Goal: Task Accomplishment & Management: Complete application form

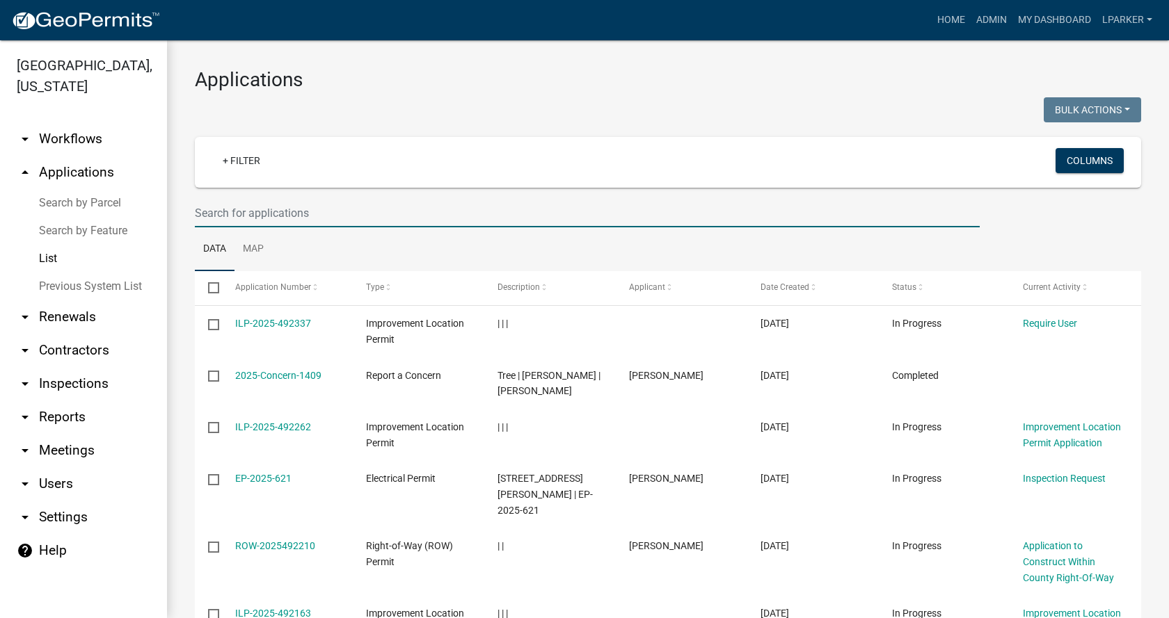
click at [230, 217] on input "text" at bounding box center [587, 213] width 785 height 29
type input "38475"
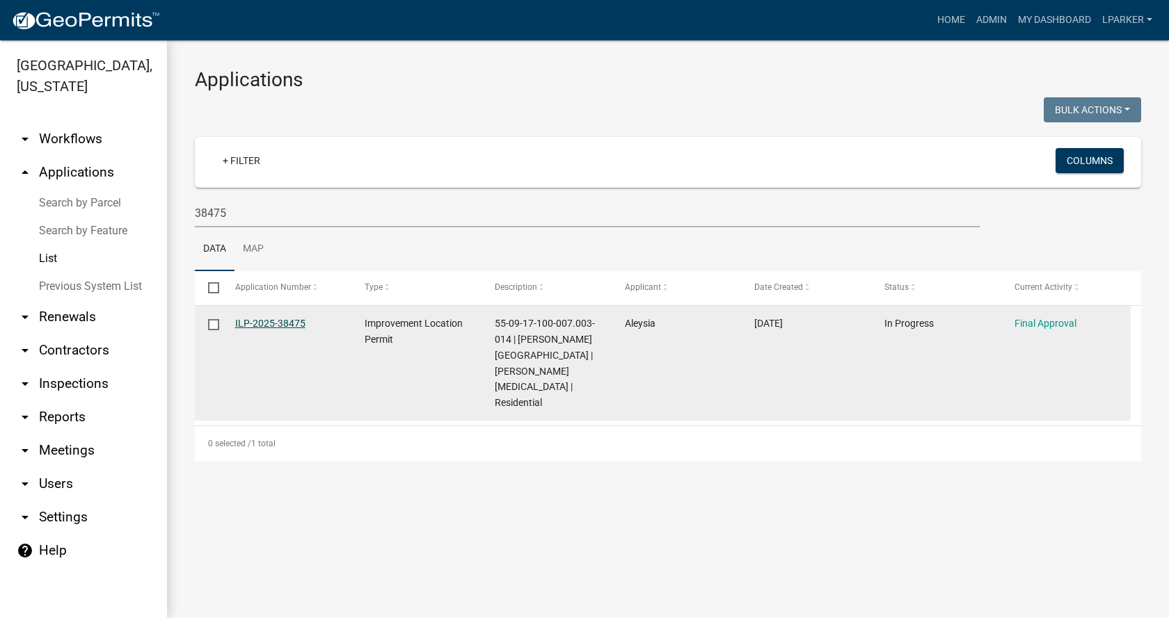
click at [264, 325] on link "ILP-2025-38475" at bounding box center [270, 323] width 70 height 11
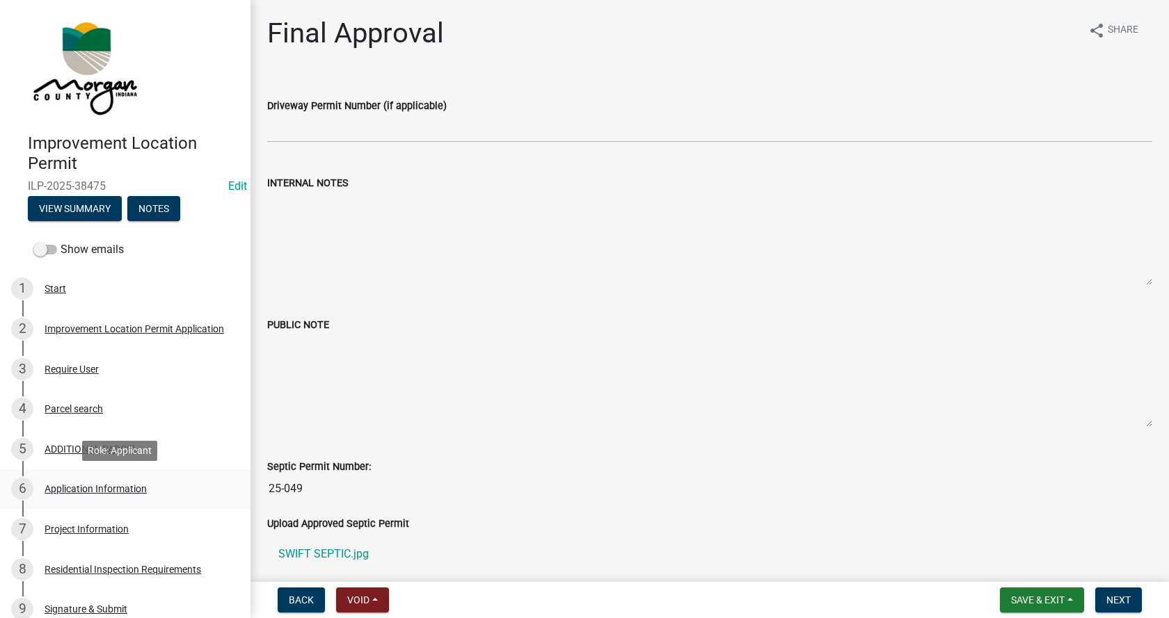
click at [61, 485] on div "Application Information" at bounding box center [96, 489] width 102 height 10
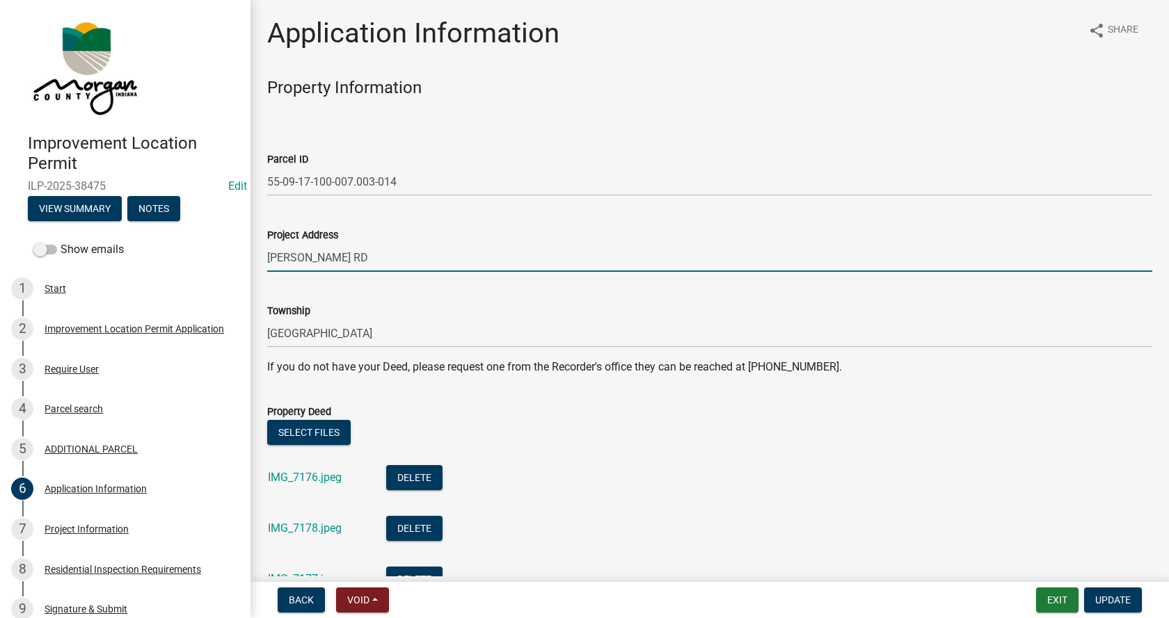
click at [270, 257] on input "[PERSON_NAME] RD" at bounding box center [709, 257] width 885 height 29
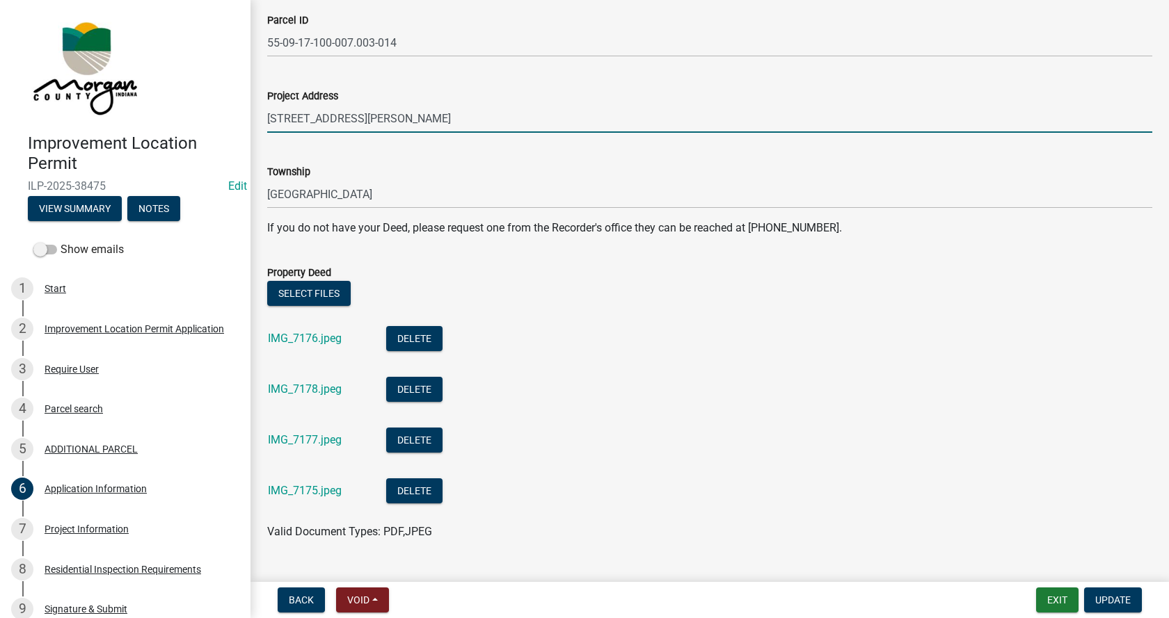
scroll to position [209, 0]
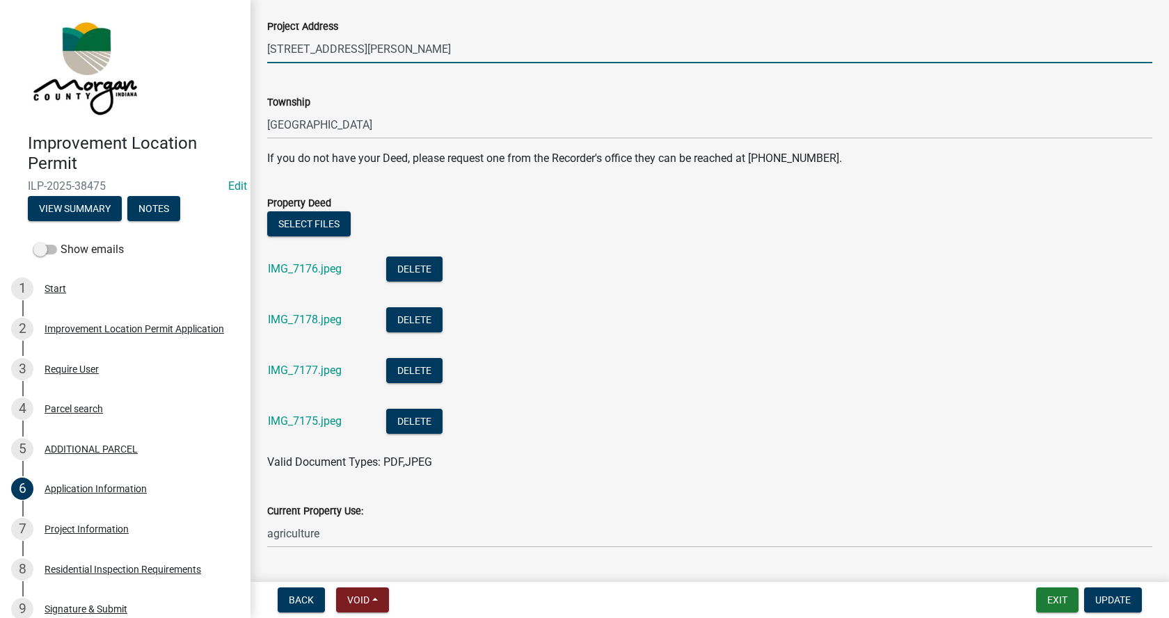
type input "[STREET_ADDRESS][PERSON_NAME]"
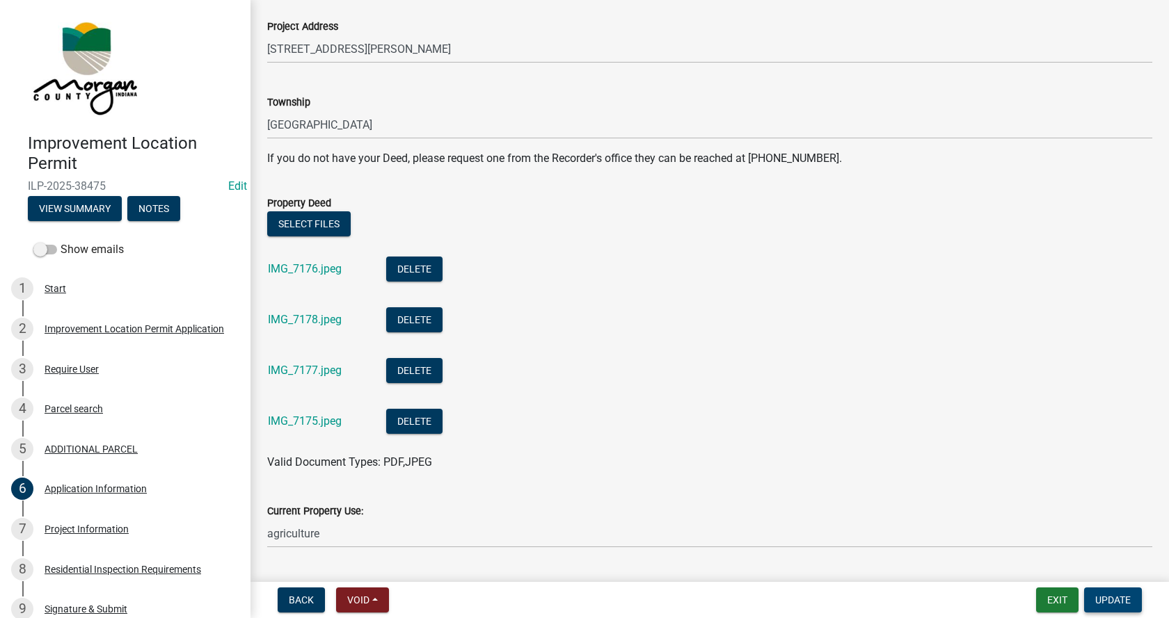
click at [1100, 600] on span "Update" at bounding box center [1112, 600] width 35 height 11
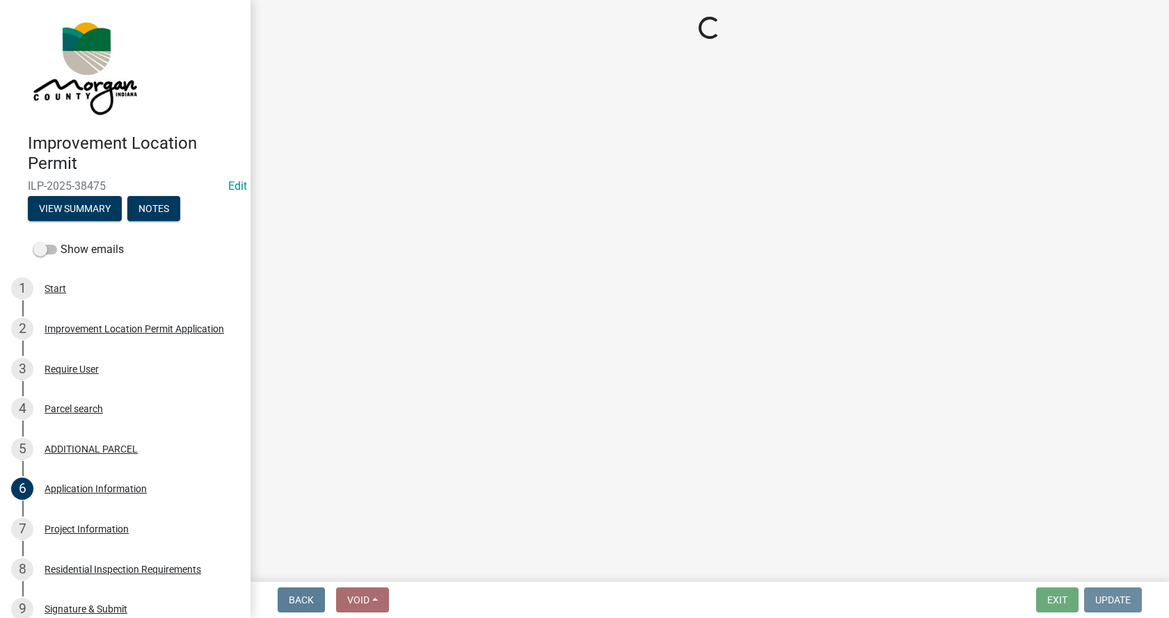
scroll to position [0, 0]
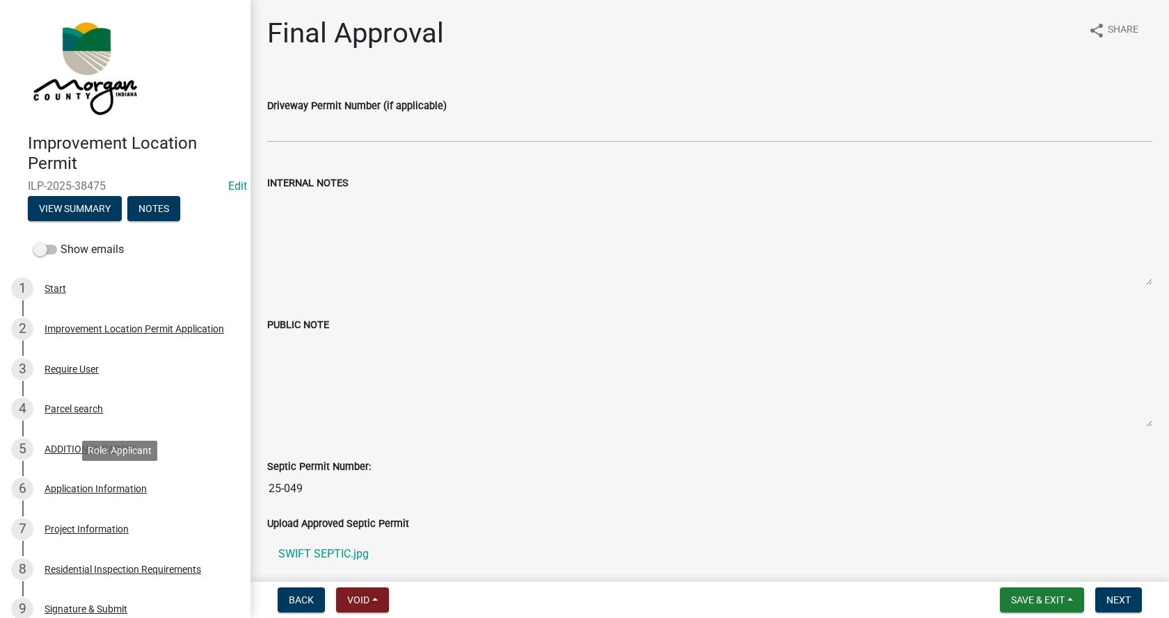
click at [55, 488] on div "Application Information" at bounding box center [96, 489] width 102 height 10
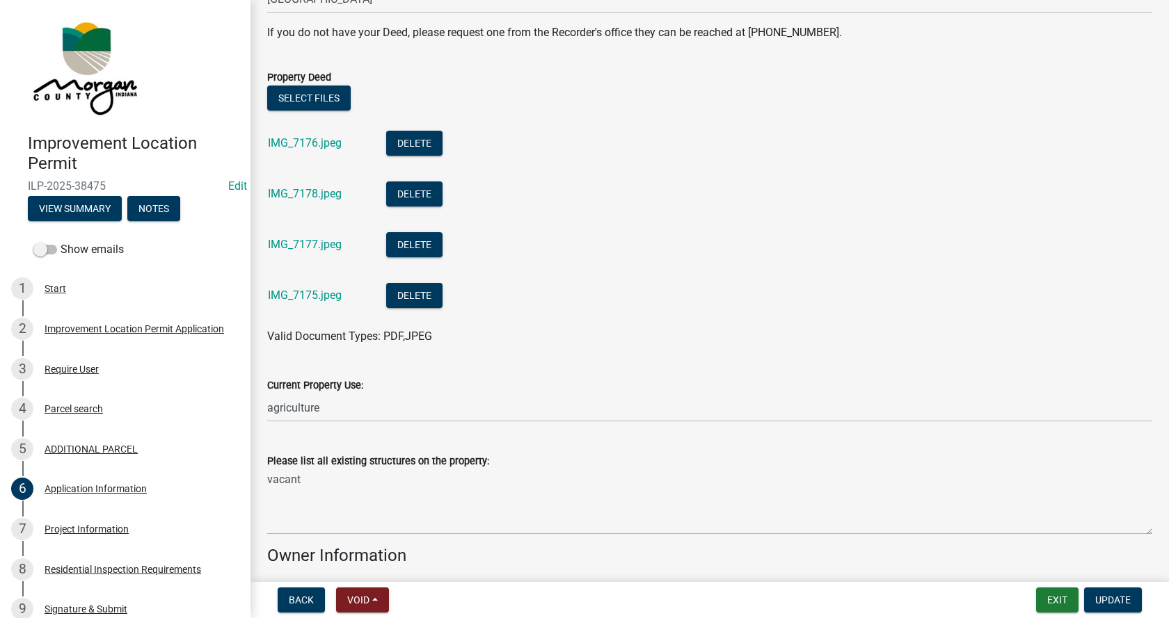
scroll to position [348, 0]
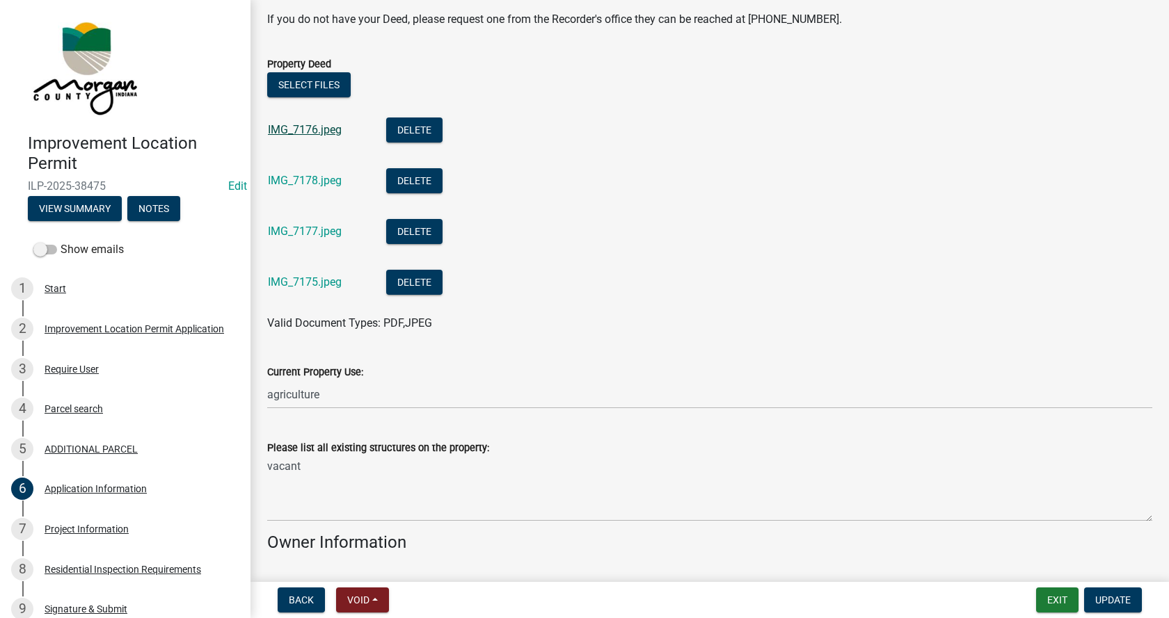
click at [307, 129] on link "IMG_7176.jpeg" at bounding box center [305, 129] width 74 height 13
click at [303, 180] on link "IMG_7178.jpeg" at bounding box center [305, 180] width 74 height 13
click at [294, 231] on link "IMG_7177.jpeg" at bounding box center [305, 231] width 74 height 13
click at [278, 280] on link "IMG_7175.jpeg" at bounding box center [305, 281] width 74 height 13
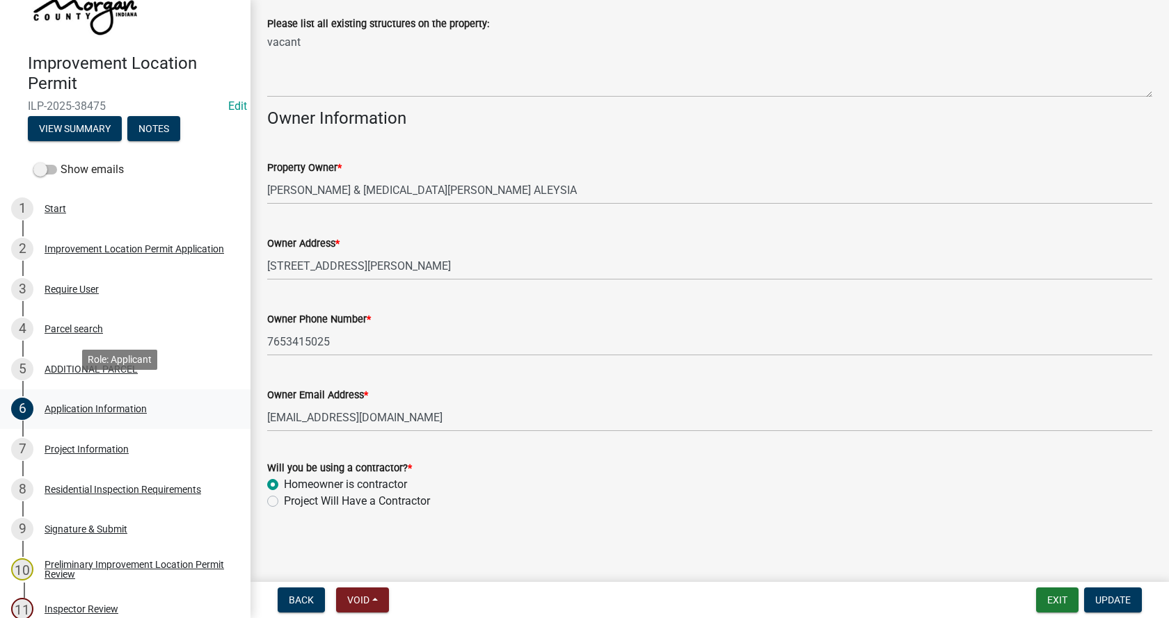
scroll to position [209, 0]
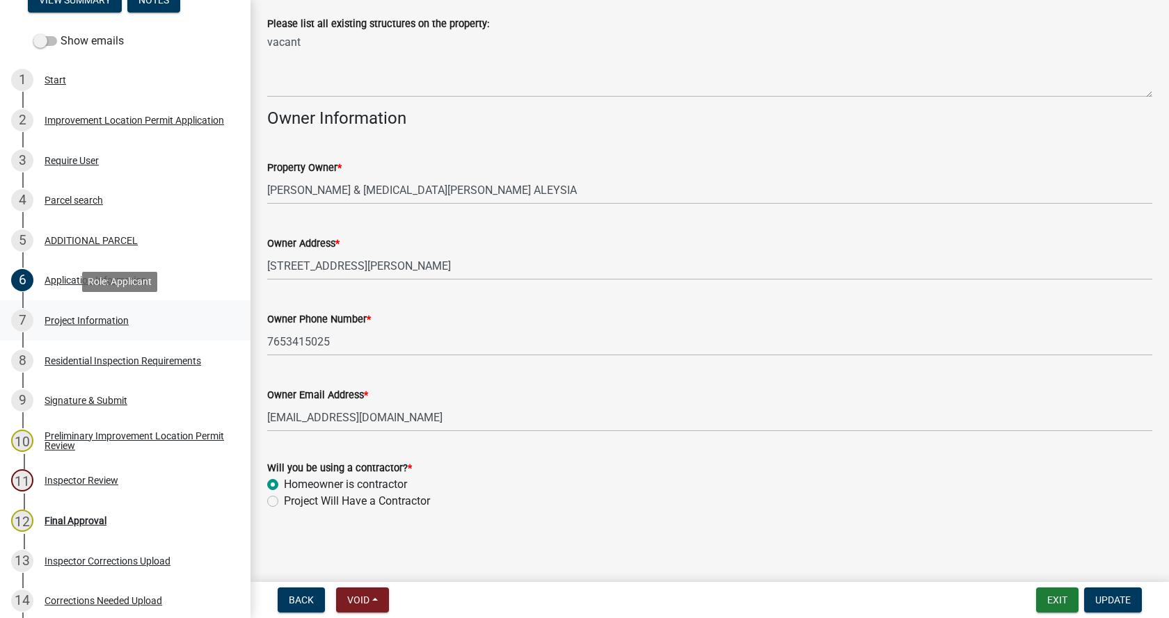
click at [51, 318] on div "Project Information" at bounding box center [87, 321] width 84 height 10
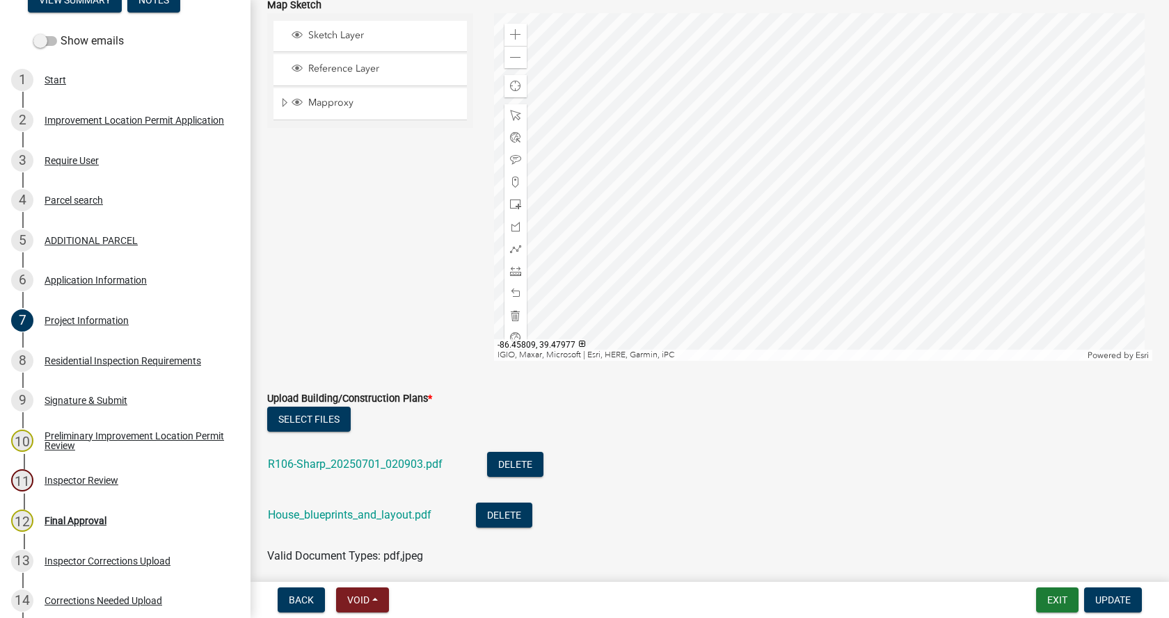
scroll to position [3130, 0]
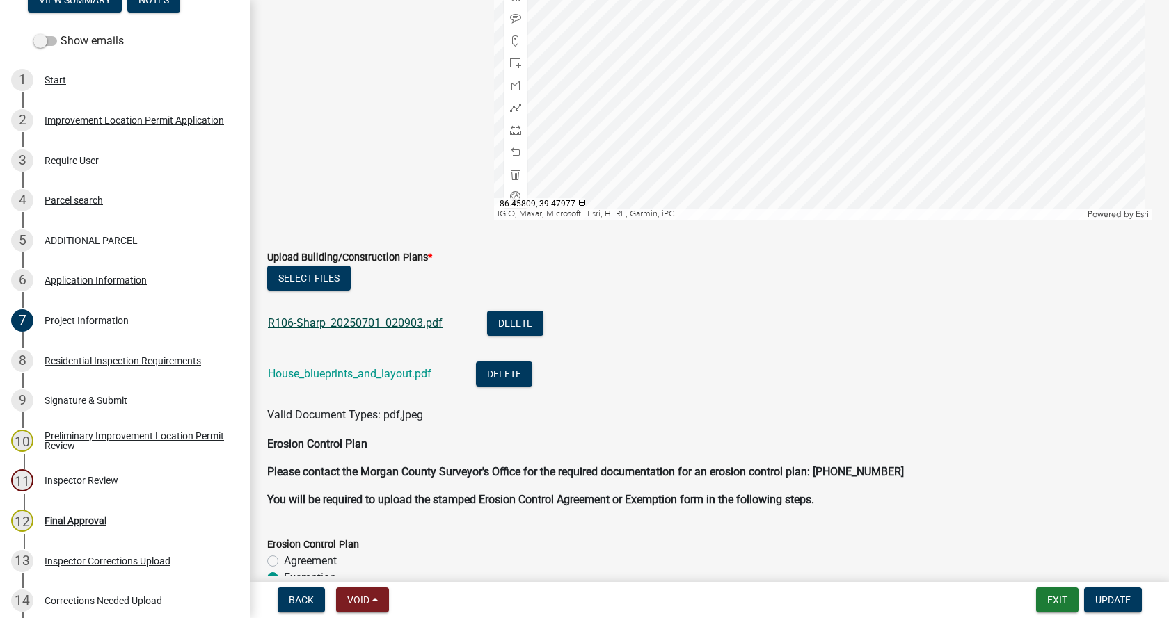
click at [307, 324] on link "R106-Sharp_20250701_020903.pdf" at bounding box center [355, 323] width 175 height 13
click at [329, 375] on link "House_blueprints_and_layout.pdf" at bounding box center [349, 373] width 163 height 13
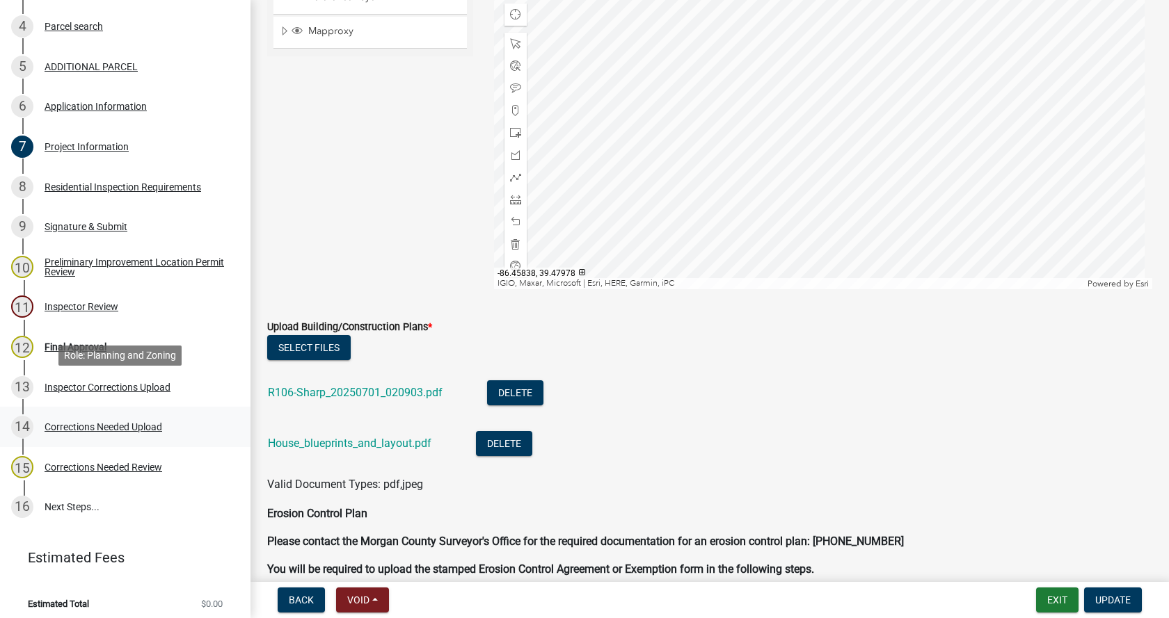
scroll to position [390, 0]
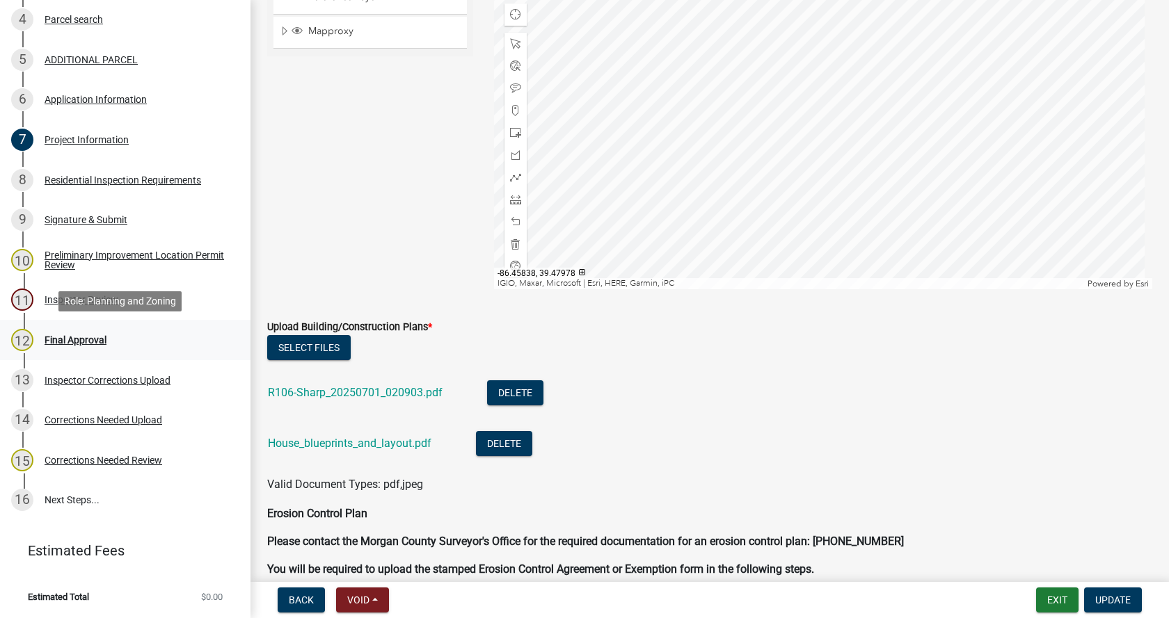
click at [51, 335] on div "Final Approval" at bounding box center [76, 340] width 62 height 10
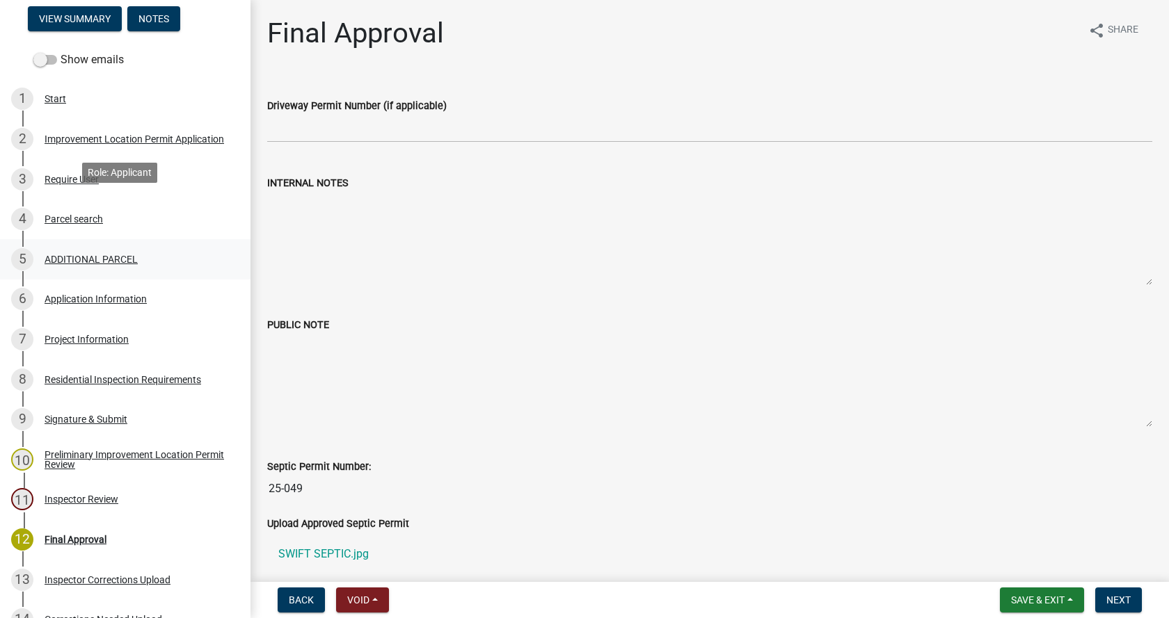
scroll to position [111, 0]
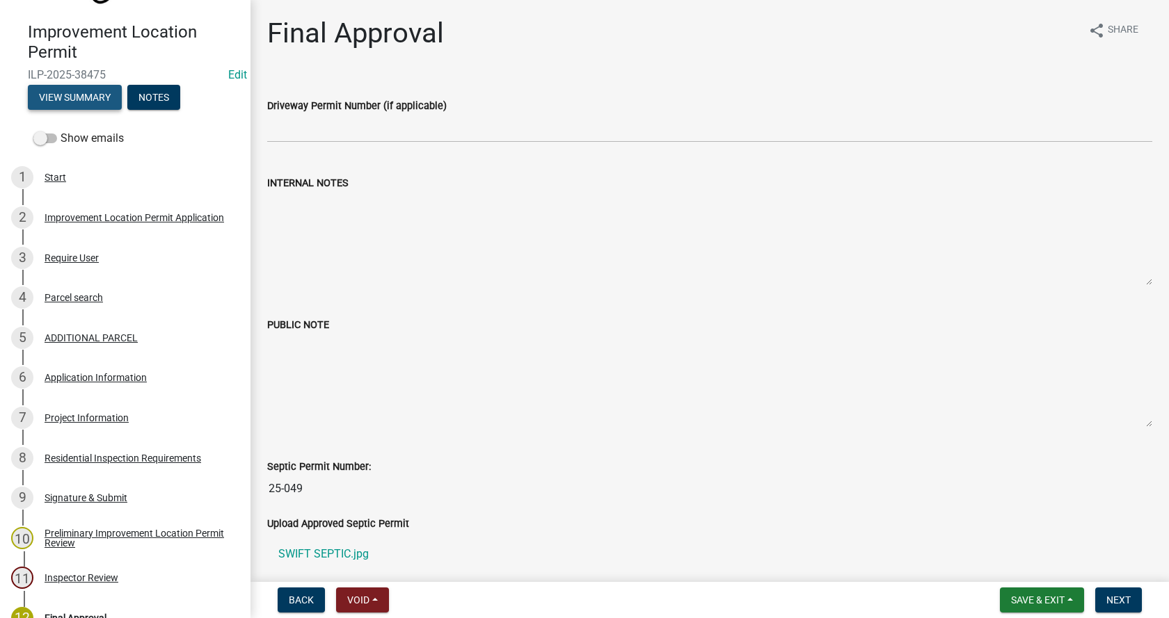
click at [63, 93] on button "View Summary" at bounding box center [75, 97] width 94 height 25
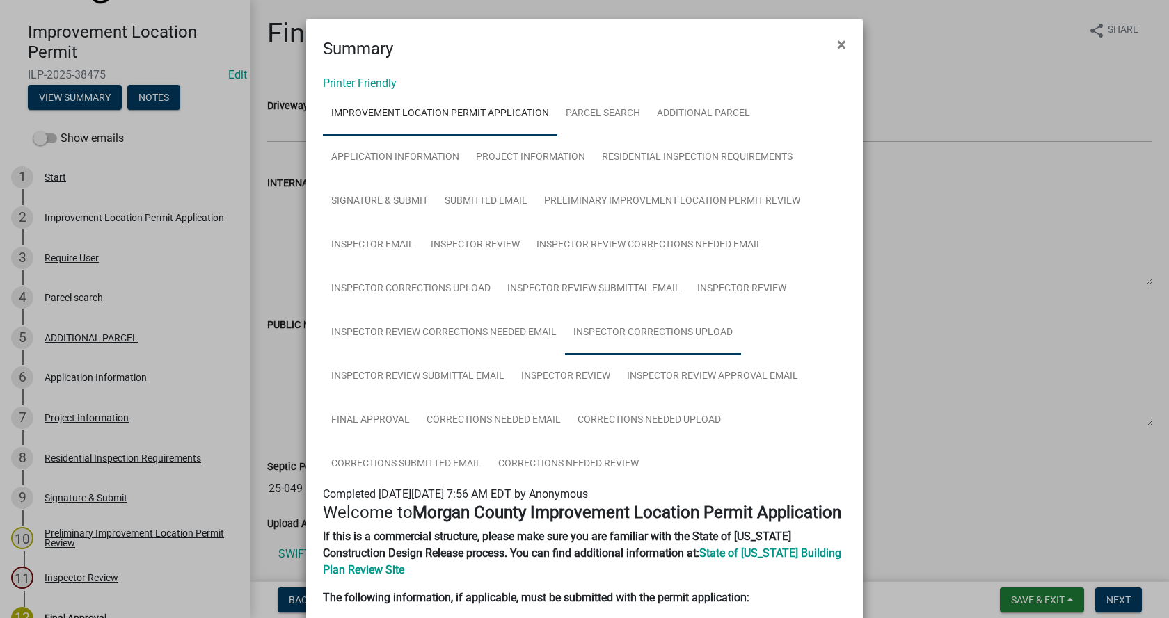
click at [643, 328] on link "Inspector Corrections Upload" at bounding box center [653, 333] width 176 height 45
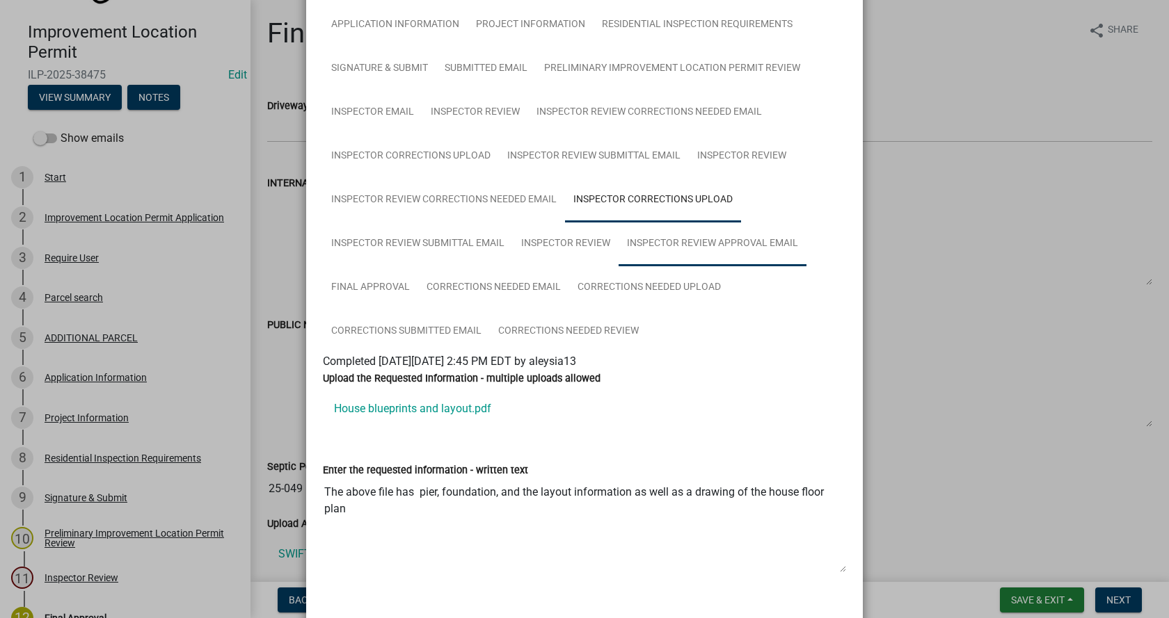
scroll to position [139, 0]
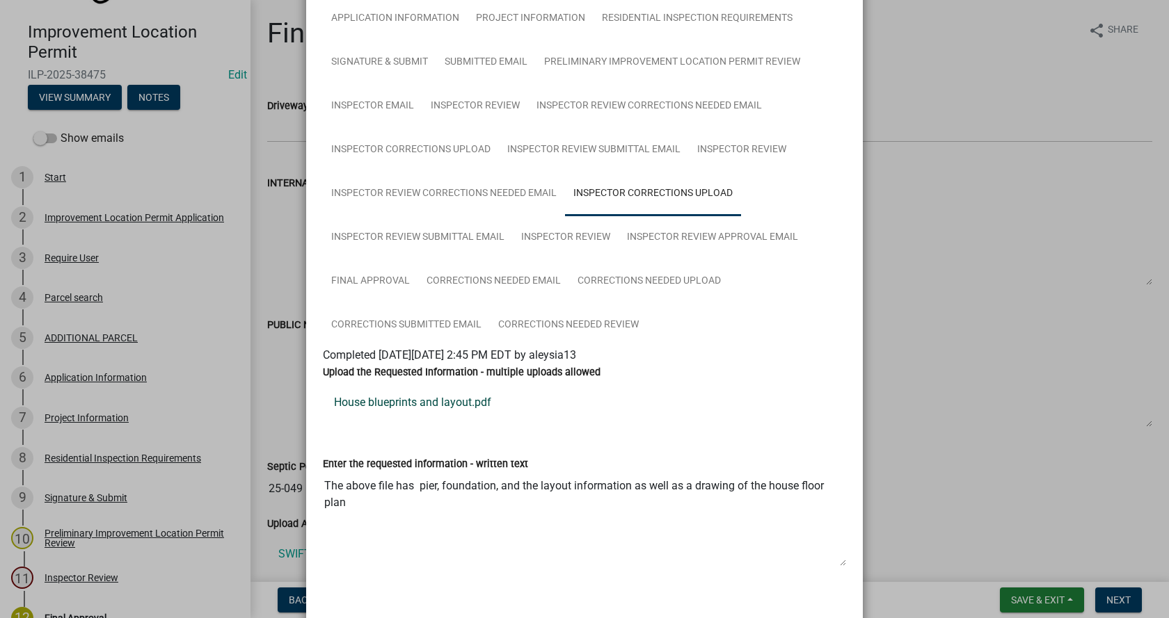
click at [374, 402] on link "House blueprints and layout.pdf" at bounding box center [584, 402] width 523 height 33
click at [484, 273] on link "Corrections Needed Email" at bounding box center [493, 281] width 151 height 45
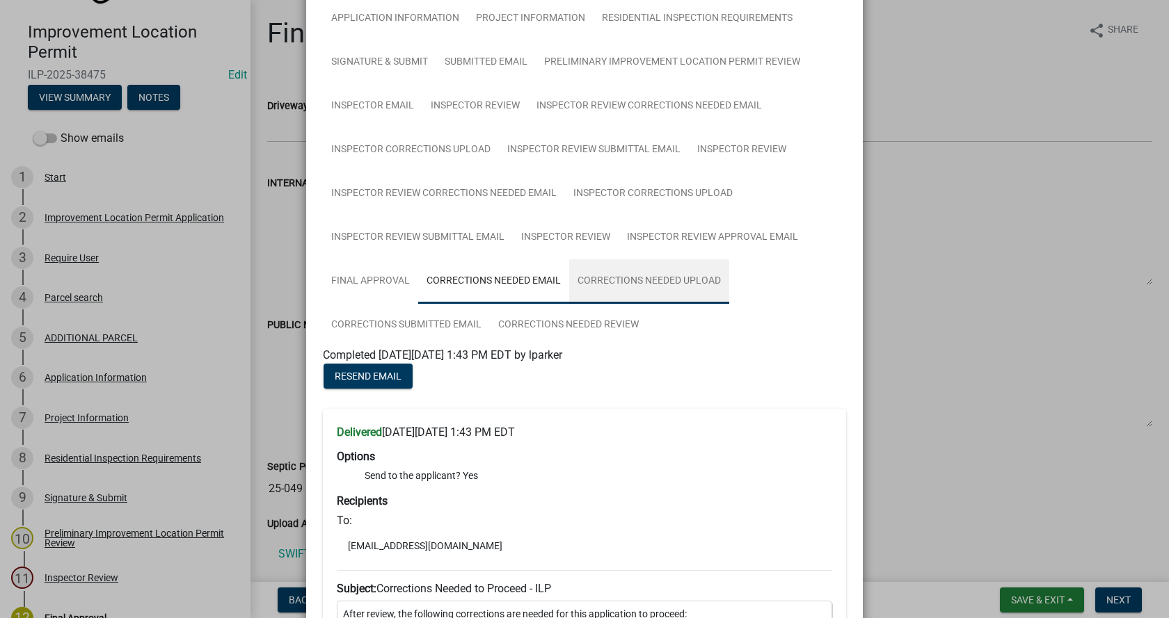
click at [641, 278] on link "Corrections Needed Upload" at bounding box center [649, 281] width 160 height 45
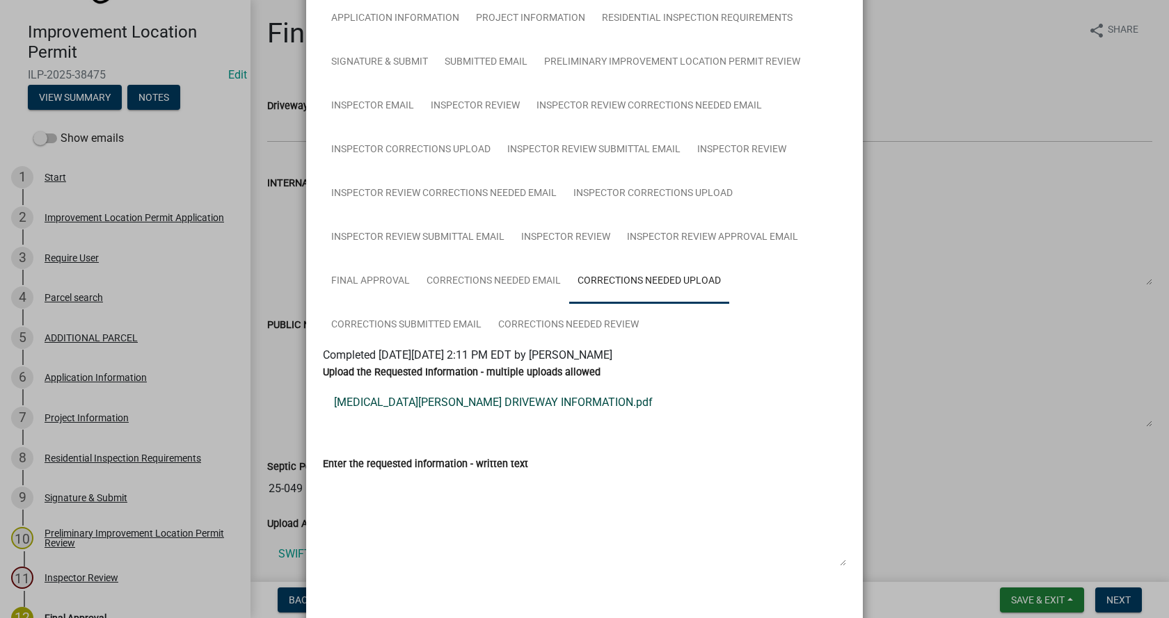
click at [392, 399] on link "[MEDICAL_DATA][PERSON_NAME] DRIVEWAY INFORMATION.pdf" at bounding box center [584, 402] width 523 height 33
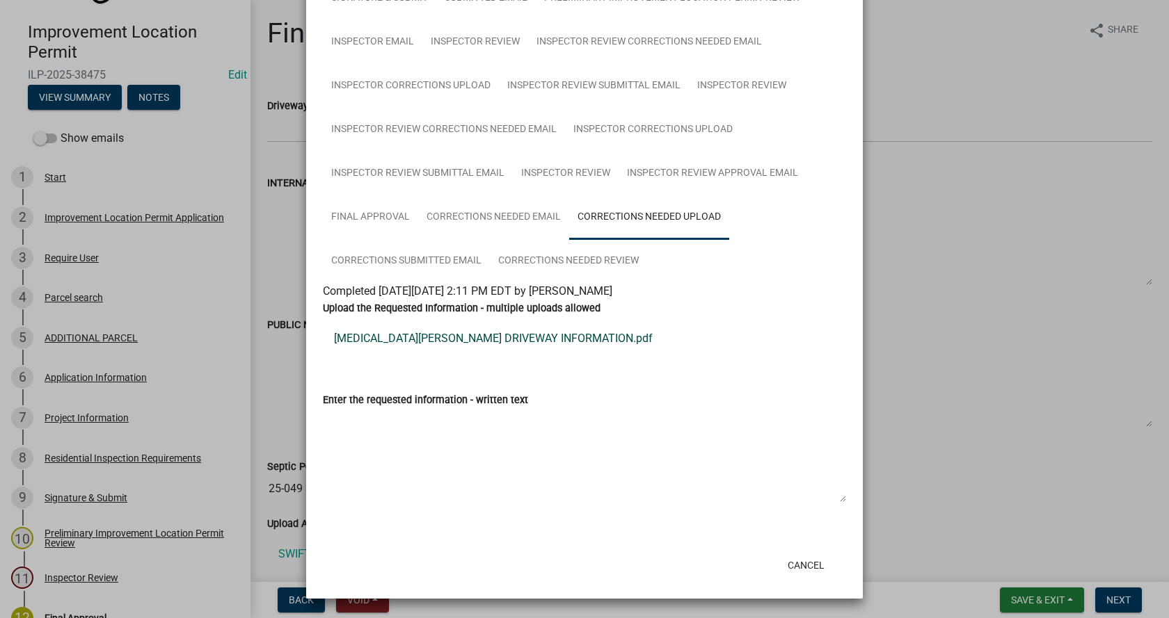
scroll to position [0, 0]
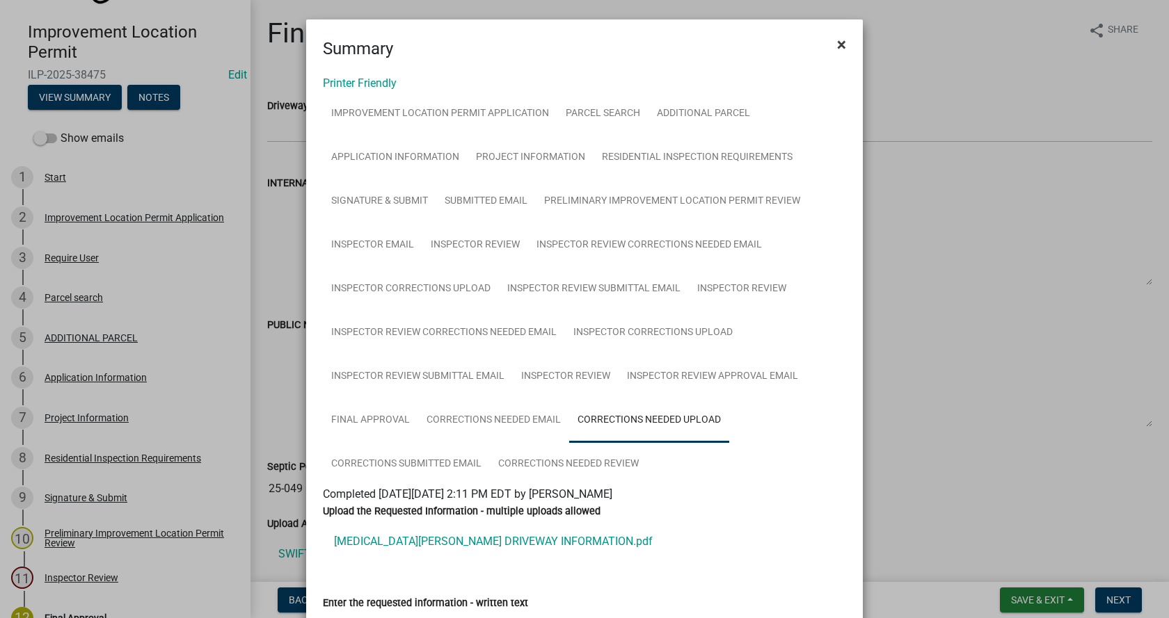
click at [838, 43] on span "×" at bounding box center [841, 44] width 9 height 19
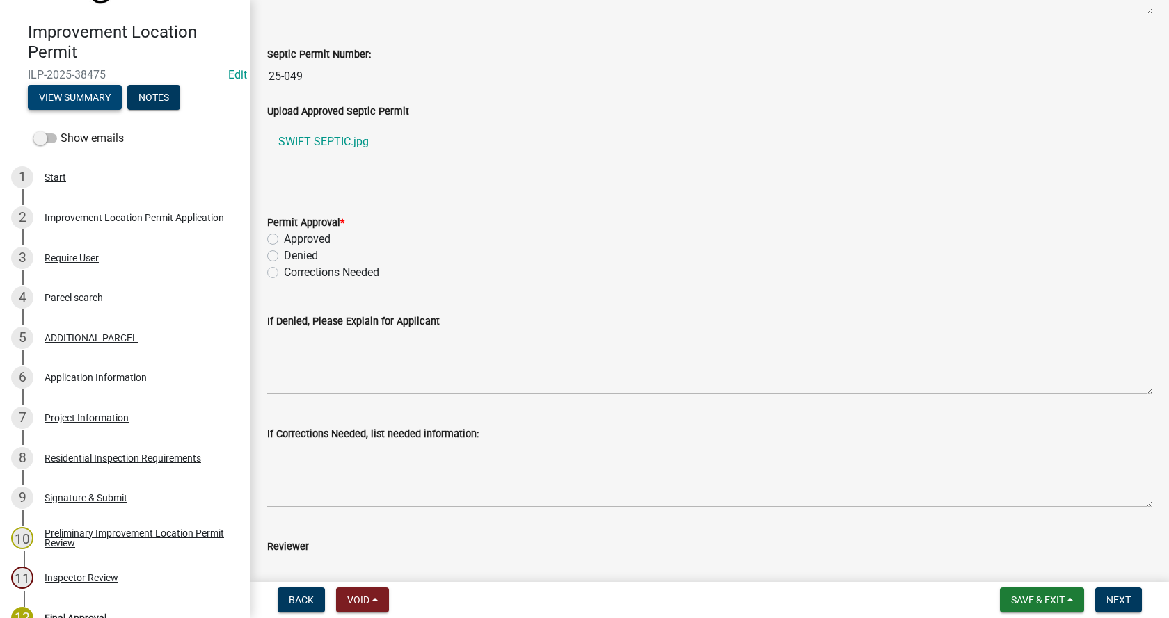
scroll to position [417, 0]
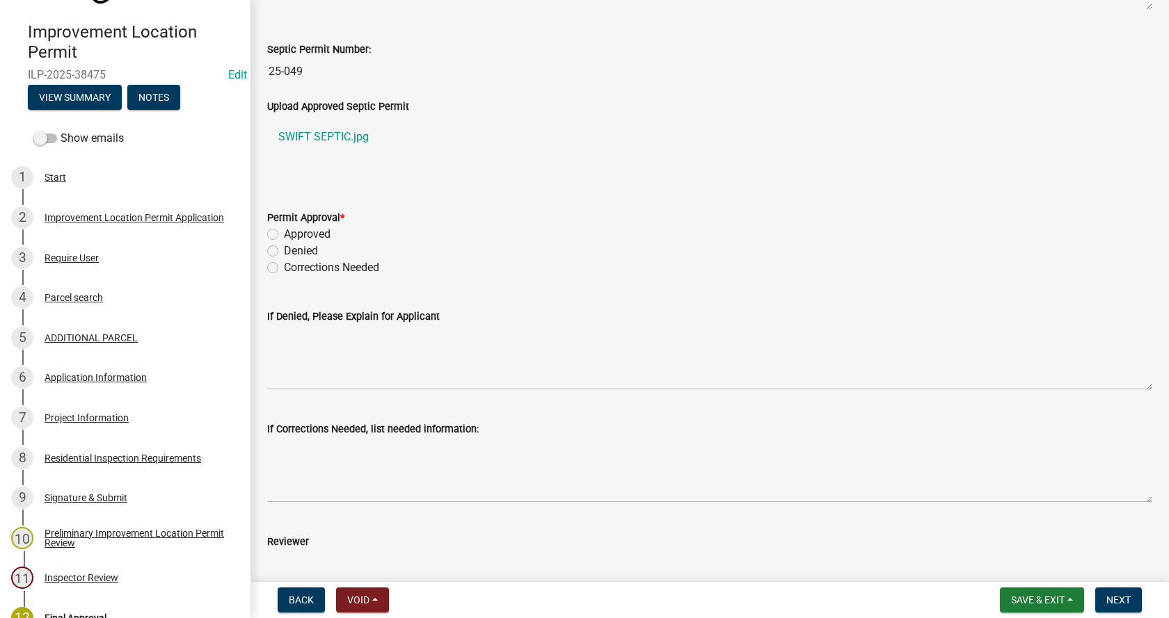
click at [284, 269] on label "Corrections Needed" at bounding box center [331, 267] width 95 height 17
click at [284, 269] on input "Corrections Needed" at bounding box center [288, 263] width 9 height 9
radio input "true"
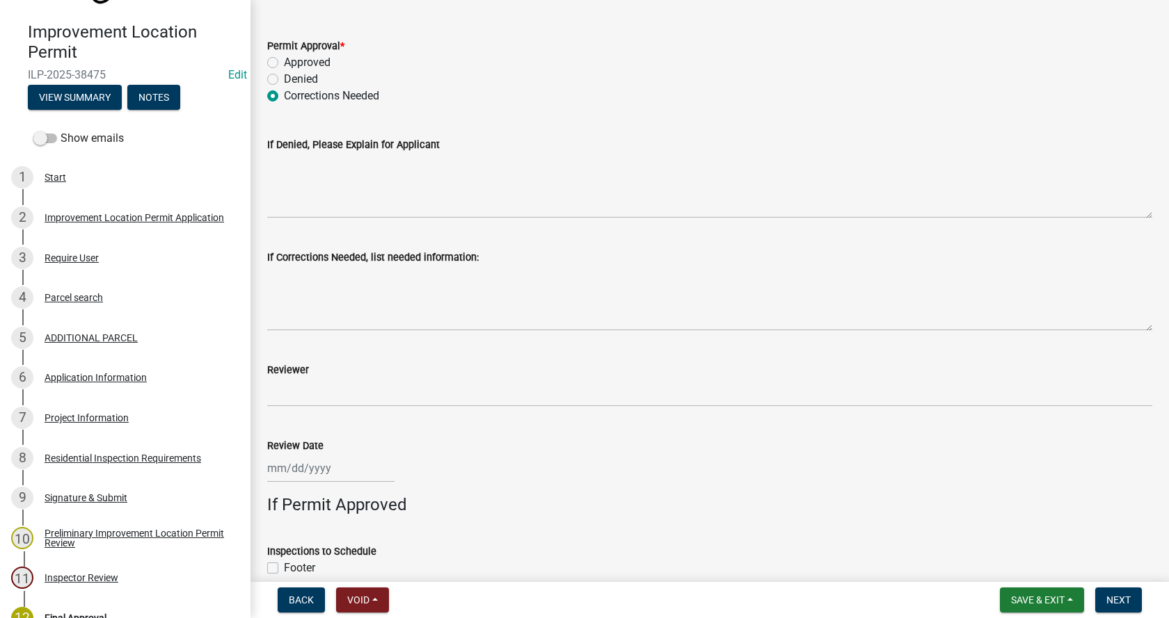
scroll to position [626, 0]
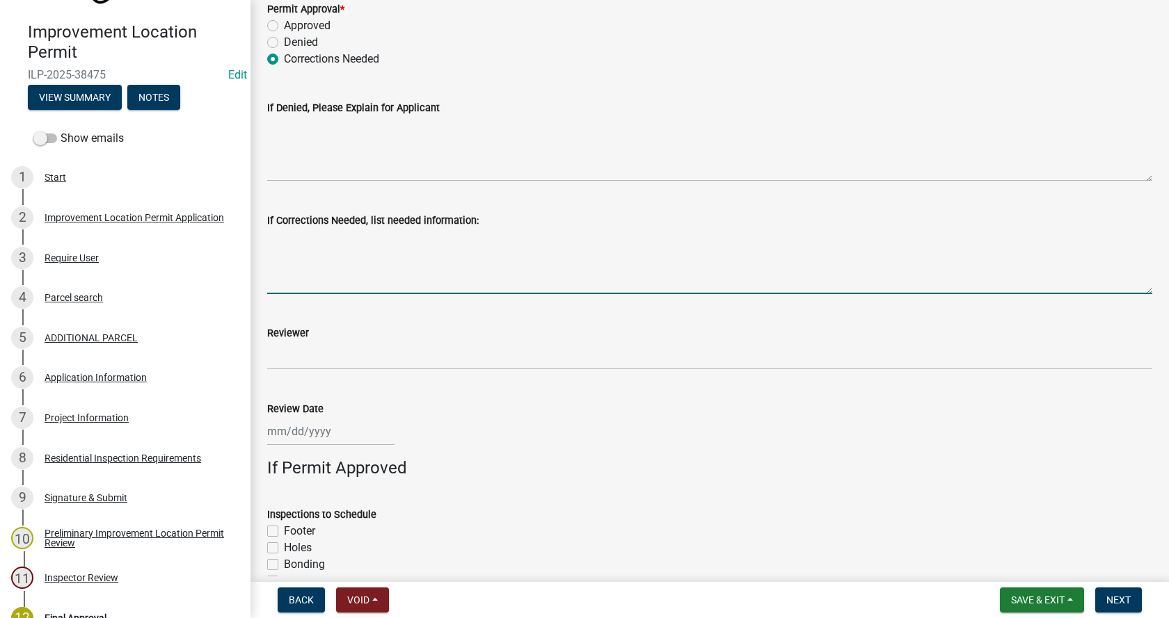
drag, startPoint x: 295, startPoint y: 280, endPoint x: 288, endPoint y: 280, distance: 7.0
click at [294, 280] on textarea "If Corrections Needed, list needed information:" at bounding box center [709, 261] width 885 height 65
click at [50, 419] on div "Project Information" at bounding box center [87, 418] width 84 height 10
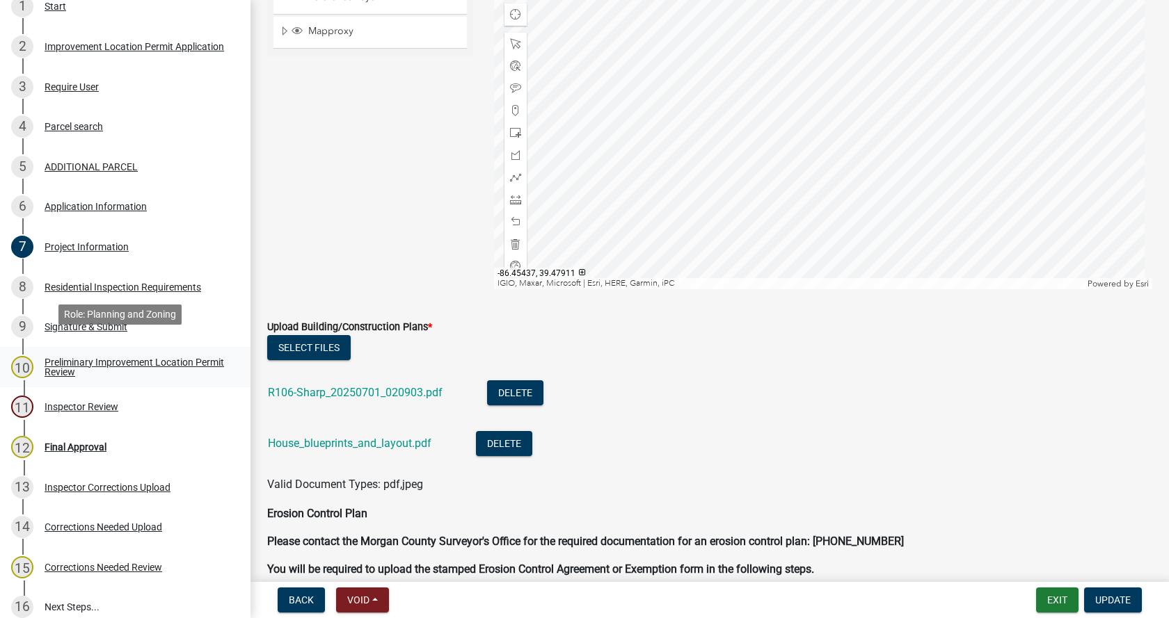
scroll to position [320, 0]
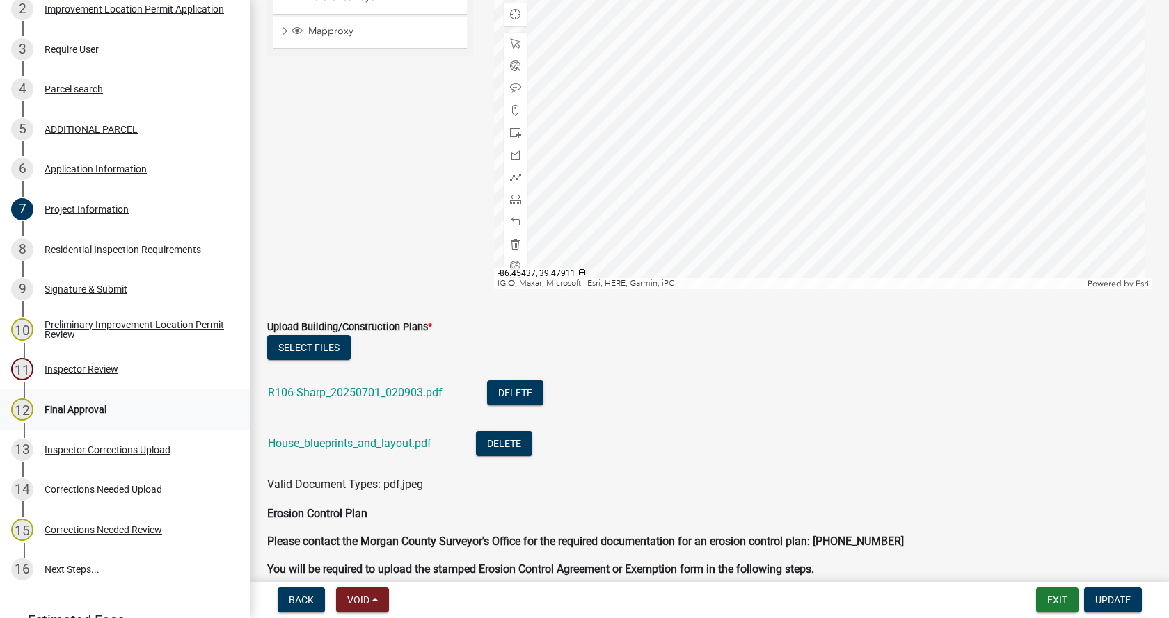
click at [54, 407] on div "Final Approval" at bounding box center [76, 410] width 62 height 10
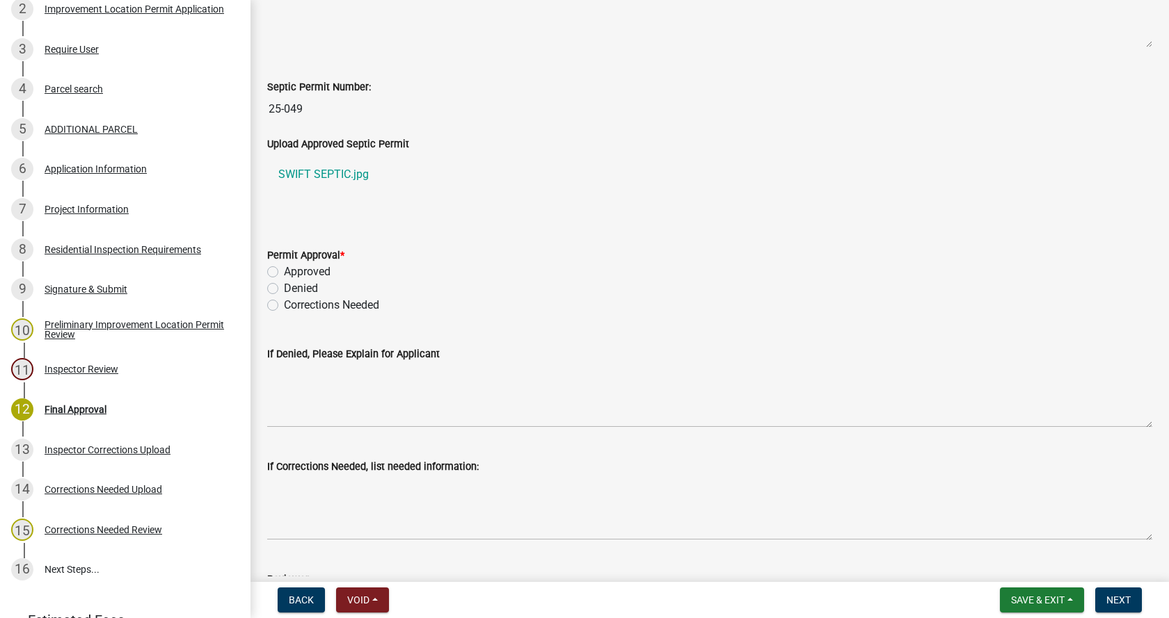
scroll to position [417, 0]
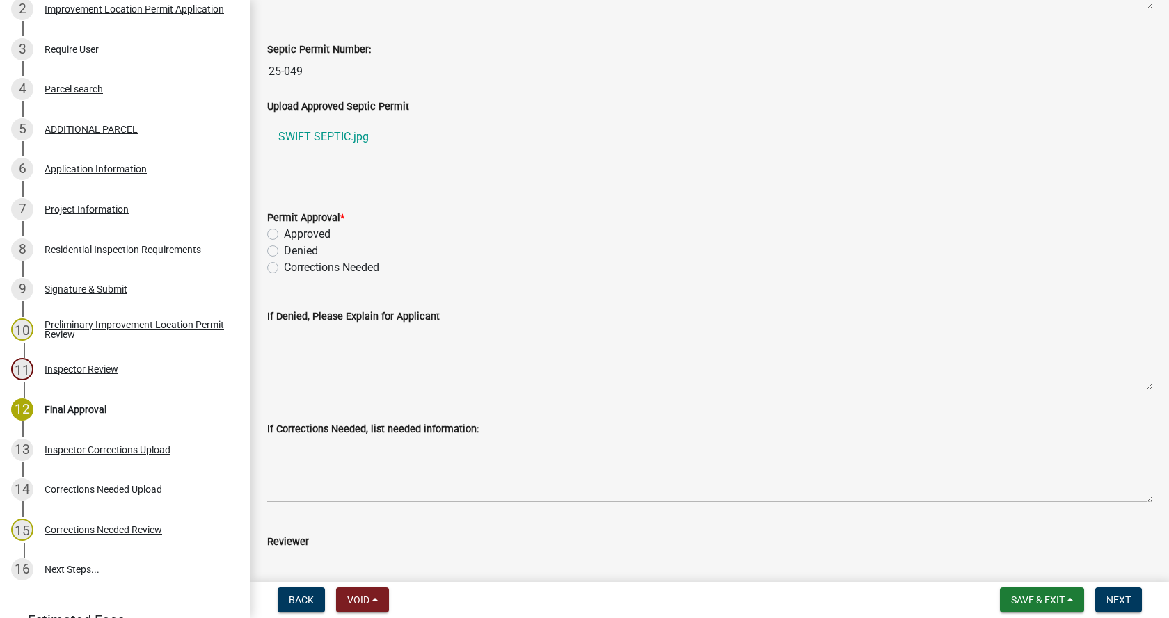
click at [284, 267] on label "Corrections Needed" at bounding box center [331, 267] width 95 height 17
click at [284, 267] on input "Corrections Needed" at bounding box center [288, 263] width 9 height 9
radio input "true"
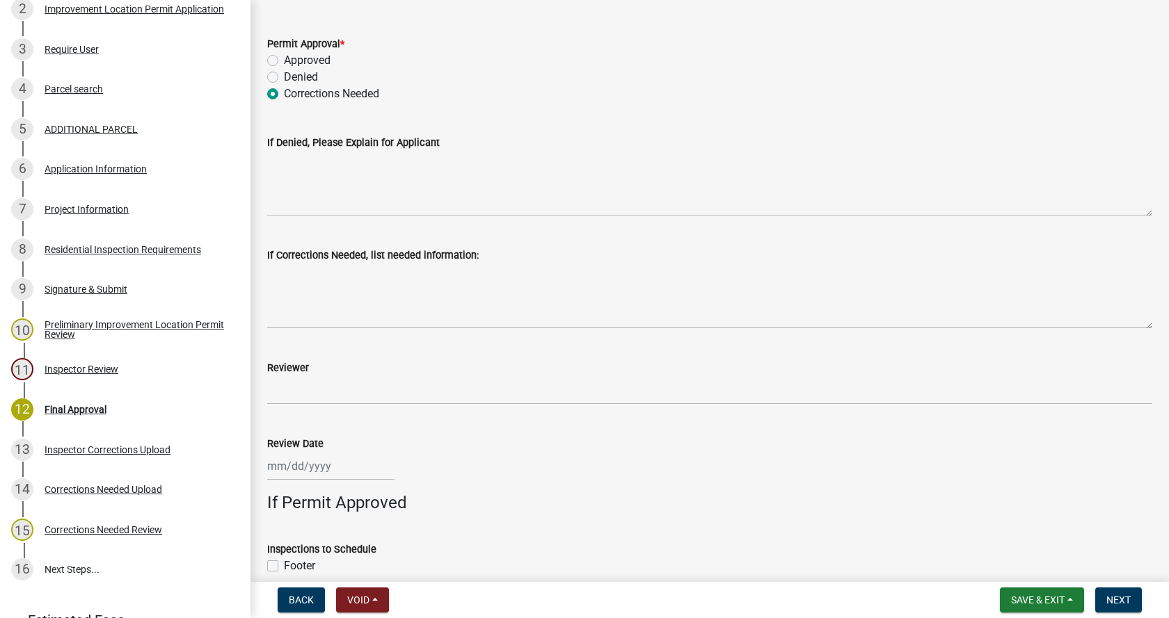
scroll to position [696, 0]
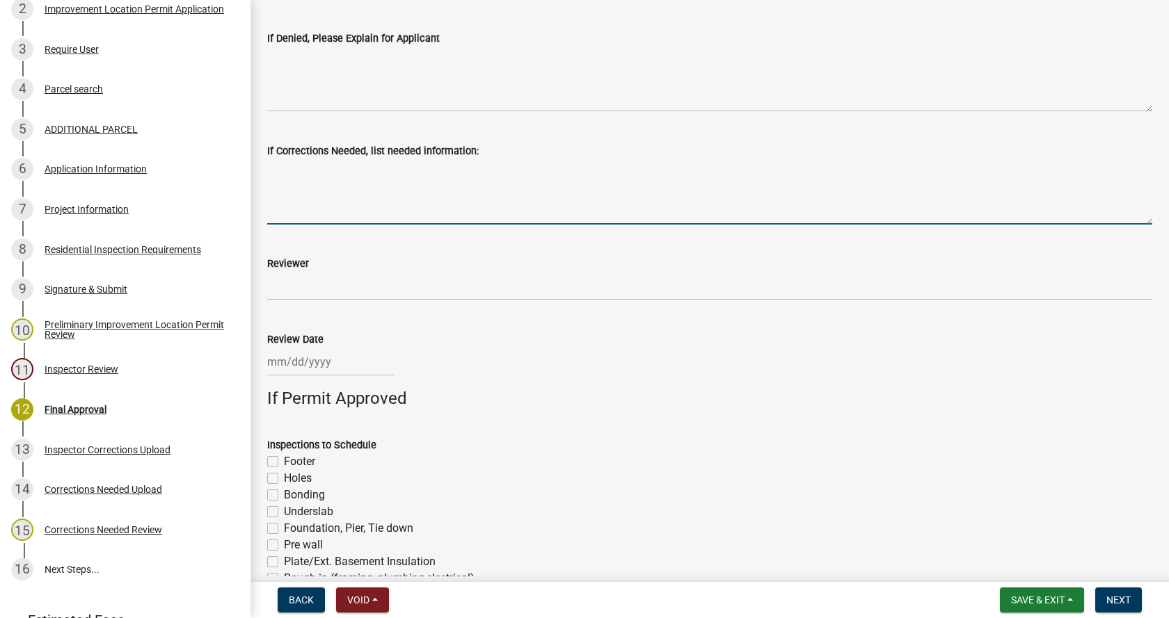
click at [284, 209] on textarea "If Corrections Needed, list needed information:" at bounding box center [709, 191] width 885 height 65
type textarea "r"
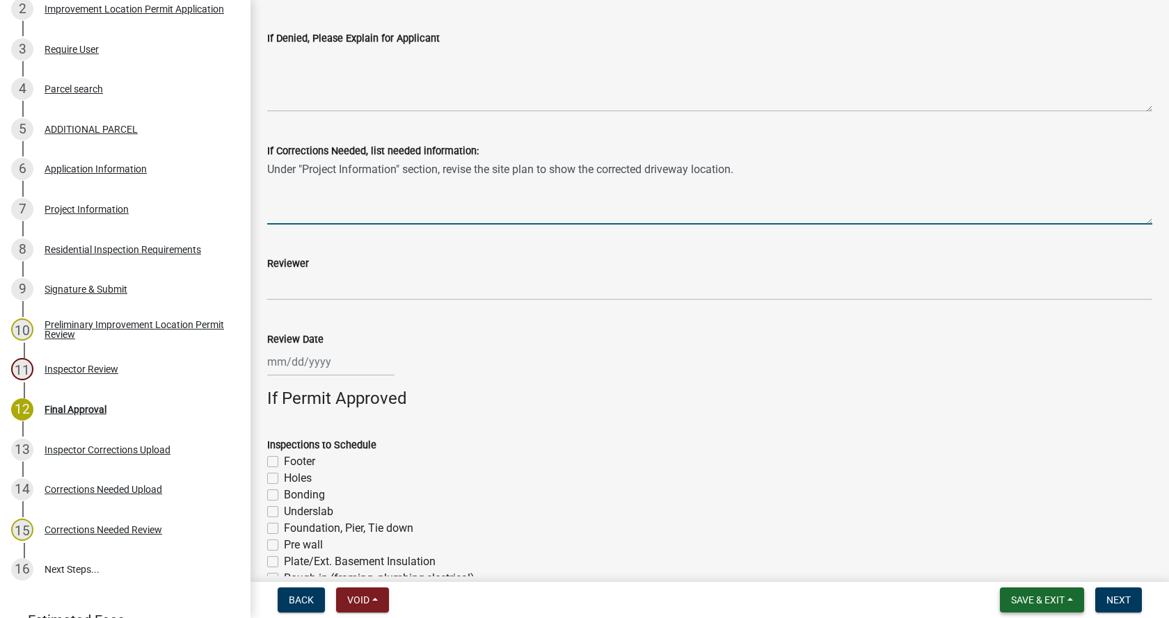
type textarea "Under "Project Information" section, revise the site plan to show the corrected…"
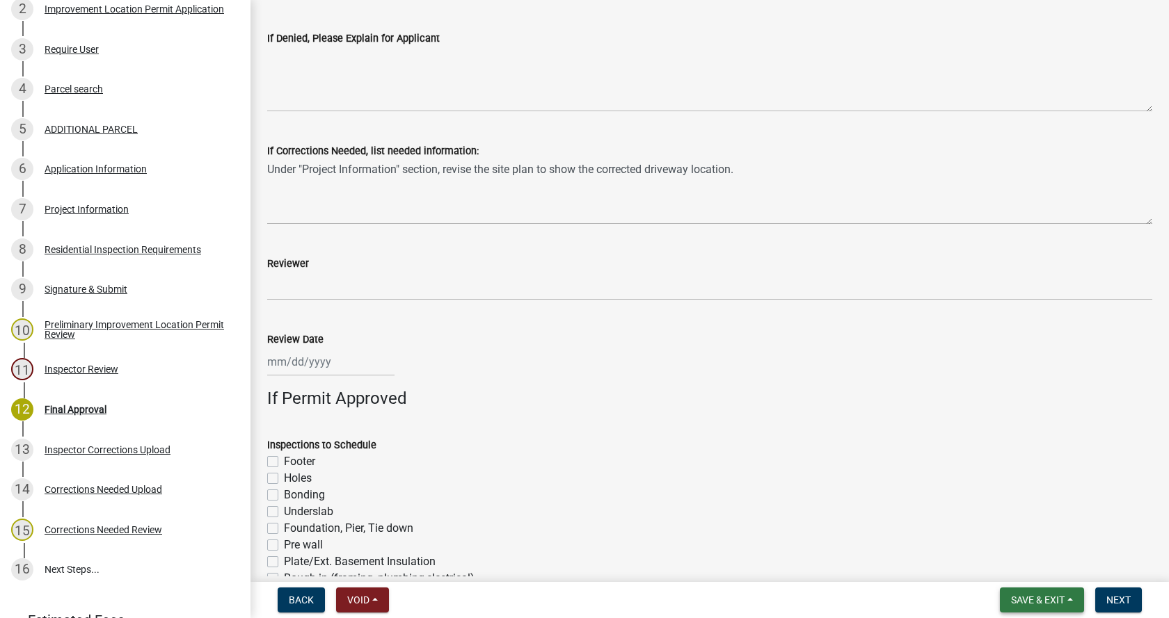
click at [1021, 600] on span "Save & Exit" at bounding box center [1038, 600] width 54 height 11
click at [993, 531] on button "Save" at bounding box center [1027, 530] width 111 height 33
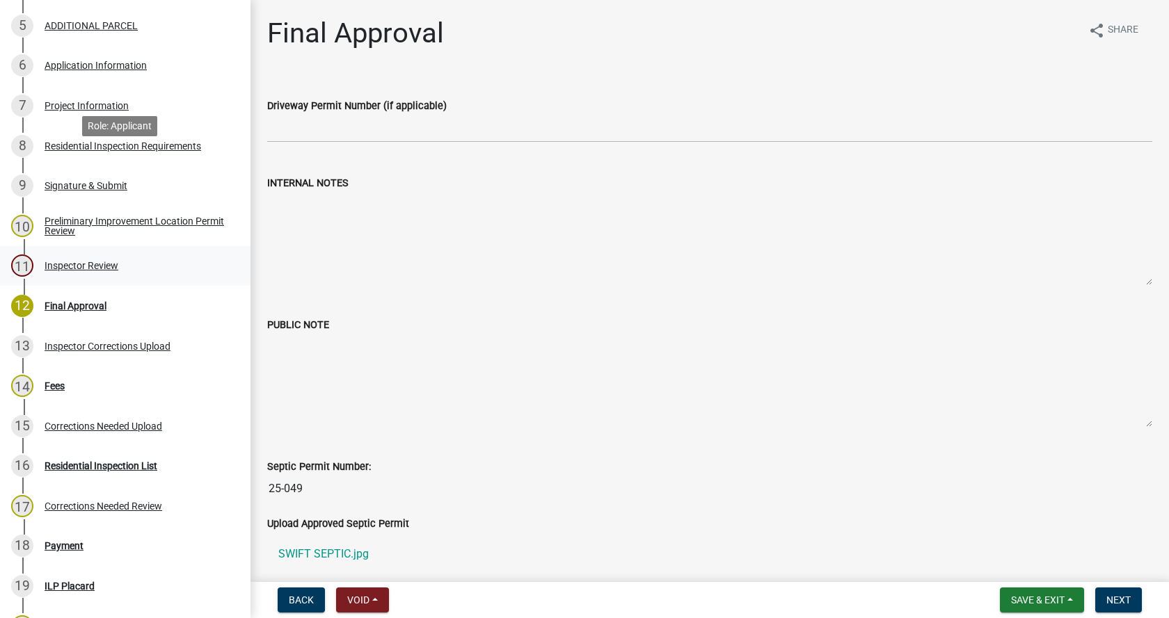
scroll to position [392, 0]
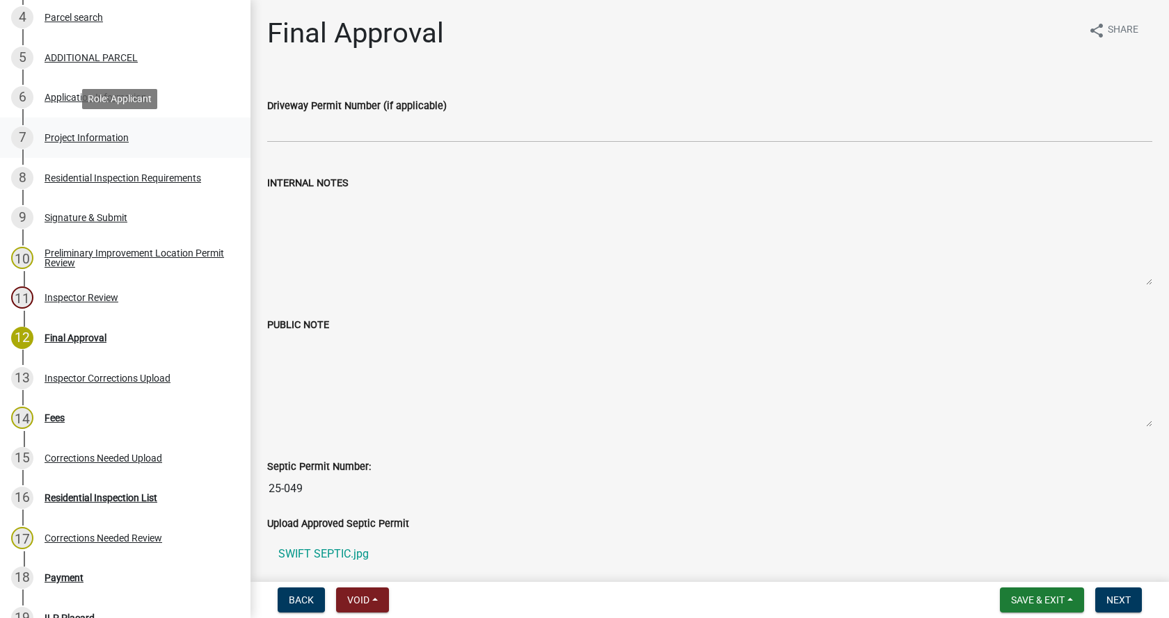
click at [49, 136] on div "Project Information" at bounding box center [87, 138] width 84 height 10
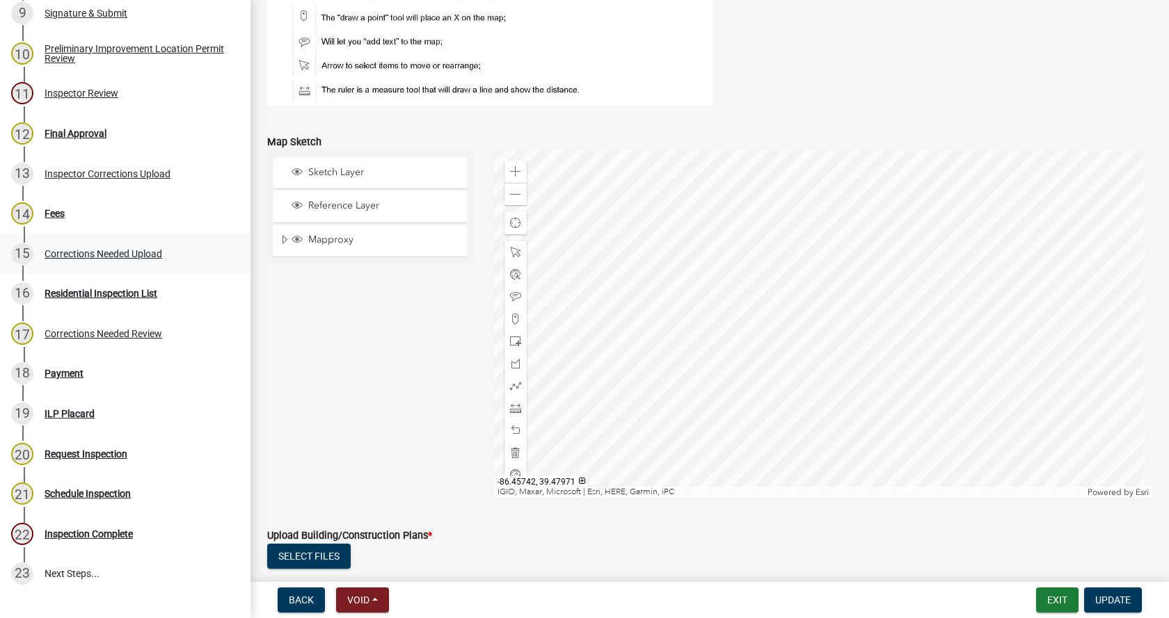
scroll to position [461, 0]
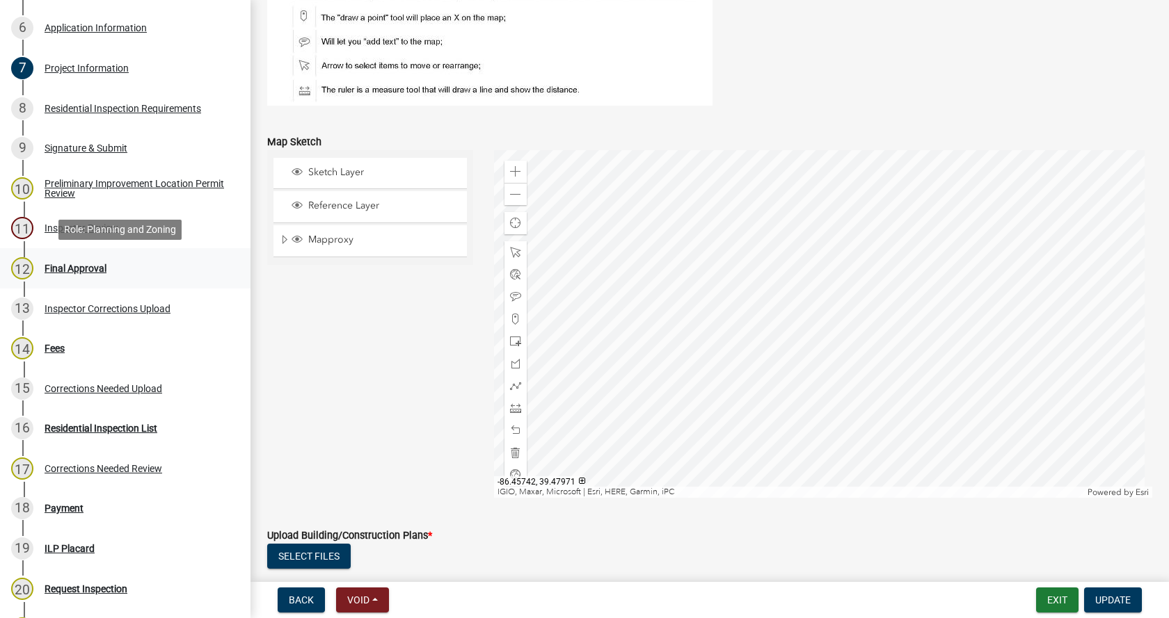
click at [51, 264] on div "Final Approval" at bounding box center [76, 269] width 62 height 10
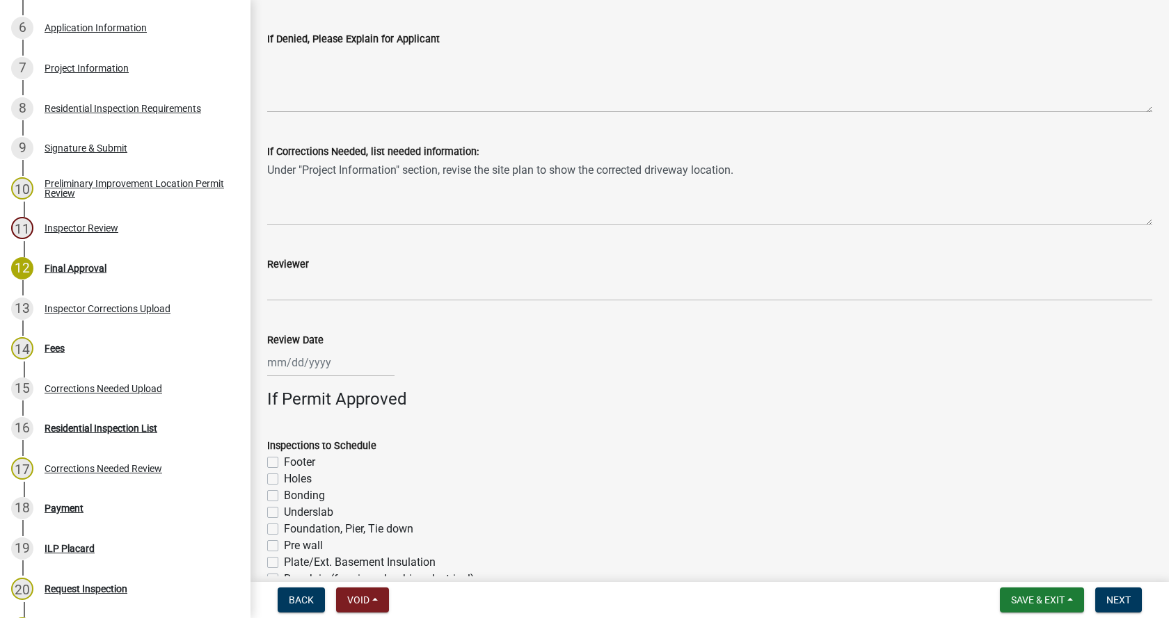
scroll to position [765, 0]
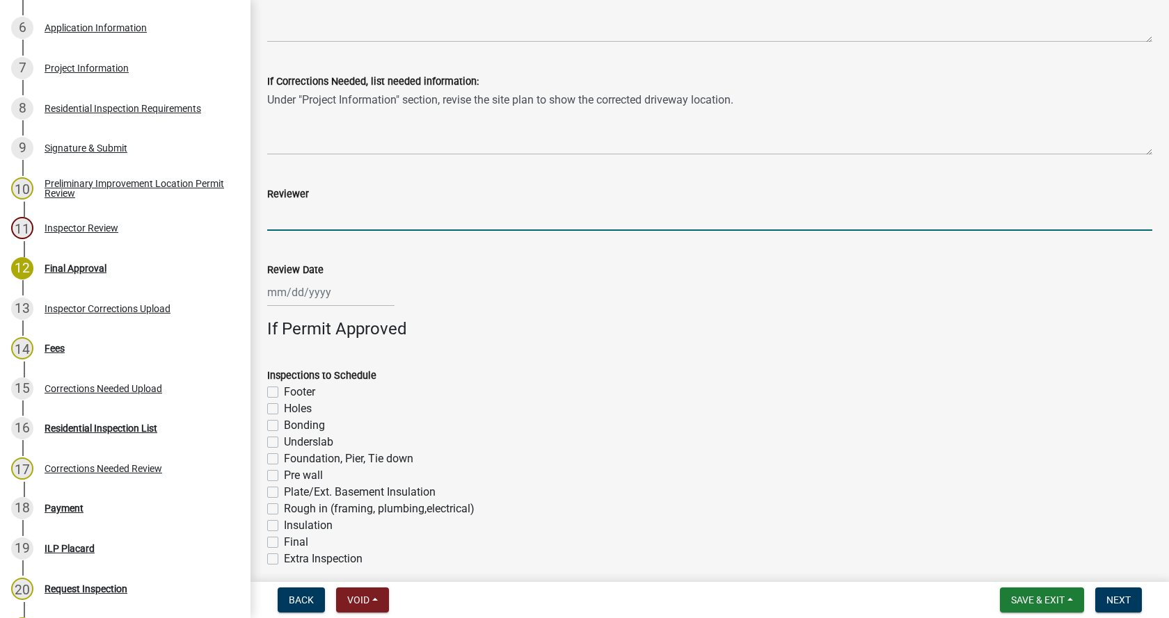
click at [289, 223] on input "Reviewer" at bounding box center [709, 216] width 885 height 29
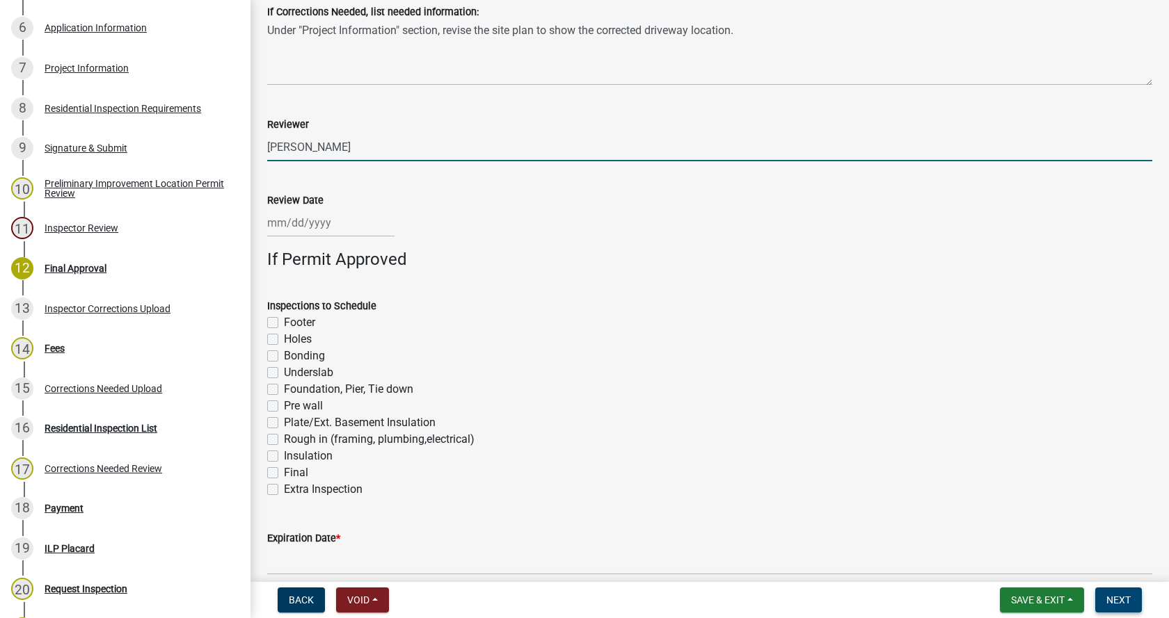
type input "[PERSON_NAME]"
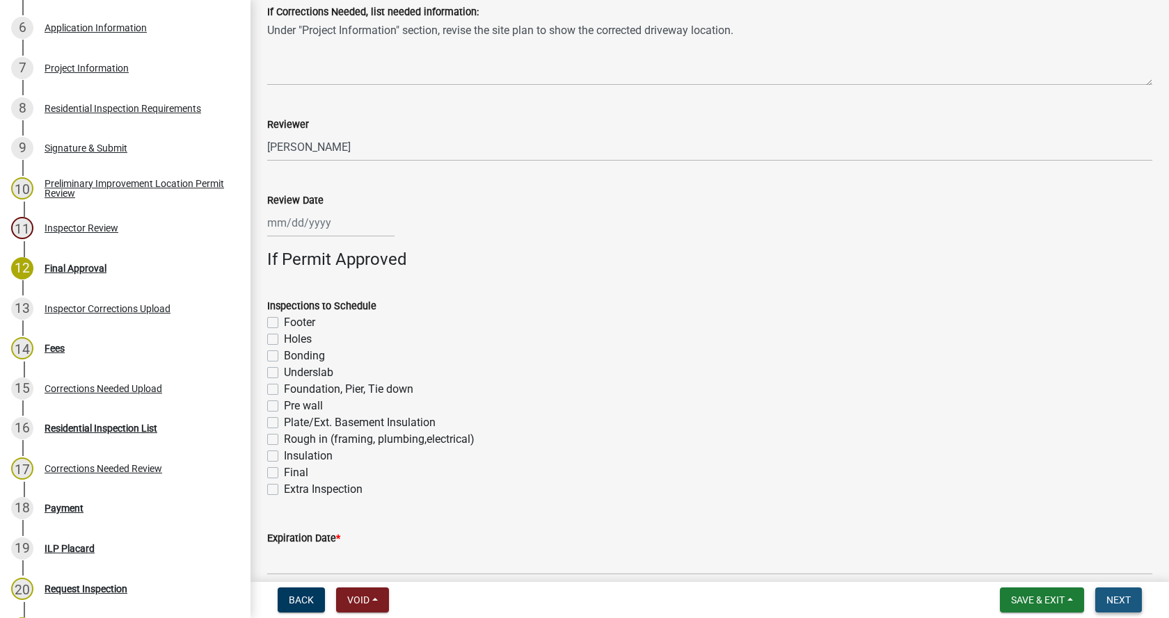
click at [1123, 598] on span "Next" at bounding box center [1118, 600] width 24 height 11
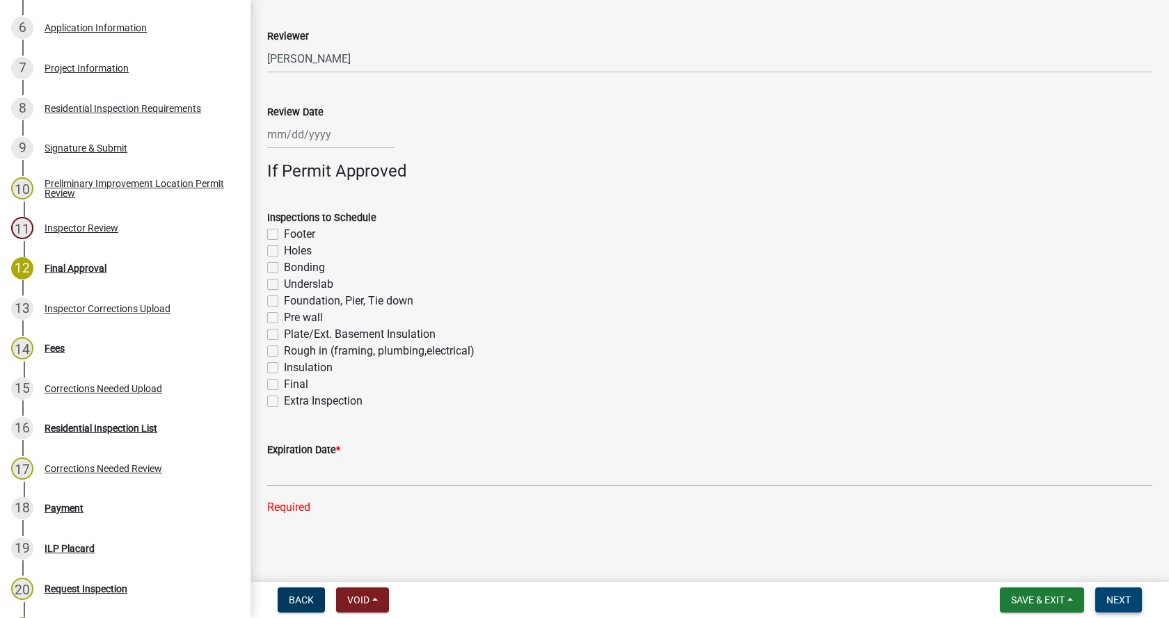
scroll to position [928, 0]
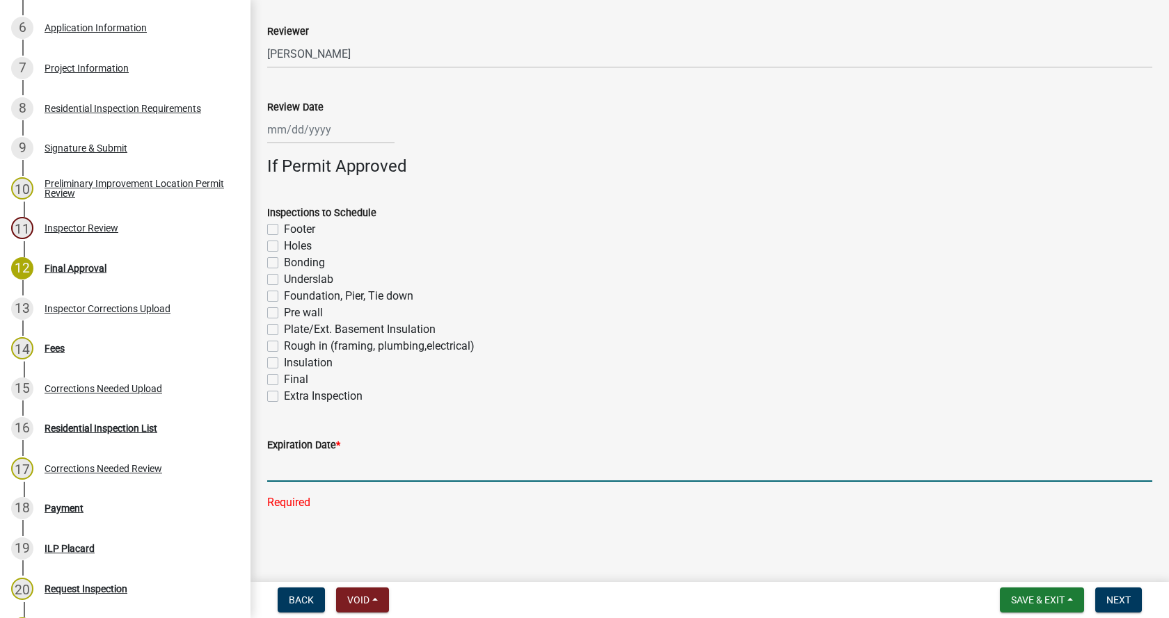
click at [307, 475] on input "Expiration Date *" at bounding box center [709, 468] width 885 height 29
type input "TBD"
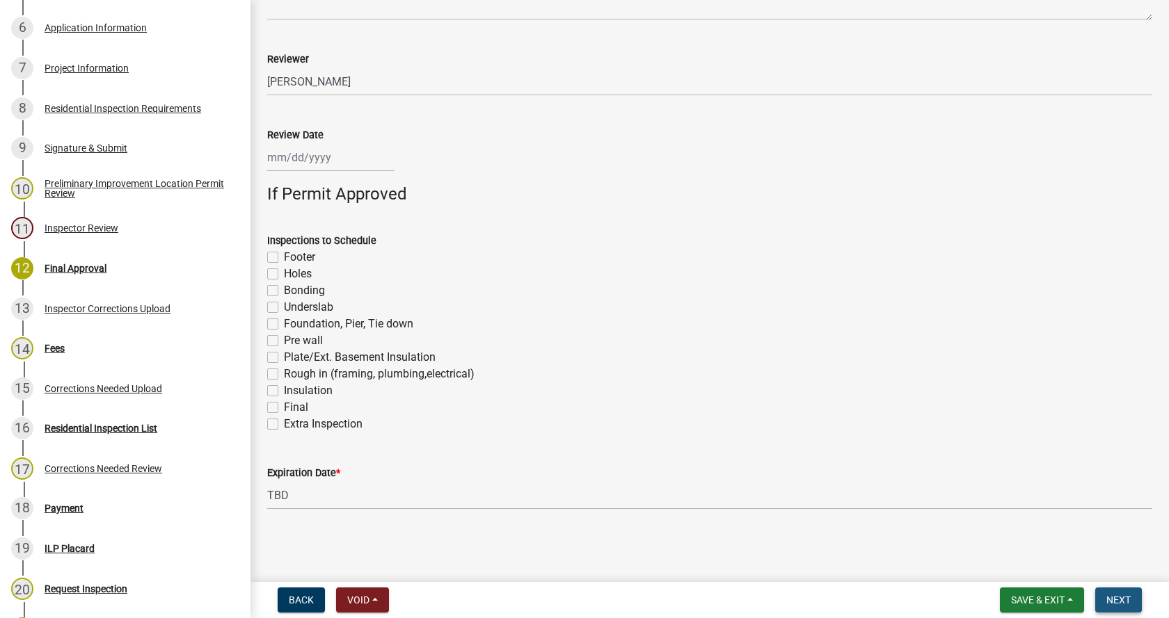
click at [1120, 598] on span "Next" at bounding box center [1118, 600] width 24 height 11
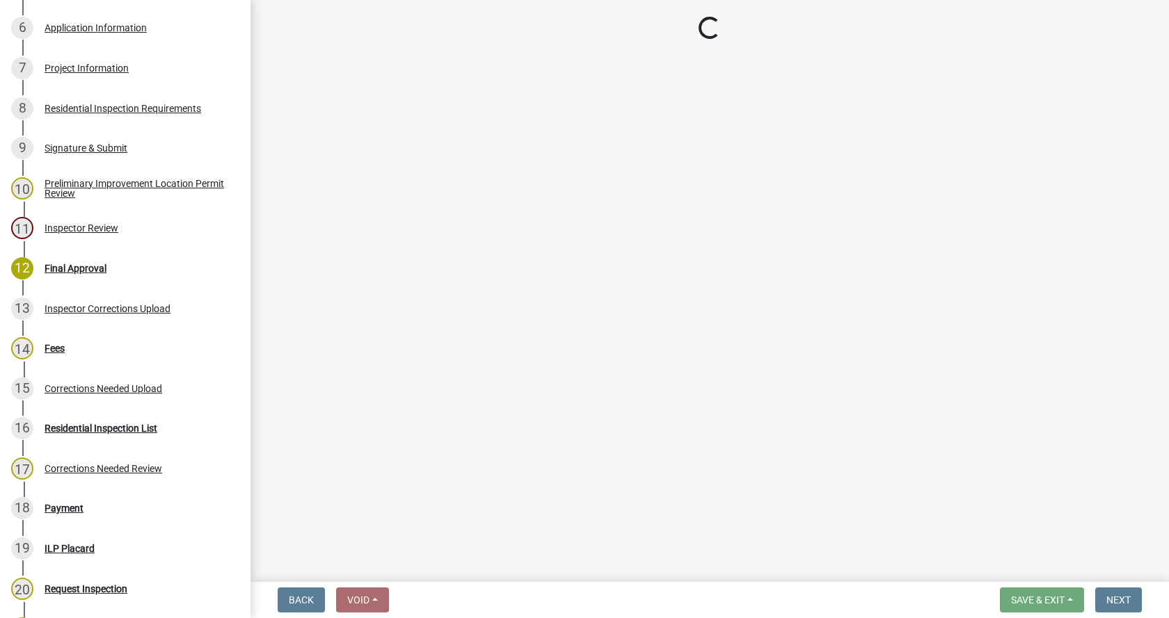
scroll to position [390, 0]
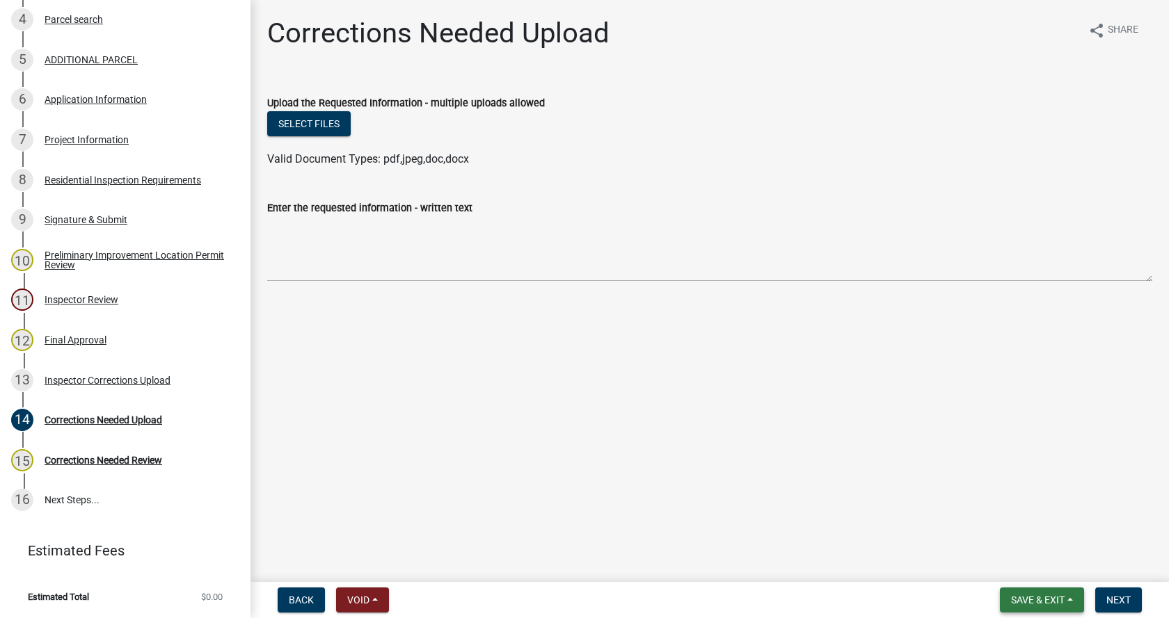
click at [1067, 600] on button "Save & Exit" at bounding box center [1042, 600] width 84 height 25
click at [997, 565] on button "Save & Exit" at bounding box center [1027, 563] width 111 height 33
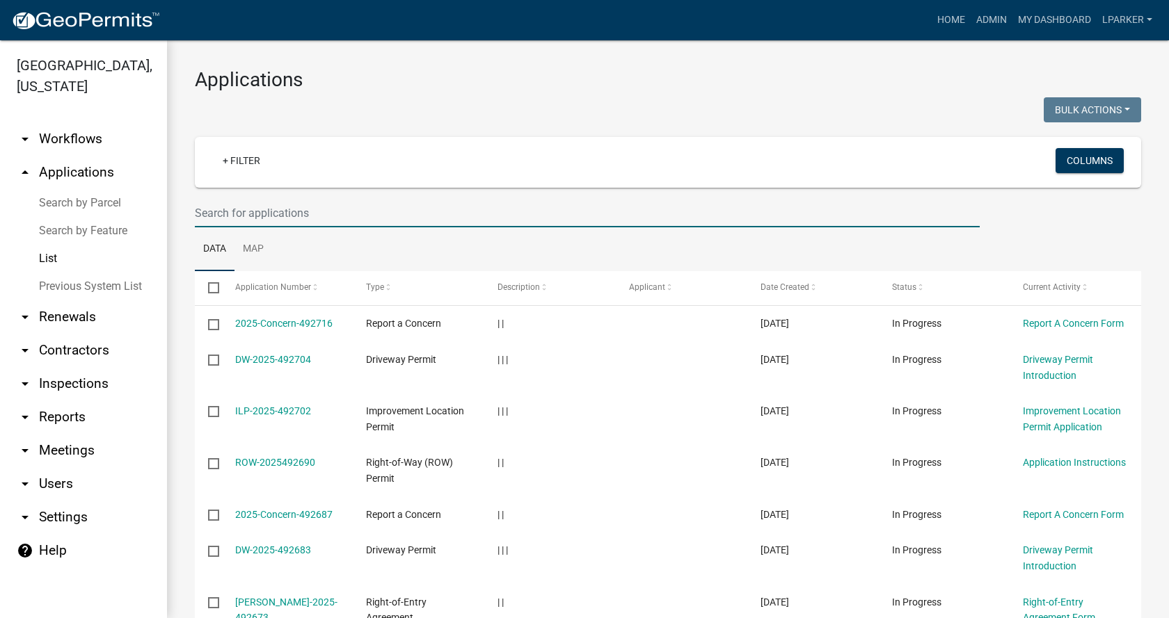
click at [211, 216] on input "text" at bounding box center [587, 213] width 785 height 29
type input "38475"
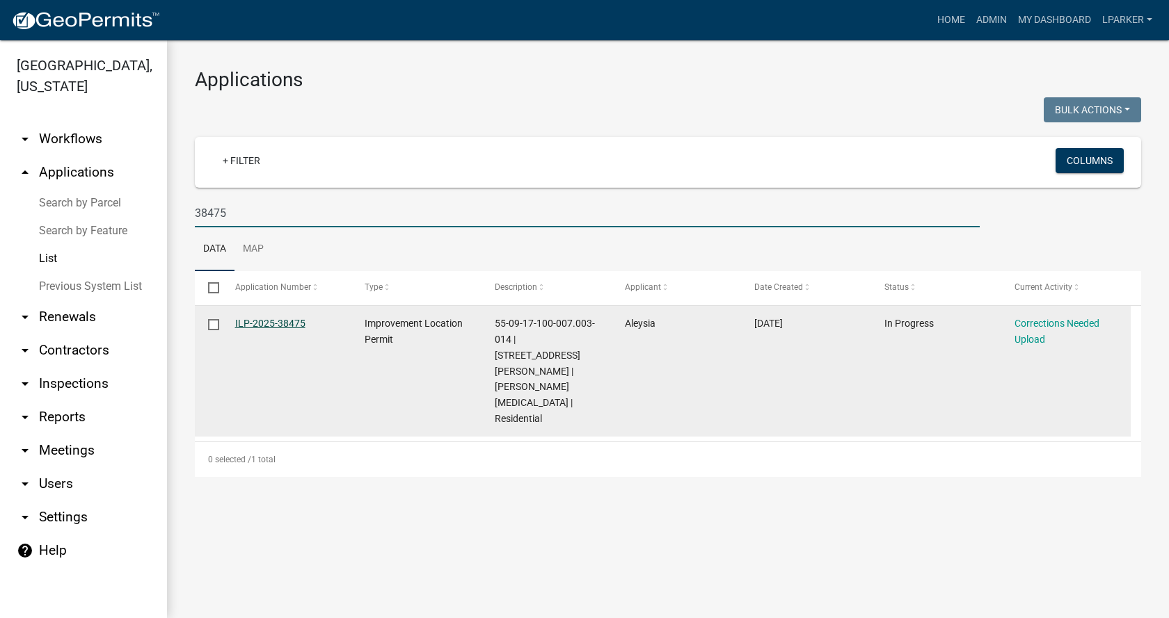
click at [266, 323] on link "ILP-2025-38475" at bounding box center [270, 323] width 70 height 11
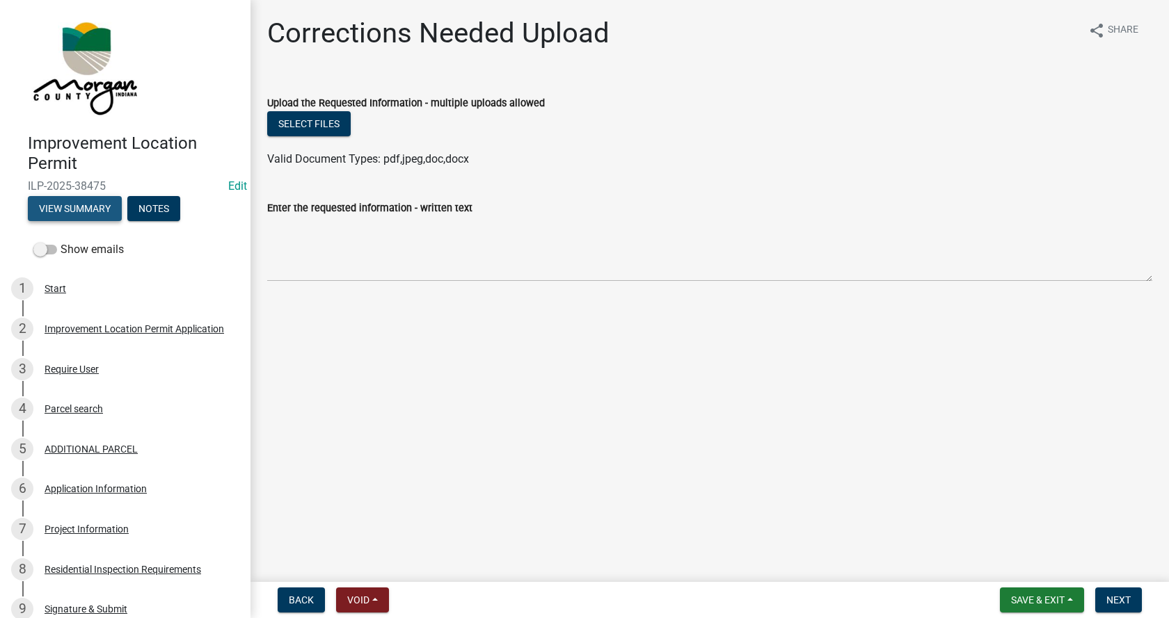
click at [61, 204] on button "View Summary" at bounding box center [75, 208] width 94 height 25
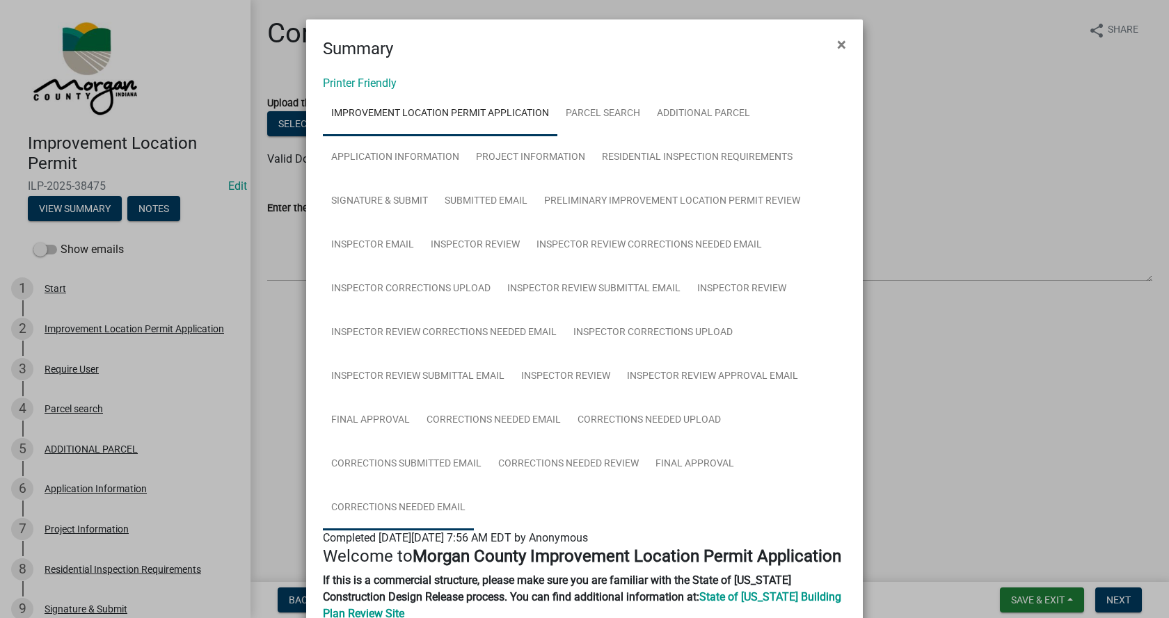
click at [408, 505] on link "Corrections Needed Email" at bounding box center [398, 508] width 151 height 45
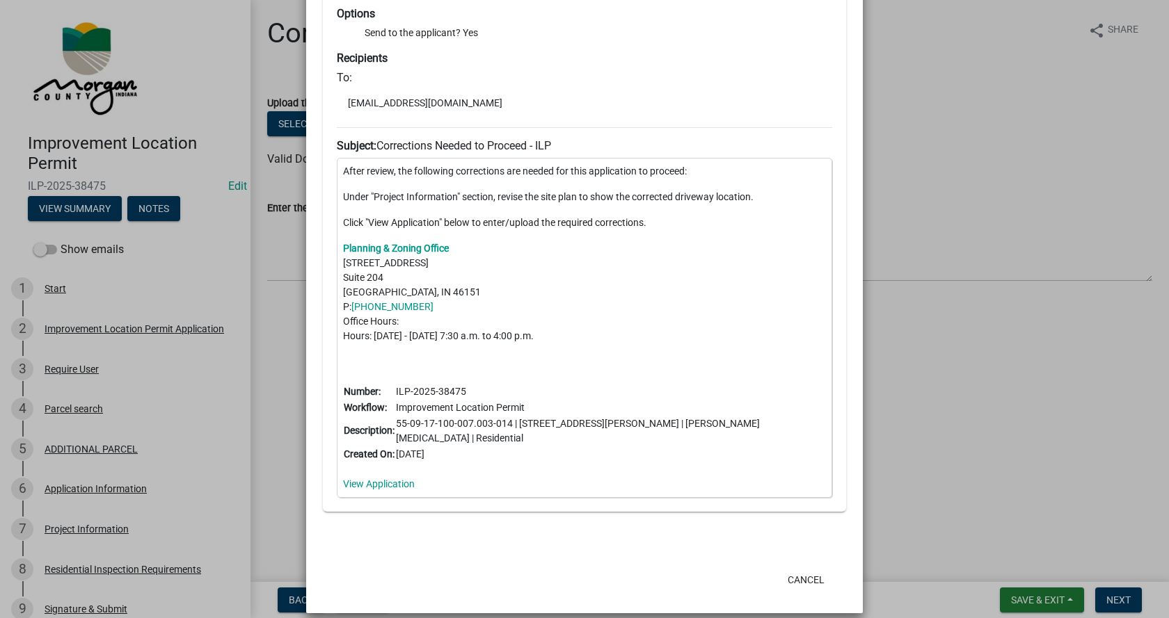
scroll to position [626, 0]
click at [804, 568] on button "Cancel" at bounding box center [805, 580] width 59 height 25
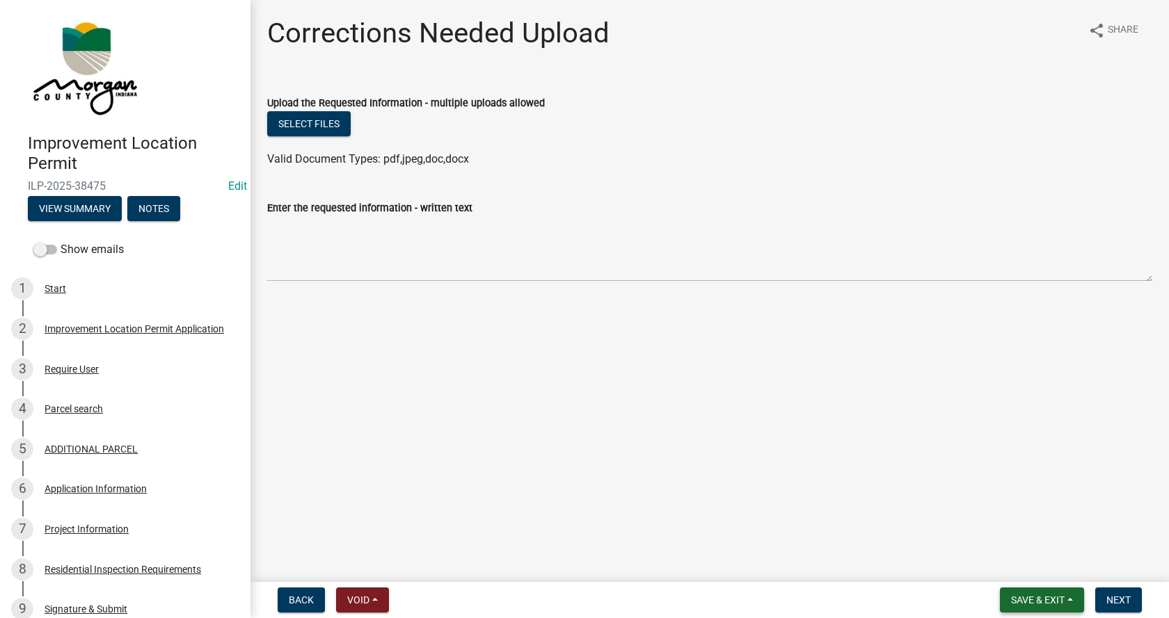
click at [1049, 598] on span "Save & Exit" at bounding box center [1038, 600] width 54 height 11
click at [994, 563] on button "Save & Exit" at bounding box center [1027, 563] width 111 height 33
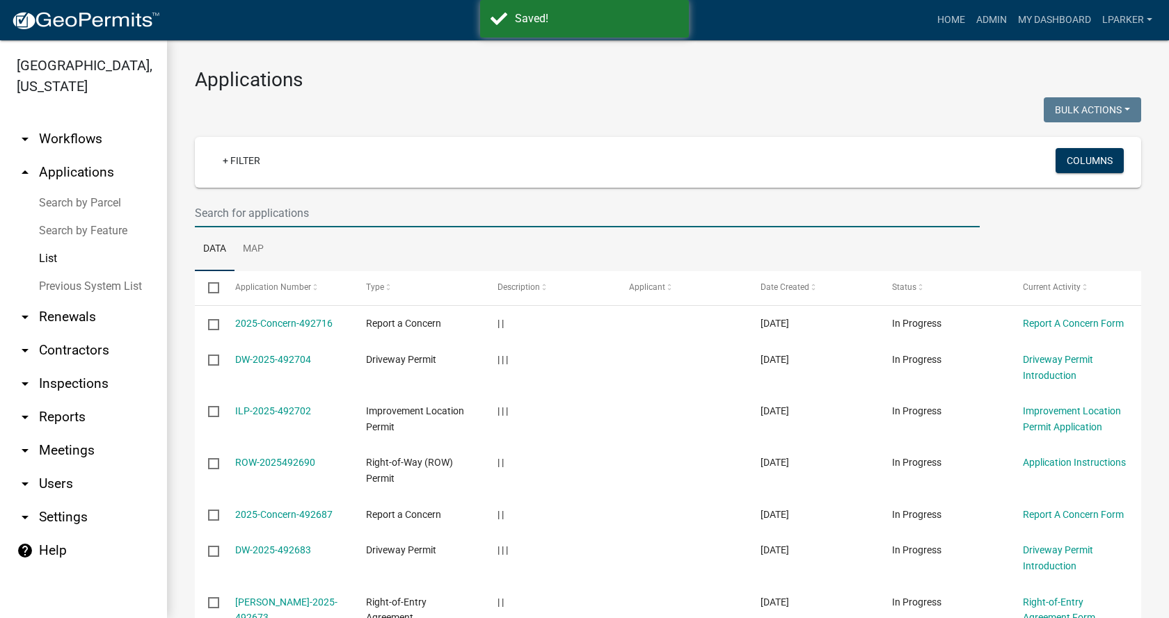
click at [203, 214] on input "text" at bounding box center [587, 213] width 785 height 29
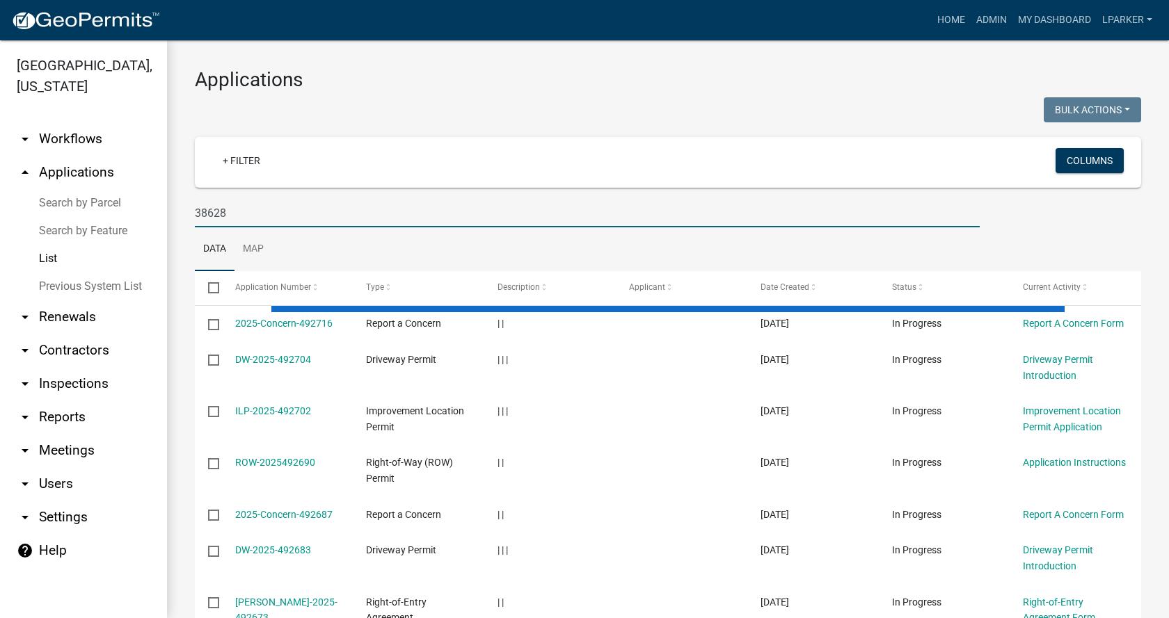
type input "38628"
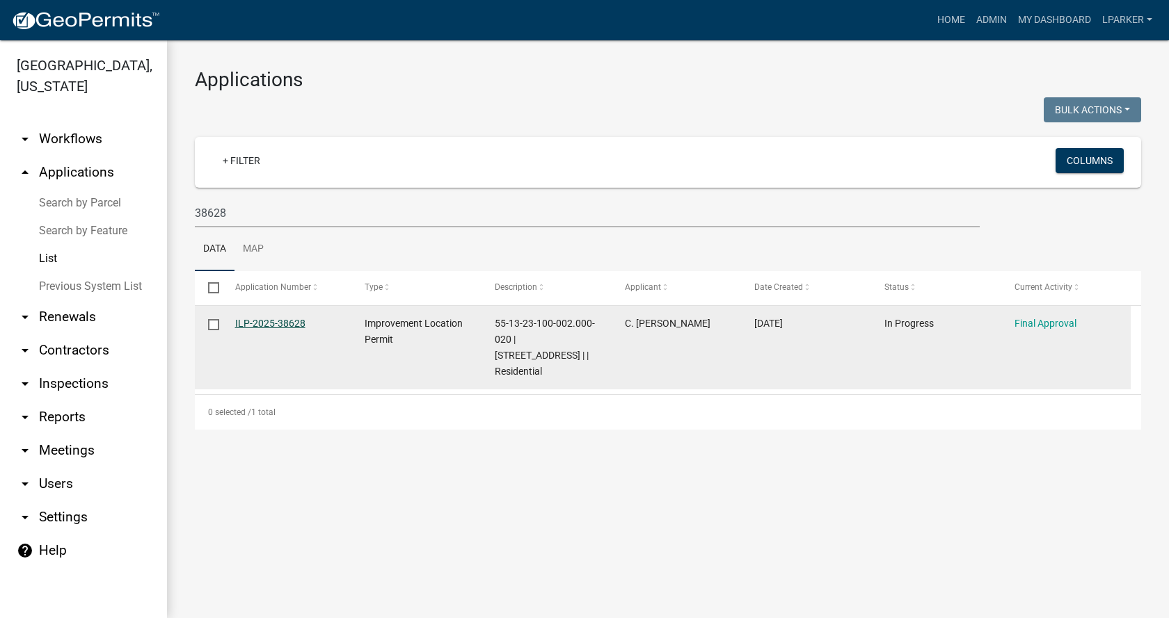
click at [260, 321] on link "ILP-2025-38628" at bounding box center [270, 323] width 70 height 11
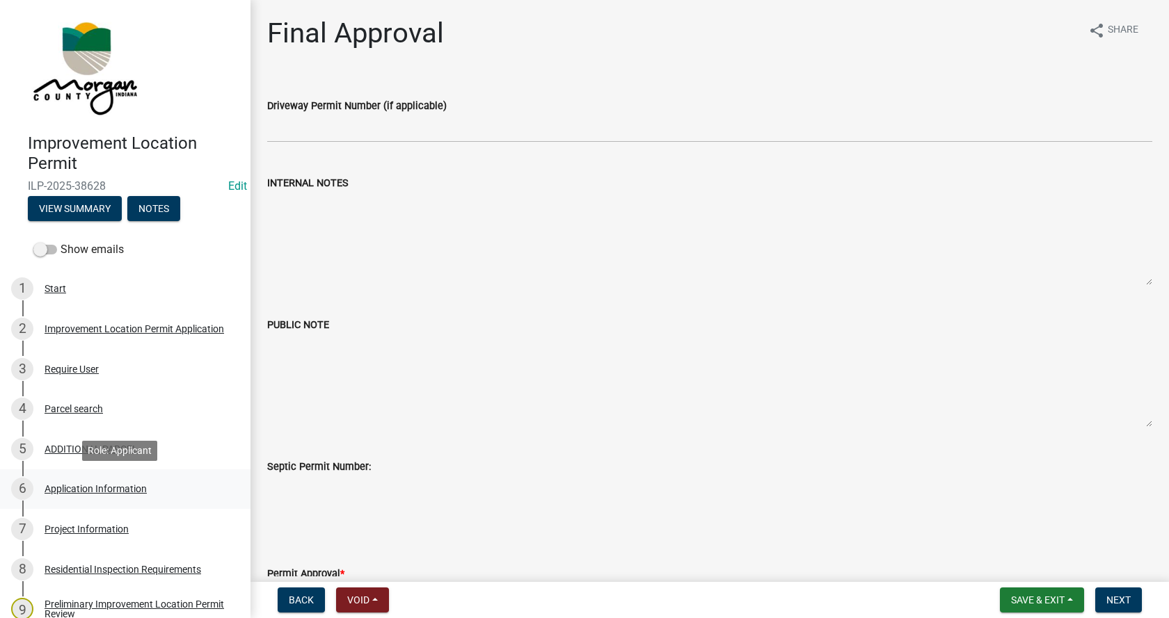
click at [56, 485] on div "Application Information" at bounding box center [96, 489] width 102 height 10
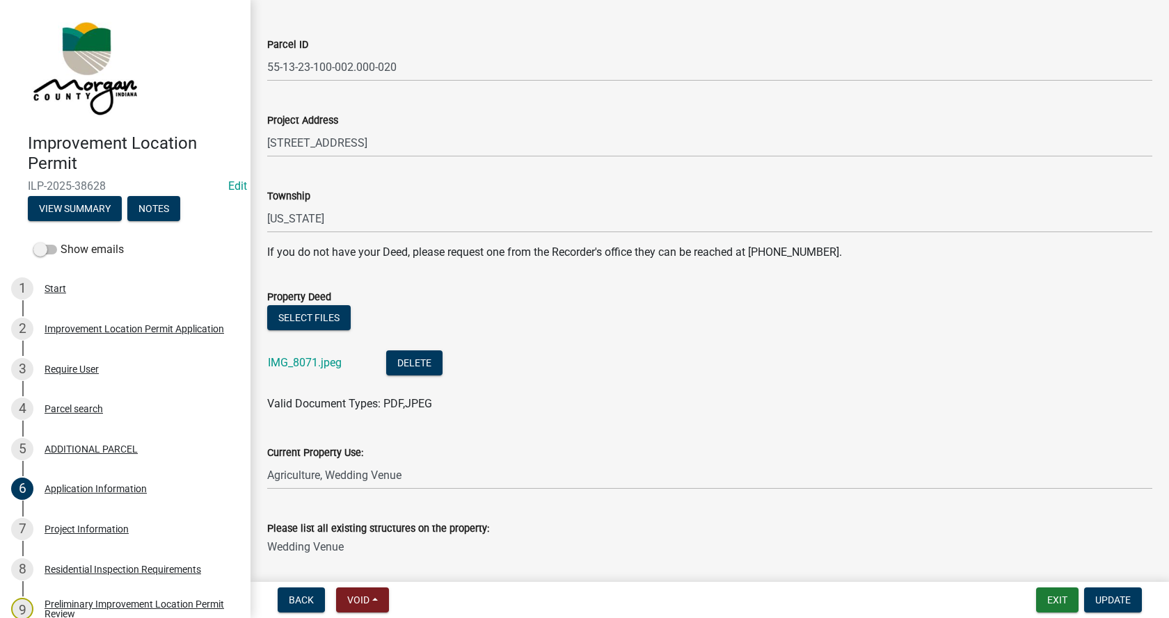
scroll to position [139, 0]
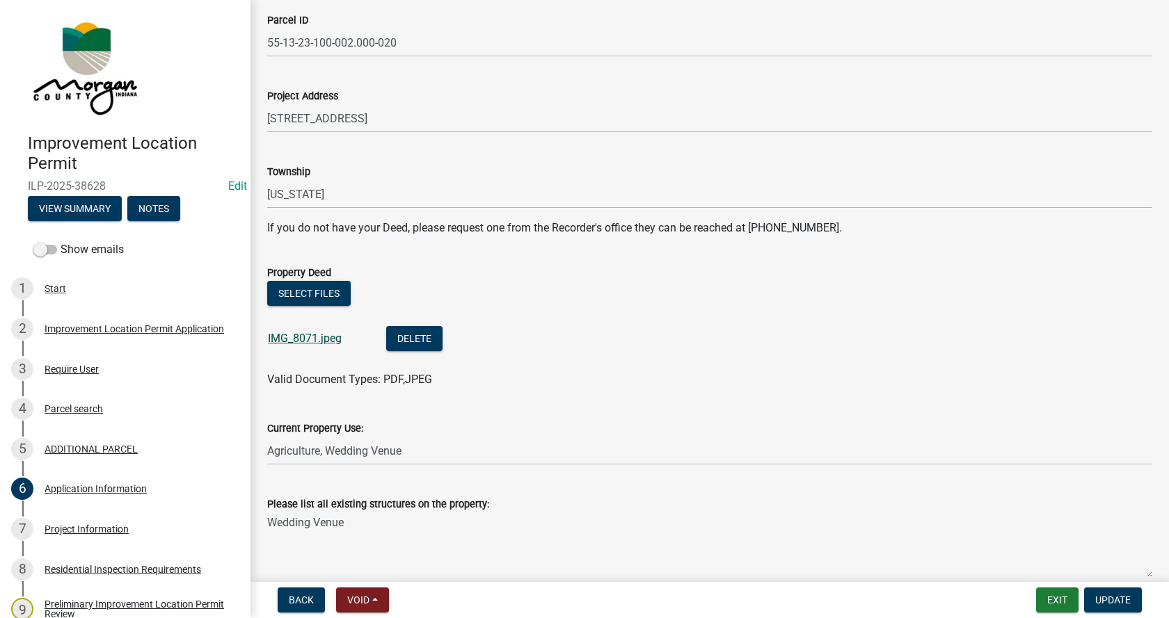
click at [286, 337] on link "IMG_8071.jpeg" at bounding box center [305, 338] width 74 height 13
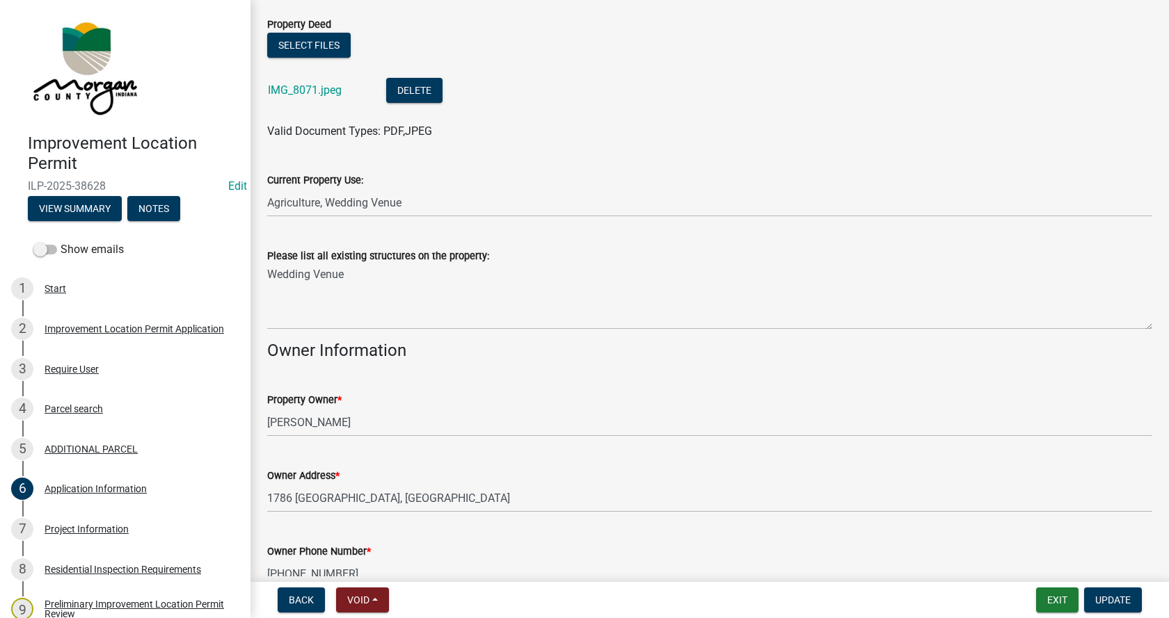
scroll to position [487, 0]
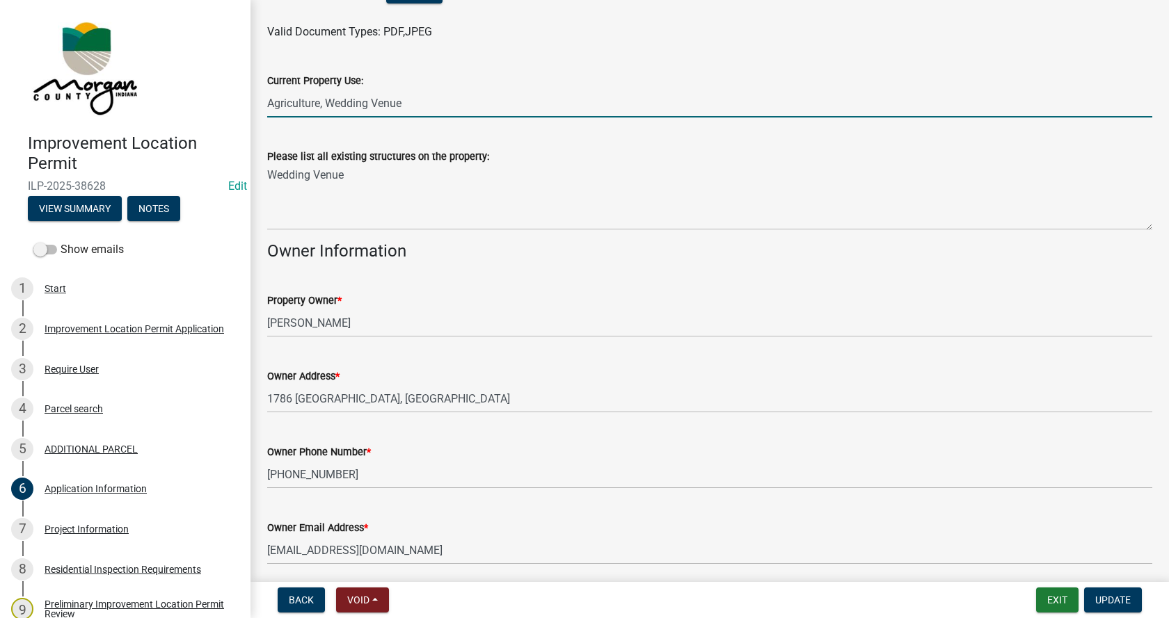
drag, startPoint x: 418, startPoint y: 104, endPoint x: 411, endPoint y: 106, distance: 7.1
click at [411, 106] on input "Agriculture, Wedding Venue" at bounding box center [709, 103] width 885 height 29
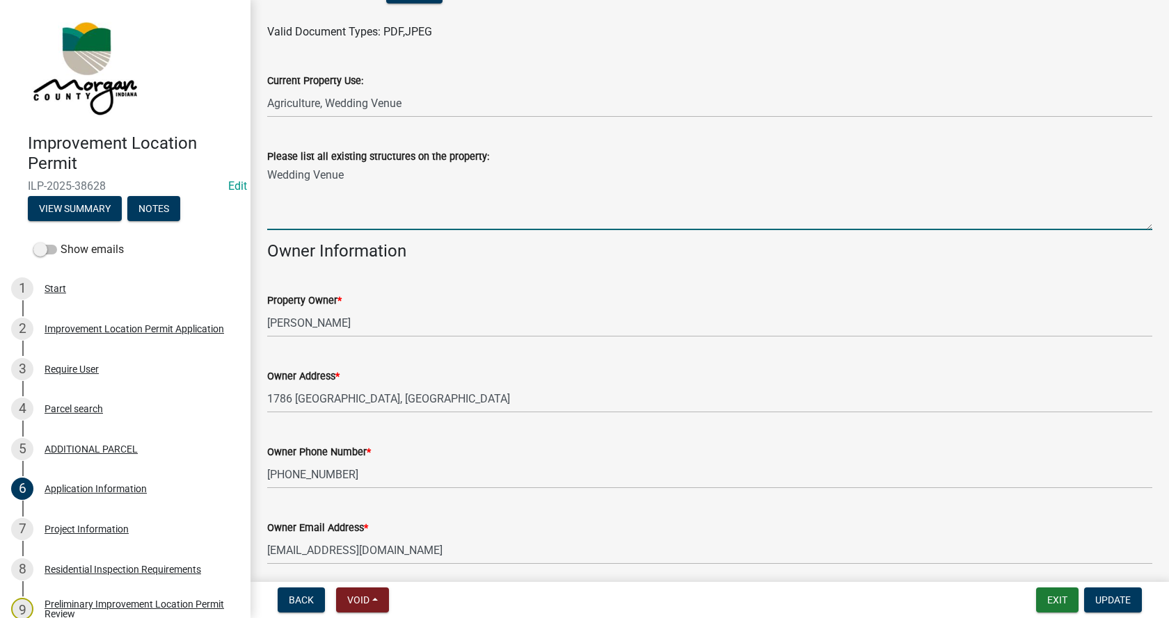
drag, startPoint x: 346, startPoint y: 177, endPoint x: 314, endPoint y: 177, distance: 32.0
click at [314, 177] on textarea "Wedding Venue" at bounding box center [709, 197] width 885 height 65
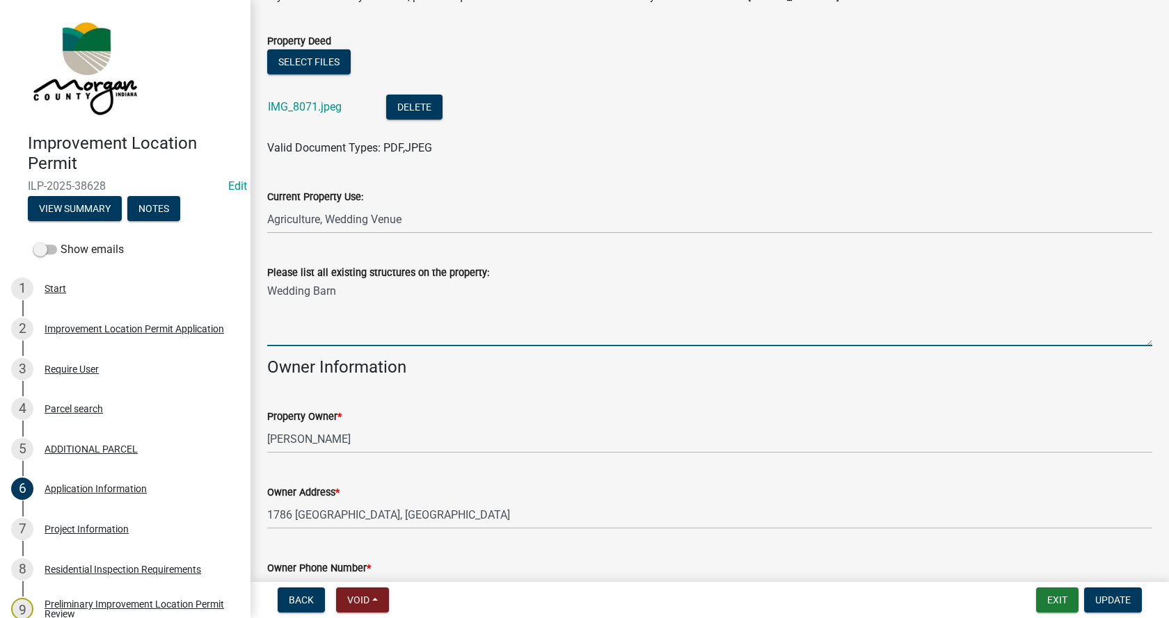
scroll to position [342, 0]
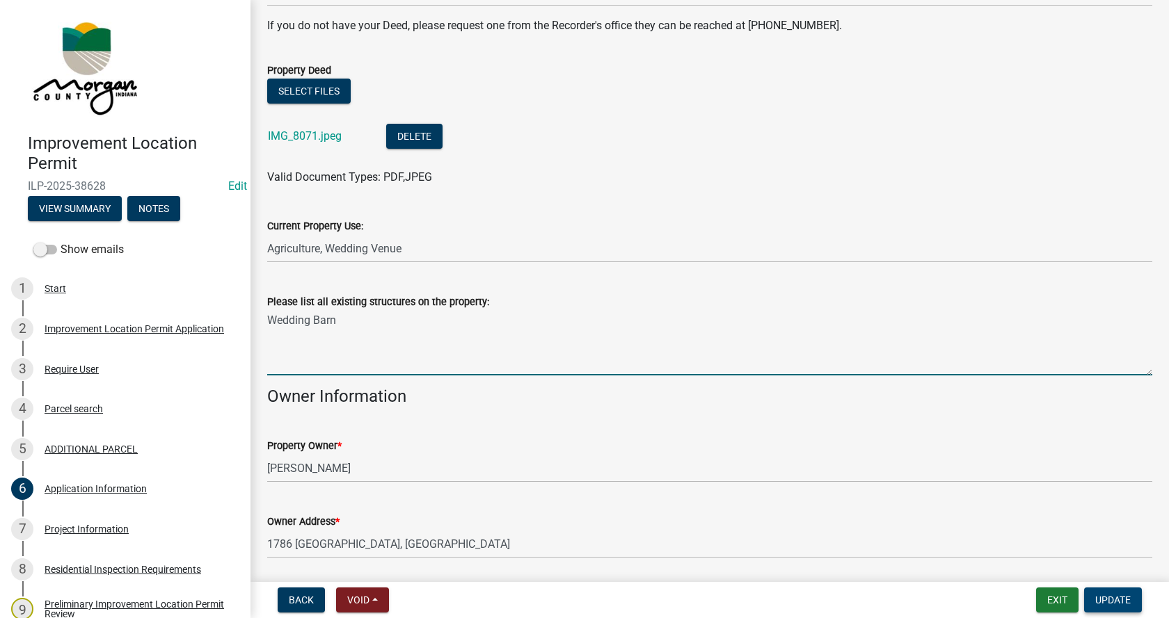
type textarea "Wedding Barn"
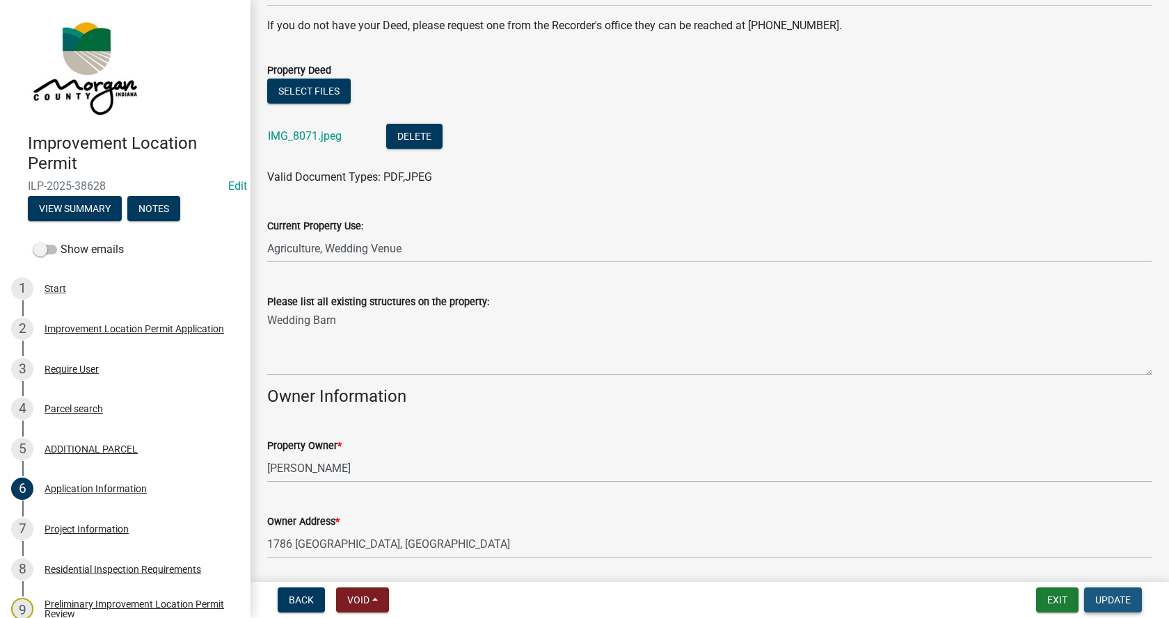
click at [1114, 598] on span "Update" at bounding box center [1112, 600] width 35 height 11
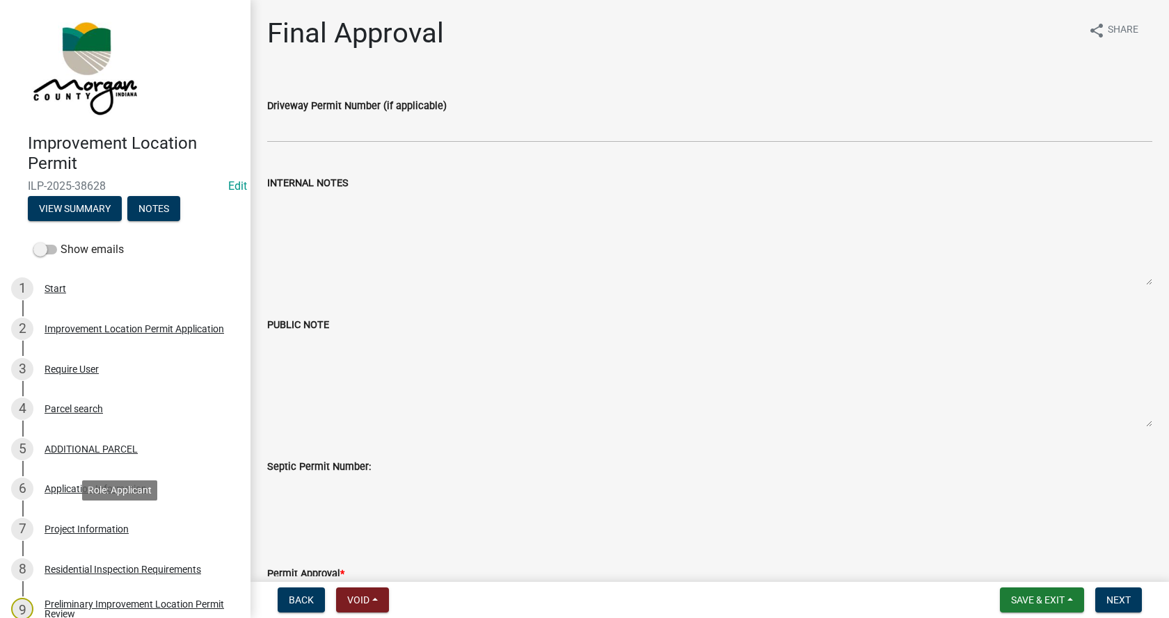
click at [51, 525] on div "Project Information" at bounding box center [87, 530] width 84 height 10
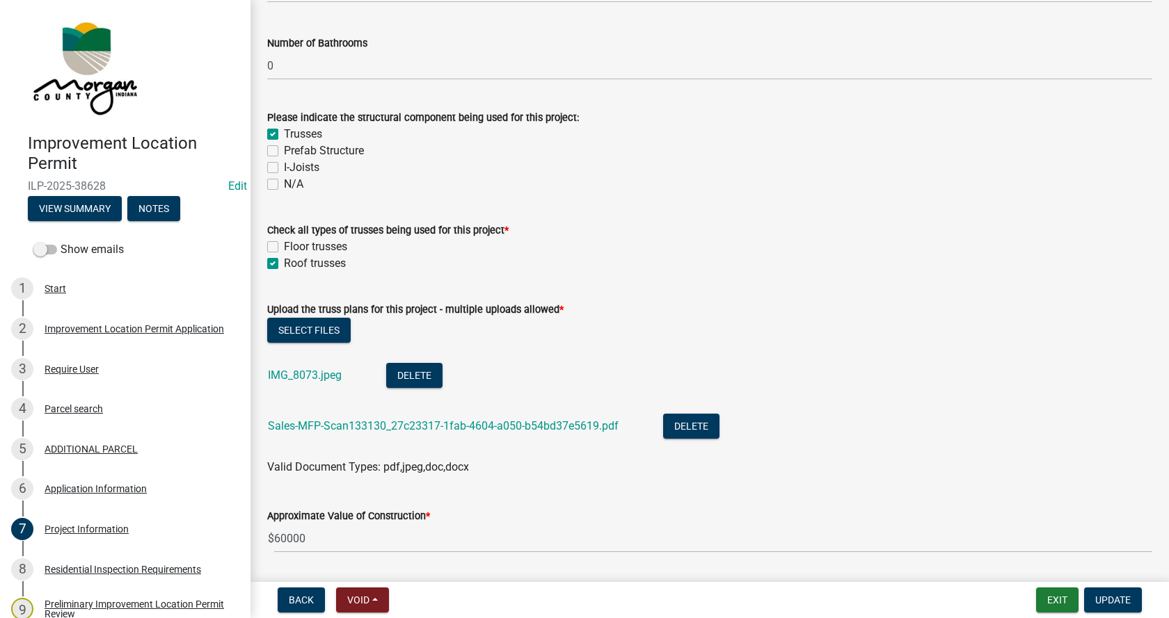
scroll to position [1252, 0]
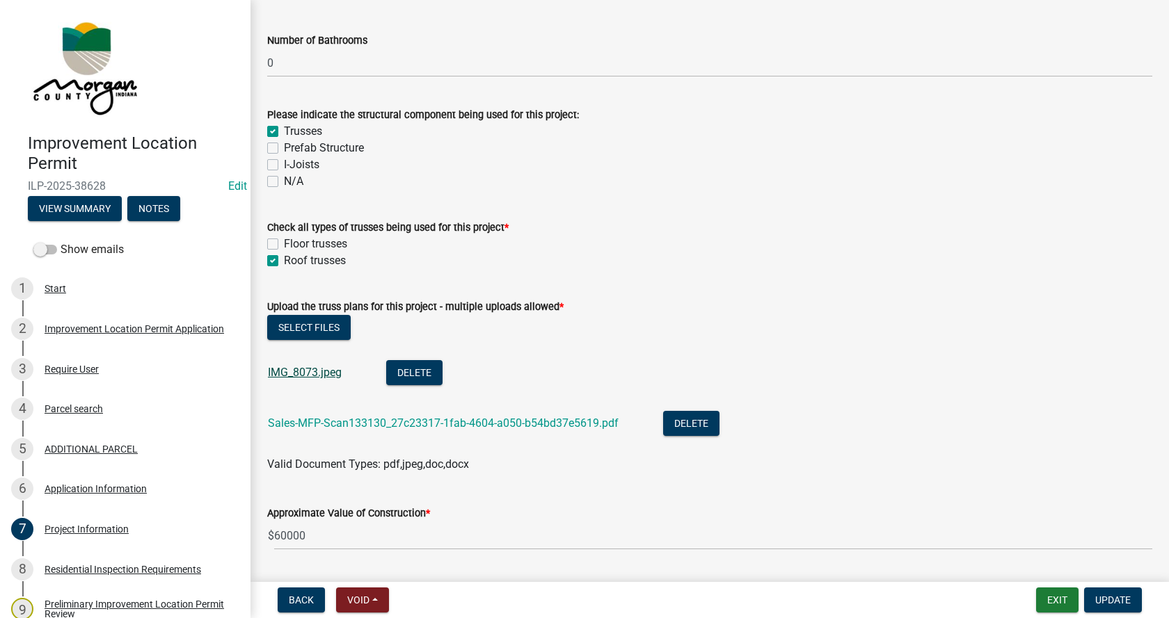
click at [285, 369] on link "IMG_8073.jpeg" at bounding box center [305, 372] width 74 height 13
click at [317, 421] on link "Sales-MFP-Scan133130_27c23317-1fab-4604-a050-b54bd37e5619.pdf" at bounding box center [443, 423] width 351 height 13
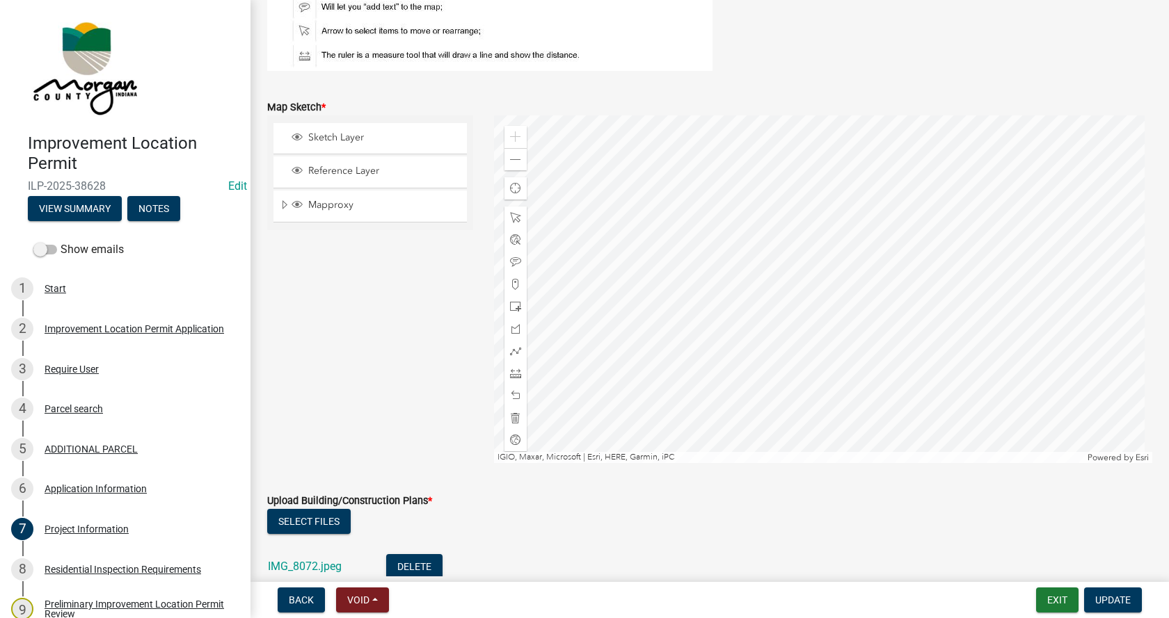
scroll to position [2713, 0]
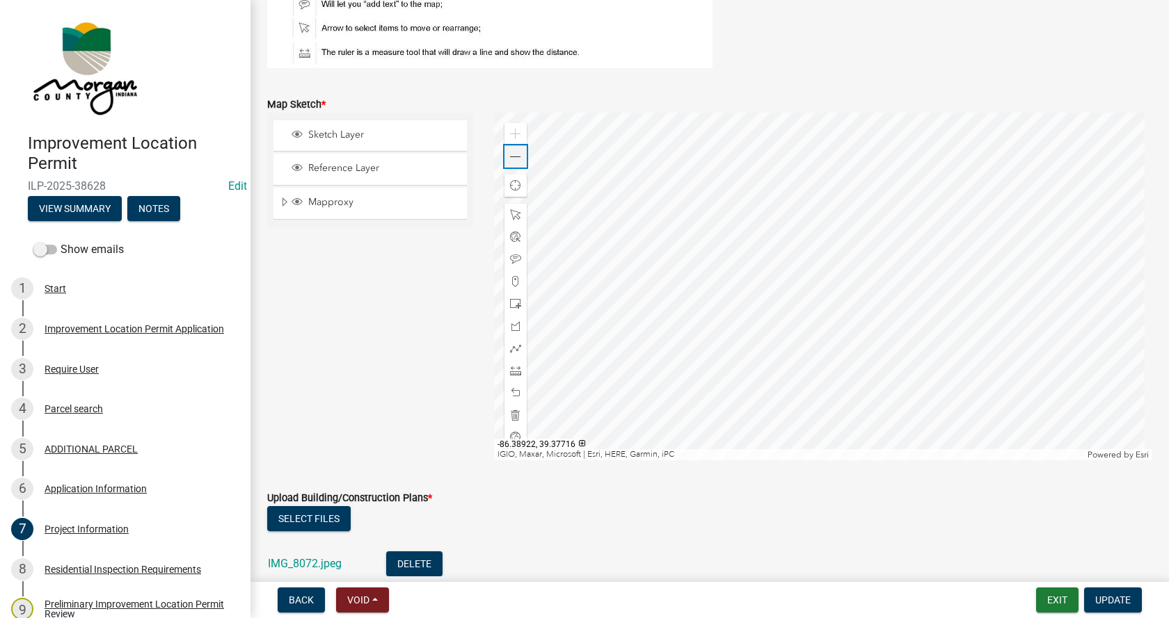
click at [515, 162] on span at bounding box center [515, 157] width 11 height 11
click at [516, 162] on span at bounding box center [515, 157] width 11 height 11
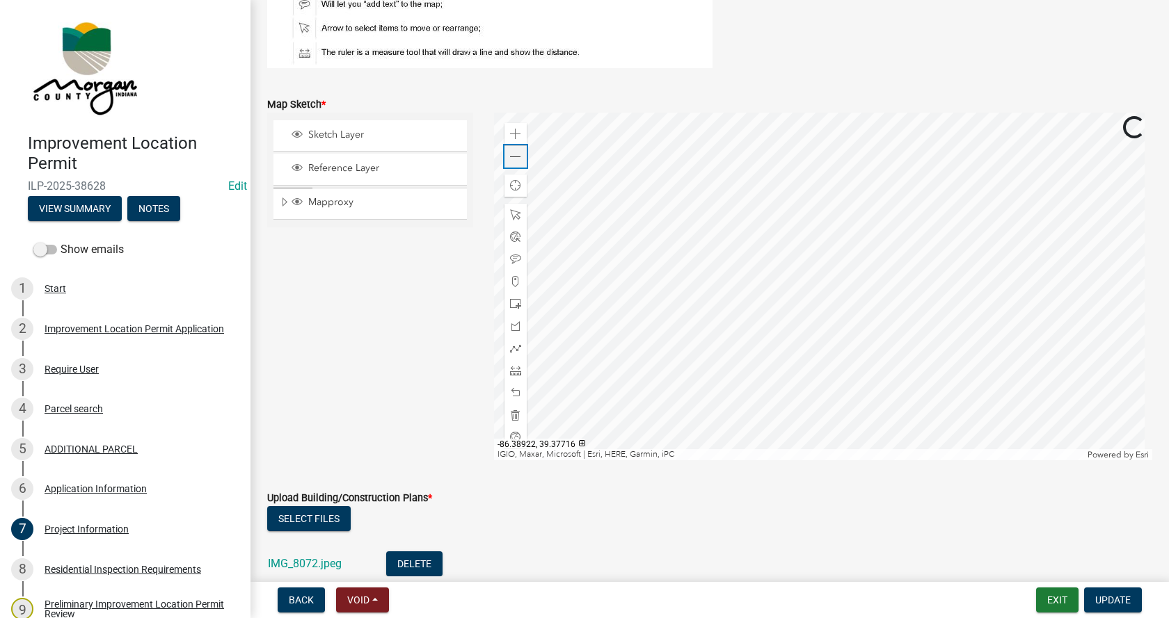
click at [516, 162] on span at bounding box center [515, 157] width 11 height 11
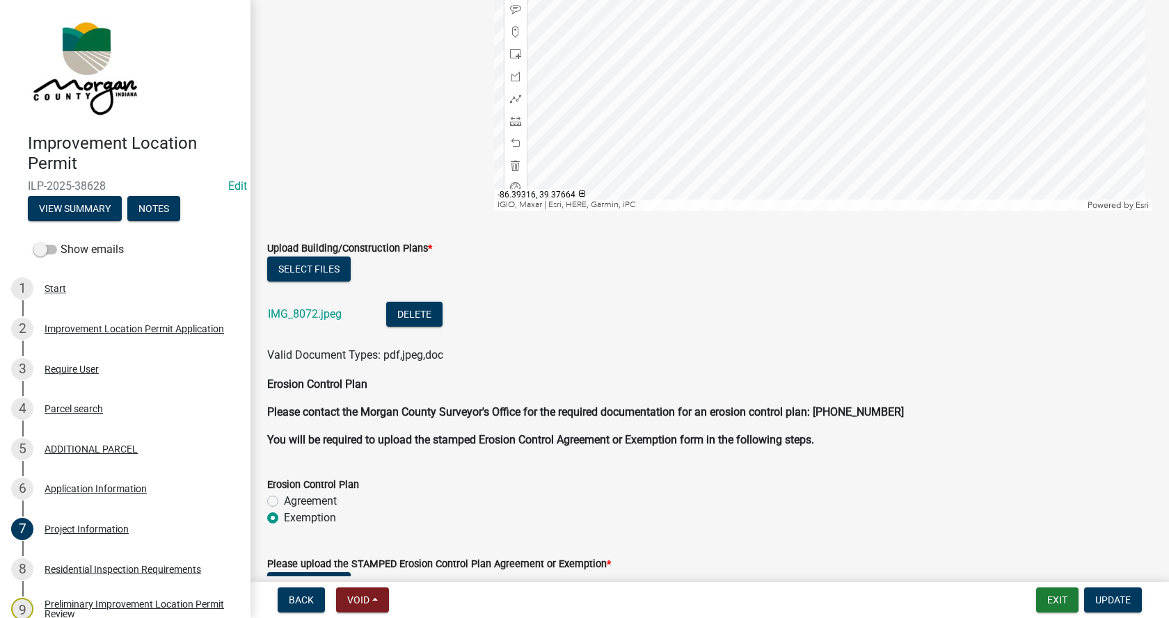
scroll to position [2991, 0]
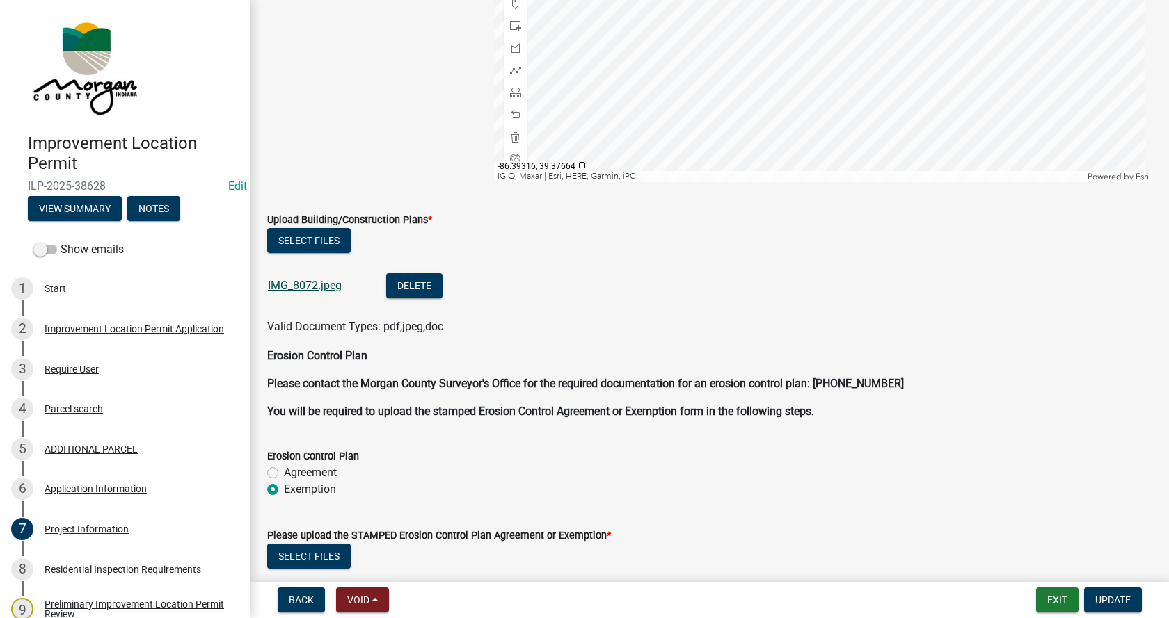
click at [280, 282] on link "IMG_8072.jpeg" at bounding box center [305, 285] width 74 height 13
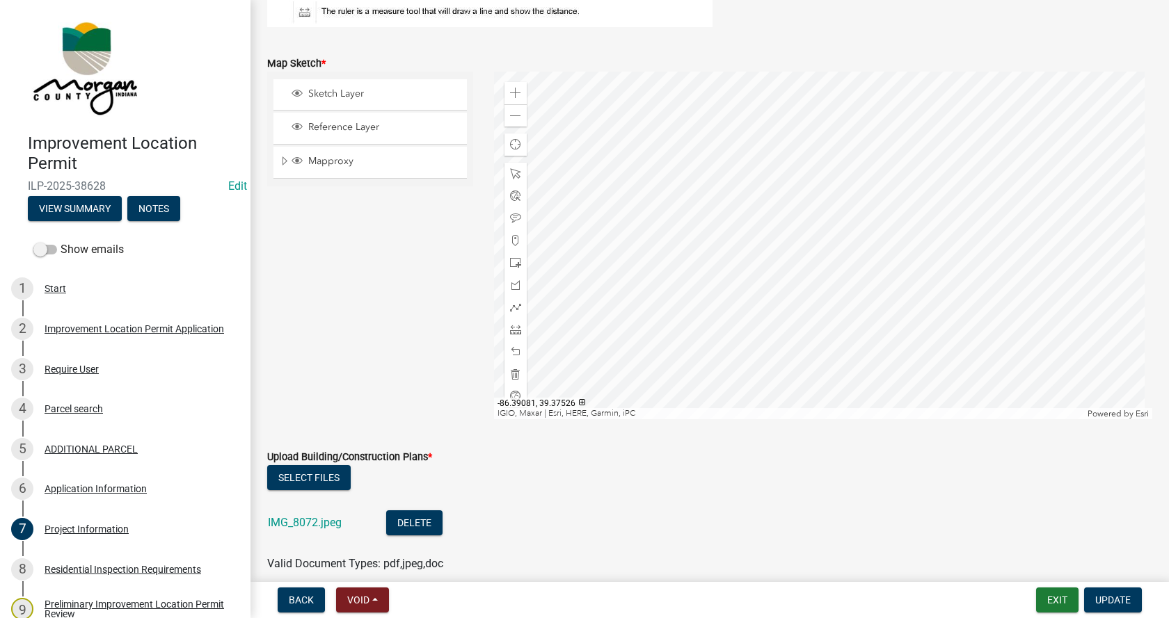
scroll to position [2713, 0]
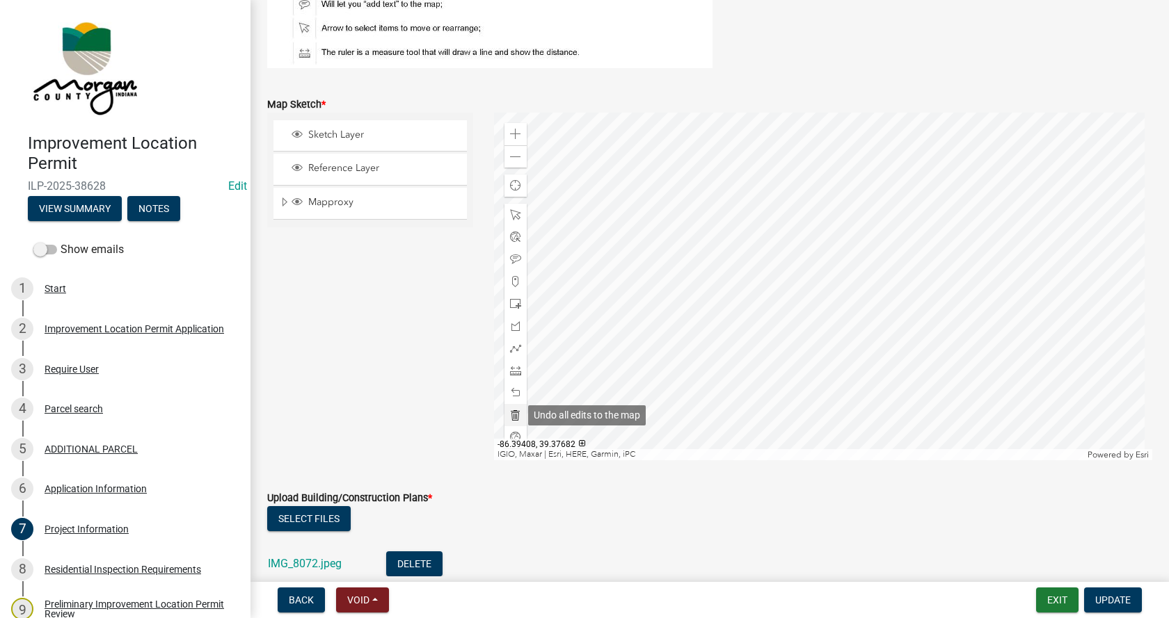
click at [511, 413] on span at bounding box center [515, 415] width 11 height 11
click at [840, 265] on div at bounding box center [823, 287] width 659 height 348
click at [511, 132] on span at bounding box center [515, 134] width 11 height 11
click at [654, 292] on div at bounding box center [823, 287] width 659 height 348
click at [510, 371] on span at bounding box center [515, 370] width 11 height 11
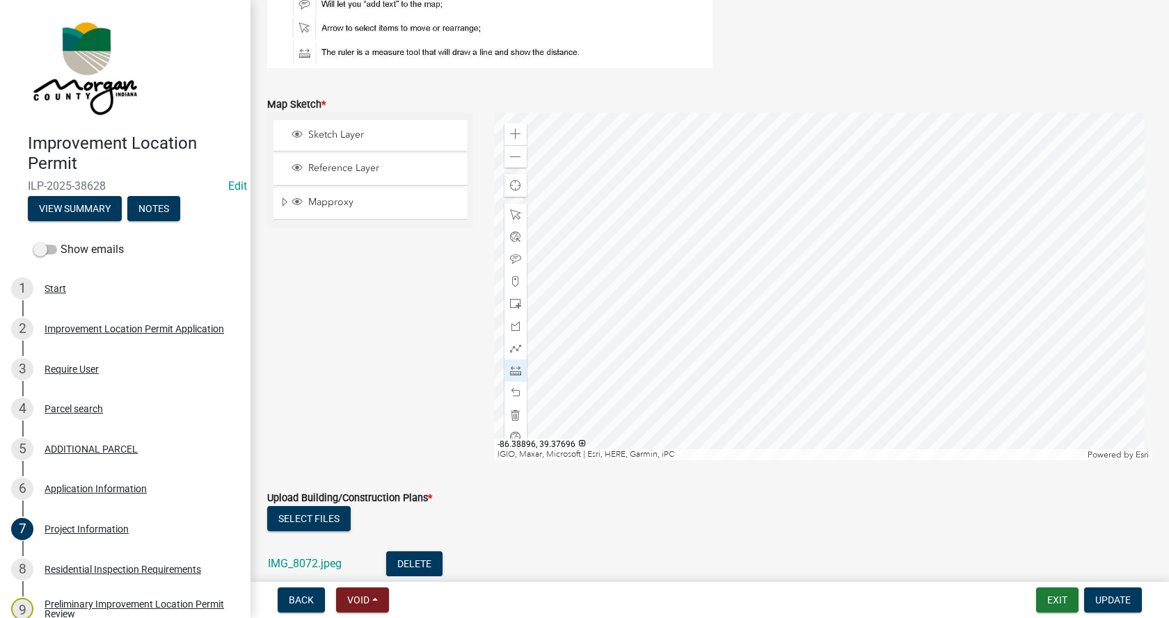
click at [893, 272] on div at bounding box center [823, 287] width 659 height 348
click at [881, 273] on div at bounding box center [823, 287] width 659 height 348
click at [513, 136] on span at bounding box center [515, 134] width 11 height 11
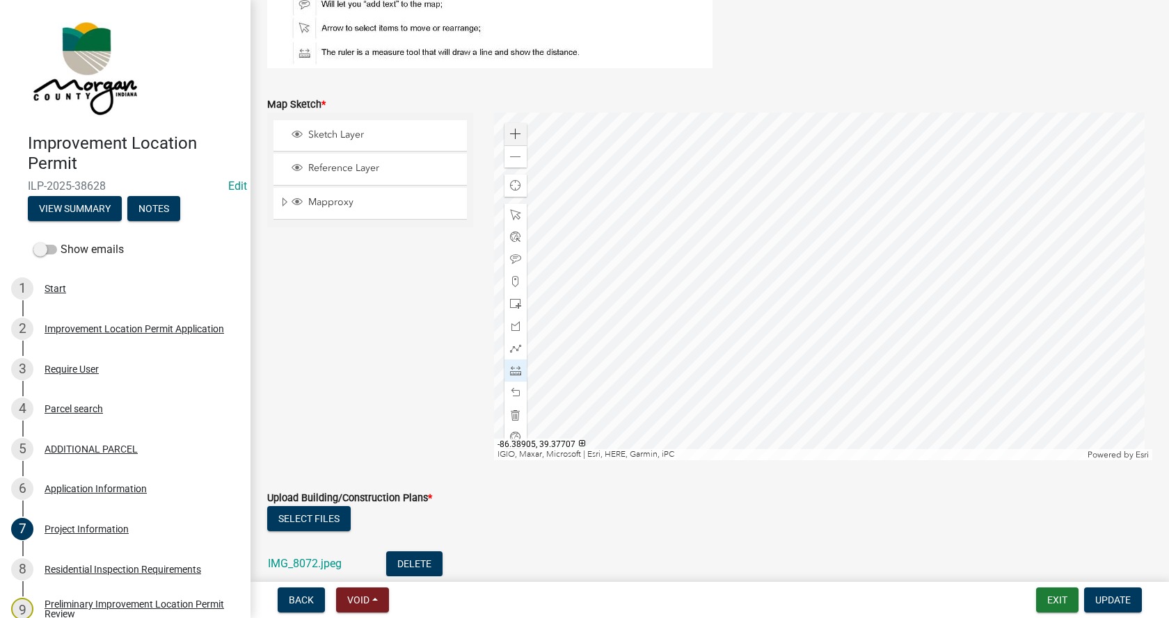
click at [945, 221] on div at bounding box center [823, 287] width 659 height 348
click at [890, 222] on div at bounding box center [823, 287] width 659 height 348
click at [889, 223] on div at bounding box center [823, 287] width 659 height 348
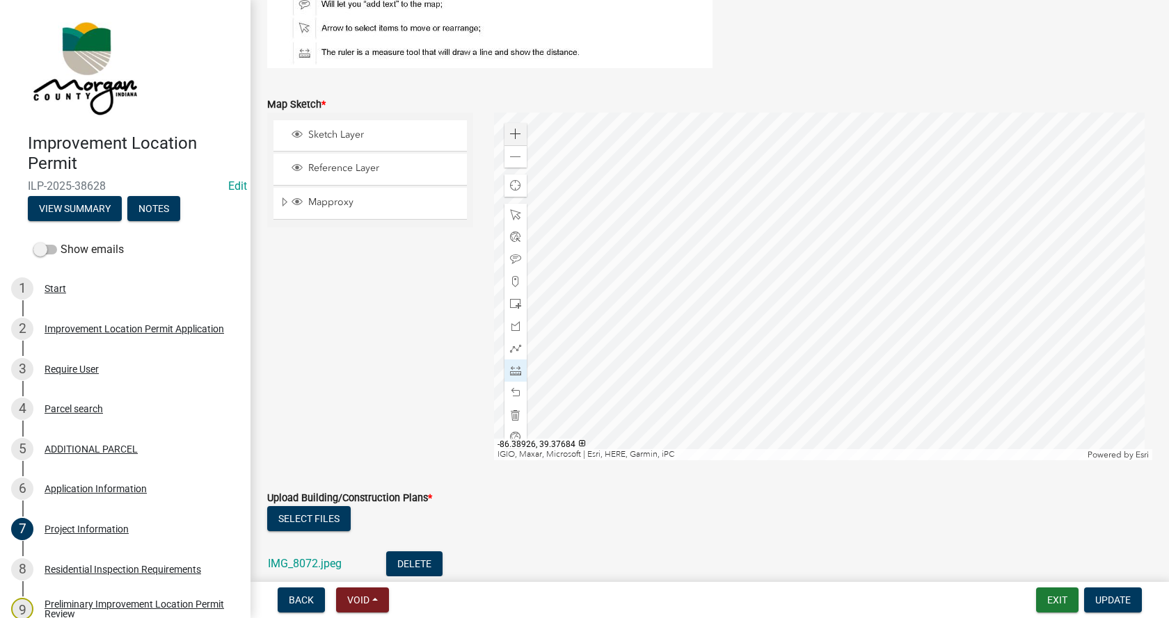
click at [890, 297] on div at bounding box center [823, 287] width 659 height 348
click at [892, 298] on div at bounding box center [823, 287] width 659 height 348
click at [946, 297] on div at bounding box center [823, 287] width 659 height 348
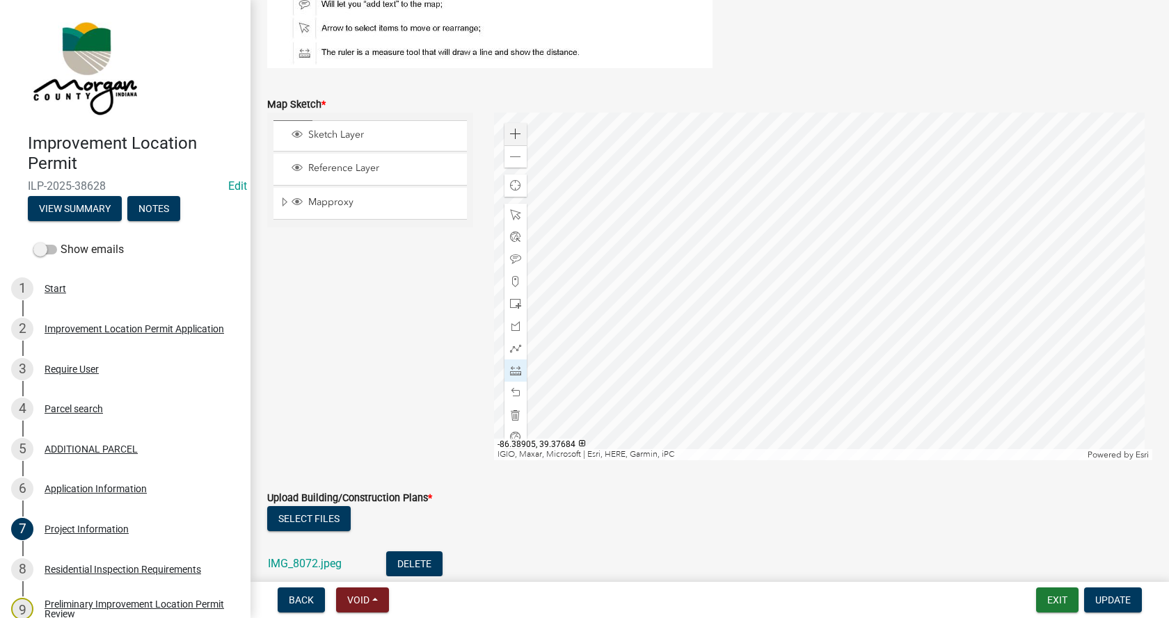
click at [945, 297] on div at bounding box center [823, 287] width 659 height 348
click at [944, 297] on div at bounding box center [823, 287] width 659 height 348
click at [943, 221] on div at bounding box center [823, 287] width 659 height 348
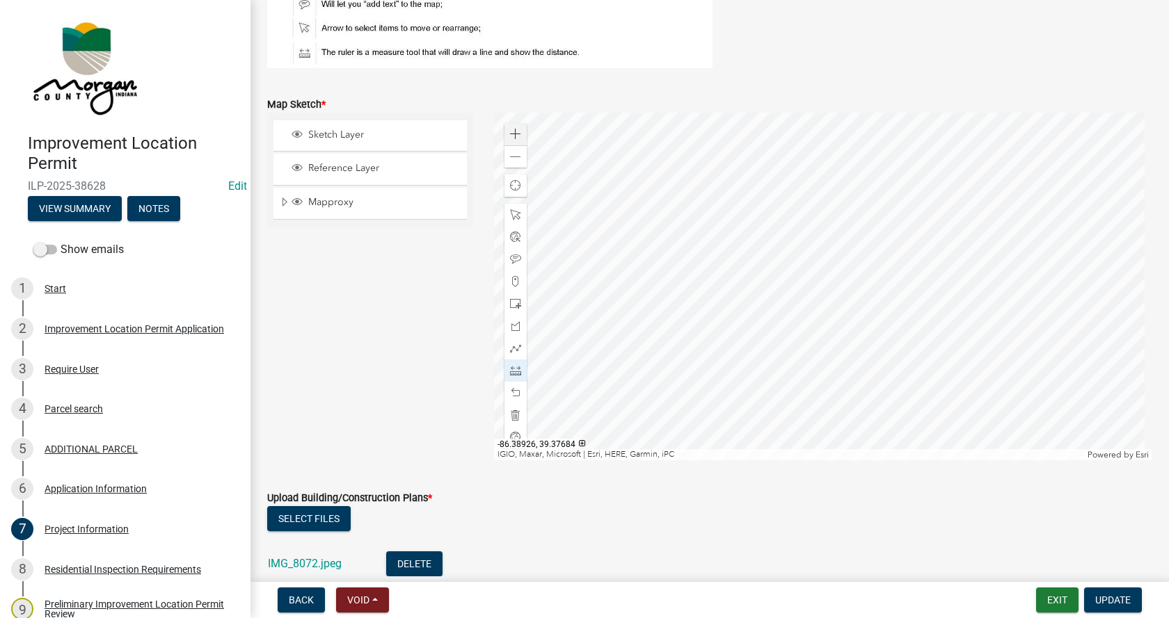
click at [891, 298] on div at bounding box center [823, 287] width 659 height 348
click at [972, 292] on div at bounding box center [823, 287] width 659 height 348
click at [975, 289] on div at bounding box center [823, 287] width 659 height 348
click at [953, 206] on div at bounding box center [823, 287] width 659 height 348
click at [960, 189] on div at bounding box center [823, 287] width 659 height 348
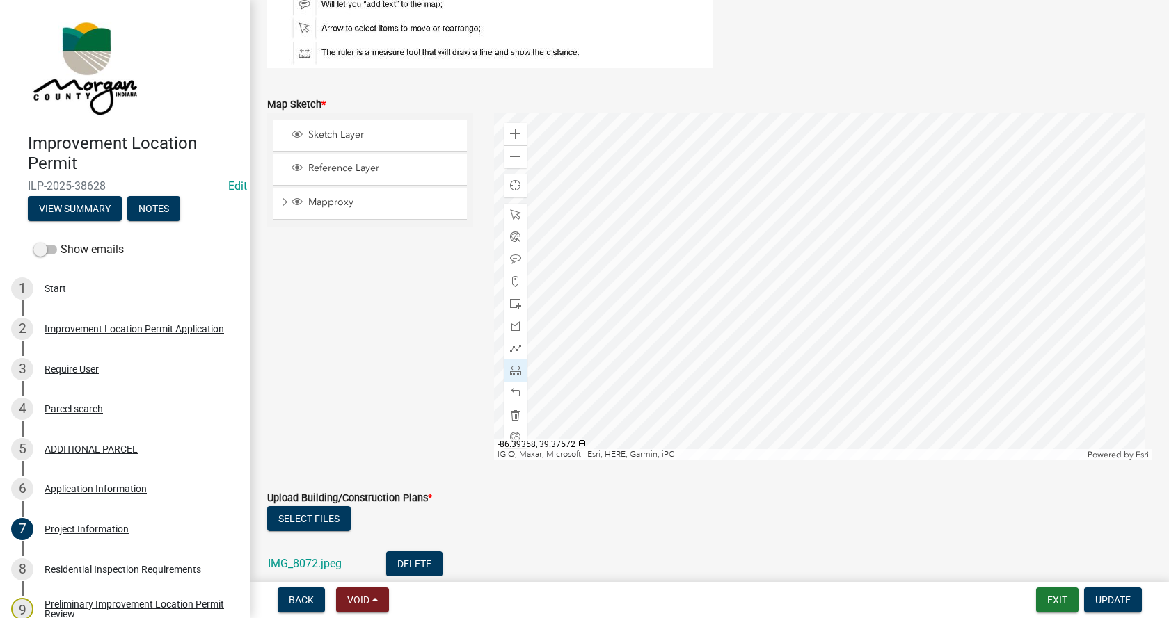
click at [722, 382] on div at bounding box center [823, 287] width 659 height 348
click at [512, 215] on span at bounding box center [515, 214] width 11 height 11
click at [730, 246] on div at bounding box center [823, 287] width 659 height 348
click at [527, 296] on div at bounding box center [823, 287] width 659 height 348
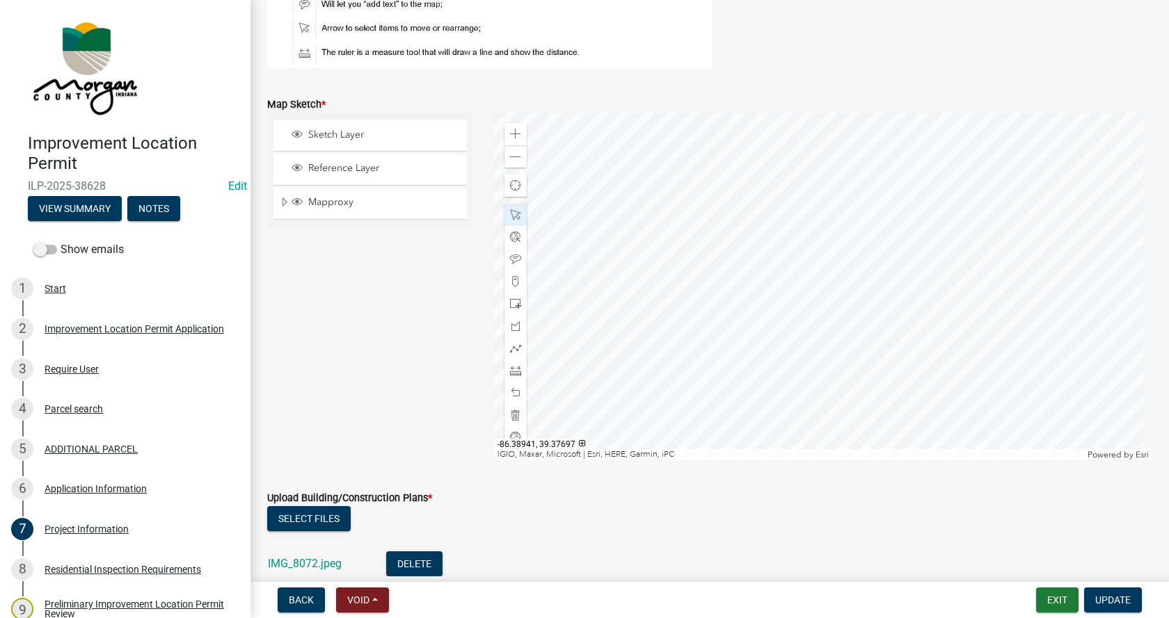
click at [829, 298] on div at bounding box center [823, 287] width 659 height 348
click at [510, 369] on span at bounding box center [515, 370] width 11 height 11
click at [894, 269] on div at bounding box center [823, 287] width 659 height 348
click at [893, 366] on div at bounding box center [823, 287] width 659 height 348
click at [890, 367] on div at bounding box center [823, 287] width 659 height 348
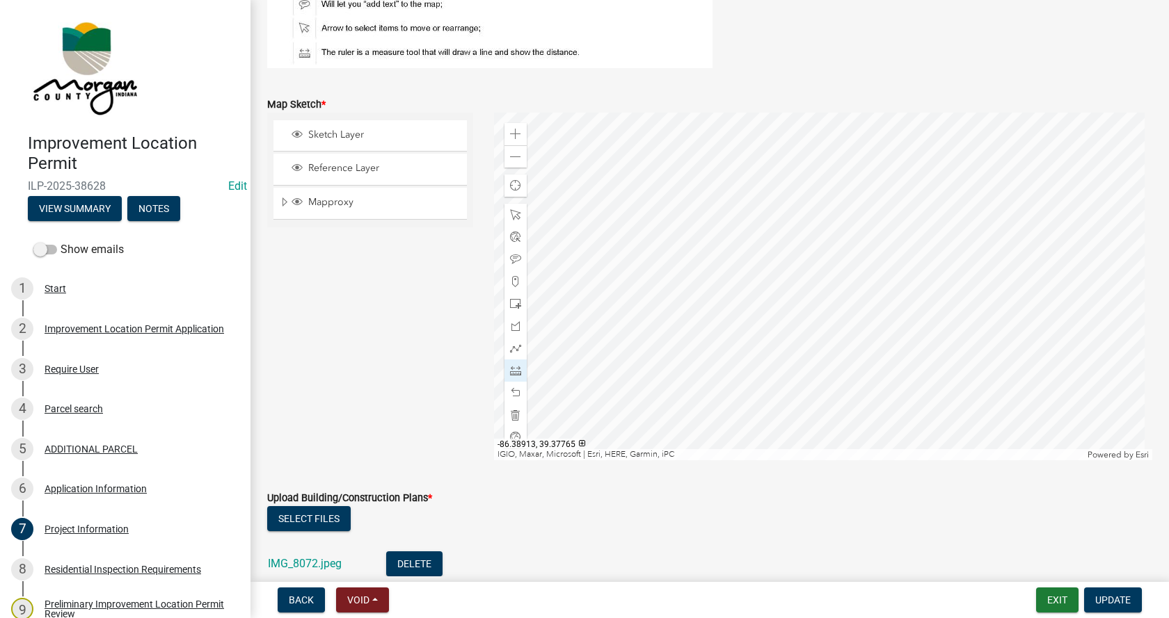
click at [891, 171] on div at bounding box center [823, 287] width 659 height 348
click at [972, 271] on div at bounding box center [823, 287] width 659 height 348
click at [884, 298] on div at bounding box center [823, 287] width 659 height 348
click at [869, 236] on div at bounding box center [823, 287] width 659 height 348
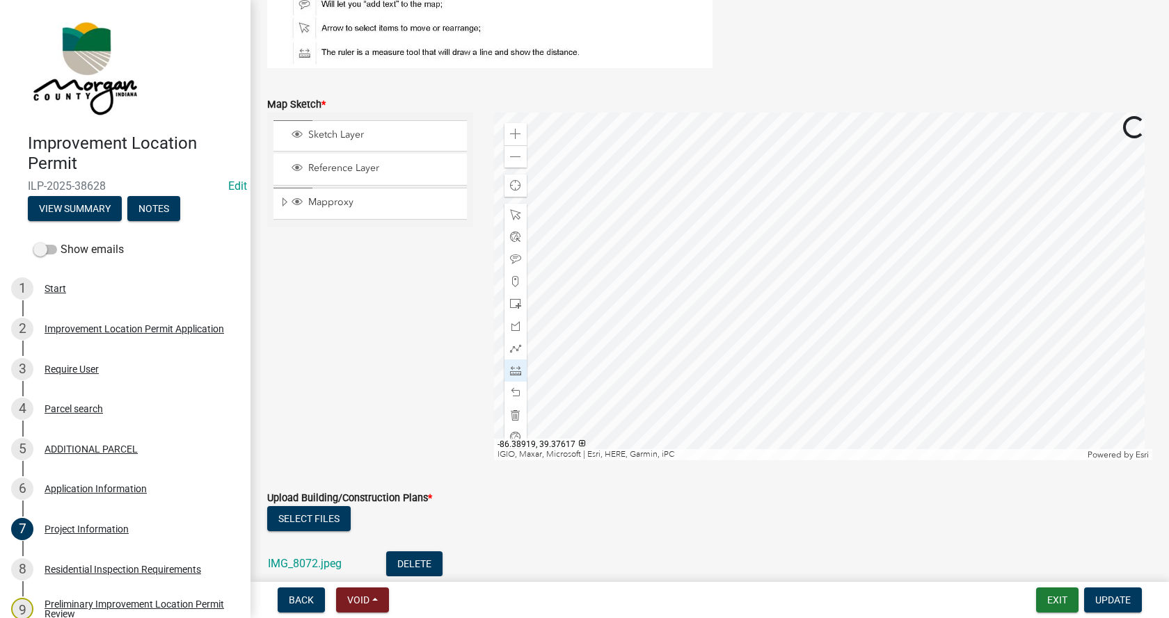
click at [845, 207] on div at bounding box center [823, 287] width 659 height 348
click at [858, 225] on div at bounding box center [823, 287] width 659 height 348
click at [872, 233] on div at bounding box center [823, 287] width 659 height 348
click at [874, 354] on div at bounding box center [823, 287] width 659 height 348
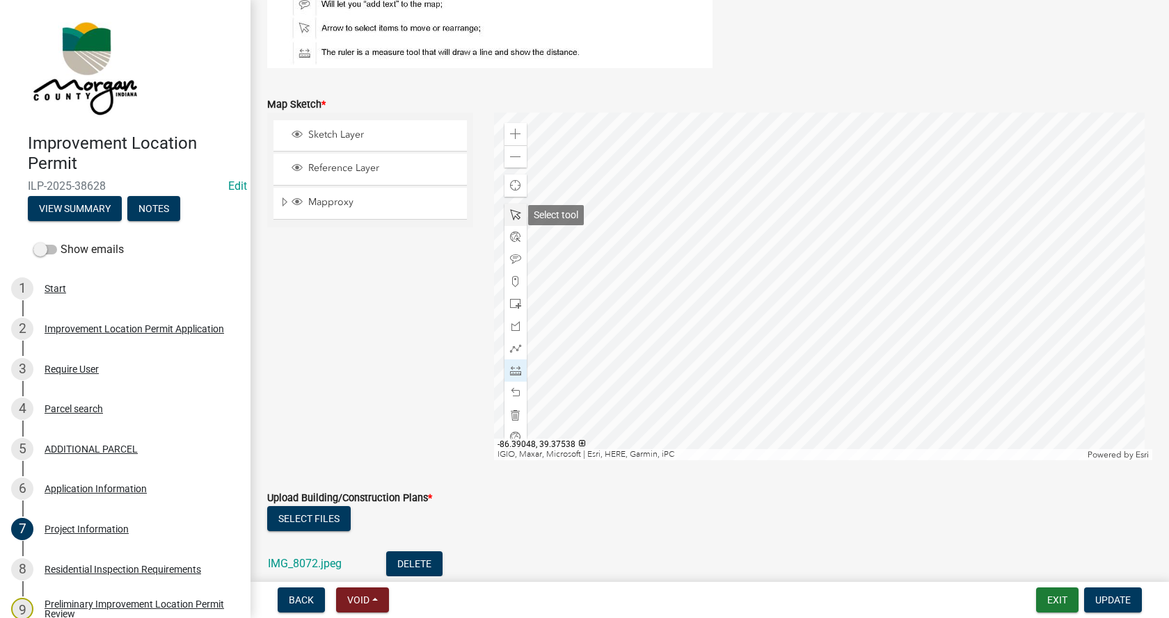
click at [511, 214] on span at bounding box center [515, 214] width 11 height 11
click at [742, 341] on div at bounding box center [823, 287] width 659 height 348
click at [723, 279] on div at bounding box center [823, 287] width 659 height 348
click at [800, 358] on div at bounding box center [823, 287] width 659 height 348
click at [739, 348] on div at bounding box center [823, 287] width 659 height 348
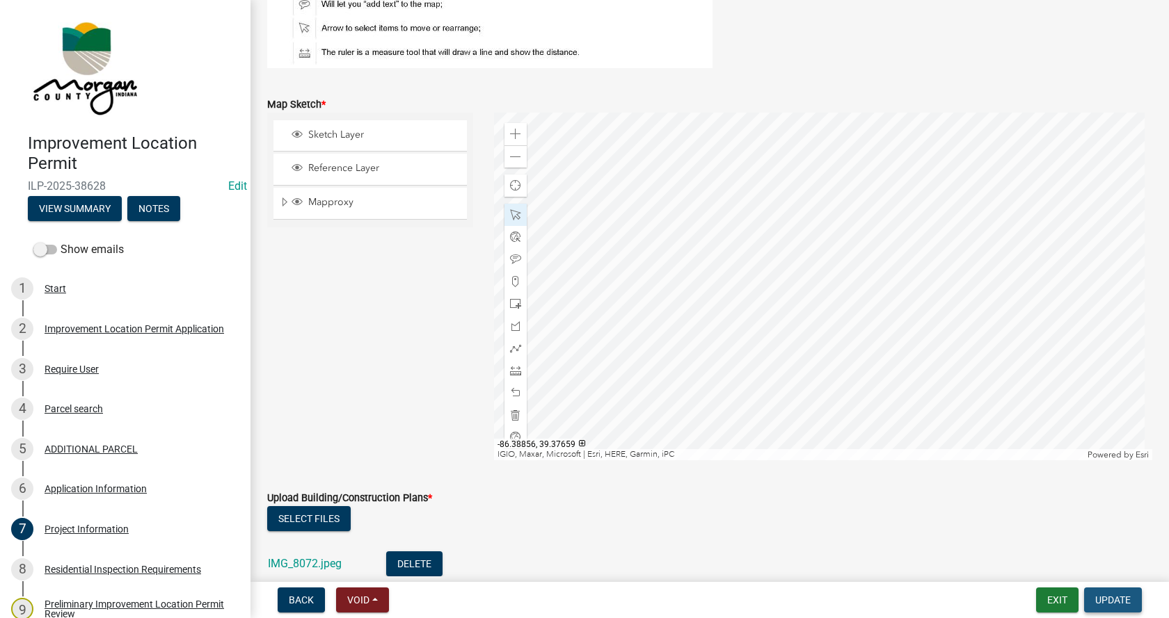
click at [1121, 595] on span "Update" at bounding box center [1112, 600] width 35 height 11
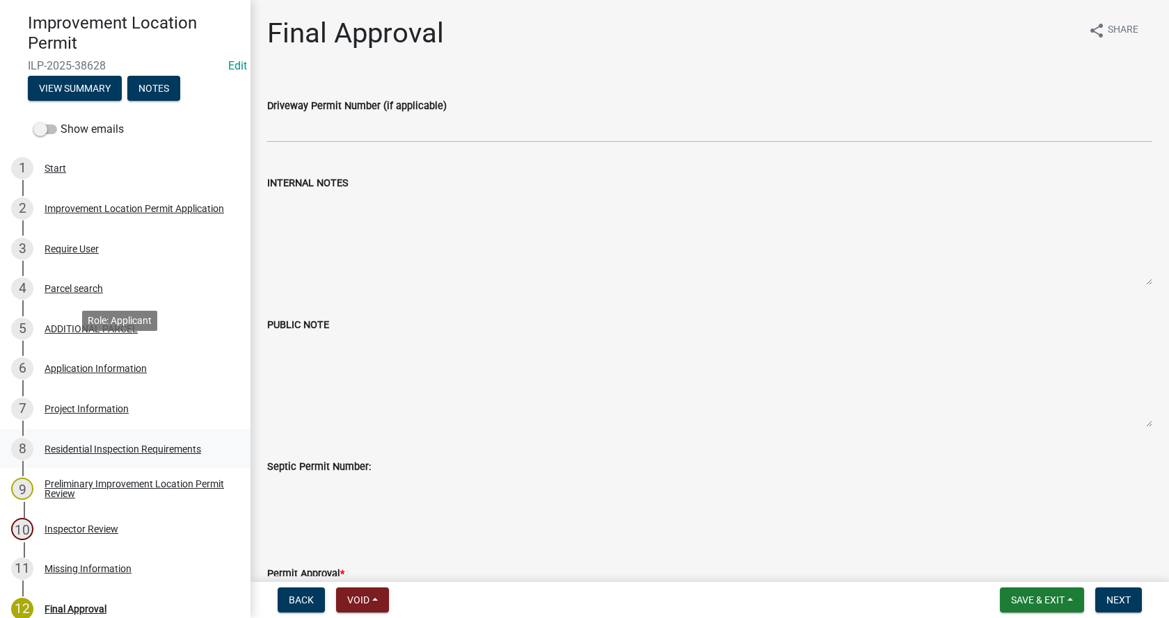
scroll to position [139, 0]
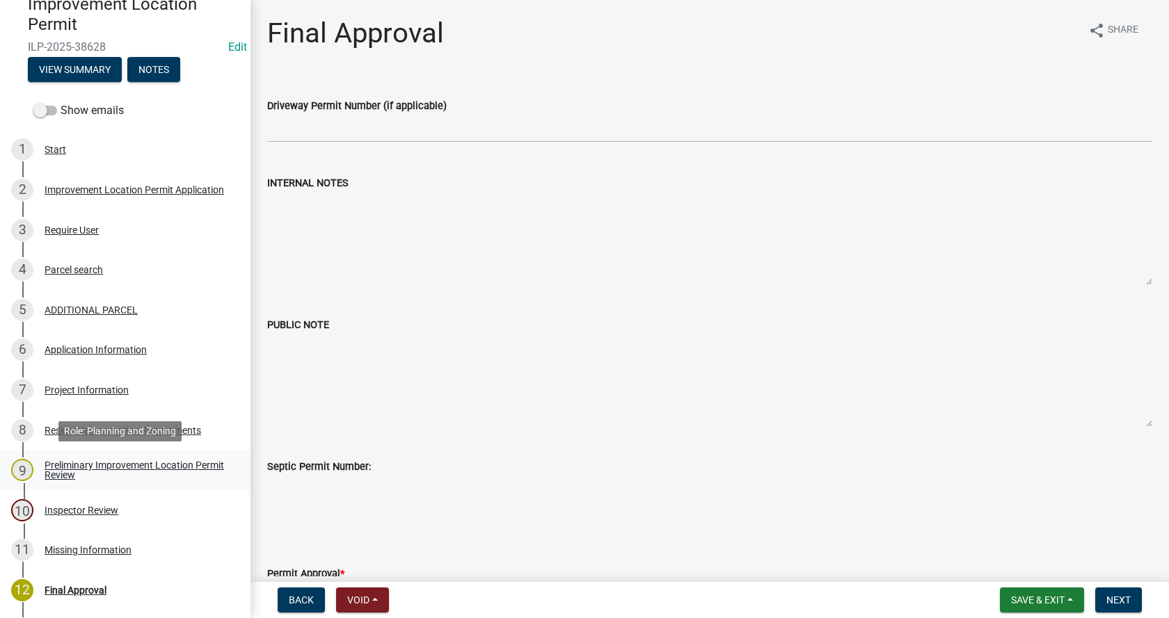
click at [56, 466] on div "Preliminary Improvement Location Permit Review" at bounding box center [137, 470] width 184 height 19
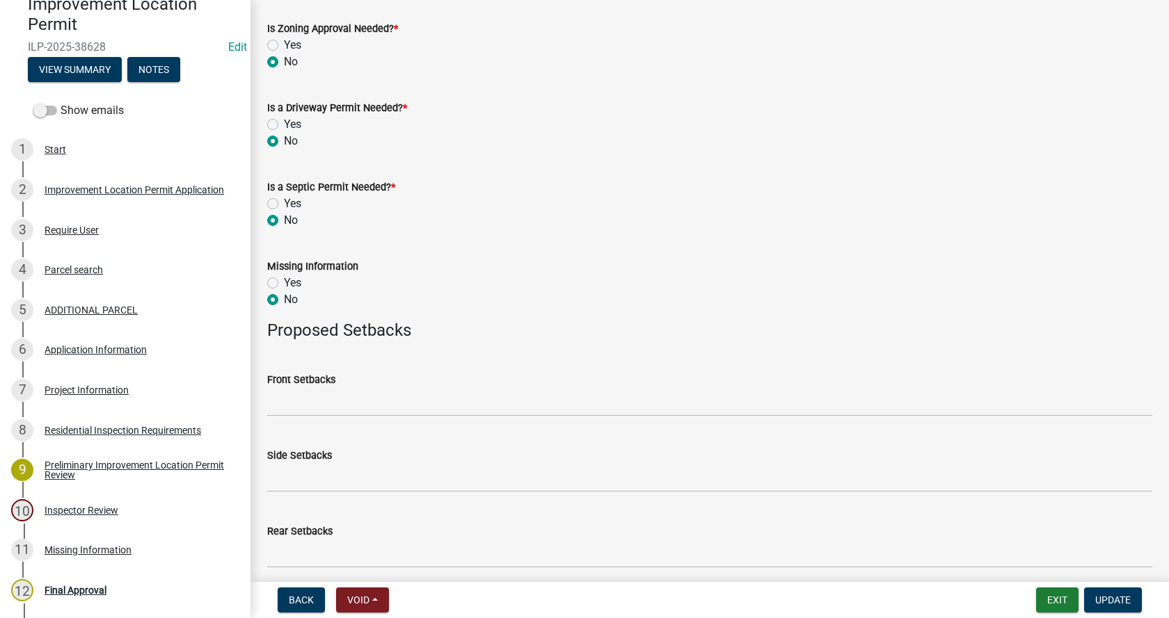
scroll to position [544, 0]
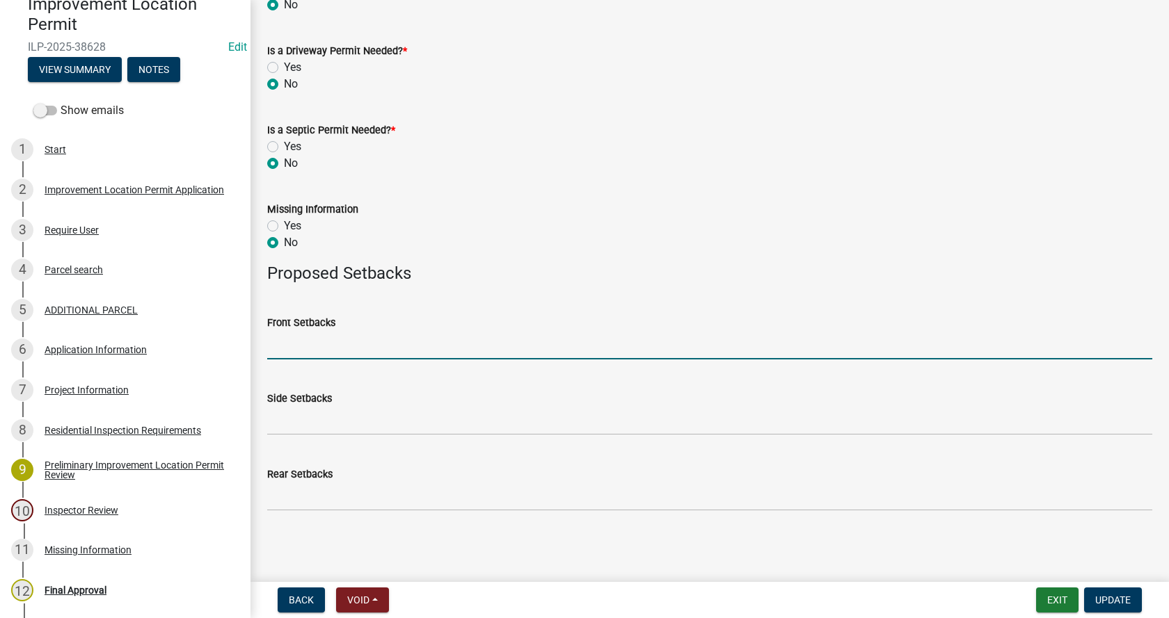
click at [303, 353] on input "Front Setbacks" at bounding box center [709, 345] width 885 height 29
type input "1287"
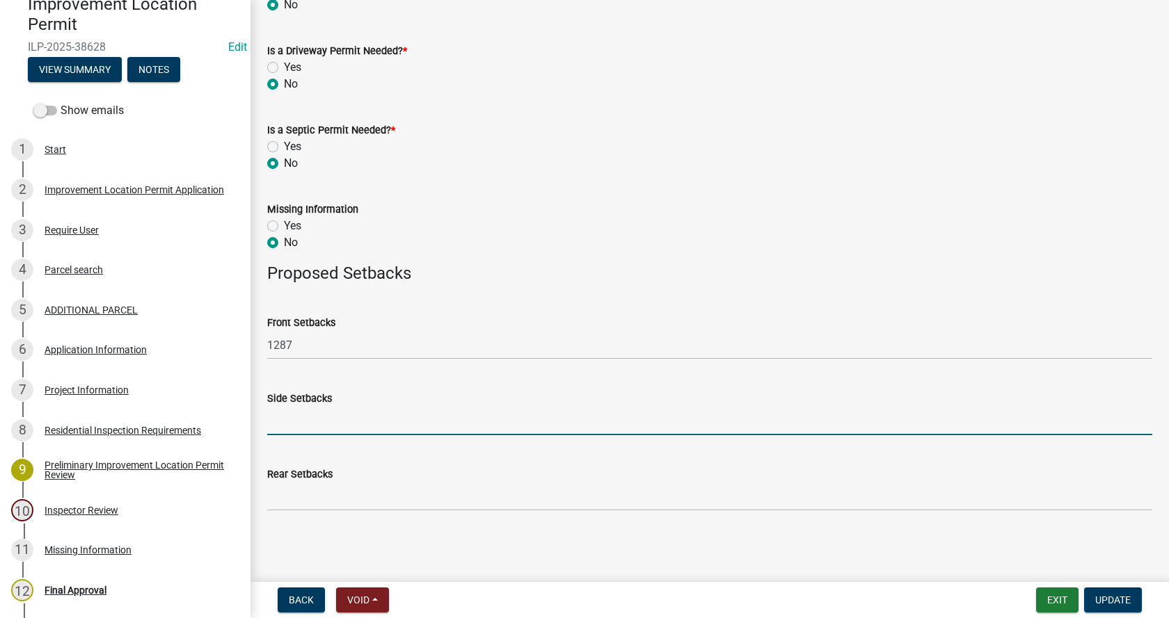
click at [287, 419] on input "Side Setbacks" at bounding box center [709, 421] width 885 height 29
type input "212/672"
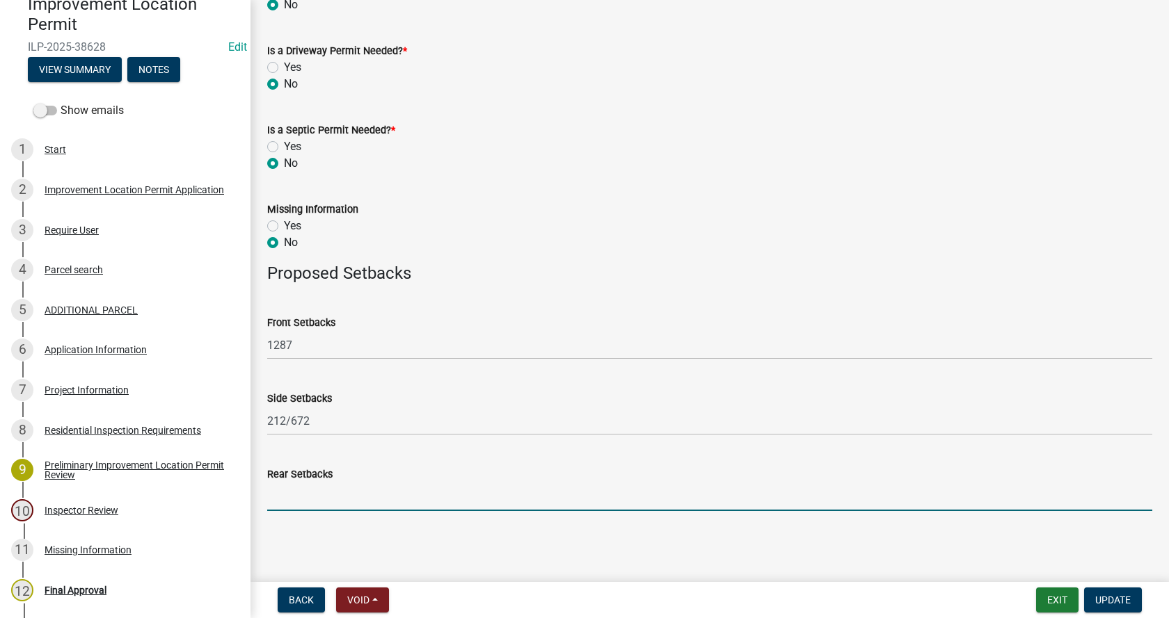
click at [293, 497] on input "Rear Setbacks" at bounding box center [709, 497] width 885 height 29
type input "25"
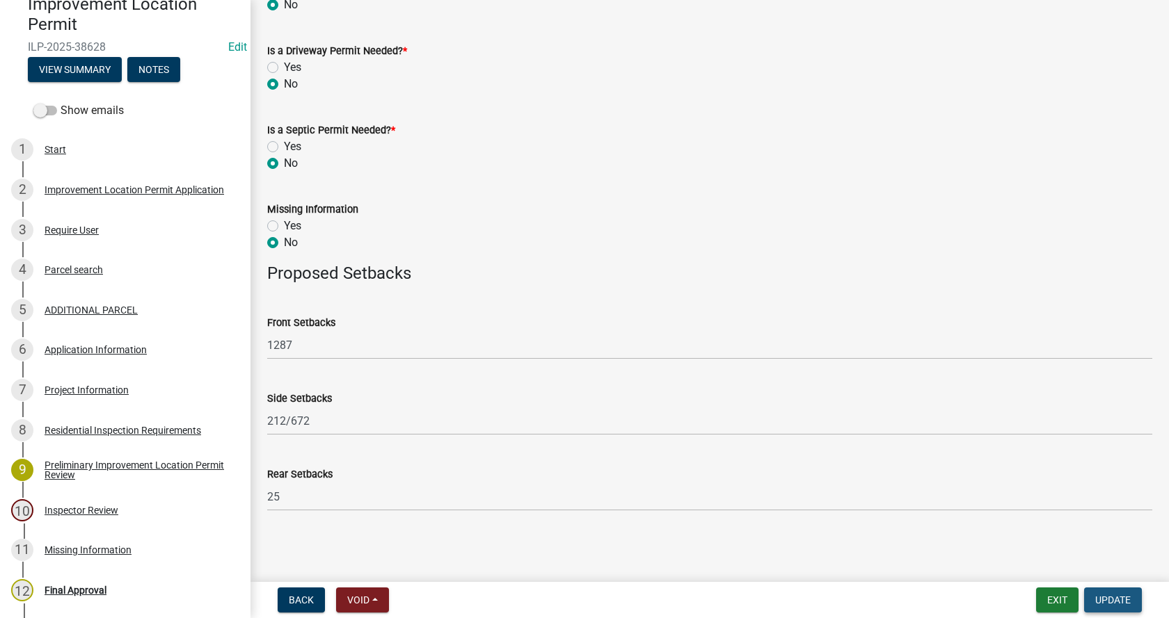
click at [1109, 600] on span "Update" at bounding box center [1112, 600] width 35 height 11
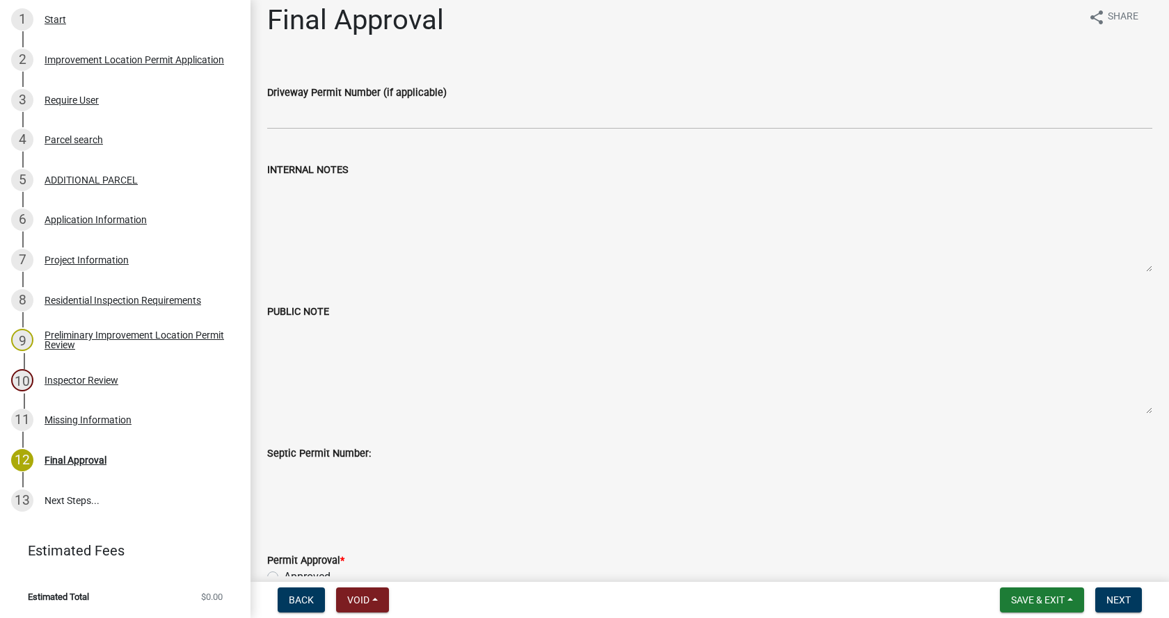
scroll to position [0, 0]
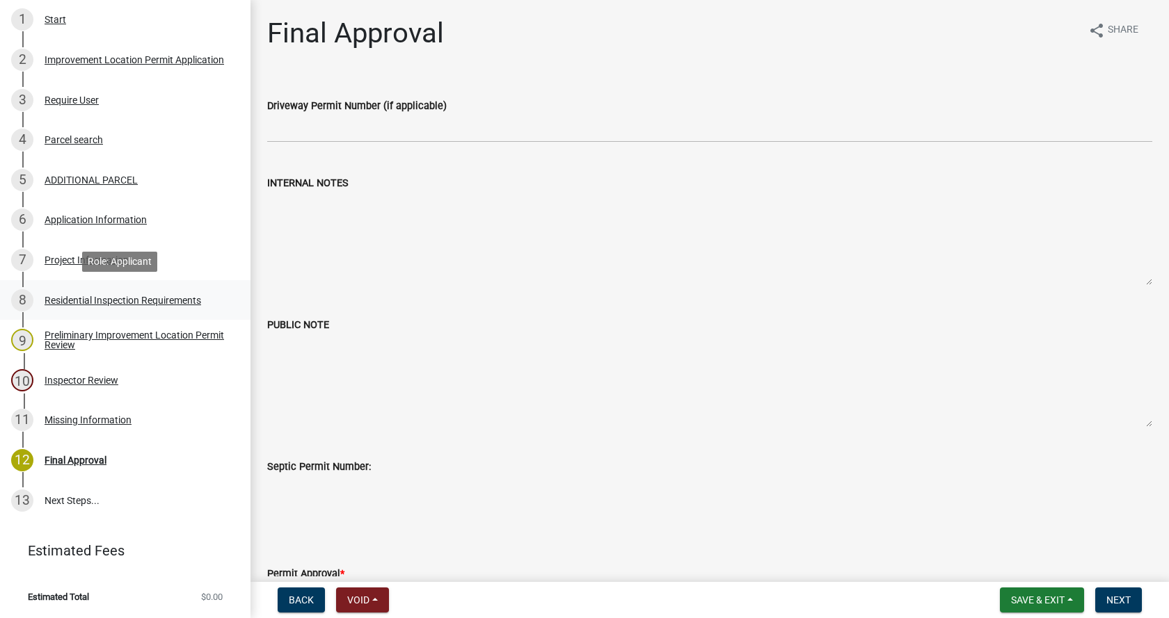
click at [54, 296] on div "Residential Inspection Requirements" at bounding box center [123, 301] width 157 height 10
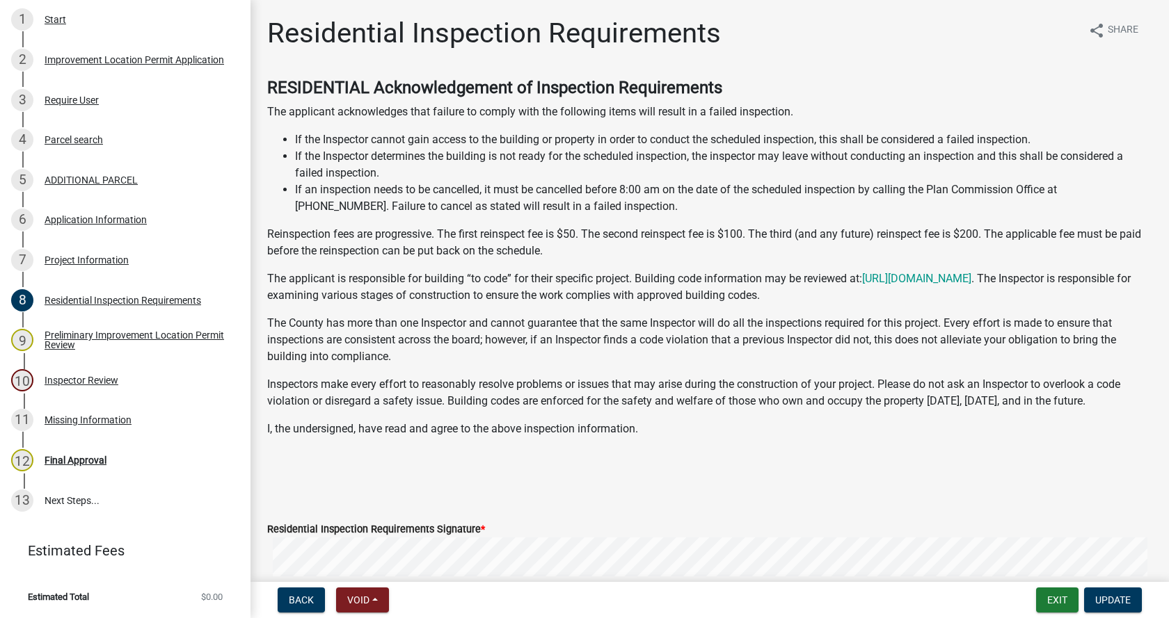
scroll to position [278, 0]
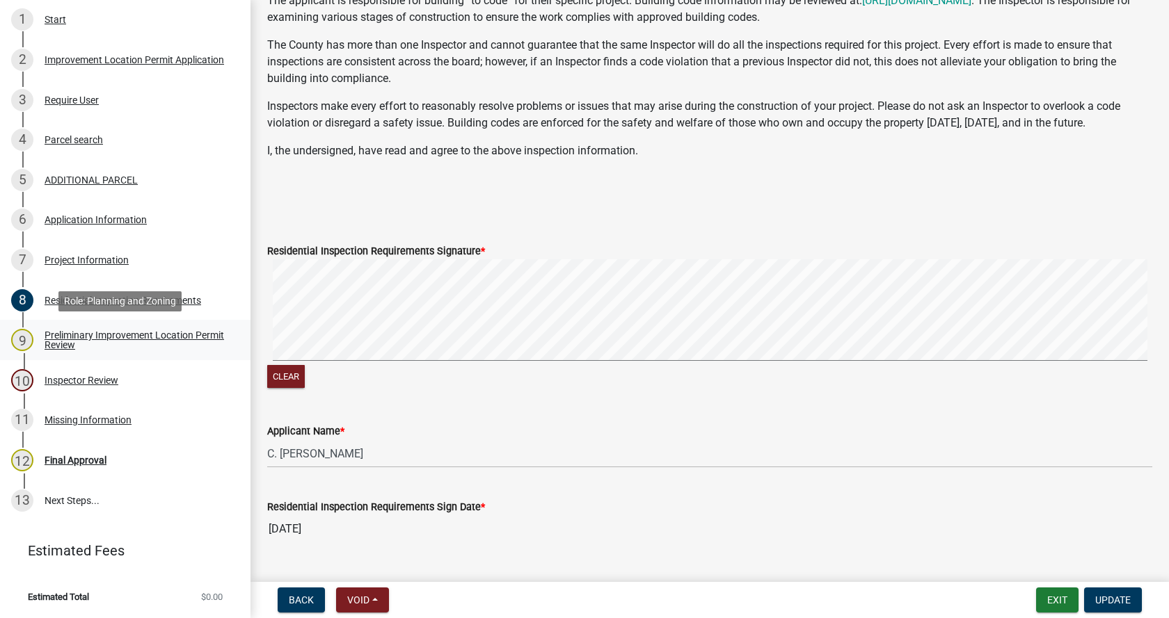
click at [54, 330] on div "Preliminary Improvement Location Permit Review" at bounding box center [137, 339] width 184 height 19
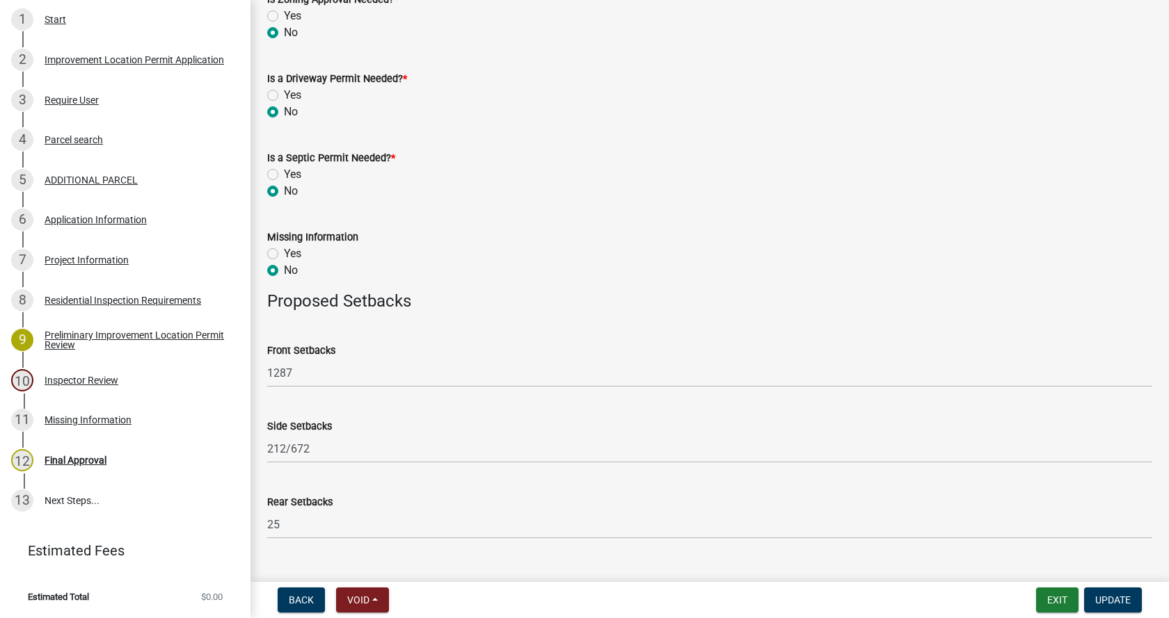
scroll to position [544, 0]
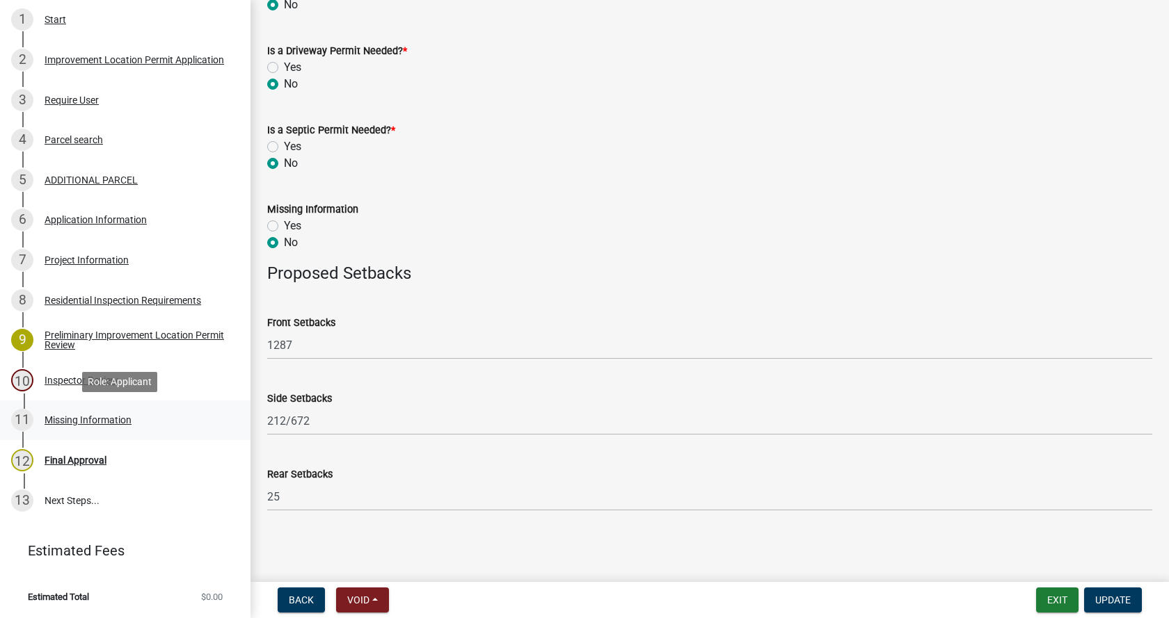
click at [50, 416] on div "Missing Information" at bounding box center [88, 420] width 87 height 10
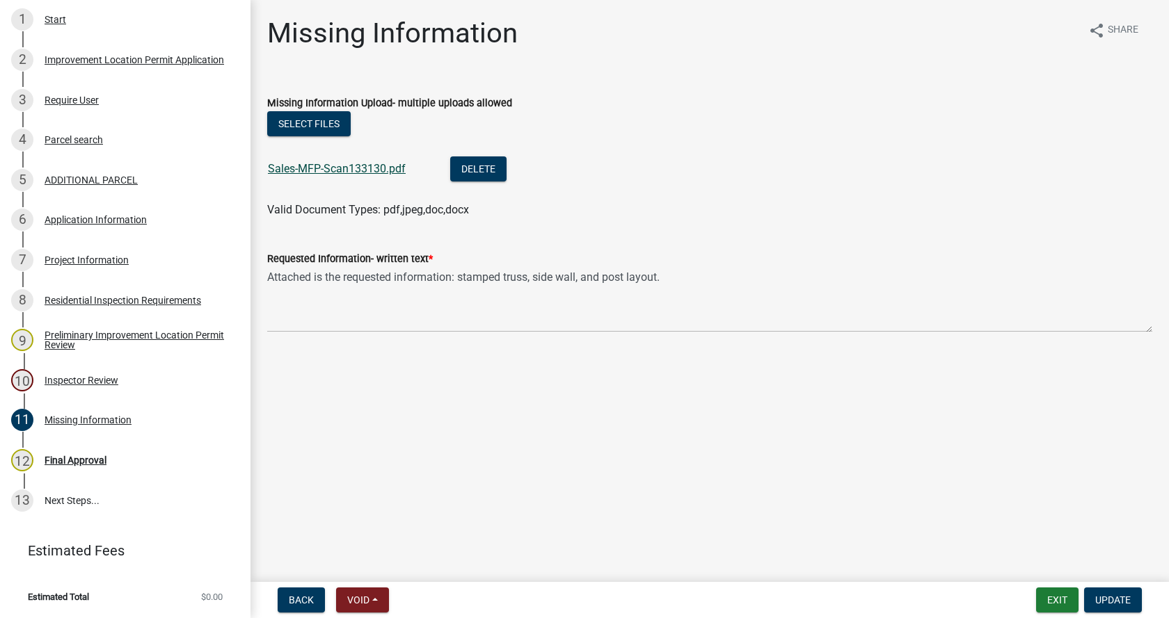
click at [307, 169] on link "Sales-MFP-Scan133130.pdf" at bounding box center [337, 168] width 138 height 13
click at [45, 457] on div "Final Approval" at bounding box center [76, 461] width 62 height 10
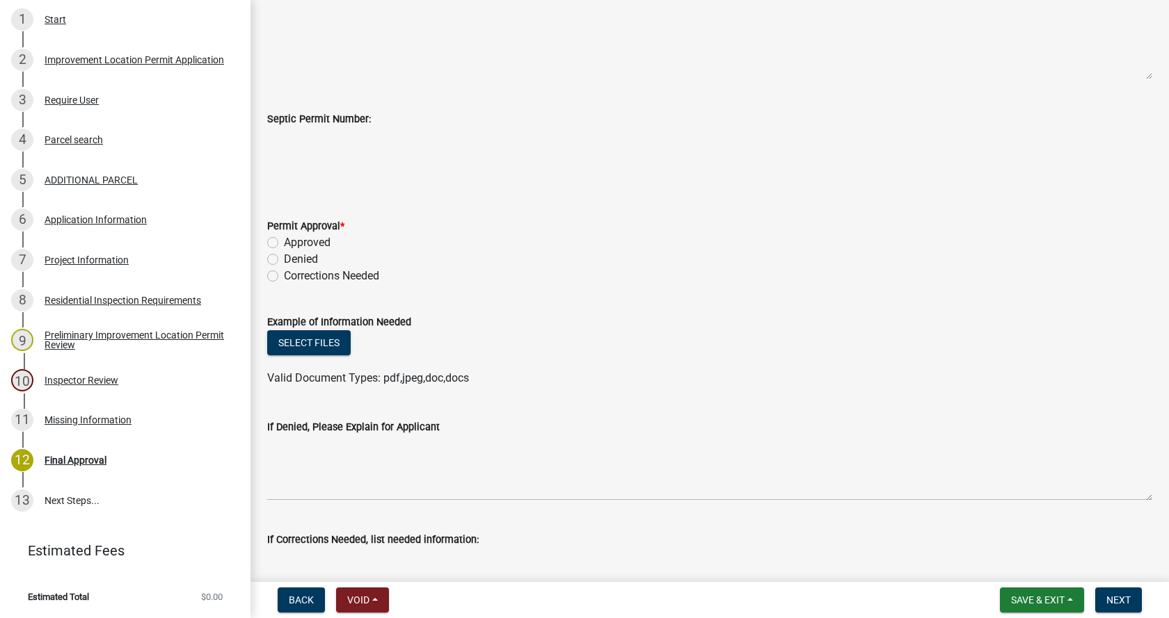
scroll to position [417, 0]
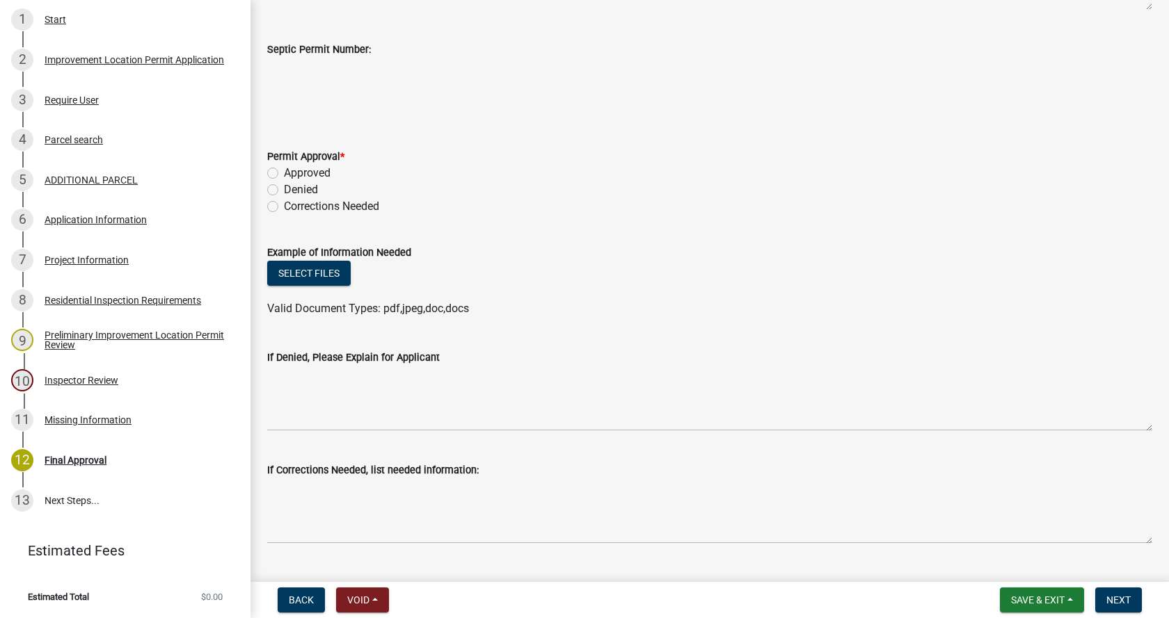
click at [284, 170] on label "Approved" at bounding box center [307, 173] width 47 height 17
click at [284, 170] on input "Approved" at bounding box center [288, 169] width 9 height 9
radio input "true"
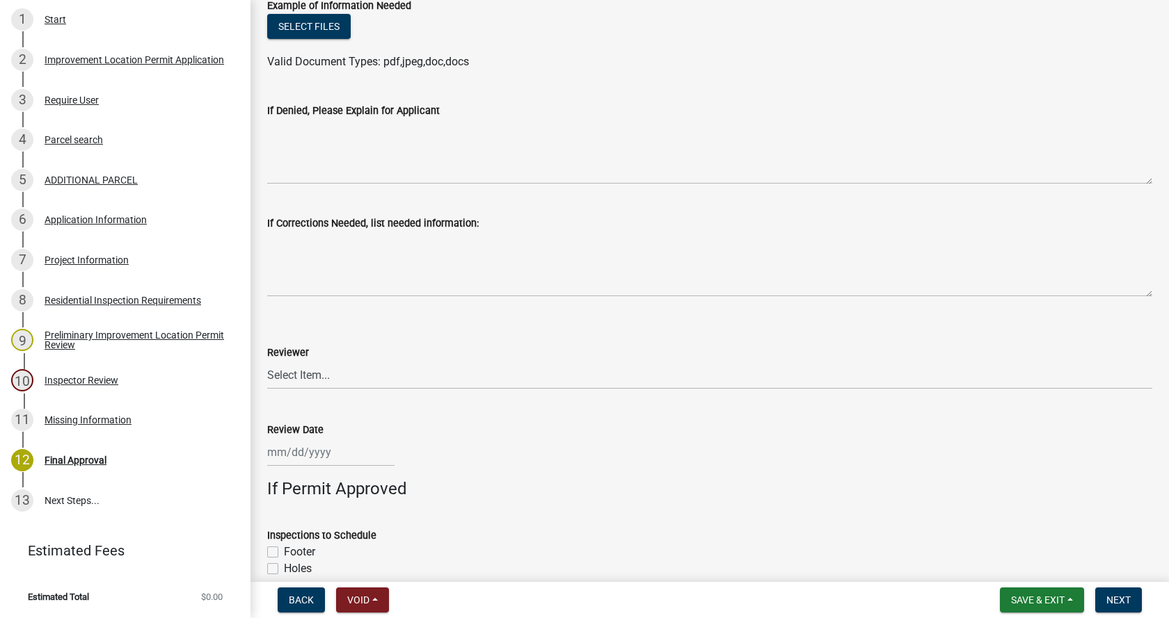
scroll to position [696, 0]
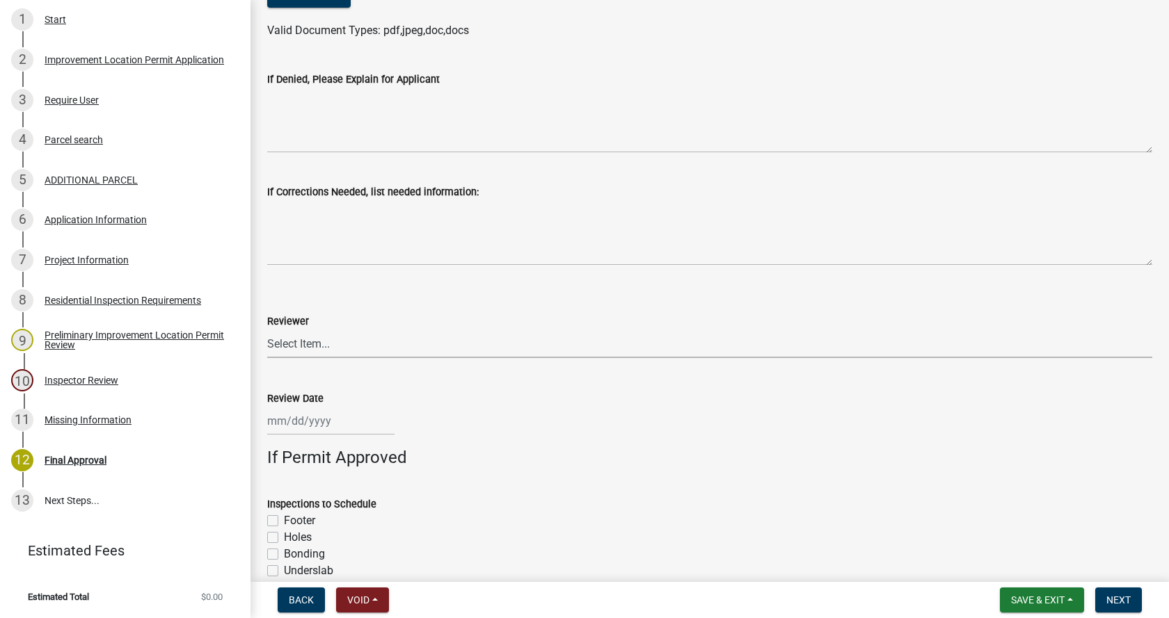
click at [312, 342] on select "Select Item... [PERSON_NAME] [PERSON_NAME] [PERSON_NAME]" at bounding box center [709, 344] width 885 height 29
click at [267, 330] on select "Select Item... [PERSON_NAME] [PERSON_NAME] [PERSON_NAME]" at bounding box center [709, 344] width 885 height 29
select select "4bf9213e-c266-4258-8e9b-d5f6a07002fa"
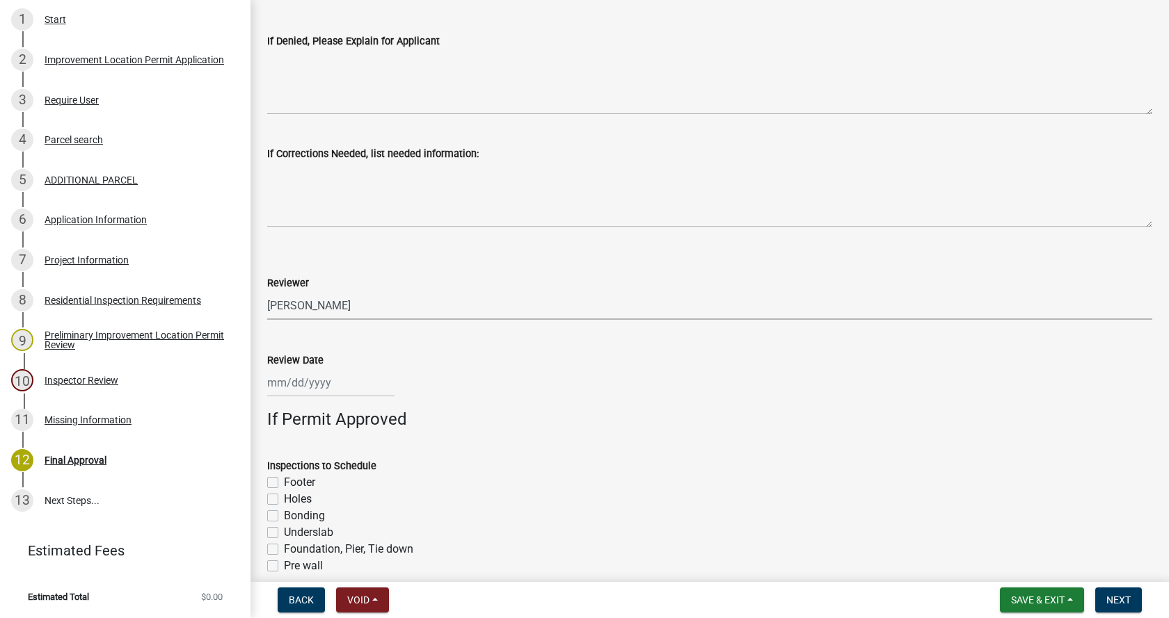
scroll to position [835, 0]
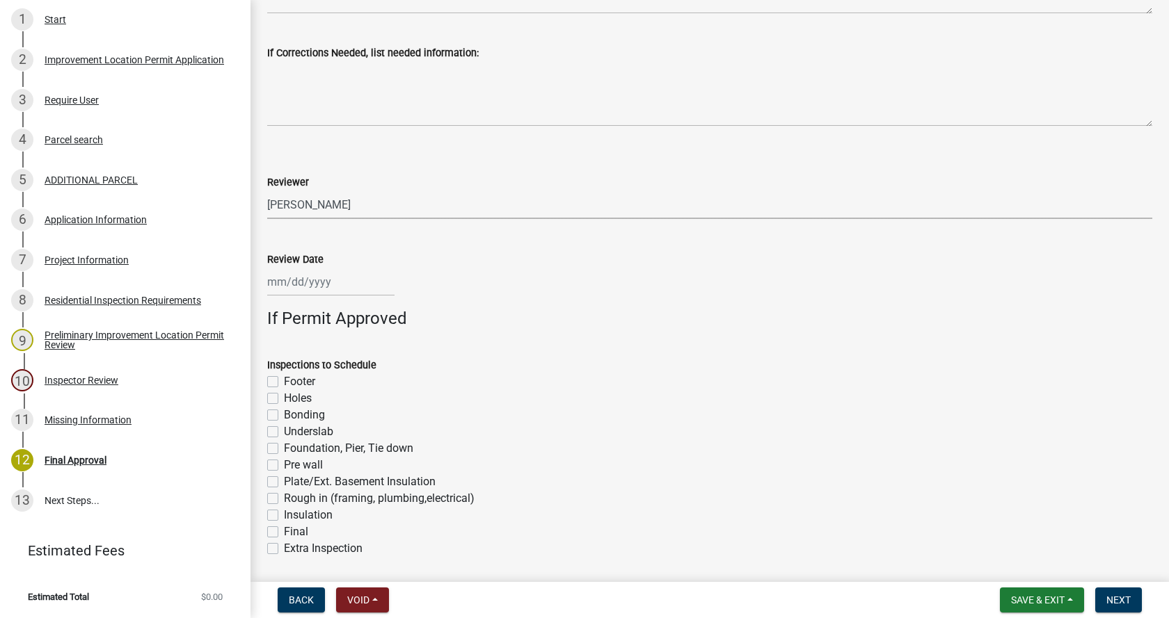
click at [275, 288] on div at bounding box center [330, 282] width 127 height 29
select select "10"
select select "2025"
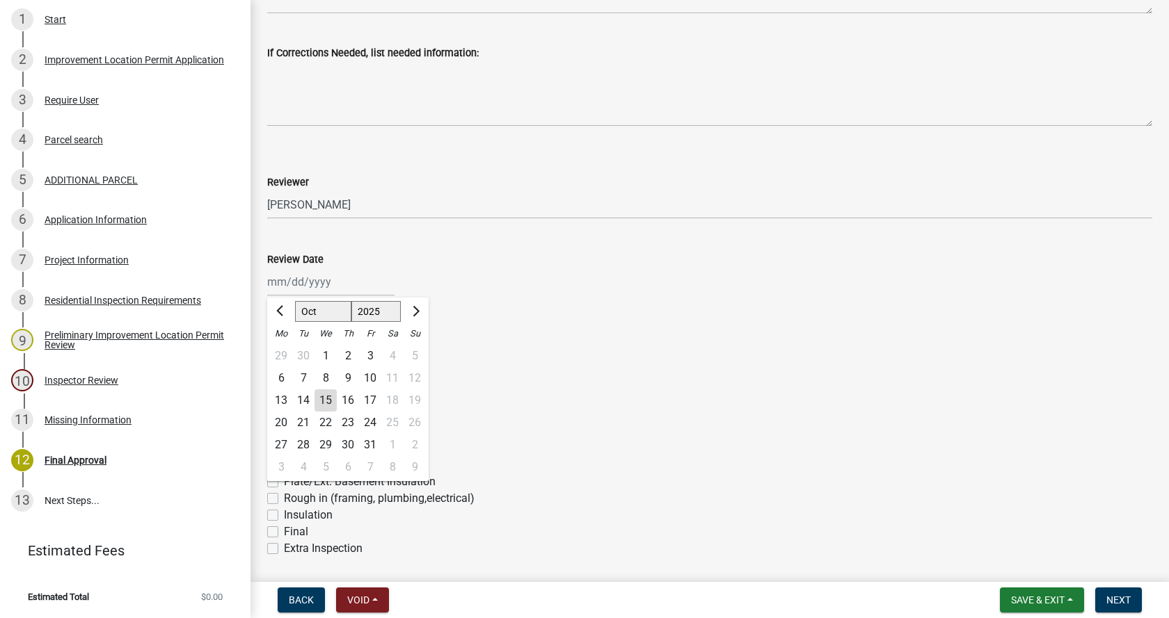
click at [328, 397] on div "15" at bounding box center [325, 401] width 22 height 22
type input "[DATE]"
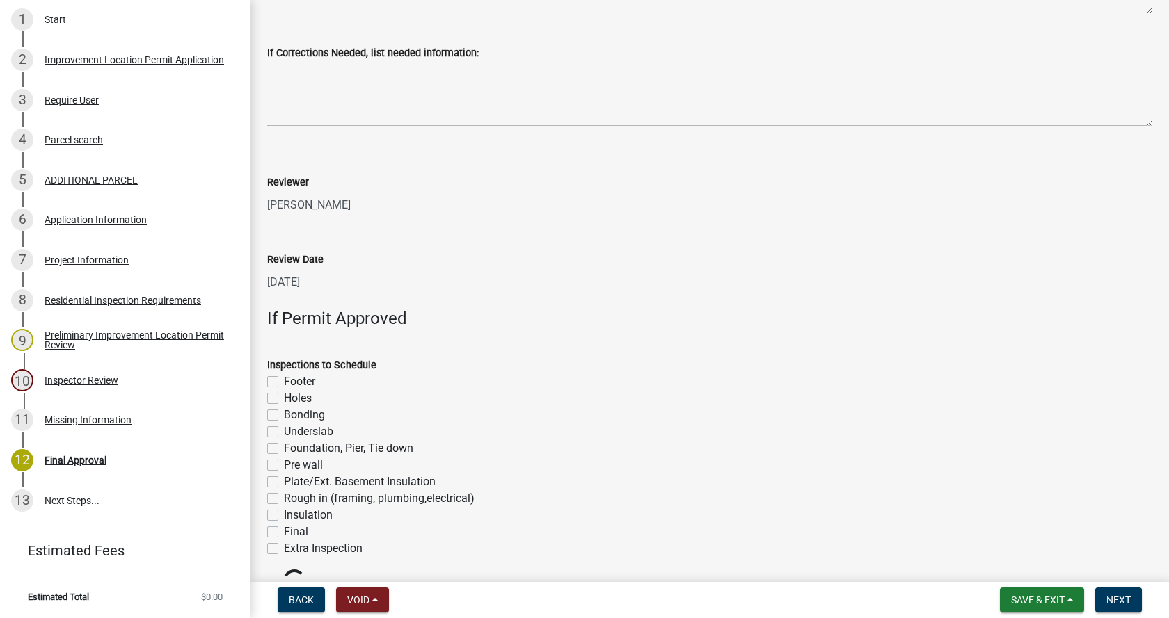
scroll to position [906, 0]
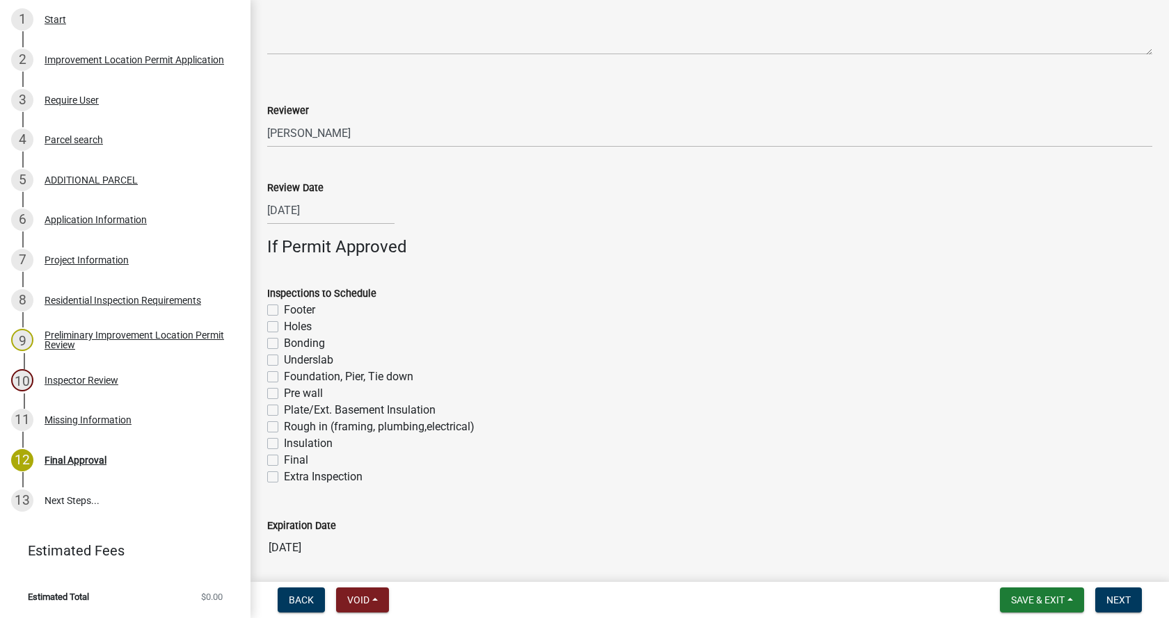
click at [284, 310] on label "Footer" at bounding box center [299, 310] width 31 height 17
click at [284, 310] on input "Footer" at bounding box center [288, 306] width 9 height 9
checkbox input "true"
checkbox input "false"
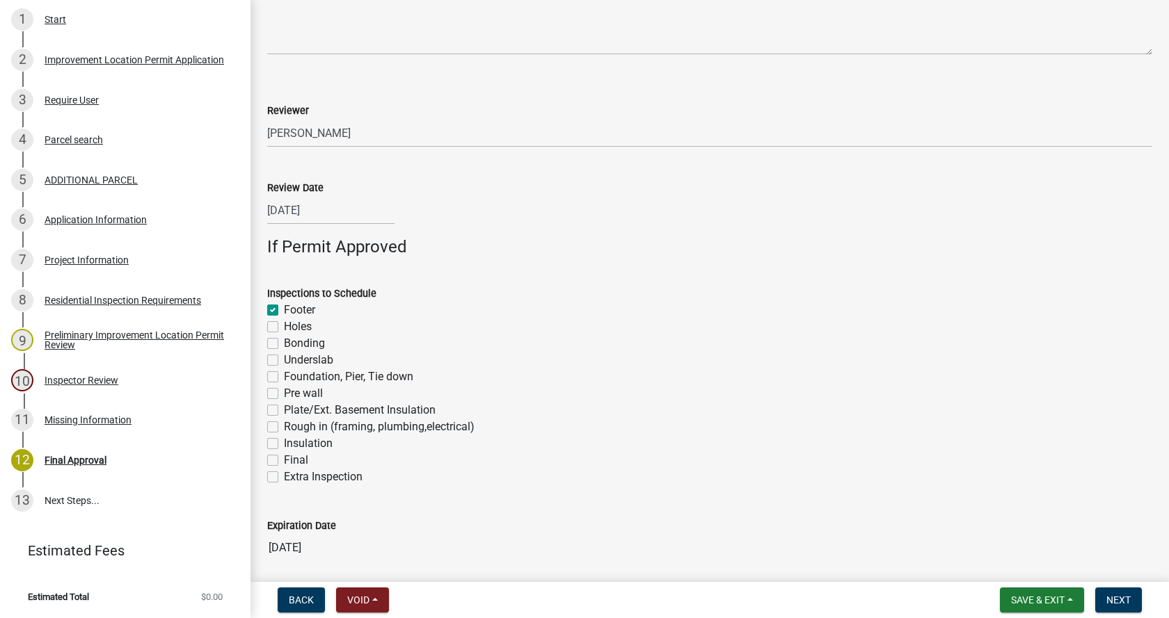
checkbox input "false"
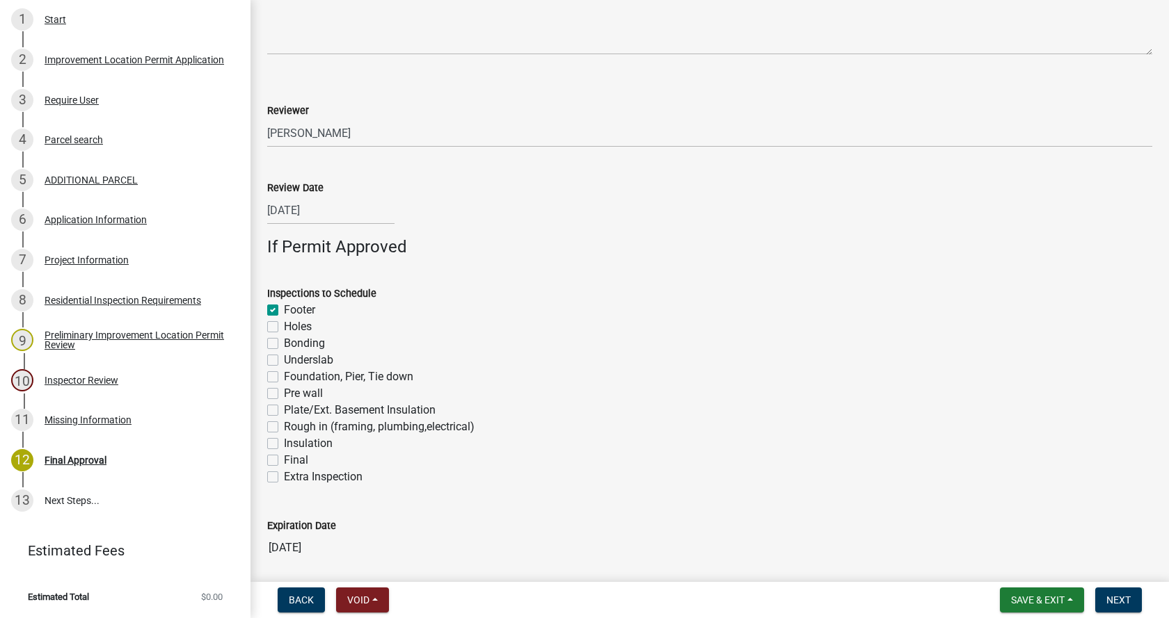
checkbox input "false"
click at [284, 374] on label "Foundation, Pier, Tie down" at bounding box center [348, 377] width 129 height 17
click at [284, 374] on input "Foundation, Pier, Tie down" at bounding box center [288, 373] width 9 height 9
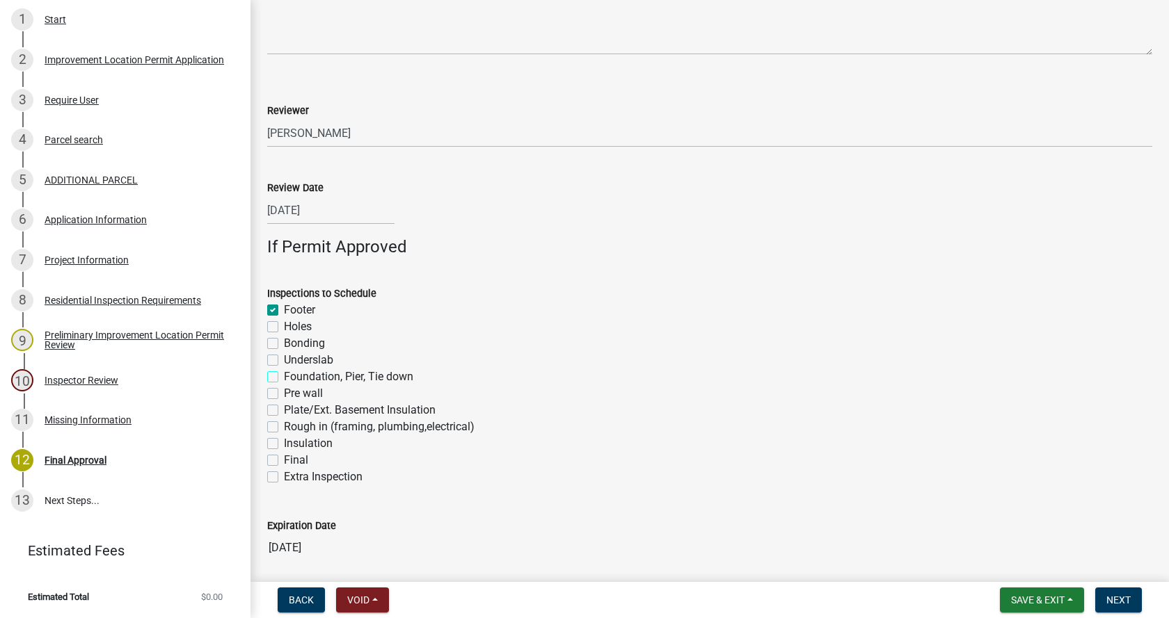
checkbox input "true"
checkbox input "false"
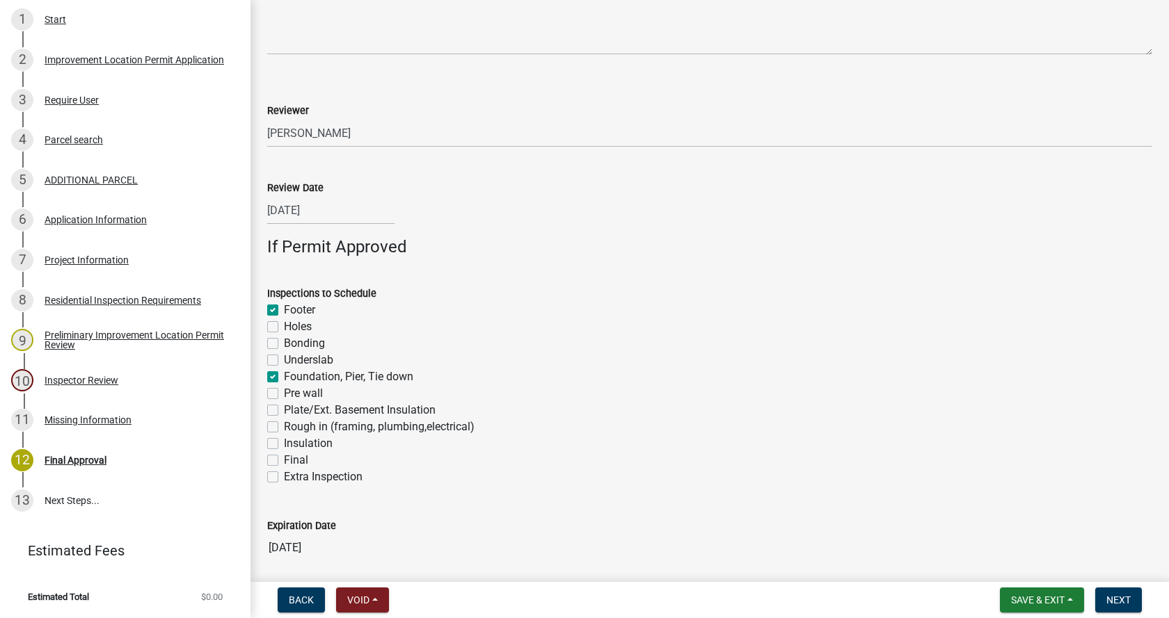
checkbox input "true"
checkbox input "false"
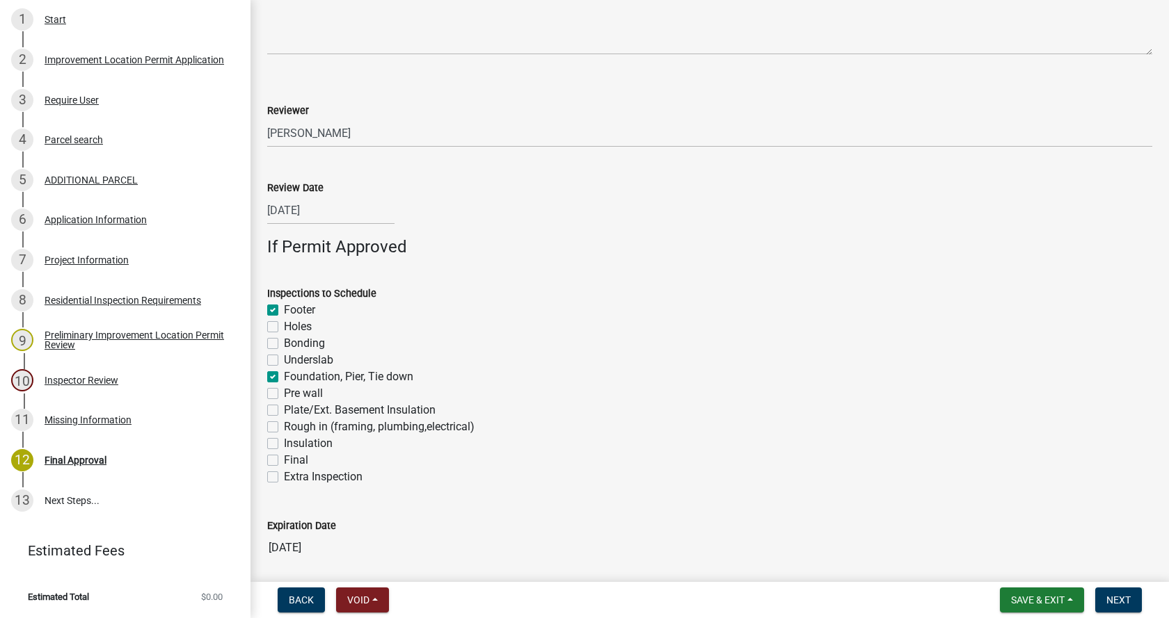
checkbox input "false"
click at [284, 429] on label "Rough in (framing, plumbing,electrical)" at bounding box center [379, 427] width 191 height 17
click at [284, 428] on input "Rough in (framing, plumbing,electrical)" at bounding box center [288, 423] width 9 height 9
checkbox input "true"
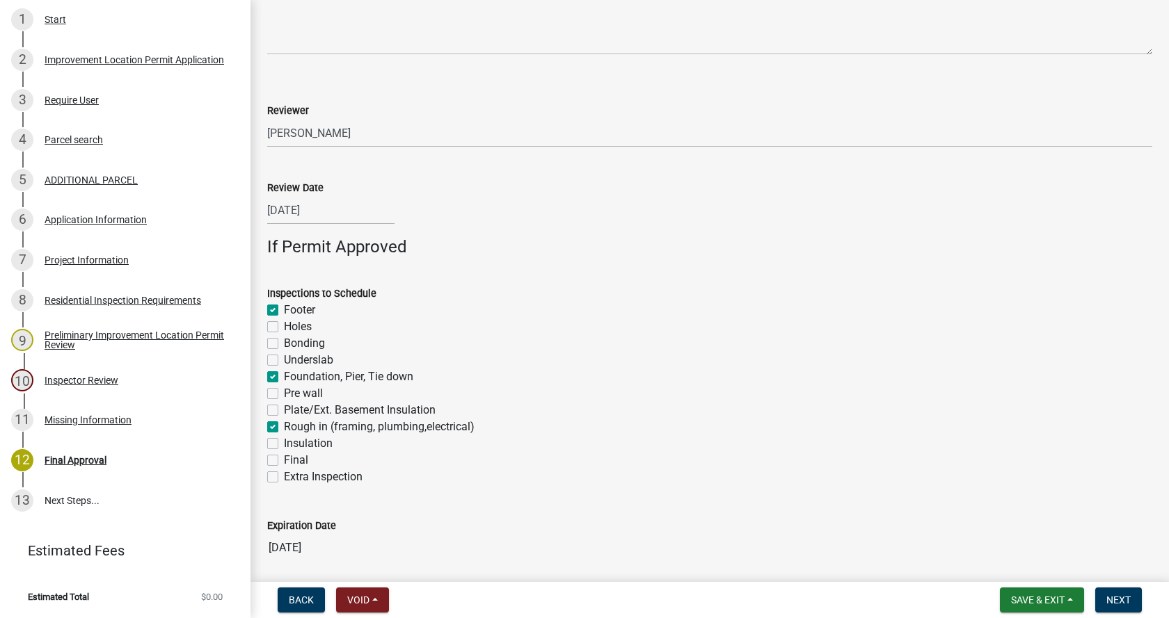
checkbox input "true"
checkbox input "false"
checkbox input "true"
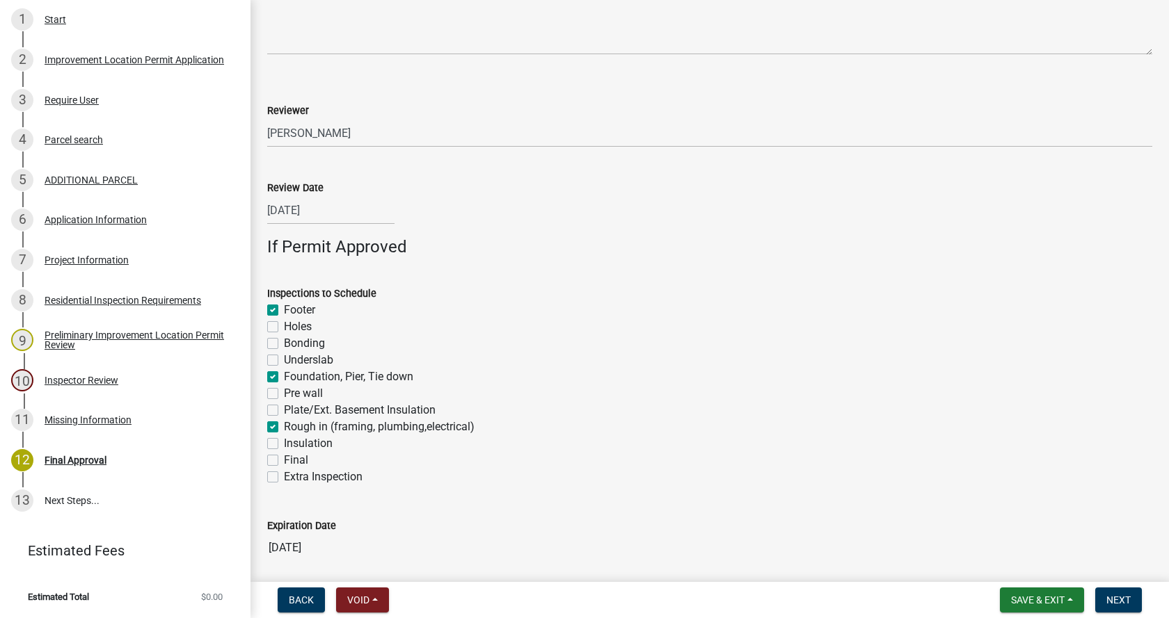
checkbox input "false"
checkbox input "true"
checkbox input "false"
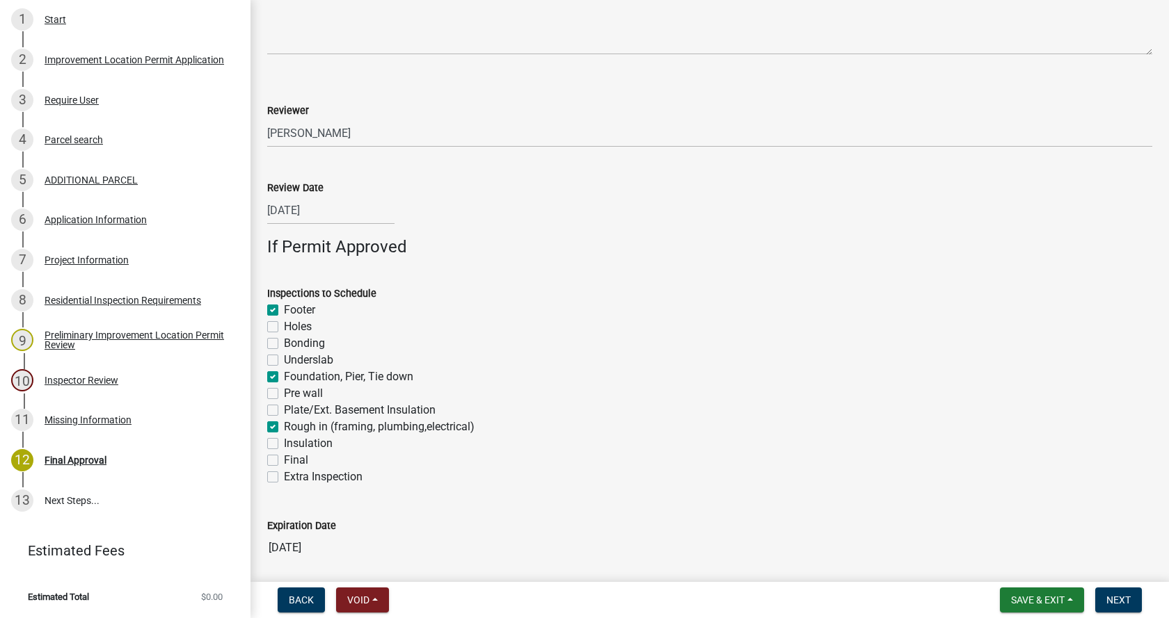
checkbox input "false"
click at [284, 460] on label "Final" at bounding box center [296, 460] width 24 height 17
click at [284, 460] on input "Final" at bounding box center [288, 456] width 9 height 9
checkbox input "true"
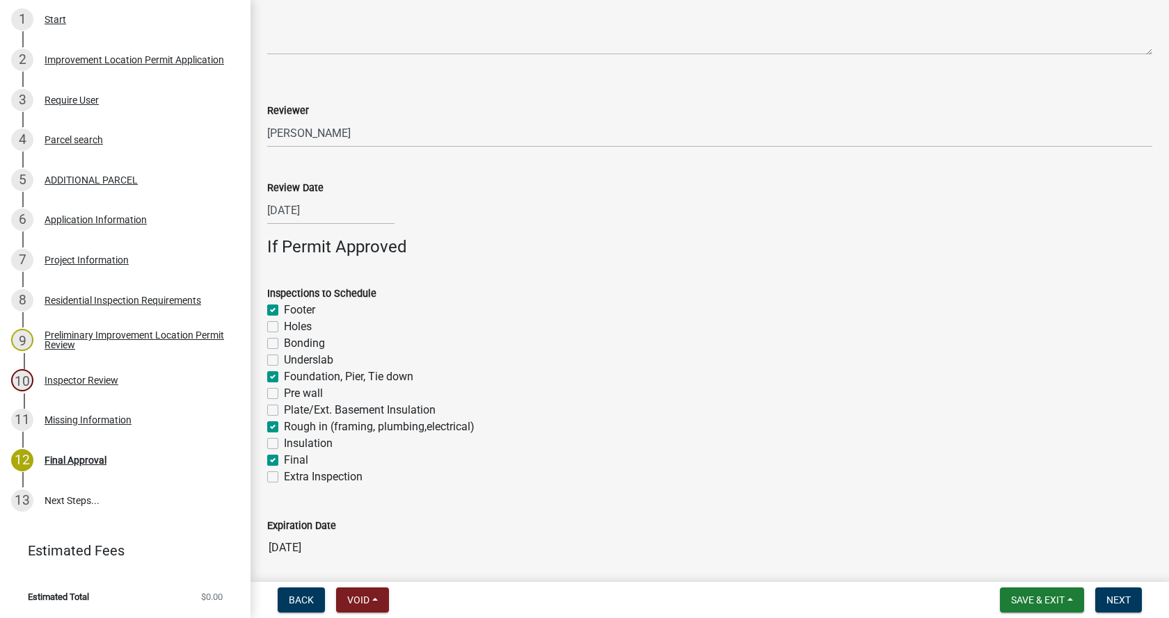
checkbox input "false"
checkbox input "true"
checkbox input "false"
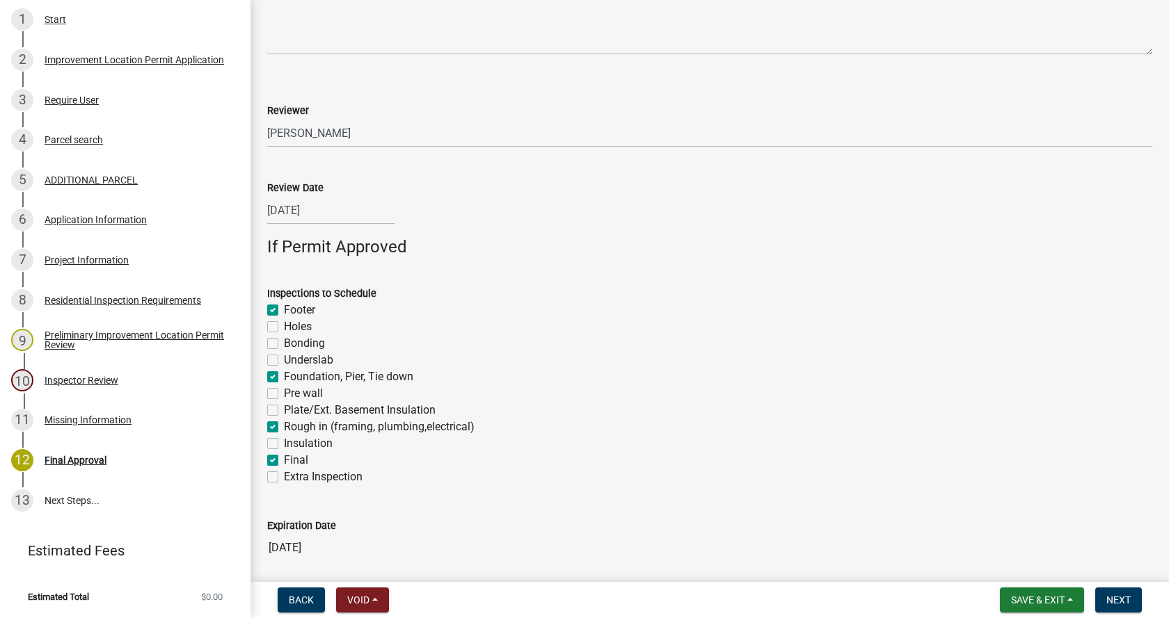
checkbox input "false"
checkbox input "true"
checkbox input "false"
checkbox input "true"
checkbox input "false"
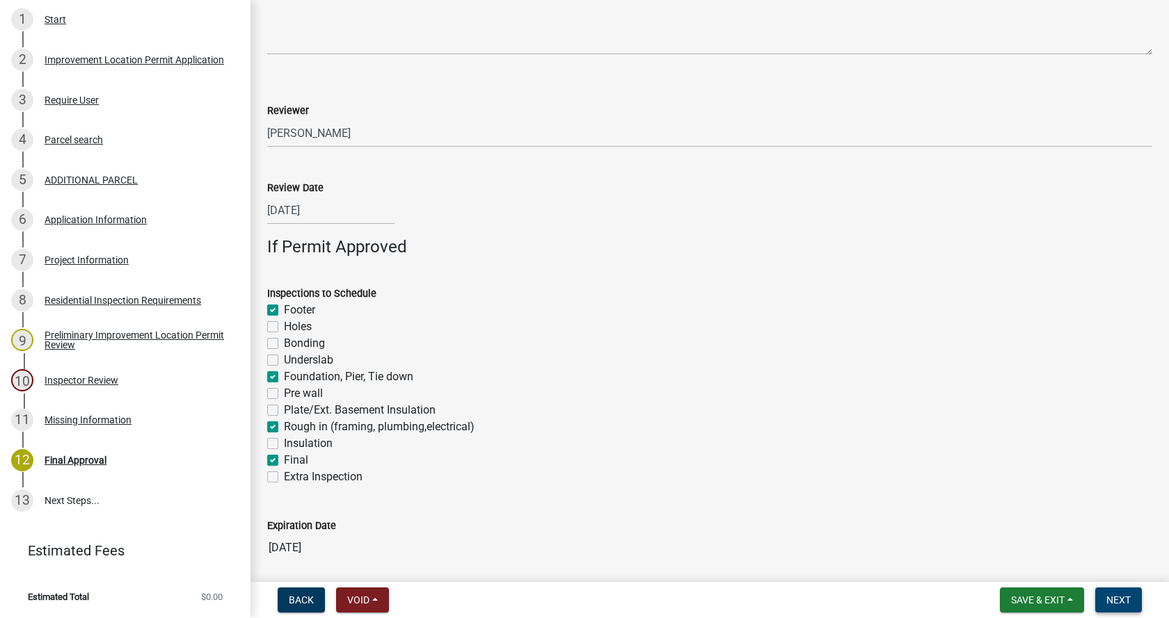
click at [1119, 595] on span "Next" at bounding box center [1118, 600] width 24 height 11
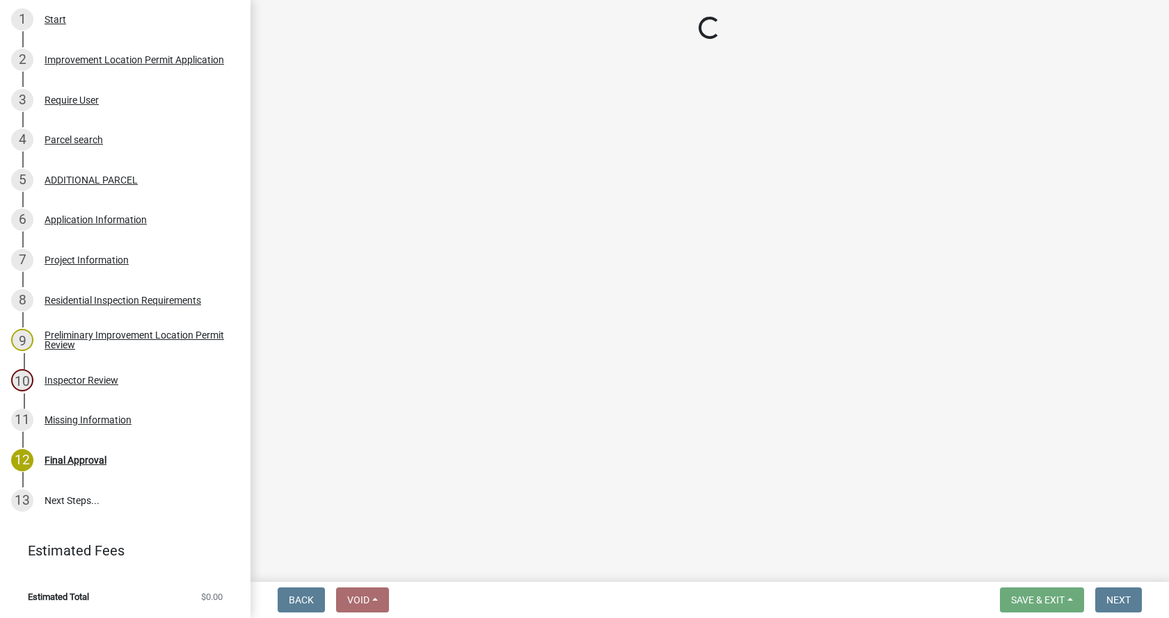
scroll to position [550, 0]
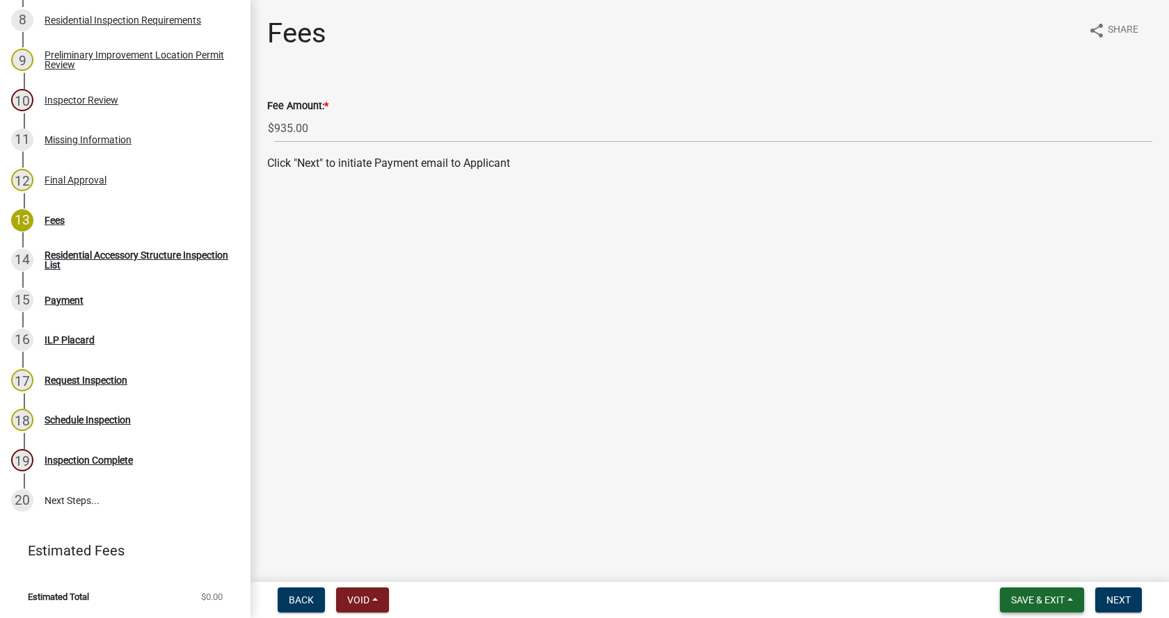
click at [1022, 598] on span "Save & Exit" at bounding box center [1038, 600] width 54 height 11
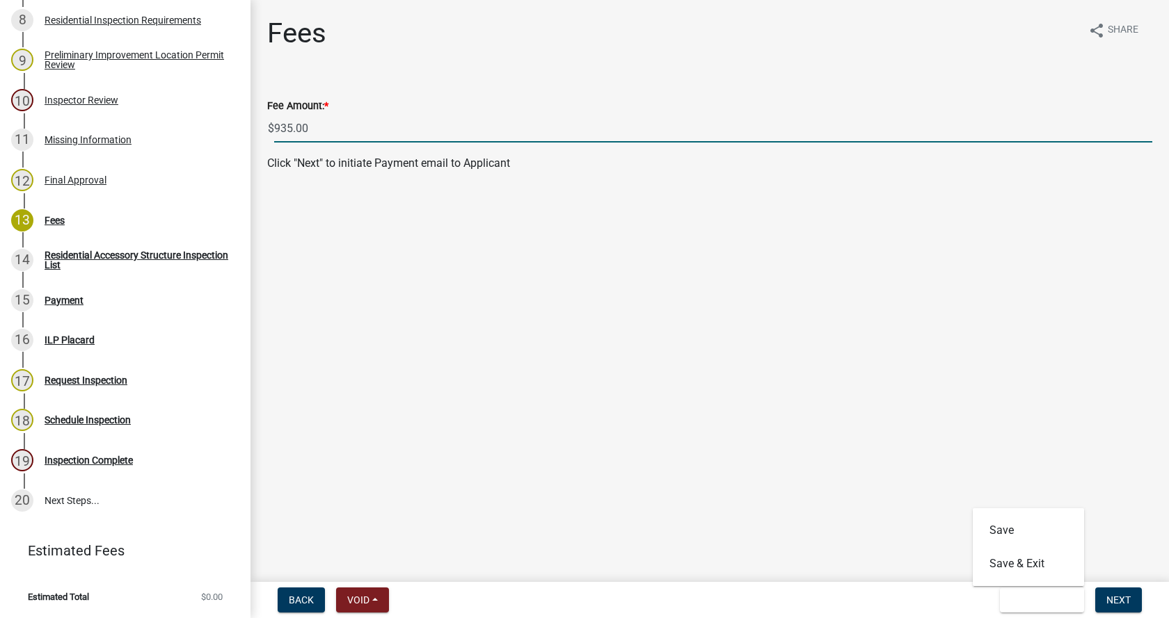
click at [287, 126] on input "935.00" at bounding box center [713, 128] width 878 height 29
type input "405.00"
click at [1126, 595] on span "Next" at bounding box center [1118, 600] width 24 height 11
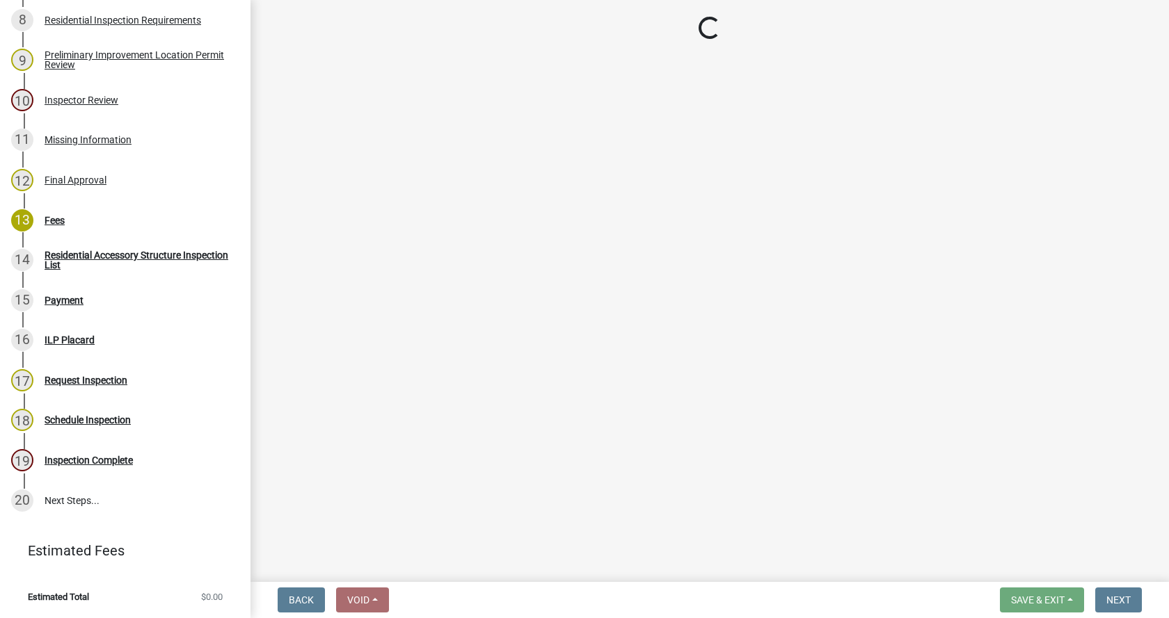
select select "3: 3"
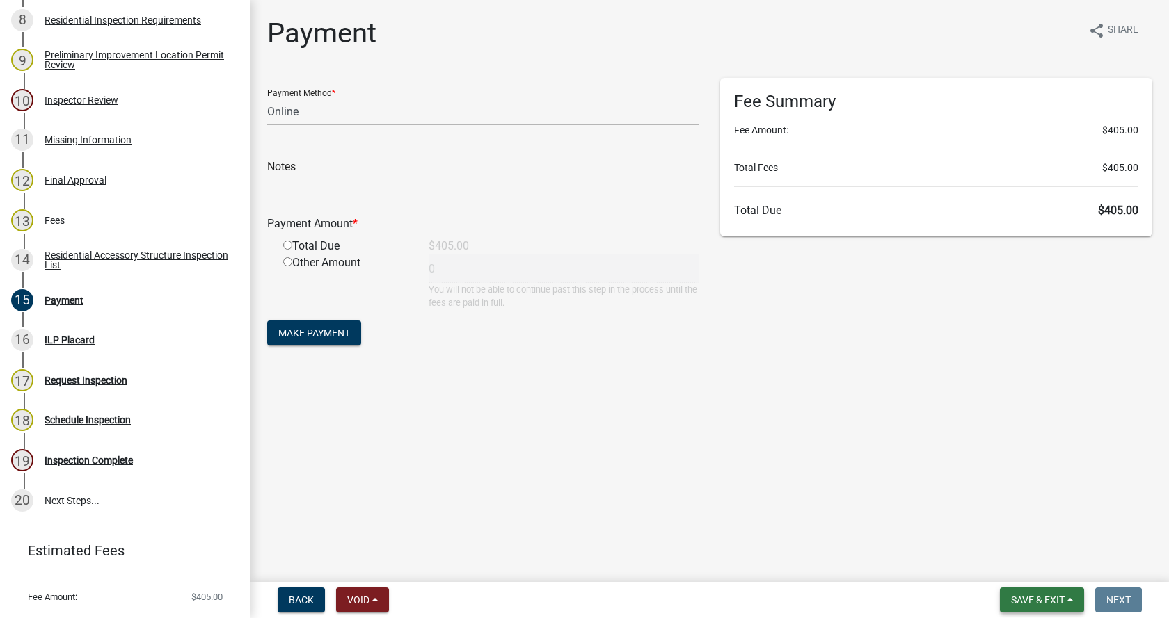
click at [1071, 596] on button "Save & Exit" at bounding box center [1042, 600] width 84 height 25
click at [993, 565] on button "Save & Exit" at bounding box center [1027, 563] width 111 height 33
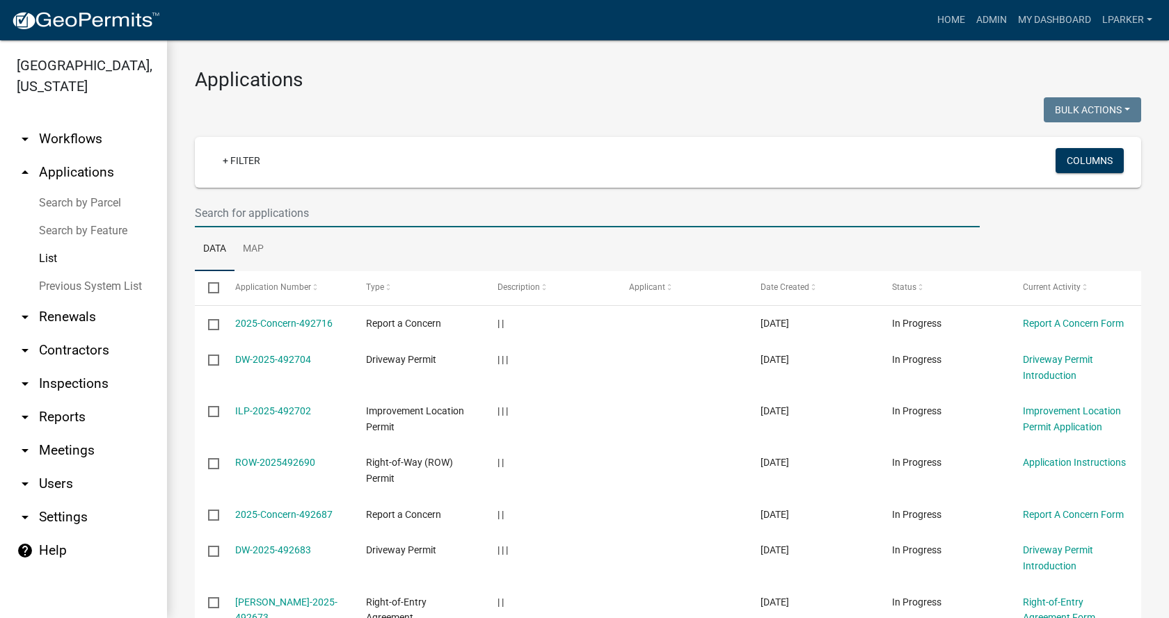
click at [201, 213] on input "text" at bounding box center [587, 213] width 785 height 29
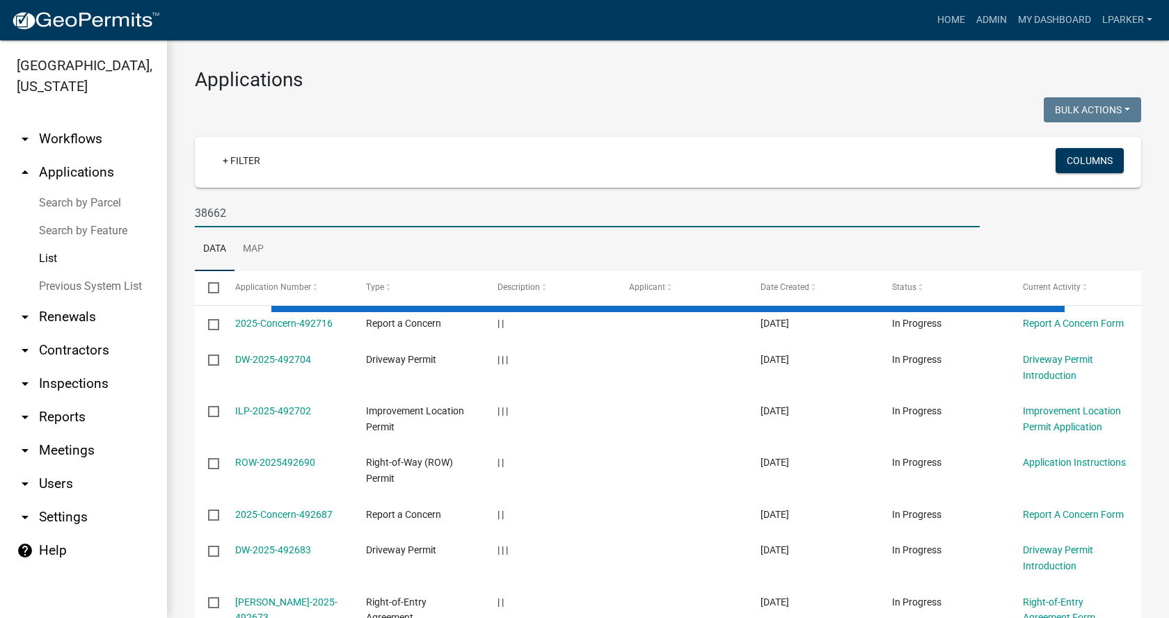
type input "38662"
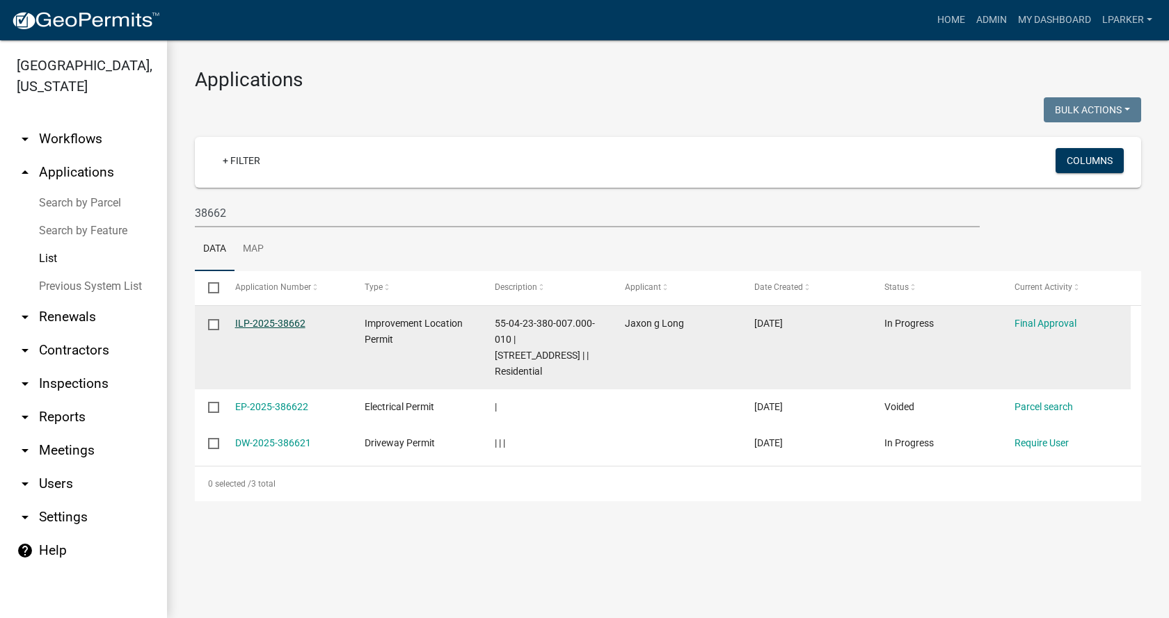
click at [264, 324] on link "ILP-2025-38662" at bounding box center [270, 323] width 70 height 11
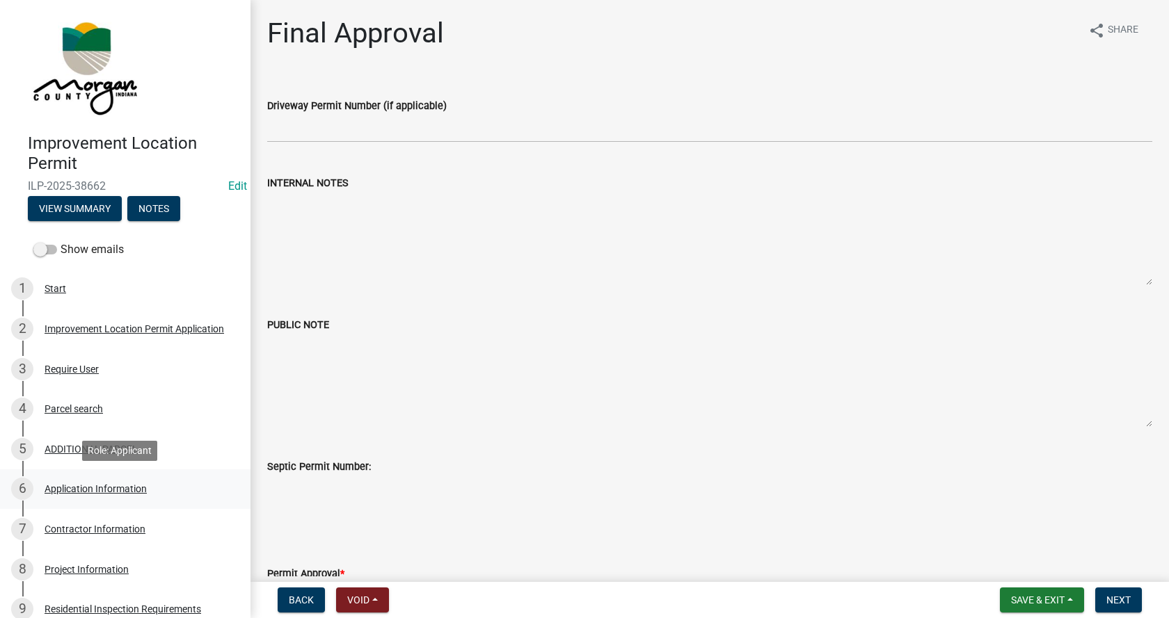
click at [54, 486] on div "Application Information" at bounding box center [96, 489] width 102 height 10
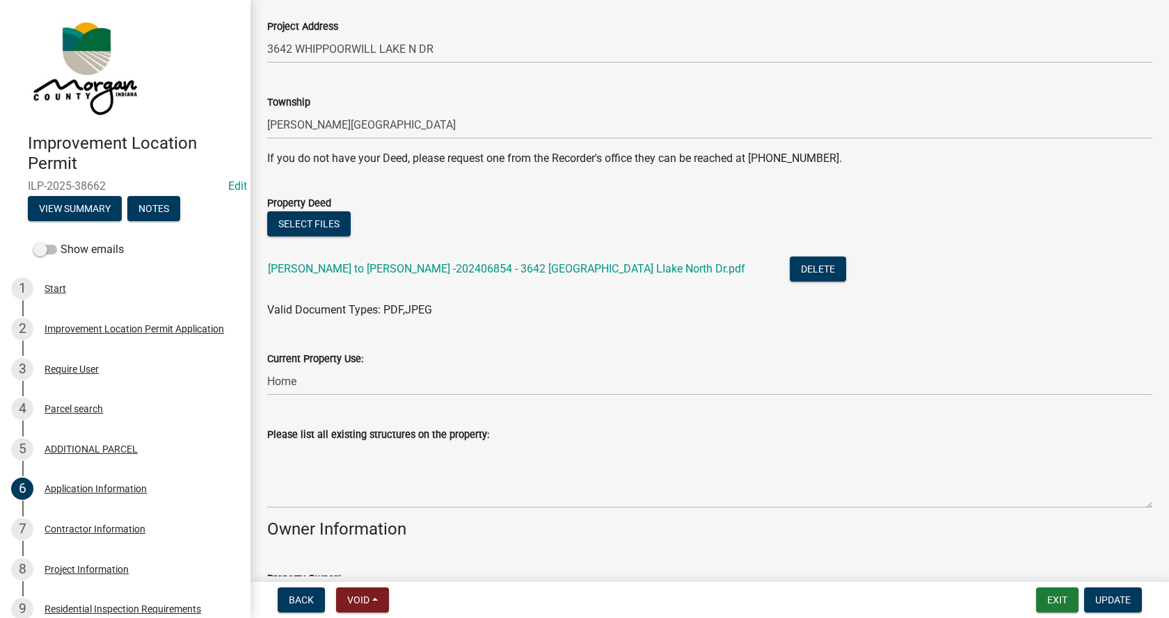
scroll to position [278, 0]
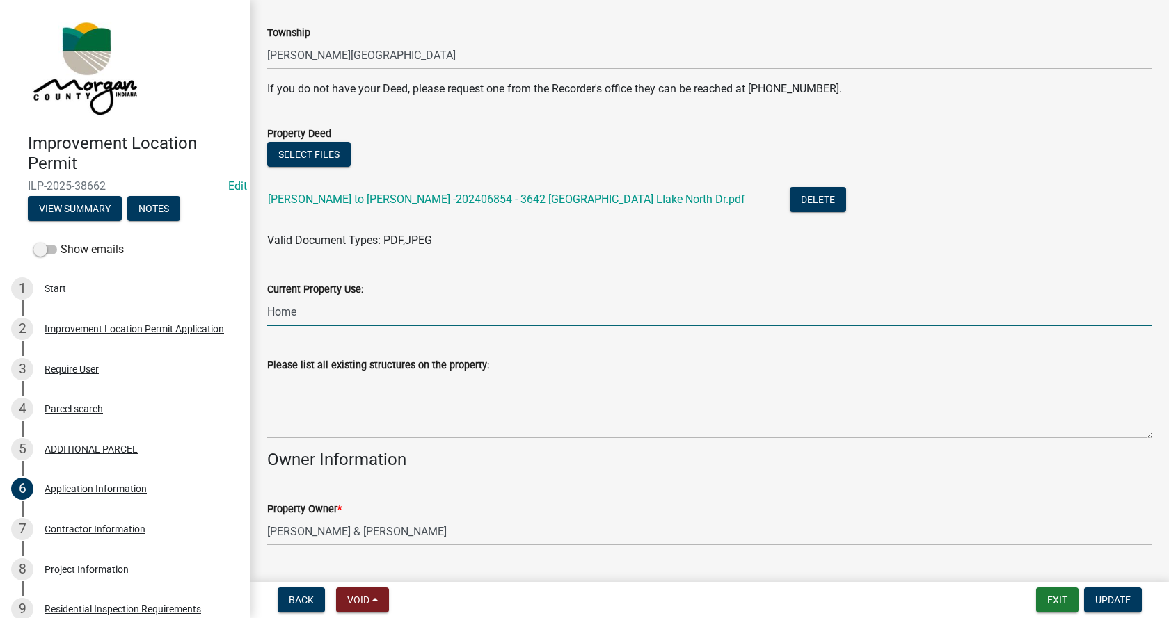
drag, startPoint x: 308, startPoint y: 319, endPoint x: 265, endPoint y: 320, distance: 43.1
click at [265, 320] on div "Current Property Use: Home" at bounding box center [710, 294] width 906 height 65
type input "residential"
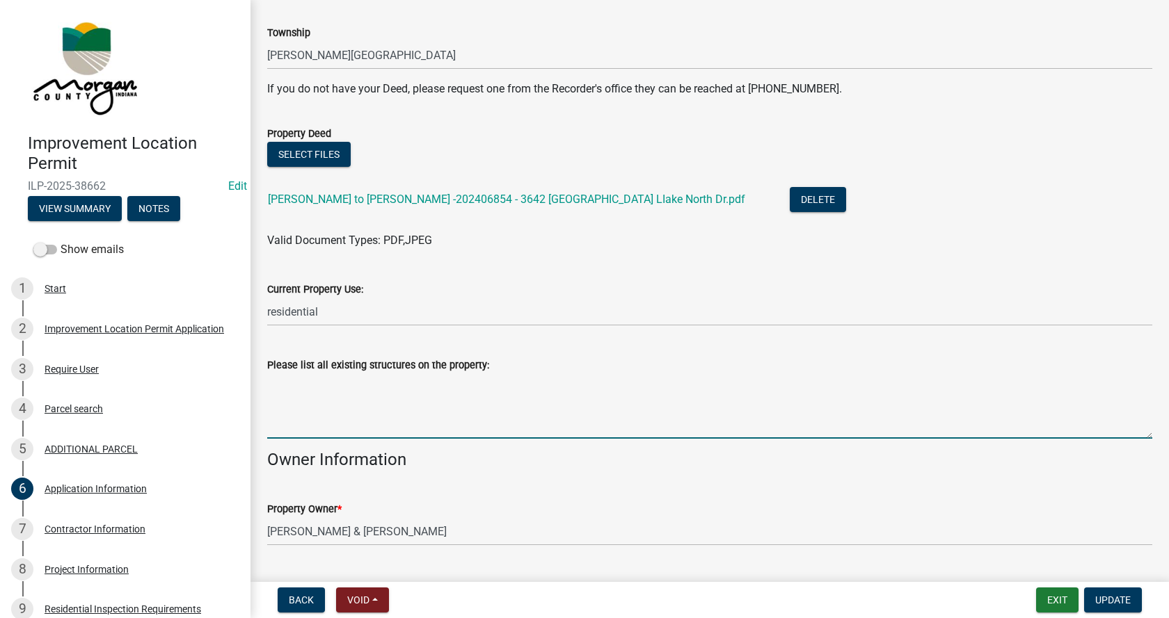
click at [276, 376] on textarea "Please list all existing structures on the property:" at bounding box center [709, 406] width 885 height 65
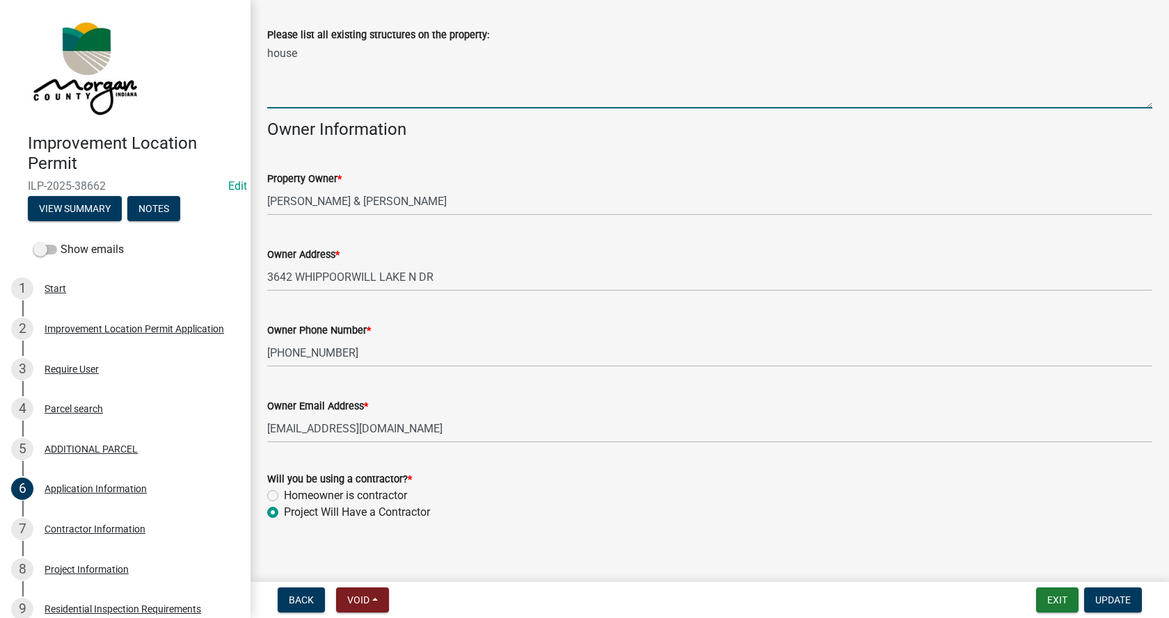
scroll to position [620, 0]
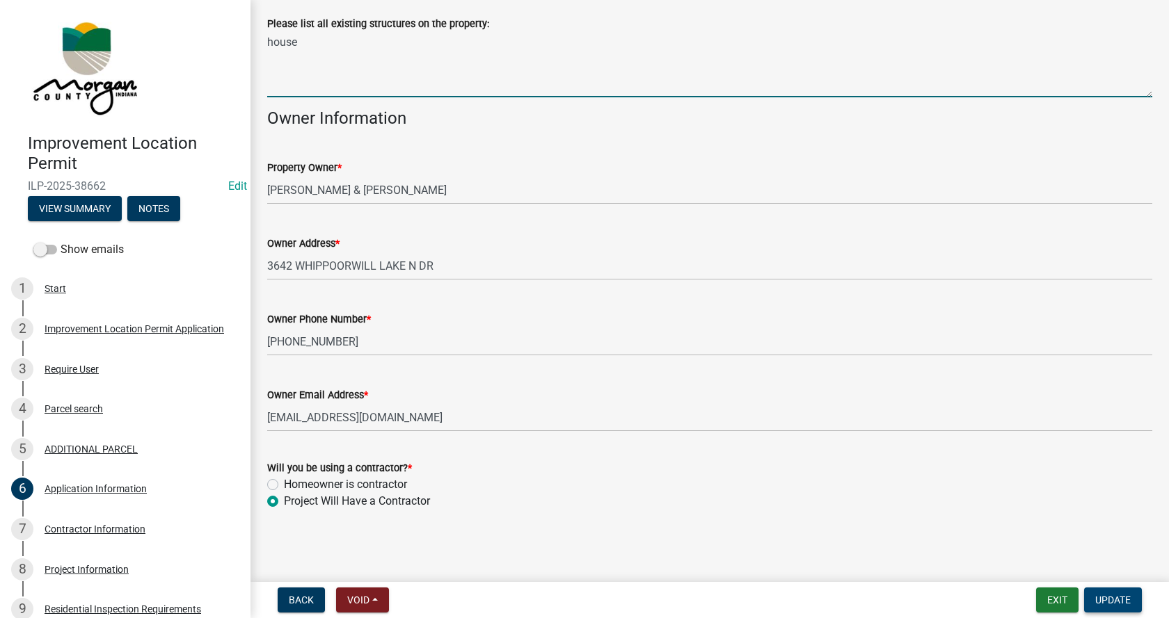
type textarea "house"
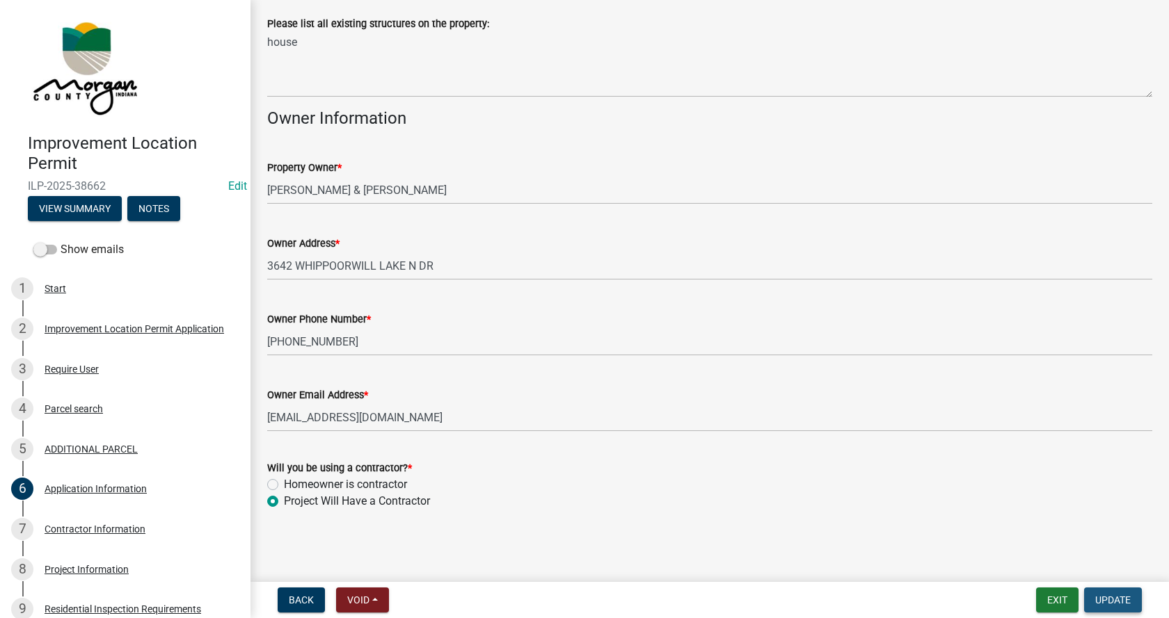
click at [1109, 595] on span "Update" at bounding box center [1112, 600] width 35 height 11
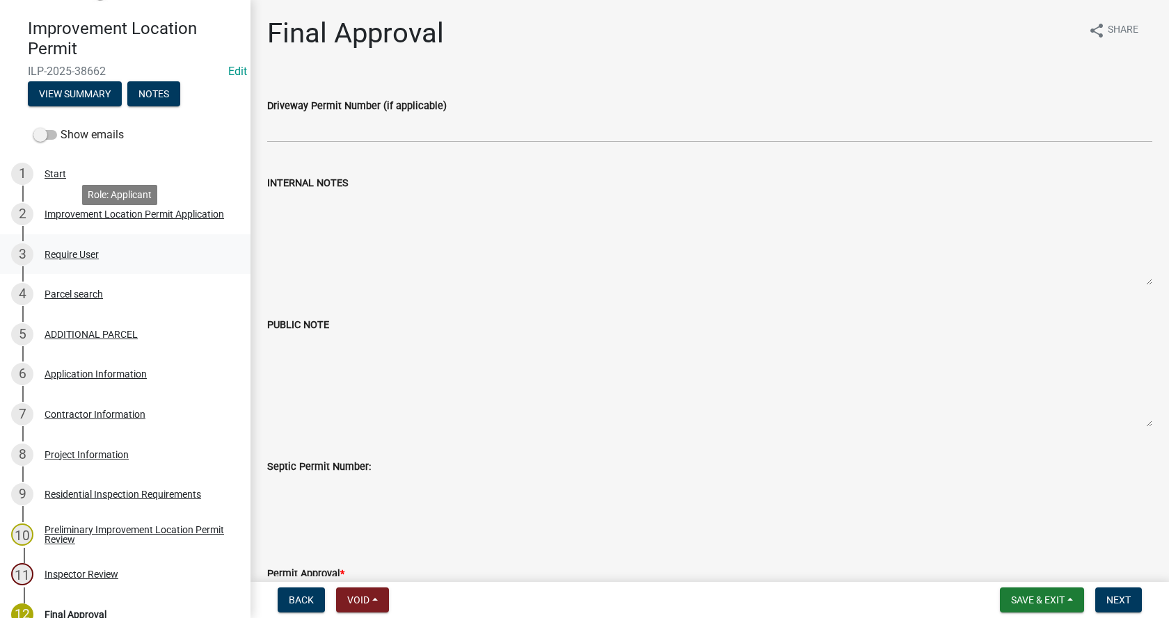
scroll to position [139, 0]
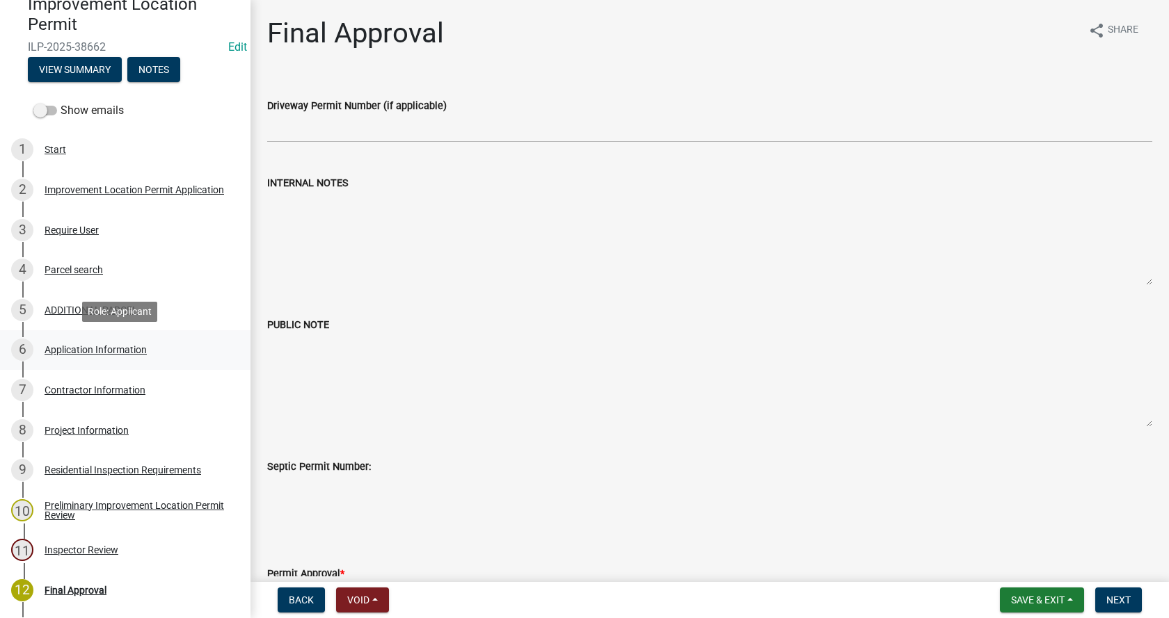
click at [58, 346] on div "Application Information" at bounding box center [96, 350] width 102 height 10
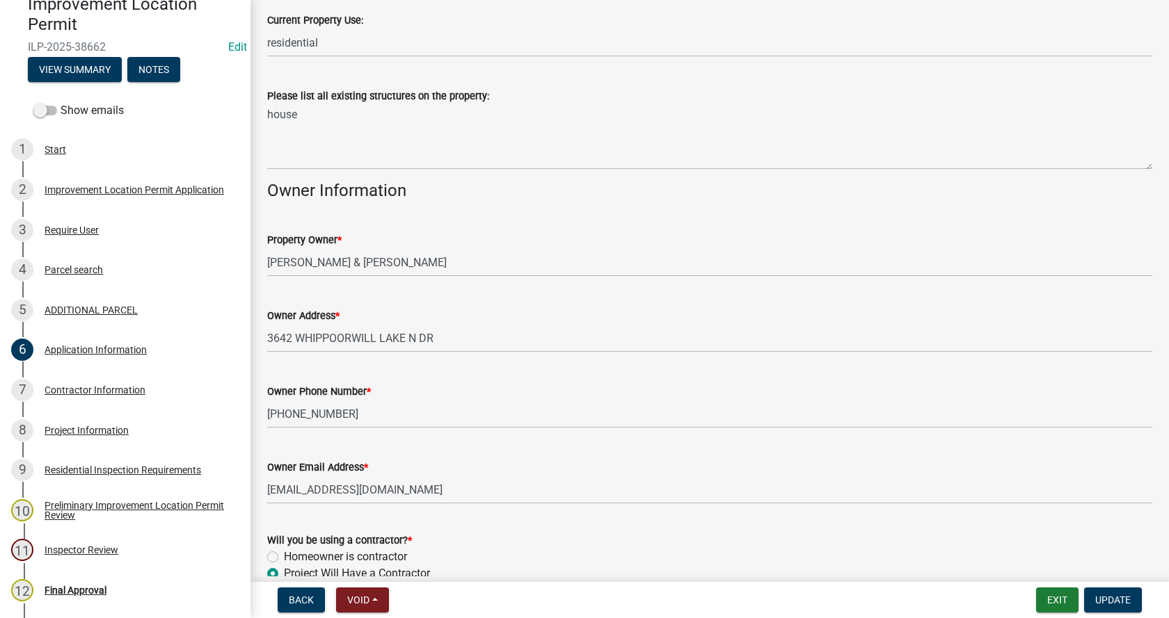
scroll to position [620, 0]
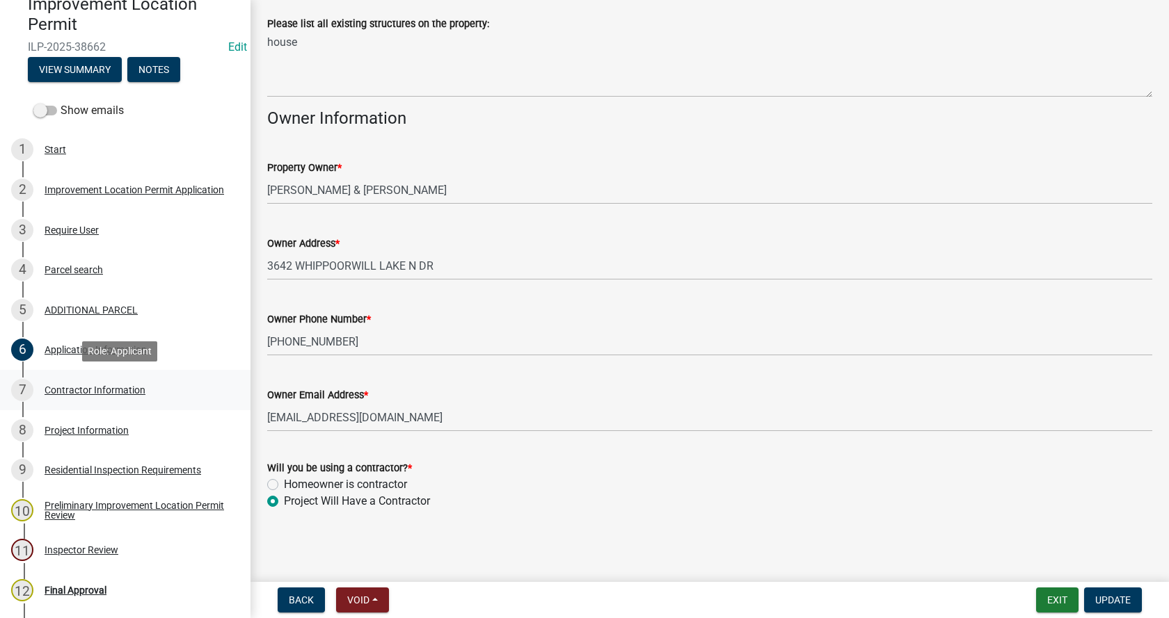
click at [53, 386] on div "Contractor Information" at bounding box center [95, 390] width 101 height 10
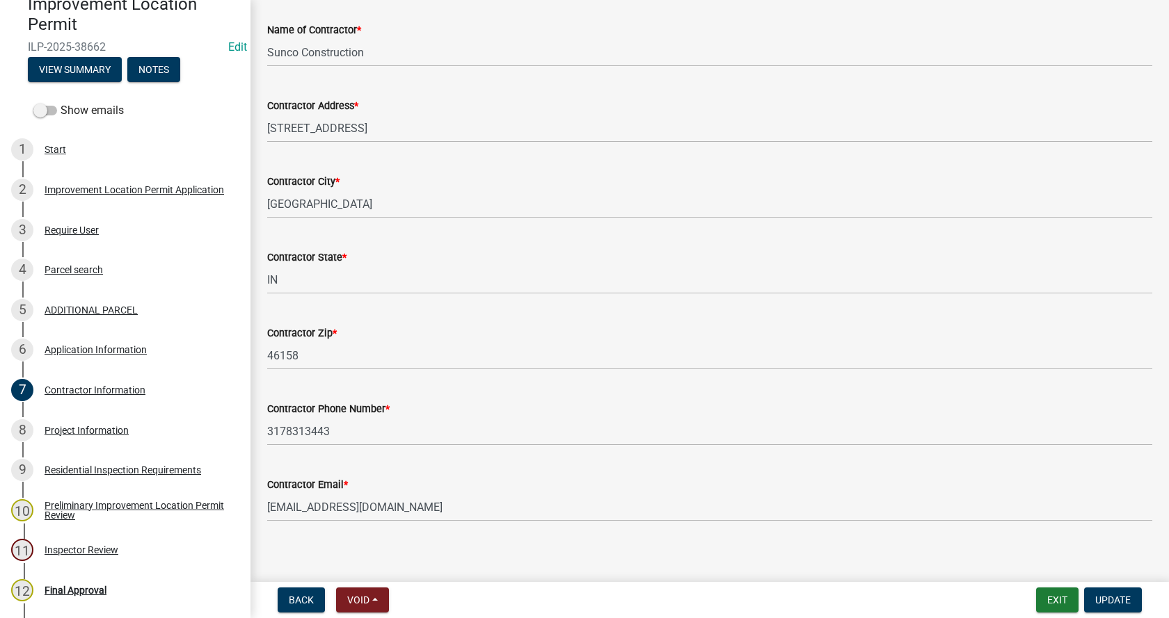
scroll to position [118, 0]
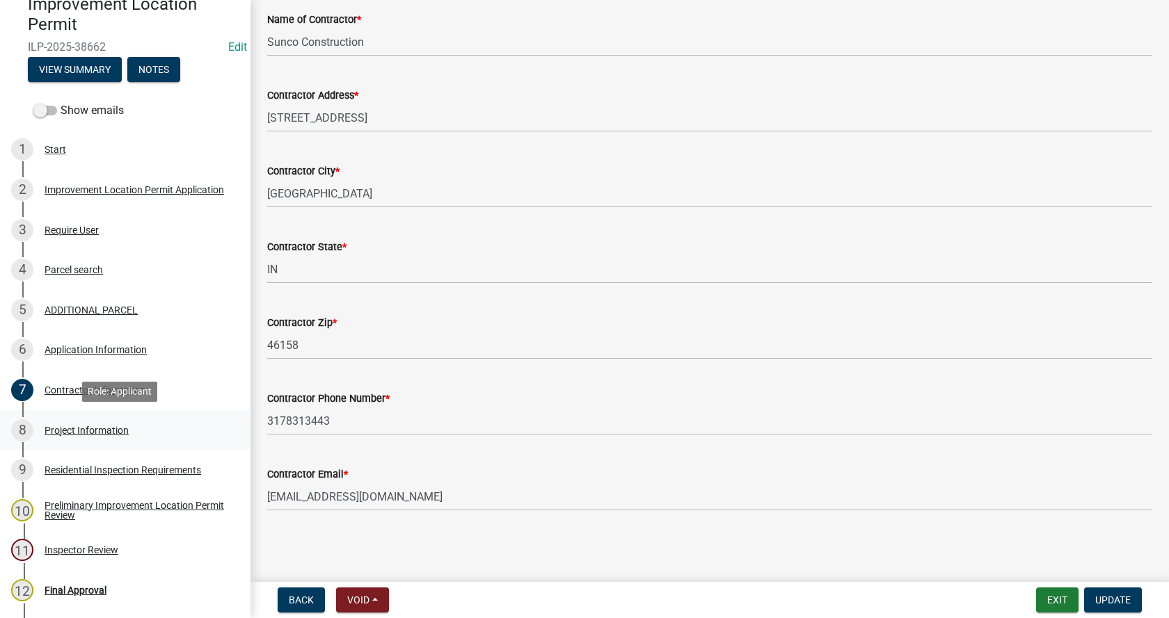
click at [49, 430] on div "Project Information" at bounding box center [87, 431] width 84 height 10
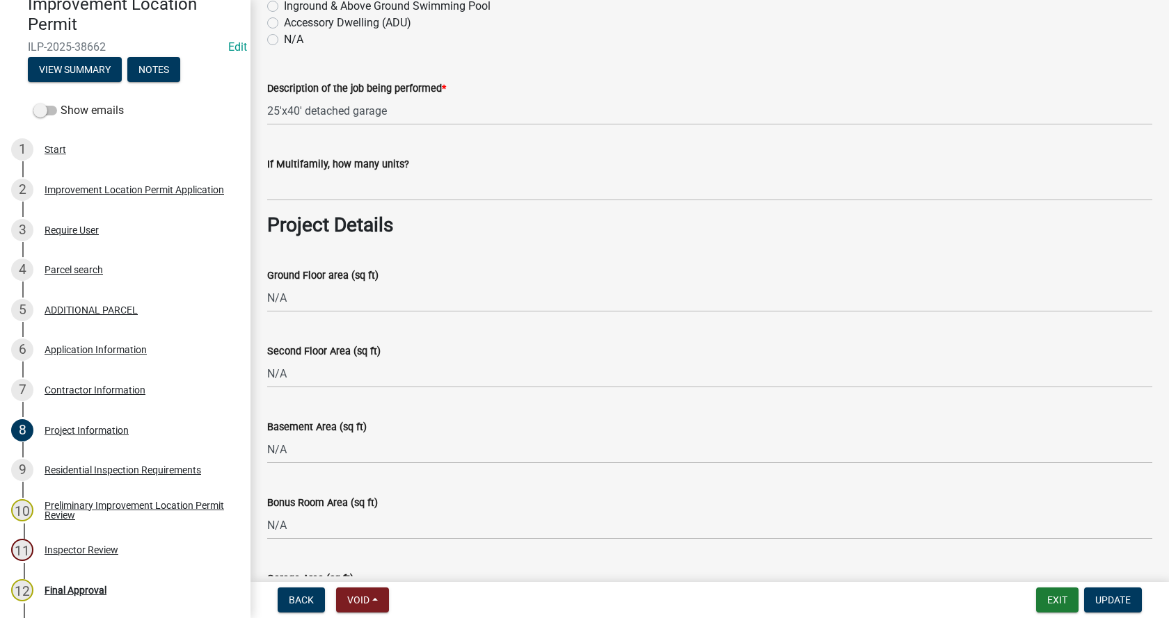
scroll to position [487, 0]
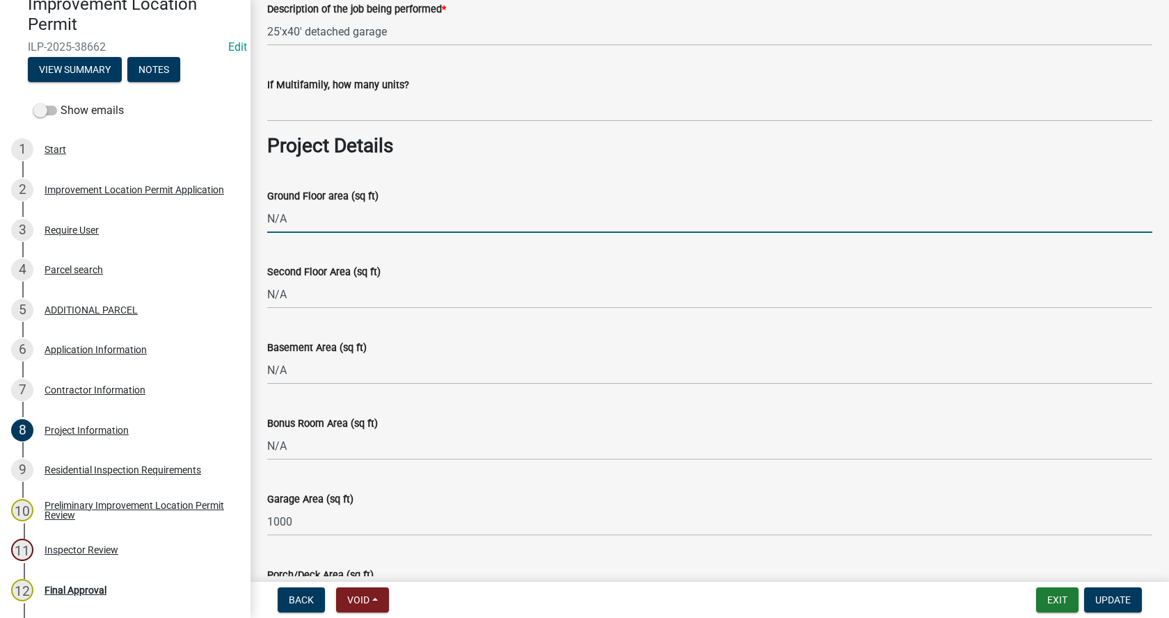
drag, startPoint x: 293, startPoint y: 215, endPoint x: 263, endPoint y: 218, distance: 30.1
click at [263, 218] on div "Ground Floor area (sq ft) N/A" at bounding box center [710, 200] width 906 height 65
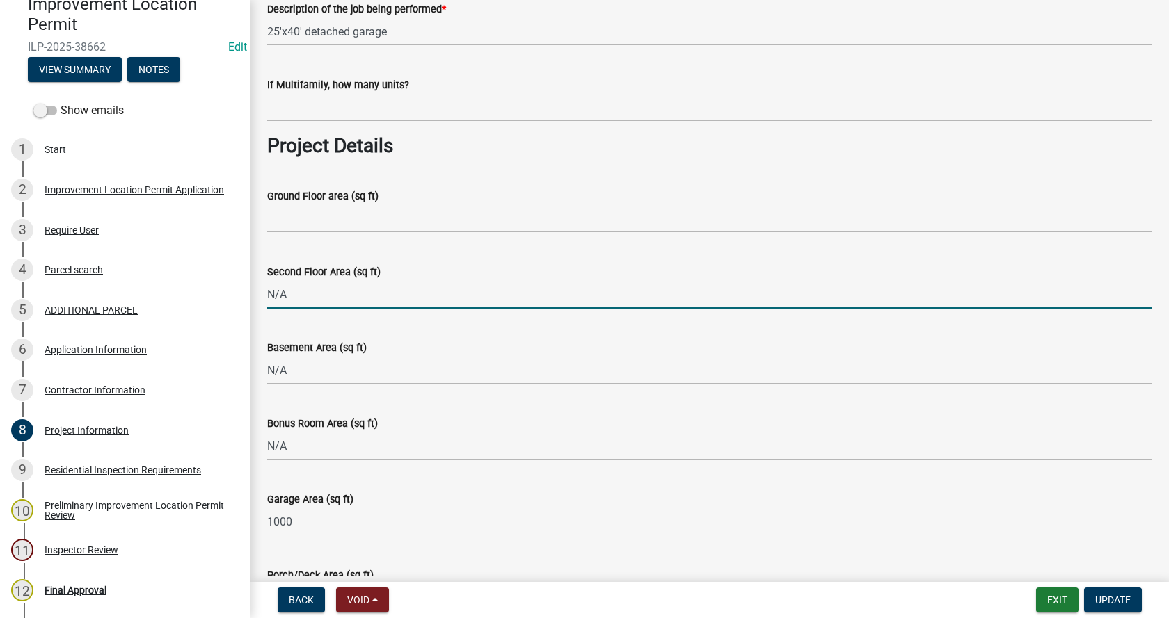
drag, startPoint x: 289, startPoint y: 292, endPoint x: 262, endPoint y: 294, distance: 27.9
click at [262, 294] on div "Second Floor Area (sq ft) N/A" at bounding box center [710, 276] width 906 height 65
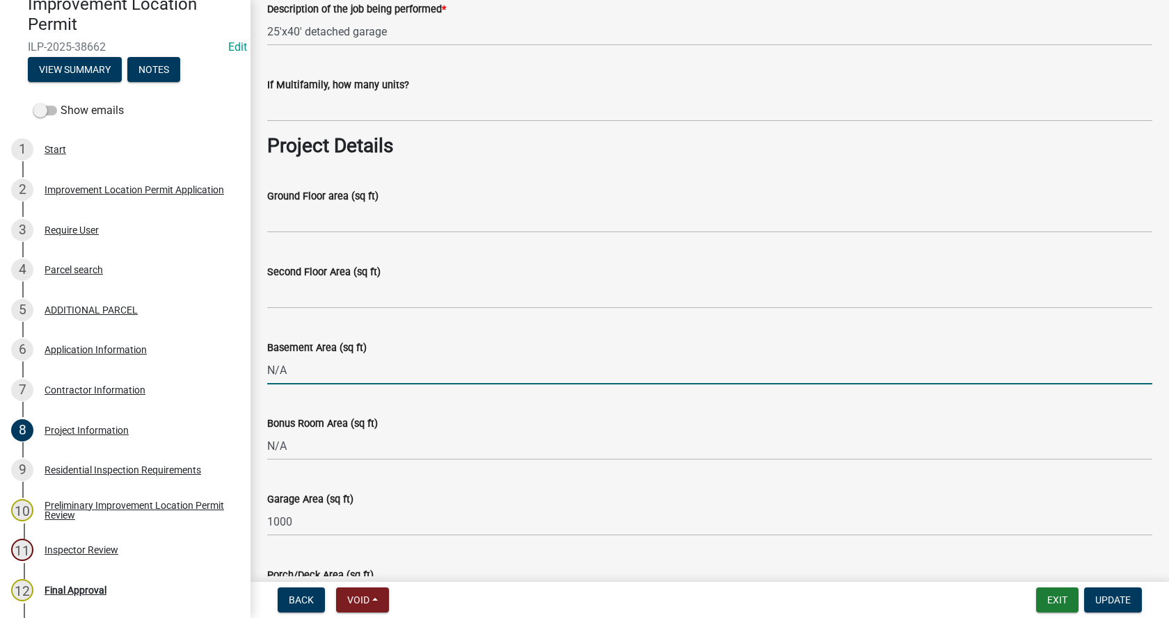
drag, startPoint x: 290, startPoint y: 371, endPoint x: 263, endPoint y: 371, distance: 27.1
click at [263, 371] on div "Basement Area (sq ft) N/A" at bounding box center [710, 352] width 906 height 65
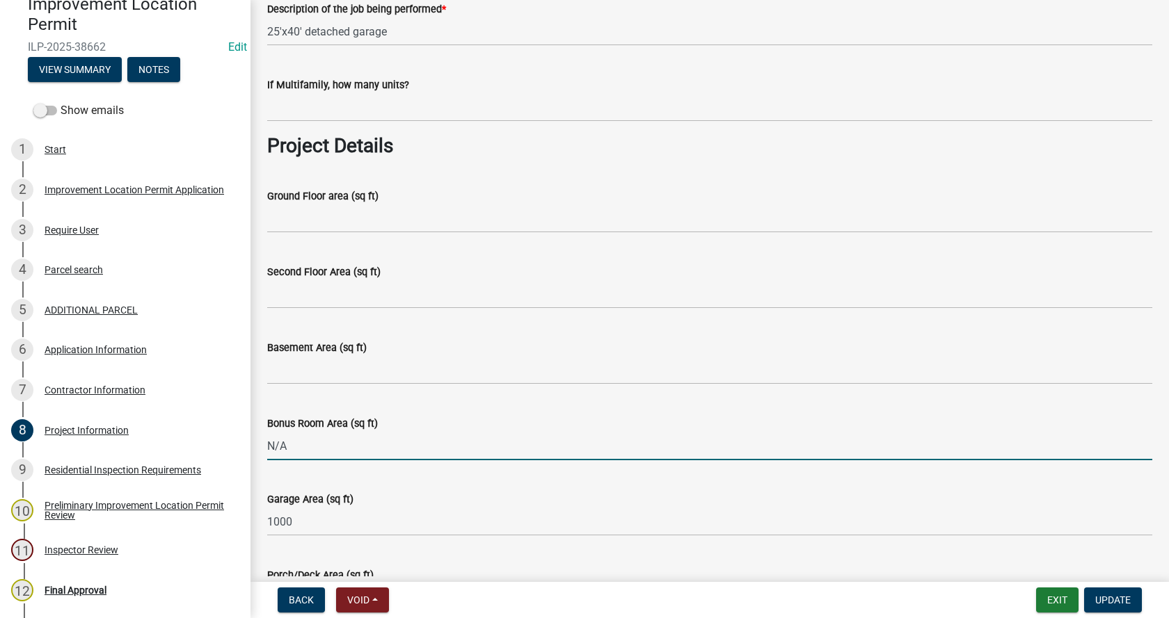
drag, startPoint x: 289, startPoint y: 449, endPoint x: 270, endPoint y: 447, distance: 19.0
click at [264, 449] on div "Bonus Room Area (sq ft) N/A" at bounding box center [710, 428] width 906 height 65
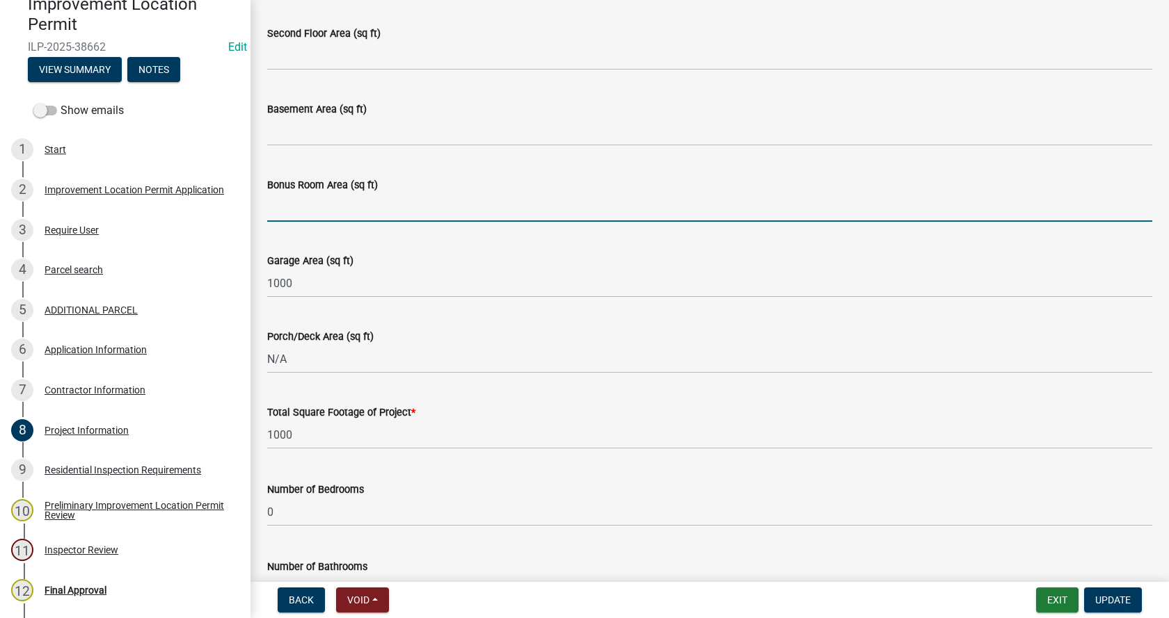
scroll to position [765, 0]
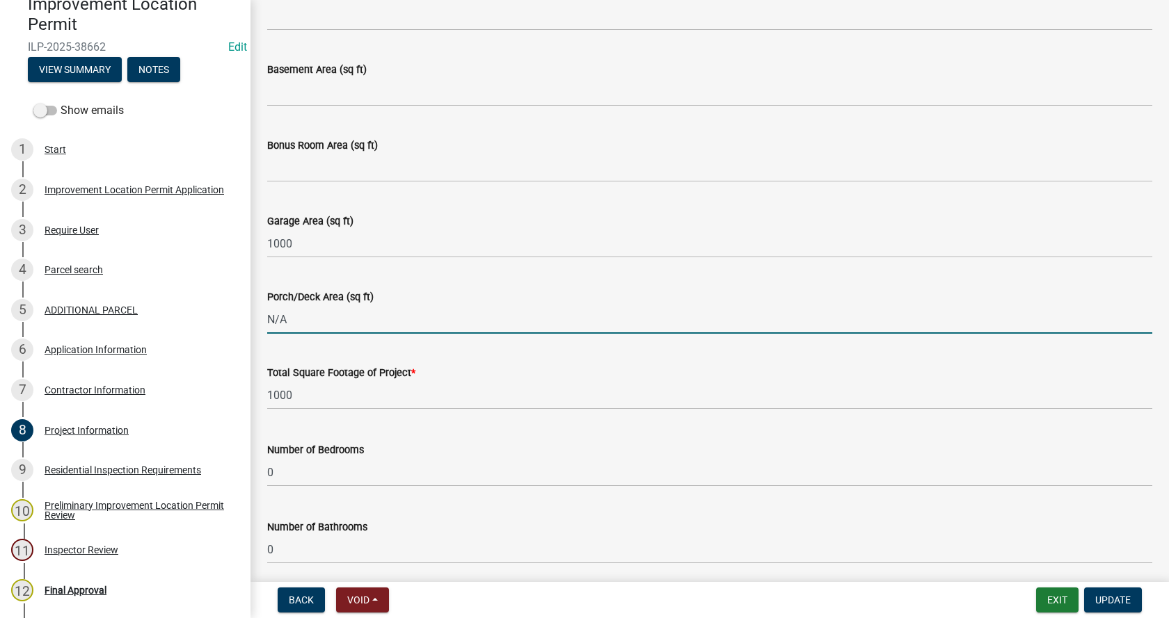
drag, startPoint x: 301, startPoint y: 327, endPoint x: 266, endPoint y: 326, distance: 34.8
click at [266, 326] on div "Porch/Deck Area (sq ft) N/A" at bounding box center [710, 301] width 906 height 65
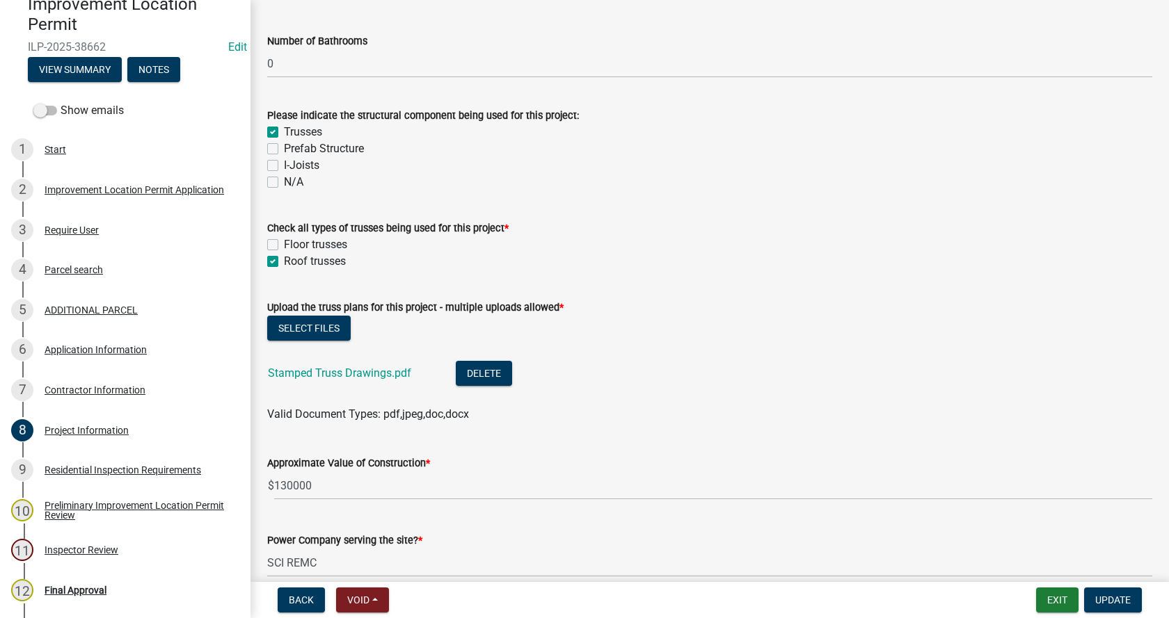
scroll to position [1252, 0]
click at [326, 371] on link "Stamped Truss Drawings.pdf" at bounding box center [339, 372] width 143 height 13
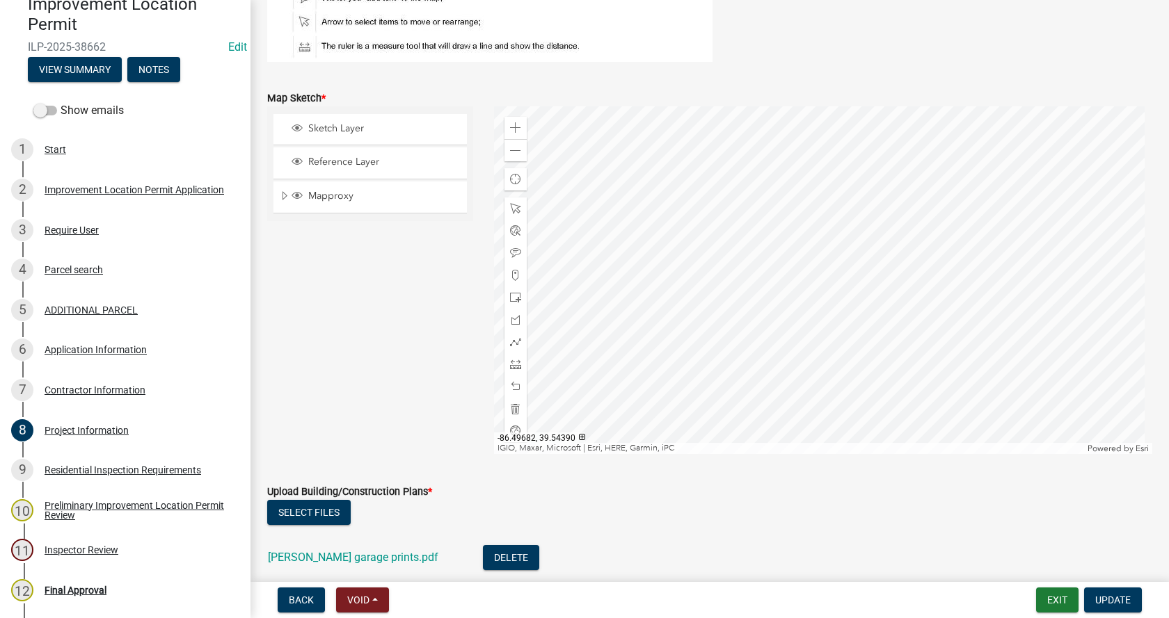
scroll to position [2783, 0]
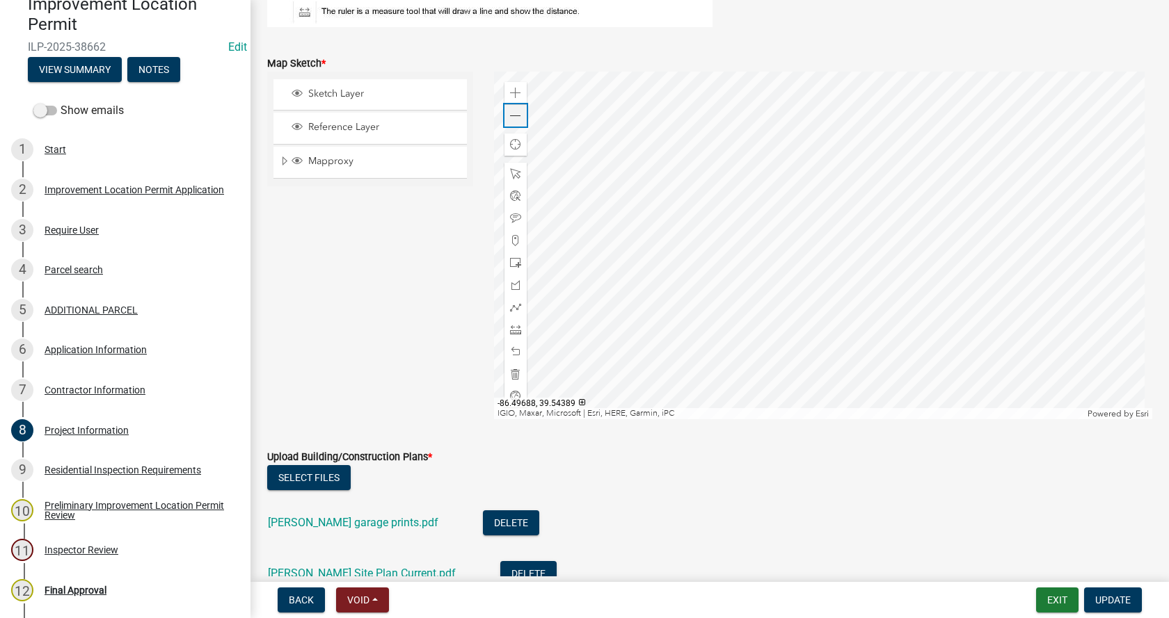
click at [512, 120] on span at bounding box center [515, 116] width 11 height 11
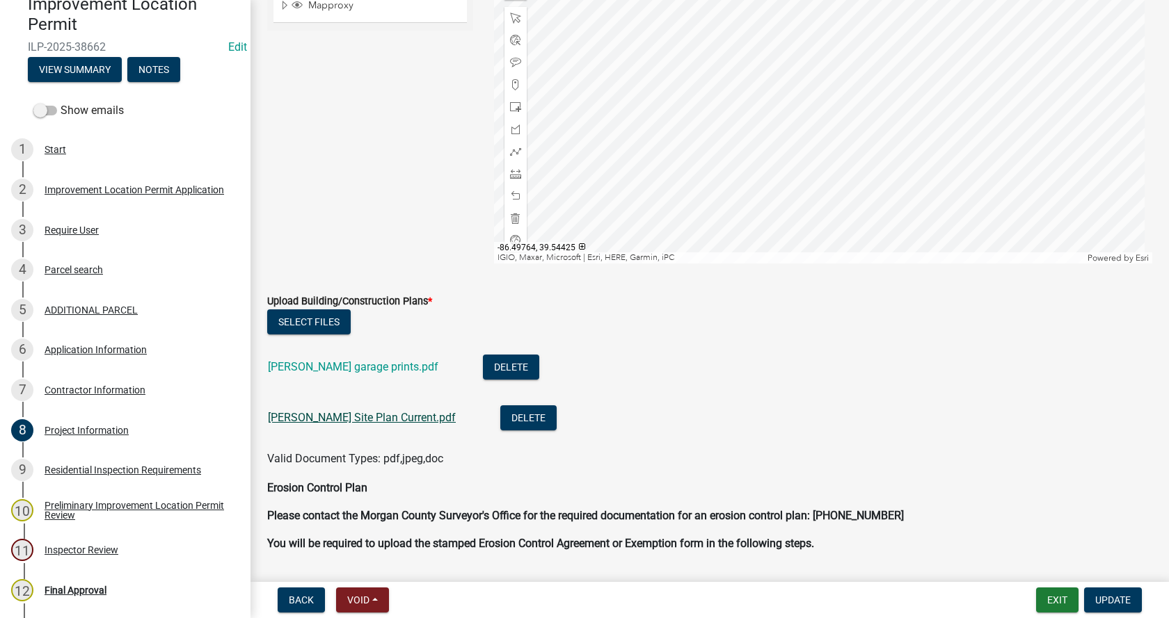
scroll to position [2991, 0]
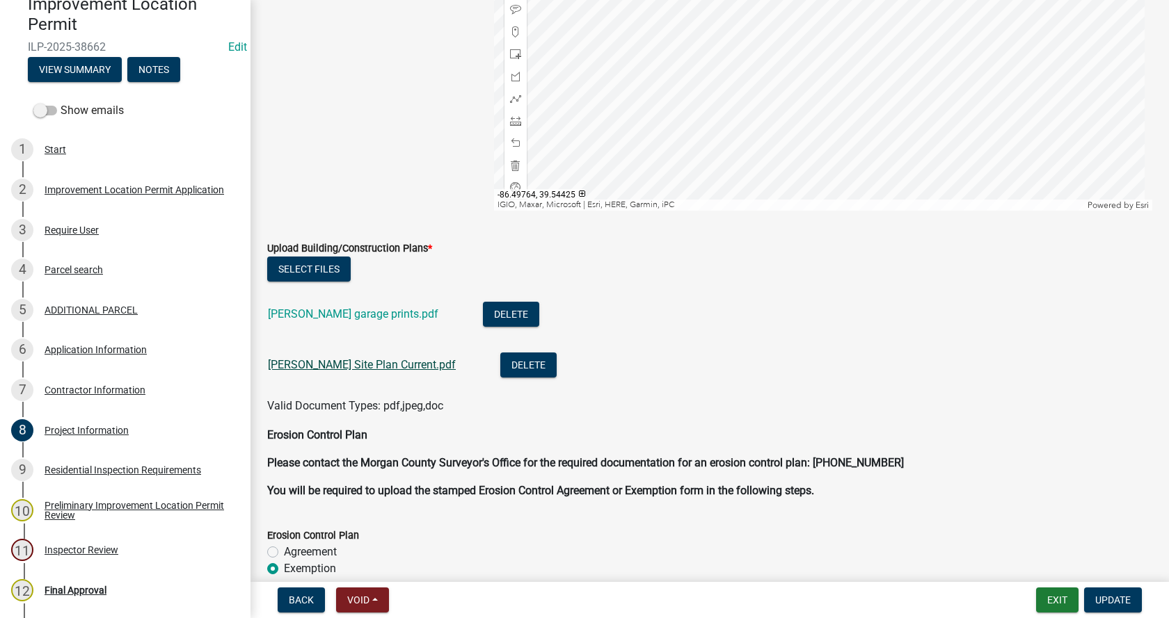
click at [299, 362] on link "[PERSON_NAME] Site Plan Current.pdf" at bounding box center [362, 364] width 188 height 13
click at [333, 313] on link "[PERSON_NAME] garage prints.pdf" at bounding box center [353, 313] width 170 height 13
click at [319, 363] on link "[PERSON_NAME] Site Plan Current.pdf" at bounding box center [362, 364] width 188 height 13
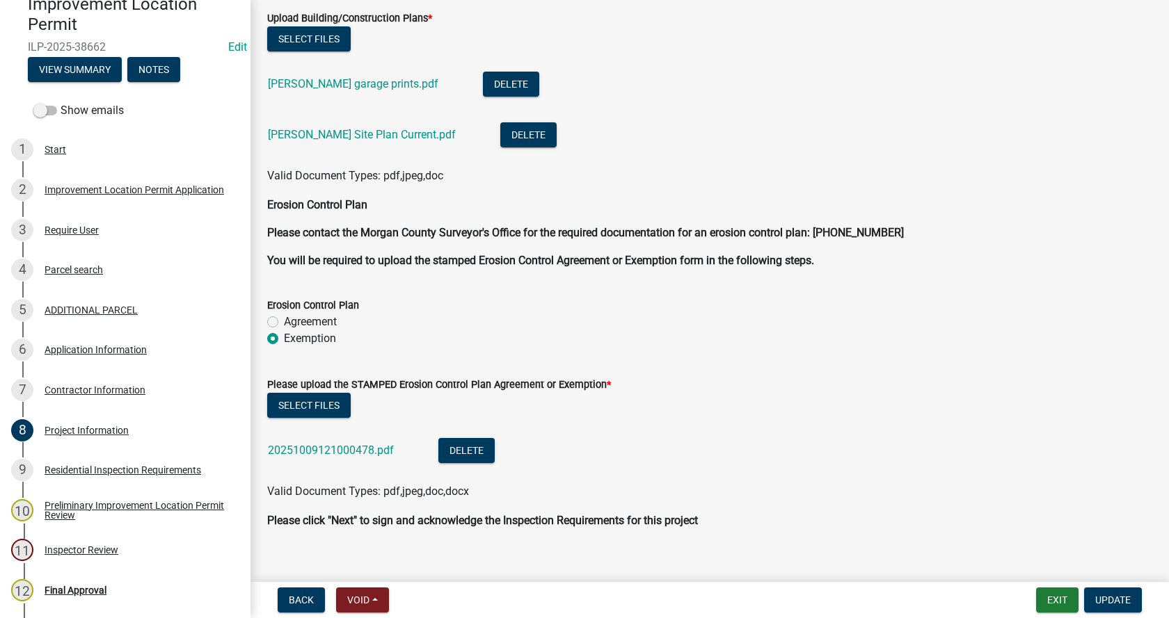
scroll to position [3240, 0]
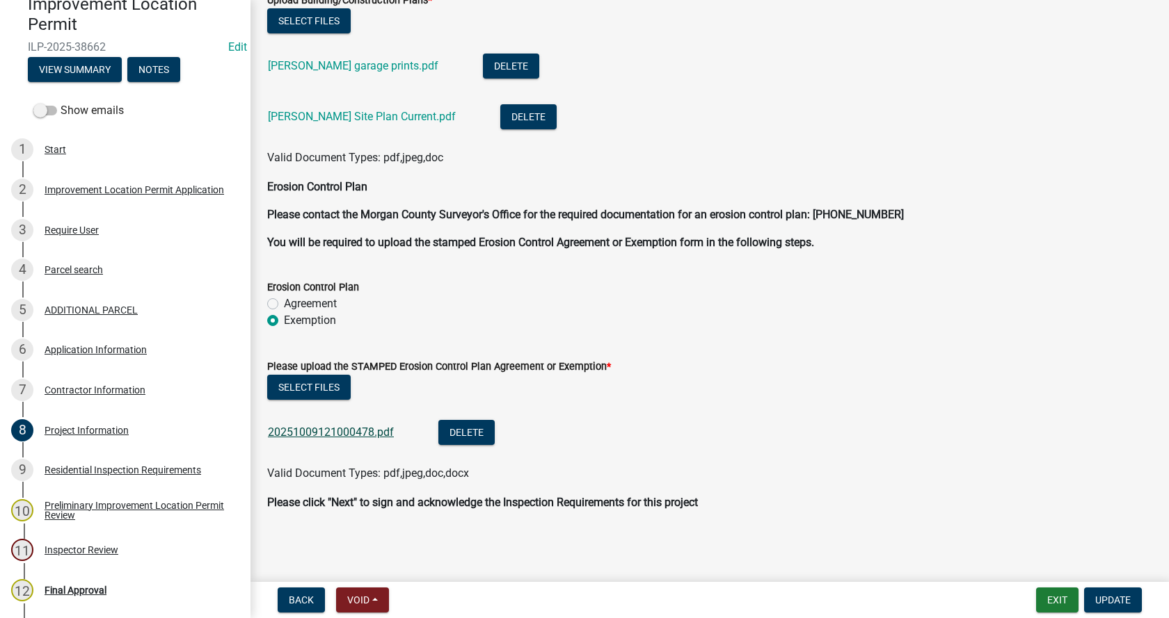
click at [308, 430] on link "20251009121000478.pdf" at bounding box center [331, 432] width 126 height 13
drag, startPoint x: 1116, startPoint y: 598, endPoint x: 1009, endPoint y: 509, distance: 140.3
click at [1114, 597] on span "Update" at bounding box center [1112, 600] width 35 height 11
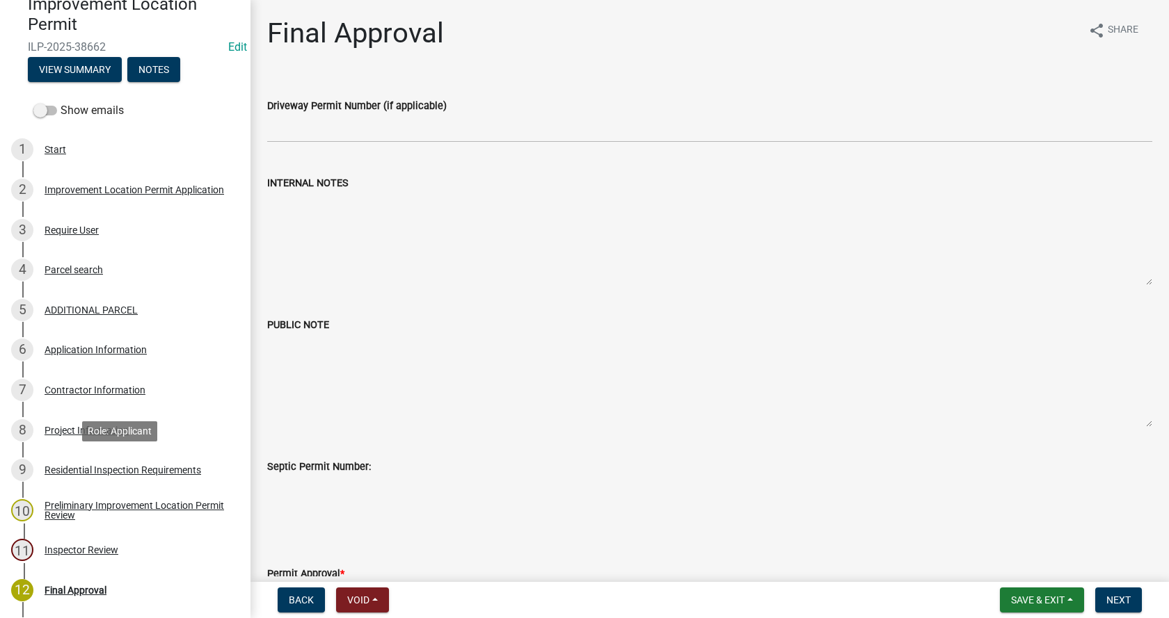
click at [49, 465] on div "Residential Inspection Requirements" at bounding box center [123, 470] width 157 height 10
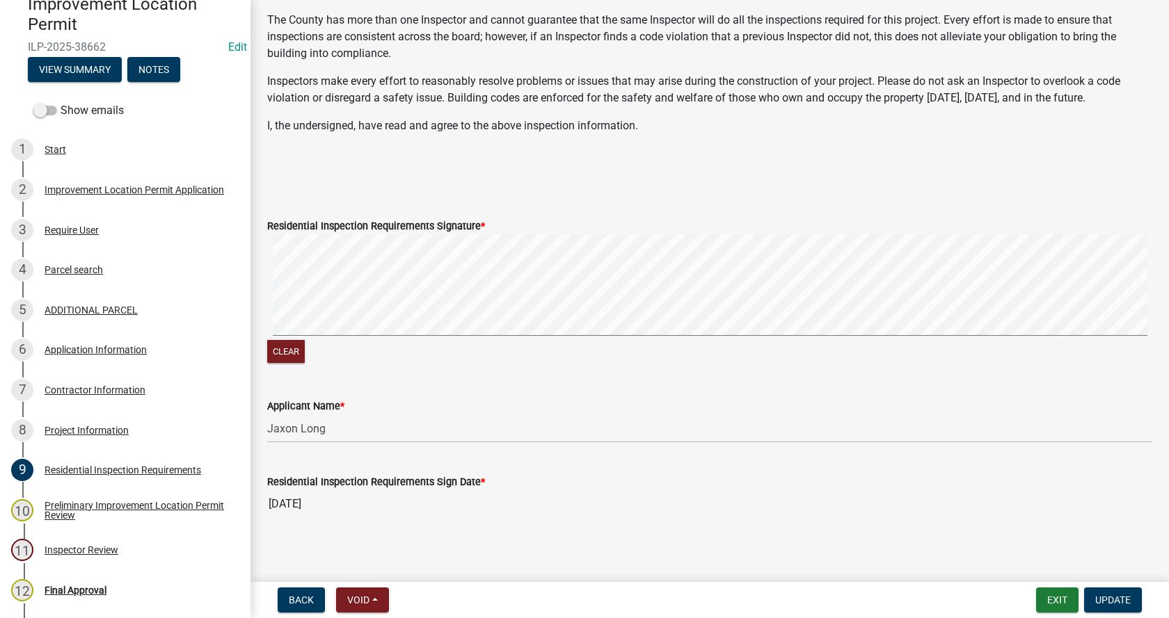
scroll to position [310, 0]
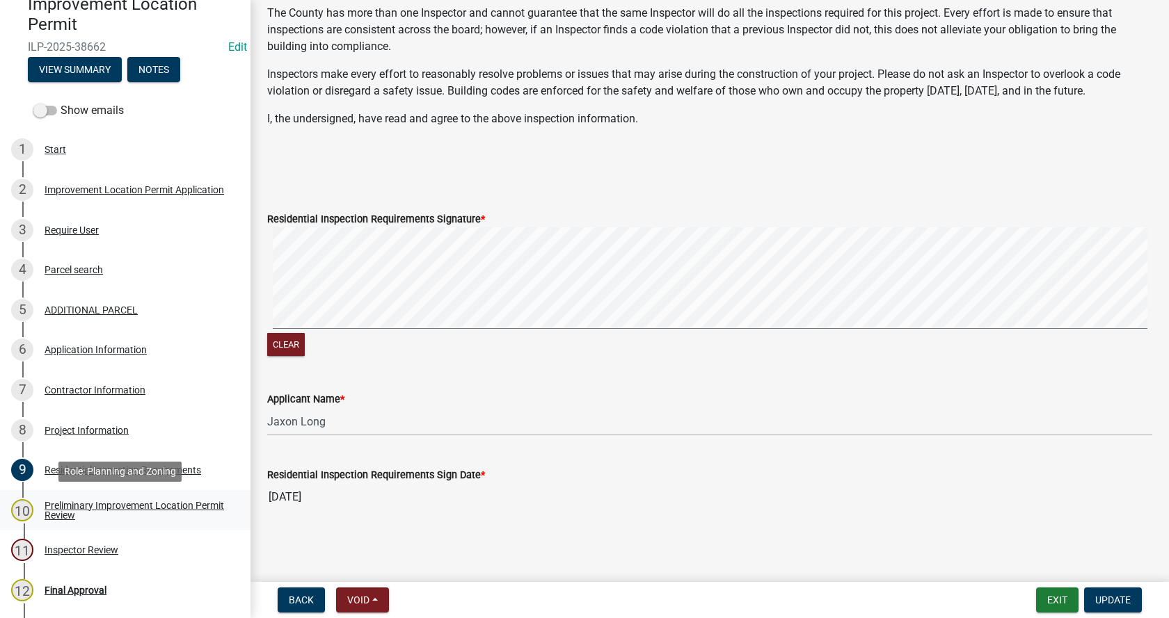
click at [53, 505] on div "Preliminary Improvement Location Permit Review" at bounding box center [137, 510] width 184 height 19
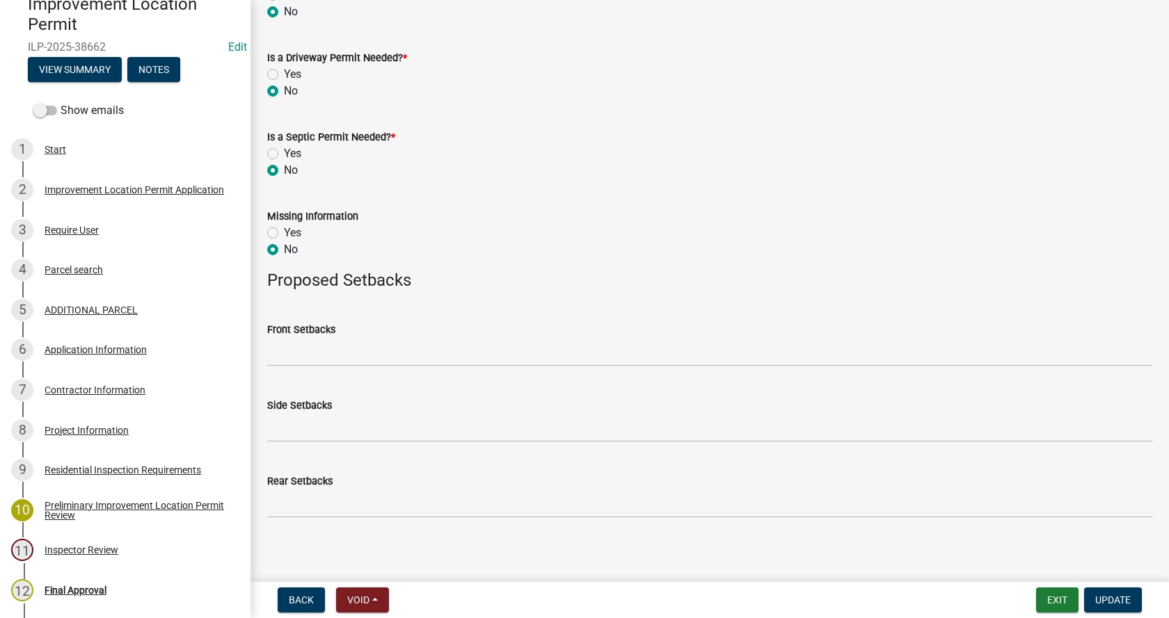
scroll to position [544, 0]
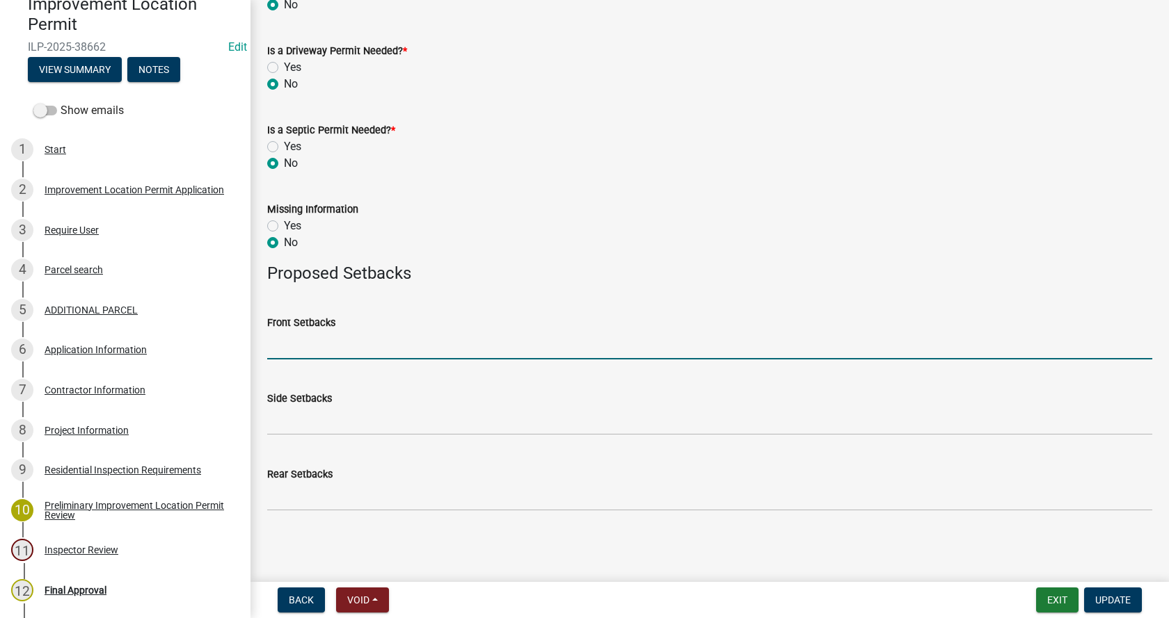
click at [309, 349] on input "Front Setbacks" at bounding box center [709, 345] width 885 height 29
type input "107"
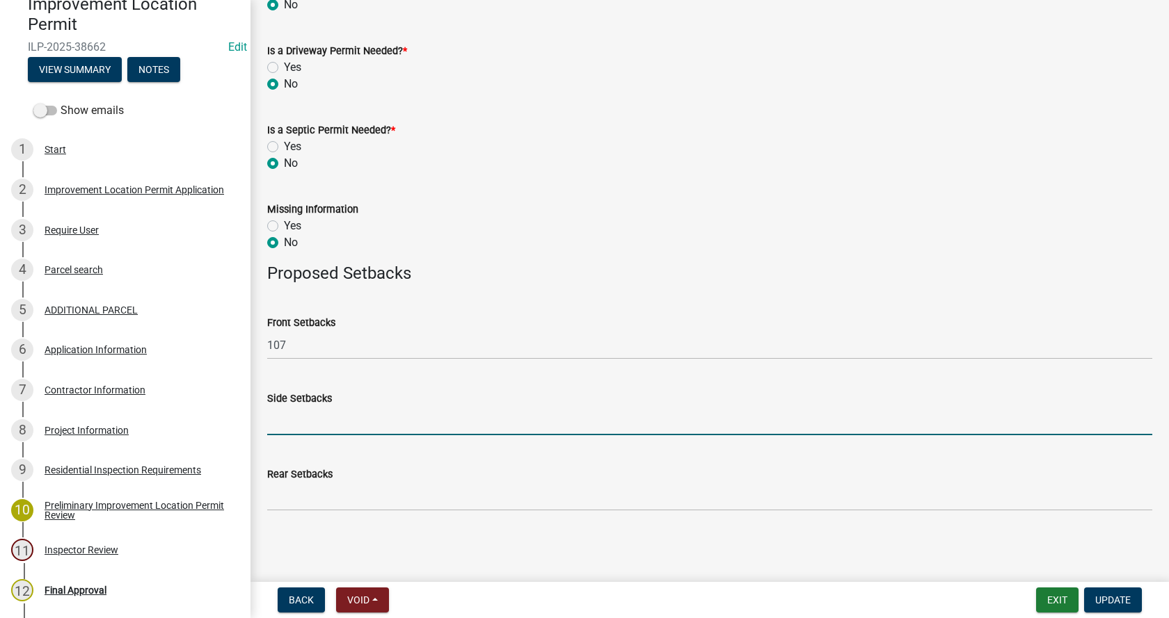
click at [323, 426] on input "Side Setbacks" at bounding box center [709, 421] width 885 height 29
type input "67/213"
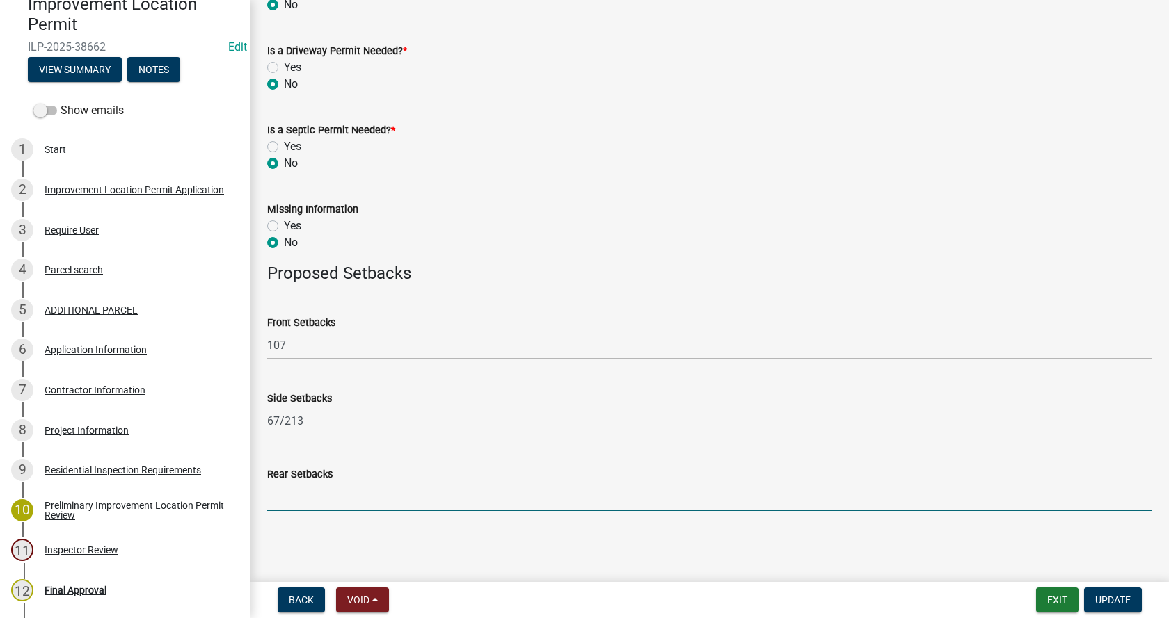
click at [296, 495] on input "Rear Setbacks" at bounding box center [709, 497] width 885 height 29
type input "145"
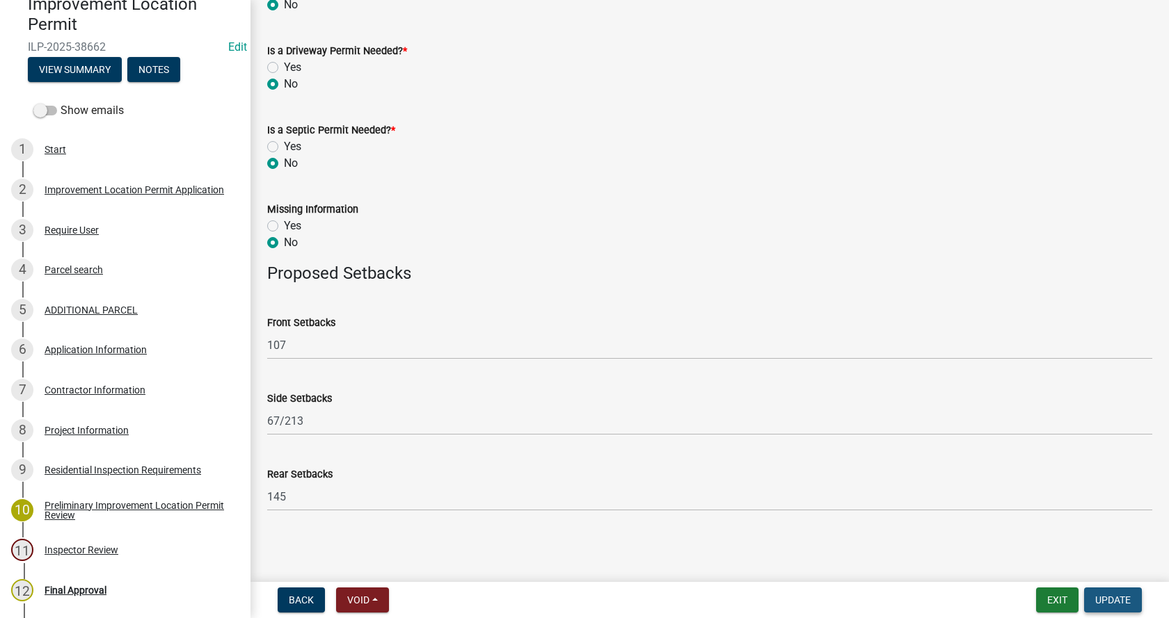
click at [1114, 596] on span "Update" at bounding box center [1112, 600] width 35 height 11
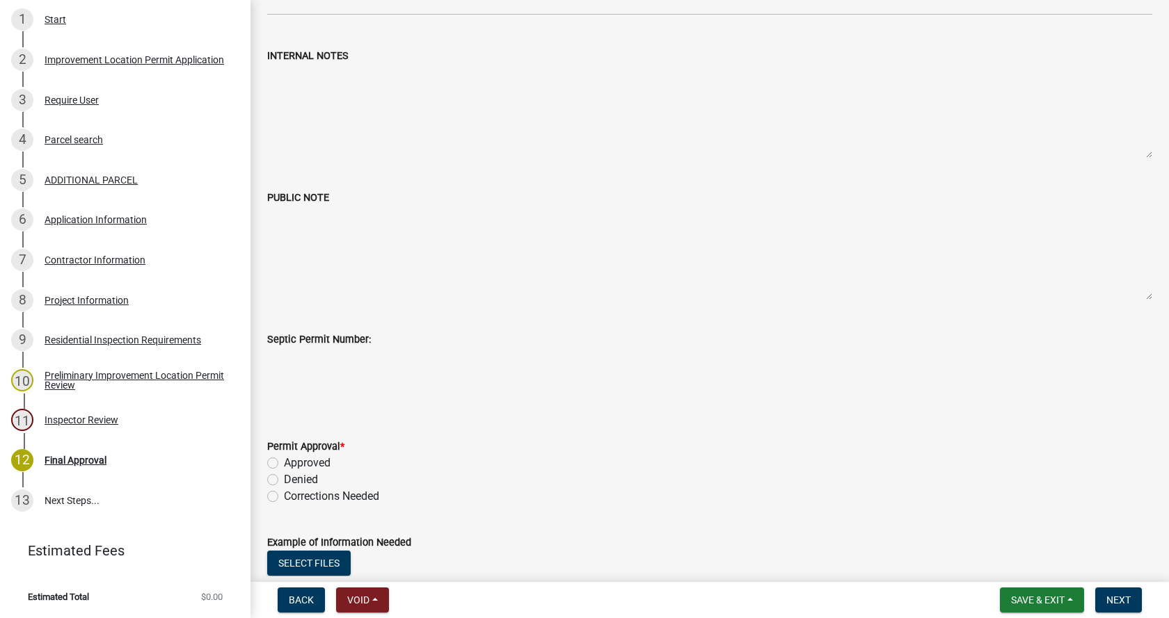
scroll to position [139, 0]
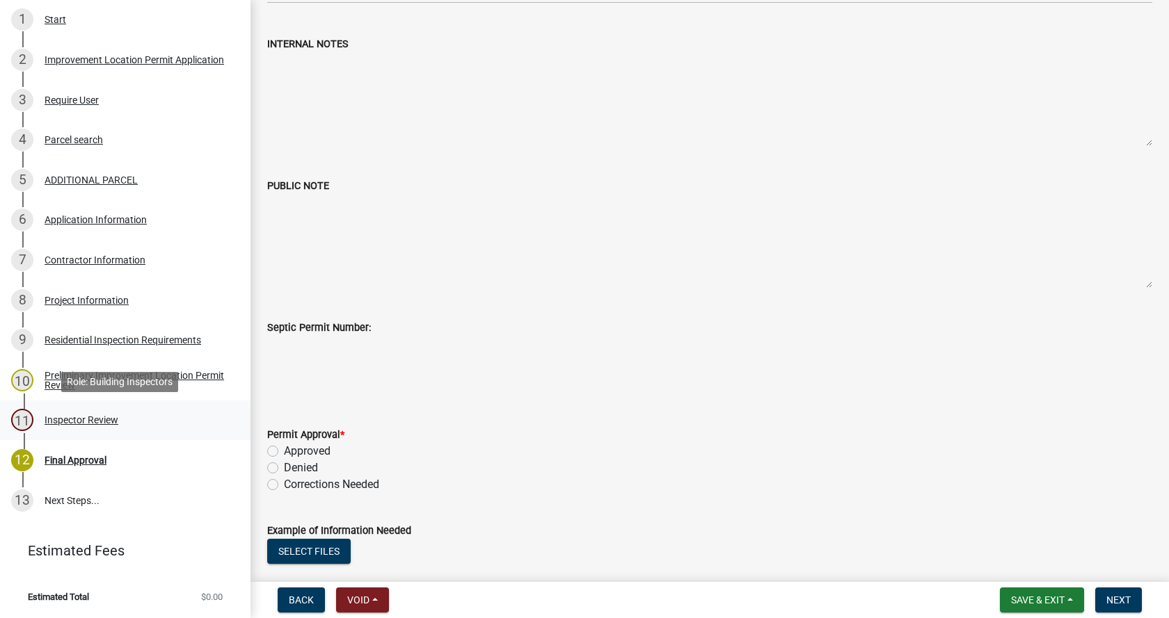
click at [54, 417] on div "Inspector Review" at bounding box center [82, 420] width 74 height 10
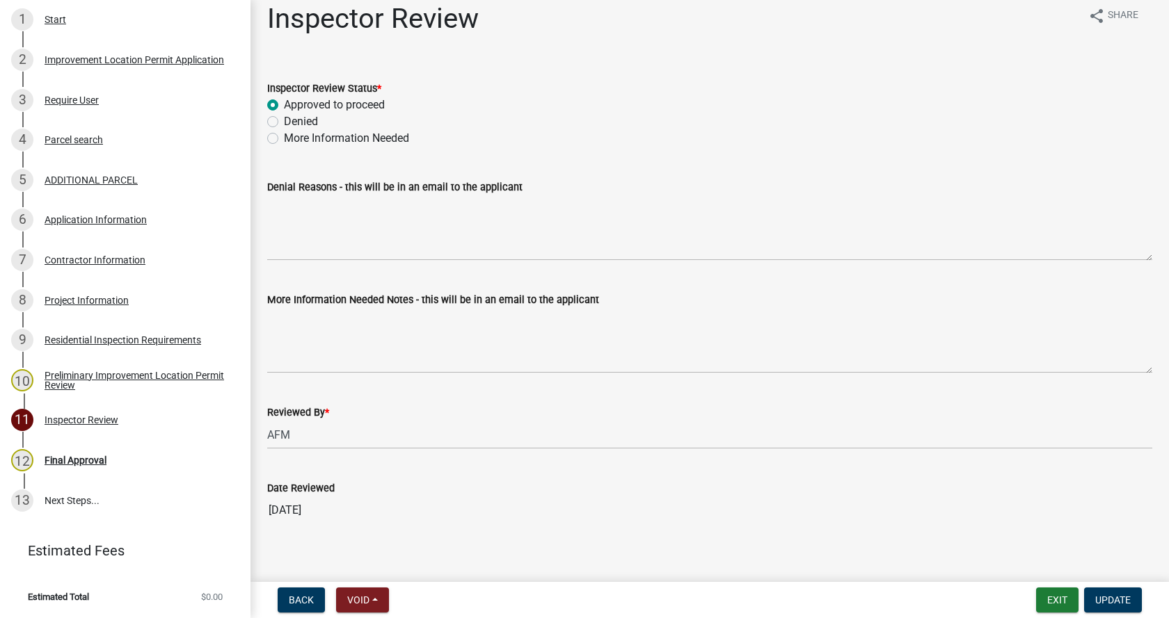
scroll to position [28, 0]
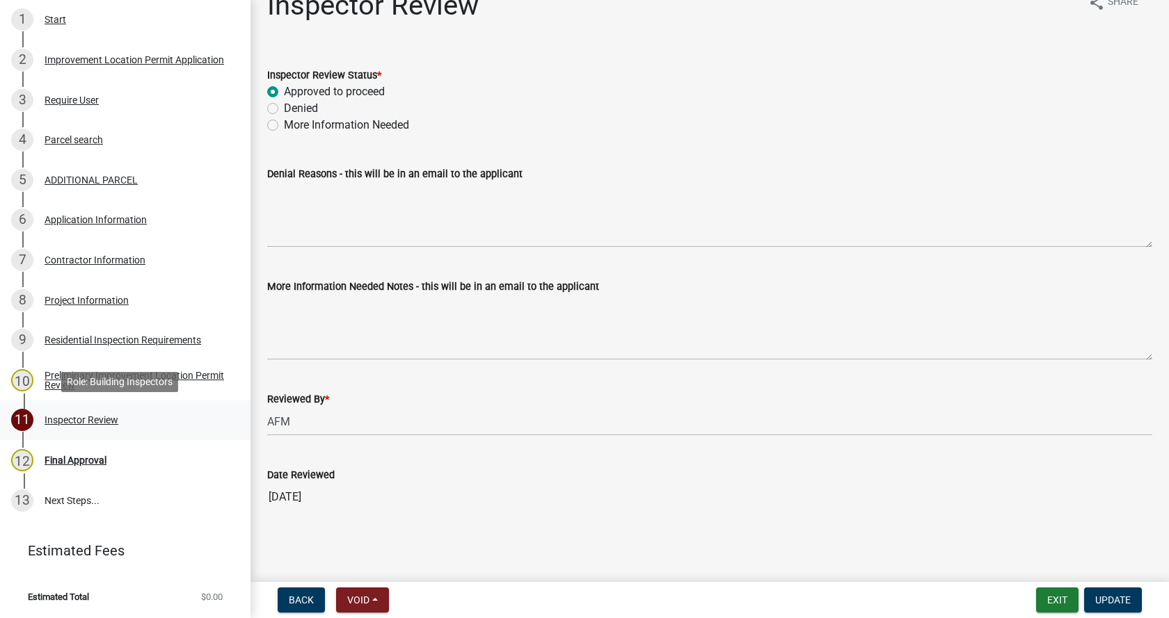
click at [55, 418] on div "Inspector Review" at bounding box center [82, 420] width 74 height 10
click at [51, 453] on div "12 Final Approval" at bounding box center [119, 460] width 217 height 22
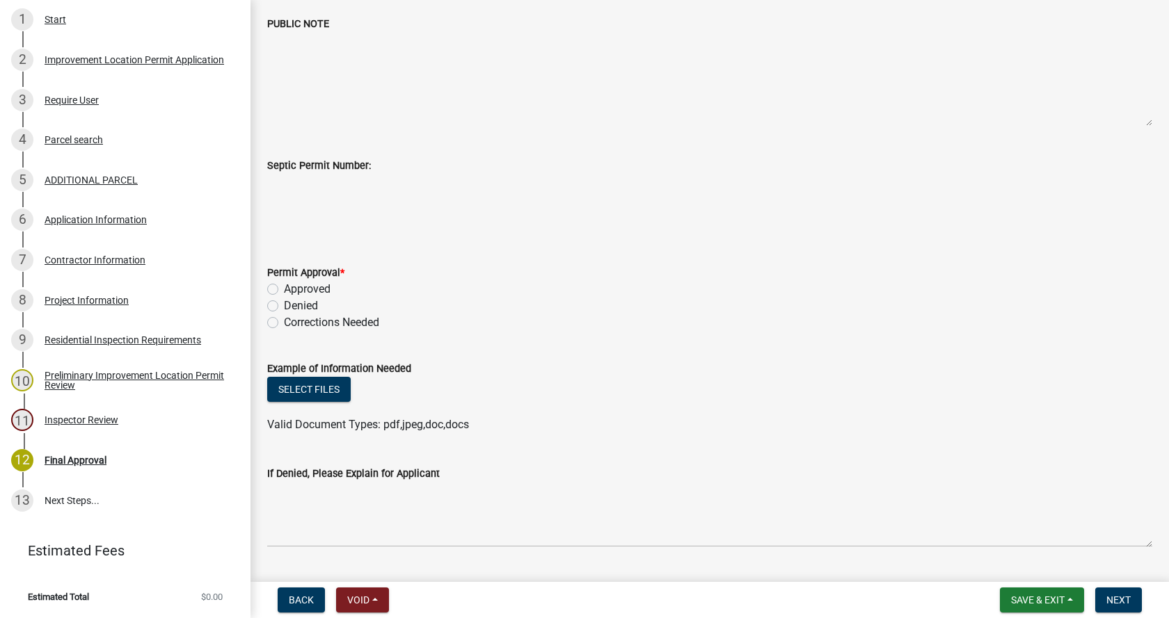
scroll to position [348, 0]
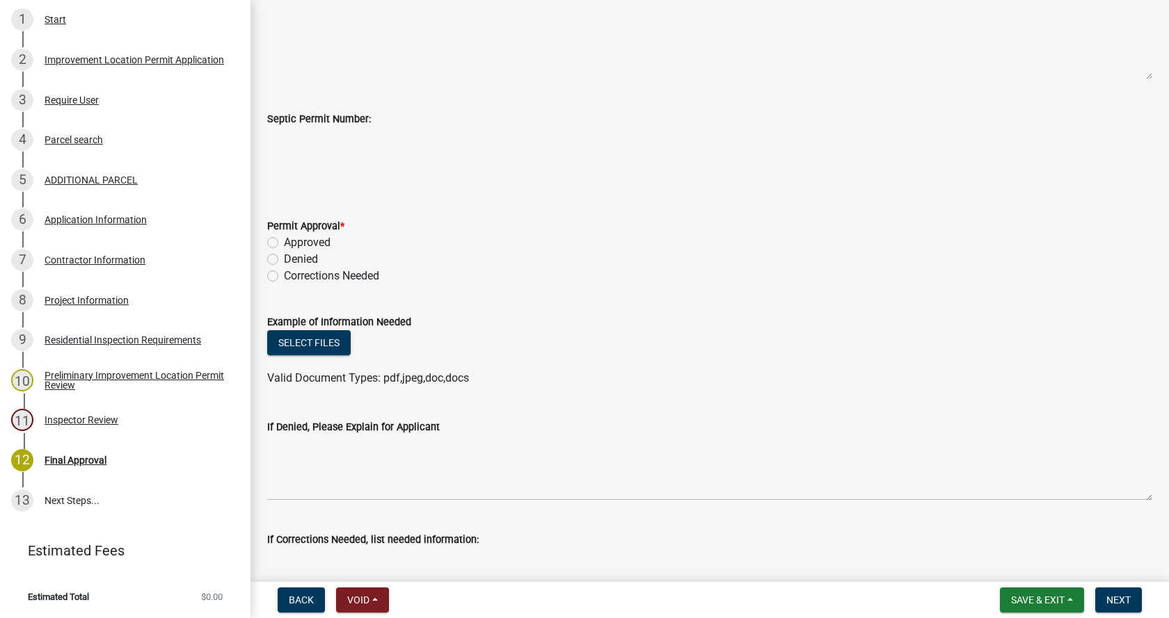
click at [284, 243] on label "Approved" at bounding box center [307, 242] width 47 height 17
click at [284, 243] on input "Approved" at bounding box center [288, 238] width 9 height 9
radio input "true"
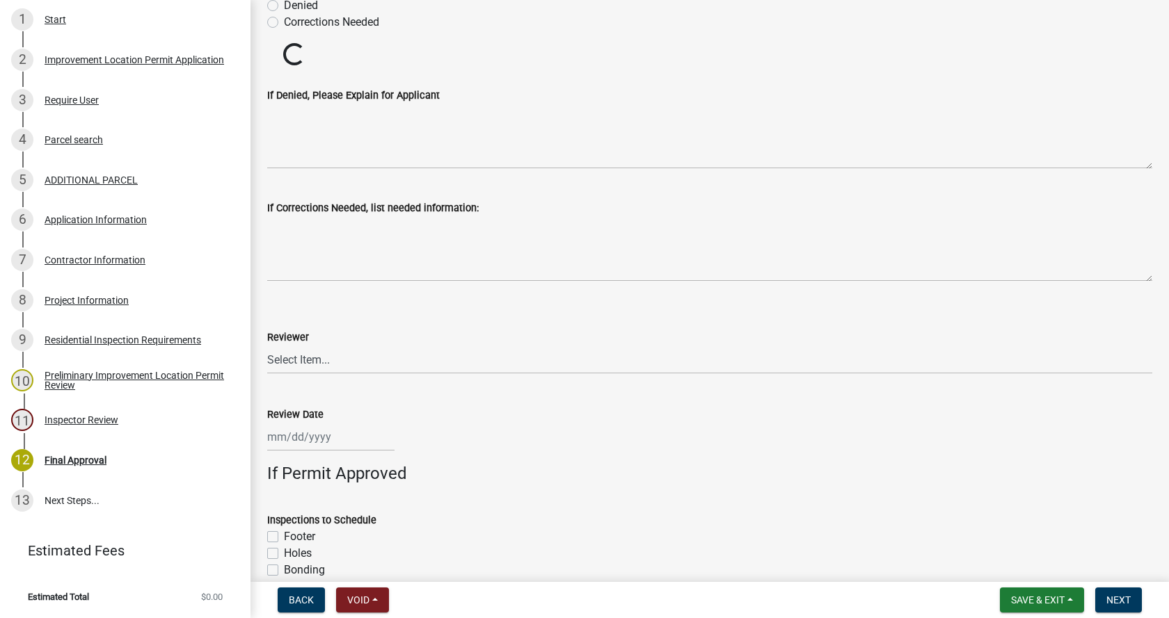
scroll to position [626, 0]
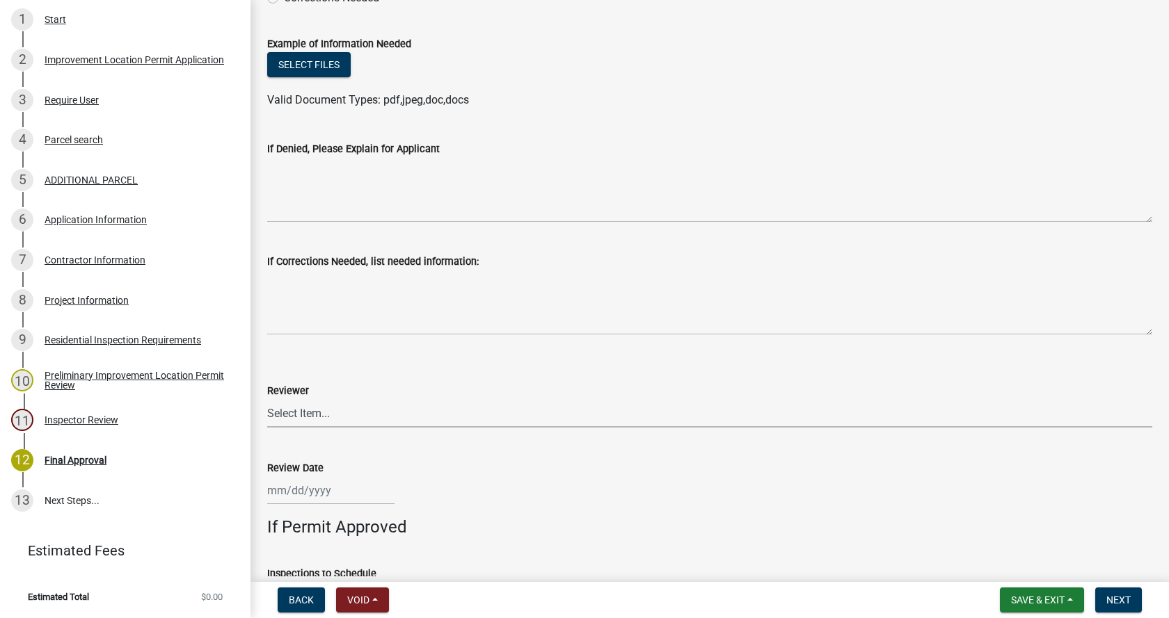
click at [281, 411] on select "Select Item... [PERSON_NAME] [PERSON_NAME] [PERSON_NAME]" at bounding box center [709, 413] width 885 height 29
click at [267, 399] on select "Select Item... [PERSON_NAME] [PERSON_NAME] [PERSON_NAME]" at bounding box center [709, 413] width 885 height 29
select select "4bf9213e-c266-4258-8e9b-d5f6a07002fa"
click at [304, 491] on div at bounding box center [330, 491] width 127 height 29
select select "10"
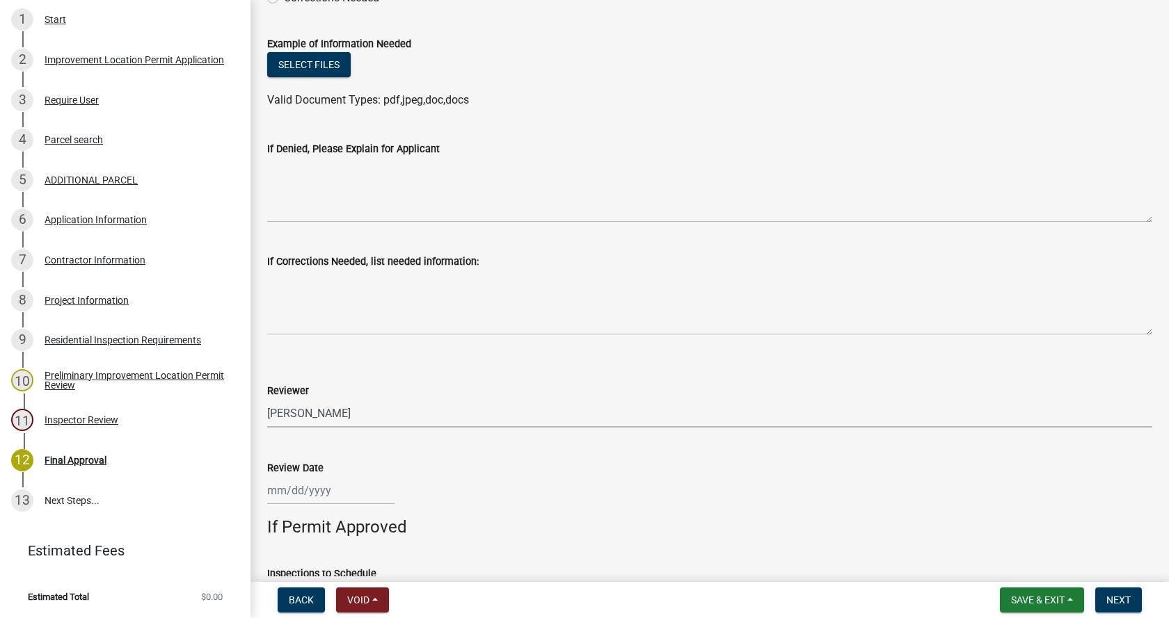
select select "2025"
click at [330, 395] on div "15" at bounding box center [325, 394] width 22 height 22
type input "[DATE]"
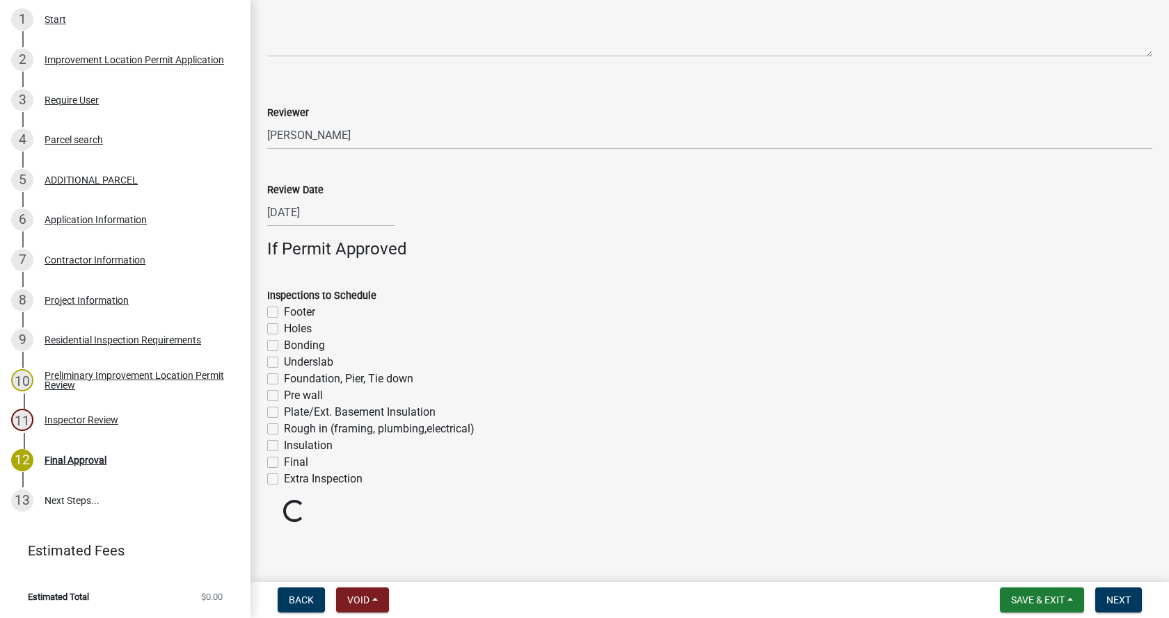
scroll to position [906, 0]
click at [284, 311] on label "Footer" at bounding box center [299, 310] width 31 height 17
click at [284, 311] on input "Footer" at bounding box center [288, 306] width 9 height 9
checkbox input "true"
checkbox input "false"
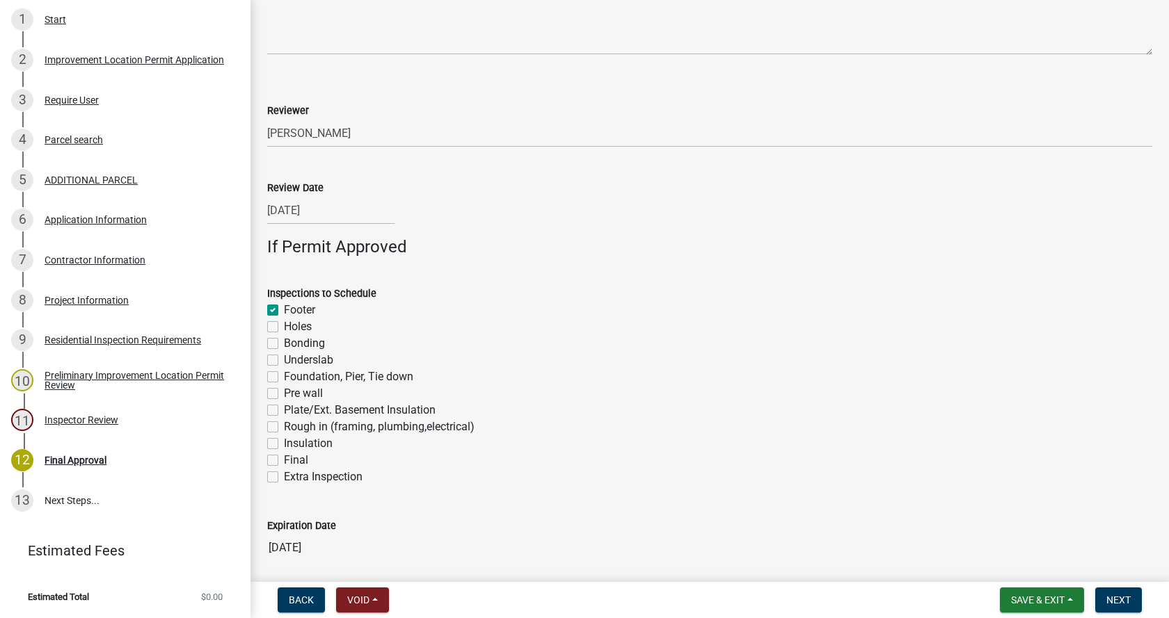
checkbox input "false"
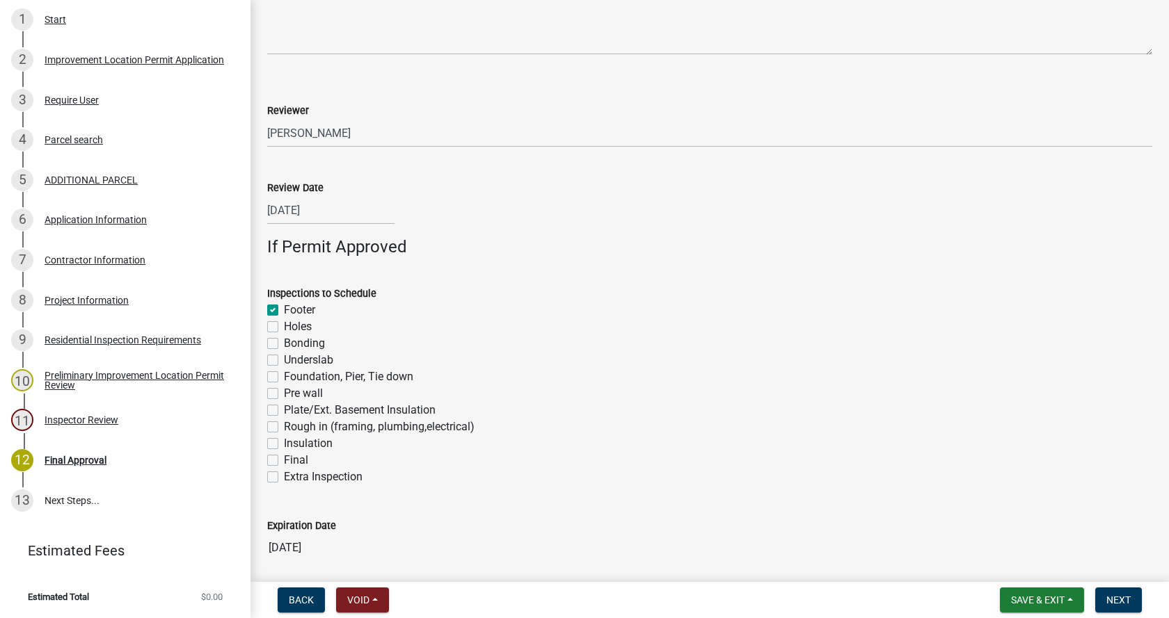
checkbox input "false"
click at [284, 376] on label "Foundation, Pier, Tie down" at bounding box center [348, 377] width 129 height 17
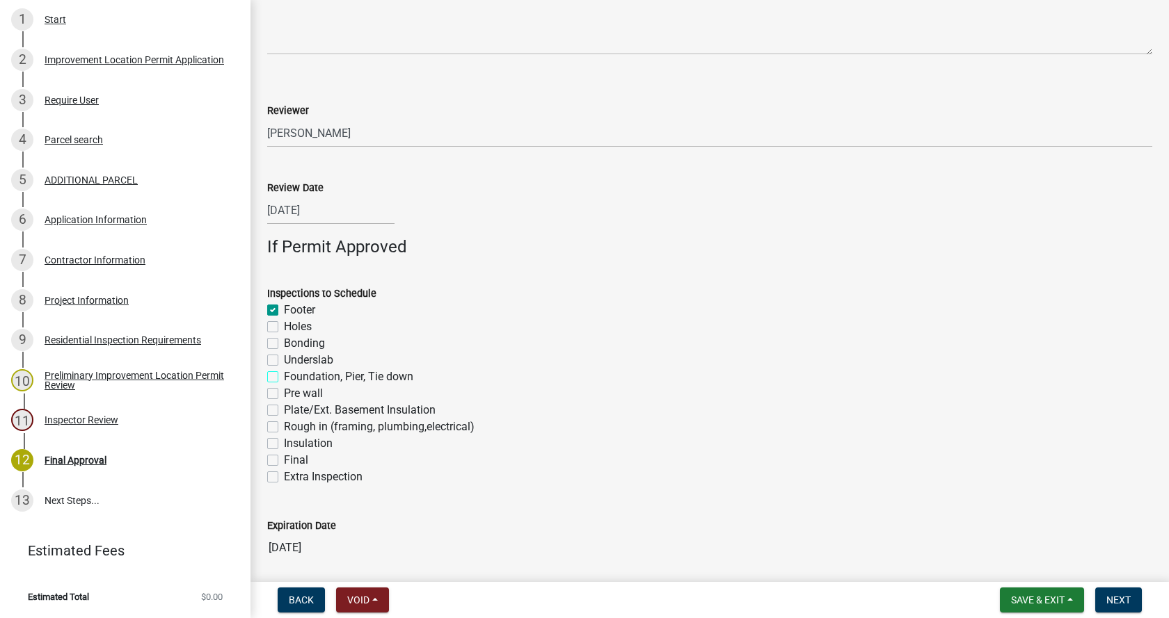
click at [284, 376] on input "Foundation, Pier, Tie down" at bounding box center [288, 373] width 9 height 9
checkbox input "true"
checkbox input "false"
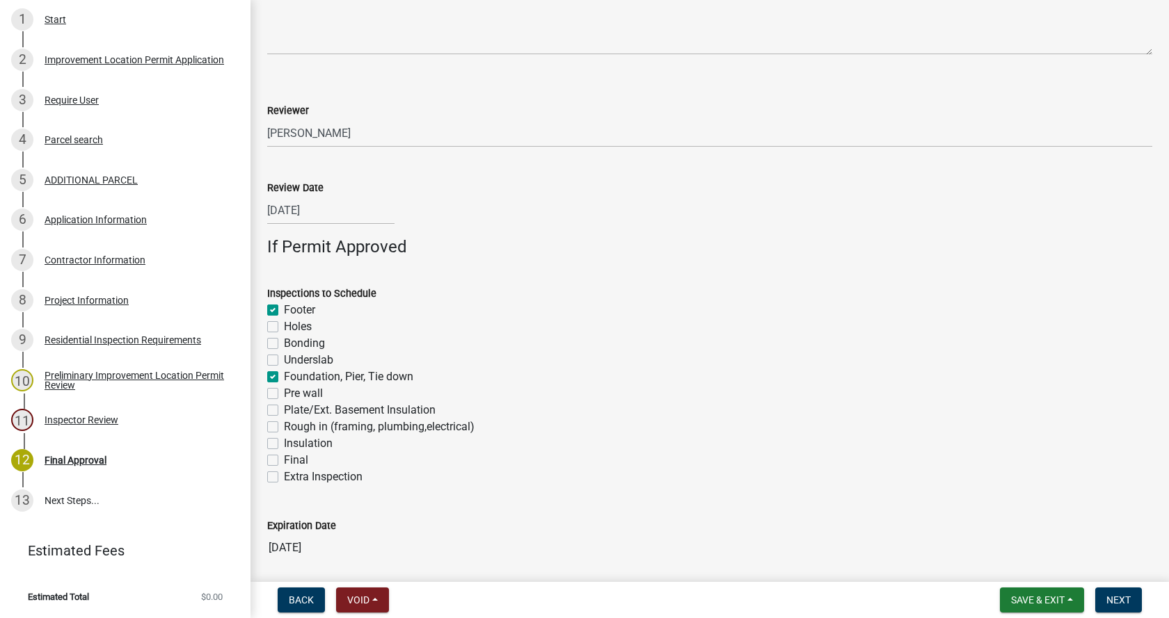
checkbox input "false"
checkbox input "true"
checkbox input "false"
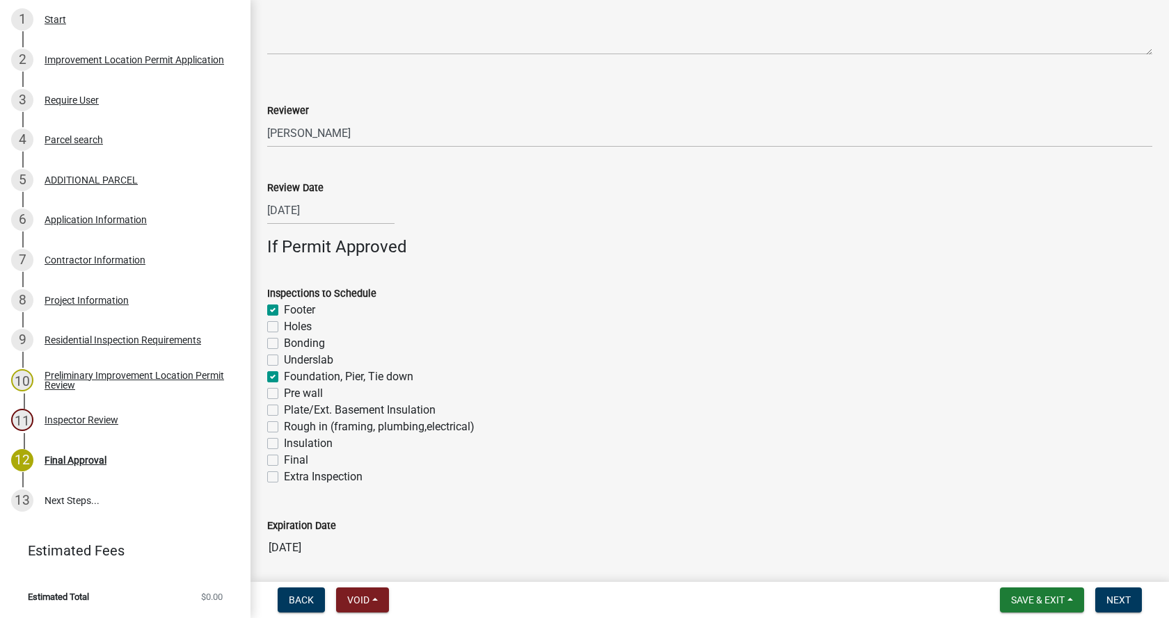
checkbox input "false"
click at [284, 428] on label "Rough in (framing, plumbing,electrical)" at bounding box center [379, 427] width 191 height 17
click at [284, 428] on input "Rough in (framing, plumbing,electrical)" at bounding box center [288, 423] width 9 height 9
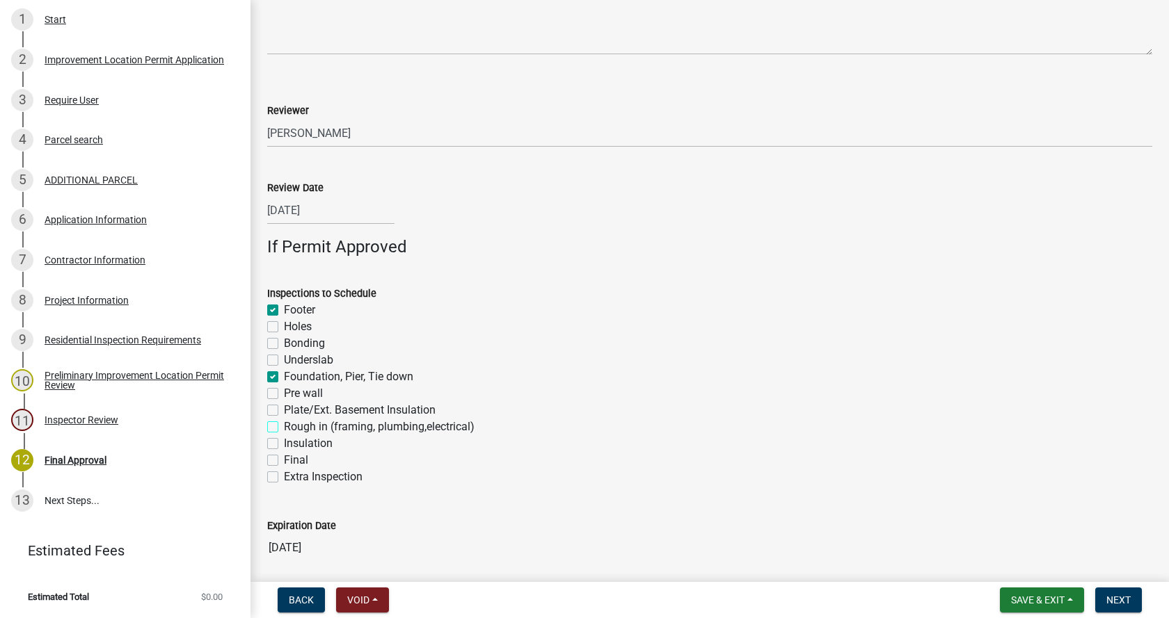
checkbox input "true"
checkbox input "false"
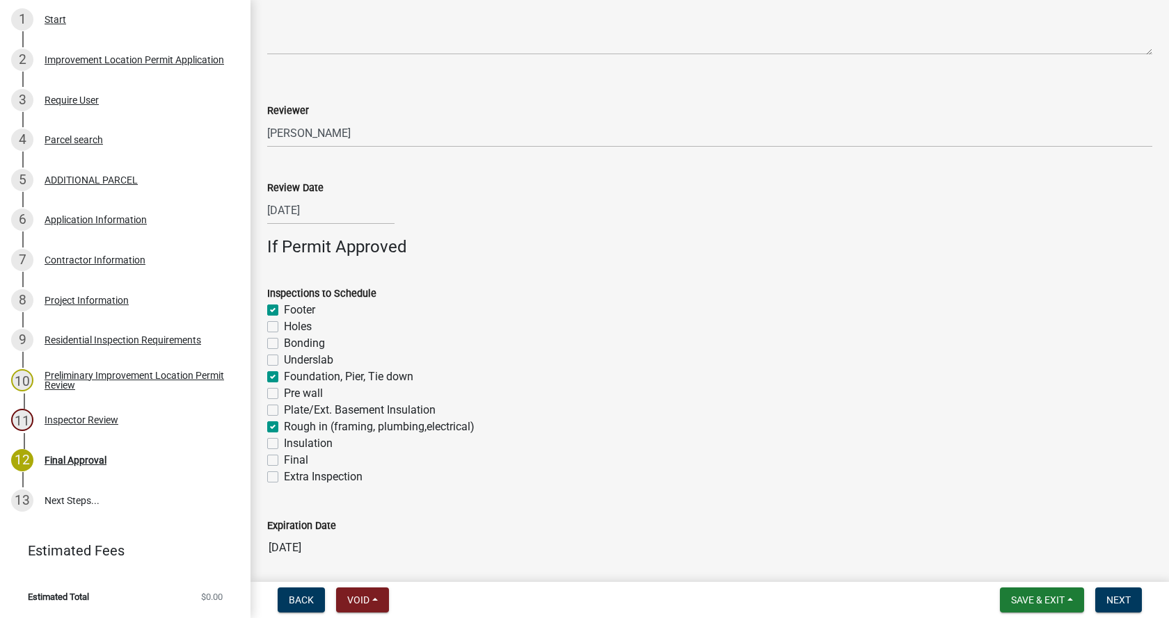
checkbox input "true"
checkbox input "false"
checkbox input "true"
checkbox input "false"
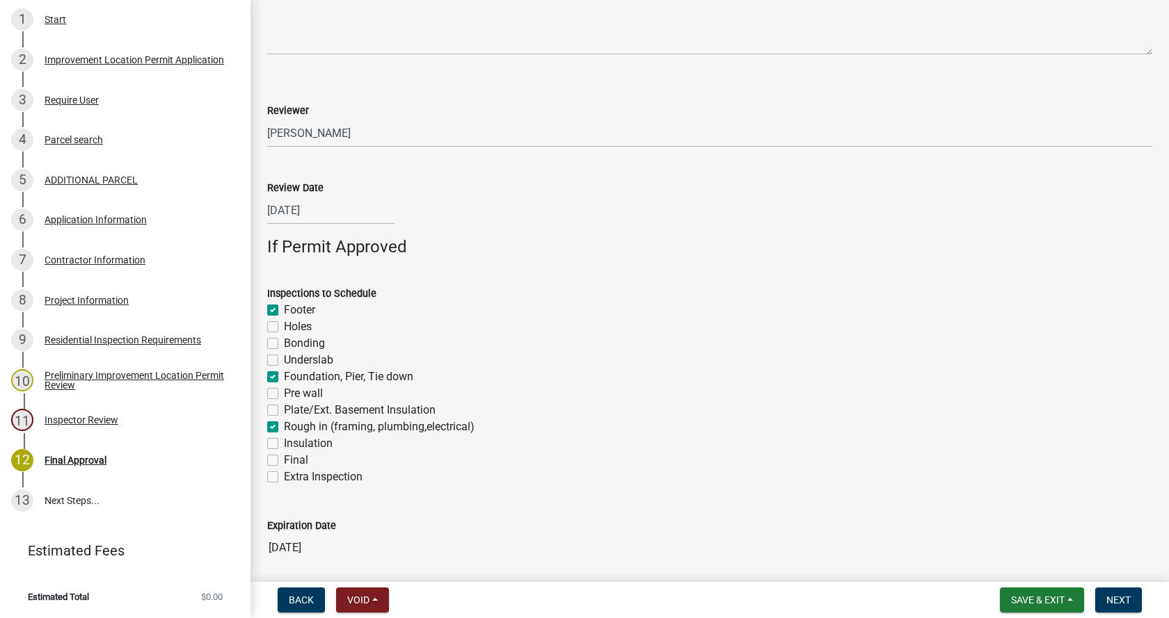
checkbox input "false"
click at [284, 445] on label "Insulation" at bounding box center [308, 443] width 49 height 17
click at [284, 445] on input "Insulation" at bounding box center [288, 439] width 9 height 9
checkbox input "true"
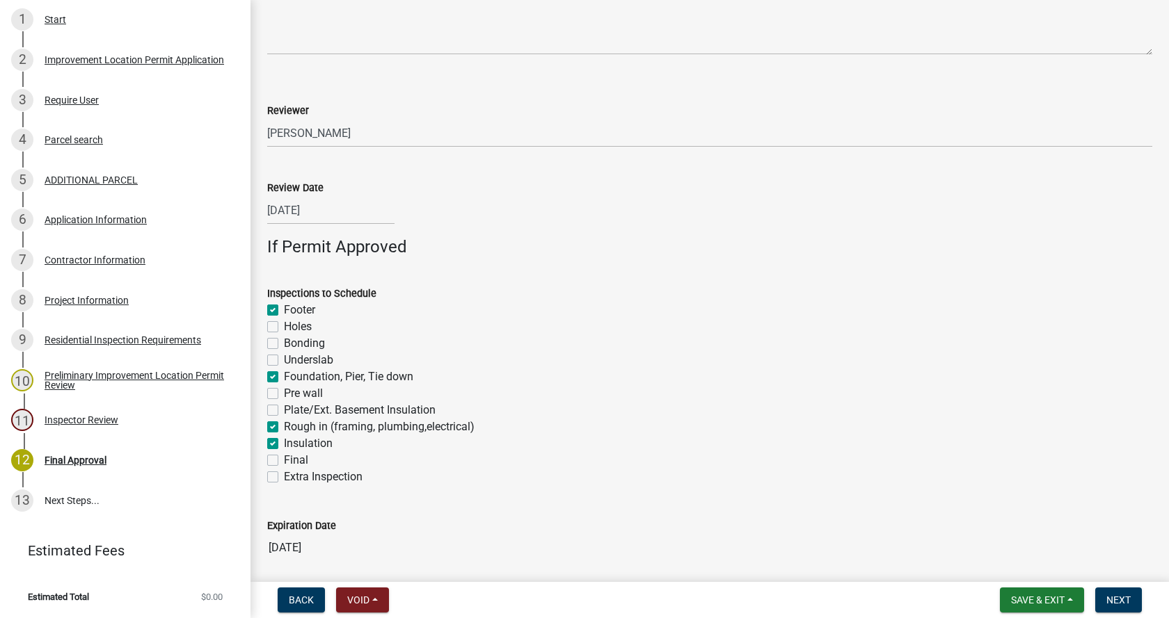
checkbox input "true"
checkbox input "false"
checkbox input "true"
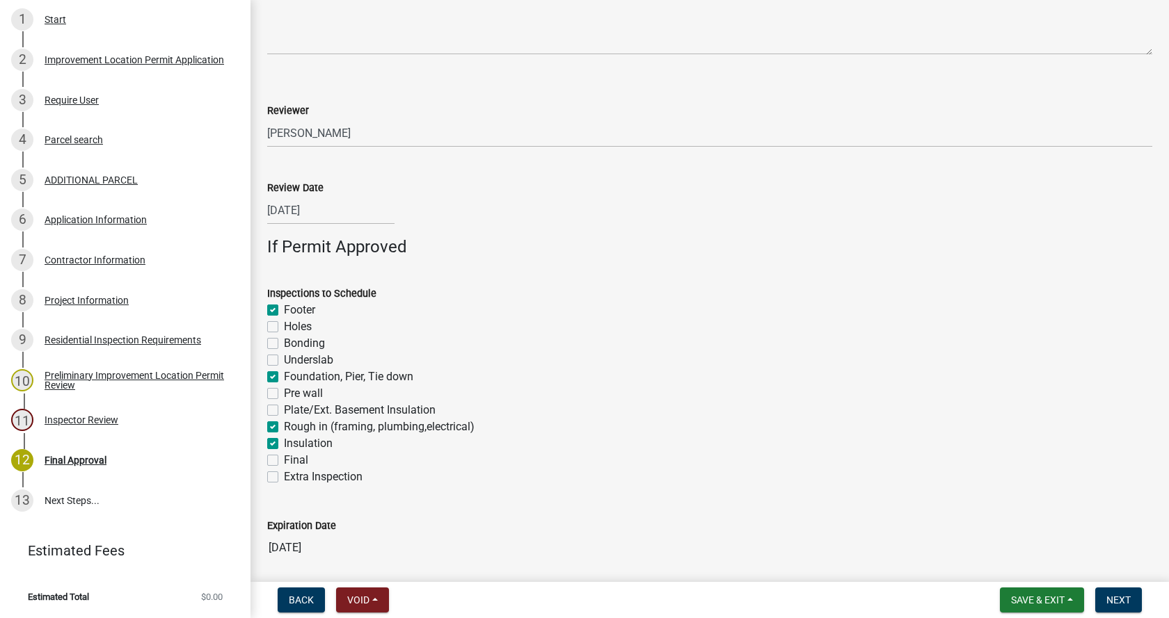
checkbox input "false"
checkbox input "true"
checkbox input "false"
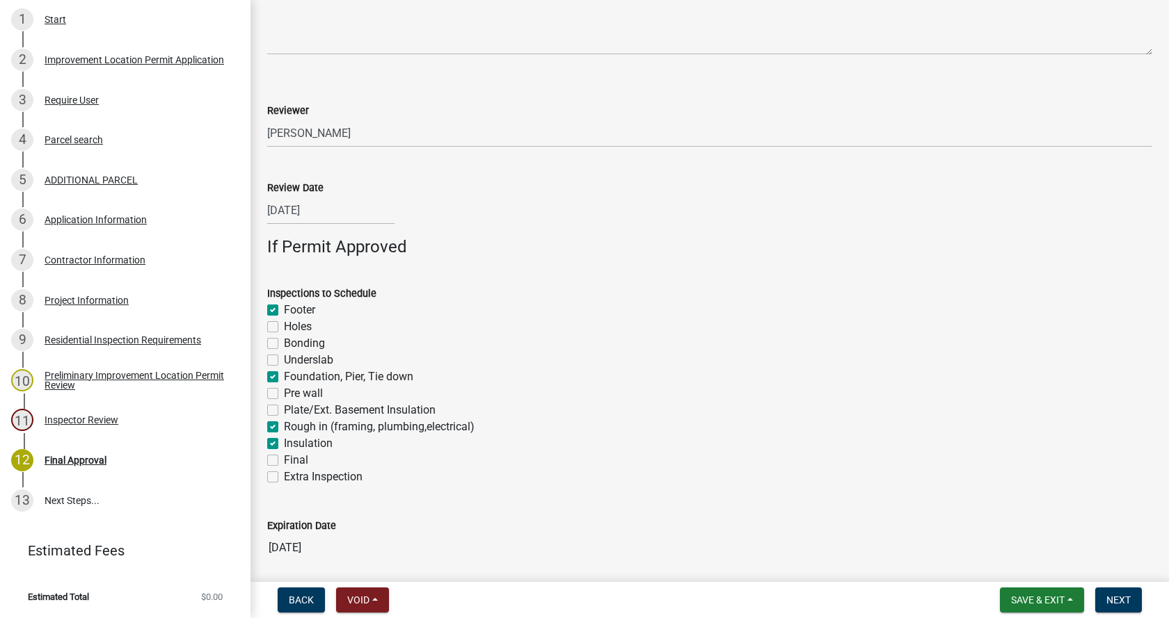
checkbox input "false"
click at [284, 461] on label "Final" at bounding box center [296, 460] width 24 height 17
click at [284, 461] on input "Final" at bounding box center [288, 456] width 9 height 9
checkbox input "true"
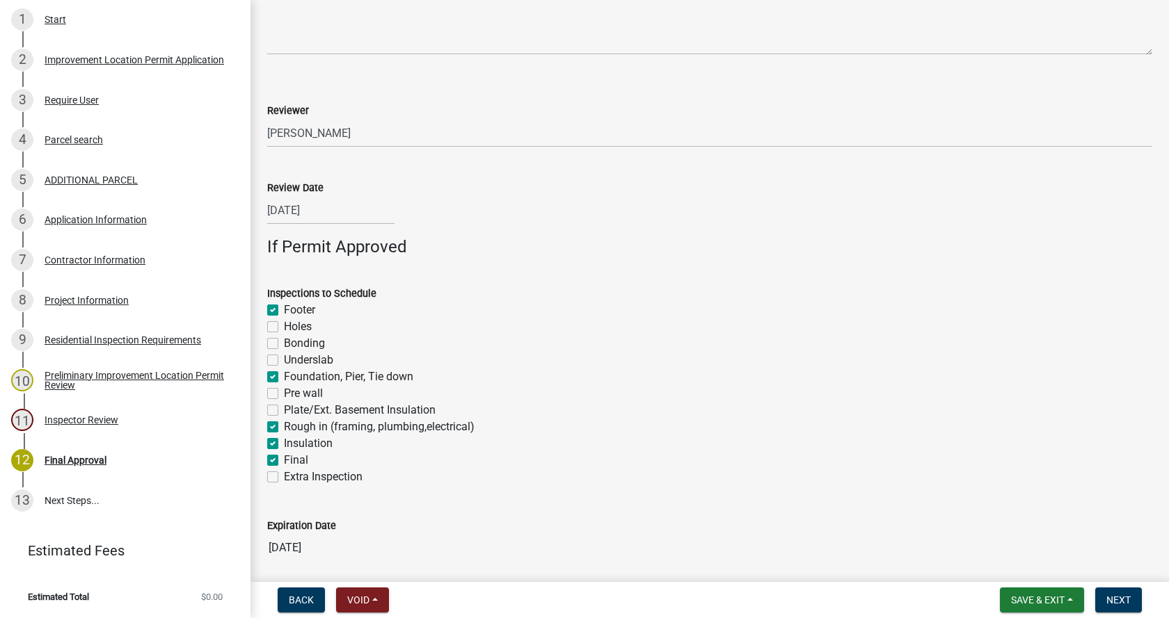
checkbox input "false"
checkbox input "true"
checkbox input "false"
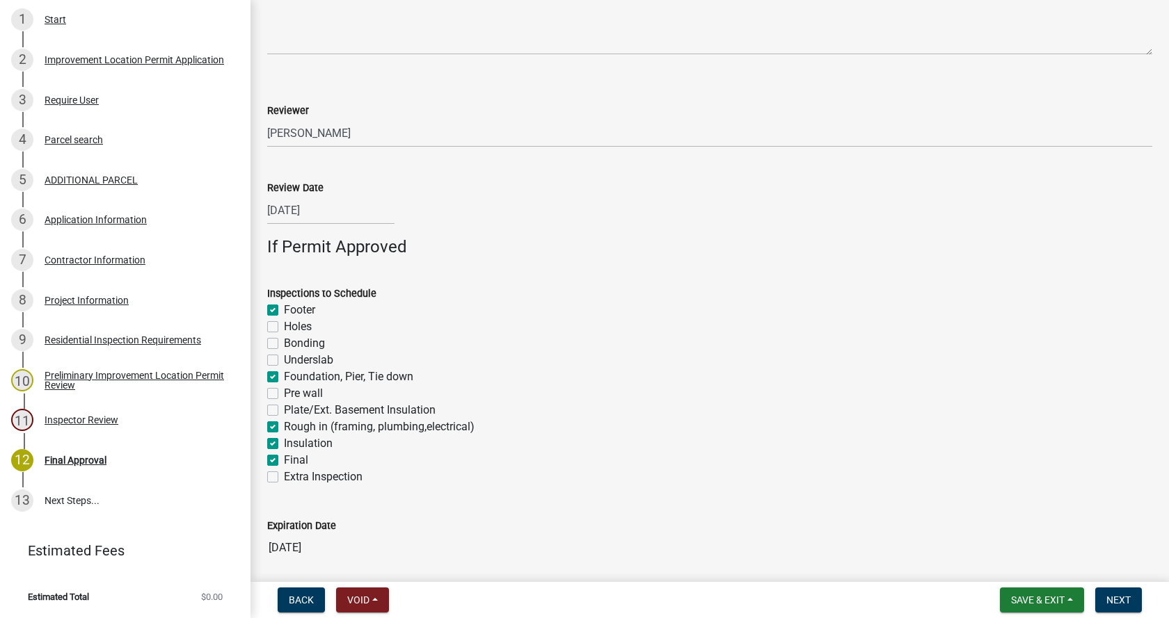
checkbox input "false"
checkbox input "true"
checkbox input "false"
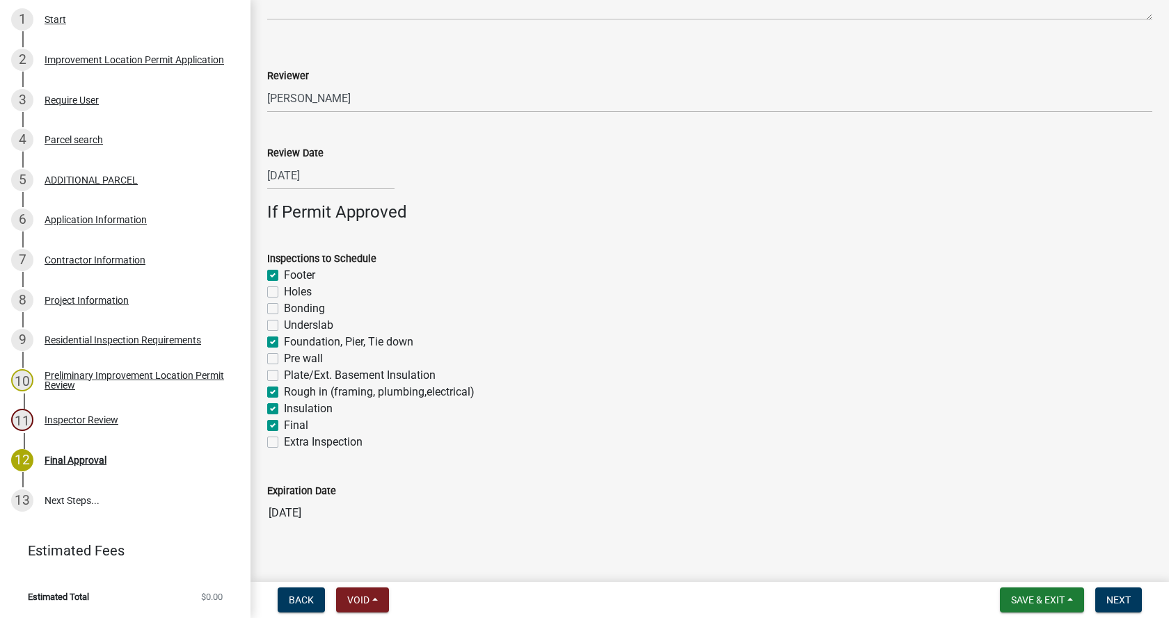
scroll to position [959, 0]
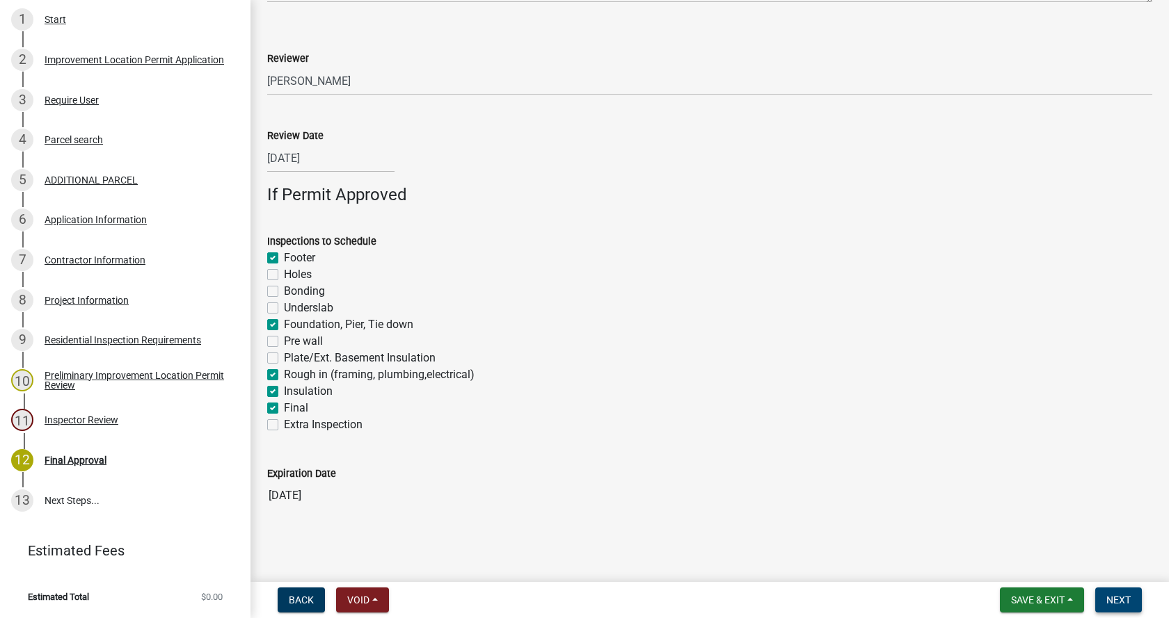
click at [1121, 598] on span "Next" at bounding box center [1118, 600] width 24 height 11
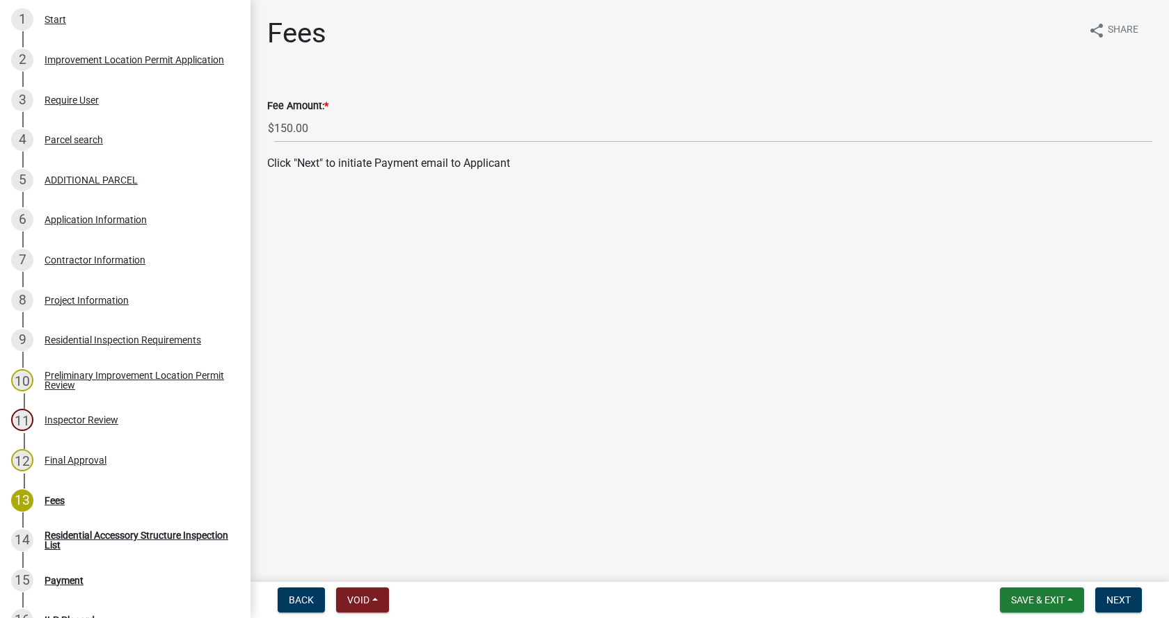
scroll to position [550, 0]
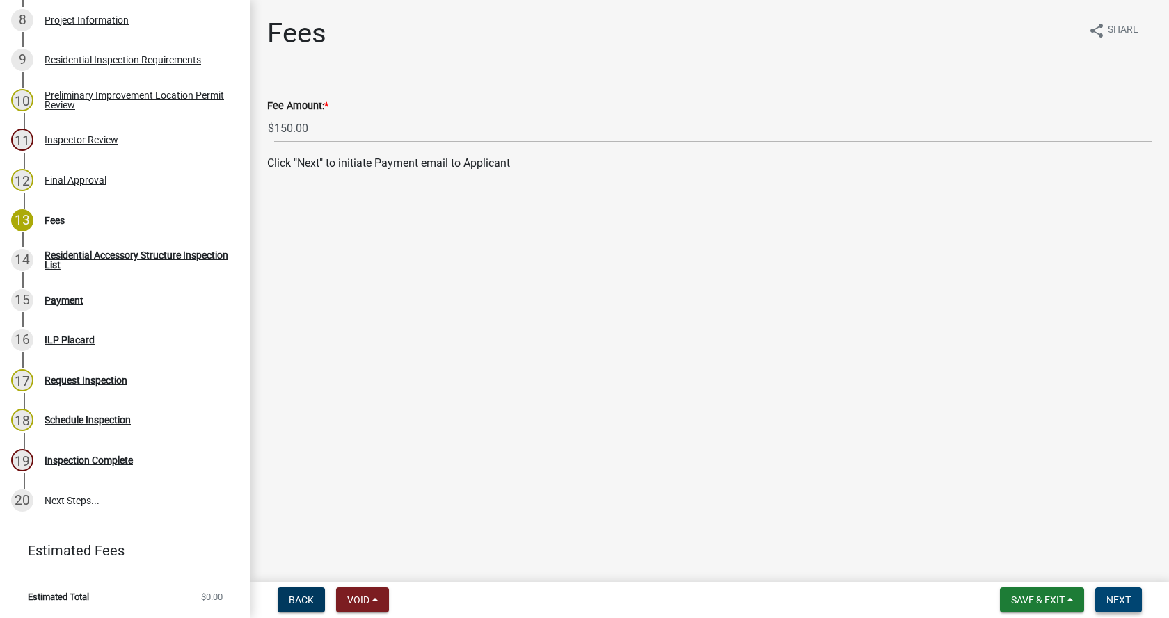
click at [1113, 598] on span "Next" at bounding box center [1118, 600] width 24 height 11
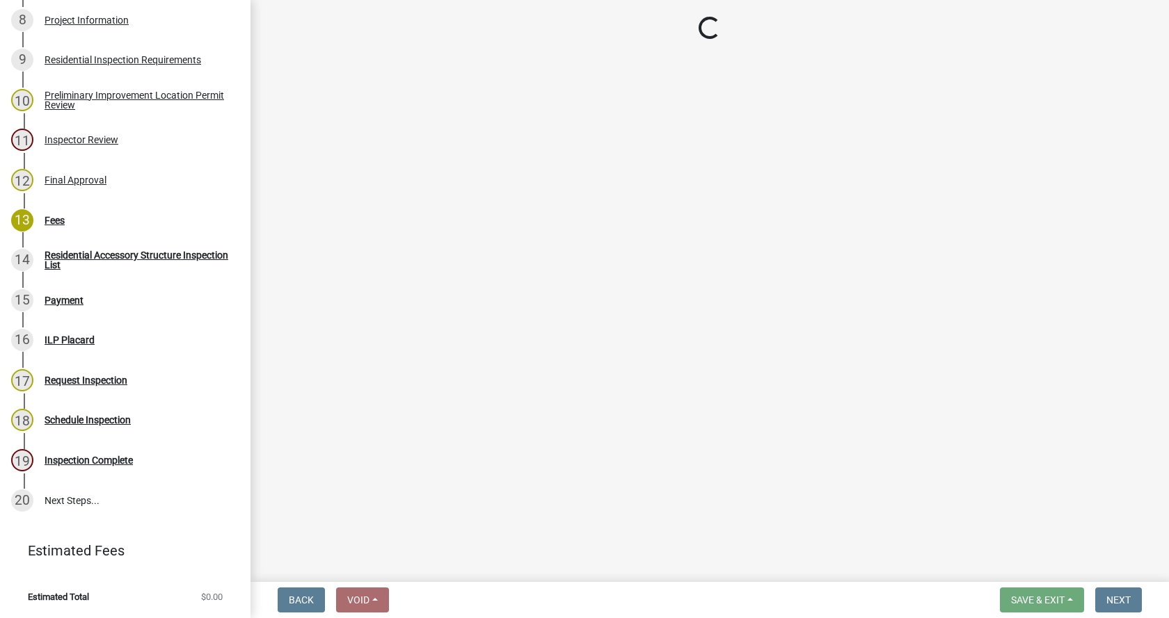
select select "3: 3"
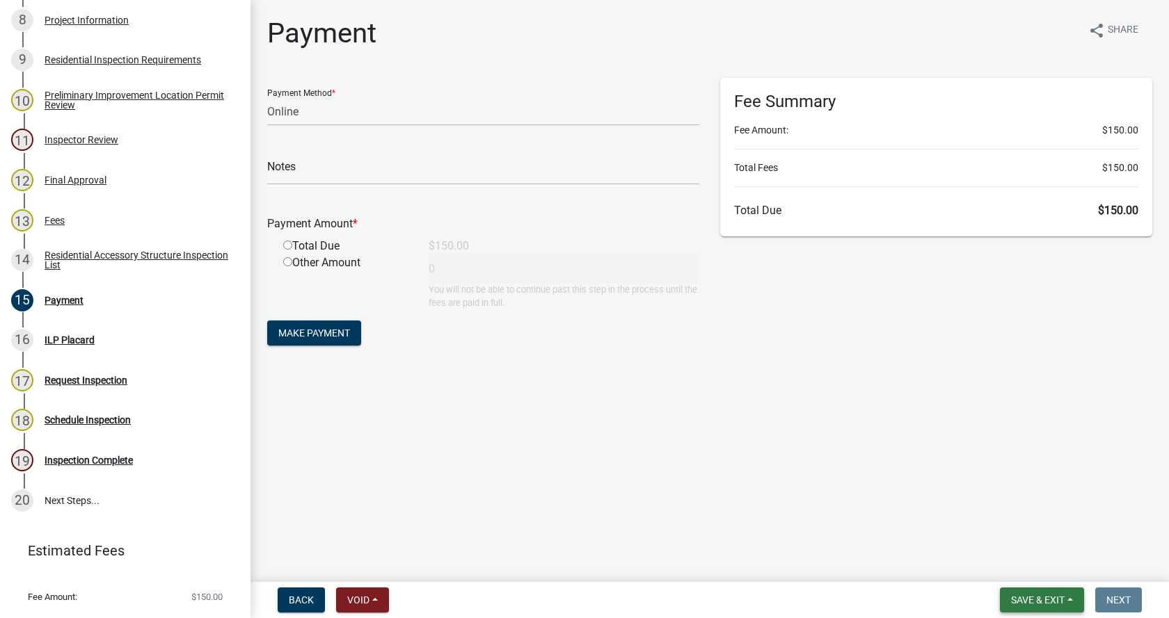
click at [1048, 598] on span "Save & Exit" at bounding box center [1038, 600] width 54 height 11
click at [998, 563] on button "Save & Exit" at bounding box center [1027, 563] width 111 height 33
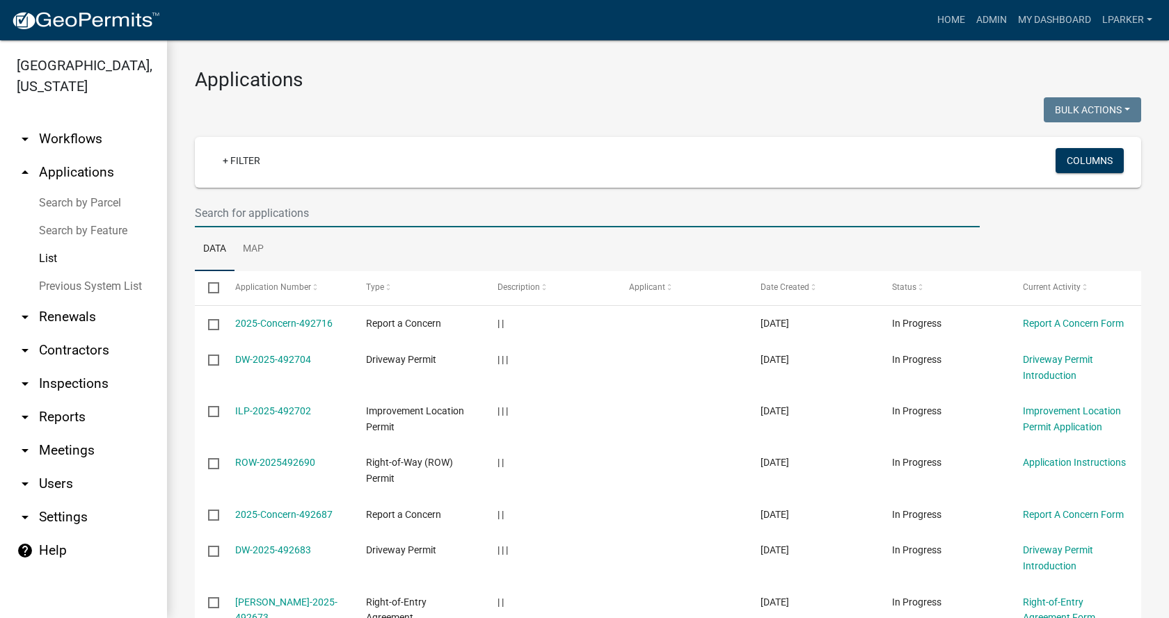
click at [255, 216] on input "text" at bounding box center [587, 213] width 785 height 29
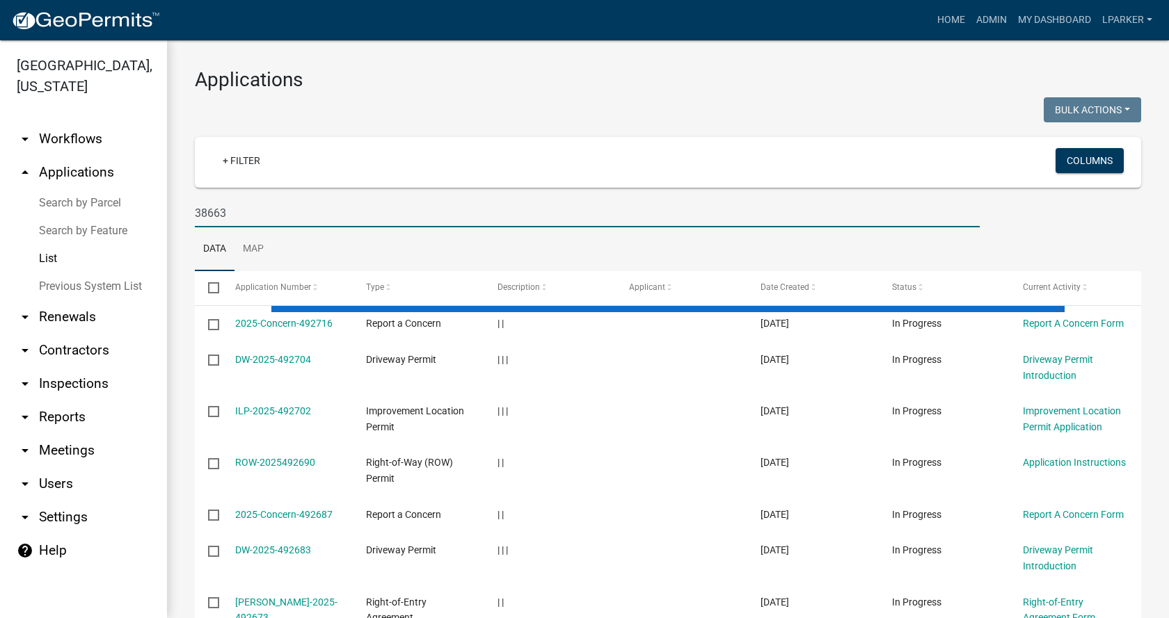
type input "38663"
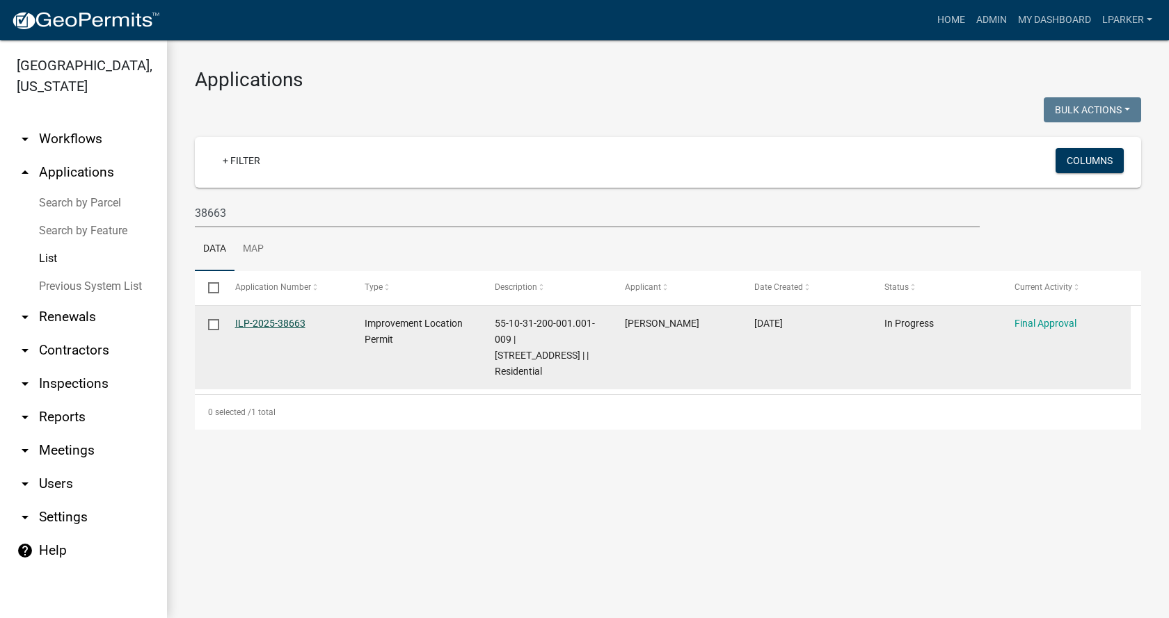
click at [263, 323] on link "ILP-2025-38663" at bounding box center [270, 323] width 70 height 11
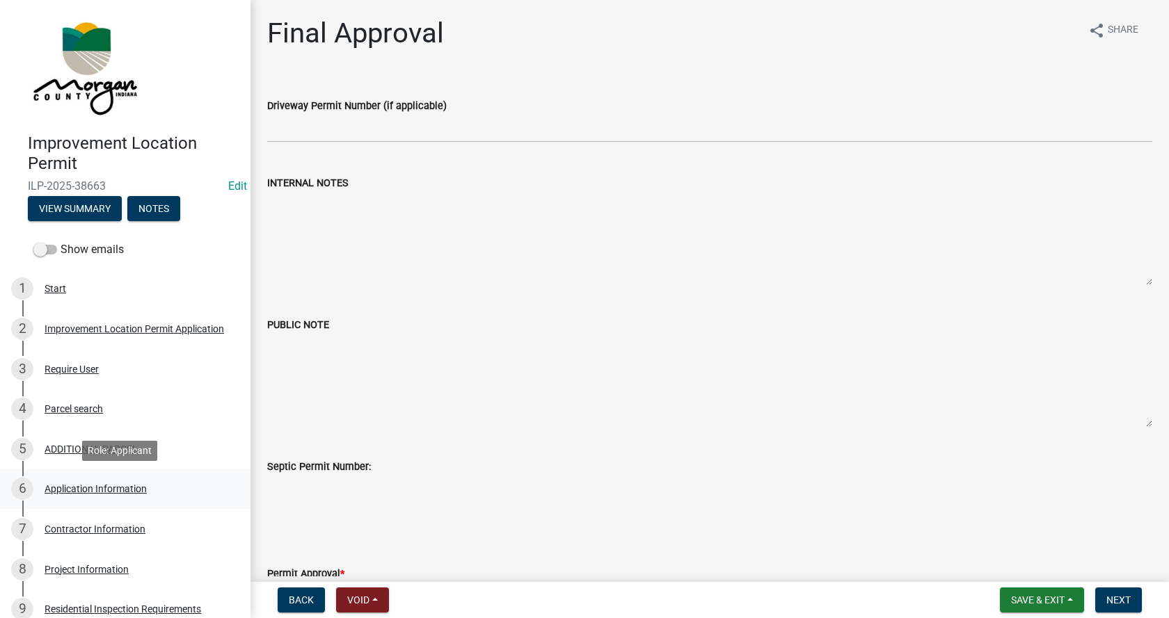
click at [58, 486] on div "Application Information" at bounding box center [96, 489] width 102 height 10
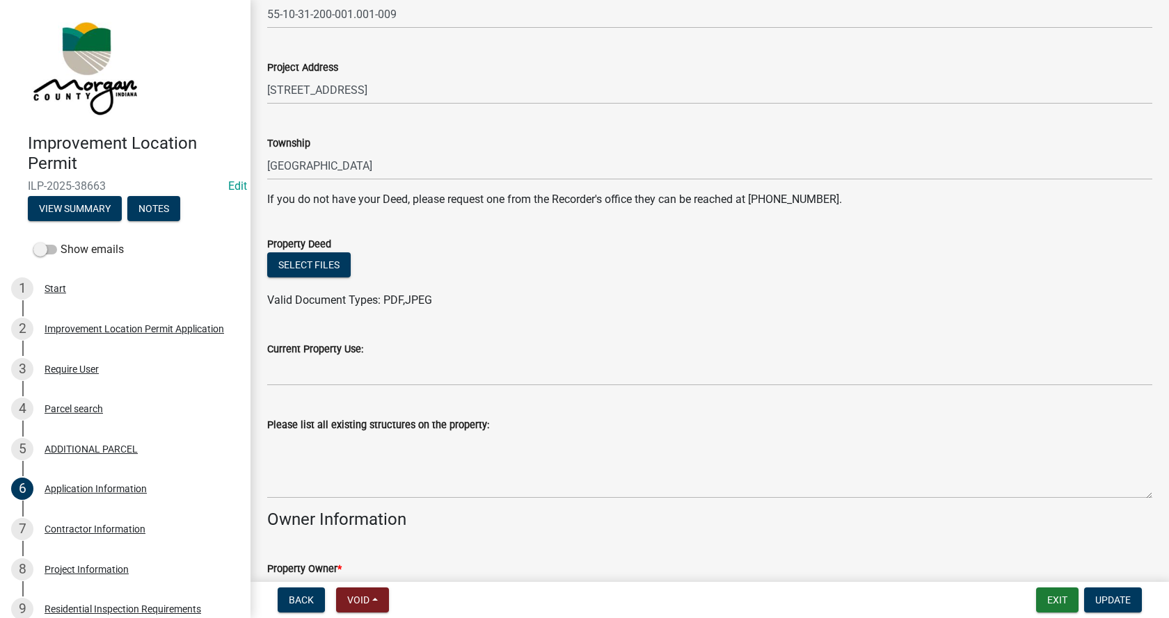
scroll to position [209, 0]
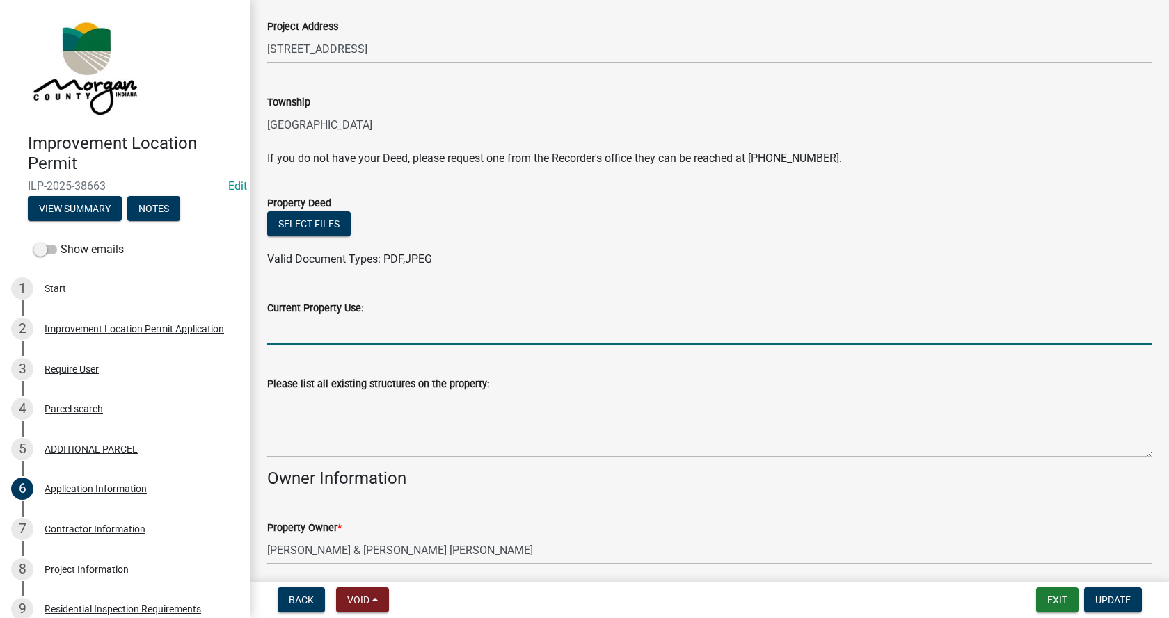
click at [293, 329] on input "Current Property Use:" at bounding box center [709, 331] width 885 height 29
type input "residential/agriculture"
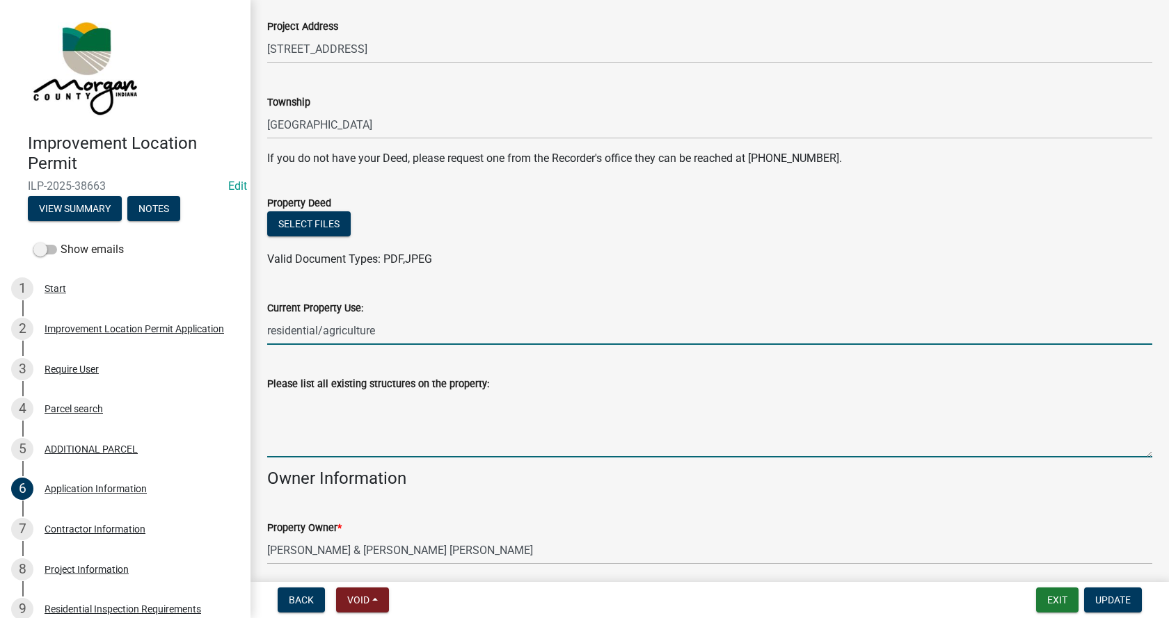
click at [278, 408] on textarea "Please list all existing structures on the property:" at bounding box center [709, 424] width 885 height 65
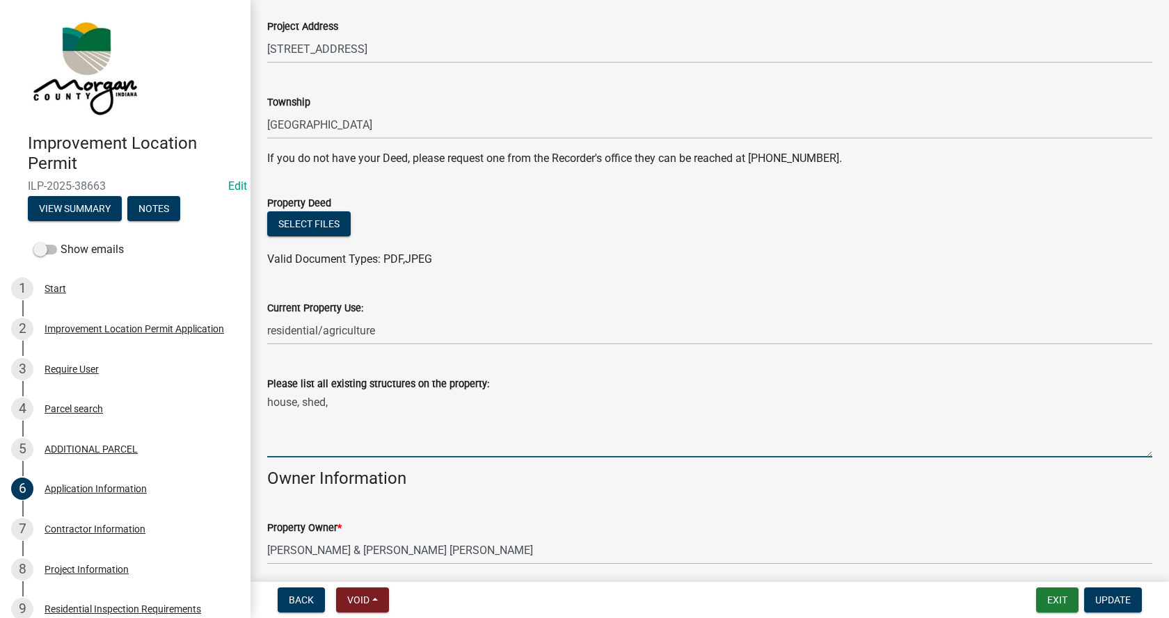
click at [343, 404] on textarea "house, shed," at bounding box center [709, 424] width 885 height 65
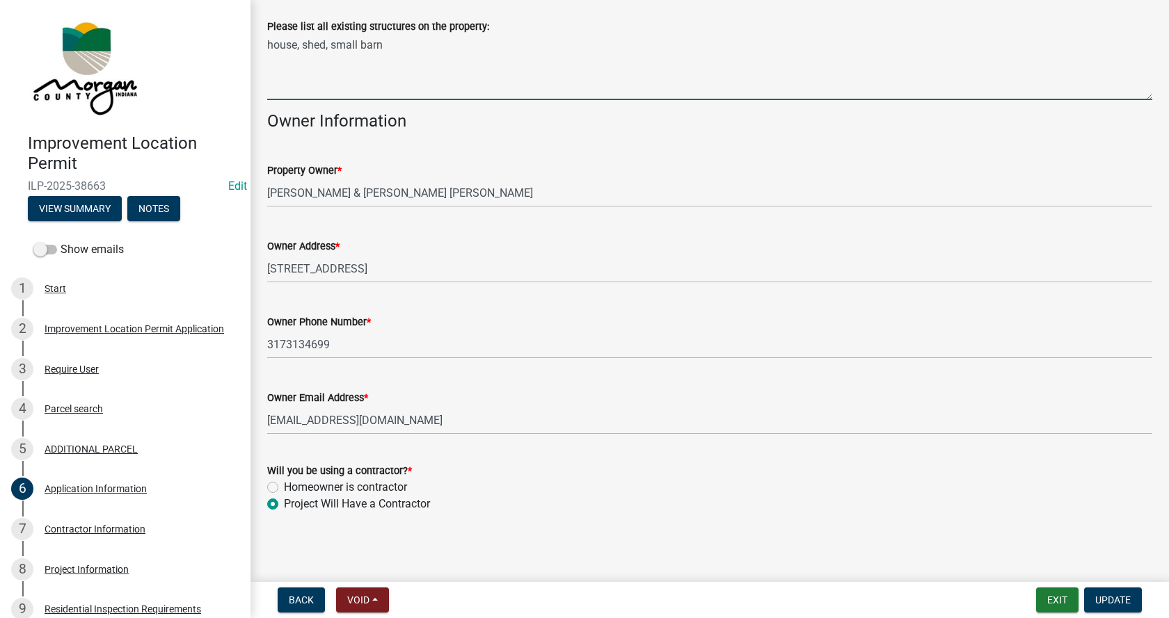
scroll to position [569, 0]
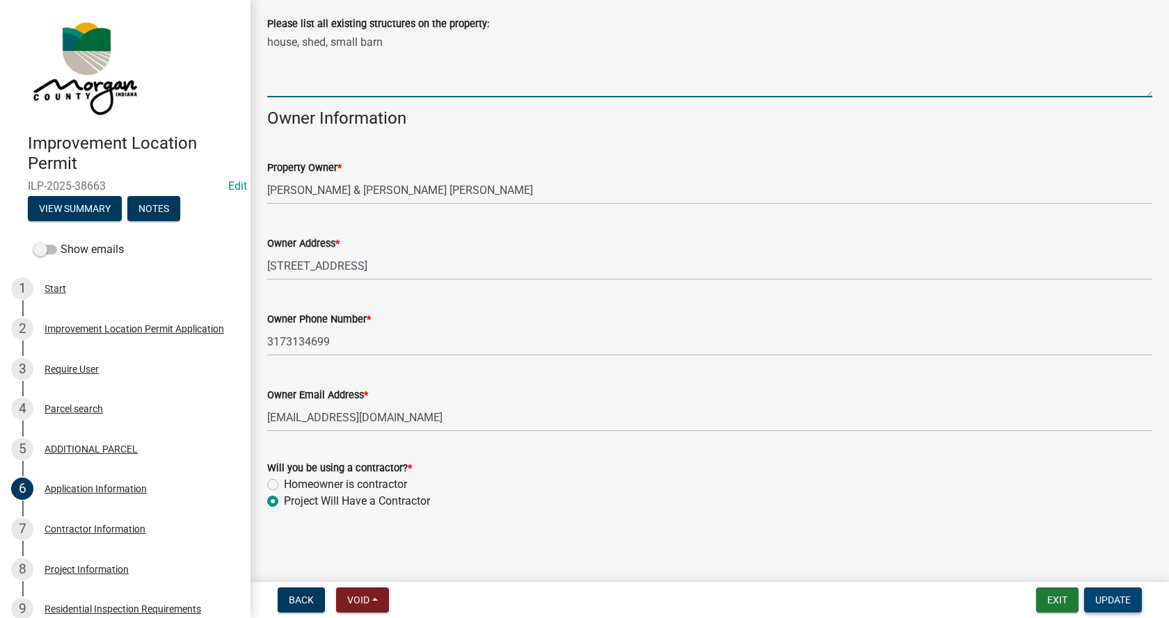
type textarea "house, shed, small barn"
click at [1121, 598] on span "Update" at bounding box center [1112, 600] width 35 height 11
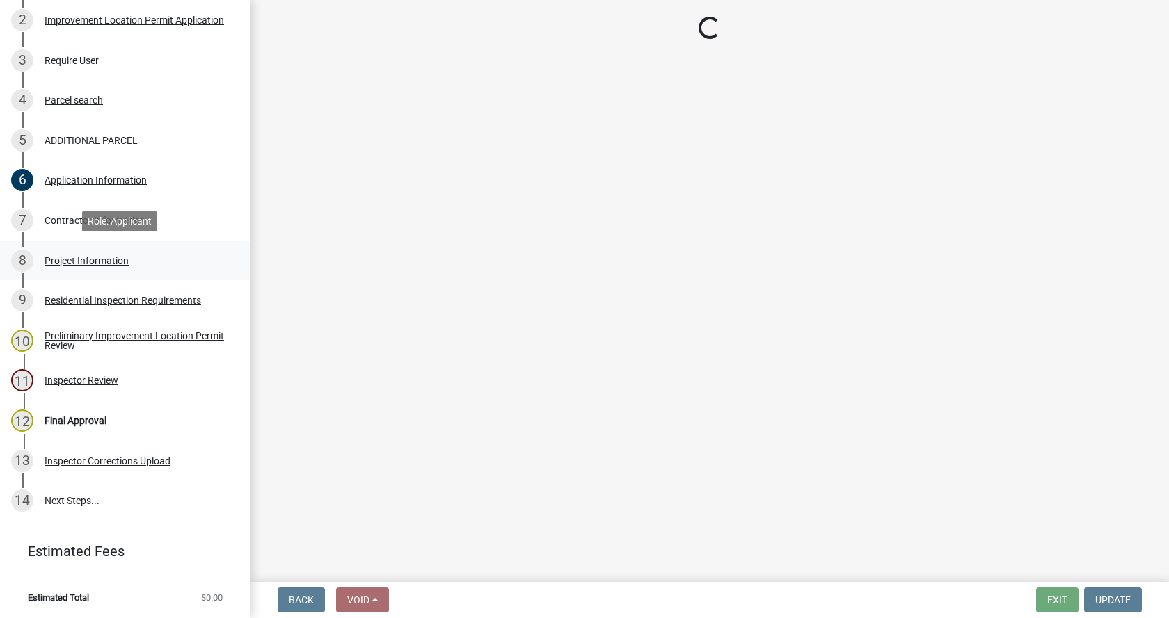
scroll to position [310, 0]
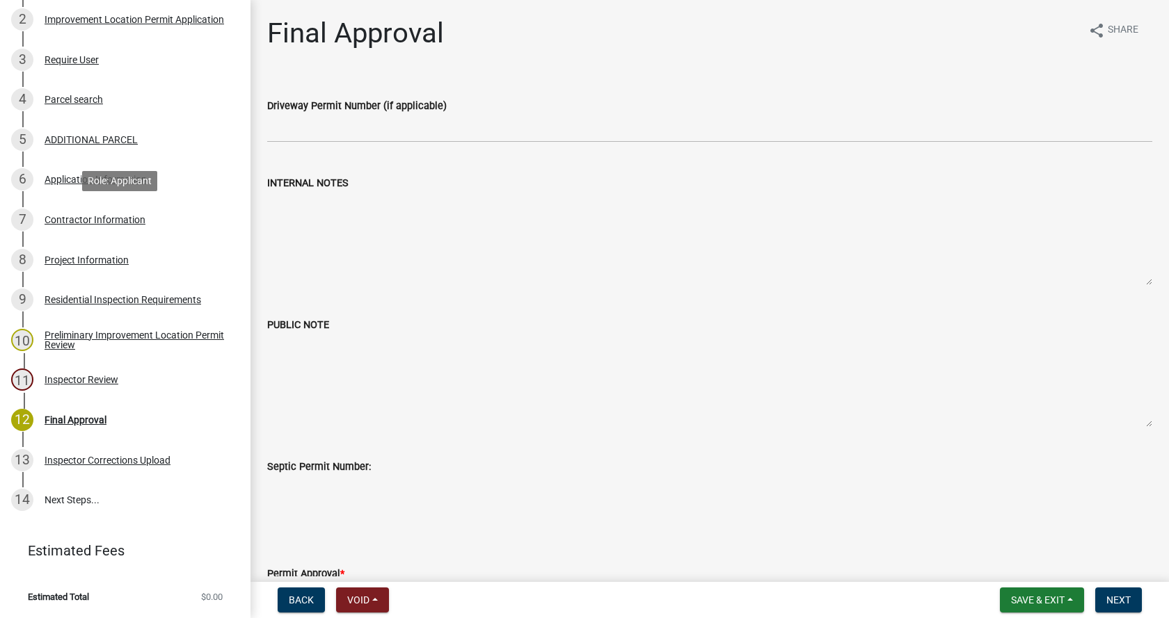
click at [45, 215] on div "Contractor Information" at bounding box center [95, 220] width 101 height 10
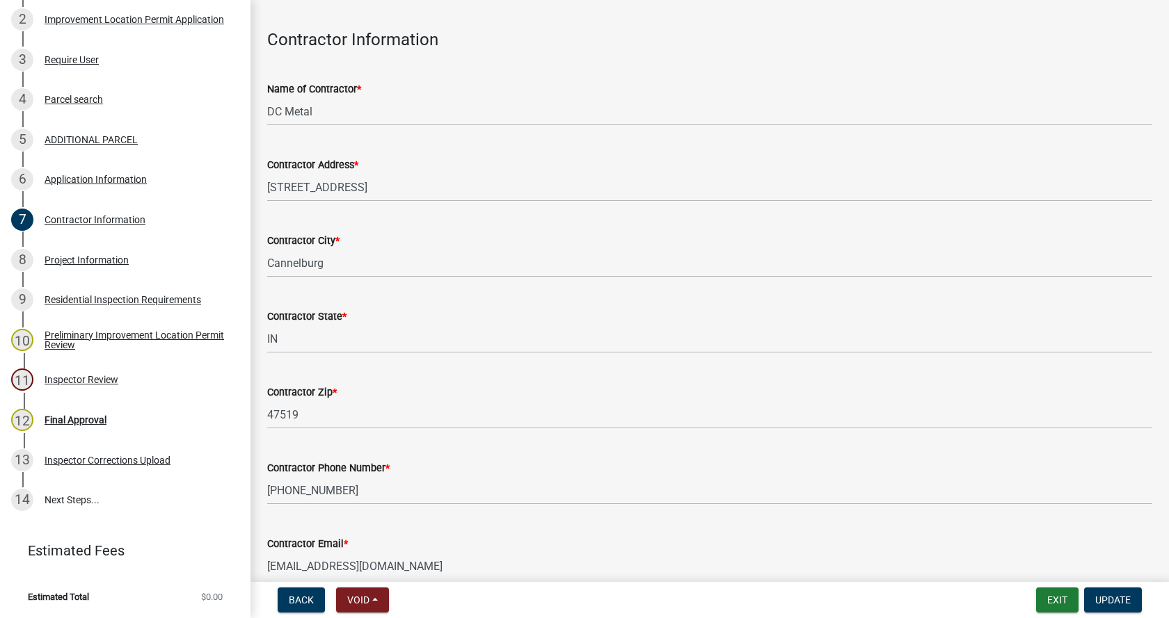
scroll to position [118, 0]
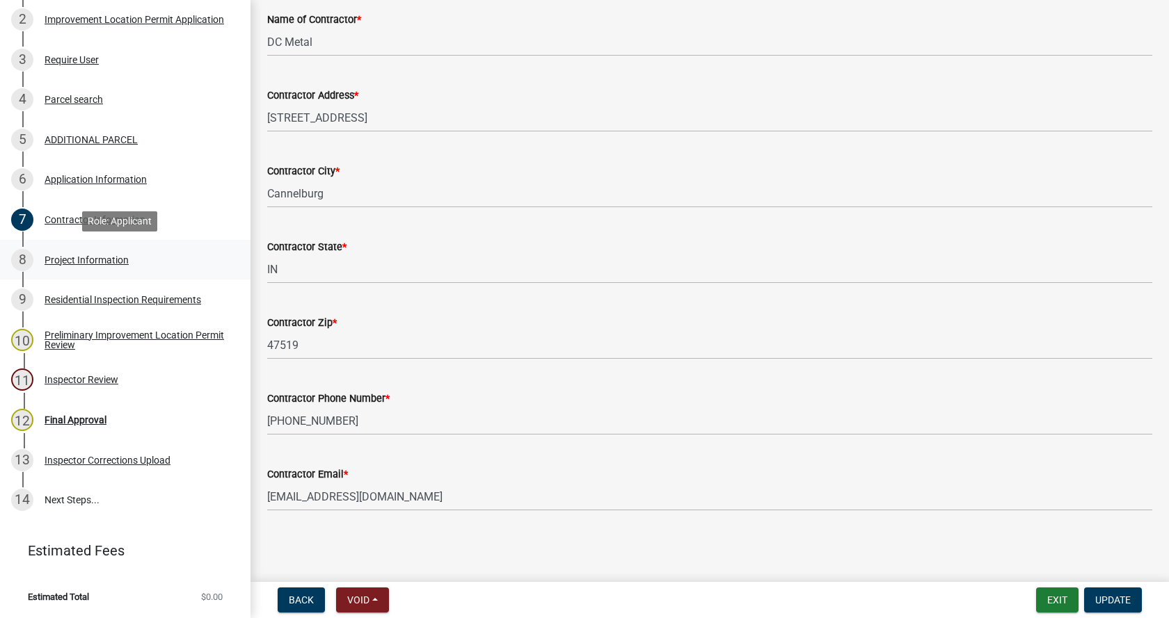
click at [50, 255] on div "Project Information" at bounding box center [87, 260] width 84 height 10
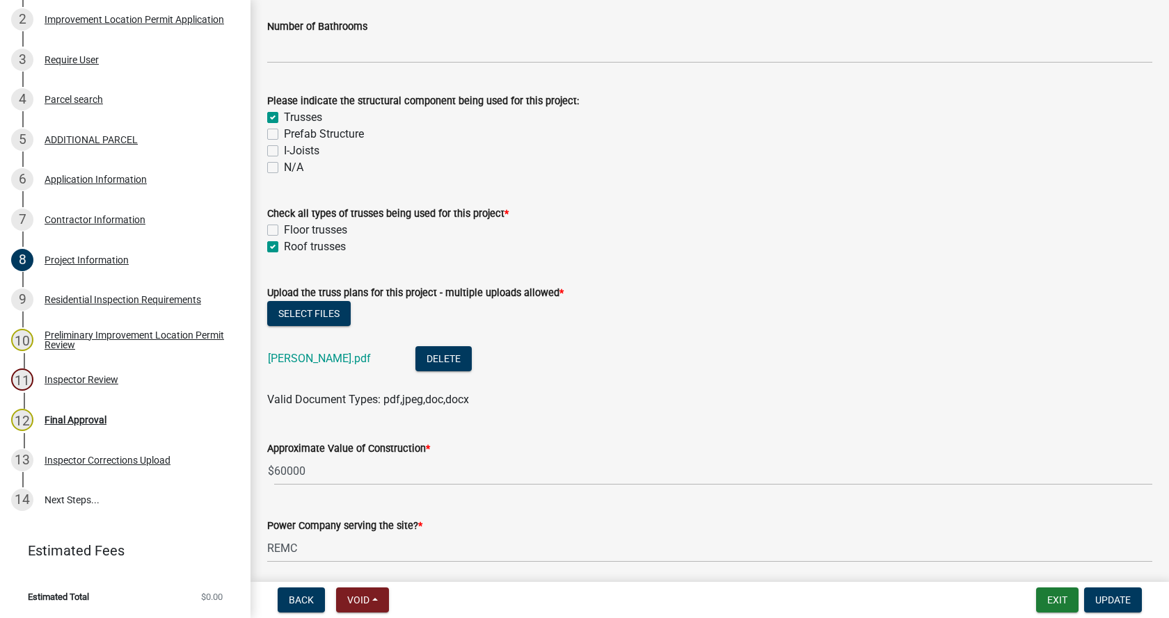
scroll to position [1322, 0]
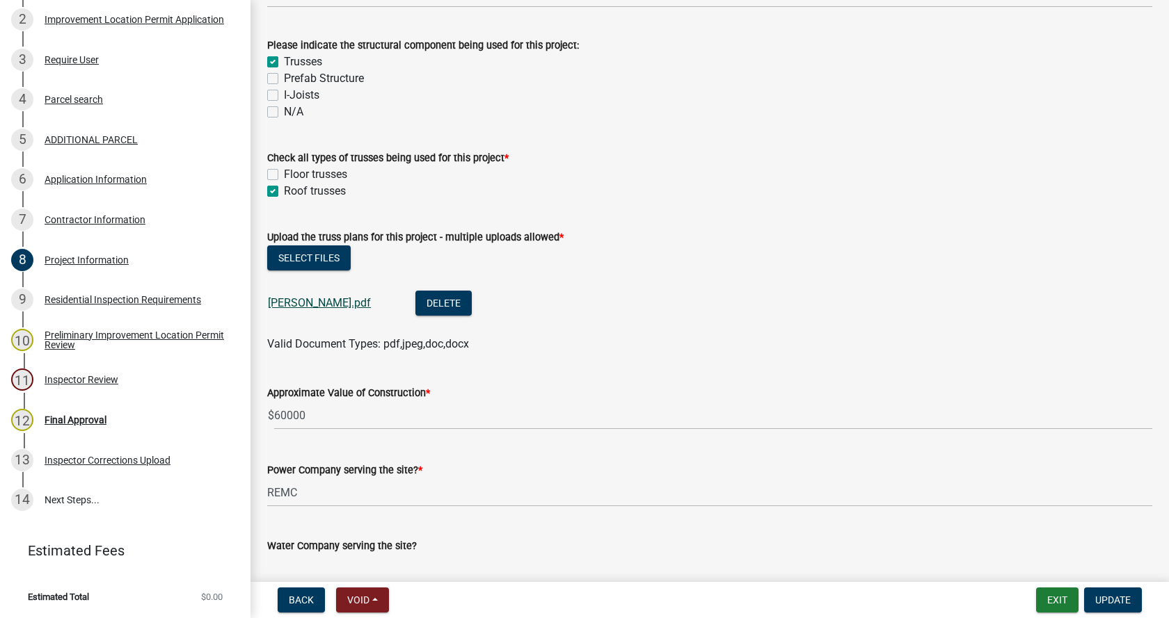
click at [279, 298] on link "[PERSON_NAME].pdf" at bounding box center [319, 302] width 103 height 13
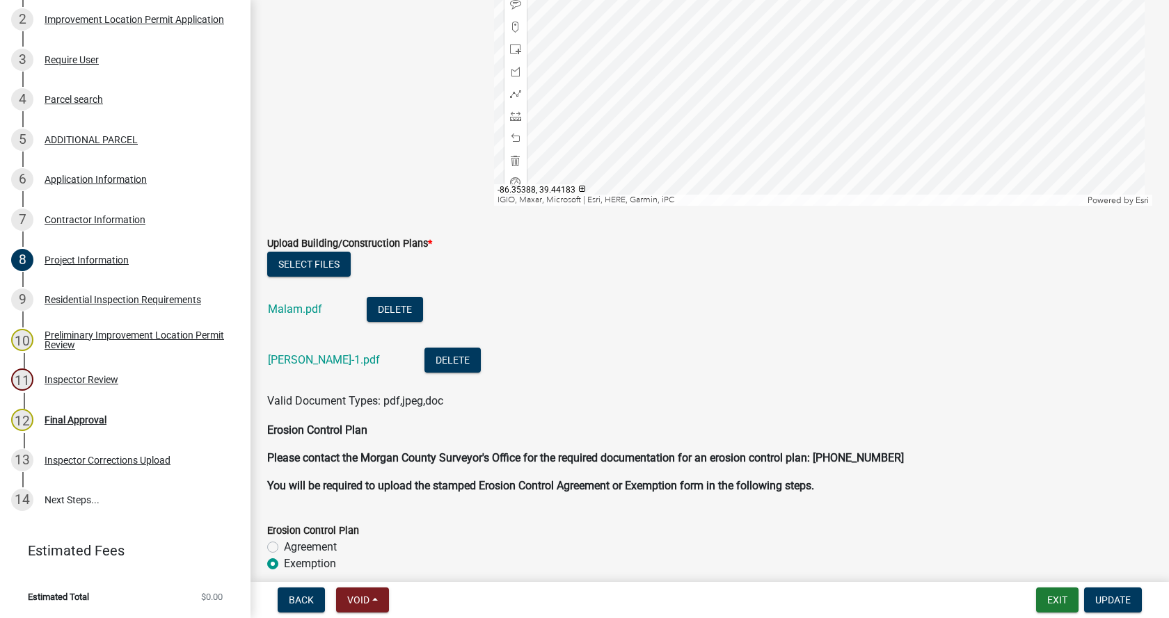
scroll to position [2922, 0]
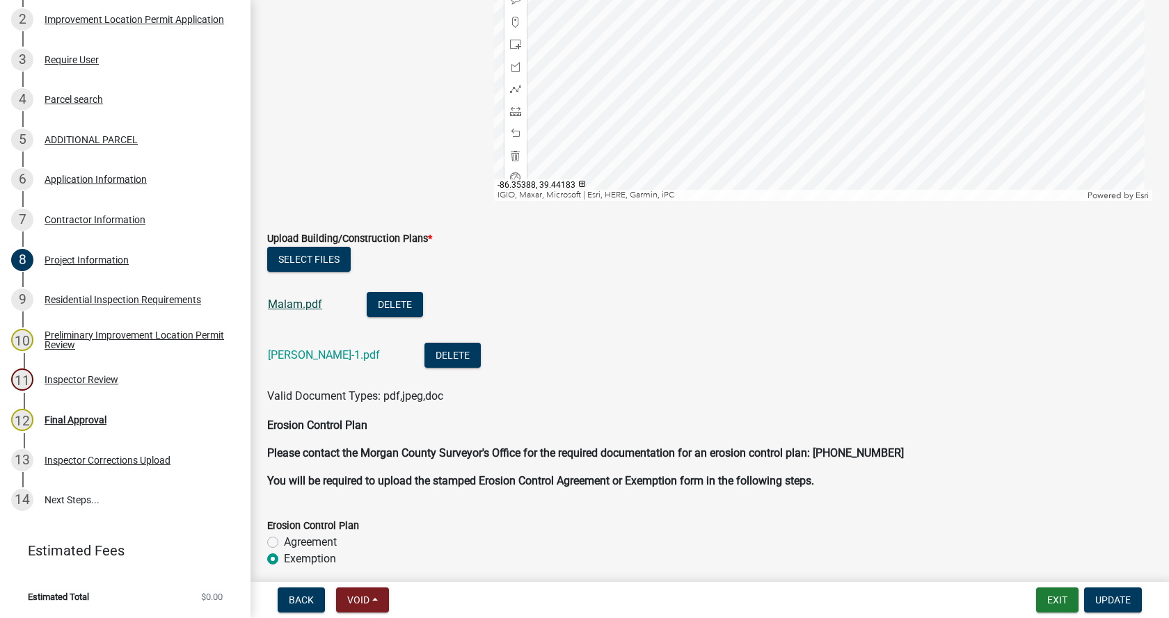
click at [295, 305] on link "Malam.pdf" at bounding box center [295, 304] width 54 height 13
click at [282, 357] on link "[PERSON_NAME]-1.pdf" at bounding box center [324, 355] width 112 height 13
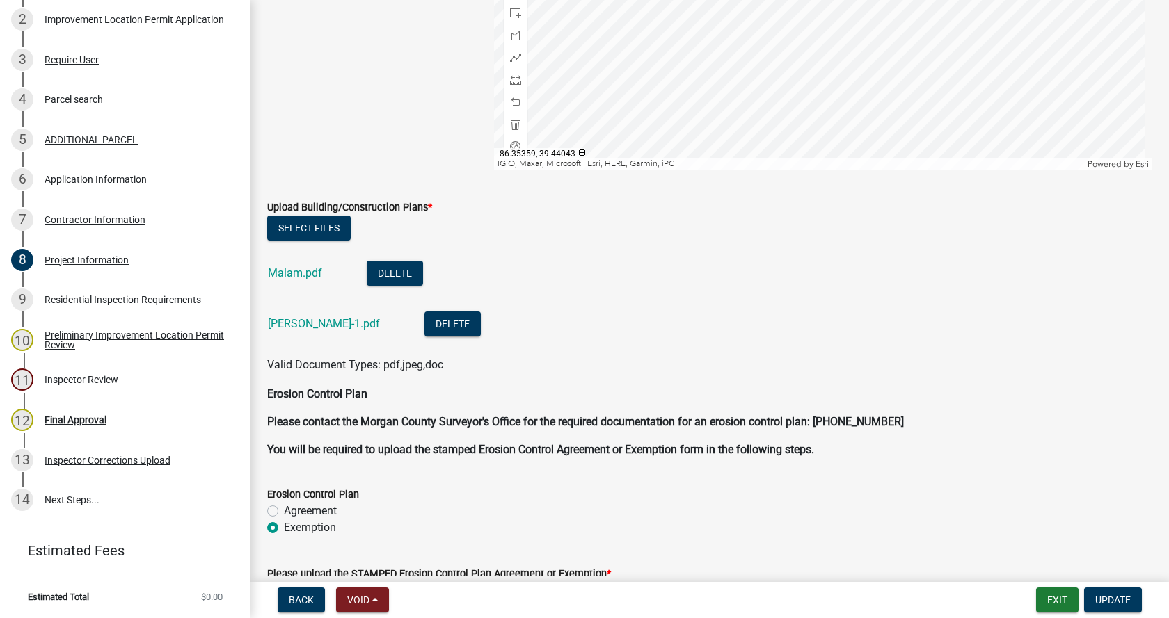
scroll to position [2952, 0]
click at [282, 323] on link "[PERSON_NAME]-1.pdf" at bounding box center [324, 325] width 112 height 13
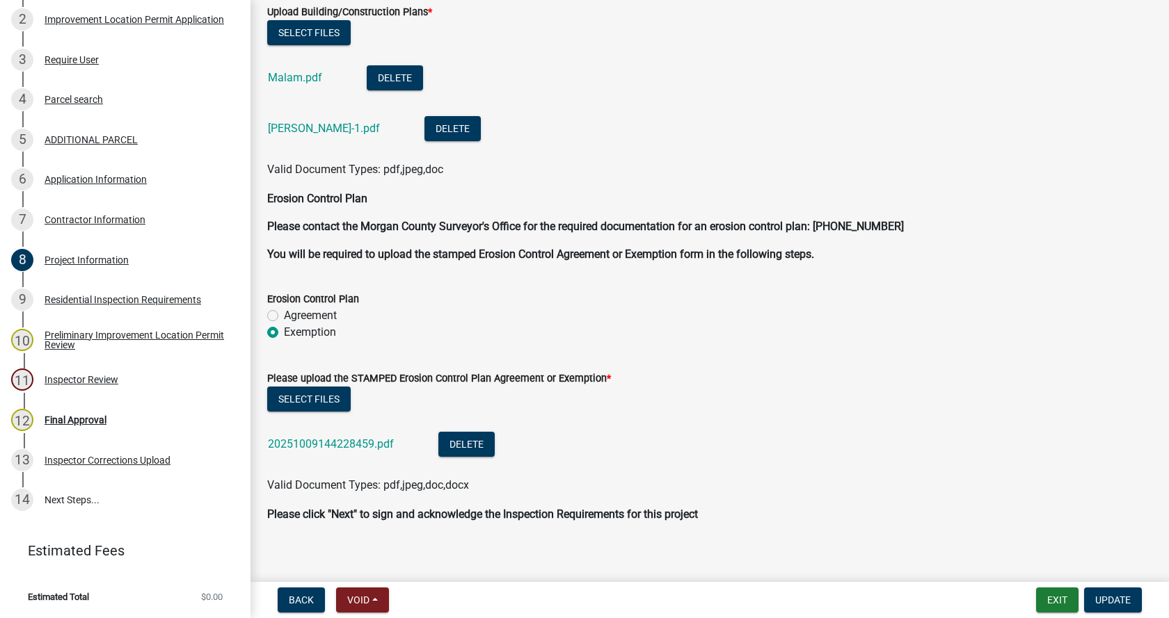
scroll to position [3160, 0]
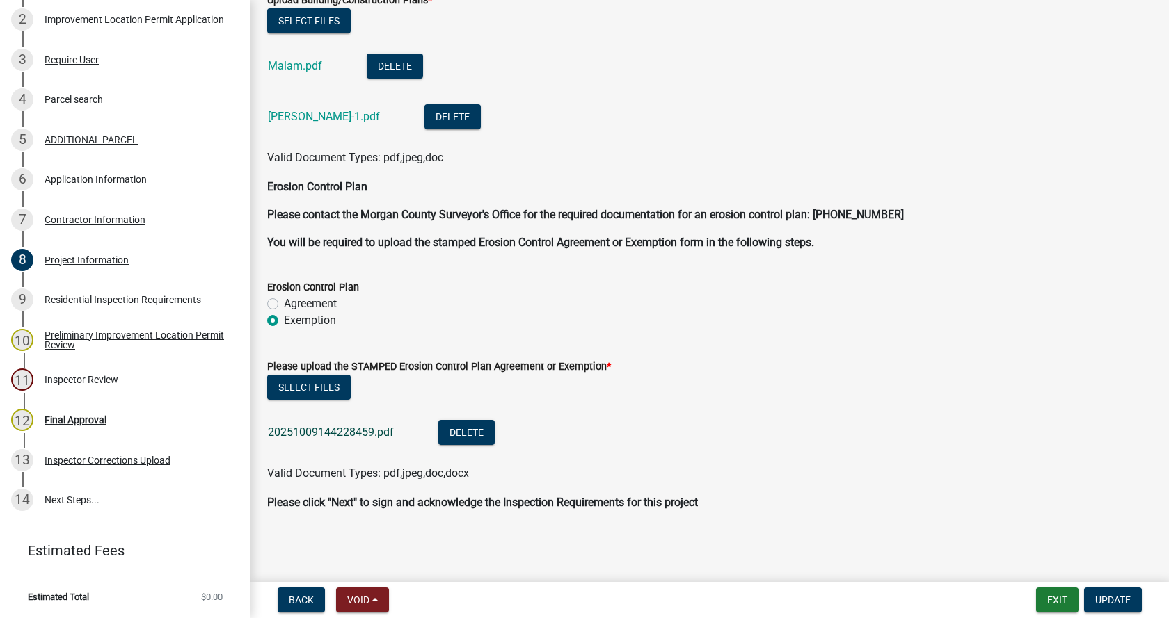
click at [313, 430] on link "20251009144228459.pdf" at bounding box center [331, 432] width 126 height 13
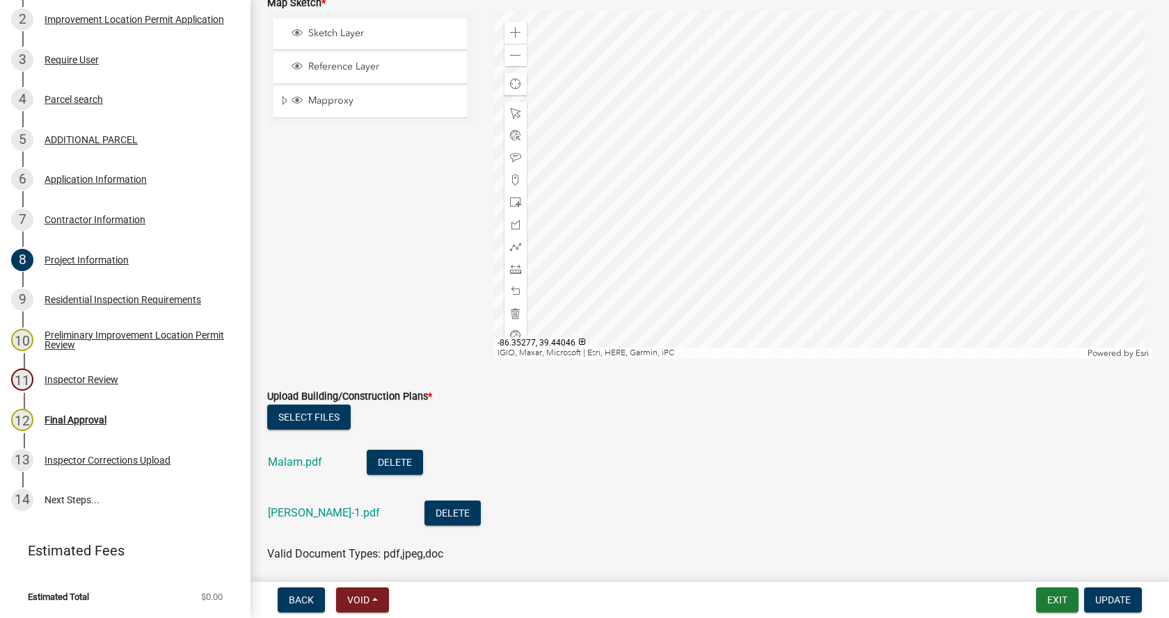
scroll to position [2743, 0]
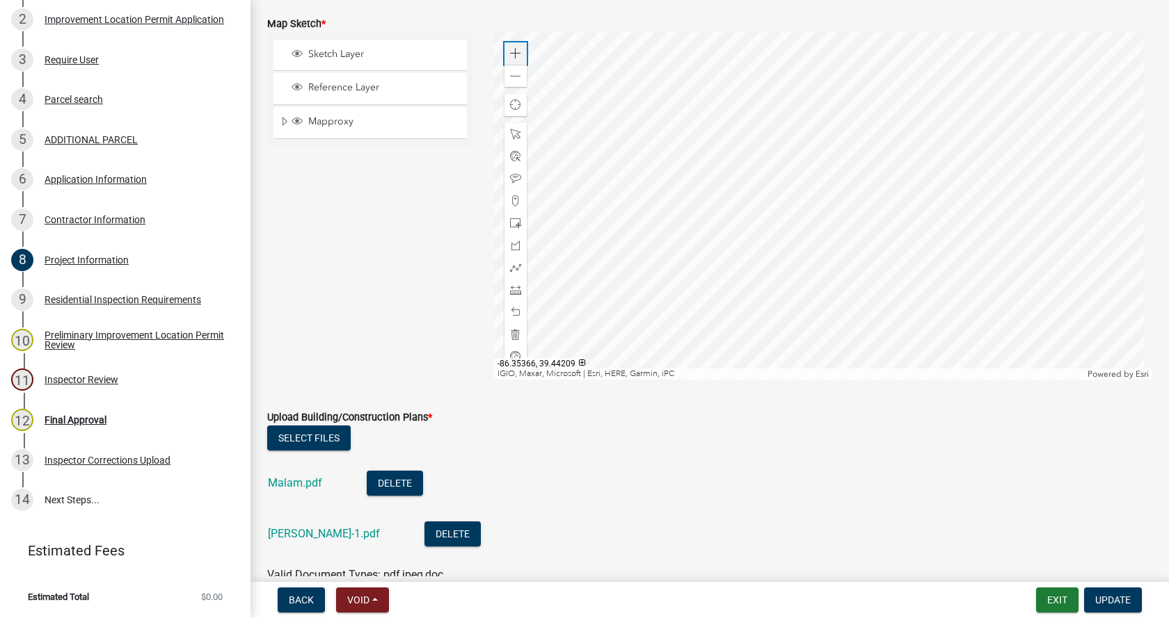
click at [513, 51] on span at bounding box center [515, 53] width 11 height 11
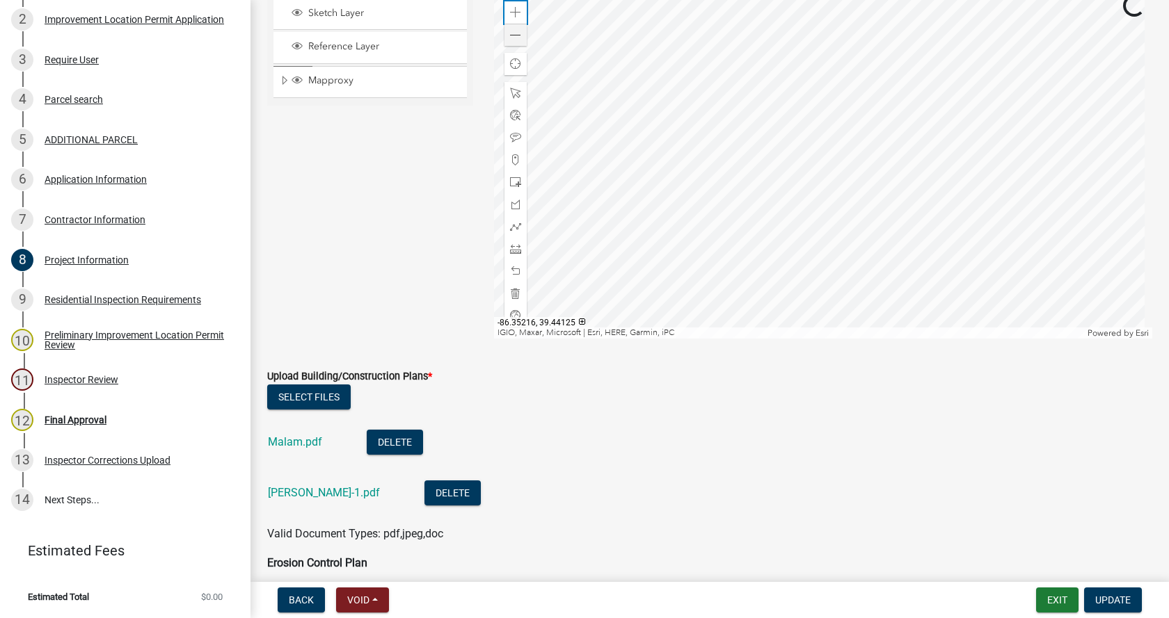
scroll to position [2812, 0]
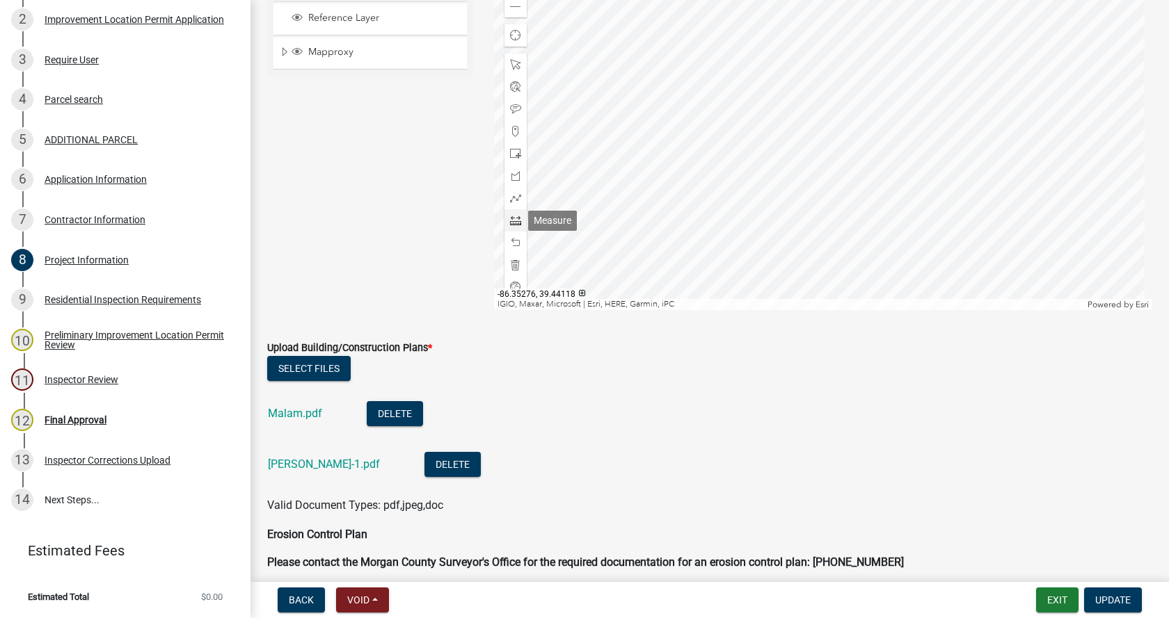
click at [510, 220] on span at bounding box center [515, 220] width 11 height 11
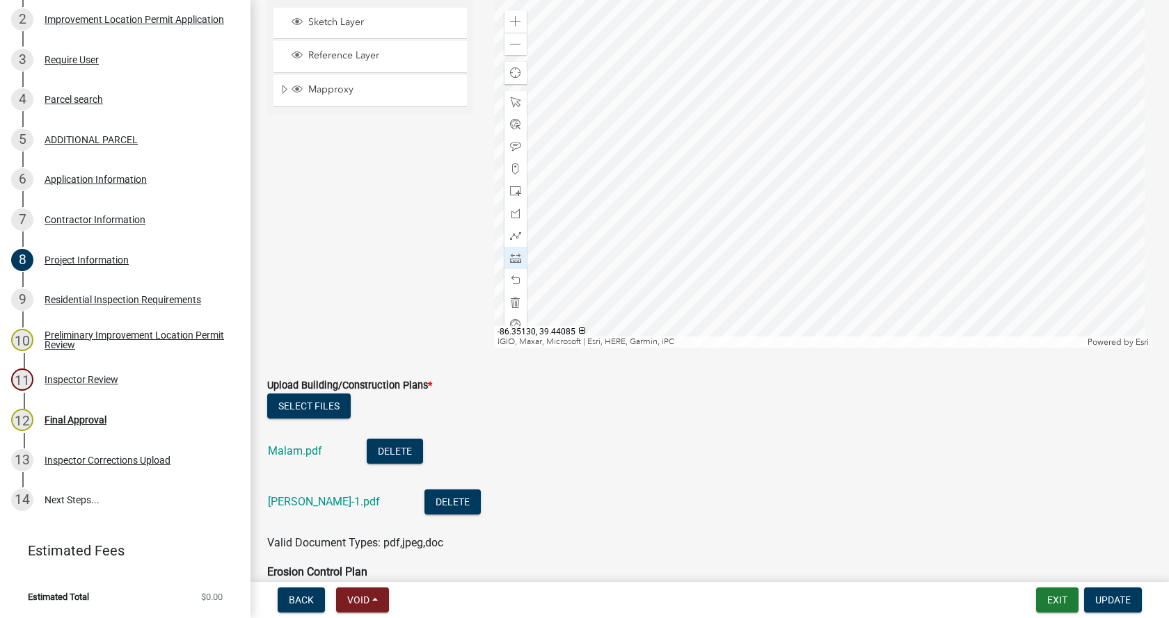
click at [879, 301] on div at bounding box center [823, 174] width 659 height 348
click at [775, 283] on div at bounding box center [823, 174] width 659 height 348
click at [915, 287] on div at bounding box center [823, 174] width 659 height 348
click at [866, 180] on div at bounding box center [823, 174] width 659 height 348
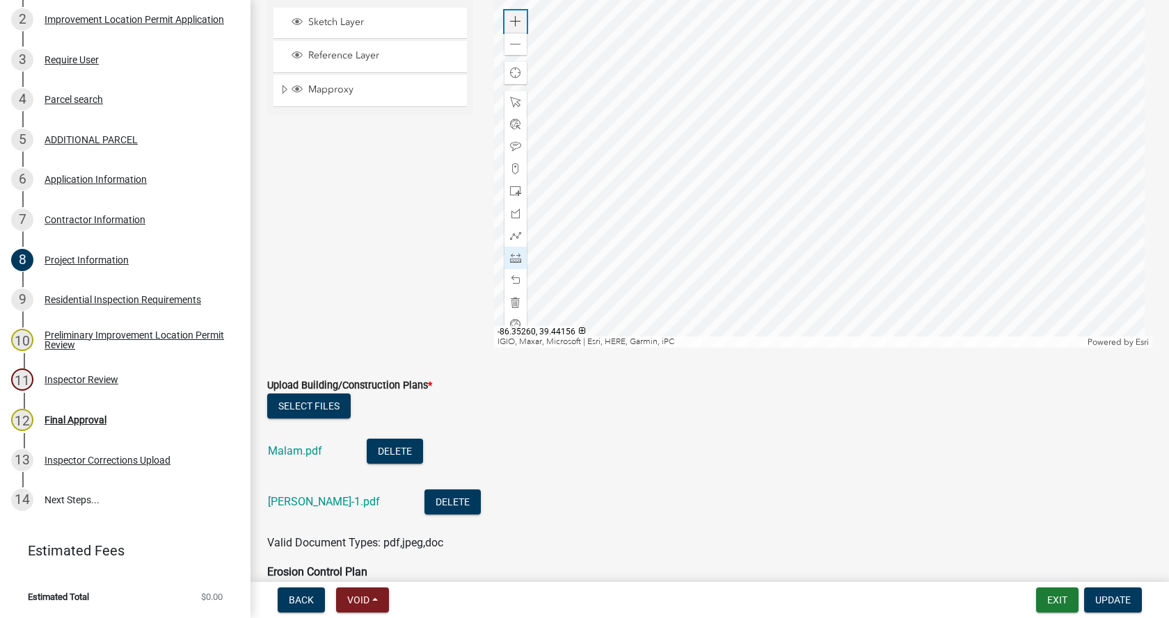
click at [515, 18] on span at bounding box center [515, 21] width 11 height 11
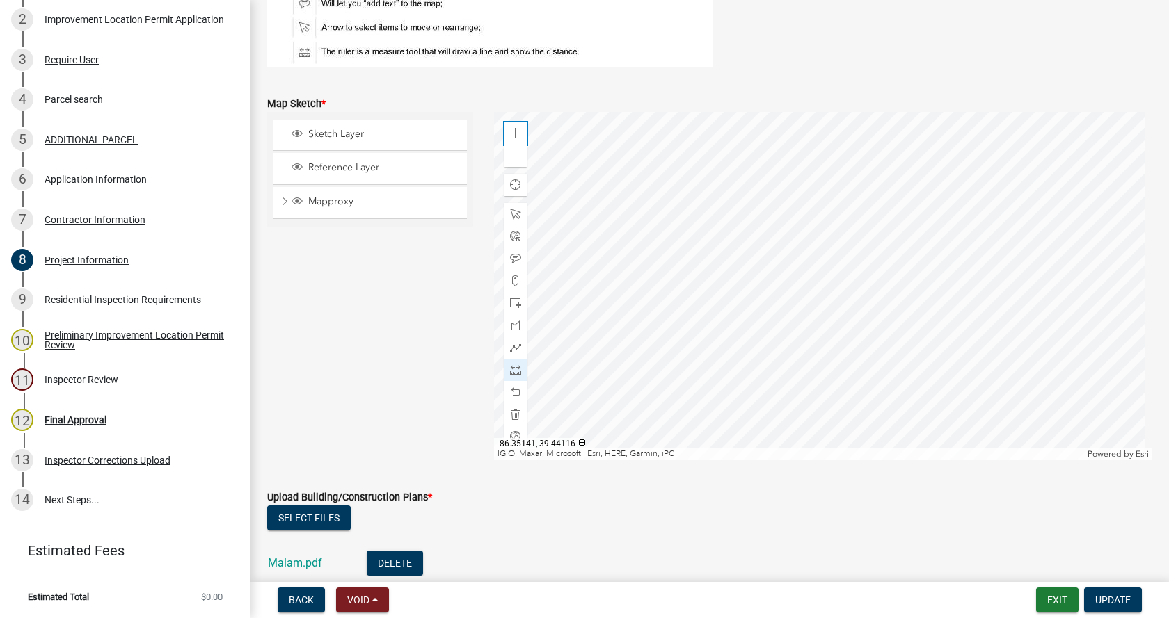
scroll to position [2636, 0]
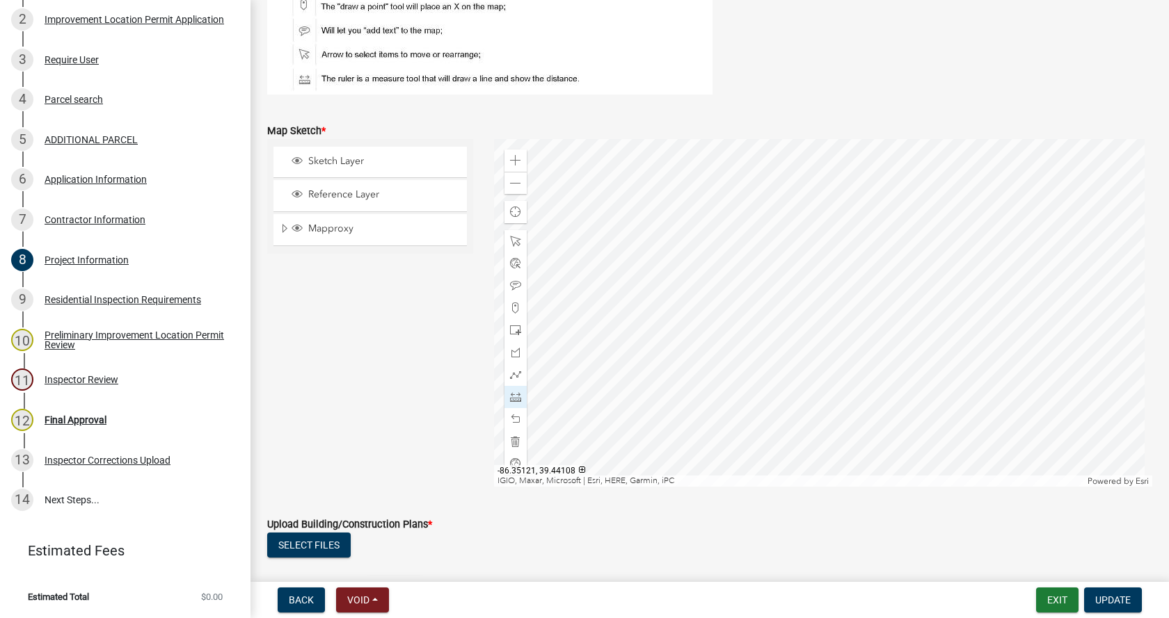
click at [847, 189] on div at bounding box center [823, 313] width 659 height 348
click at [510, 374] on span at bounding box center [515, 374] width 11 height 11
click at [799, 355] on div at bounding box center [823, 313] width 659 height 348
click at [800, 354] on div at bounding box center [823, 313] width 659 height 348
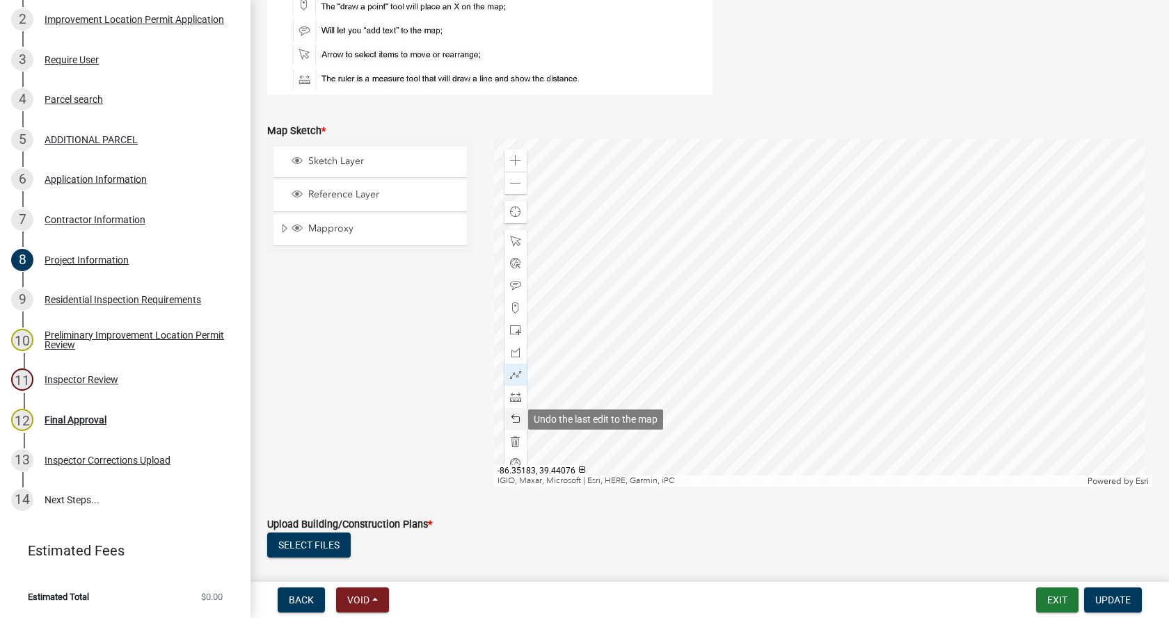
click at [513, 421] on span at bounding box center [515, 419] width 11 height 11
click at [510, 399] on span at bounding box center [515, 397] width 11 height 11
click at [800, 355] on div at bounding box center [823, 313] width 659 height 348
click at [828, 355] on div at bounding box center [823, 313] width 659 height 348
click at [828, 354] on div at bounding box center [823, 313] width 659 height 348
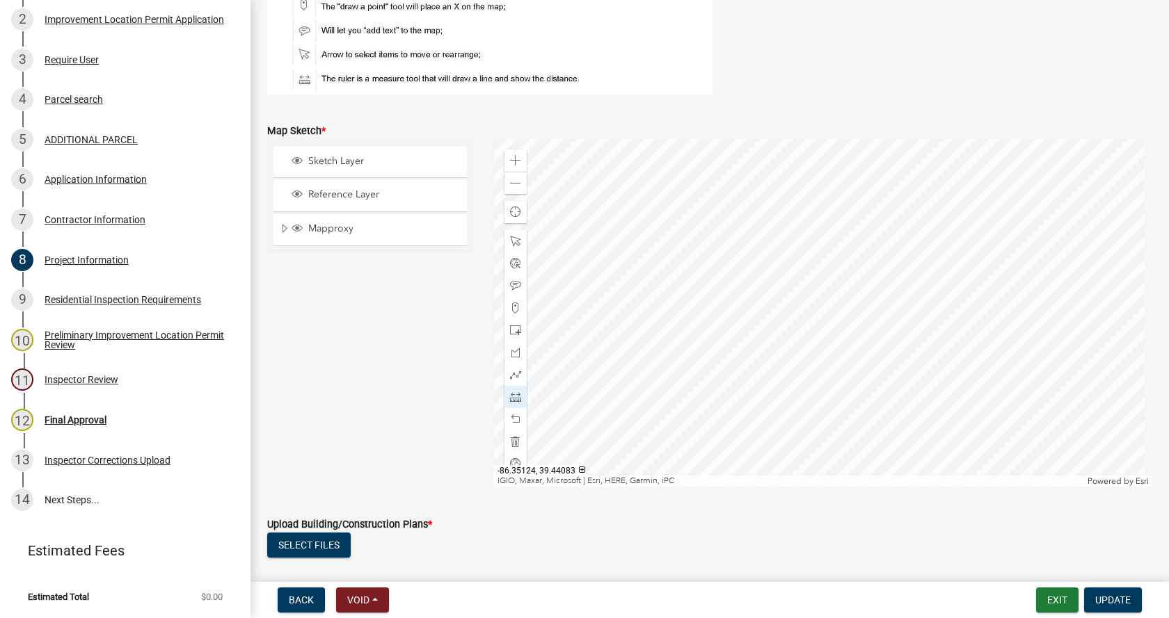
click at [828, 354] on div at bounding box center [823, 313] width 659 height 348
click at [513, 418] on span at bounding box center [515, 419] width 11 height 11
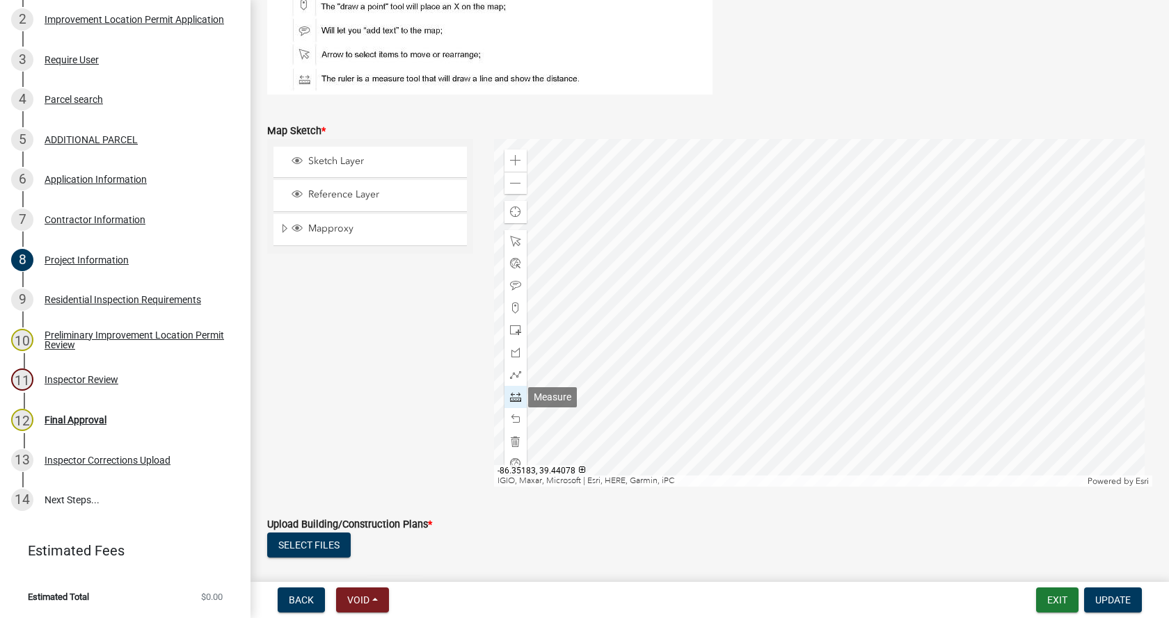
click at [512, 393] on span at bounding box center [515, 397] width 11 height 11
click at [800, 354] on div at bounding box center [823, 313] width 659 height 348
click at [837, 355] on div at bounding box center [823, 313] width 659 height 348
click at [837, 327] on div at bounding box center [823, 313] width 659 height 348
click at [799, 328] on div at bounding box center [823, 313] width 659 height 348
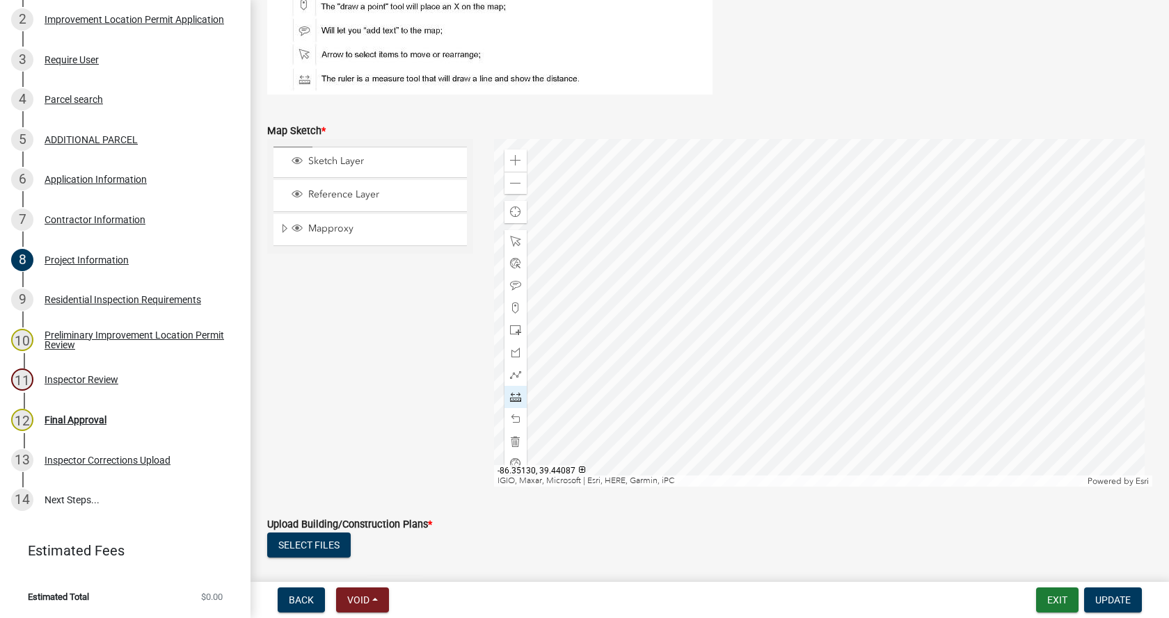
click at [799, 328] on div at bounding box center [823, 313] width 659 height 348
click at [838, 352] on div at bounding box center [823, 313] width 659 height 348
click at [807, 332] on div at bounding box center [823, 313] width 659 height 348
click at [831, 325] on div at bounding box center [823, 313] width 659 height 348
click at [927, 316] on div at bounding box center [823, 313] width 659 height 348
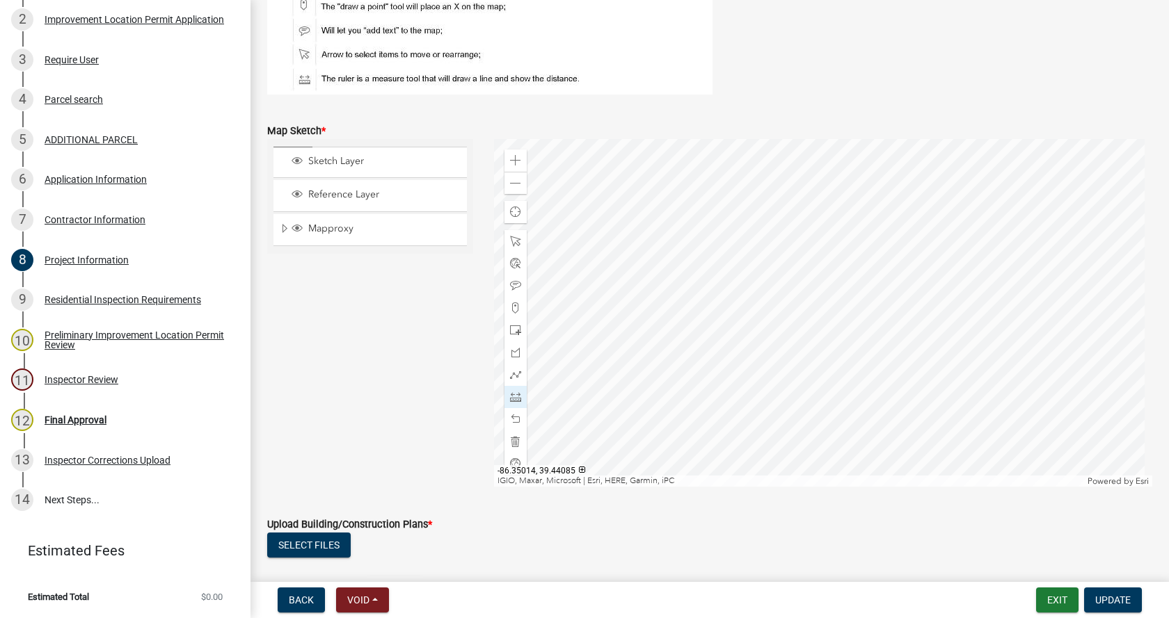
click at [927, 316] on div at bounding box center [823, 313] width 659 height 348
click at [510, 237] on span at bounding box center [515, 241] width 11 height 11
click at [1007, 241] on div at bounding box center [823, 313] width 659 height 348
click at [494, 277] on div at bounding box center [823, 313] width 659 height 348
click at [510, 417] on span at bounding box center [515, 419] width 11 height 11
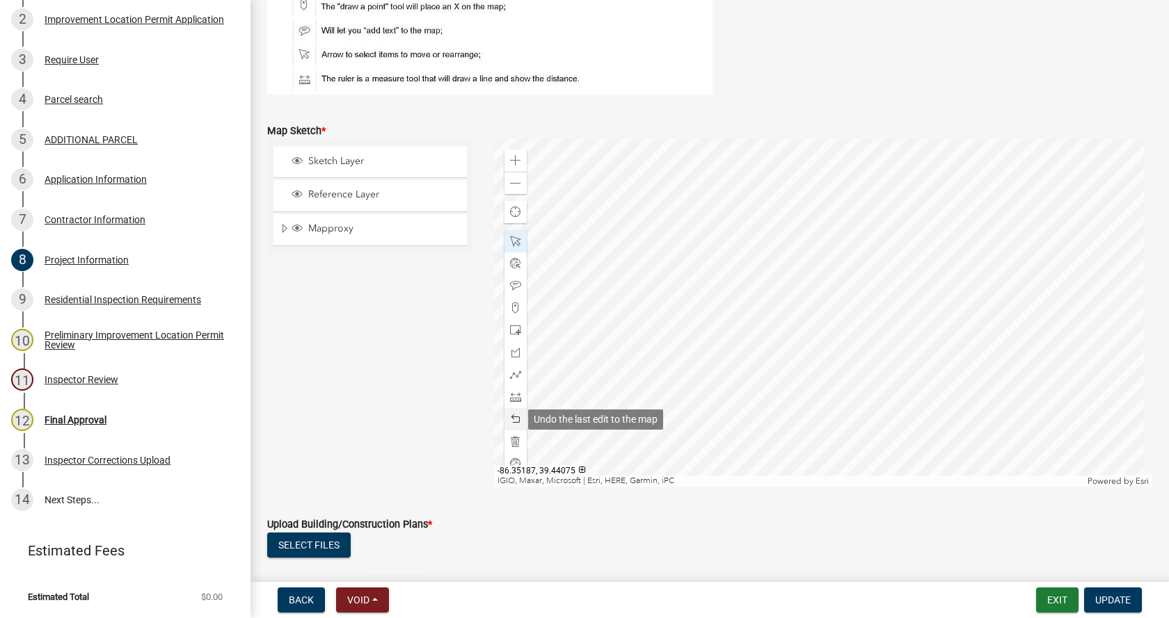
click at [510, 417] on span at bounding box center [515, 419] width 11 height 11
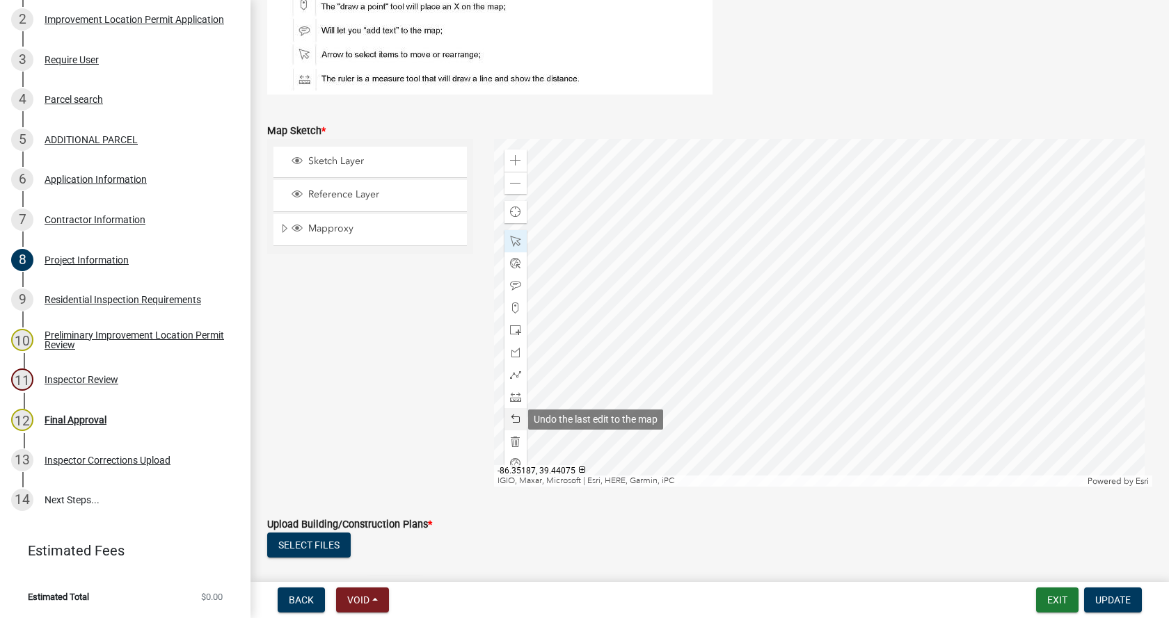
click at [510, 417] on span at bounding box center [515, 419] width 11 height 11
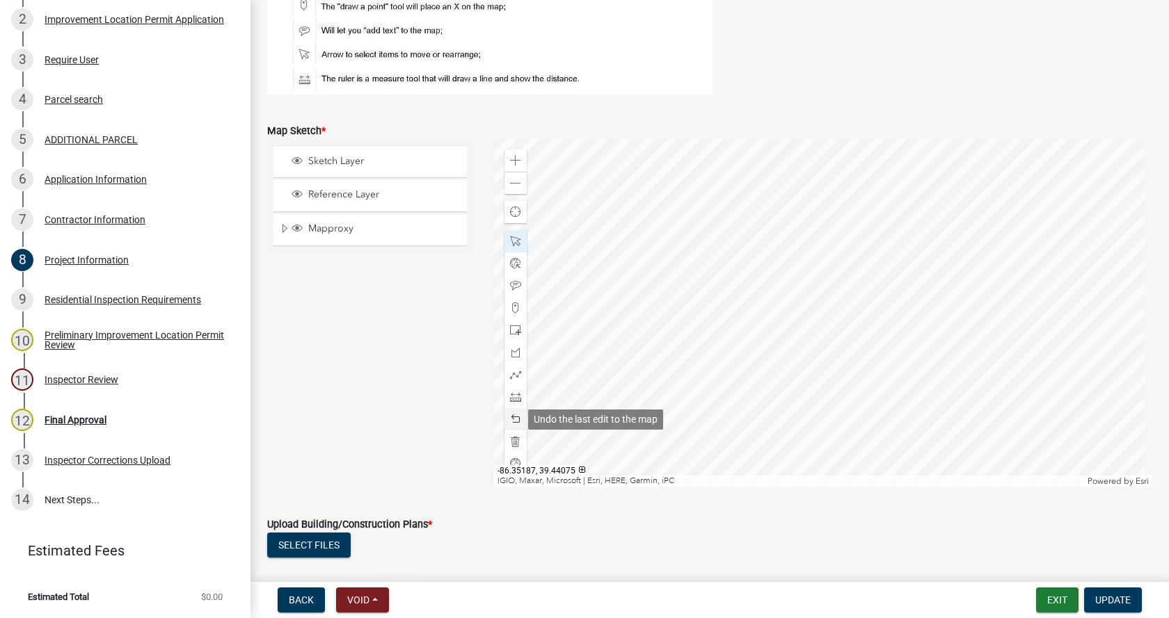
click at [510, 417] on span at bounding box center [515, 419] width 11 height 11
click at [511, 243] on span at bounding box center [515, 241] width 11 height 11
click at [822, 278] on div at bounding box center [823, 313] width 659 height 348
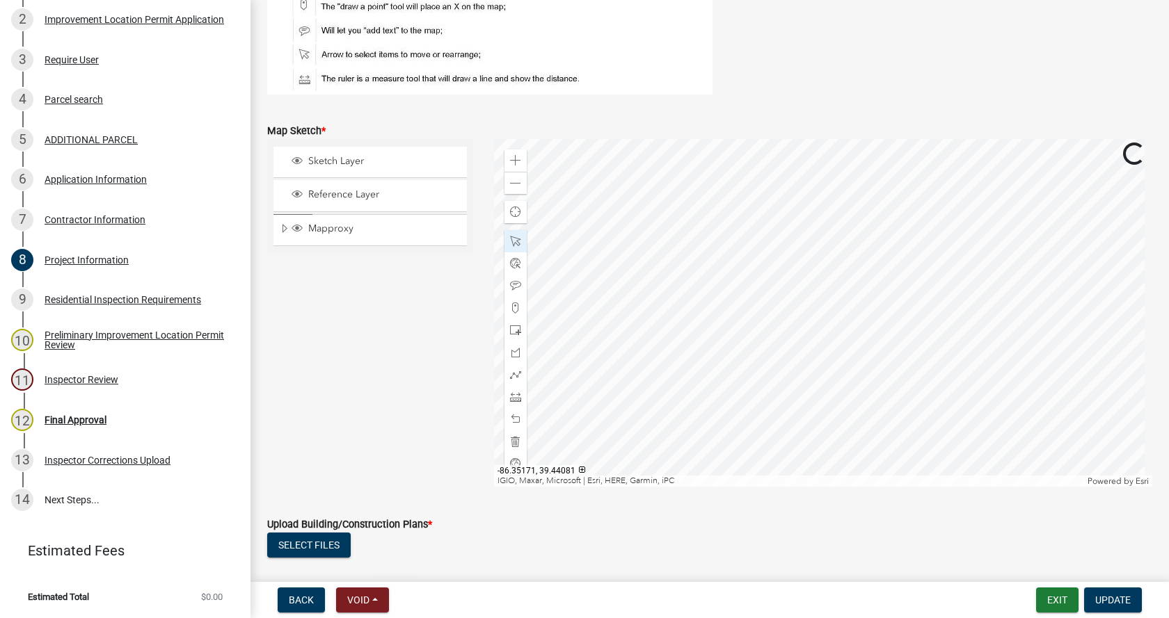
click at [552, 307] on div at bounding box center [823, 313] width 659 height 348
click at [703, 365] on div at bounding box center [823, 313] width 659 height 348
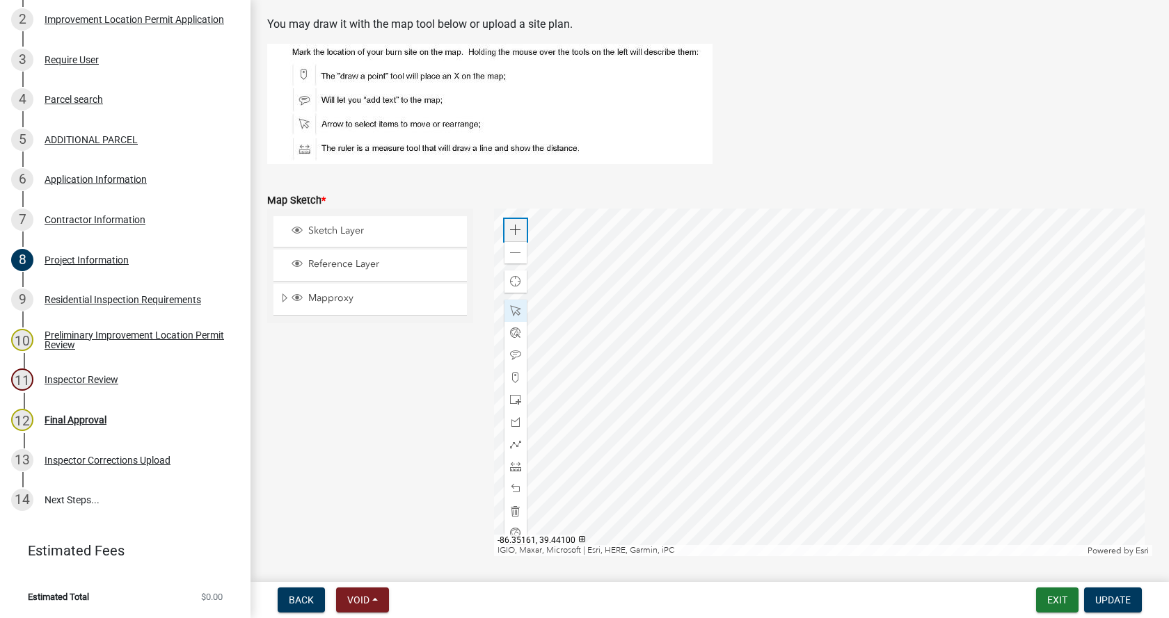
click at [512, 227] on span at bounding box center [515, 230] width 11 height 11
click at [783, 316] on div at bounding box center [823, 383] width 659 height 348
click at [511, 467] on span at bounding box center [515, 466] width 11 height 11
click at [719, 337] on div at bounding box center [823, 383] width 659 height 348
click at [793, 335] on div at bounding box center [823, 383] width 659 height 348
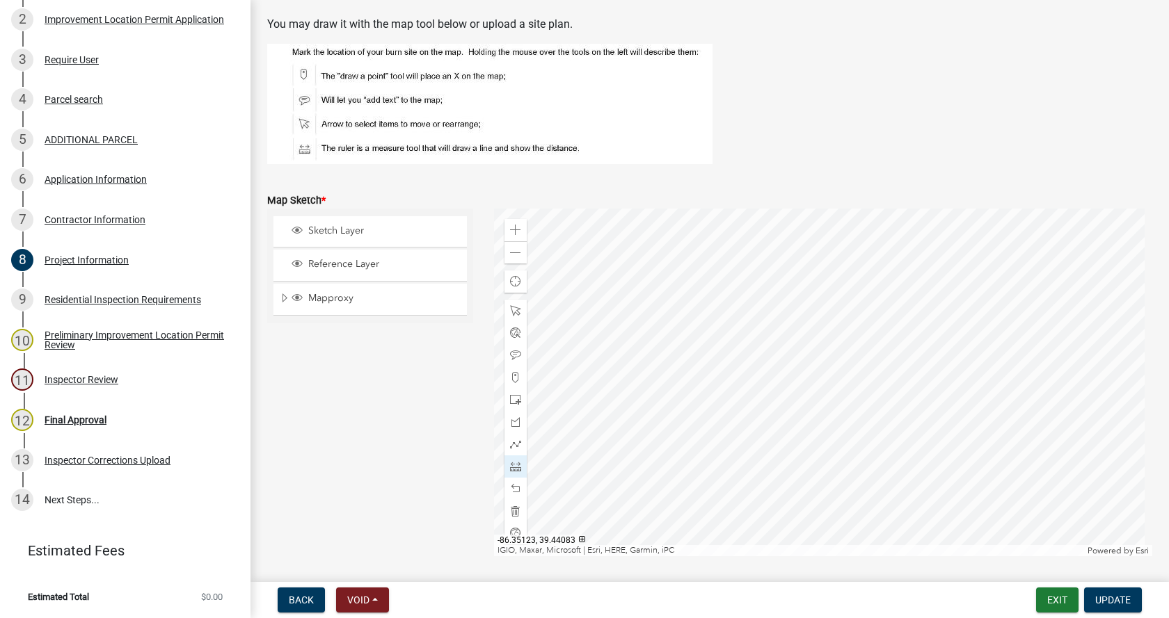
click at [793, 335] on div at bounding box center [823, 383] width 659 height 348
click at [511, 486] on span at bounding box center [515, 488] width 11 height 11
click at [1109, 596] on span "Update" at bounding box center [1112, 600] width 35 height 11
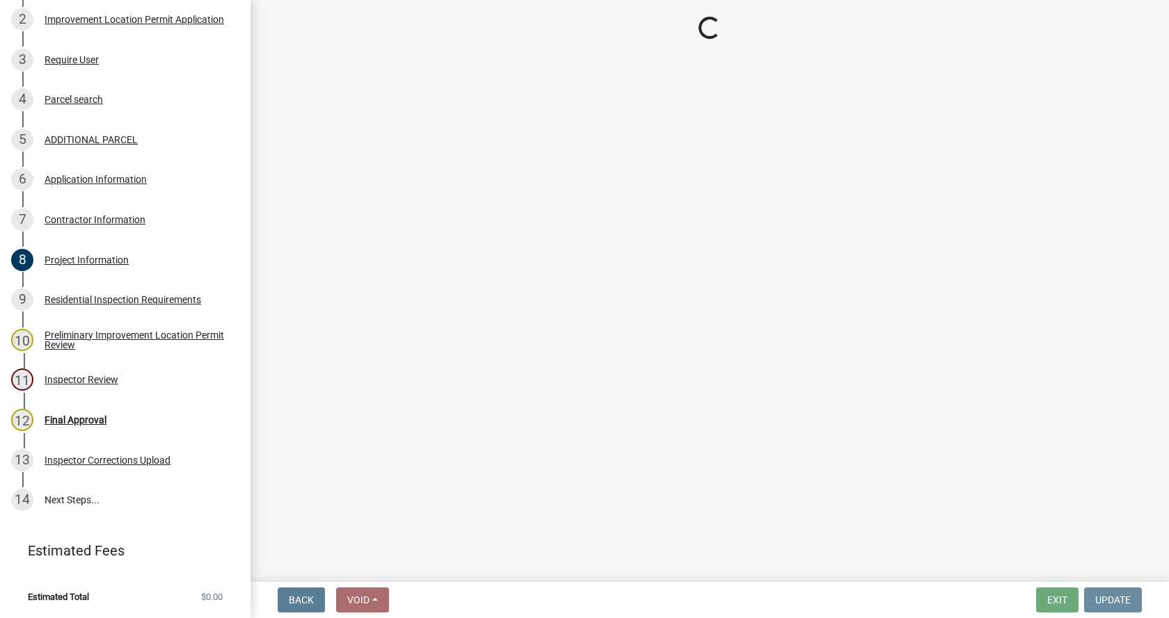
scroll to position [0, 0]
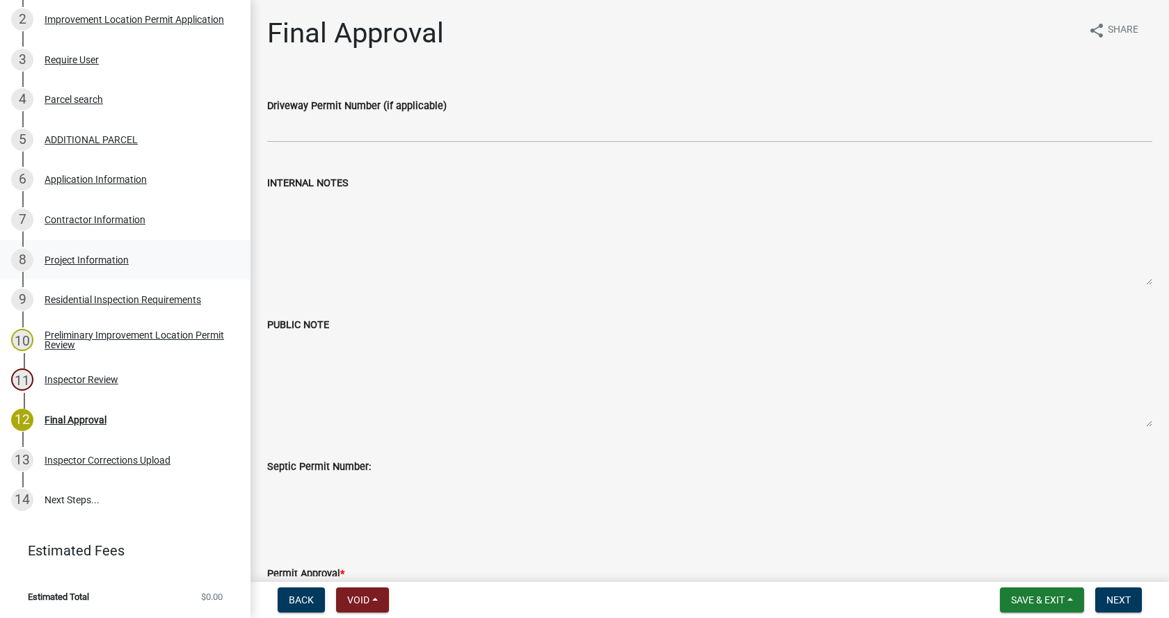
click at [50, 258] on div "Project Information" at bounding box center [87, 260] width 84 height 10
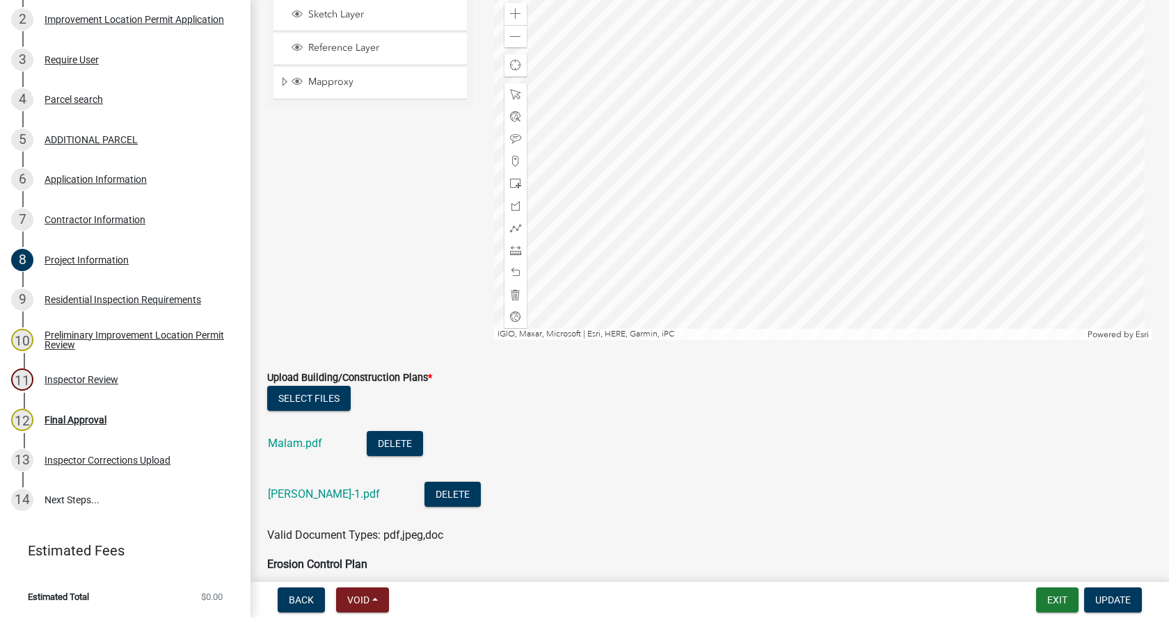
scroll to position [2922, 0]
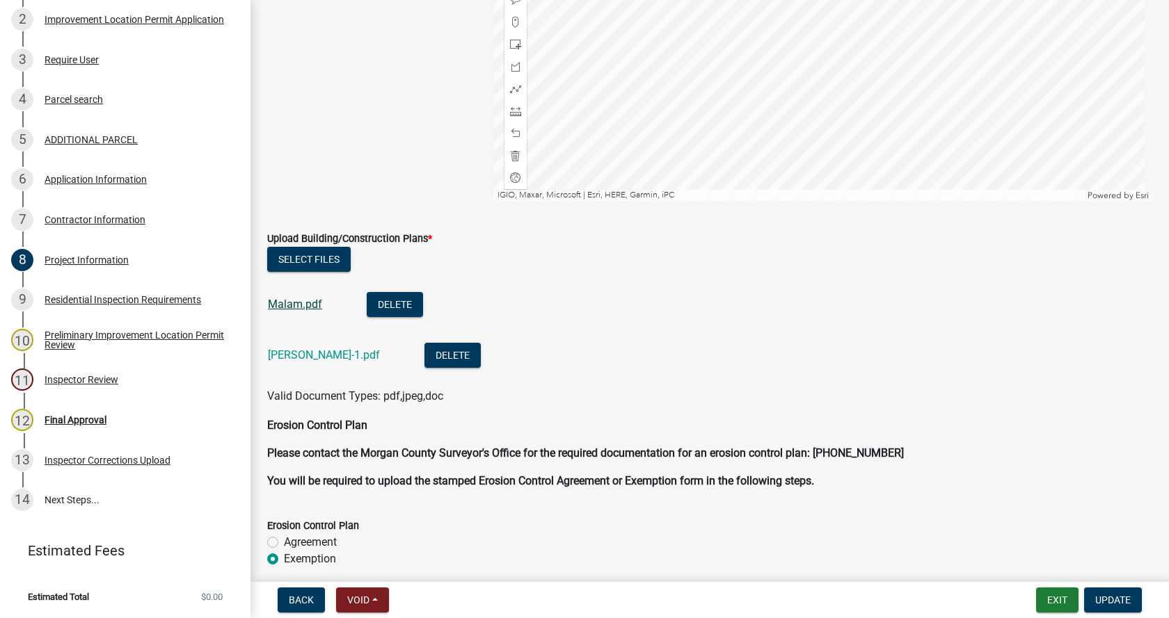
click at [283, 303] on link "Malam.pdf" at bounding box center [295, 304] width 54 height 13
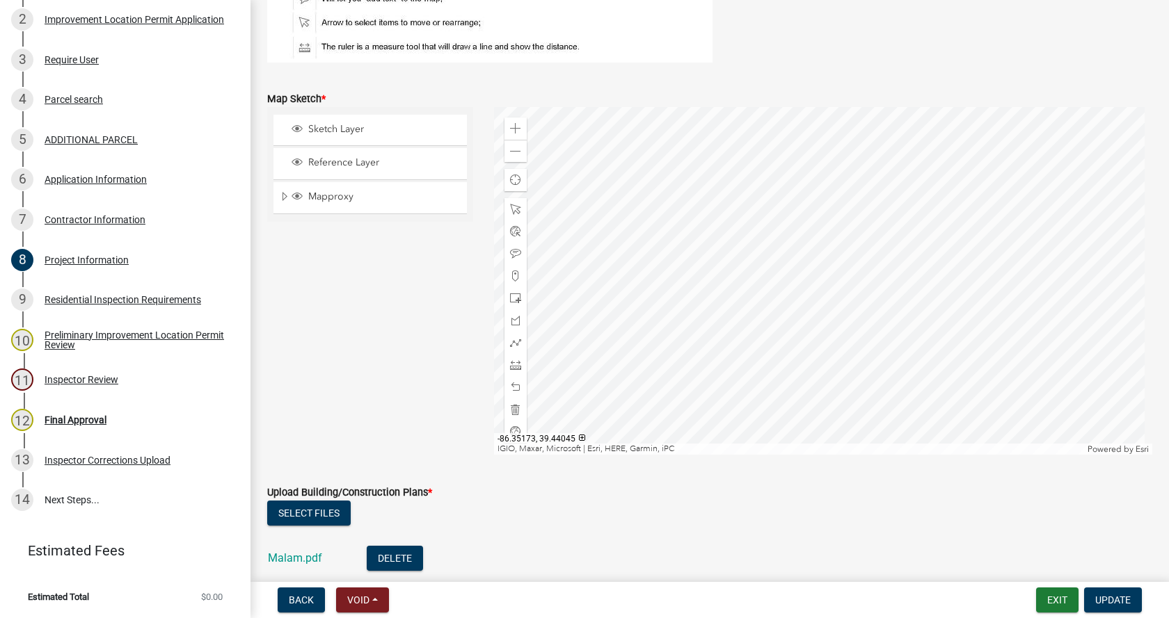
scroll to position [2643, 0]
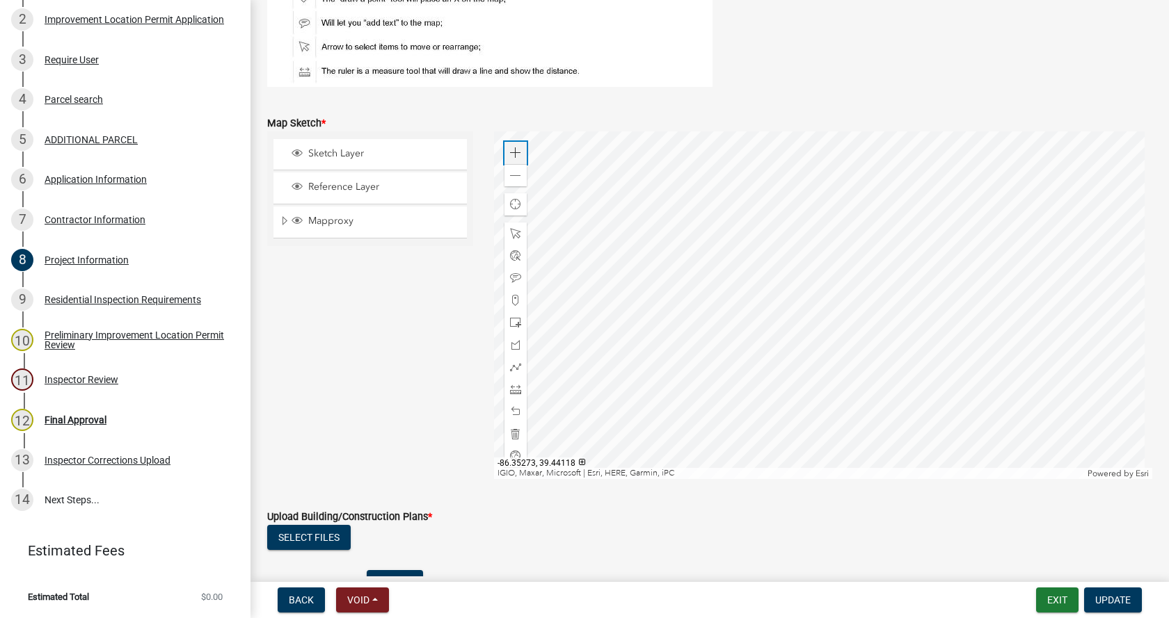
click at [516, 147] on span at bounding box center [515, 152] width 11 height 11
click at [628, 326] on div at bounding box center [823, 305] width 659 height 348
click at [918, 376] on div at bounding box center [823, 305] width 659 height 348
click at [511, 392] on span at bounding box center [515, 389] width 11 height 11
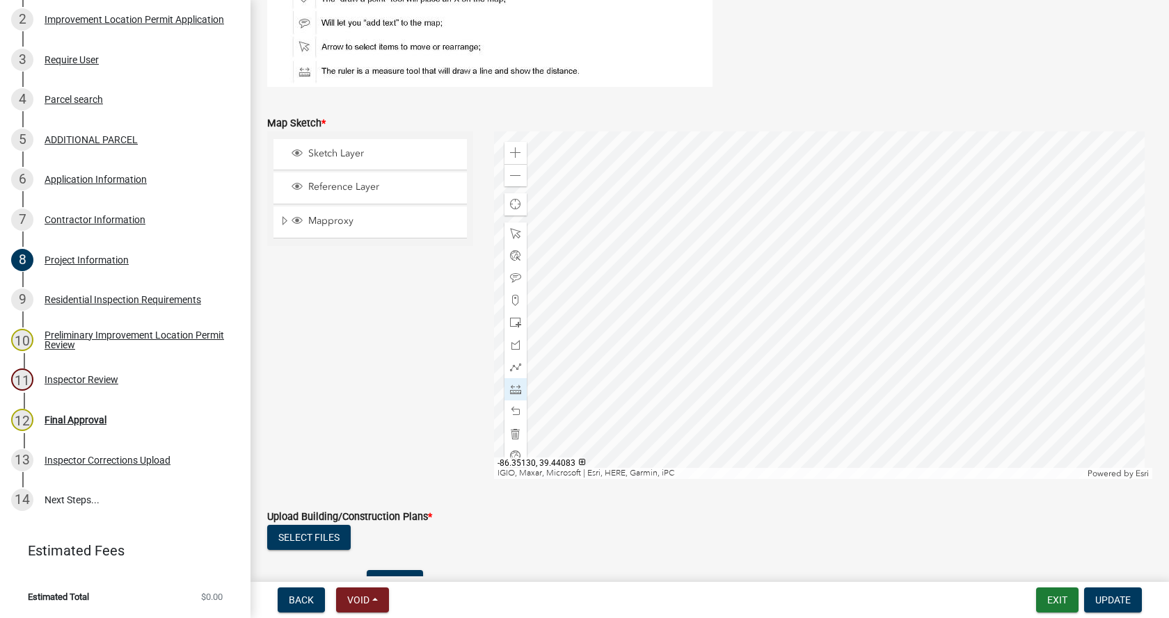
click at [873, 330] on div at bounding box center [823, 305] width 659 height 348
click at [929, 330] on div at bounding box center [823, 305] width 659 height 348
click at [928, 256] on div at bounding box center [823, 305] width 659 height 348
click at [873, 257] on div at bounding box center [823, 305] width 659 height 348
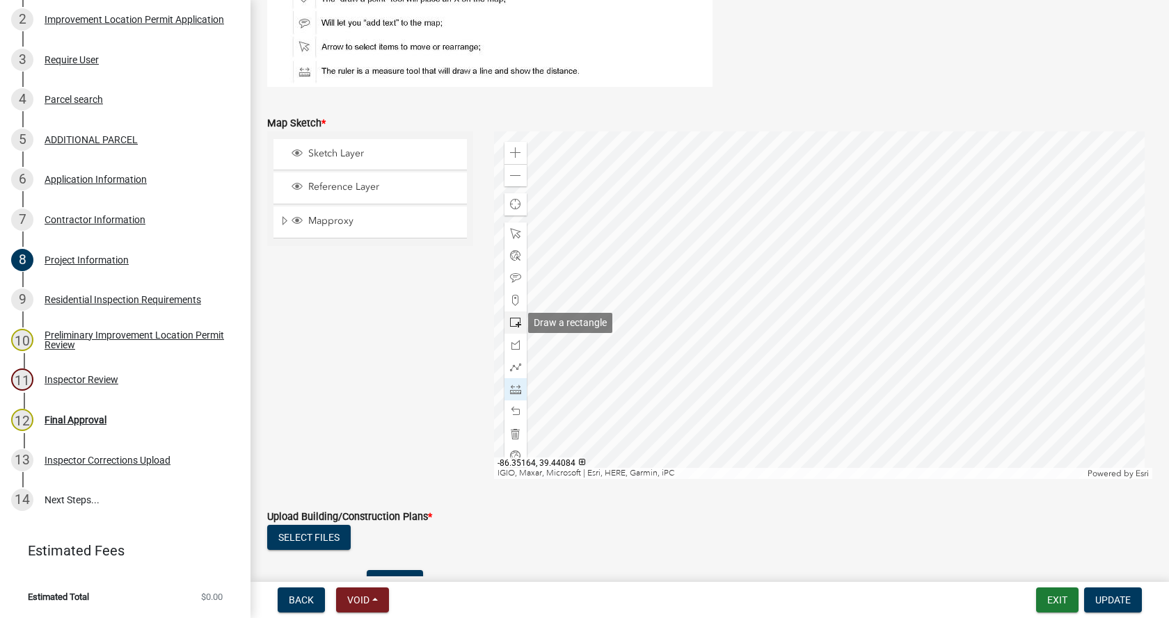
click at [513, 321] on span at bounding box center [515, 322] width 11 height 11
click at [929, 331] on div at bounding box center [823, 305] width 659 height 348
click at [510, 232] on span at bounding box center [515, 233] width 11 height 11
click at [512, 390] on span at bounding box center [515, 389] width 11 height 11
click at [929, 317] on div at bounding box center [823, 305] width 659 height 348
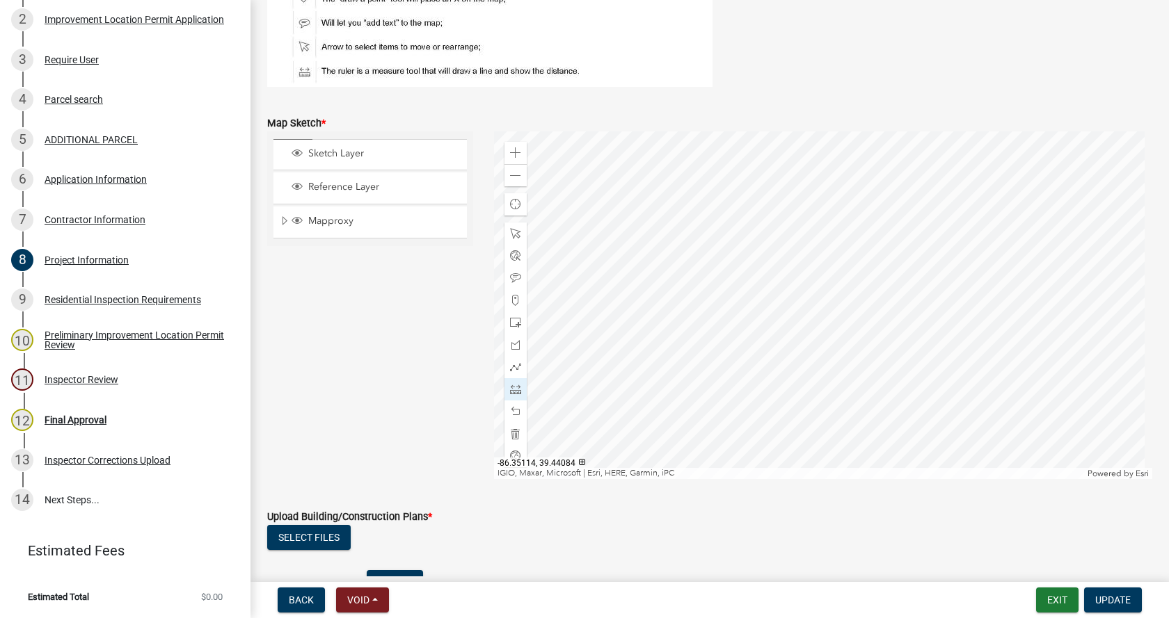
click at [824, 321] on div at bounding box center [823, 305] width 659 height 348
click at [770, 315] on div at bounding box center [823, 305] width 659 height 348
click at [783, 319] on div at bounding box center [823, 305] width 659 height 348
click at [763, 337] on div at bounding box center [823, 305] width 659 height 348
click at [803, 342] on div at bounding box center [823, 305] width 659 height 348
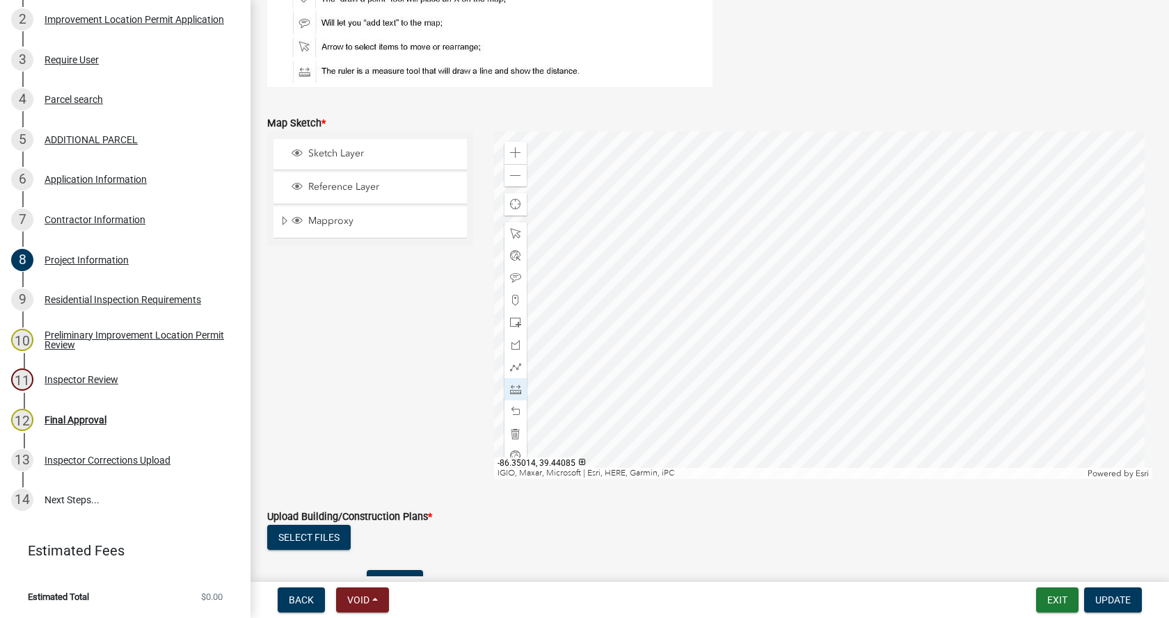
click at [945, 339] on div at bounding box center [823, 305] width 659 height 348
click at [513, 234] on span at bounding box center [515, 233] width 11 height 11
click at [891, 383] on div at bounding box center [823, 305] width 659 height 348
click at [884, 269] on div at bounding box center [823, 305] width 659 height 348
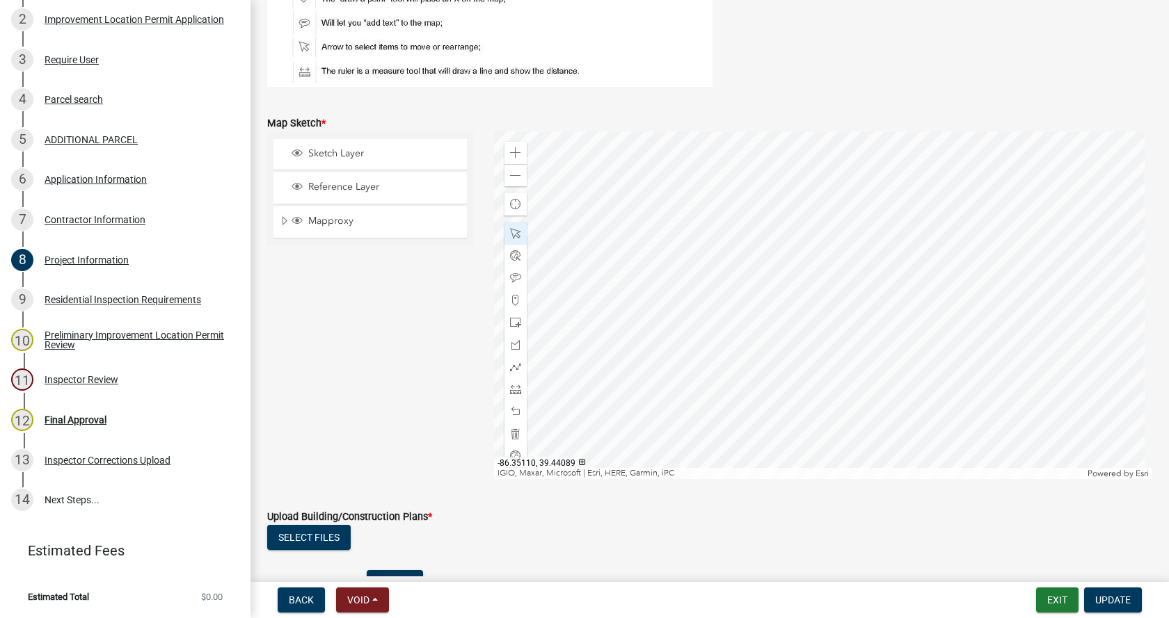
click at [983, 241] on div at bounding box center [823, 305] width 659 height 348
click at [721, 376] on div at bounding box center [823, 305] width 659 height 348
click at [510, 391] on span at bounding box center [515, 389] width 11 height 11
click at [772, 351] on div at bounding box center [823, 305] width 659 height 348
click at [751, 357] on div at bounding box center [823, 305] width 659 height 348
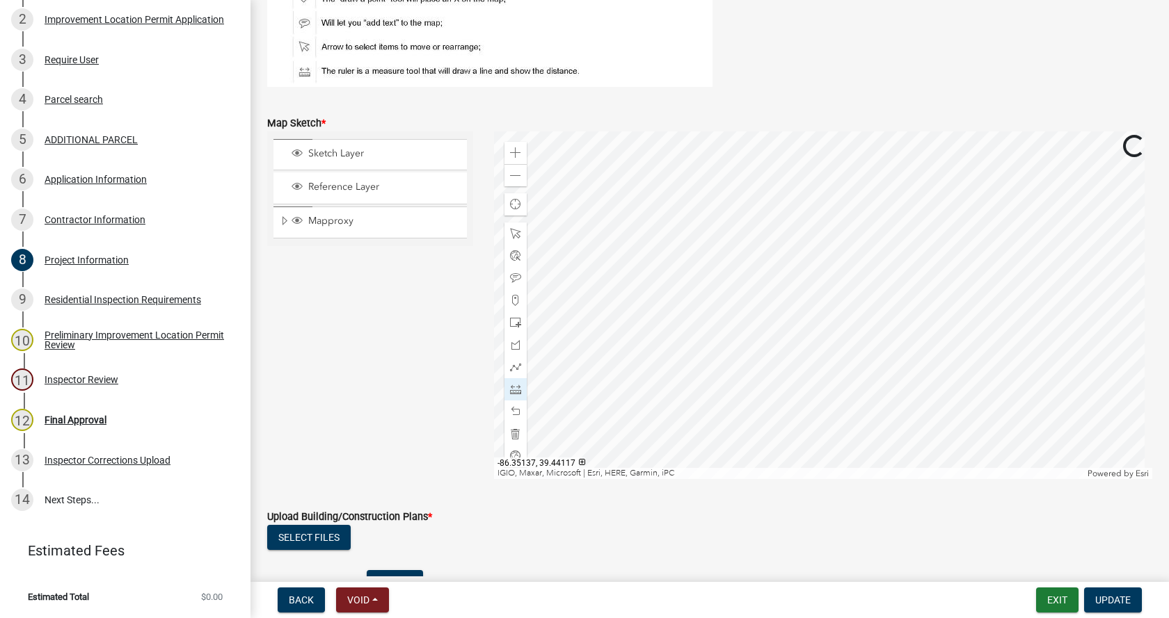
click at [749, 399] on div at bounding box center [823, 305] width 659 height 348
click at [704, 429] on div at bounding box center [823, 305] width 659 height 348
click at [684, 402] on div at bounding box center [823, 305] width 659 height 348
click at [667, 422] on div at bounding box center [823, 305] width 659 height 348
click at [663, 217] on div at bounding box center [823, 305] width 659 height 348
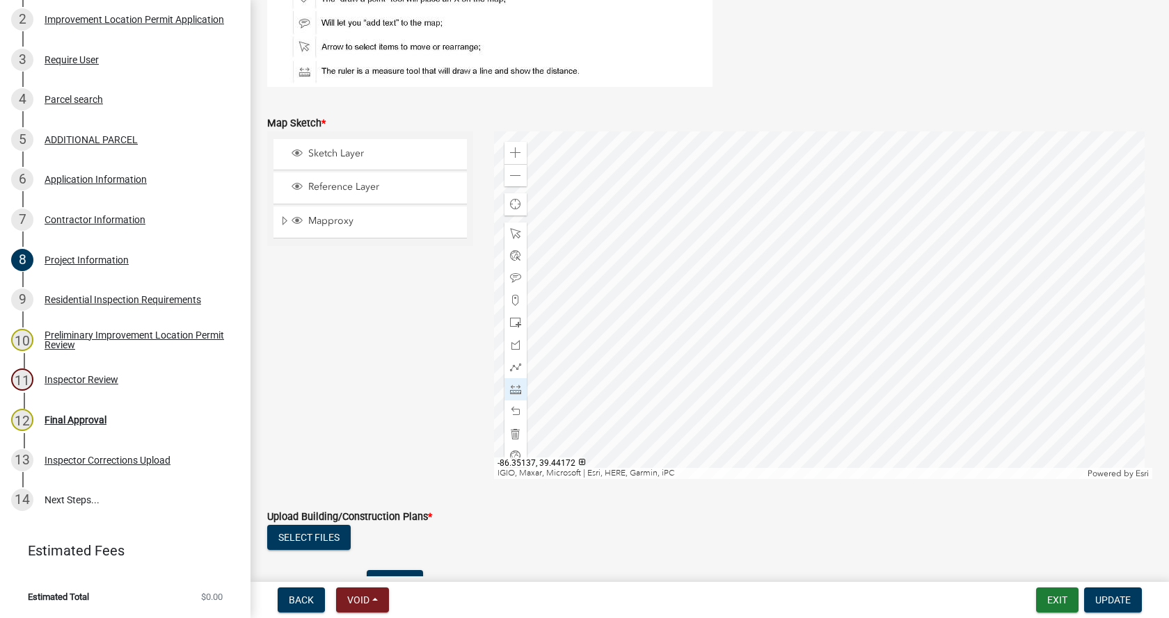
click at [663, 217] on div at bounding box center [823, 305] width 659 height 348
click at [511, 233] on span at bounding box center [515, 233] width 11 height 11
click at [746, 211] on div at bounding box center [823, 305] width 659 height 348
click at [756, 217] on div at bounding box center [823, 305] width 659 height 348
click at [797, 247] on div at bounding box center [823, 305] width 659 height 348
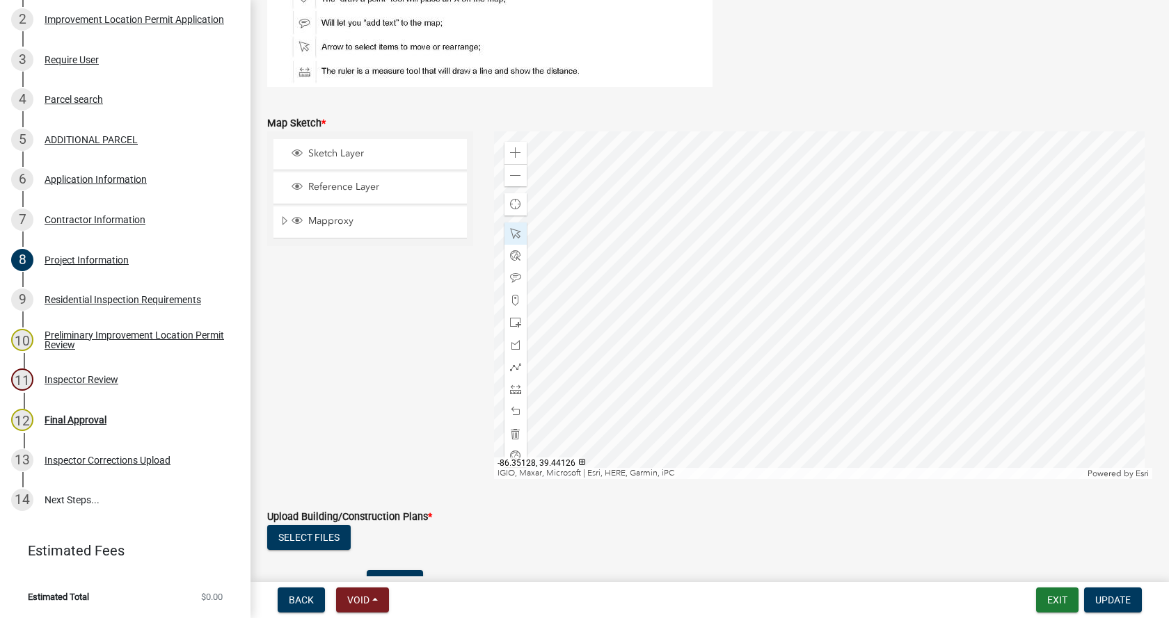
click at [827, 248] on div at bounding box center [823, 305] width 659 height 348
click at [869, 203] on div at bounding box center [823, 305] width 659 height 348
click at [886, 212] on div at bounding box center [823, 305] width 659 height 348
click at [924, 209] on div at bounding box center [823, 305] width 659 height 348
click at [513, 176] on span at bounding box center [515, 175] width 11 height 11
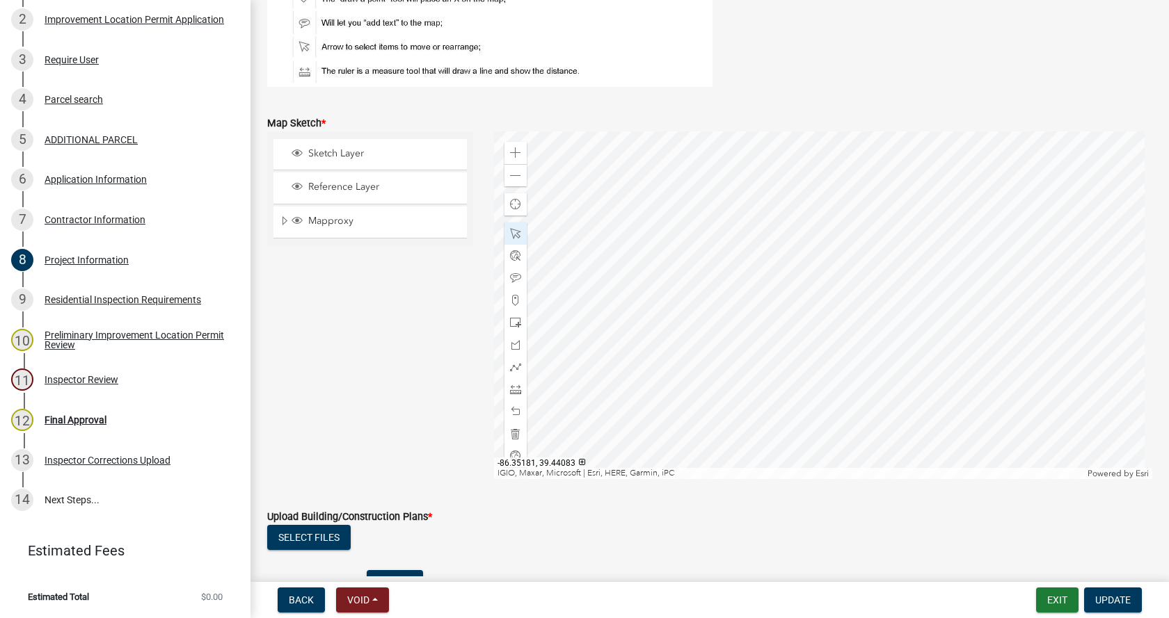
click at [569, 380] on div at bounding box center [823, 305] width 659 height 348
click at [1114, 597] on span "Update" at bounding box center [1112, 600] width 35 height 11
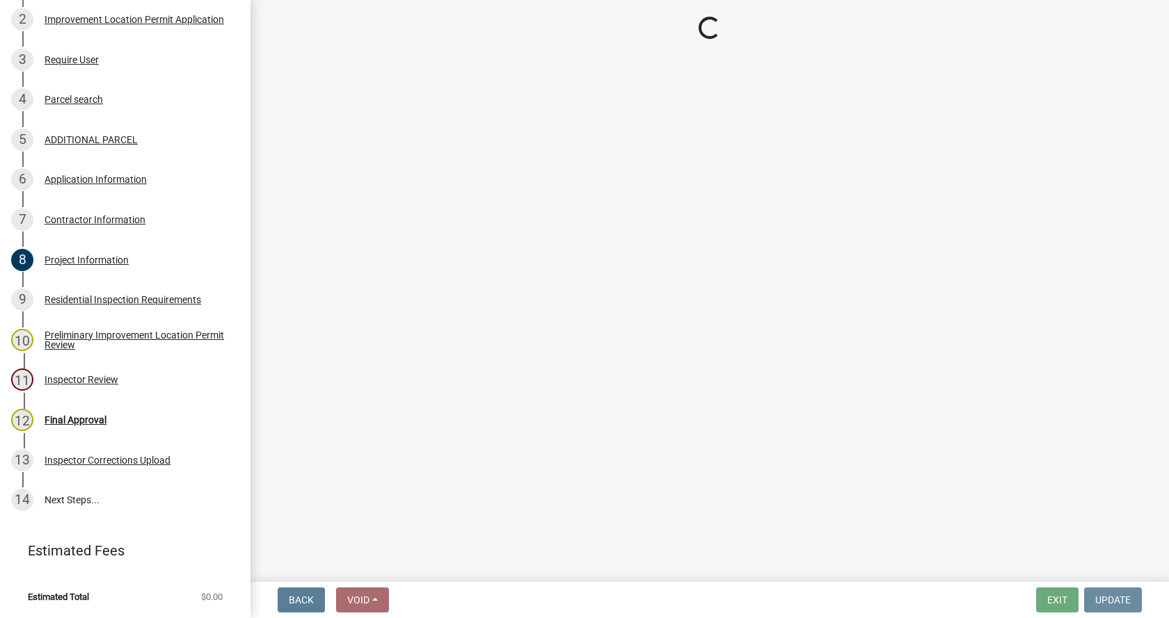
scroll to position [0, 0]
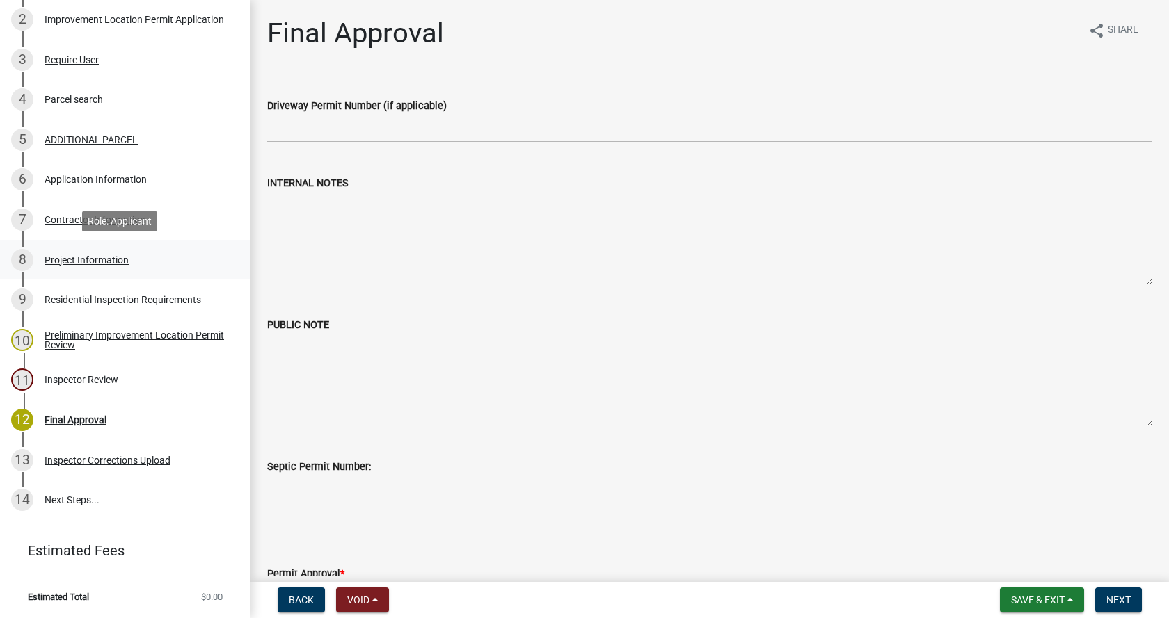
click at [51, 255] on div "Project Information" at bounding box center [87, 260] width 84 height 10
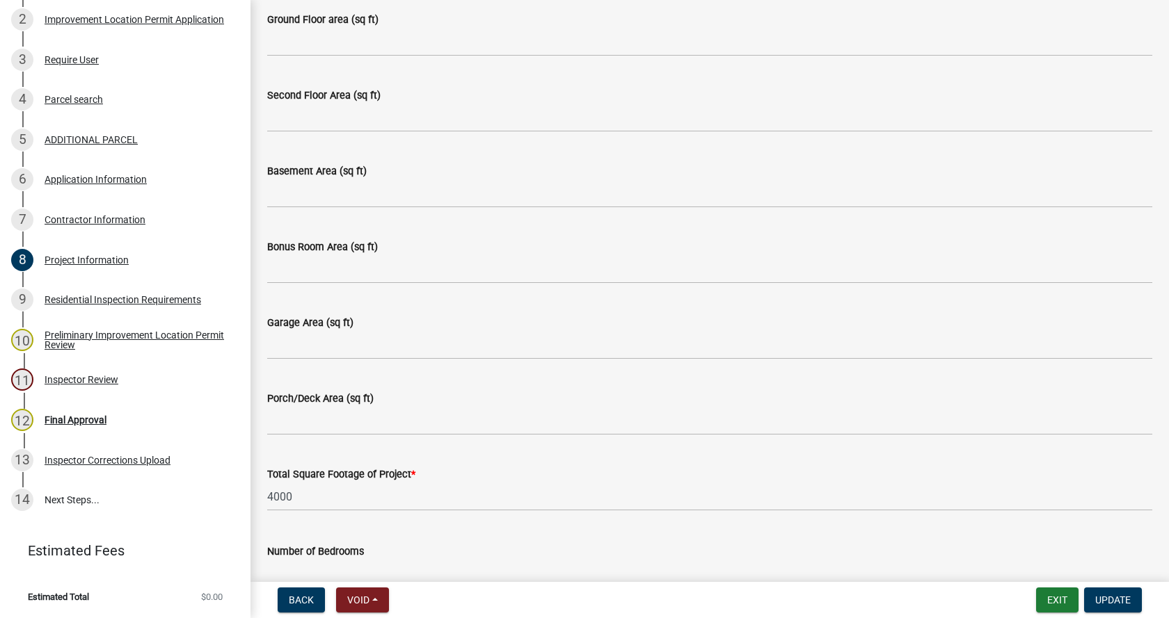
scroll to position [696, 0]
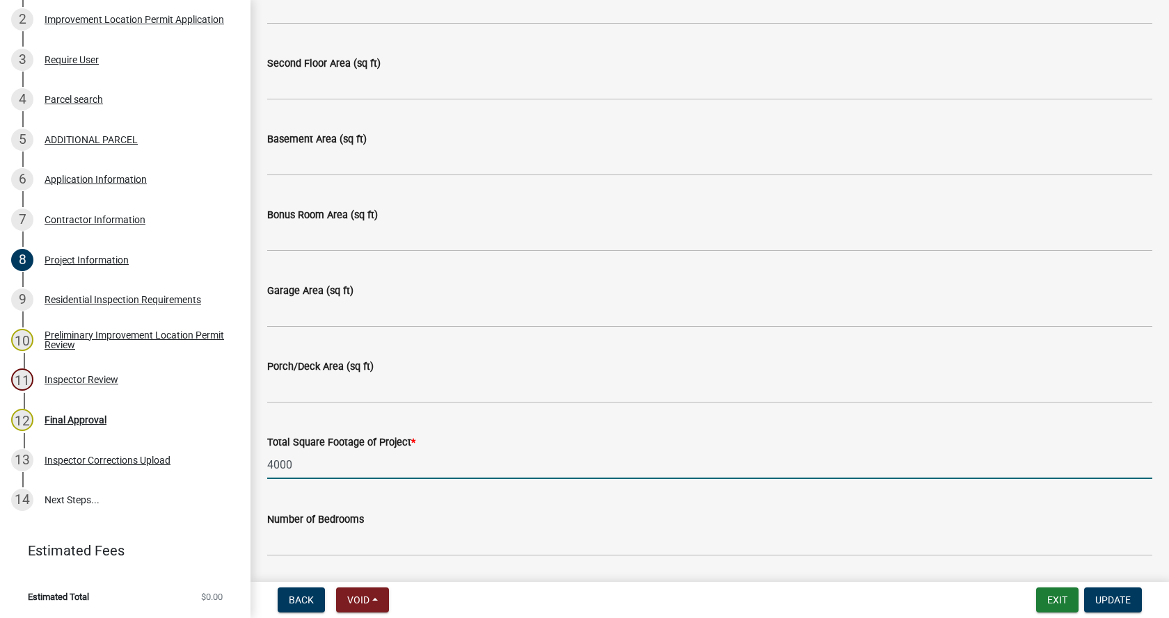
click at [274, 460] on input "4000" at bounding box center [709, 465] width 885 height 29
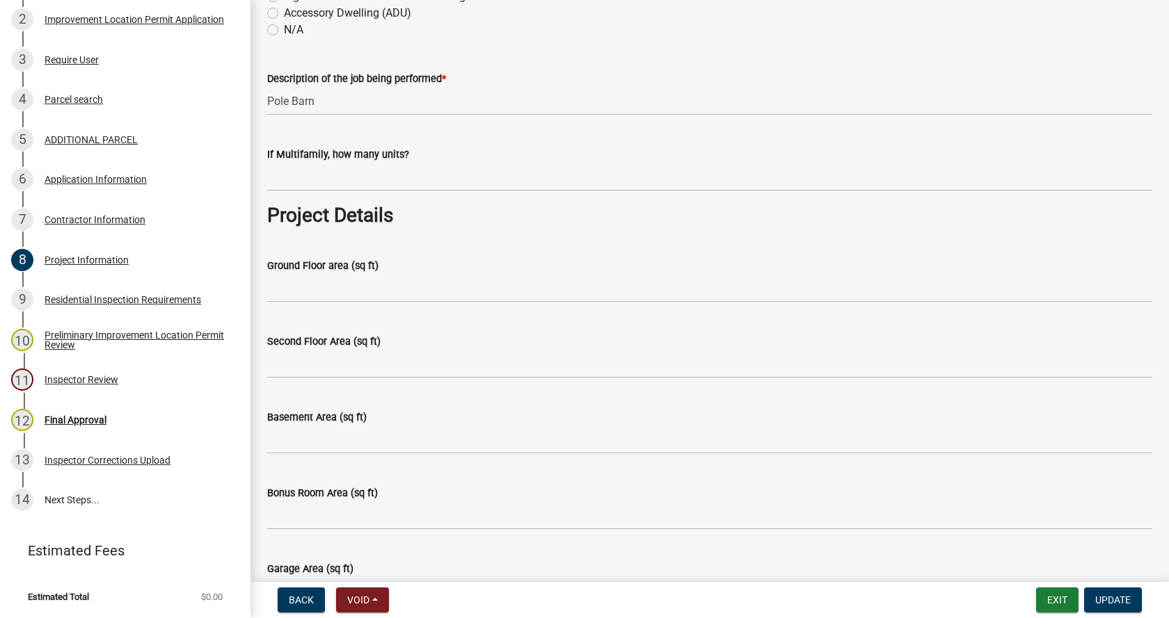
type input "4300"
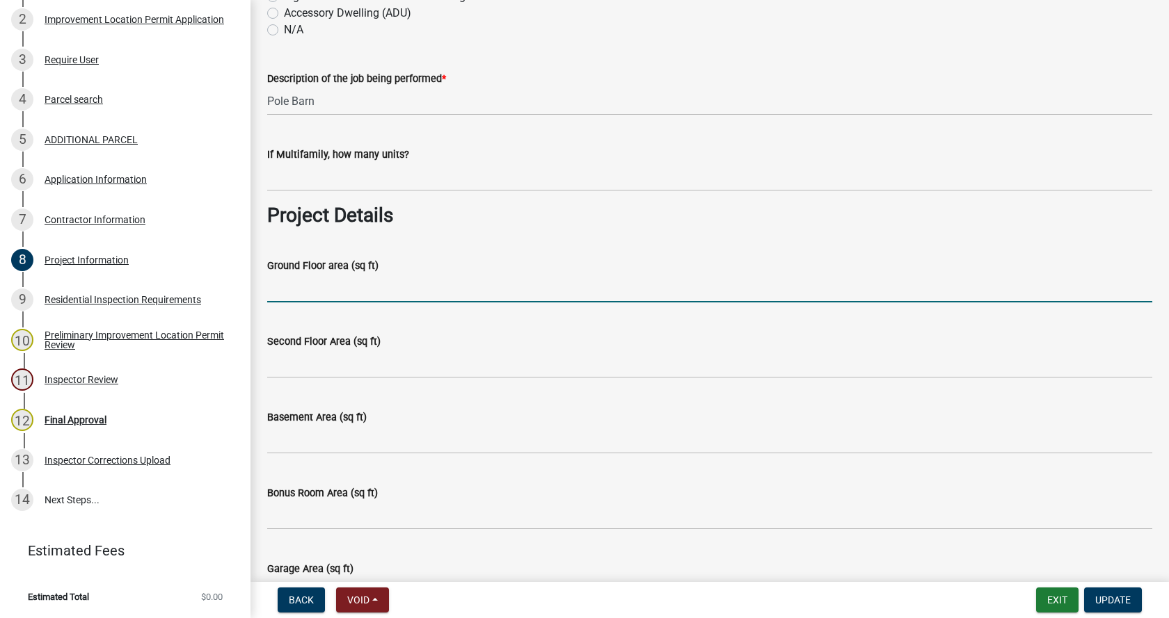
click at [278, 289] on input "Ground Floor area (sq ft)" at bounding box center [709, 288] width 885 height 29
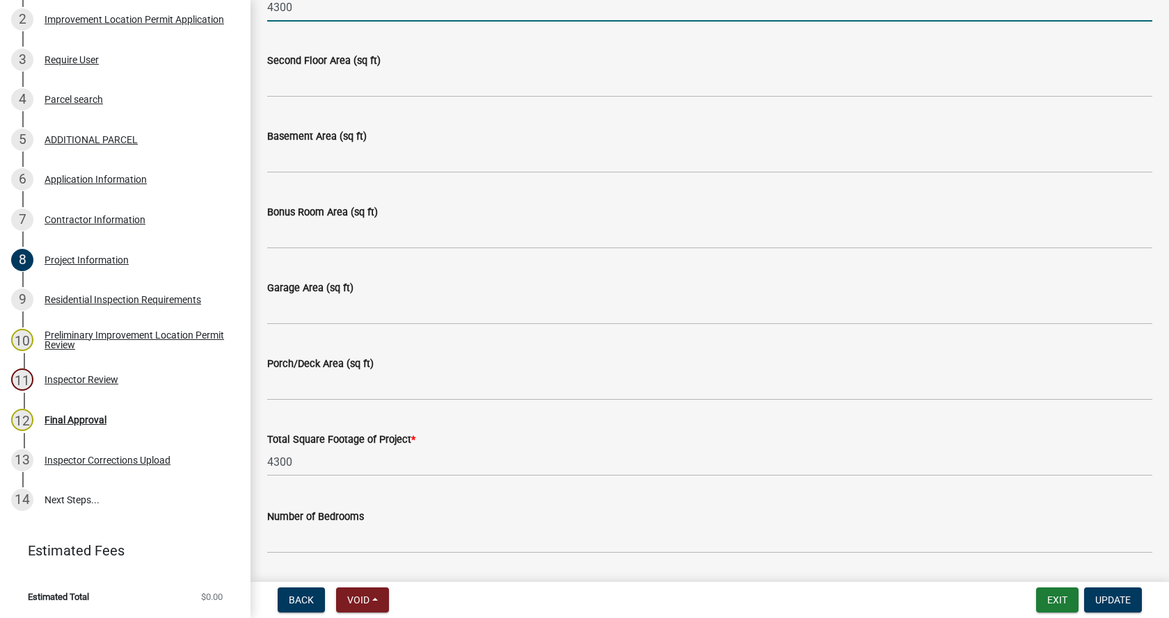
scroll to position [765, 0]
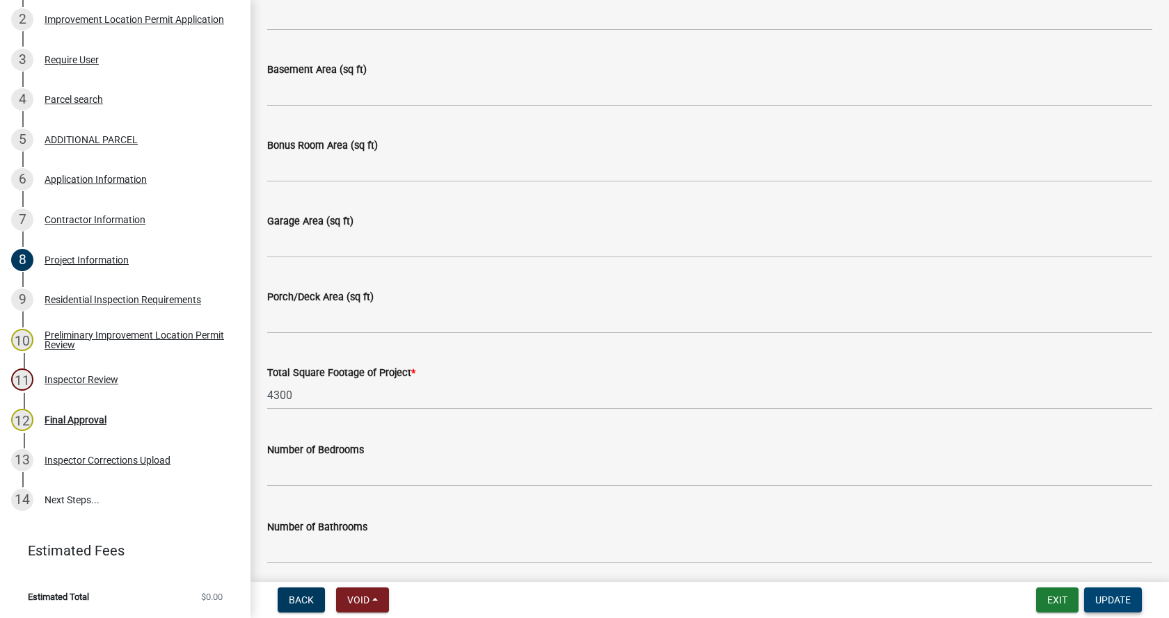
type input "4300"
click at [1118, 595] on span "Update" at bounding box center [1112, 600] width 35 height 11
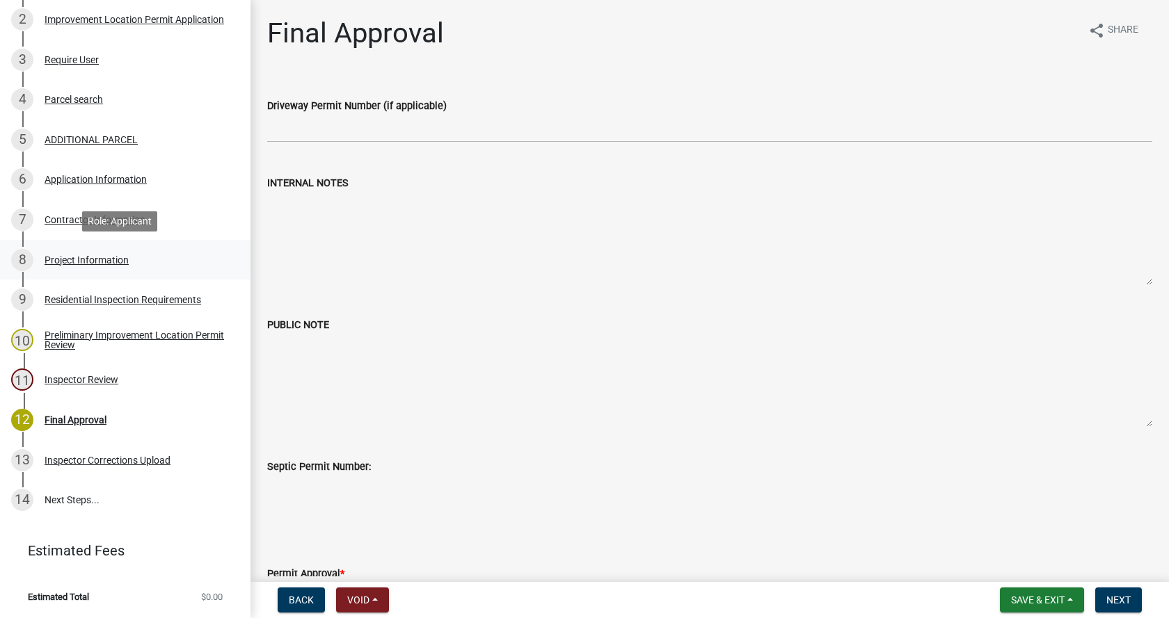
click at [65, 259] on div "Project Information" at bounding box center [87, 260] width 84 height 10
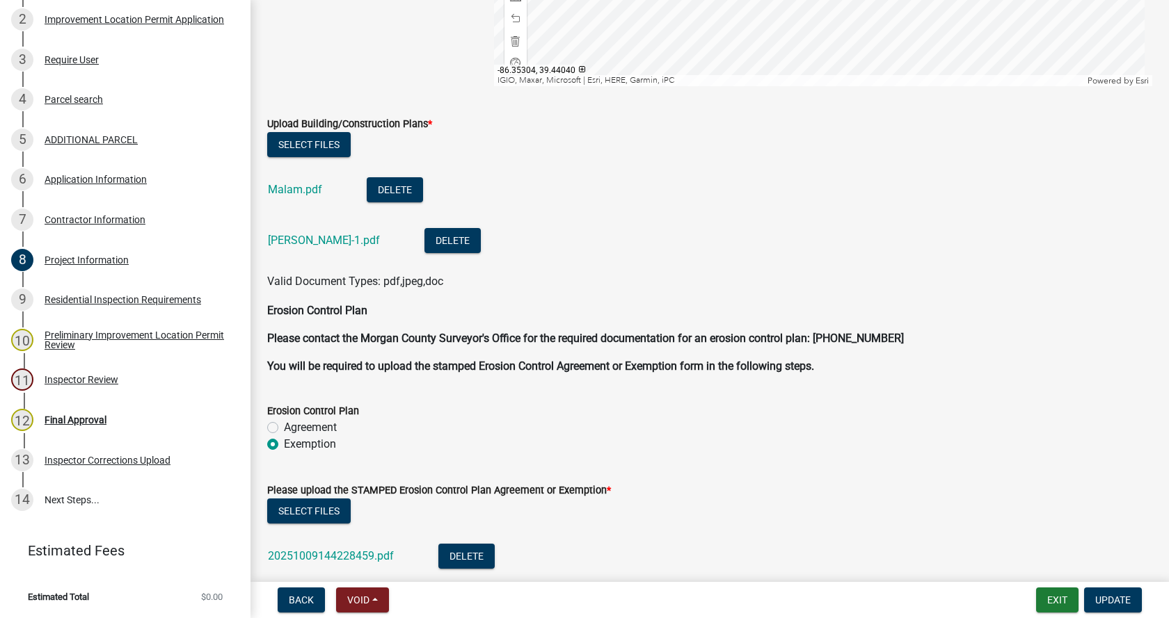
scroll to position [3160, 0]
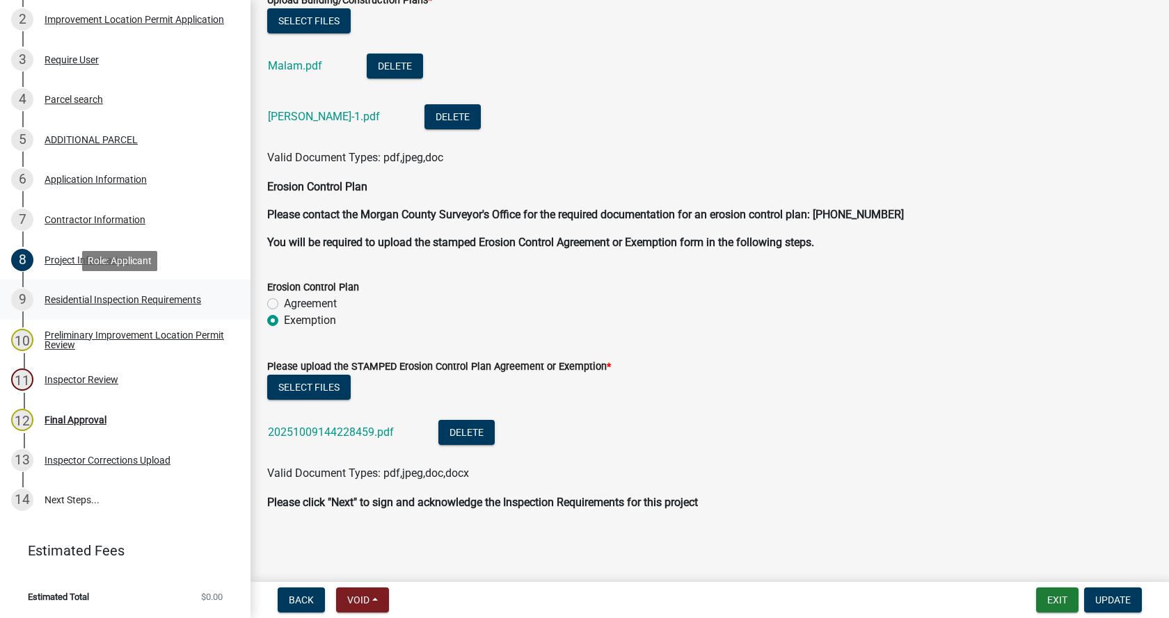
click at [65, 297] on div "Residential Inspection Requirements" at bounding box center [123, 300] width 157 height 10
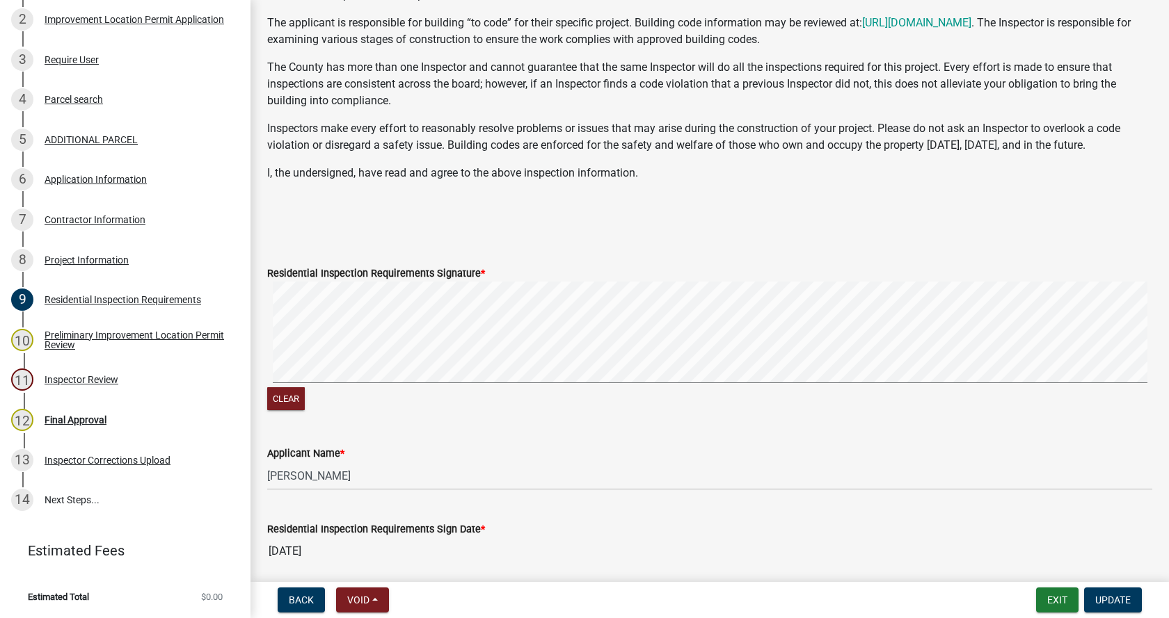
scroll to position [278, 0]
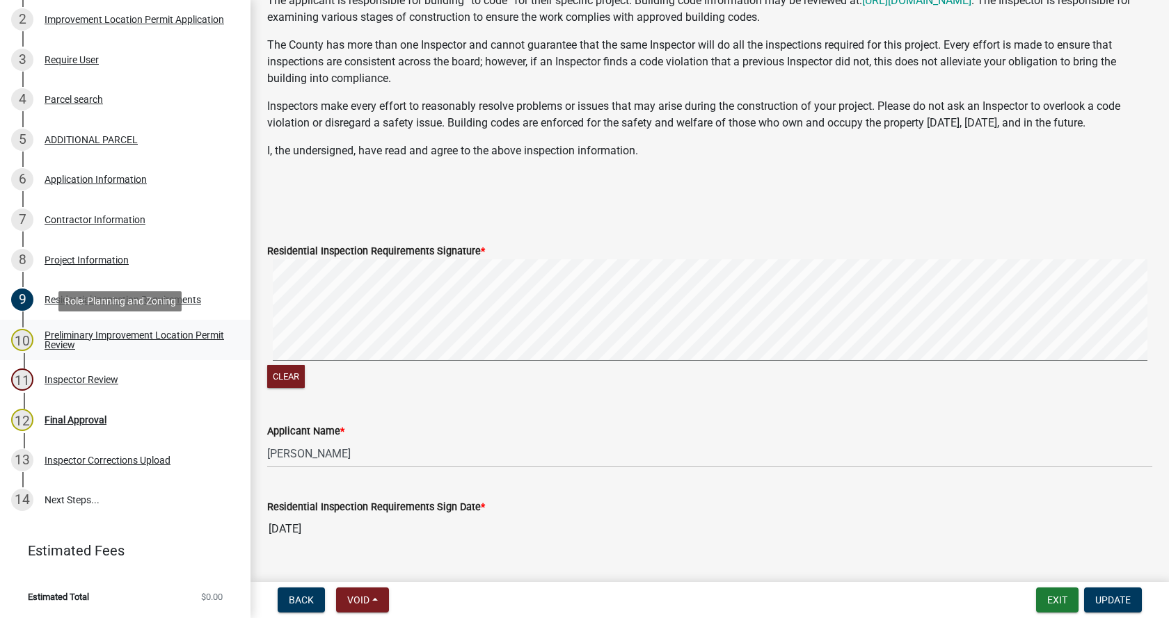
click at [54, 335] on div "Preliminary Improvement Location Permit Review" at bounding box center [137, 339] width 184 height 19
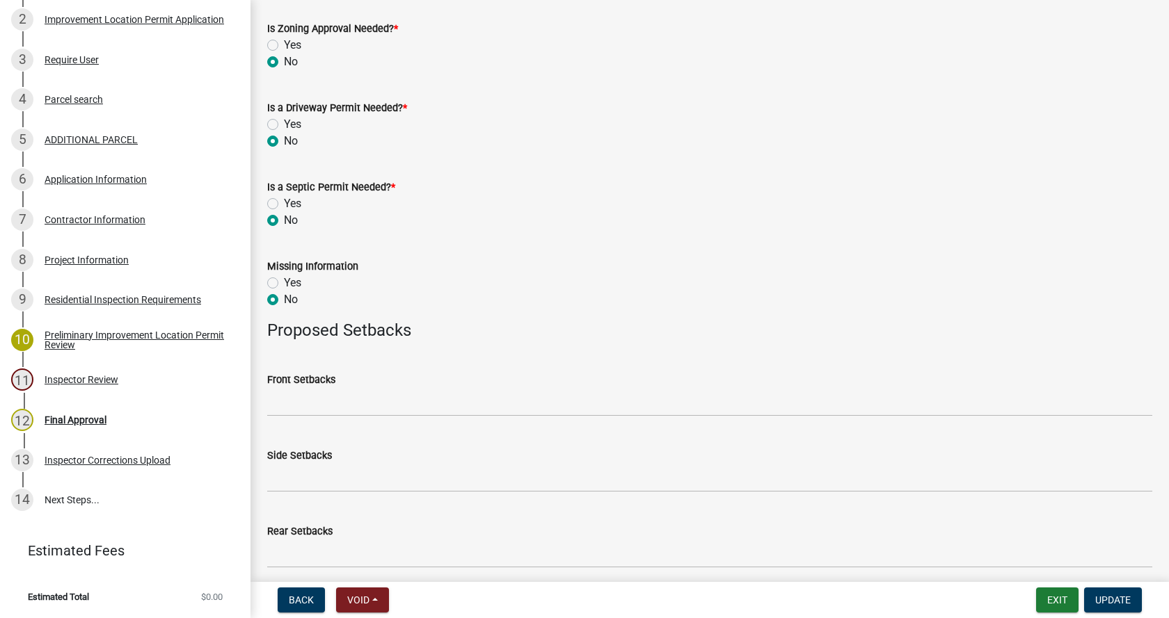
scroll to position [544, 0]
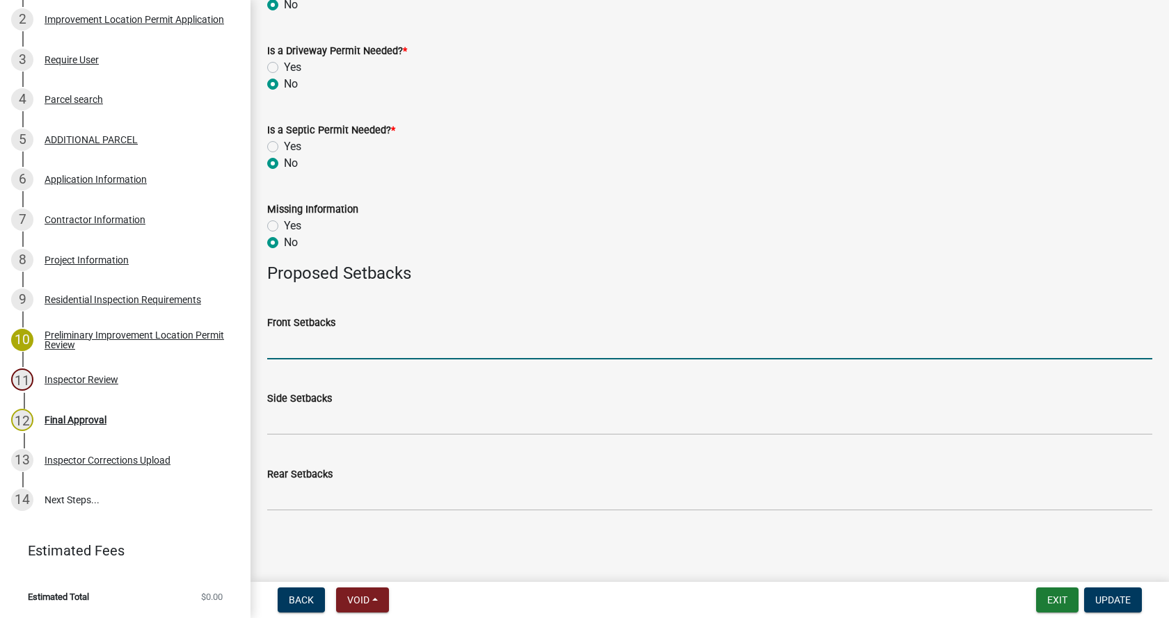
click at [283, 349] on input "Front Setbacks" at bounding box center [709, 345] width 885 height 29
type input "312"
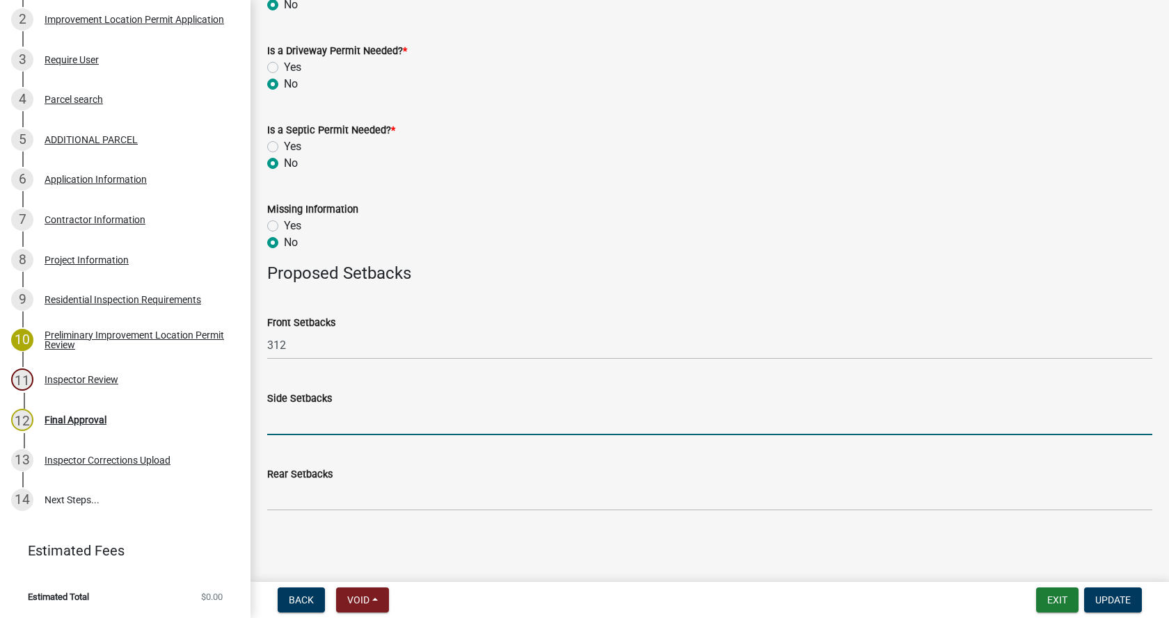
click at [275, 422] on input "Side Setbacks" at bounding box center [709, 421] width 885 height 29
type input "32/285"
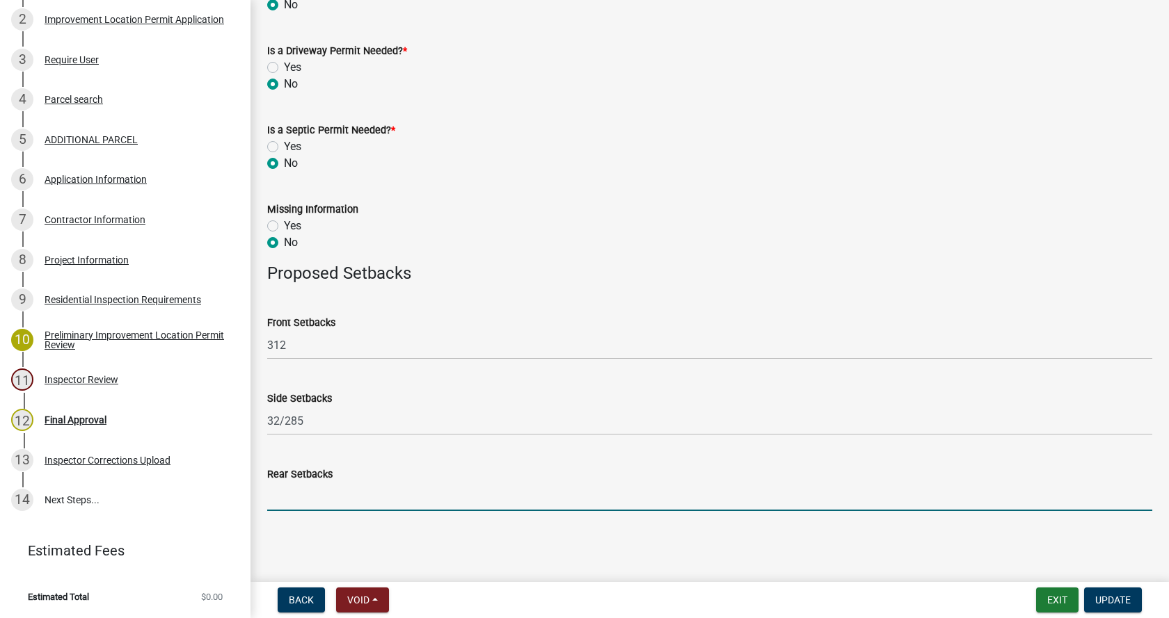
click at [271, 503] on input "Rear Setbacks" at bounding box center [709, 497] width 885 height 29
type input "212"
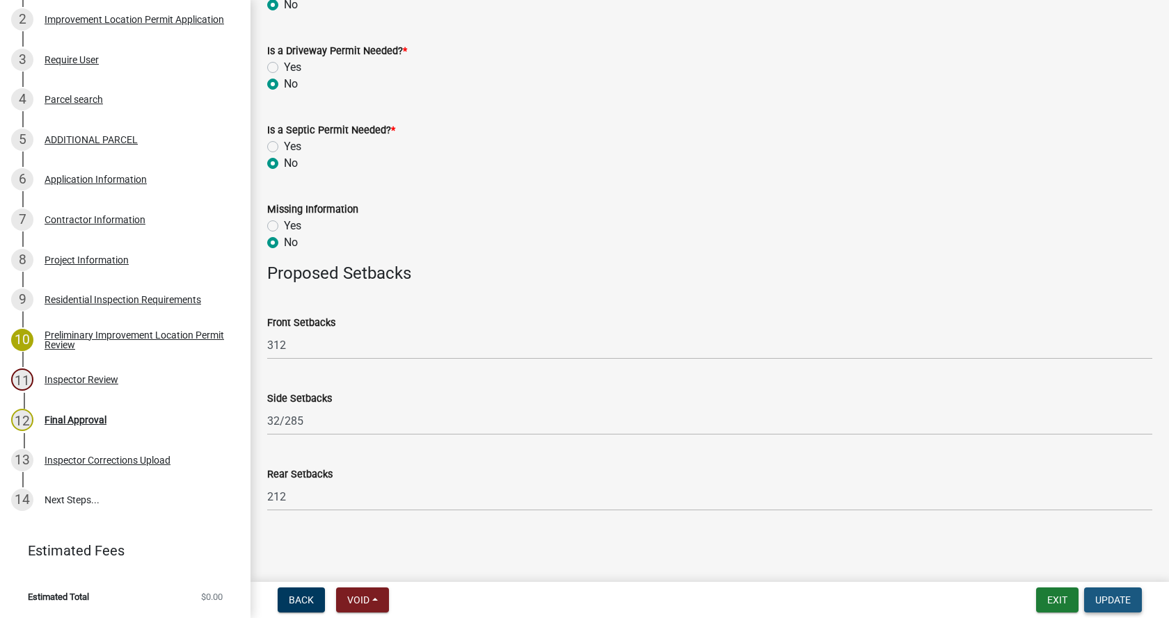
click at [1115, 600] on span "Update" at bounding box center [1112, 600] width 35 height 11
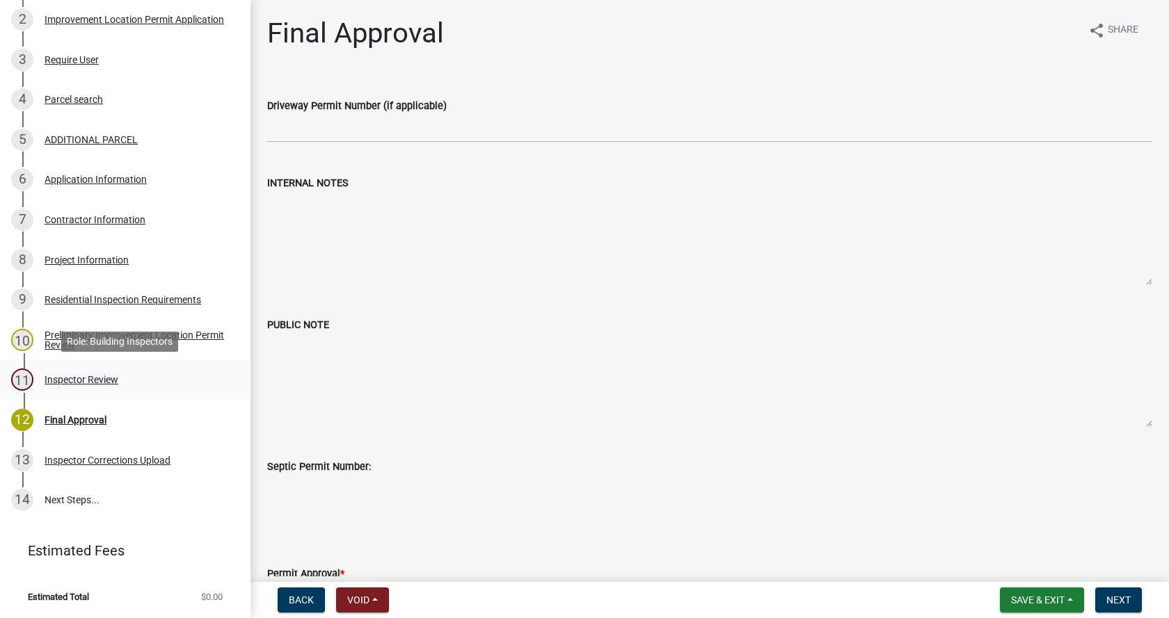
click at [52, 377] on div "Inspector Review" at bounding box center [82, 380] width 74 height 10
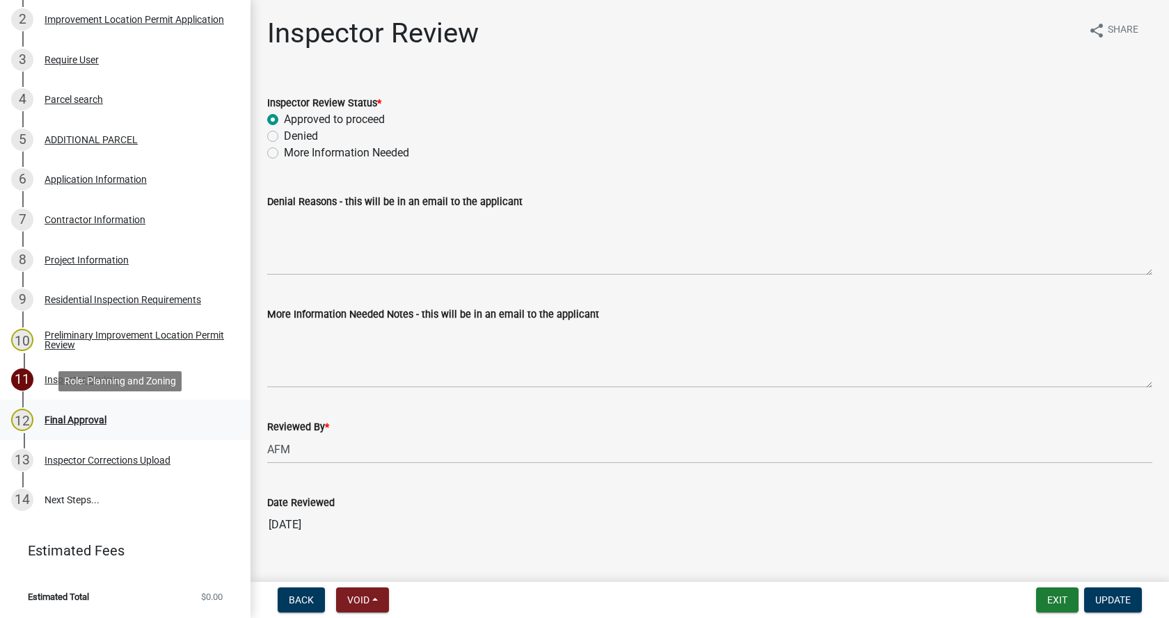
click at [49, 415] on div "Final Approval" at bounding box center [76, 420] width 62 height 10
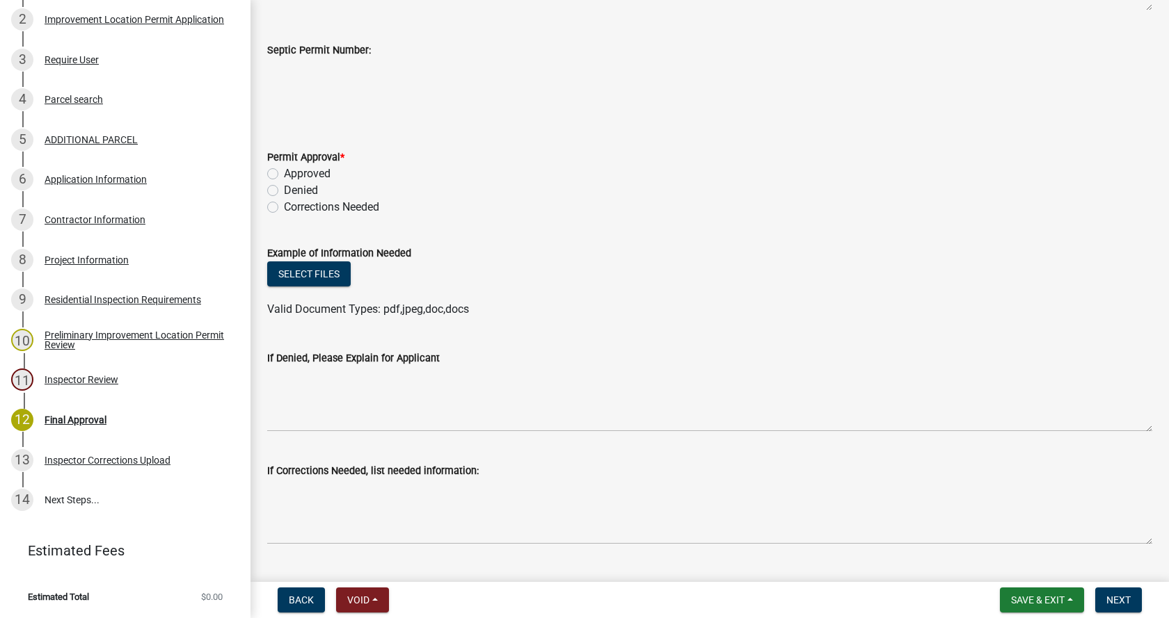
scroll to position [417, 0]
click at [284, 172] on label "Approved" at bounding box center [307, 173] width 47 height 17
click at [284, 172] on input "Approved" at bounding box center [288, 169] width 9 height 9
radio input "true"
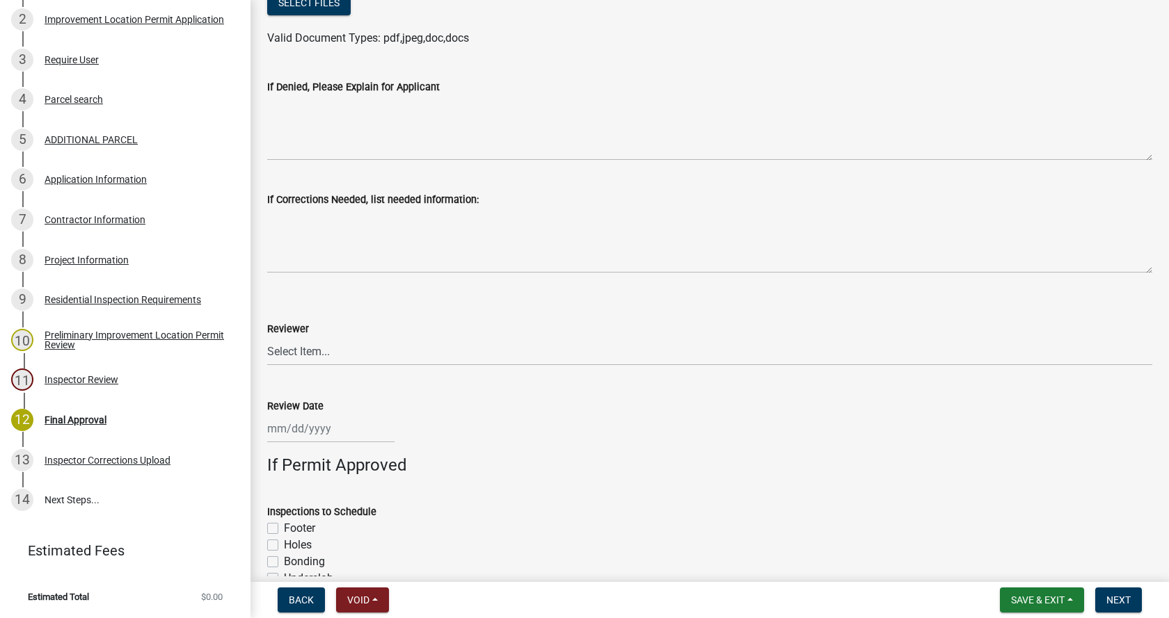
scroll to position [765, 0]
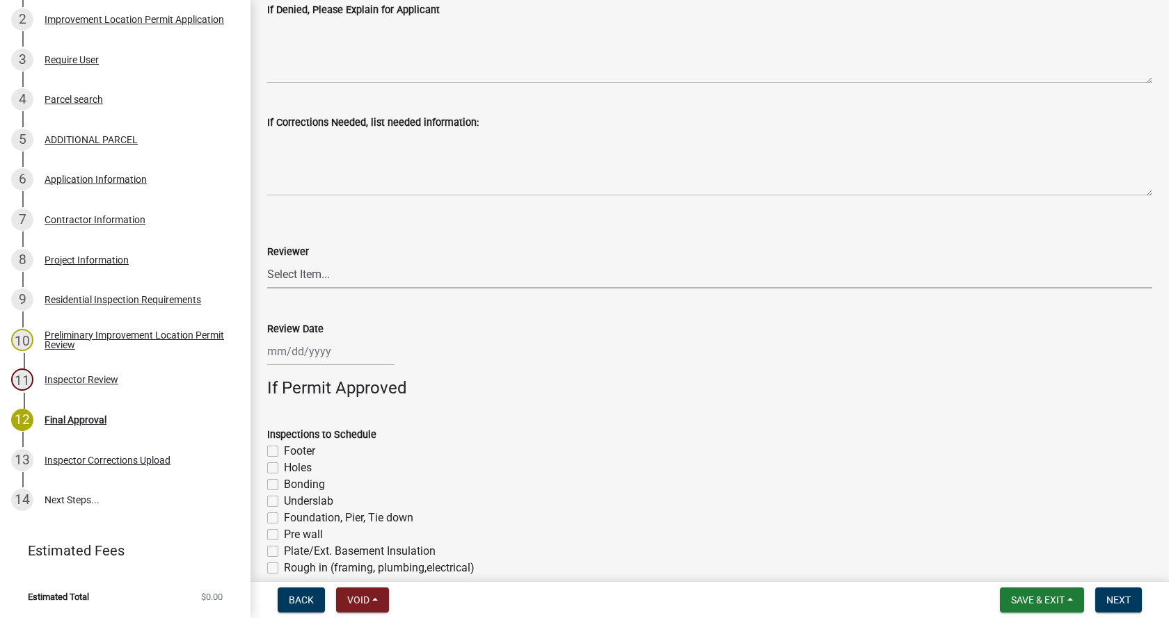
click at [285, 275] on select "Select Item... [PERSON_NAME] [PERSON_NAME] [PERSON_NAME]" at bounding box center [709, 274] width 885 height 29
click at [267, 260] on select "Select Item... [PERSON_NAME] [PERSON_NAME] [PERSON_NAME]" at bounding box center [709, 274] width 885 height 29
select select "4bf9213e-c266-4258-8e9b-d5f6a07002fa"
click at [309, 353] on div at bounding box center [330, 351] width 127 height 29
select select "10"
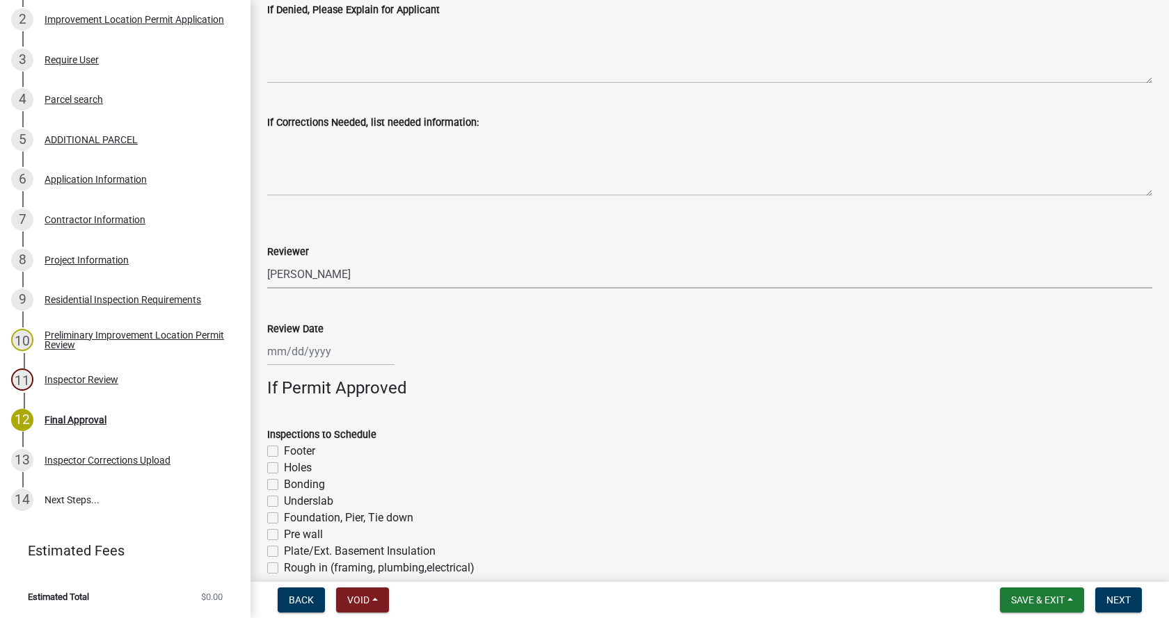
select select "2025"
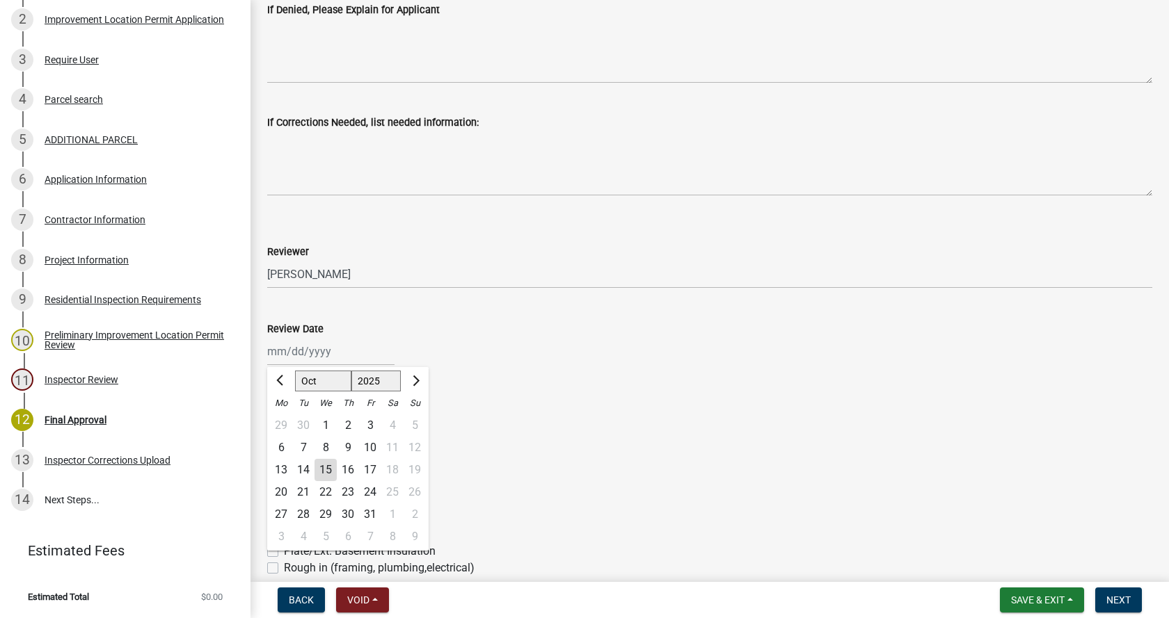
click at [329, 469] on div "15" at bounding box center [325, 470] width 22 height 22
type input "[DATE]"
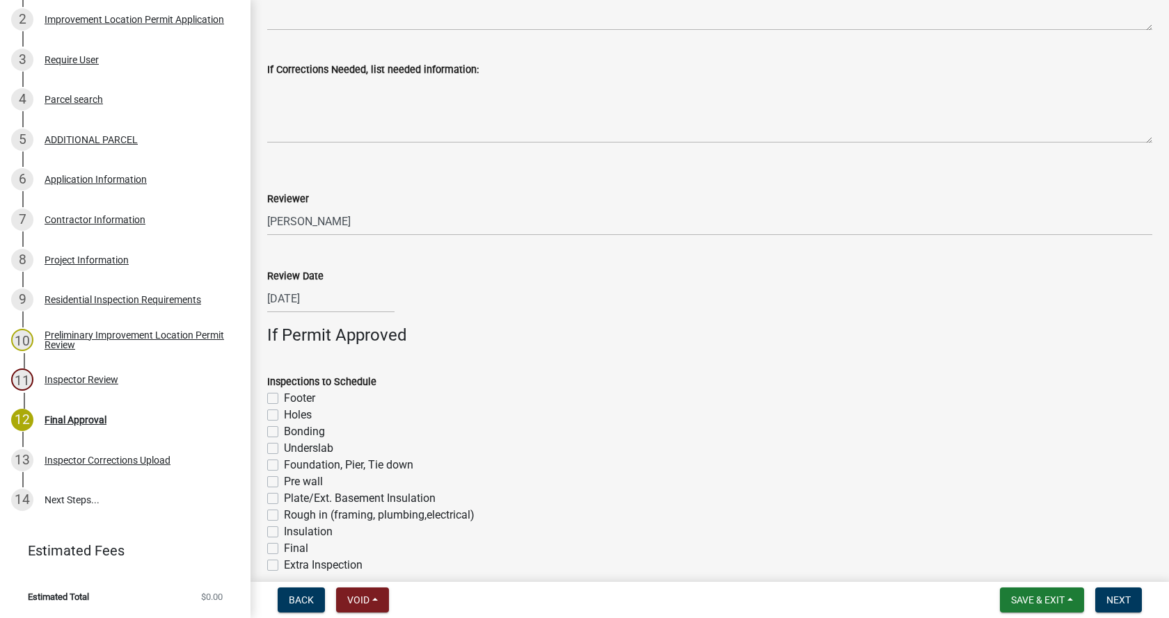
scroll to position [906, 0]
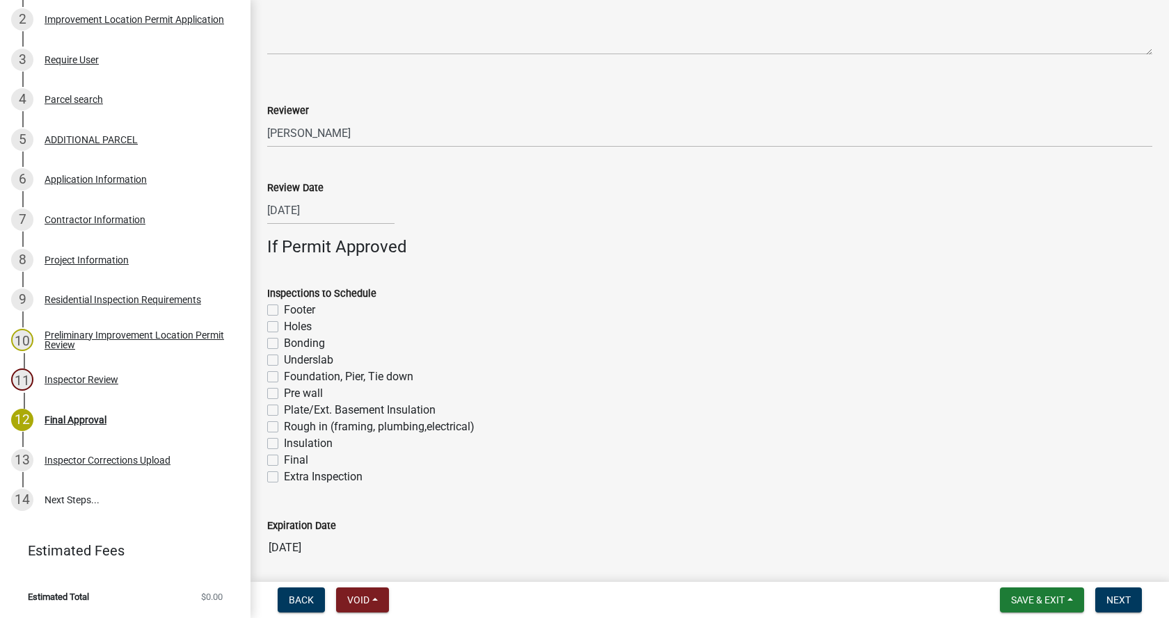
click at [284, 310] on label "Footer" at bounding box center [299, 310] width 31 height 17
click at [284, 310] on input "Footer" at bounding box center [288, 306] width 9 height 9
checkbox input "true"
checkbox input "false"
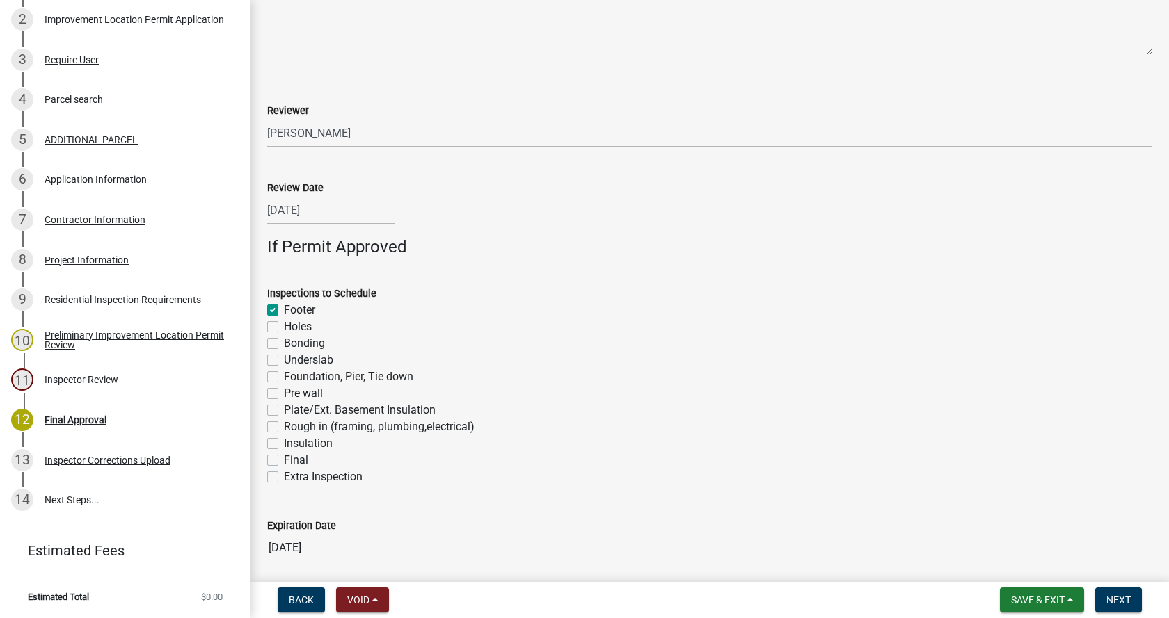
checkbox input "false"
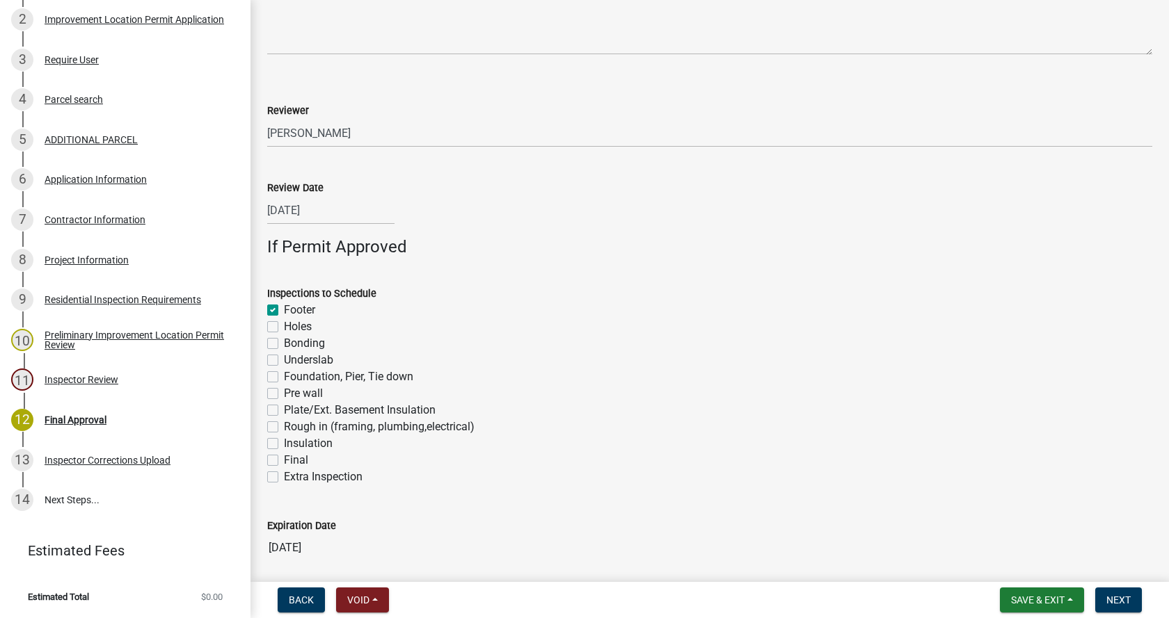
checkbox input "false"
click at [284, 376] on label "Foundation, Pier, Tie down" at bounding box center [348, 377] width 129 height 17
click at [284, 376] on input "Foundation, Pier, Tie down" at bounding box center [288, 373] width 9 height 9
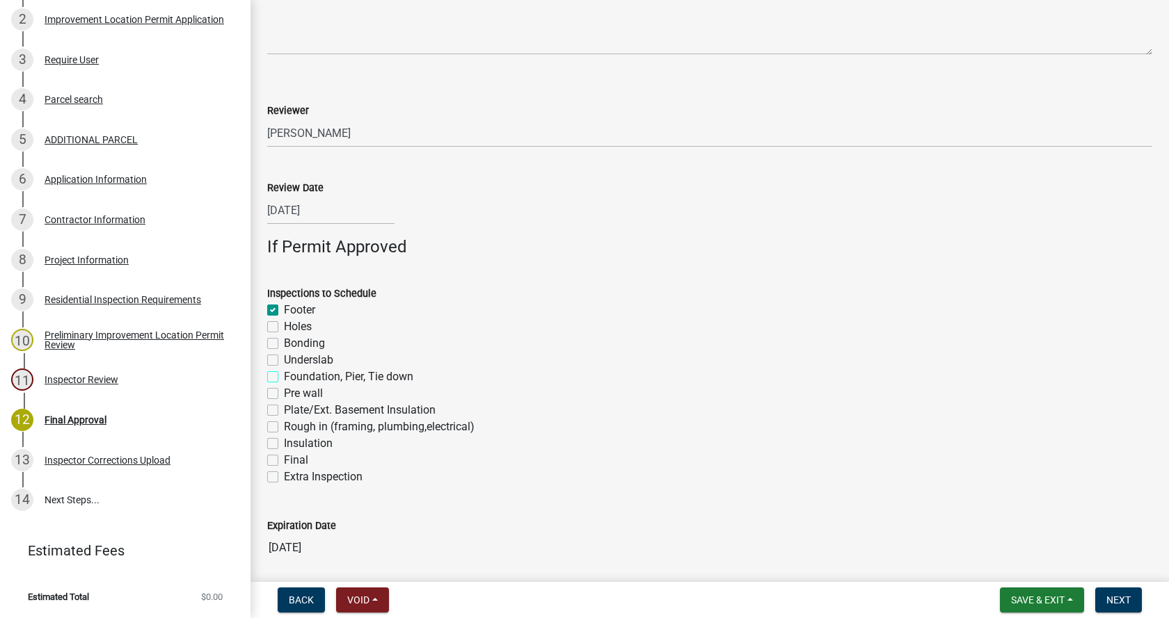
checkbox input "true"
checkbox input "false"
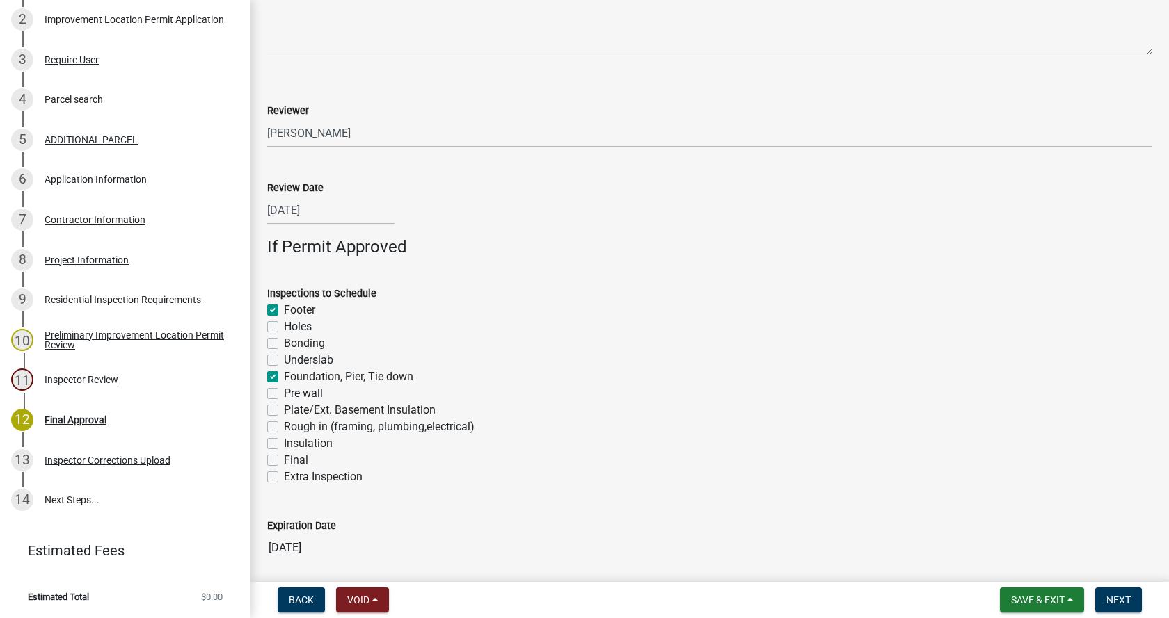
checkbox input "true"
checkbox input "false"
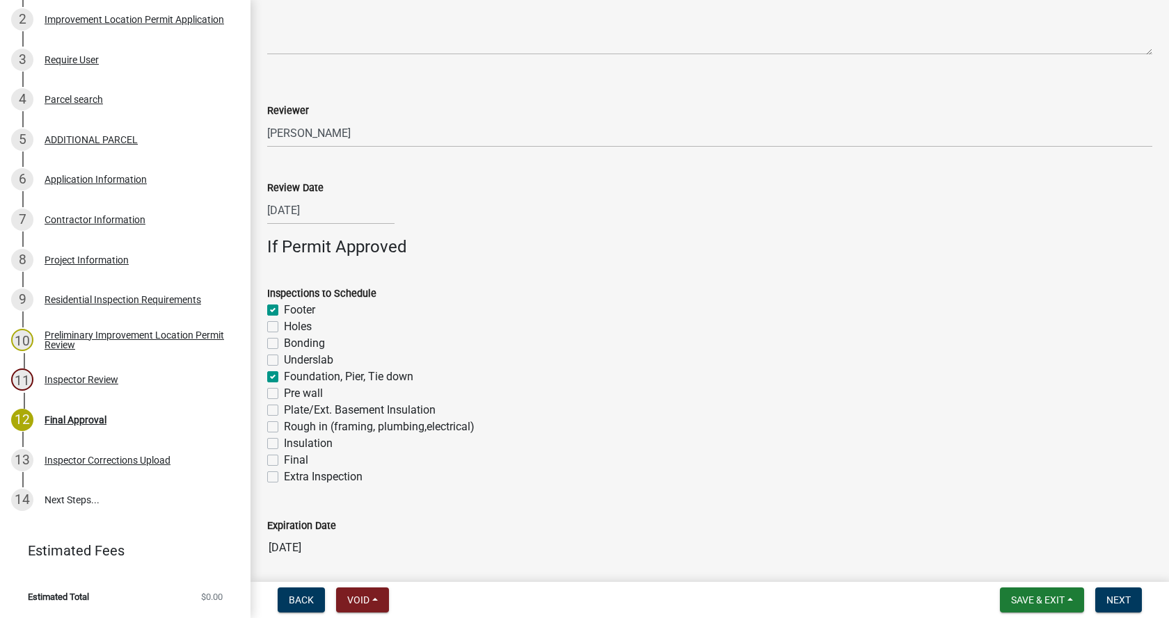
checkbox input "false"
click at [284, 426] on label "Rough in (framing, plumbing,electrical)" at bounding box center [379, 427] width 191 height 17
click at [284, 426] on input "Rough in (framing, plumbing,electrical)" at bounding box center [288, 423] width 9 height 9
checkbox input "true"
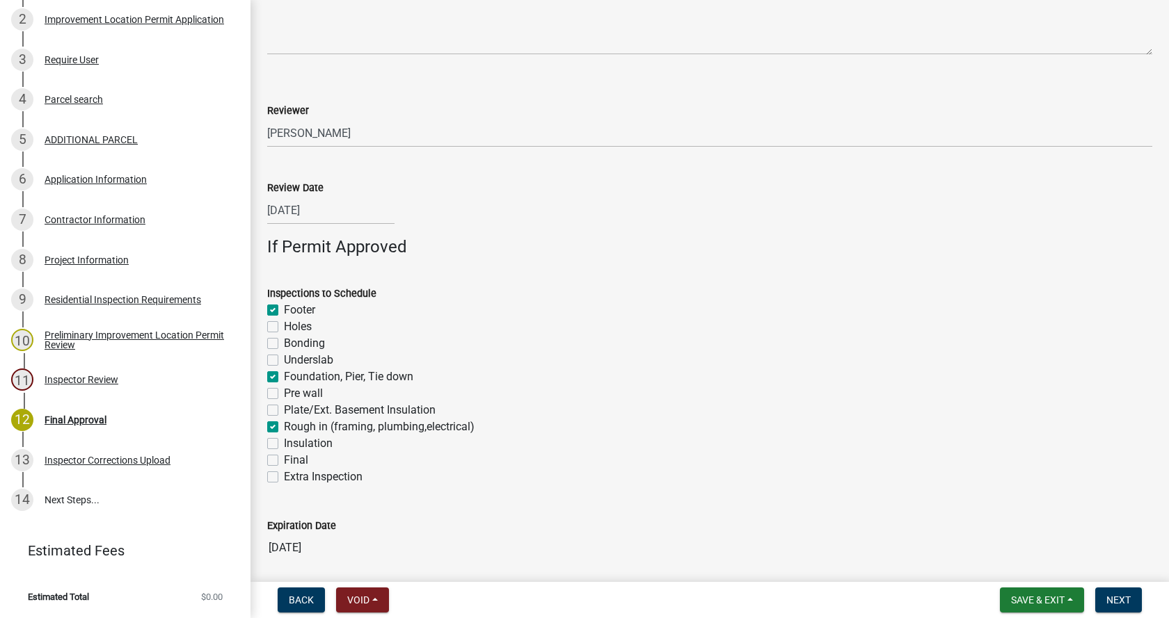
checkbox input "true"
checkbox input "false"
checkbox input "true"
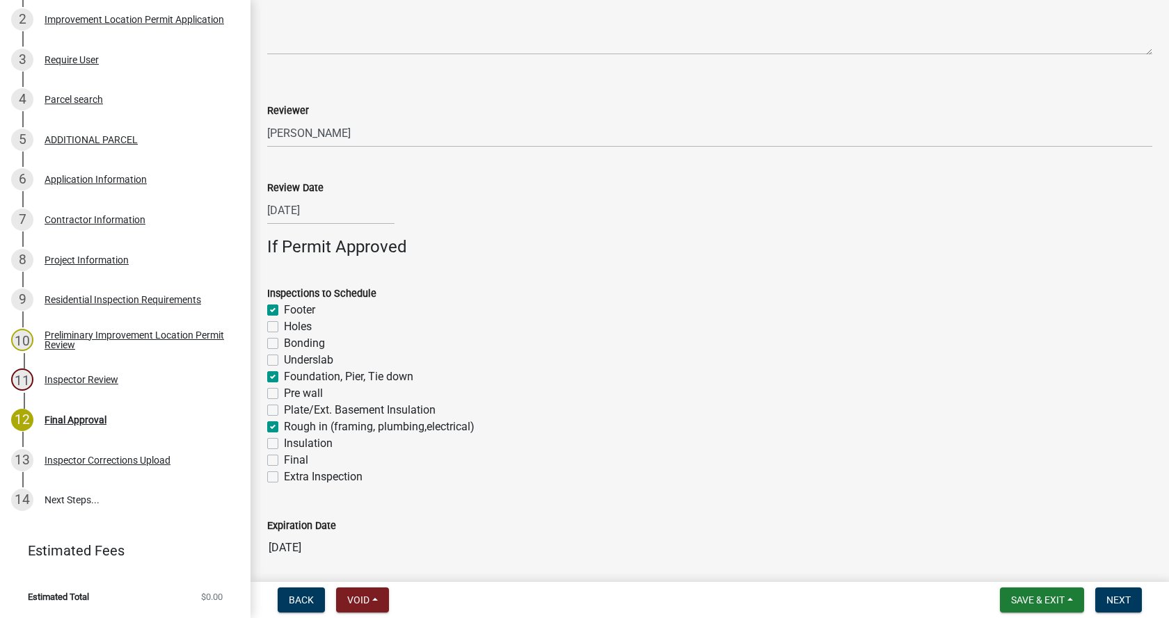
checkbox input "false"
checkbox input "true"
checkbox input "false"
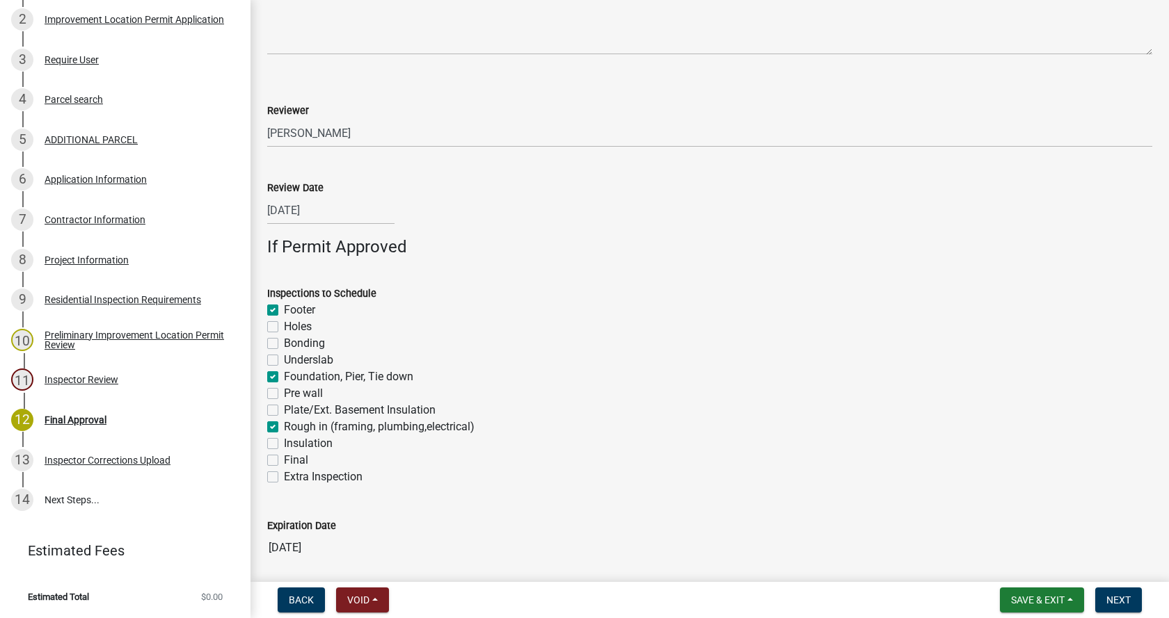
checkbox input "false"
click at [284, 461] on label "Final" at bounding box center [296, 460] width 24 height 17
click at [284, 461] on input "Final" at bounding box center [288, 456] width 9 height 9
checkbox input "true"
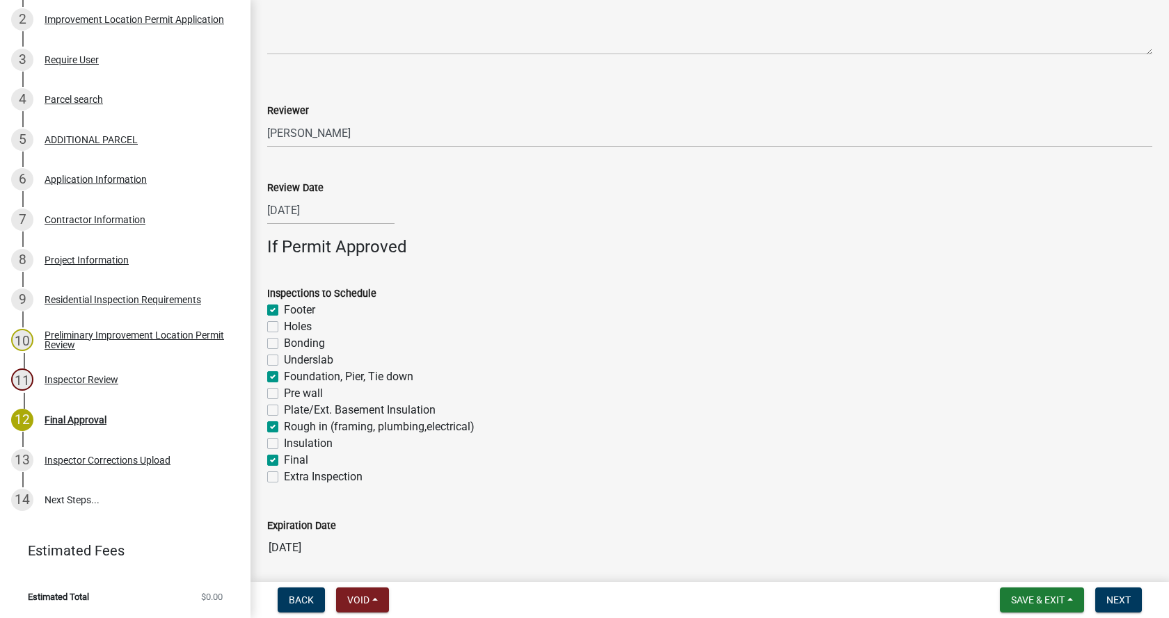
checkbox input "false"
checkbox input "true"
checkbox input "false"
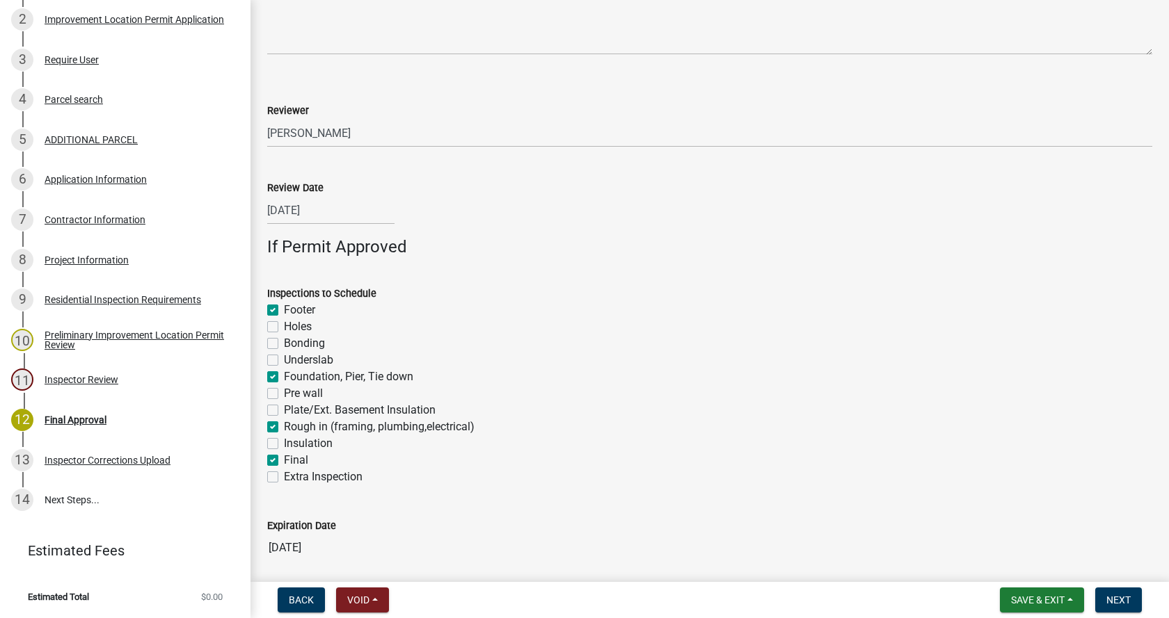
checkbox input "false"
click at [1120, 598] on span "Next" at bounding box center [1118, 600] width 24 height 11
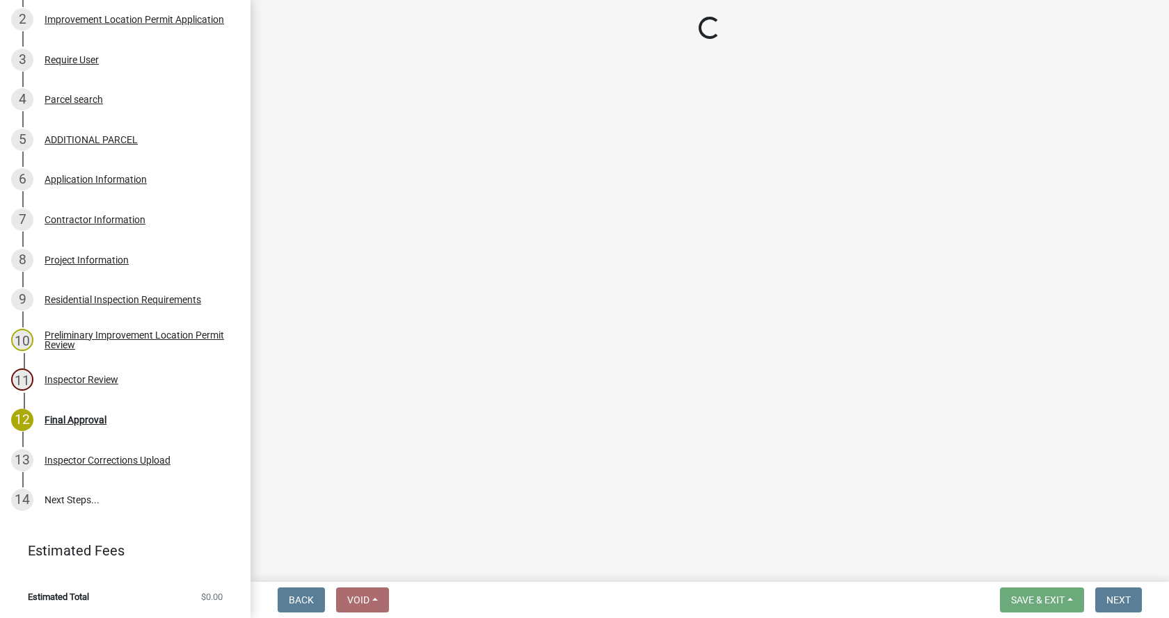
scroll to position [590, 0]
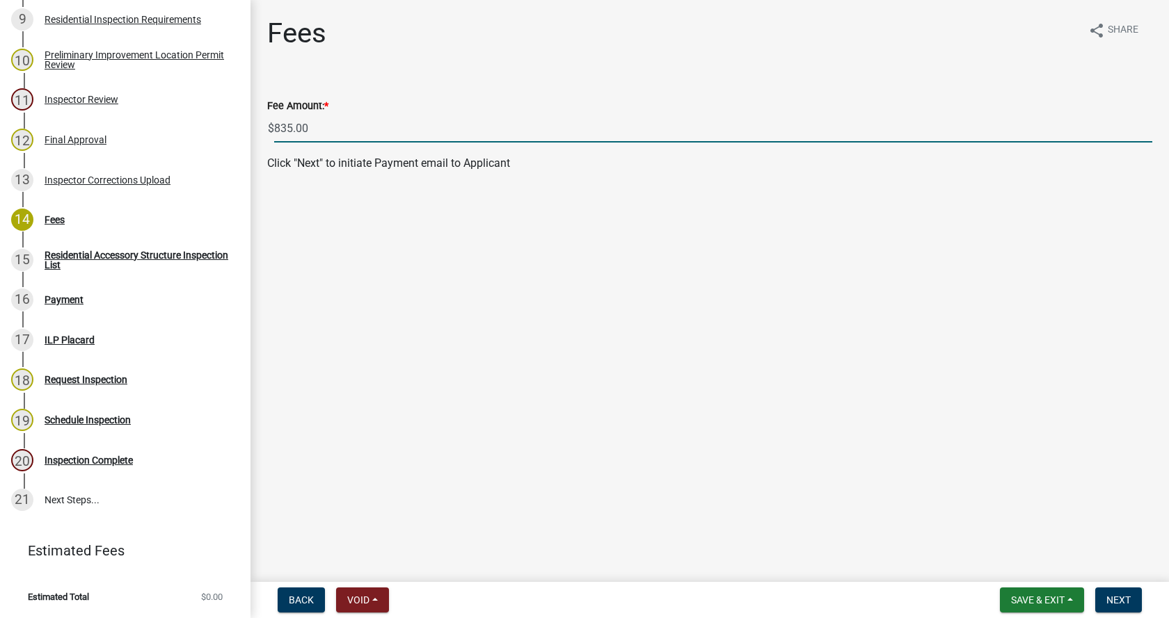
click at [285, 128] on input "835.00" at bounding box center [713, 128] width 878 height 29
click at [1115, 596] on span "Next" at bounding box center [1118, 600] width 24 height 11
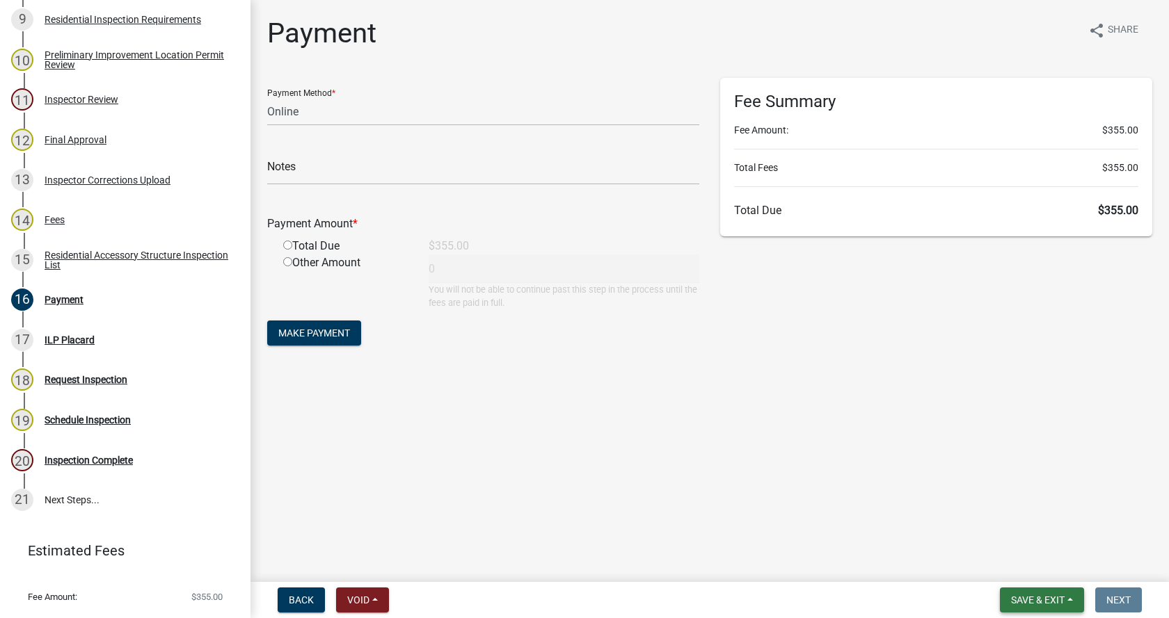
click at [1064, 599] on span "Save & Exit" at bounding box center [1038, 600] width 54 height 11
click at [1025, 563] on button "Save & Exit" at bounding box center [1027, 563] width 111 height 33
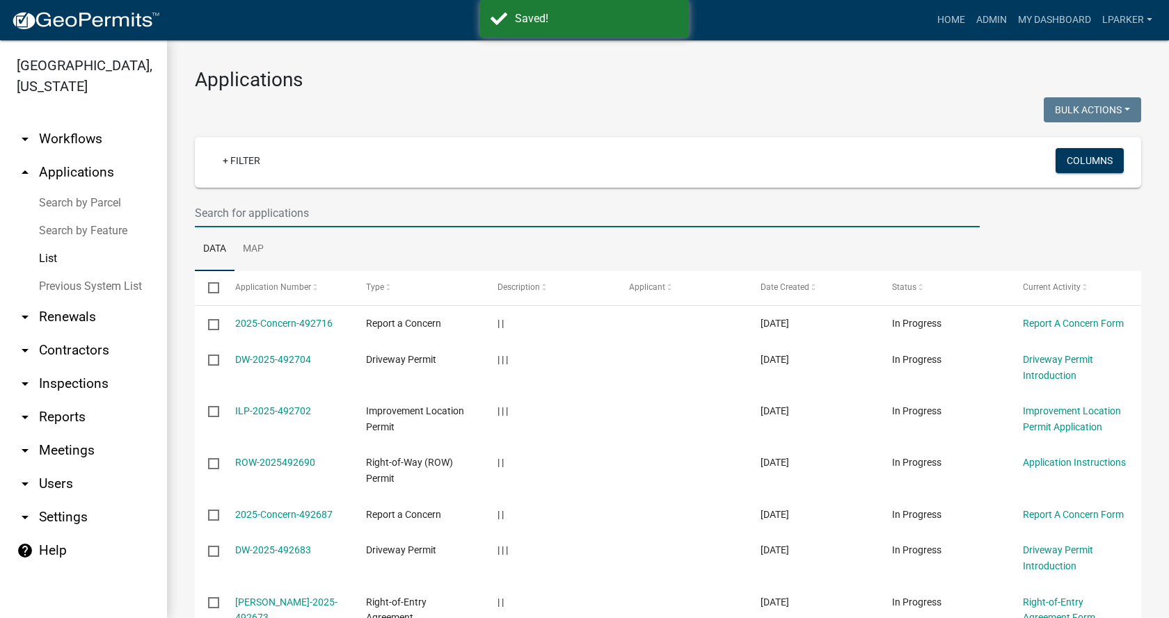
click at [335, 219] on input "text" at bounding box center [587, 213] width 785 height 29
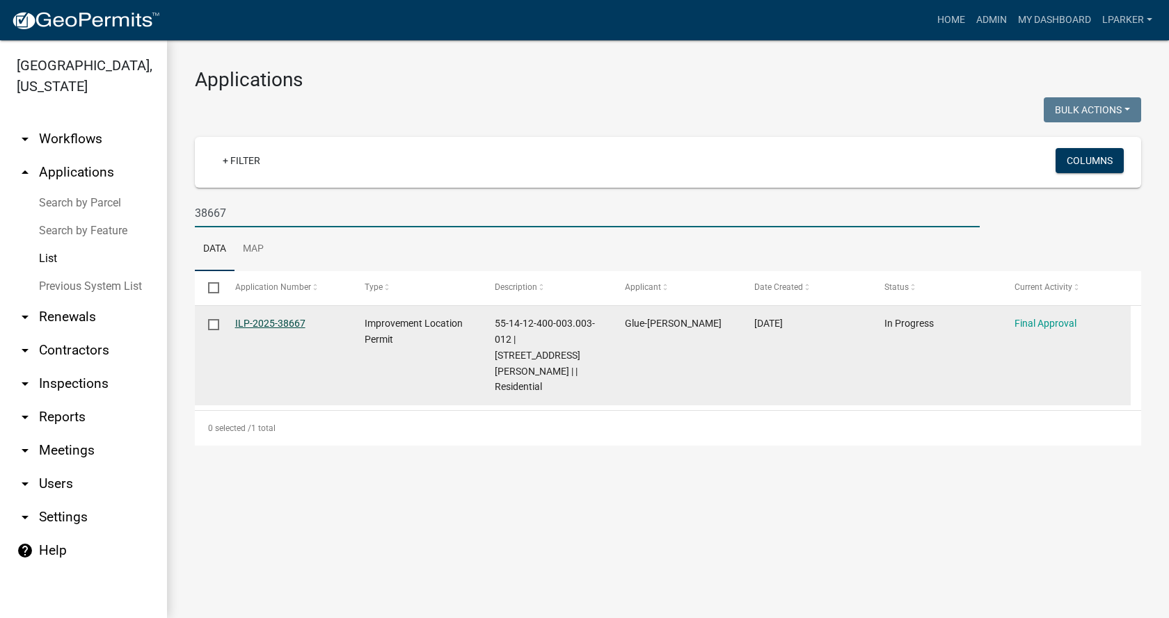
click at [271, 321] on link "ILP-2025-38667" at bounding box center [270, 323] width 70 height 11
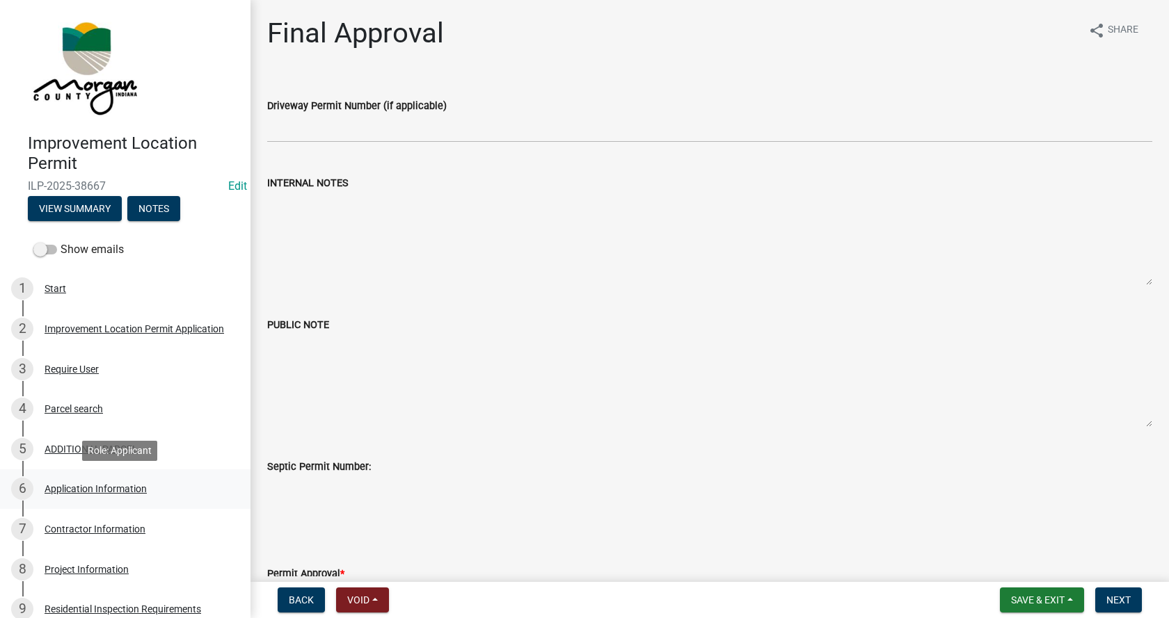
click at [54, 484] on div "Application Information" at bounding box center [96, 489] width 102 height 10
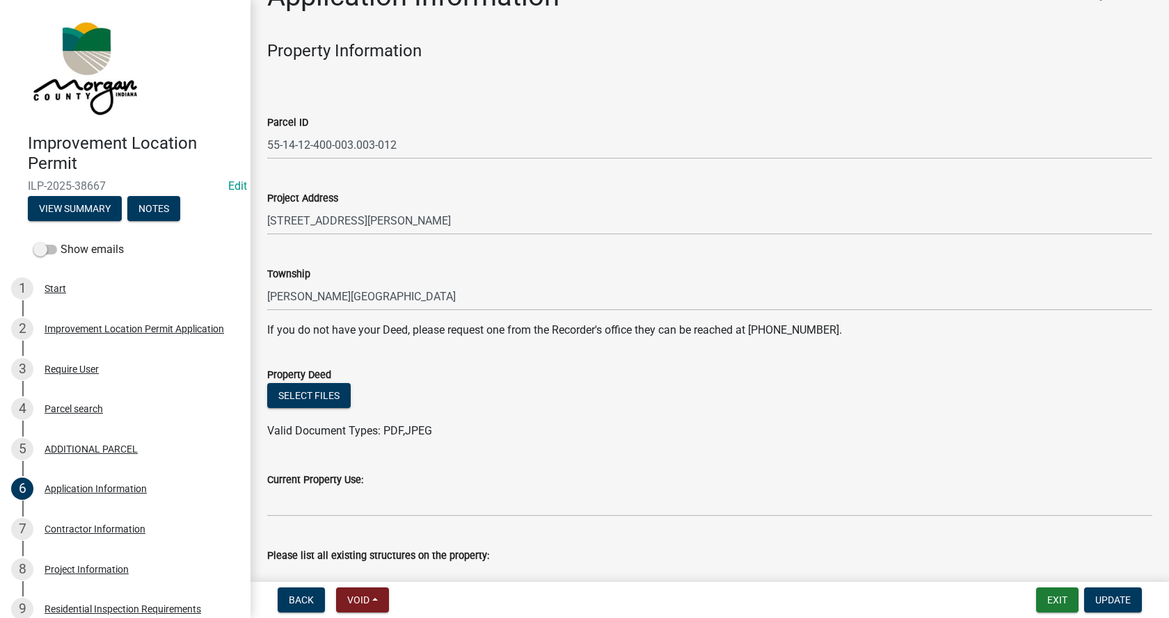
scroll to position [139, 0]
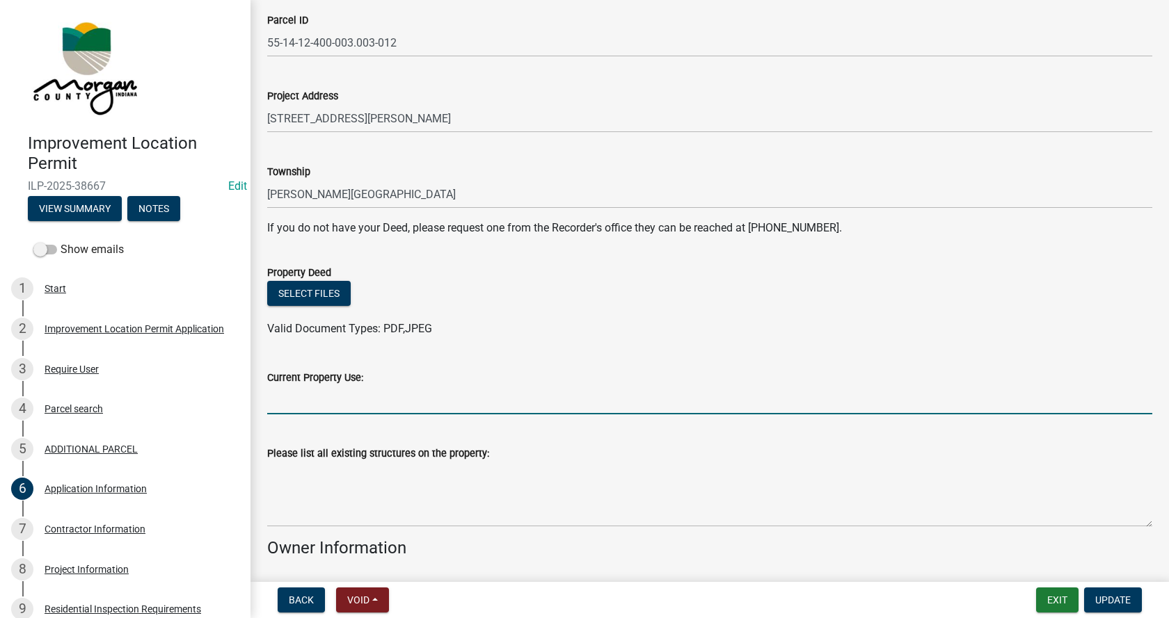
click at [289, 401] on input "Current Property Use:" at bounding box center [709, 400] width 885 height 29
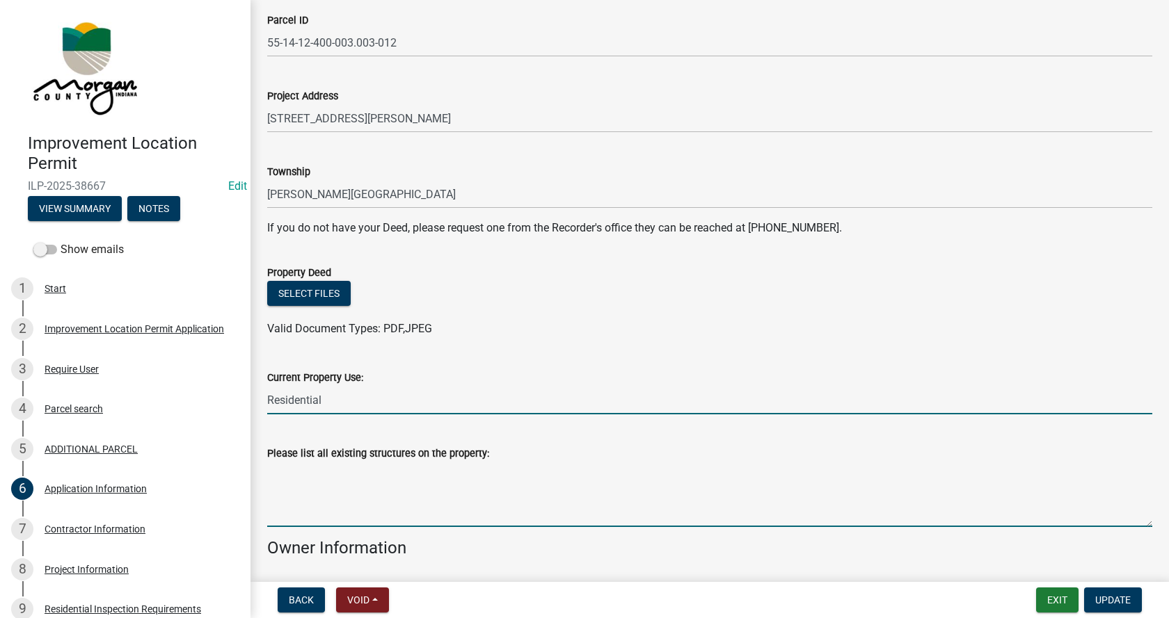
click at [300, 486] on textarea "Please list all existing structures on the property:" at bounding box center [709, 494] width 885 height 65
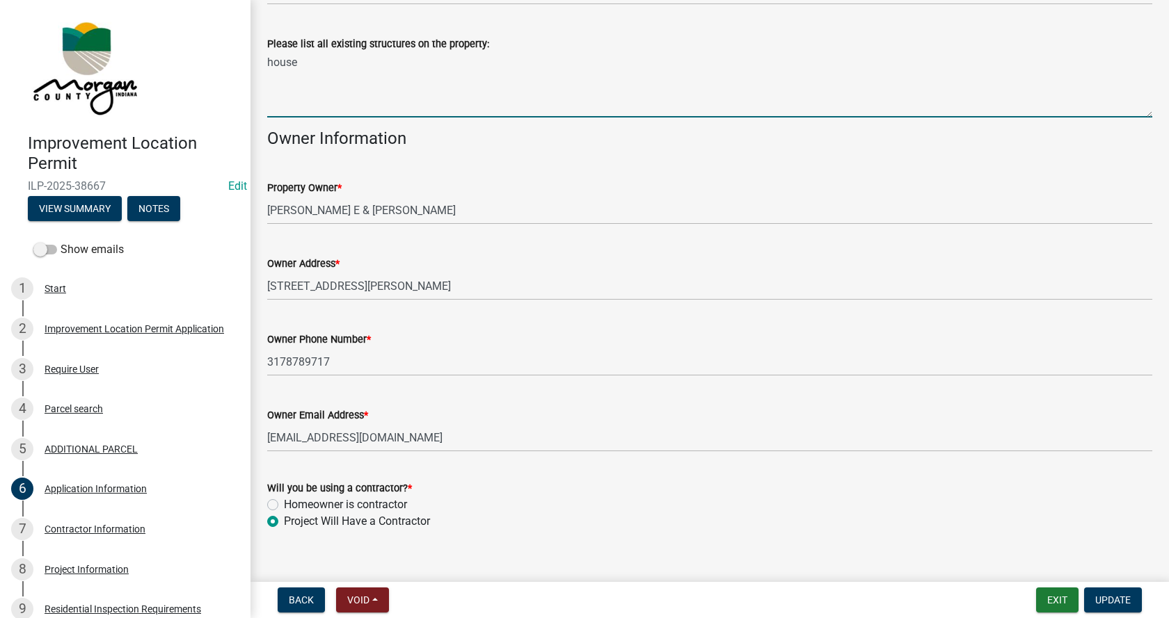
scroll to position [557, 0]
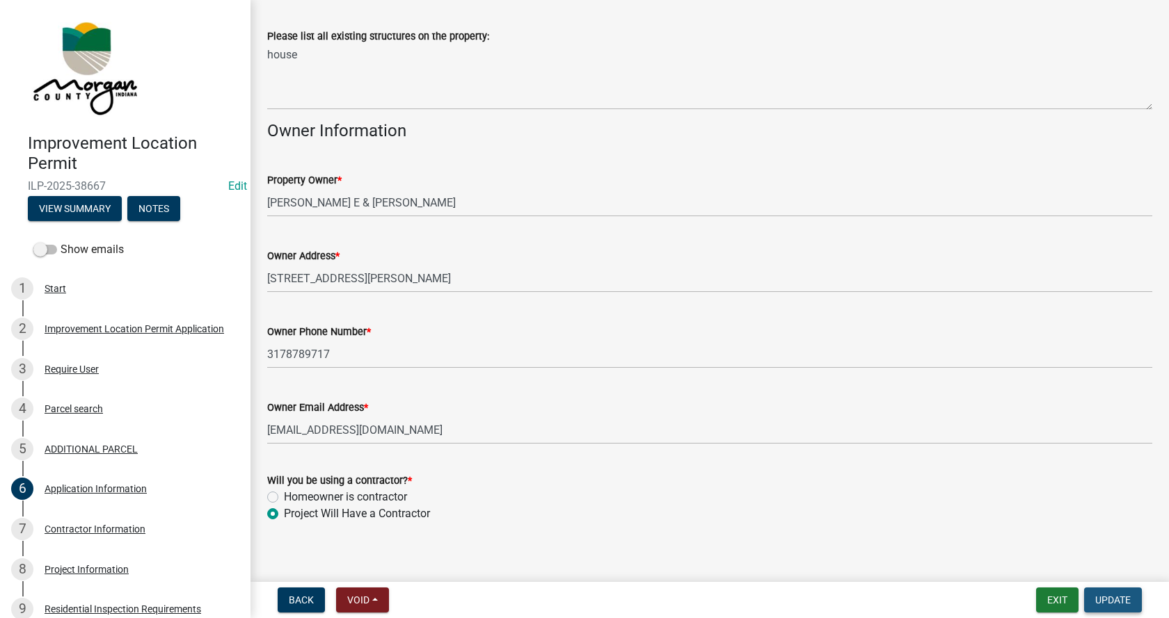
click at [1112, 598] on span "Update" at bounding box center [1112, 600] width 35 height 11
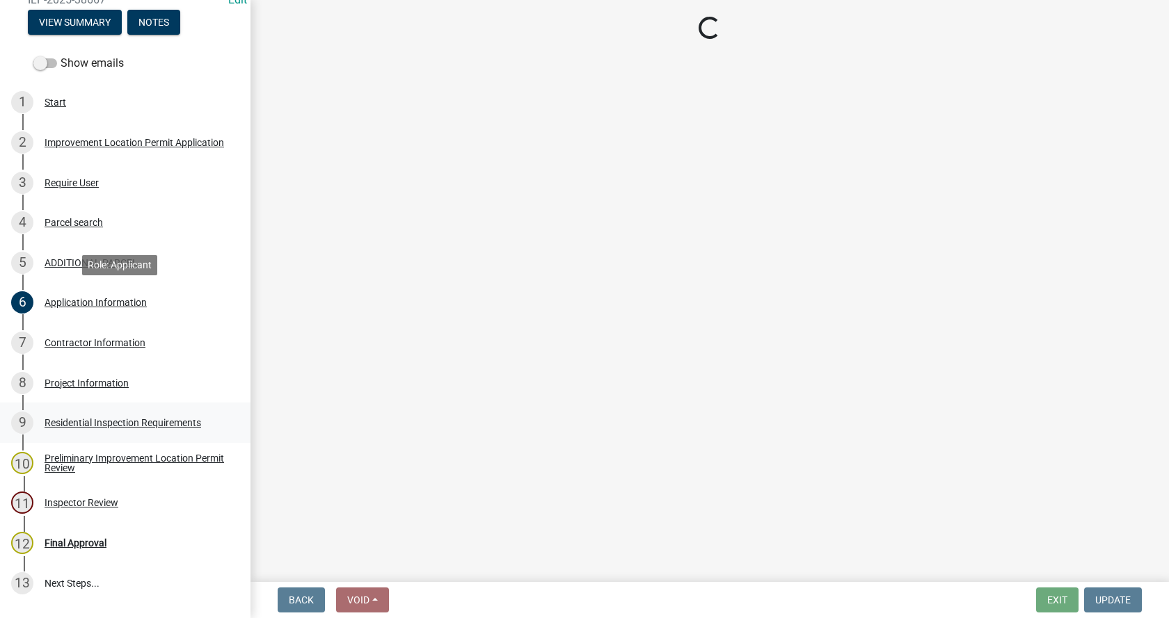
scroll to position [209, 0]
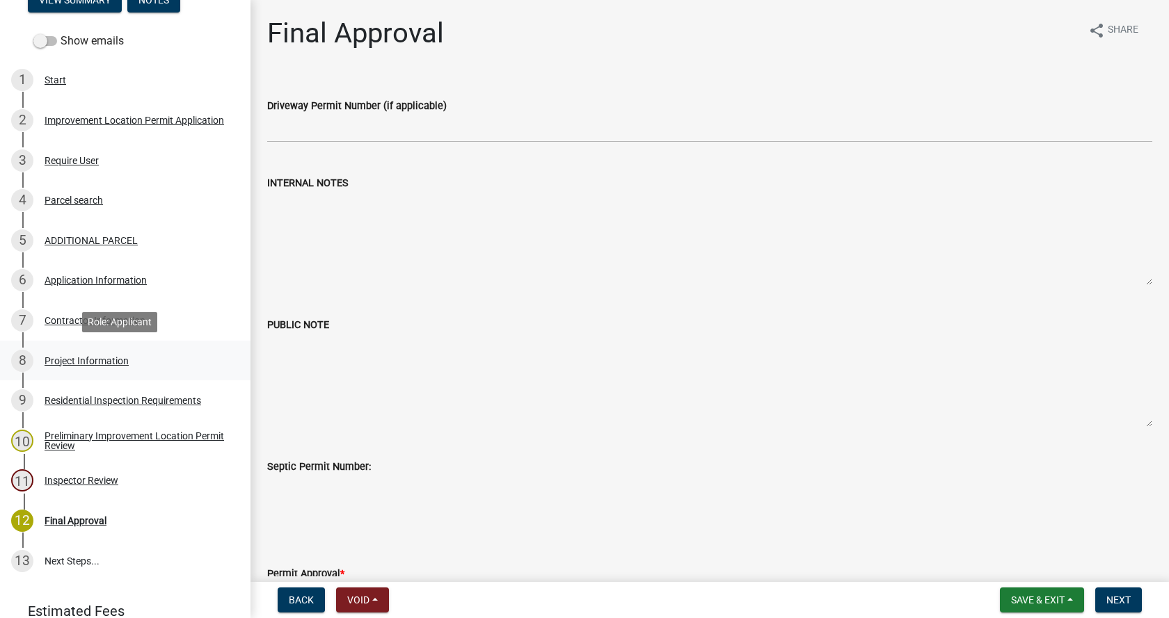
click at [51, 359] on div "Project Information" at bounding box center [87, 361] width 84 height 10
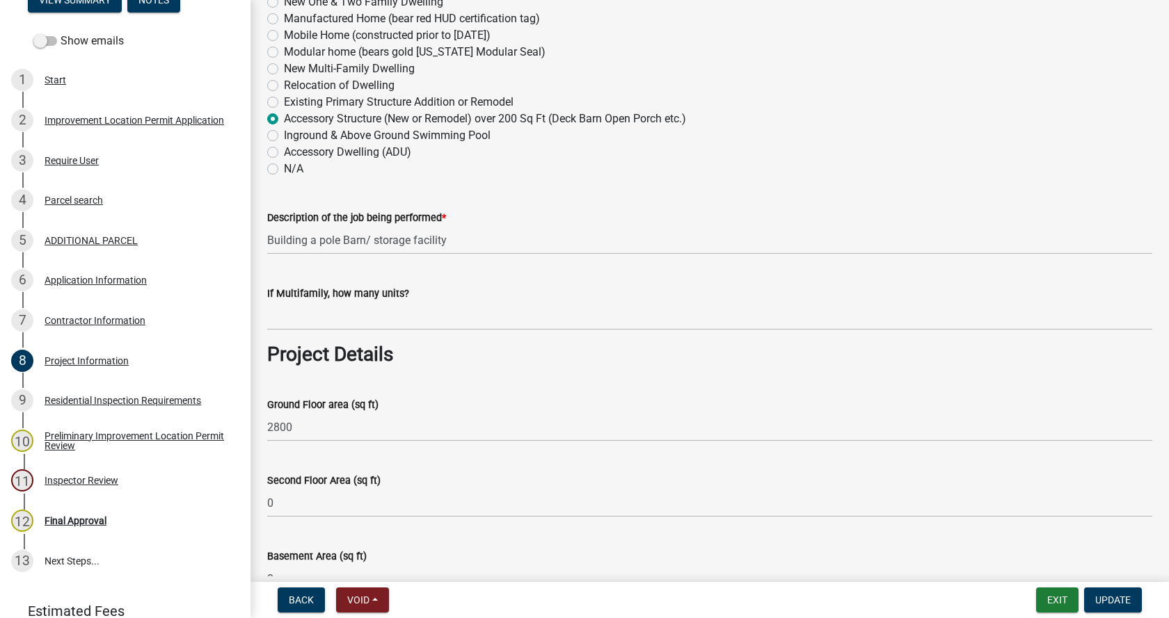
scroll to position [348, 0]
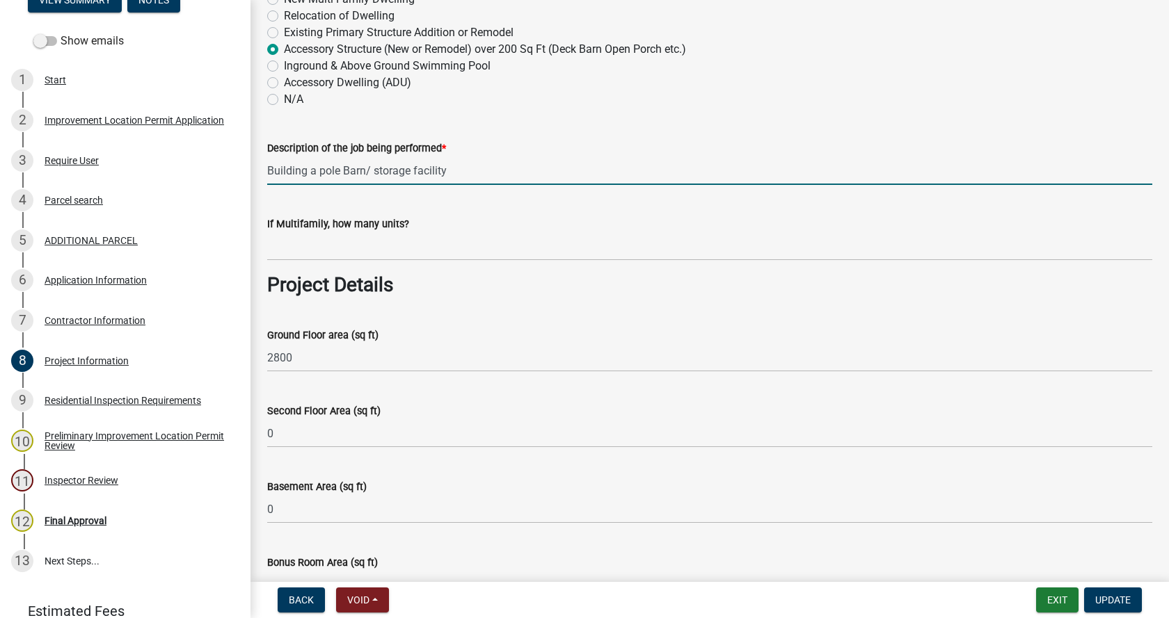
click at [346, 170] on input "Building a pole Barn/ storage facility" at bounding box center [709, 171] width 885 height 29
click at [368, 166] on input "Building a pole barn/ storage facility" at bounding box center [709, 171] width 885 height 29
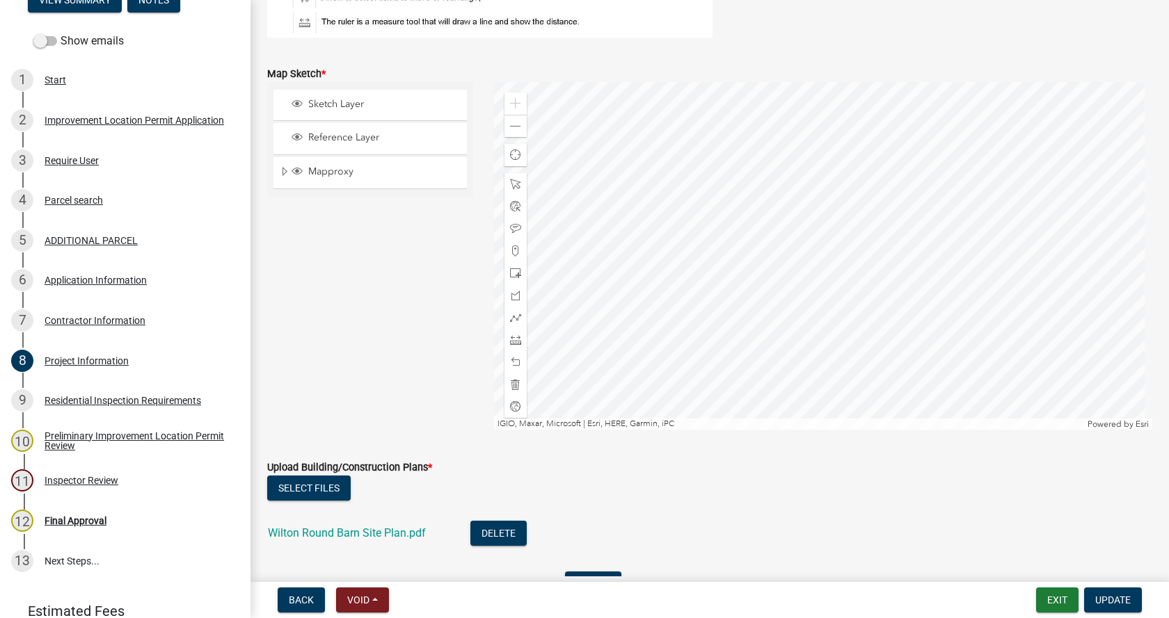
scroll to position [2574, 0]
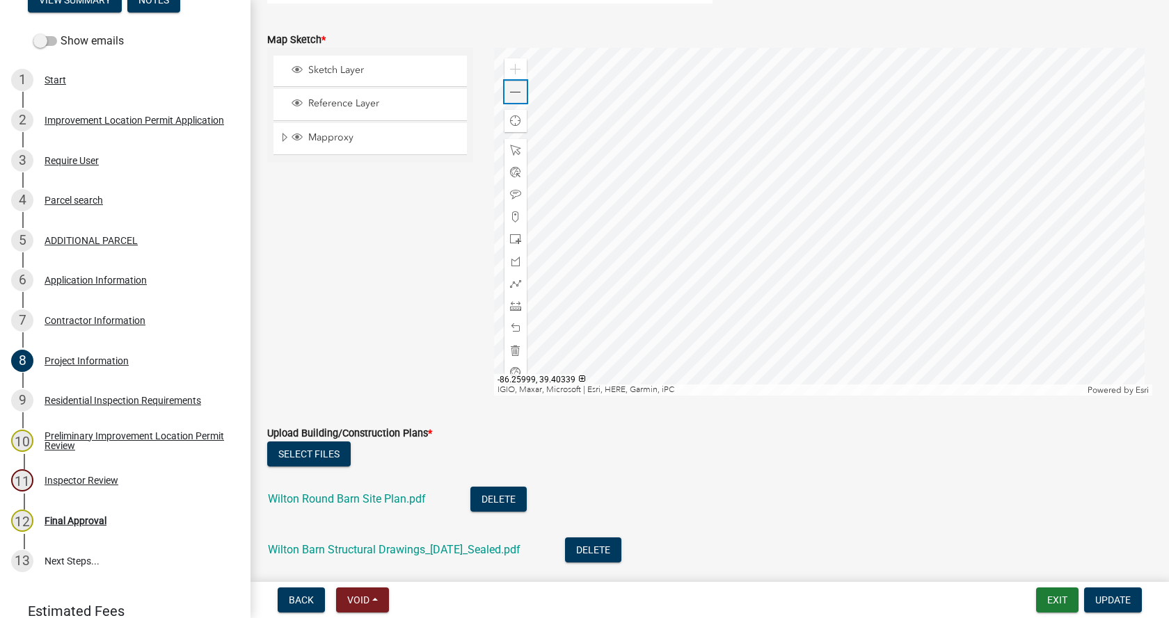
click at [514, 95] on span at bounding box center [515, 92] width 11 height 11
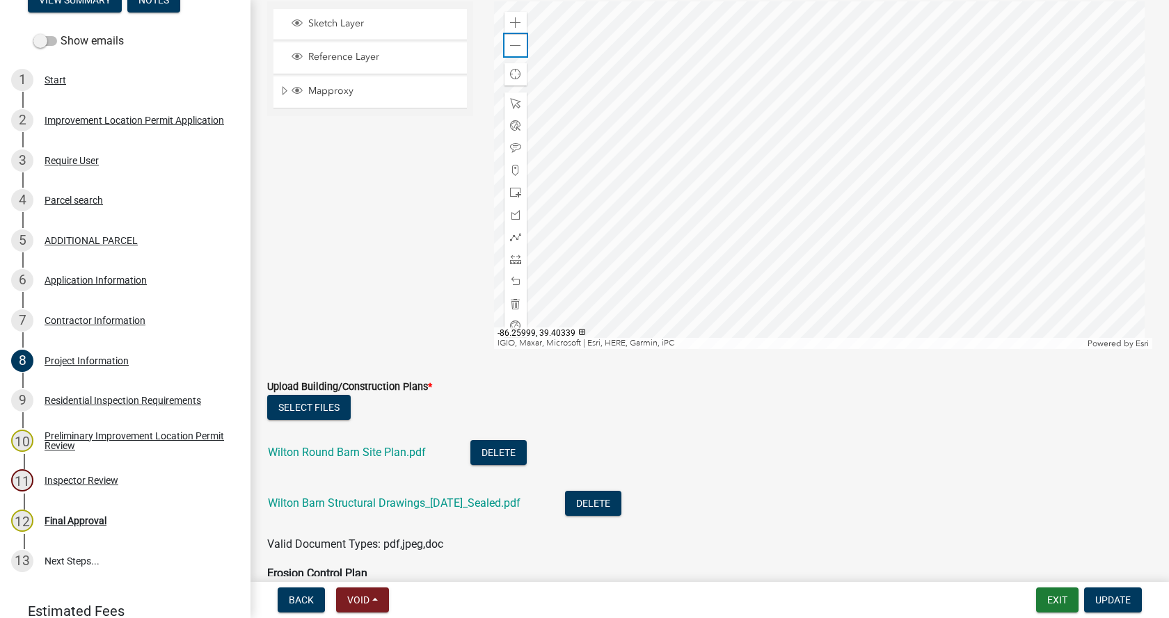
scroll to position [2713, 0]
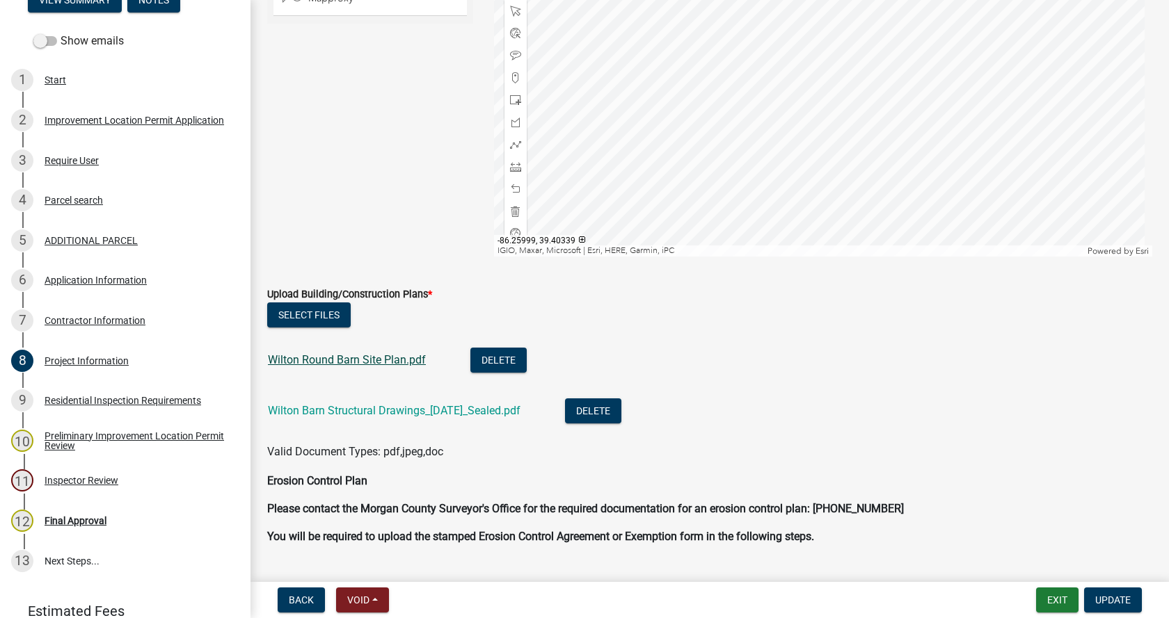
click at [314, 358] on link "Wilton Round Barn Site Plan.pdf" at bounding box center [347, 359] width 158 height 13
click at [305, 316] on button "Select files" at bounding box center [308, 315] width 83 height 25
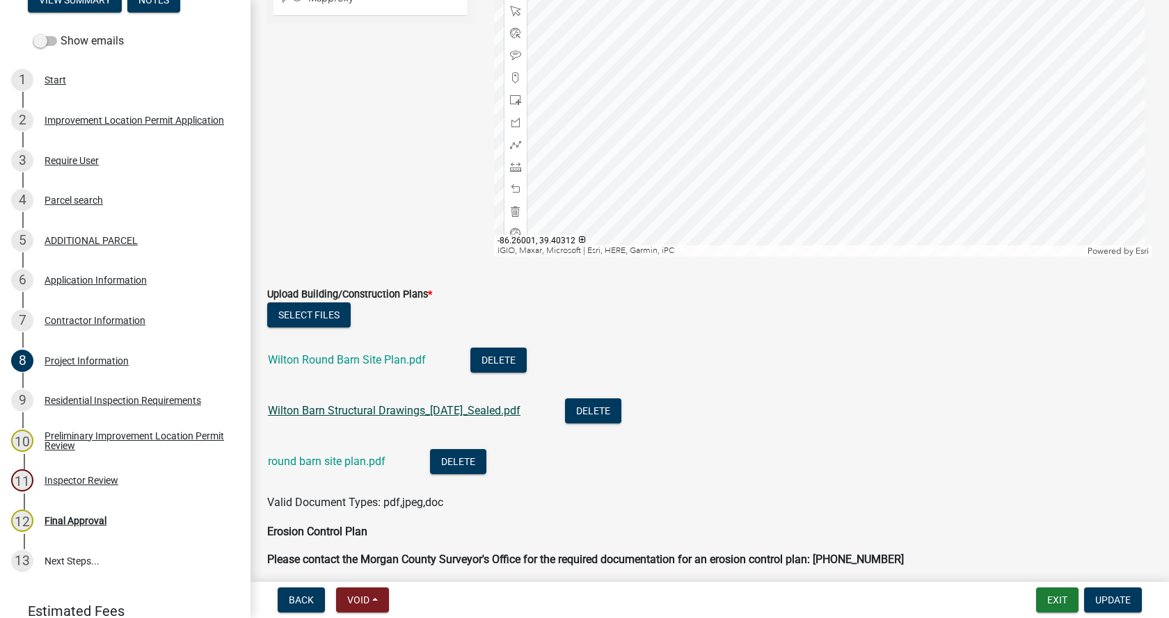
click at [328, 413] on link "Wilton Barn Structural Drawings_[DATE]_Sealed.pdf" at bounding box center [394, 410] width 253 height 13
click at [764, 124] on div at bounding box center [823, 83] width 659 height 348
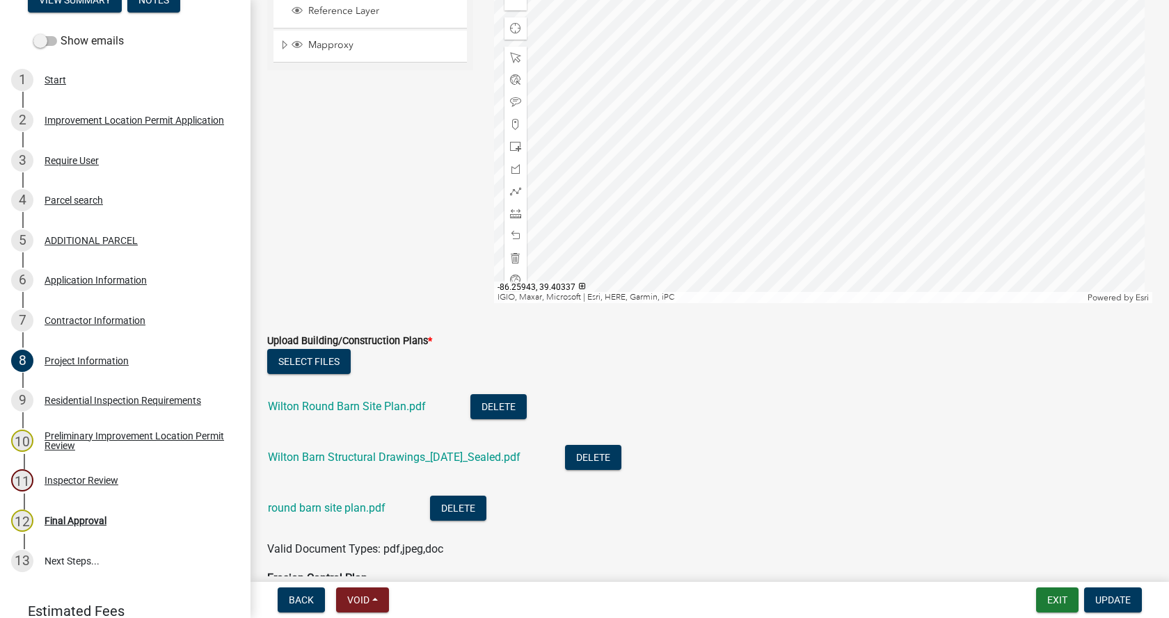
scroll to position [2643, 0]
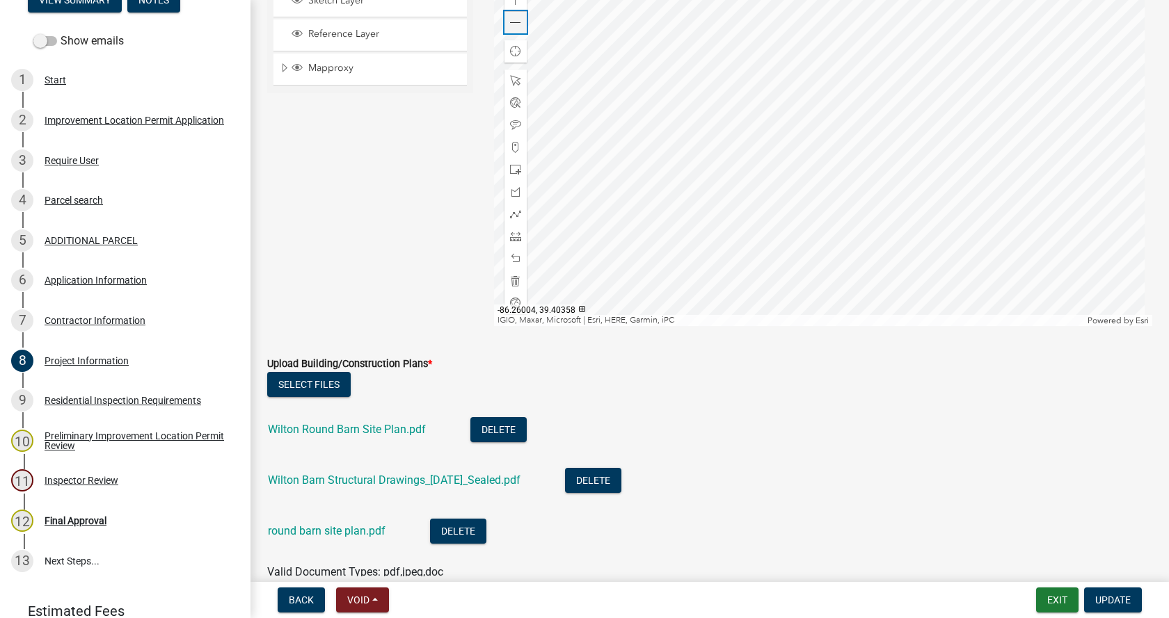
click at [515, 22] on span at bounding box center [515, 22] width 11 height 11
click at [512, 192] on span at bounding box center [515, 191] width 11 height 11
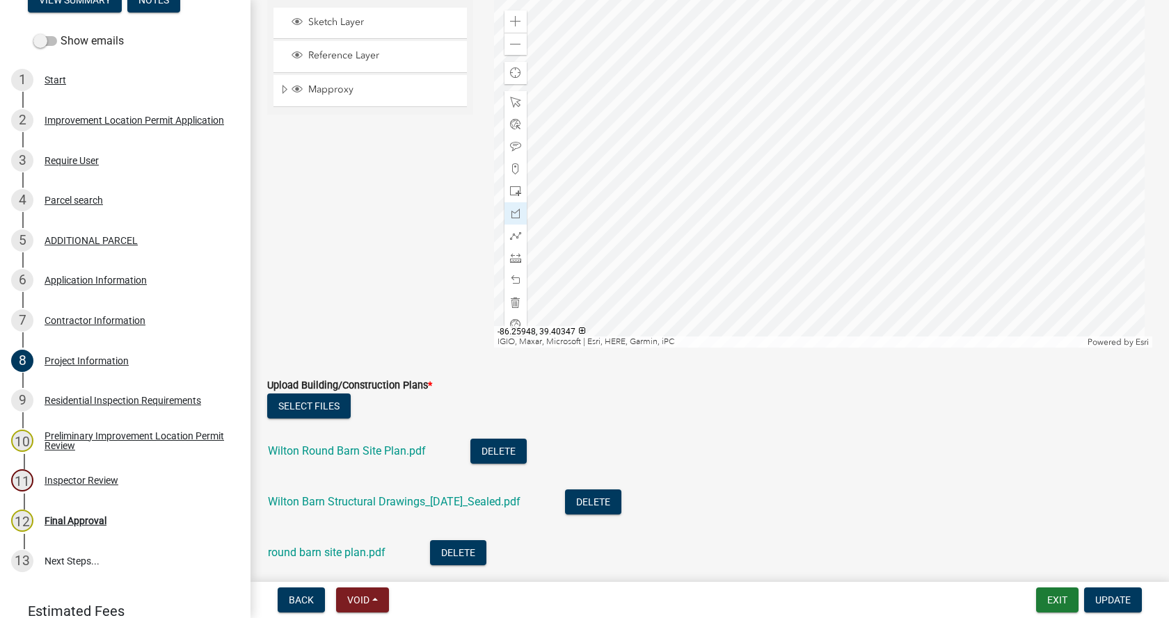
click at [805, 152] on div at bounding box center [823, 174] width 659 height 348
click at [803, 151] on div at bounding box center [823, 174] width 659 height 348
click at [790, 154] on div at bounding box center [823, 174] width 659 height 348
click at [781, 159] on div at bounding box center [823, 174] width 659 height 348
click at [777, 168] on div at bounding box center [823, 174] width 659 height 348
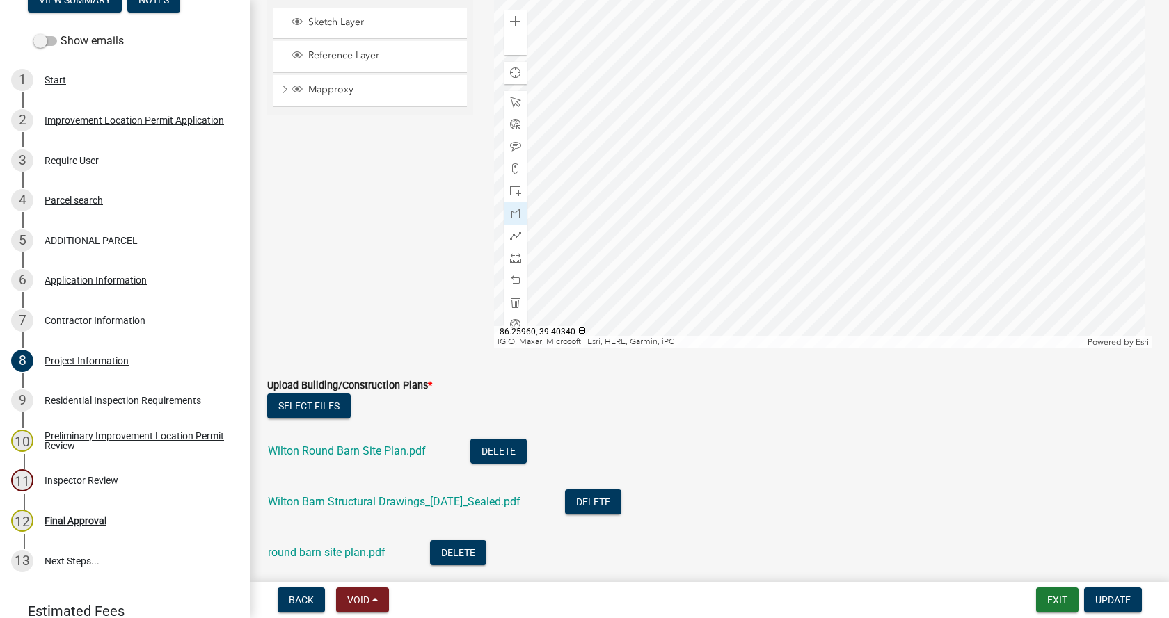
click at [774, 175] on div at bounding box center [823, 174] width 659 height 348
click at [775, 186] on div at bounding box center [823, 174] width 659 height 348
click at [779, 196] on div at bounding box center [823, 174] width 659 height 348
click at [790, 205] on div at bounding box center [823, 174] width 659 height 348
click at [803, 210] on div at bounding box center [823, 174] width 659 height 348
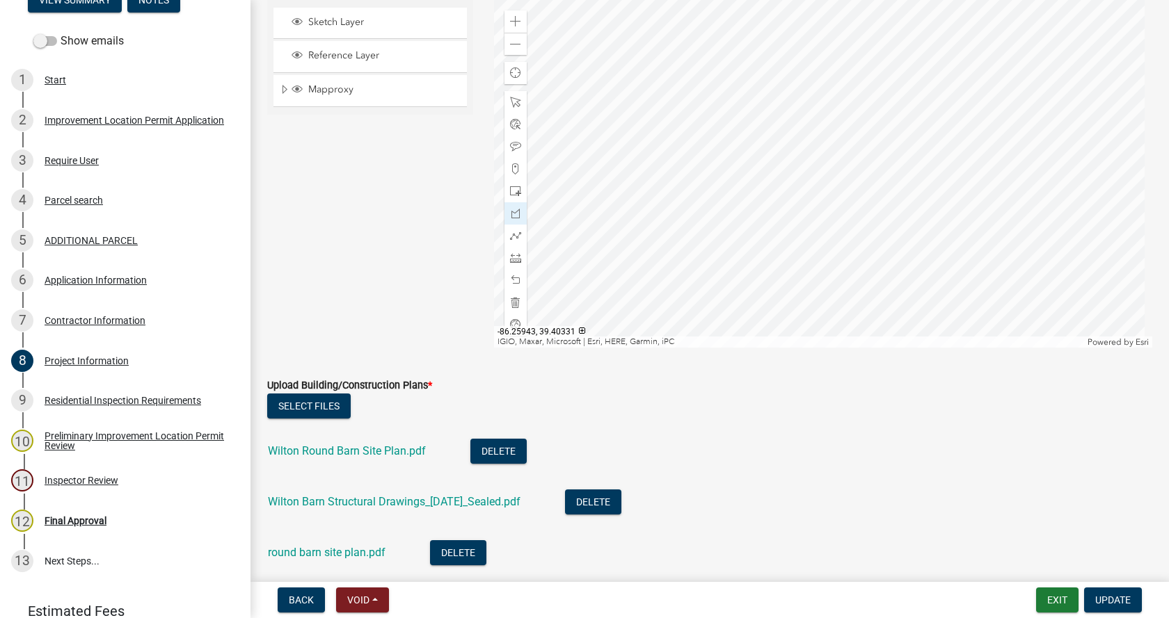
click at [819, 206] on div at bounding box center [823, 174] width 659 height 348
click at [830, 200] on div at bounding box center [823, 174] width 659 height 348
click at [835, 191] on div at bounding box center [823, 174] width 659 height 348
click at [835, 175] on div at bounding box center [823, 174] width 659 height 348
click at [832, 164] on div at bounding box center [823, 174] width 659 height 348
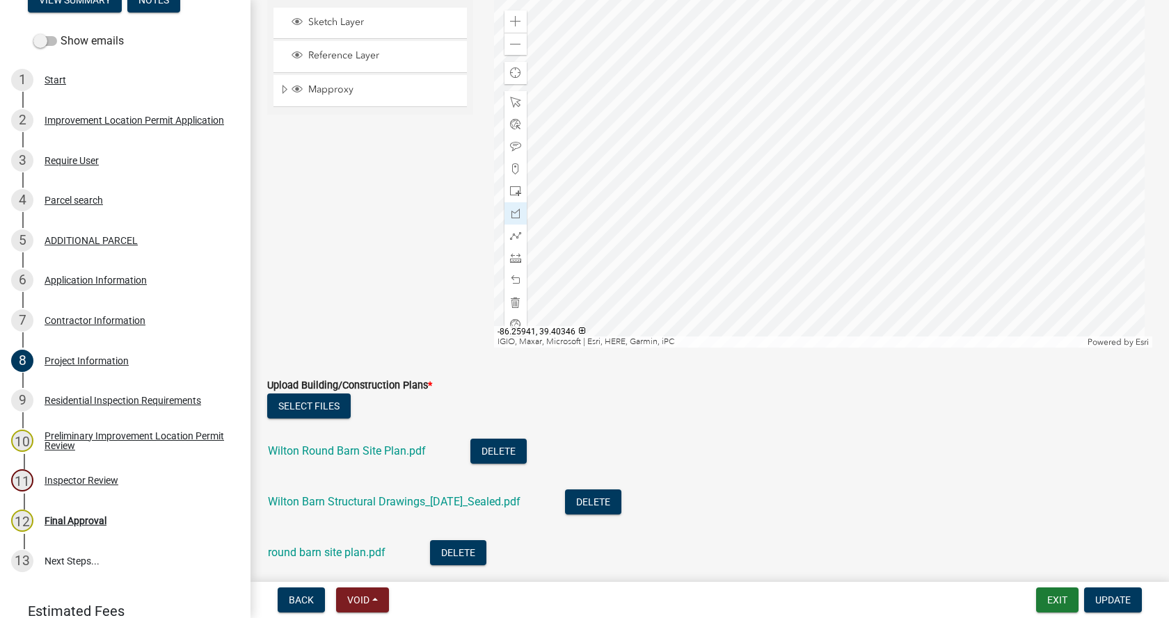
click at [823, 156] on div at bounding box center [823, 174] width 659 height 348
click at [815, 153] on div at bounding box center [823, 174] width 659 height 348
click at [806, 150] on div at bounding box center [823, 174] width 659 height 348
click at [807, 150] on div at bounding box center [823, 174] width 659 height 348
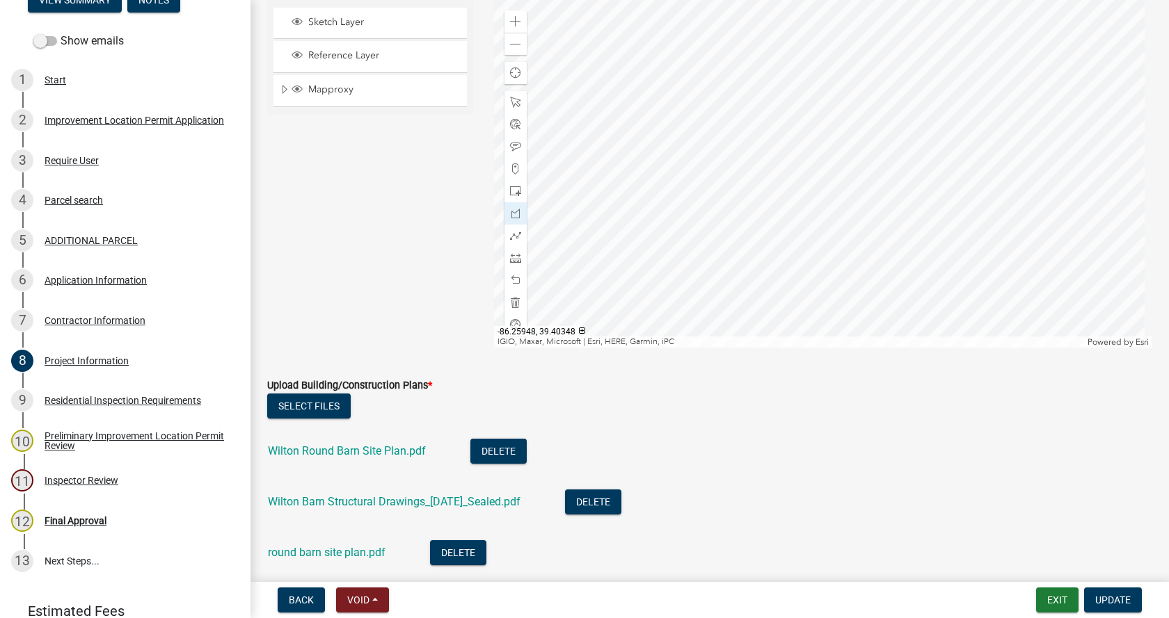
click at [807, 150] on div at bounding box center [823, 174] width 659 height 348
click at [808, 150] on div at bounding box center [823, 174] width 659 height 348
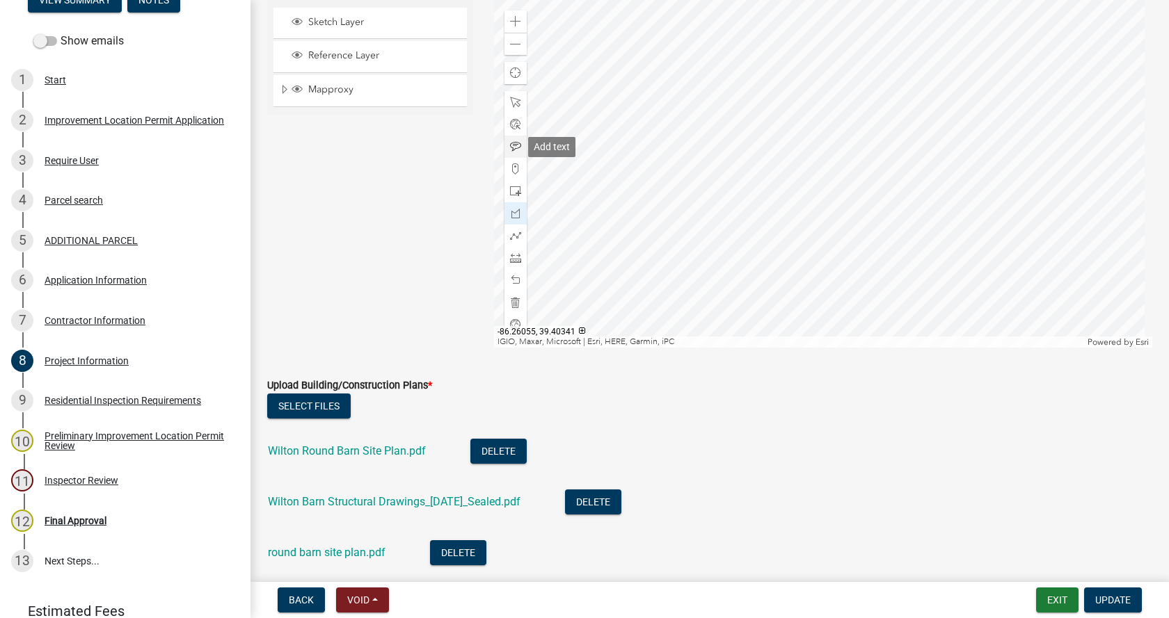
click at [510, 146] on span at bounding box center [515, 146] width 11 height 11
click at [791, 115] on div at bounding box center [823, 174] width 659 height 348
click at [1112, 598] on span "Update" at bounding box center [1112, 600] width 35 height 11
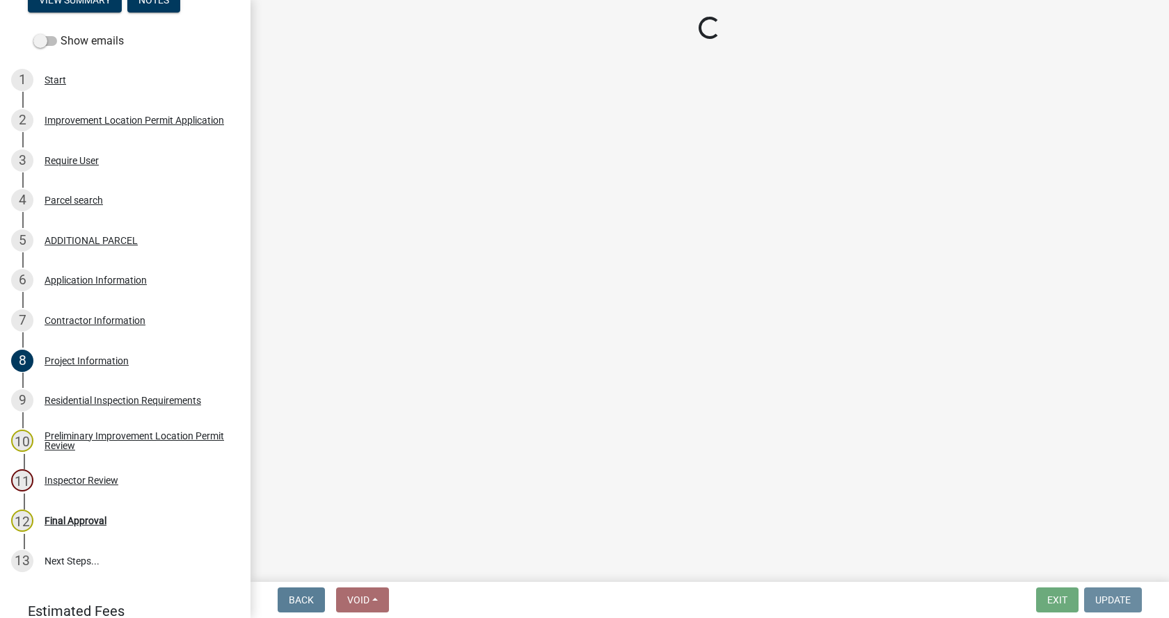
scroll to position [0, 0]
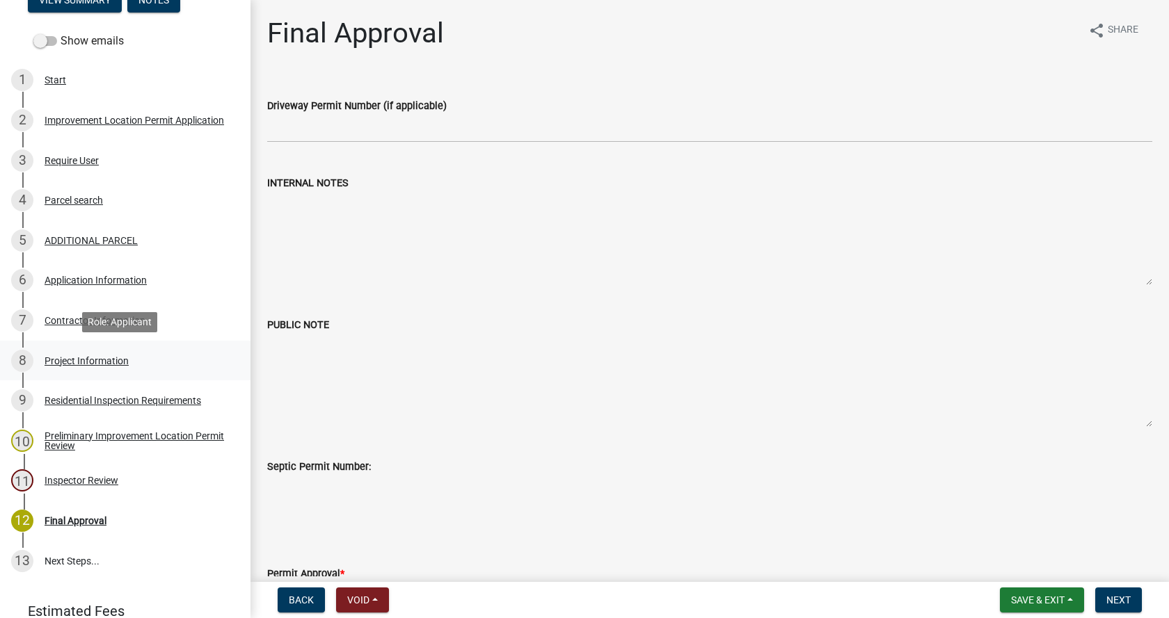
click at [46, 356] on div "Project Information" at bounding box center [87, 361] width 84 height 10
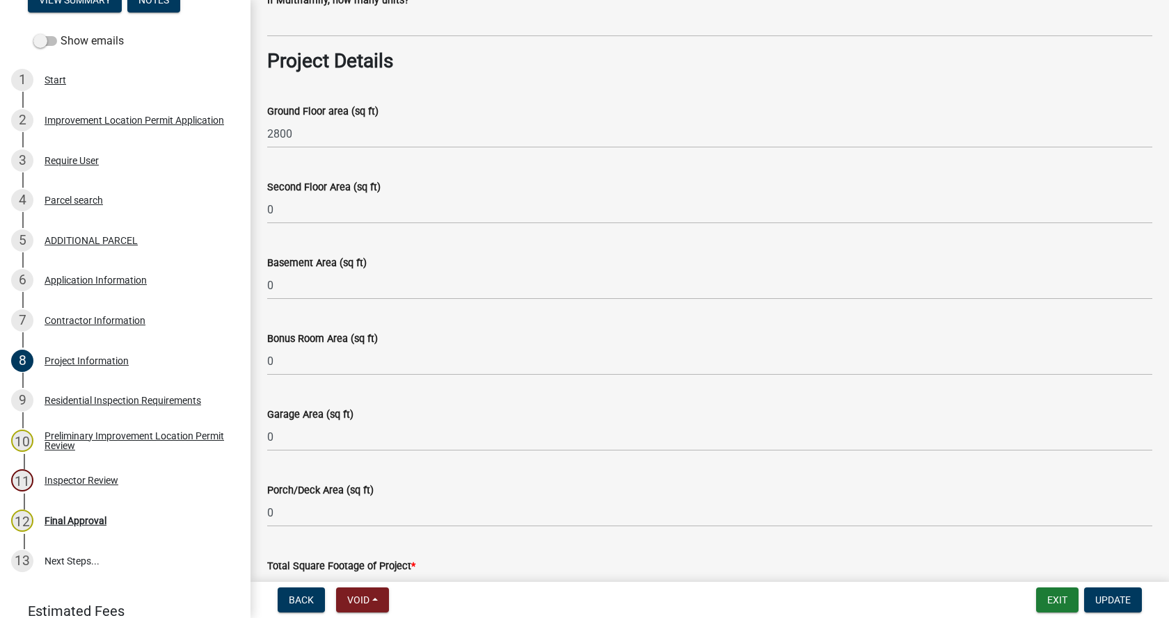
scroll to position [557, 0]
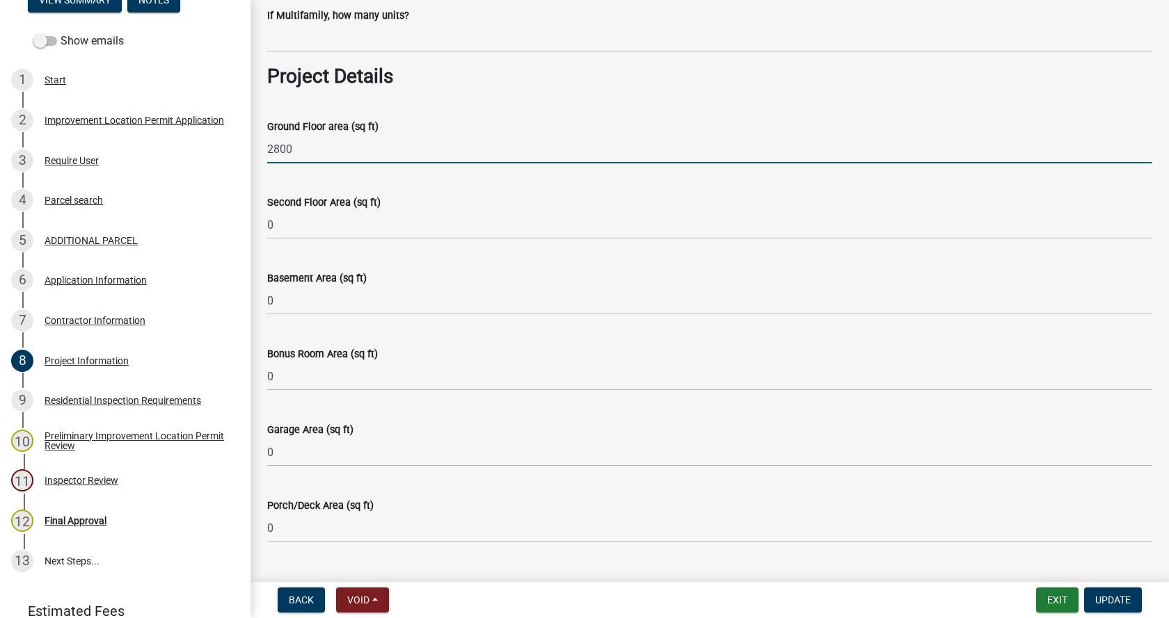
drag, startPoint x: 291, startPoint y: 148, endPoint x: 317, endPoint y: 146, distance: 25.1
click at [291, 148] on input "2800" at bounding box center [709, 149] width 885 height 29
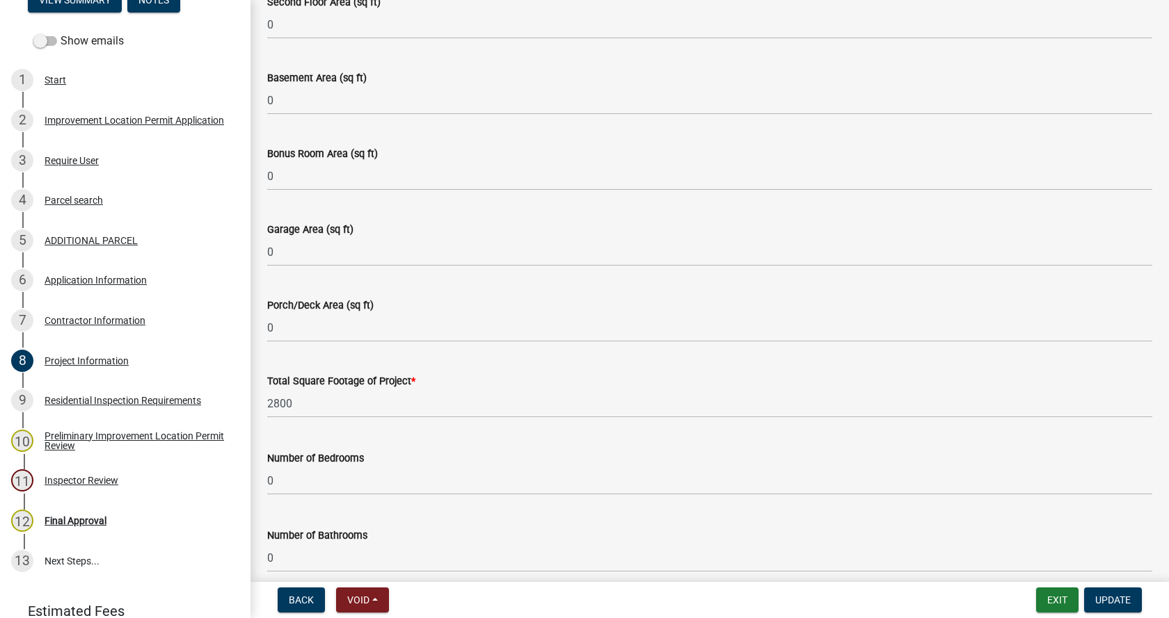
scroll to position [765, 0]
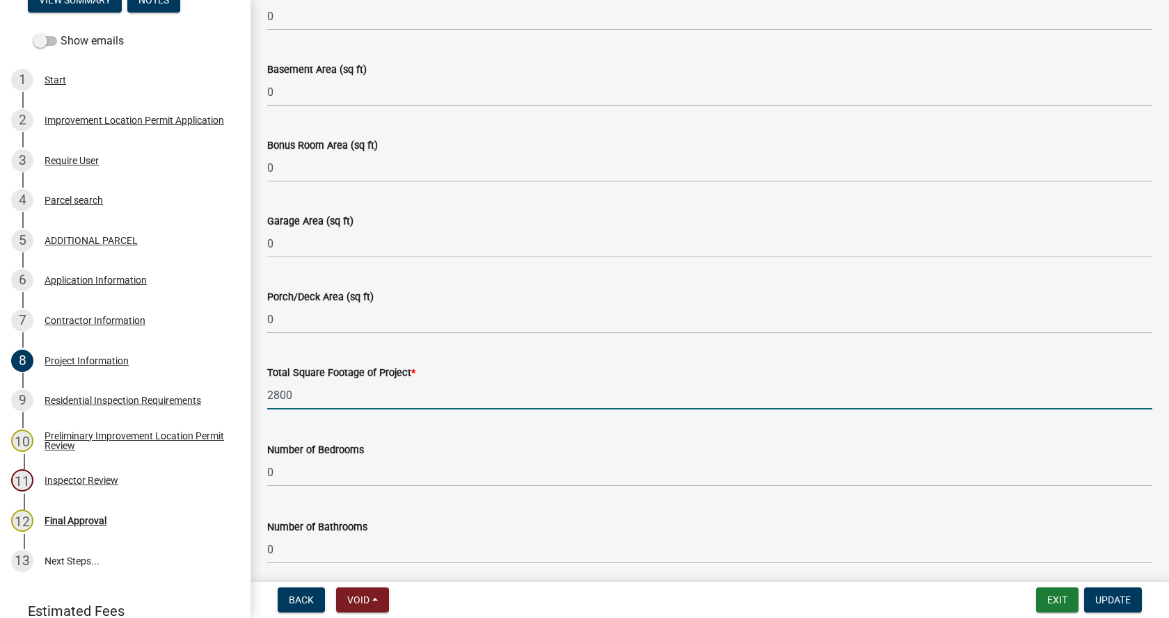
click at [292, 395] on input "2800" at bounding box center [709, 395] width 885 height 29
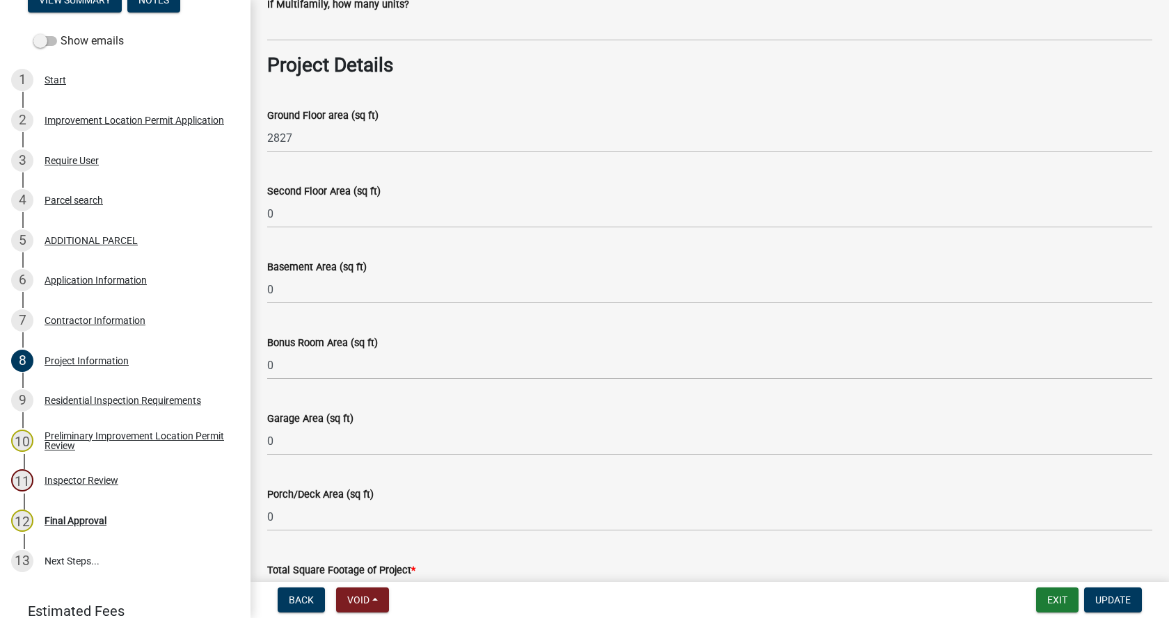
scroll to position [487, 0]
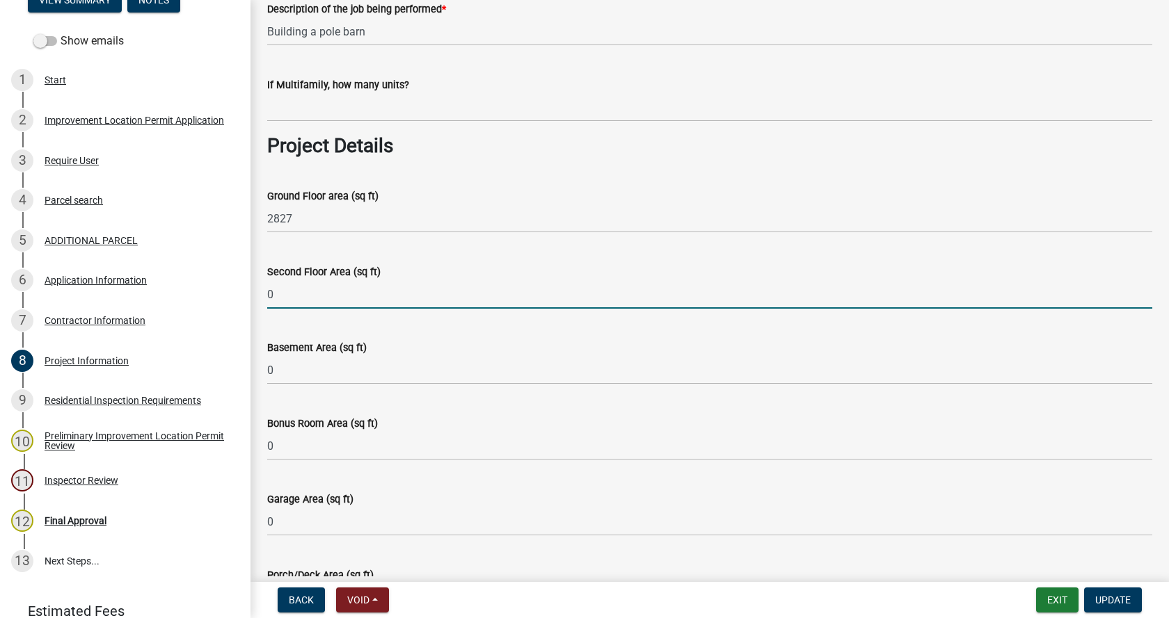
drag, startPoint x: 277, startPoint y: 300, endPoint x: 264, endPoint y: 300, distance: 13.2
click at [264, 300] on div "Second Floor Area (sq ft) 0" at bounding box center [710, 276] width 906 height 65
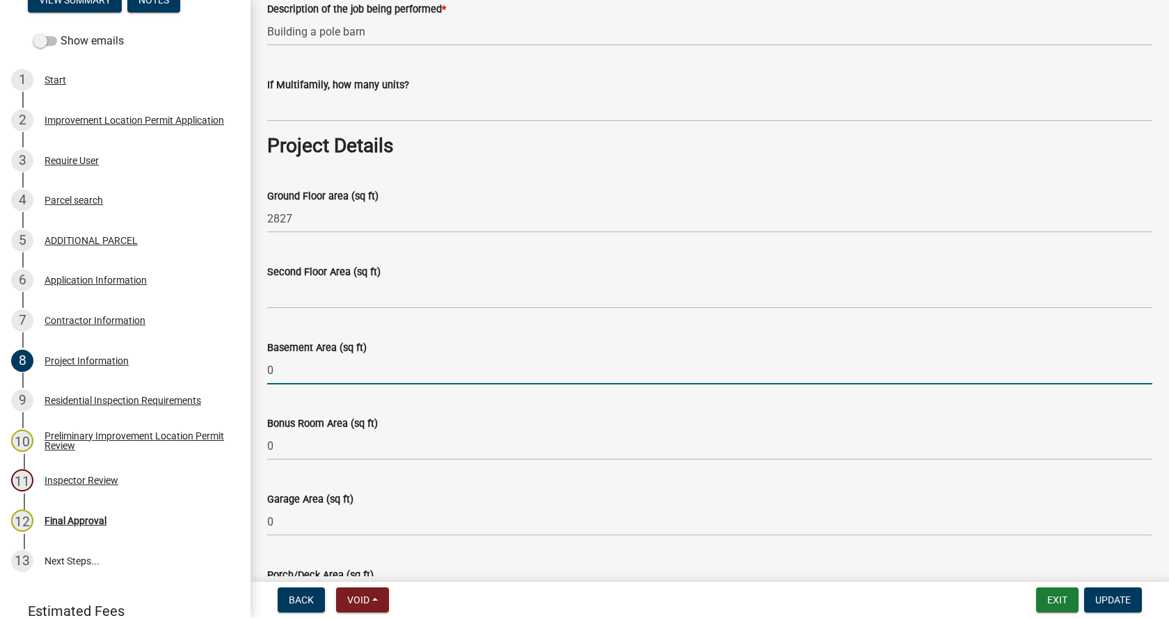
drag, startPoint x: 278, startPoint y: 368, endPoint x: 257, endPoint y: 367, distance: 20.9
click at [257, 367] on div "Basement Area (sq ft) 0" at bounding box center [710, 352] width 906 height 65
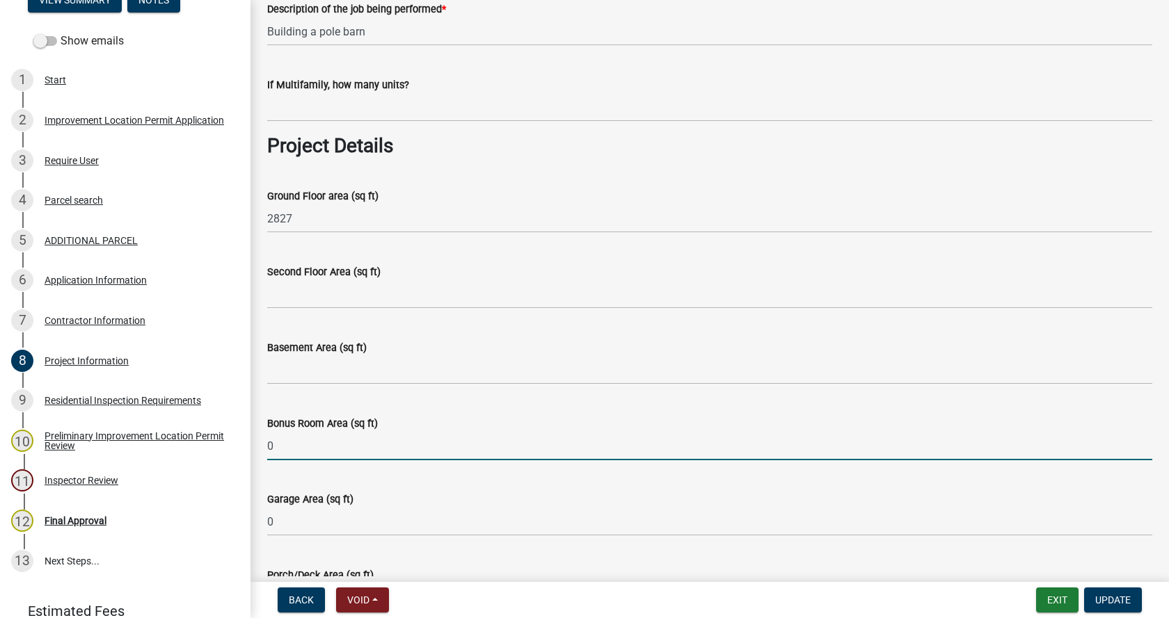
click at [264, 445] on div "Bonus Room Area (sq ft) 0" at bounding box center [710, 428] width 906 height 65
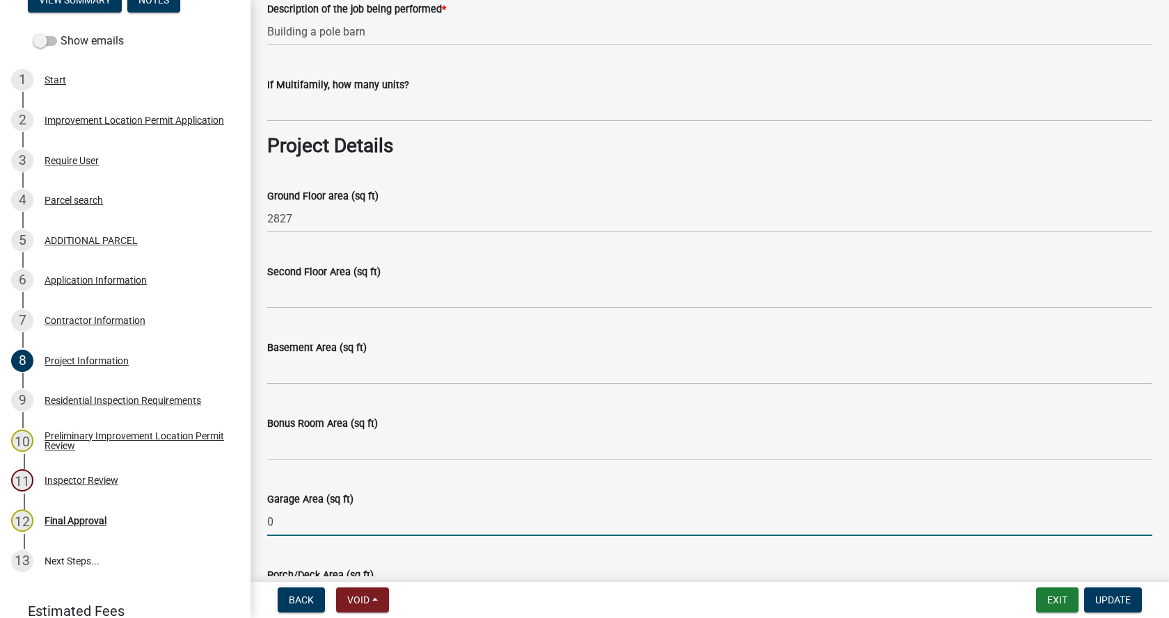
drag, startPoint x: 278, startPoint y: 522, endPoint x: 262, endPoint y: 522, distance: 16.7
click at [262, 522] on div "Garage Area (sq ft) 0" at bounding box center [710, 504] width 906 height 65
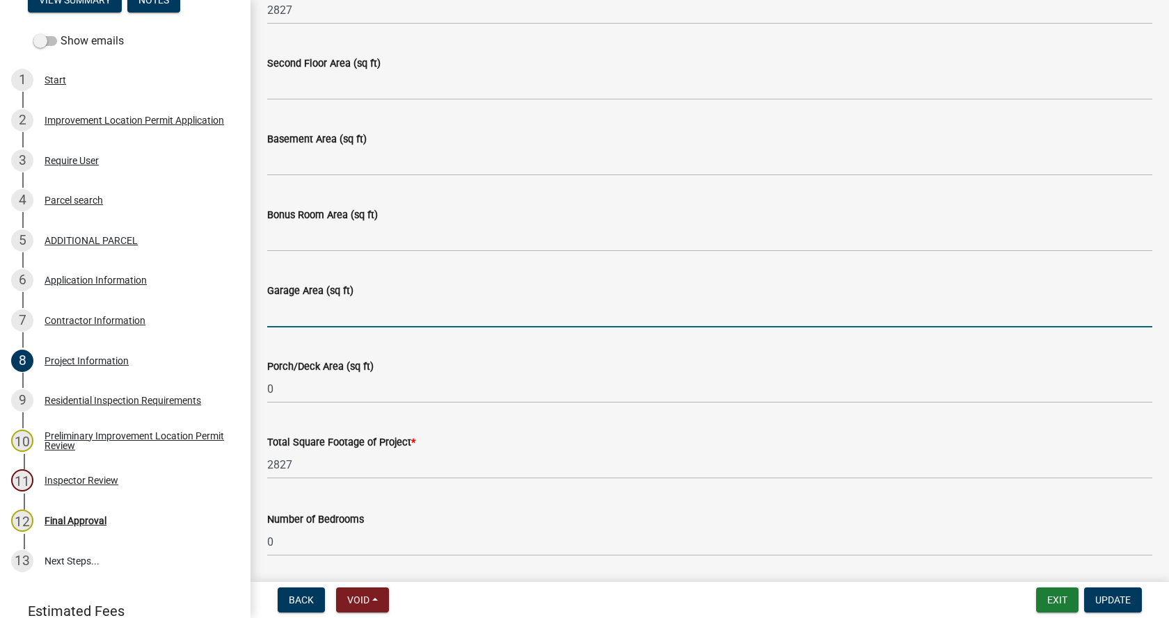
scroll to position [835, 0]
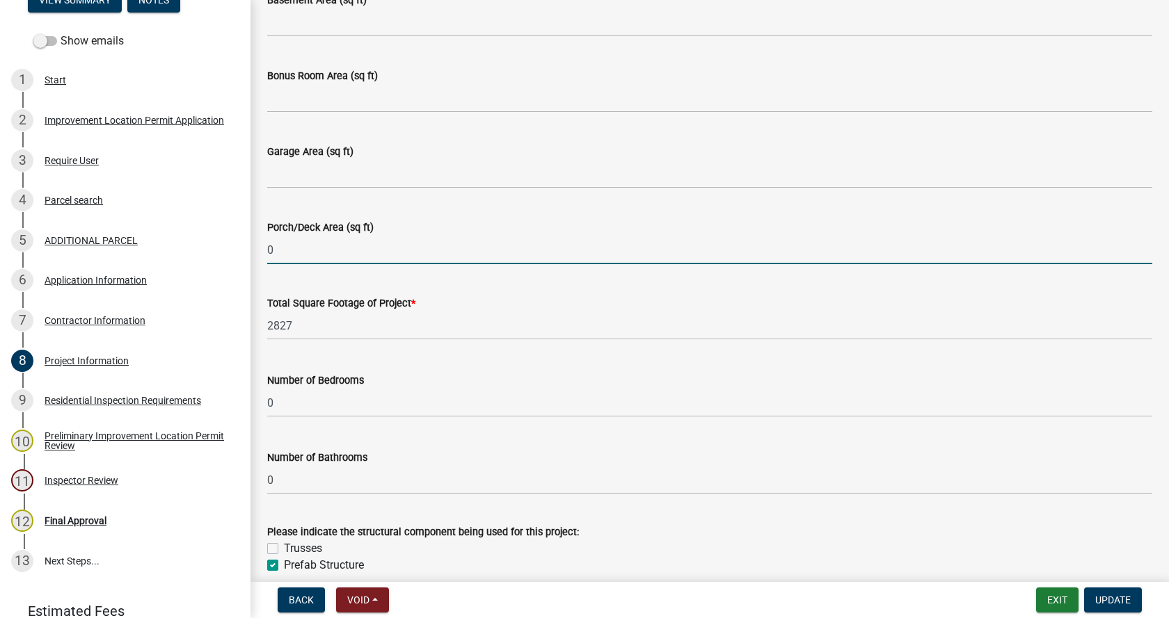
drag, startPoint x: 273, startPoint y: 249, endPoint x: 265, endPoint y: 249, distance: 7.7
click at [265, 249] on div "Porch/Deck Area (sq ft) 0" at bounding box center [710, 232] width 906 height 65
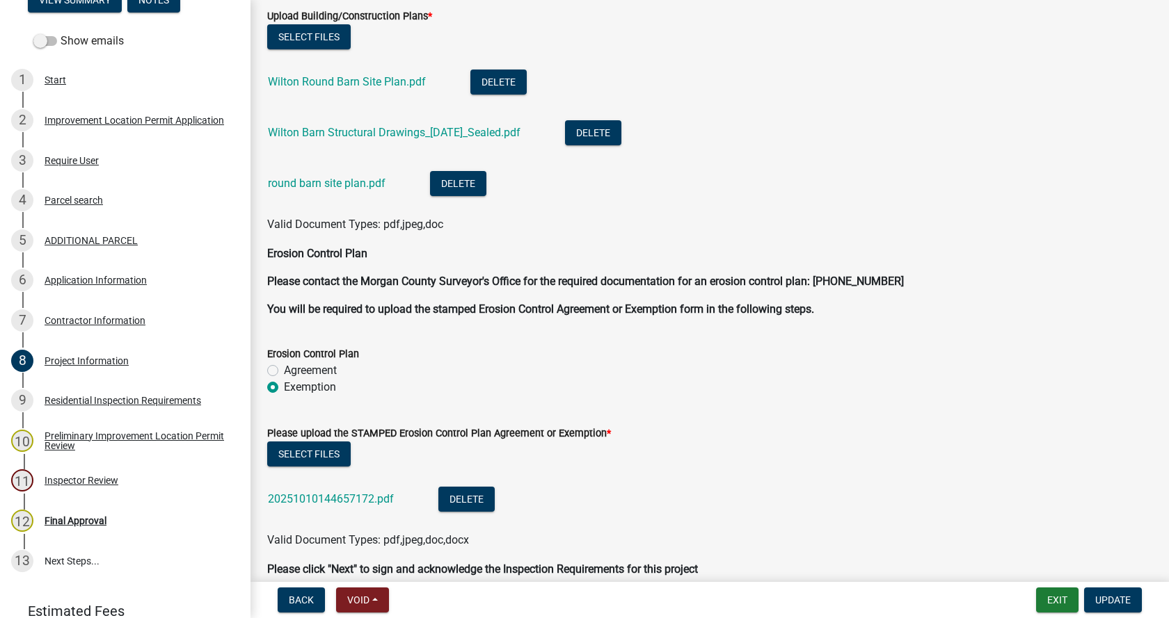
scroll to position [3058, 0]
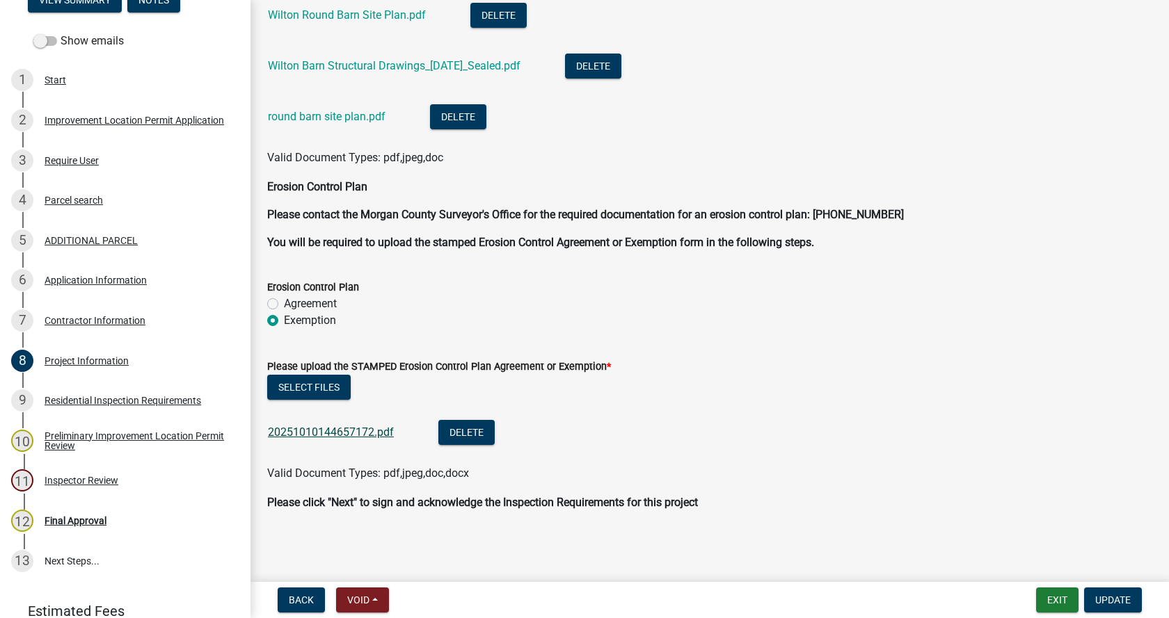
click at [302, 433] on link "20251010144657172.pdf" at bounding box center [331, 432] width 126 height 13
click at [1109, 595] on span "Update" at bounding box center [1112, 600] width 35 height 11
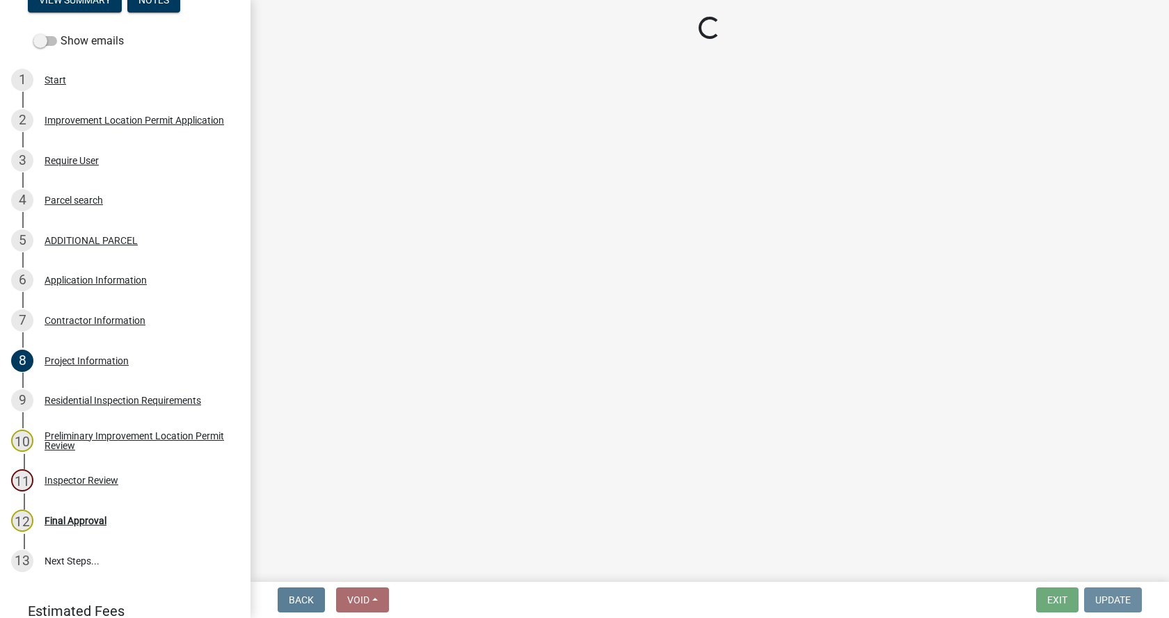
scroll to position [0, 0]
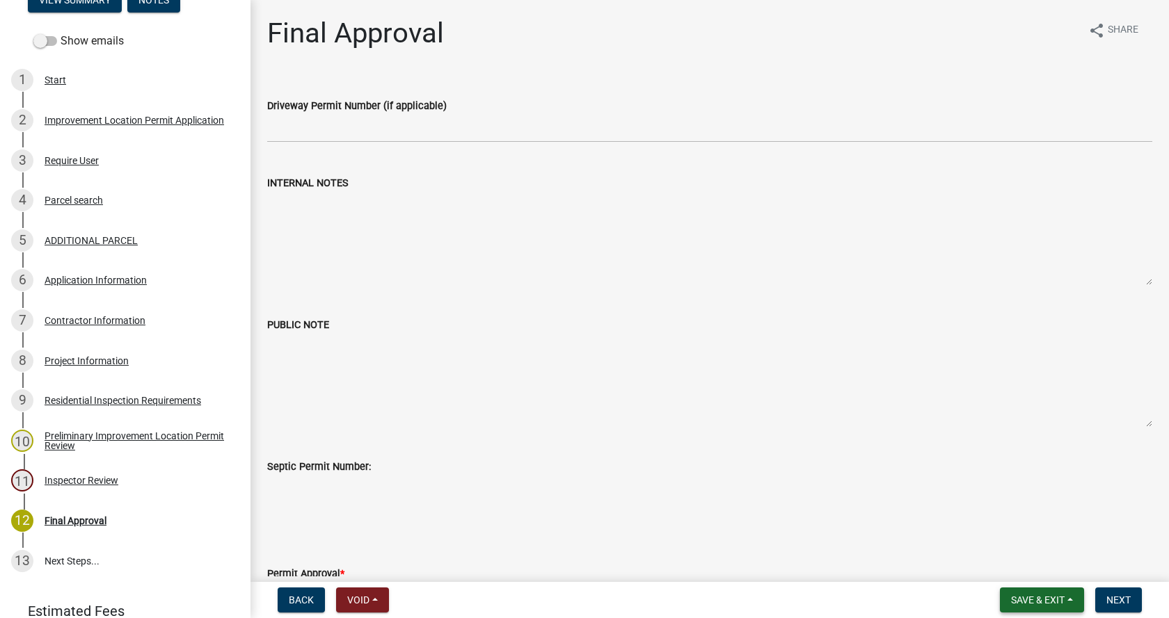
click at [1042, 595] on span "Save & Exit" at bounding box center [1038, 600] width 54 height 11
click at [988, 529] on button "Save" at bounding box center [1027, 530] width 111 height 33
click at [63, 435] on div "Preliminary Improvement Location Permit Review" at bounding box center [137, 440] width 184 height 19
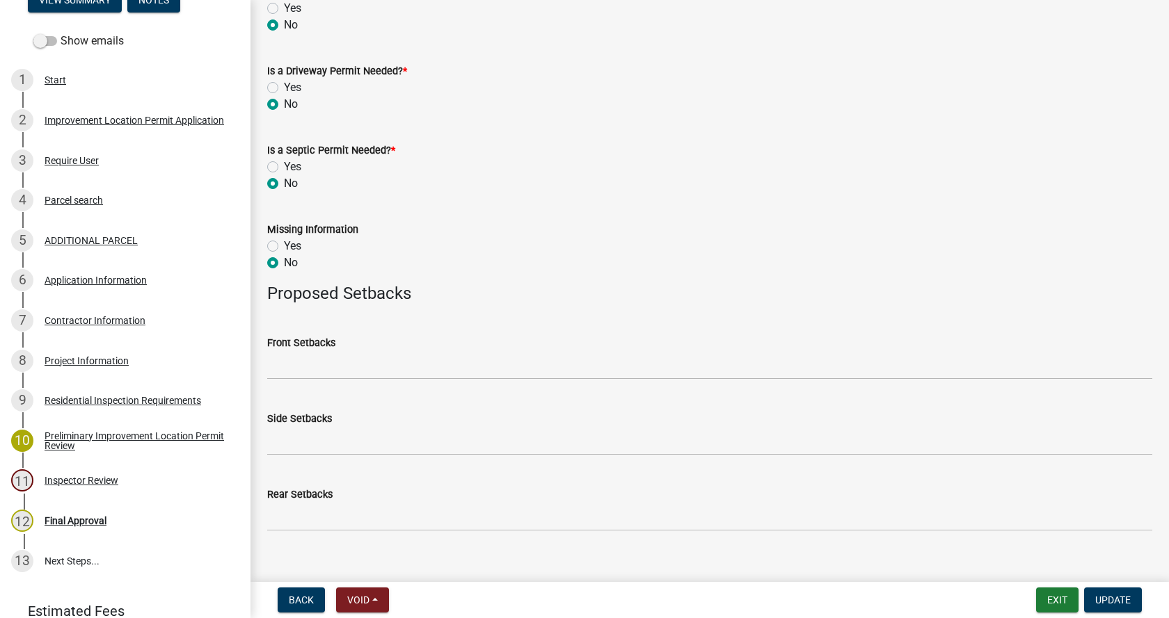
scroll to position [544, 0]
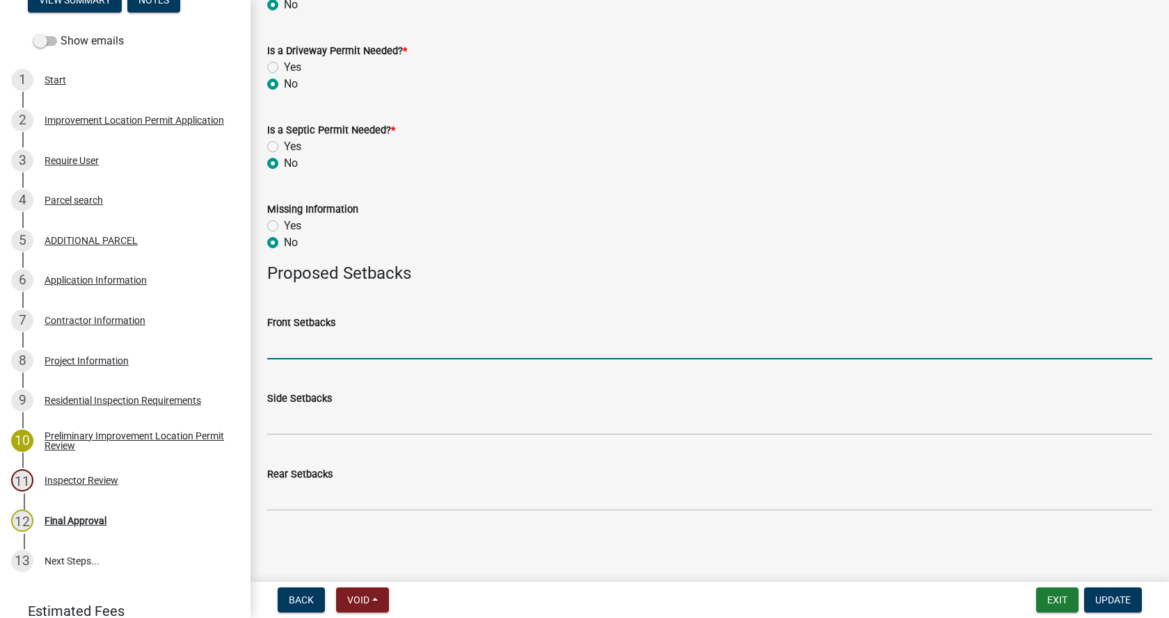
click at [296, 346] on input "Front Setbacks" at bounding box center [709, 345] width 885 height 29
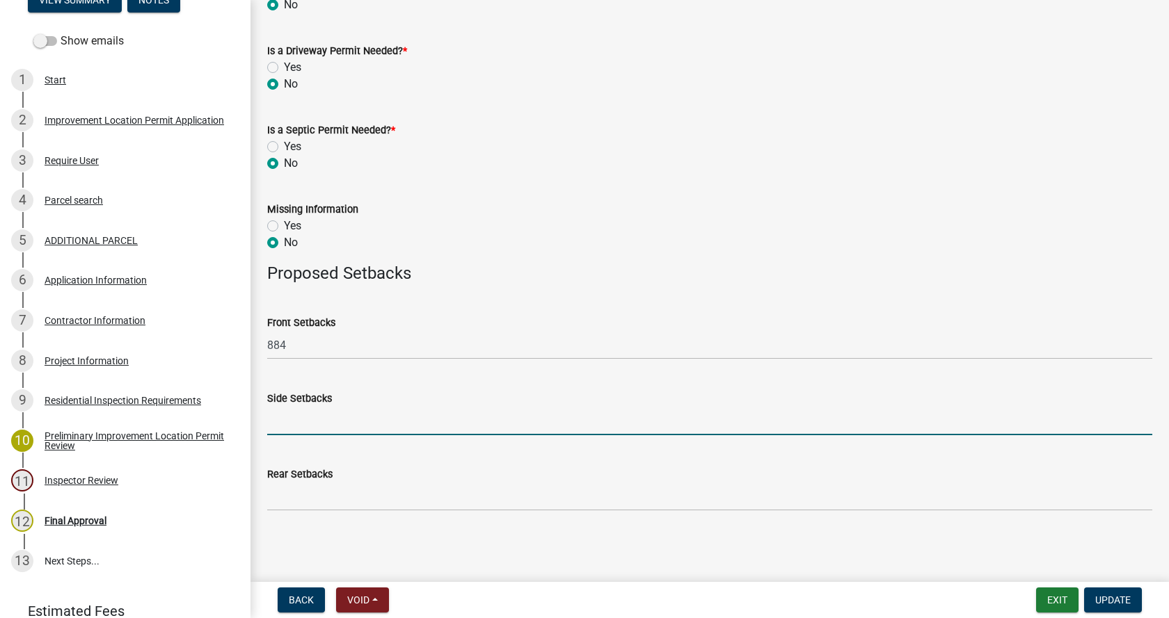
click at [287, 424] on input "Side Setbacks" at bounding box center [709, 421] width 885 height 29
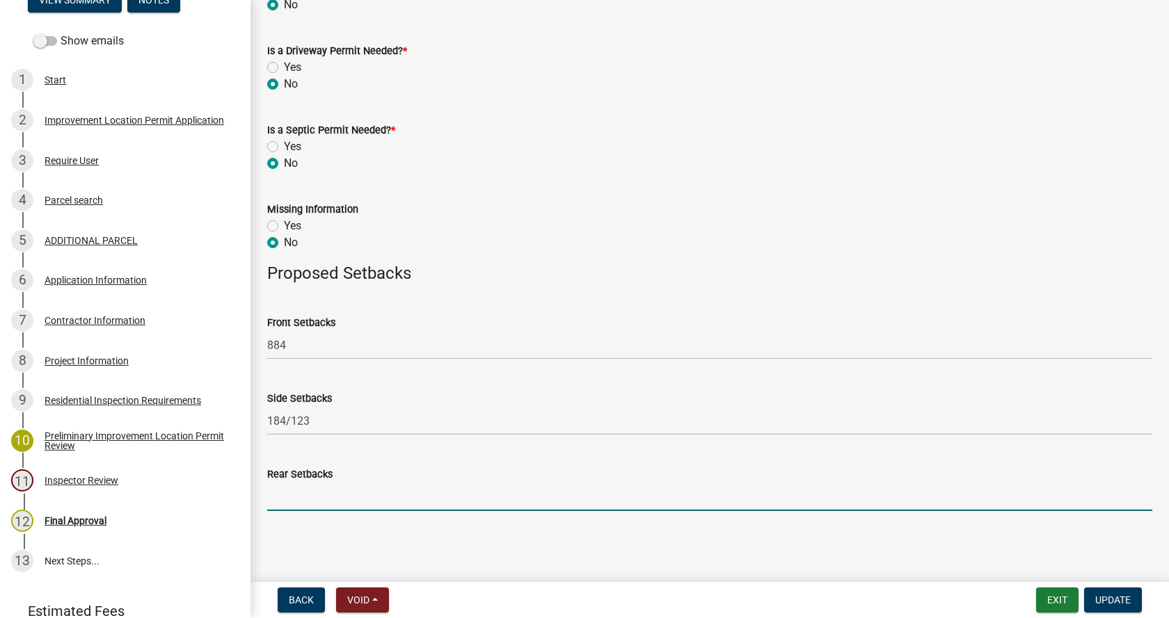
click at [284, 497] on input "Rear Setbacks" at bounding box center [709, 497] width 885 height 29
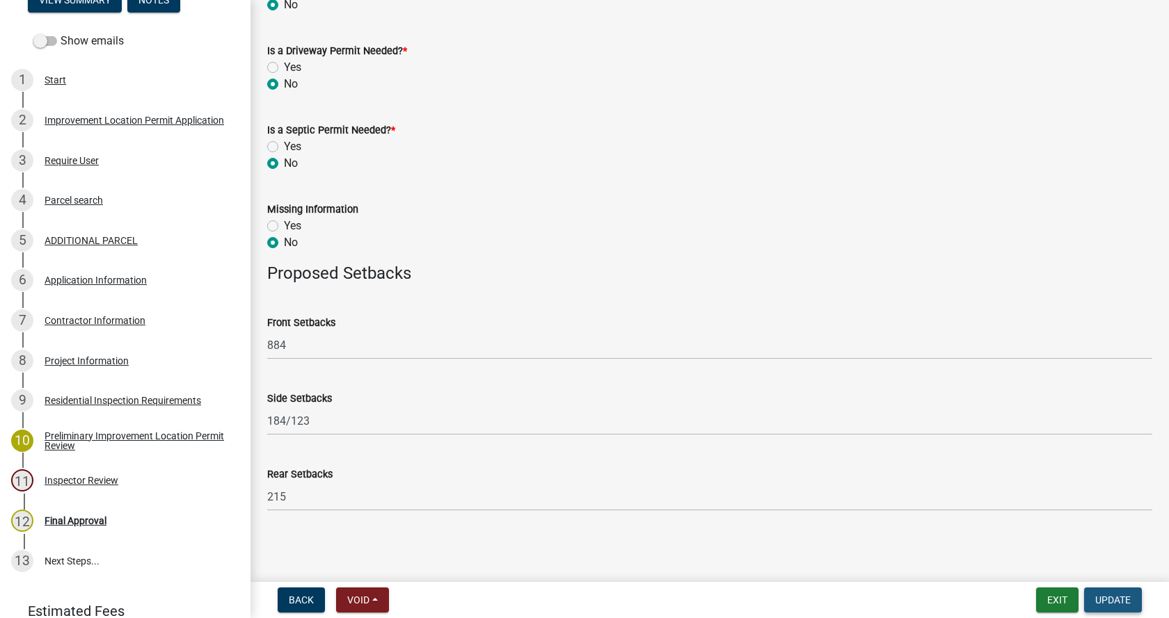
click at [1126, 598] on span "Update" at bounding box center [1112, 600] width 35 height 11
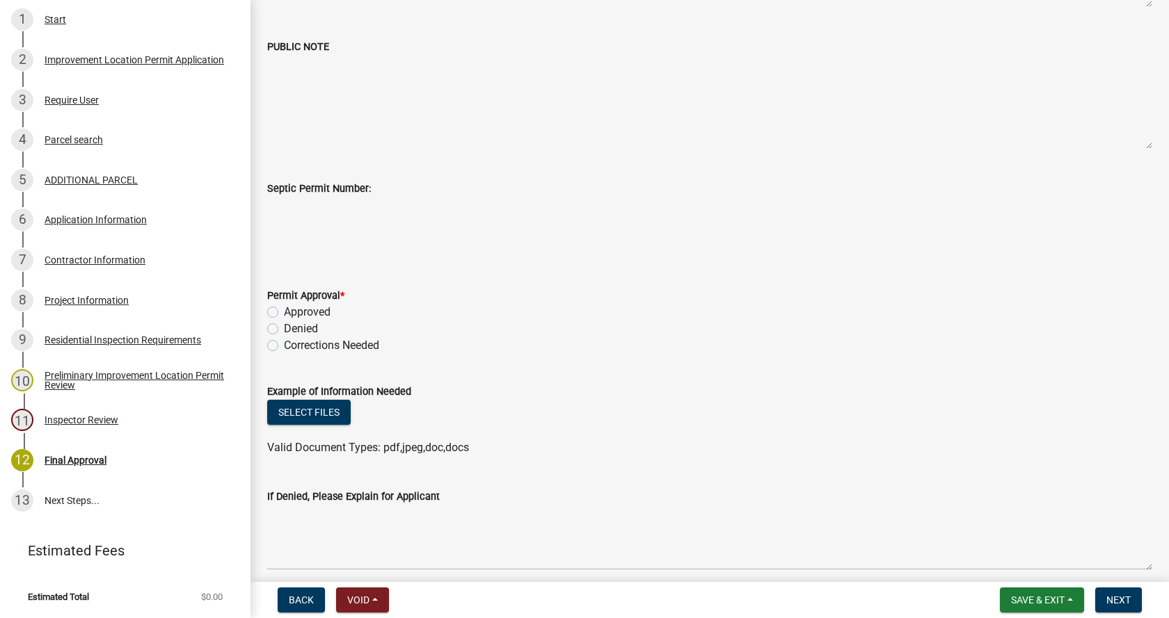
scroll to position [0, 0]
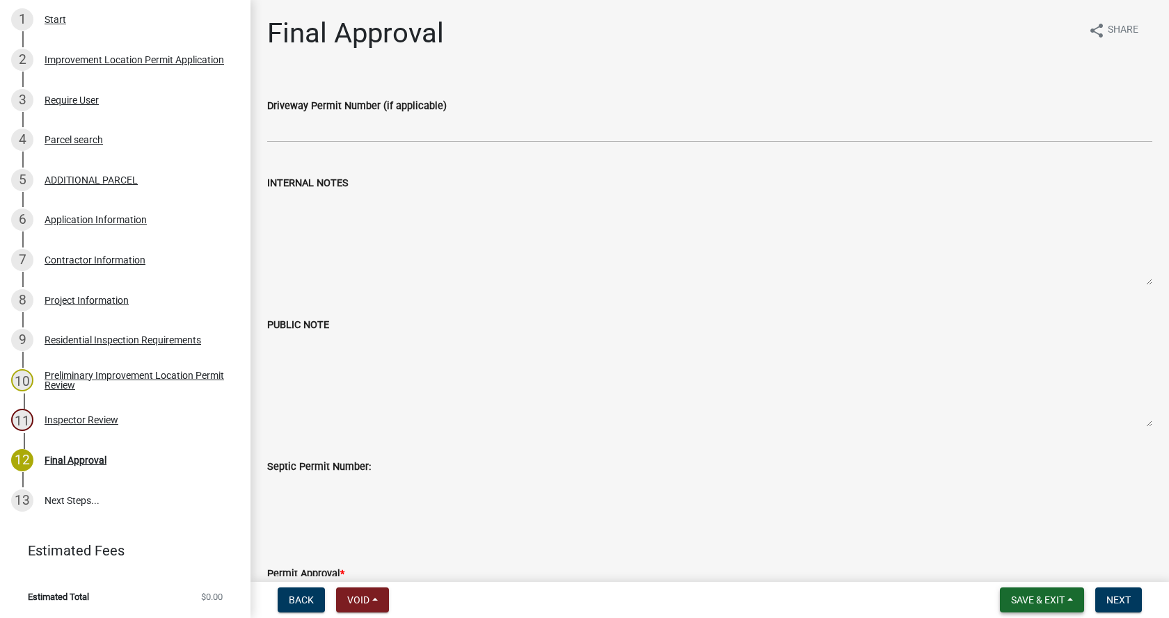
click at [1056, 598] on span "Save & Exit" at bounding box center [1038, 600] width 54 height 11
click at [1001, 566] on button "Save & Exit" at bounding box center [1027, 563] width 111 height 33
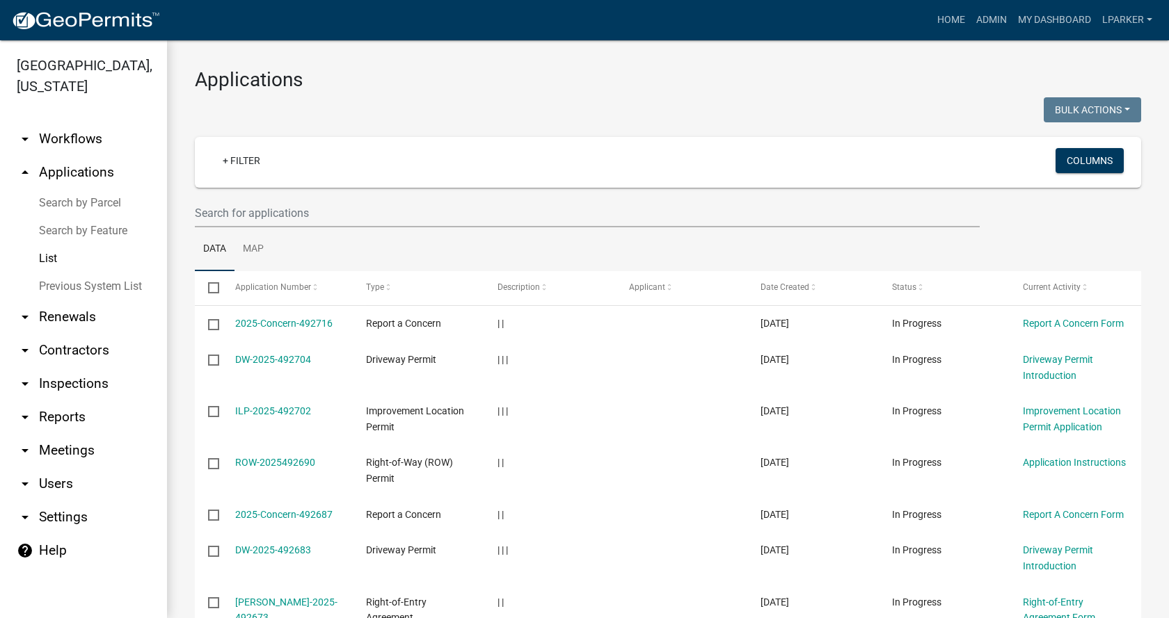
click at [47, 284] on link "Previous System List" at bounding box center [83, 287] width 167 height 28
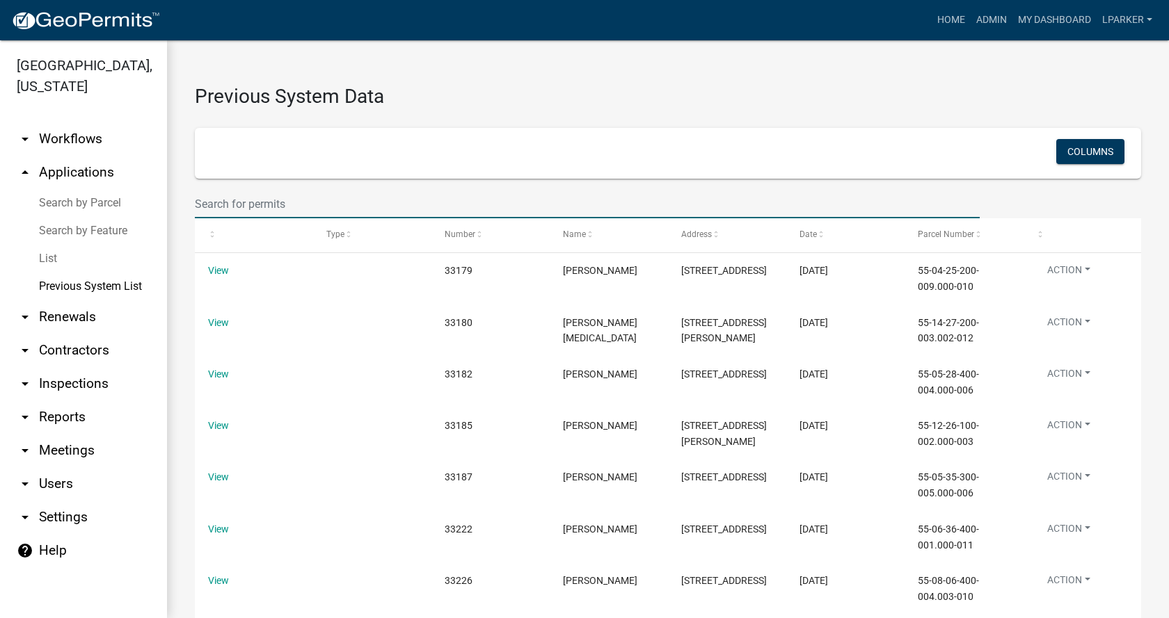
click at [229, 205] on input "text" at bounding box center [587, 204] width 785 height 29
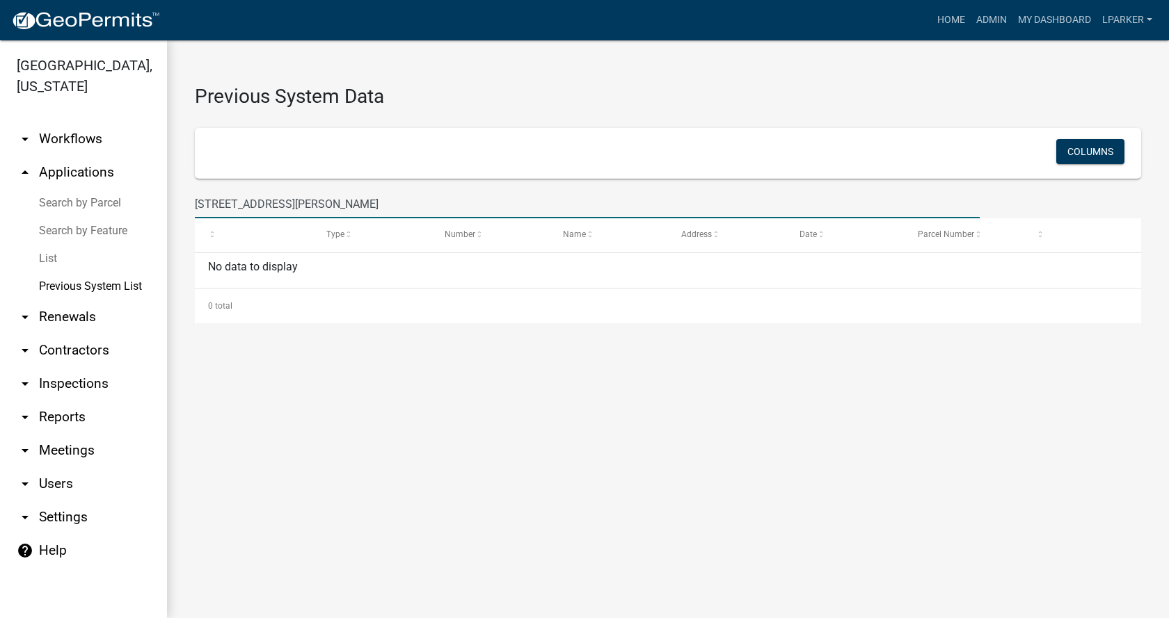
drag, startPoint x: 287, startPoint y: 206, endPoint x: 194, endPoint y: 206, distance: 92.5
click at [194, 206] on div "[STREET_ADDRESS][PERSON_NAME]" at bounding box center [587, 204] width 806 height 29
drag, startPoint x: 290, startPoint y: 203, endPoint x: 194, endPoint y: 203, distance: 96.0
click at [194, 203] on div "[PERSON_NAME]" at bounding box center [587, 204] width 806 height 29
drag, startPoint x: 337, startPoint y: 207, endPoint x: 193, endPoint y: 206, distance: 144.7
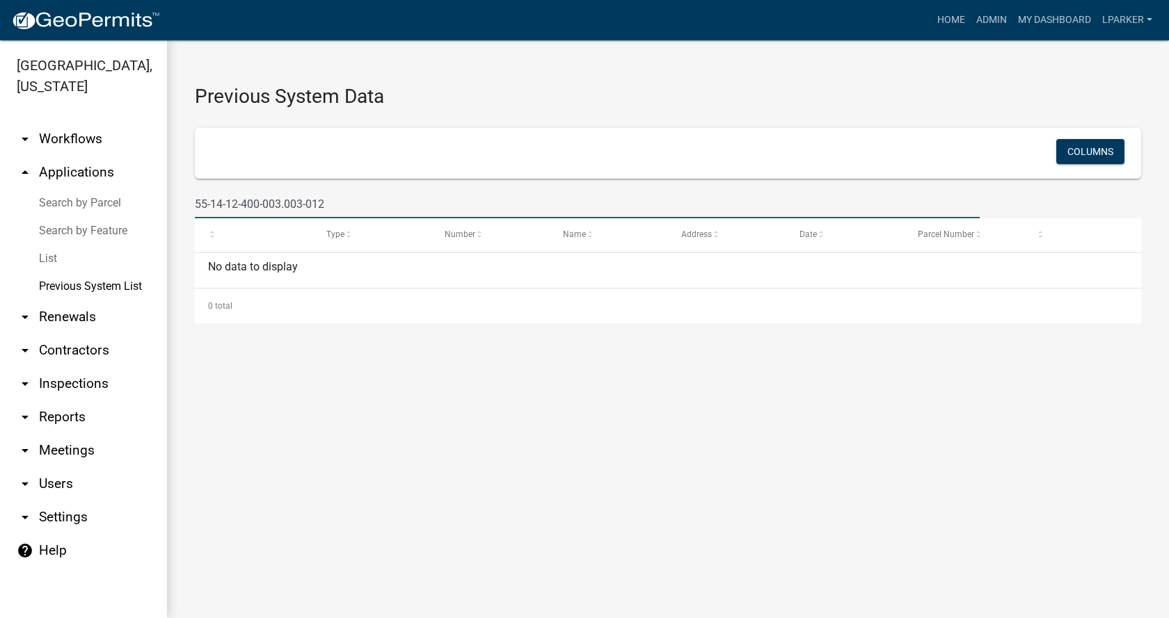
click at [193, 206] on div "55-14-12-400-003.003-012" at bounding box center [587, 204] width 806 height 29
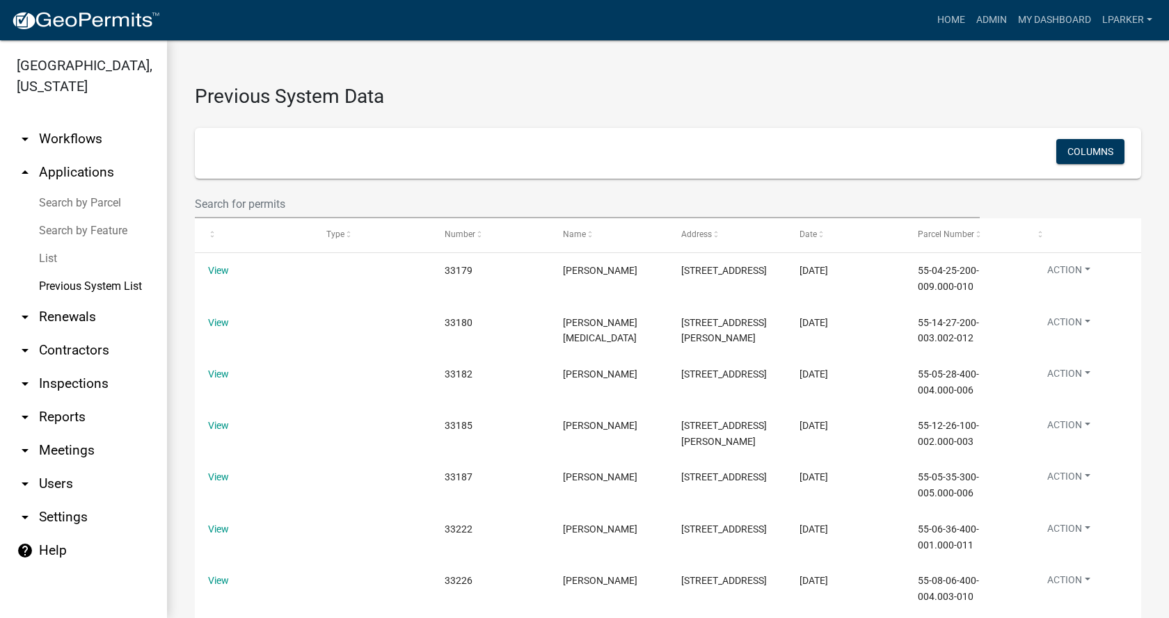
click at [47, 255] on link "List" at bounding box center [83, 259] width 167 height 28
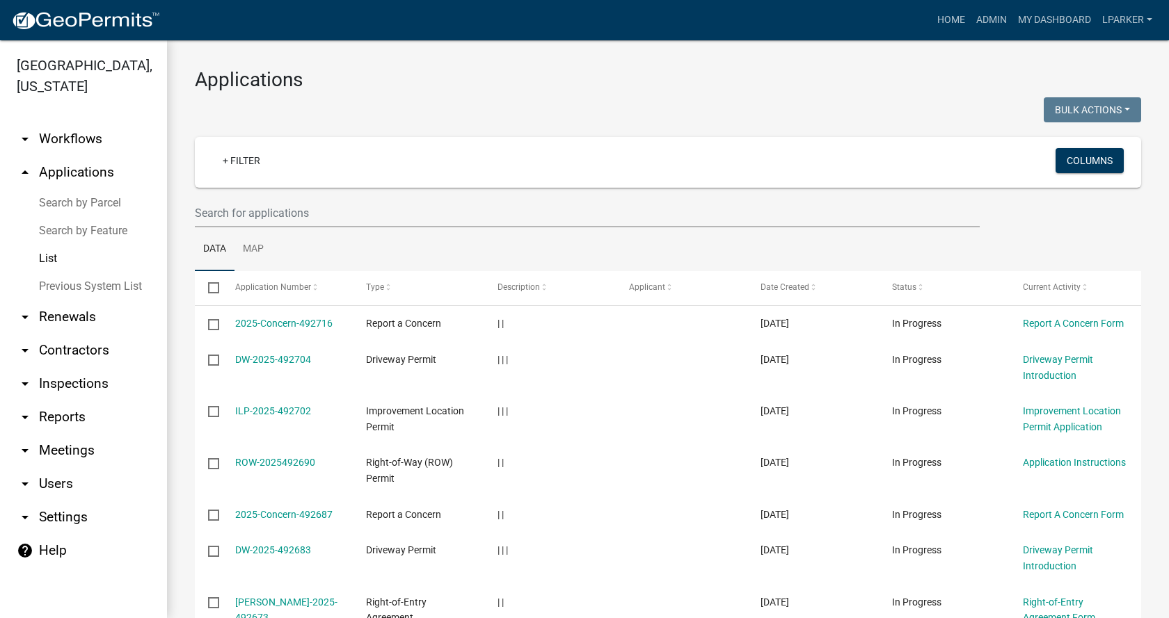
click at [46, 255] on link "List" at bounding box center [83, 259] width 167 height 28
click at [216, 208] on input "text" at bounding box center [587, 213] width 785 height 29
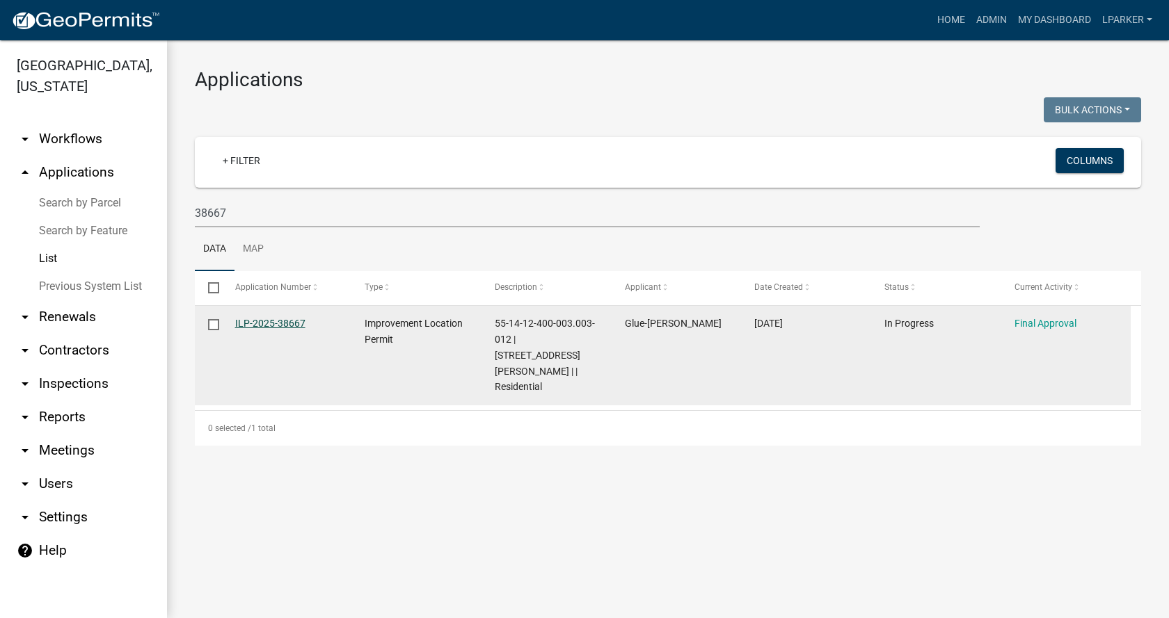
click at [250, 320] on link "ILP-2025-38667" at bounding box center [270, 323] width 70 height 11
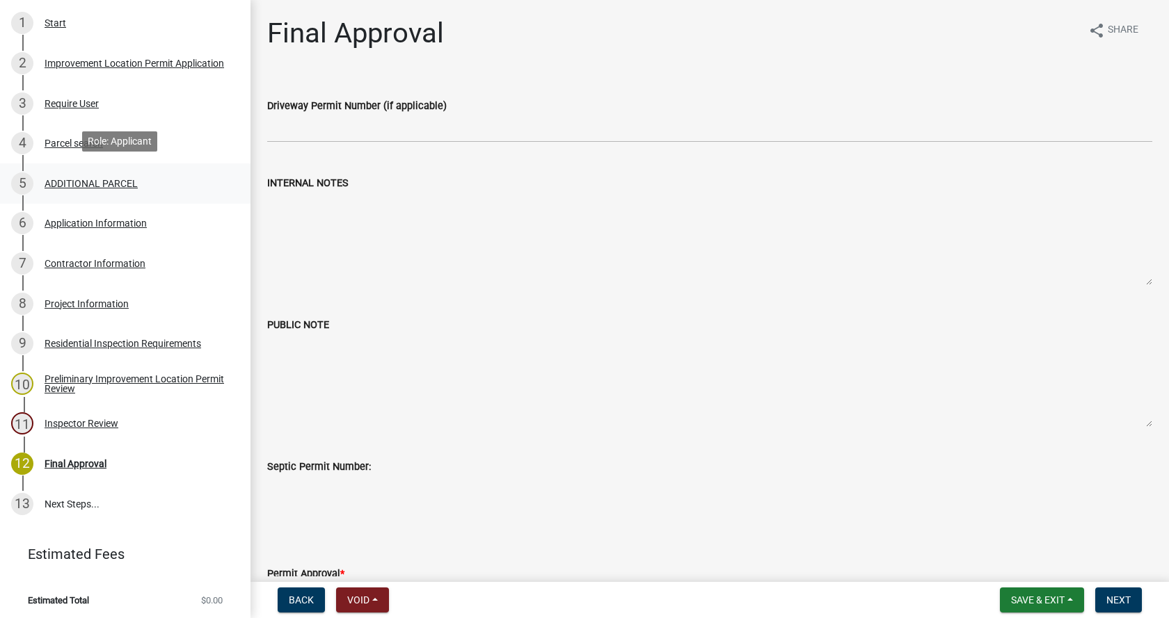
scroll to position [269, 0]
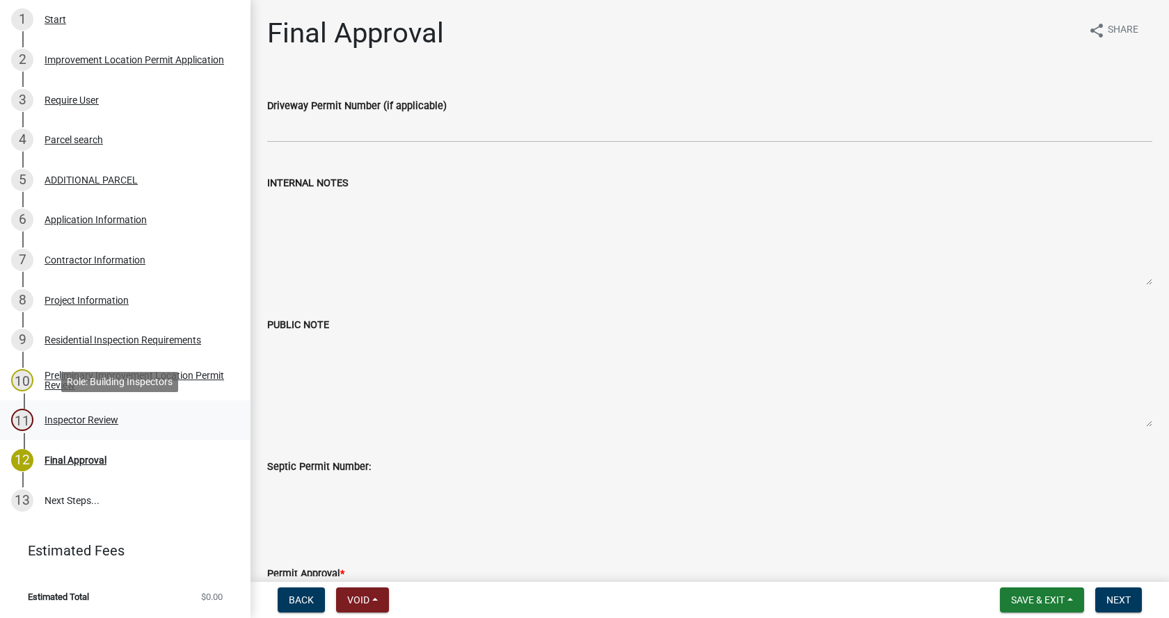
click at [55, 417] on div "Inspector Review" at bounding box center [82, 420] width 74 height 10
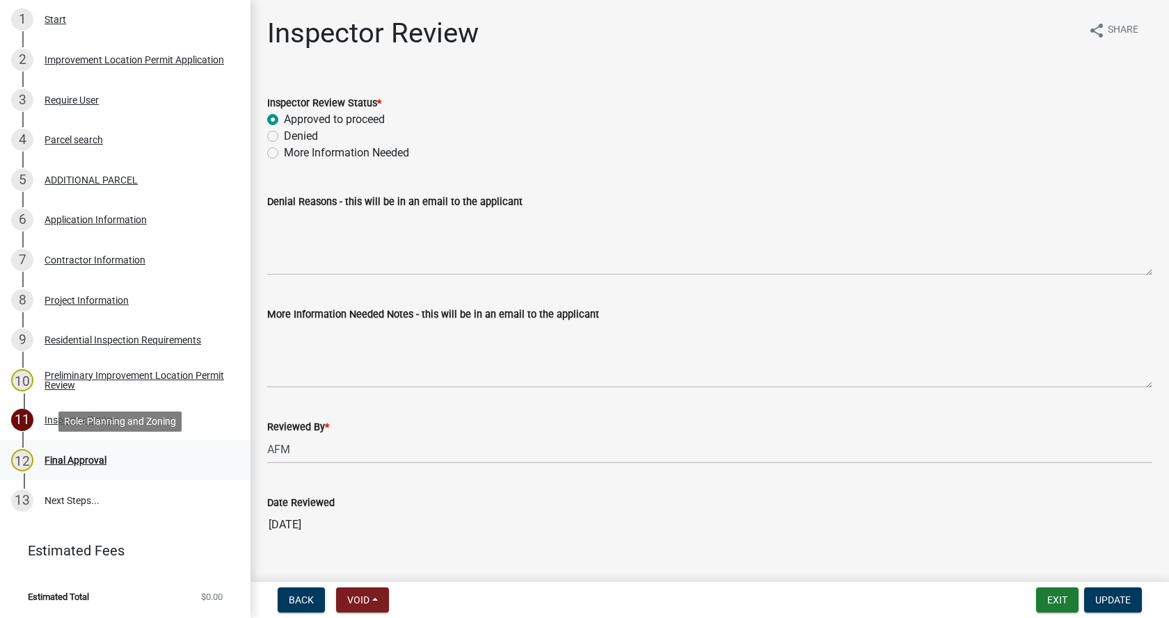
click at [50, 456] on div "Final Approval" at bounding box center [76, 461] width 62 height 10
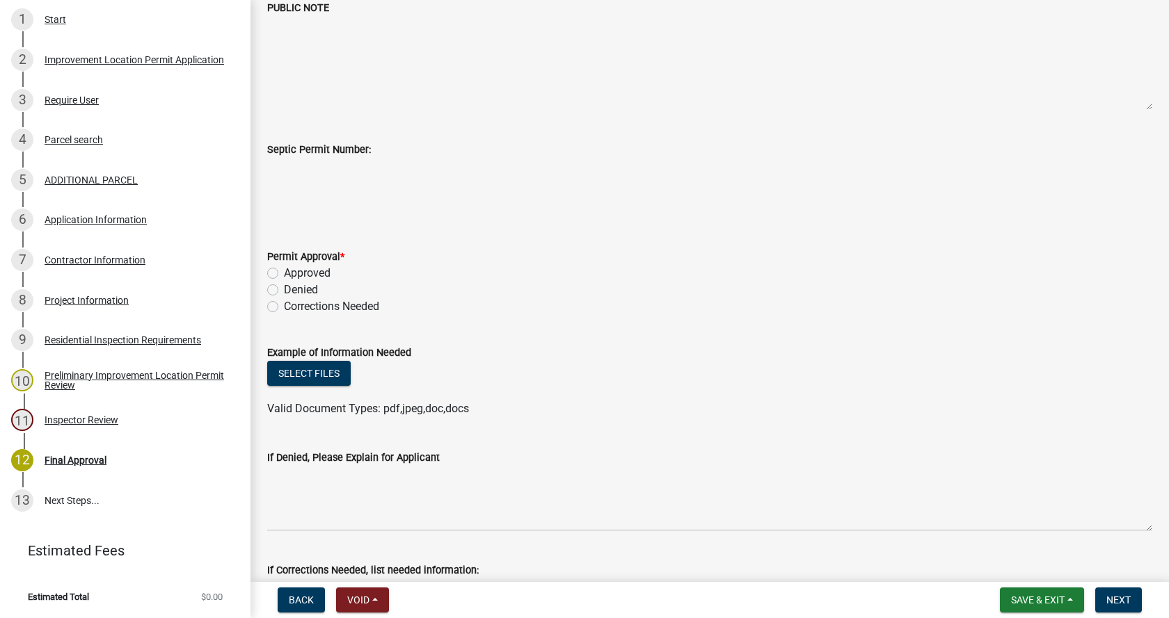
scroll to position [487, 0]
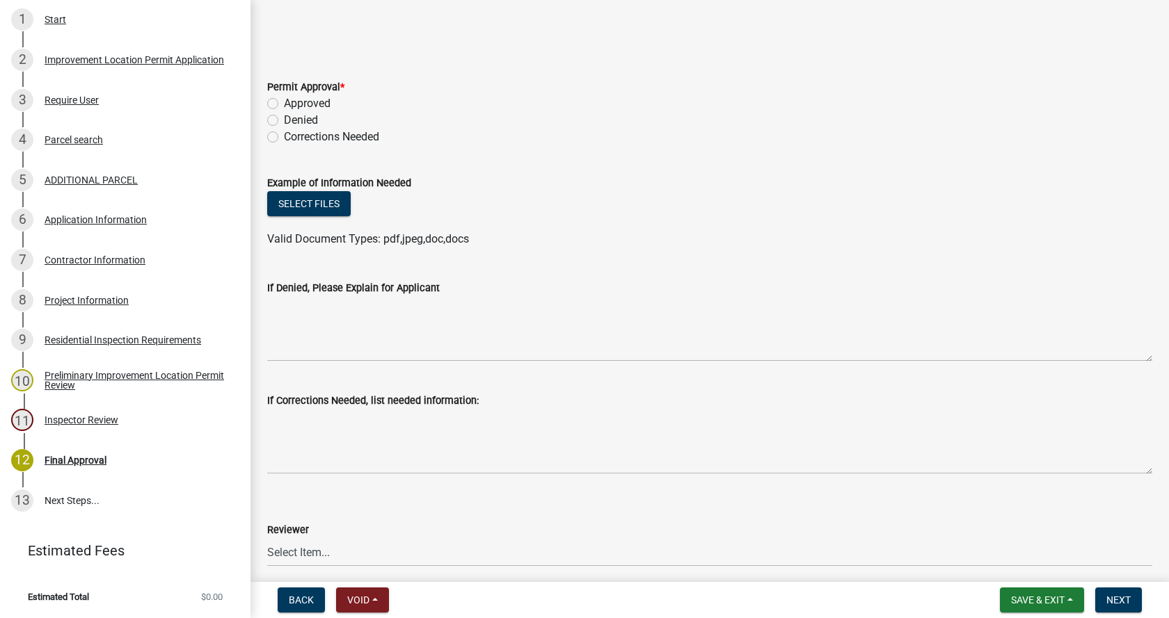
click at [284, 104] on label "Approved" at bounding box center [307, 103] width 47 height 17
click at [284, 104] on input "Approved" at bounding box center [288, 99] width 9 height 9
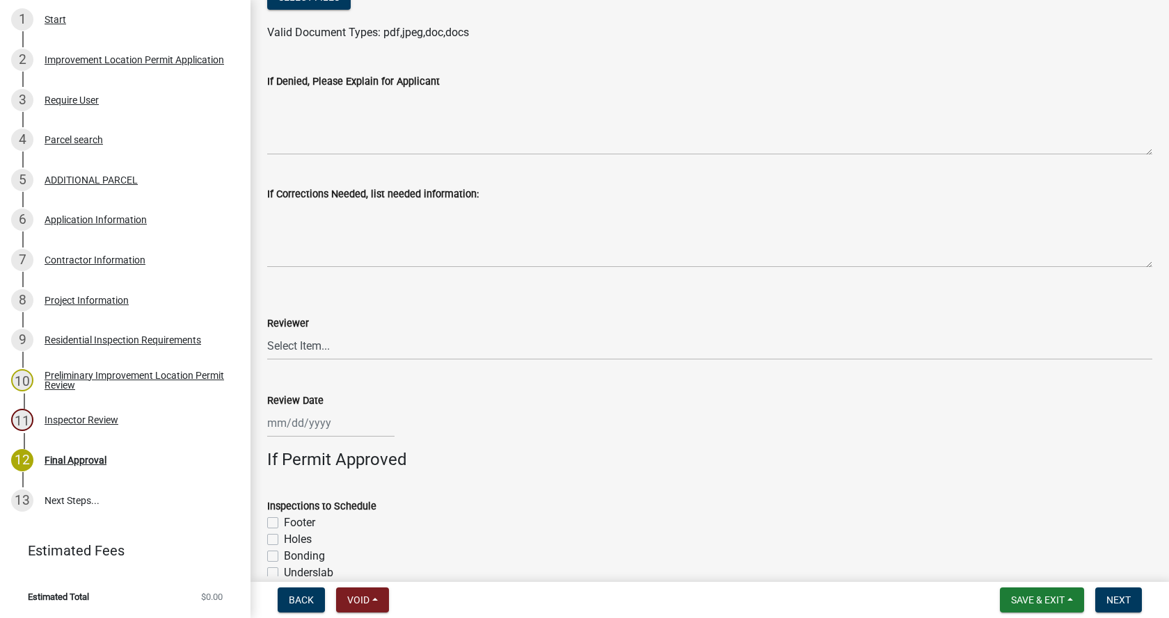
scroll to position [696, 0]
click at [278, 342] on select "Select Item... [PERSON_NAME] [PERSON_NAME] [PERSON_NAME]" at bounding box center [709, 344] width 885 height 29
click at [267, 330] on select "Select Item... [PERSON_NAME] [PERSON_NAME] [PERSON_NAME]" at bounding box center [709, 344] width 885 height 29
click at [289, 419] on div at bounding box center [330, 421] width 127 height 29
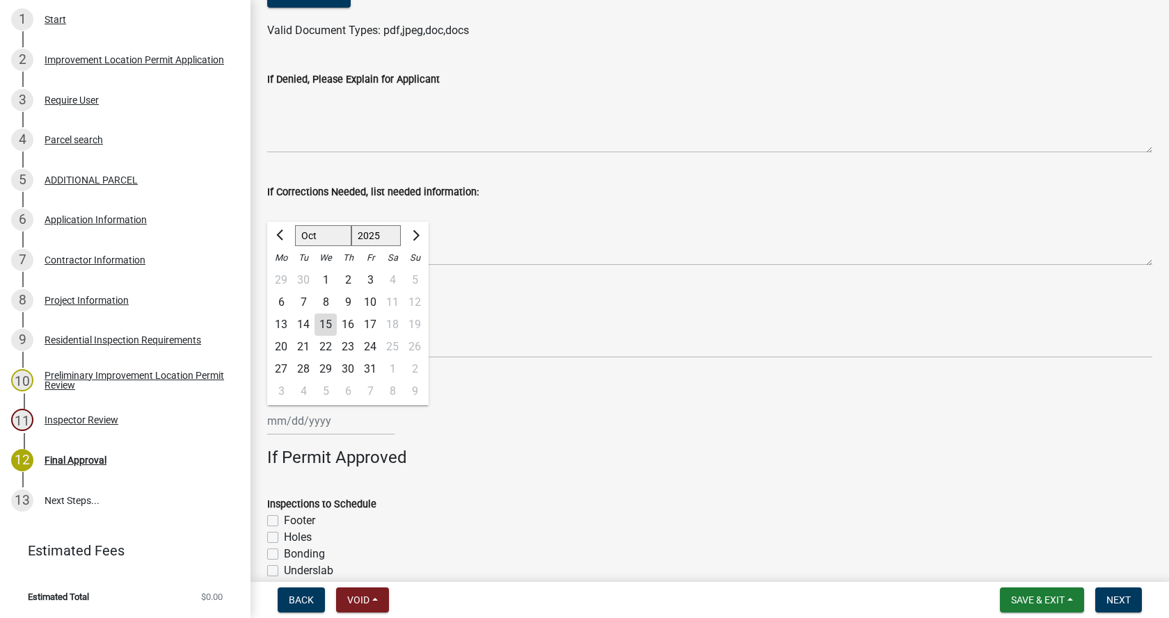
click at [327, 326] on div "15" at bounding box center [325, 325] width 22 height 22
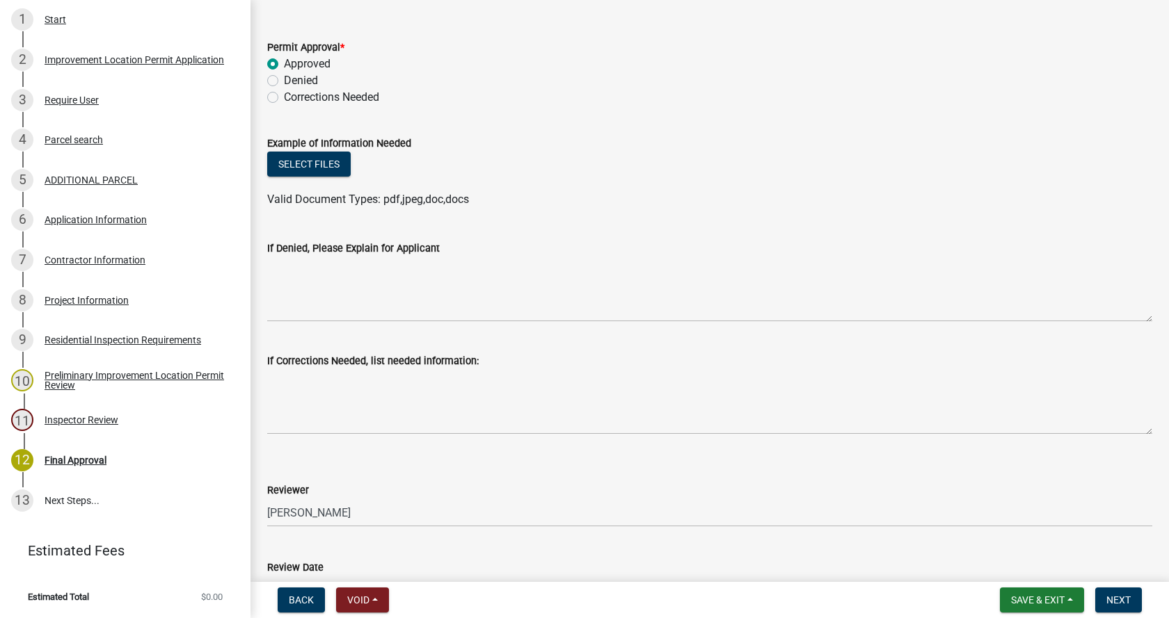
scroll to position [487, 0]
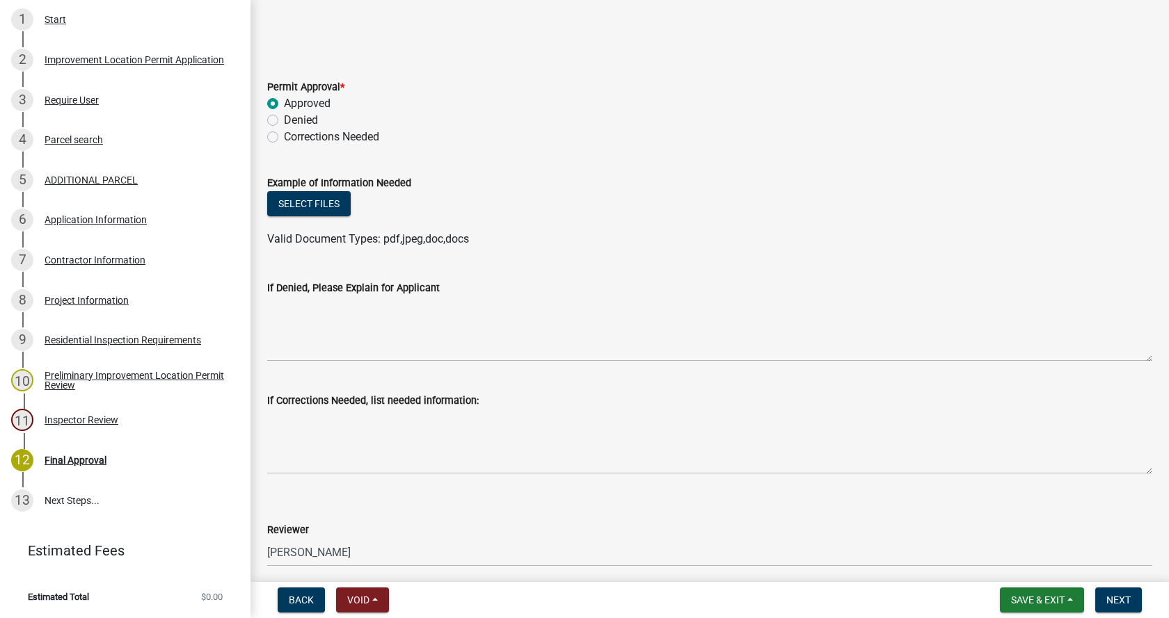
click at [284, 136] on label "Corrections Needed" at bounding box center [331, 137] width 95 height 17
click at [284, 136] on input "Corrections Needed" at bounding box center [288, 133] width 9 height 9
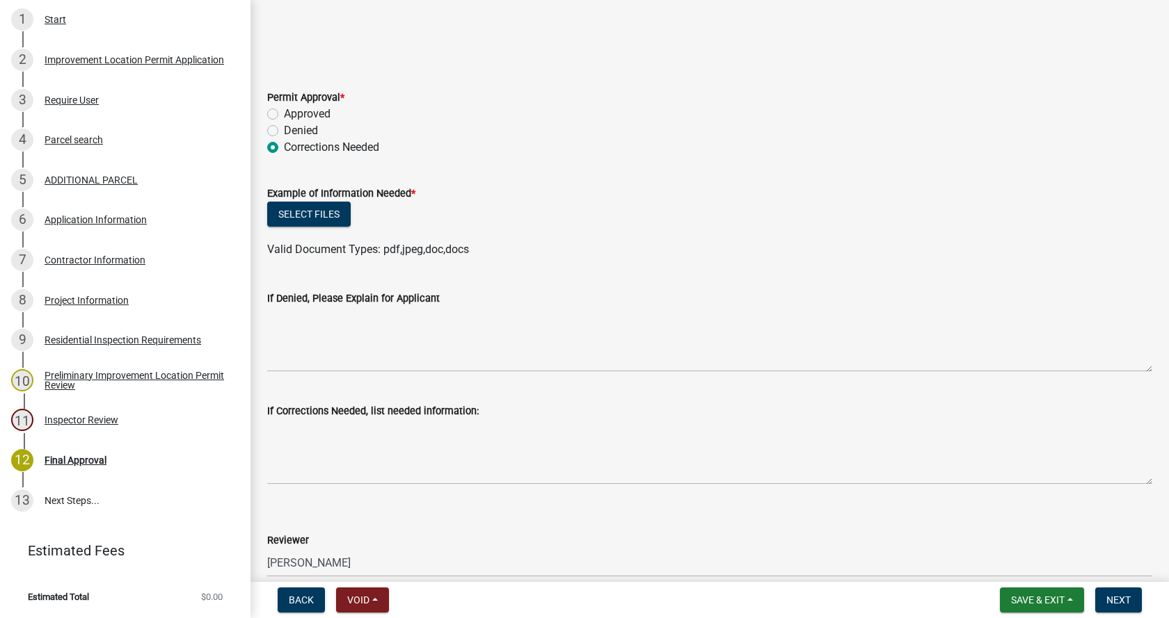
scroll to position [626, 0]
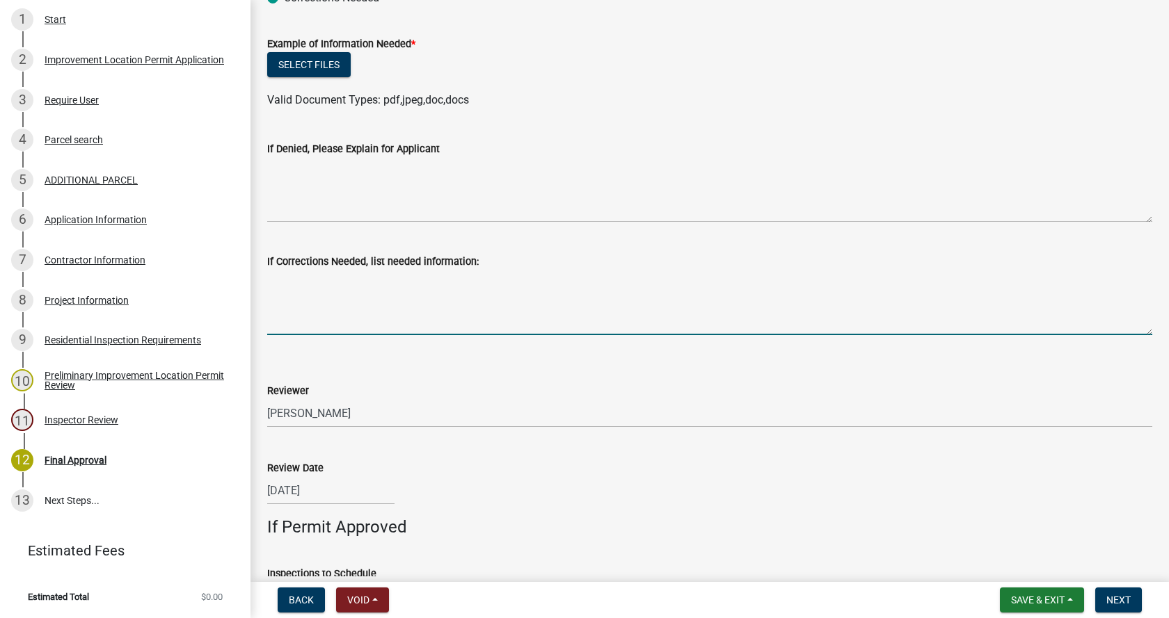
click at [323, 299] on textarea "If Corrections Needed, list needed information:" at bounding box center [709, 302] width 885 height 65
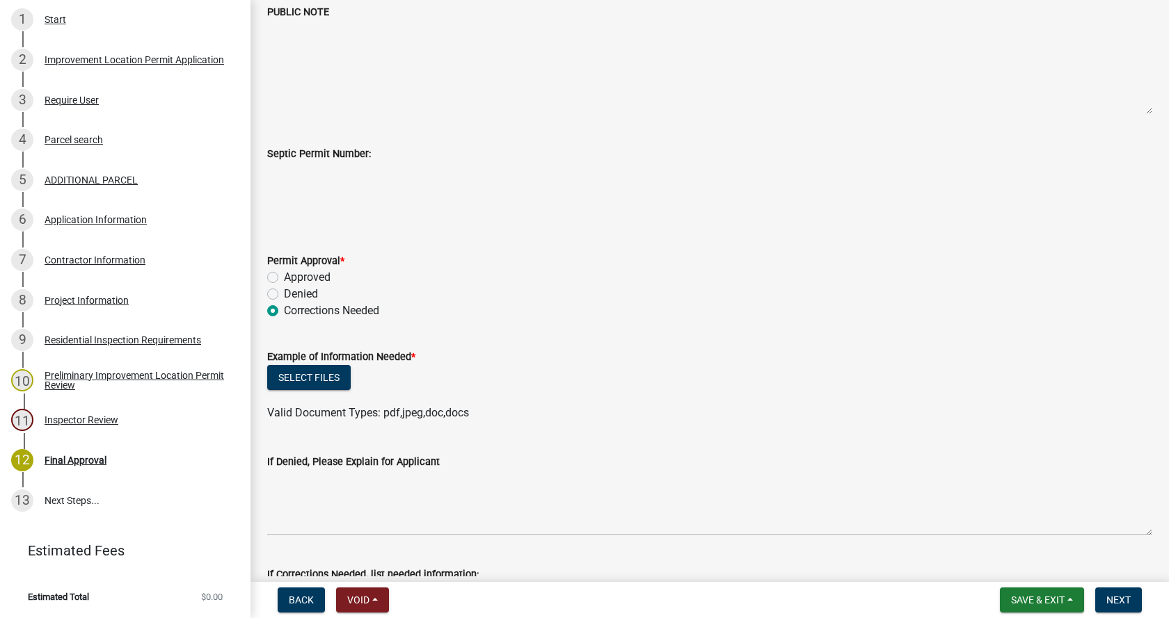
scroll to position [70, 0]
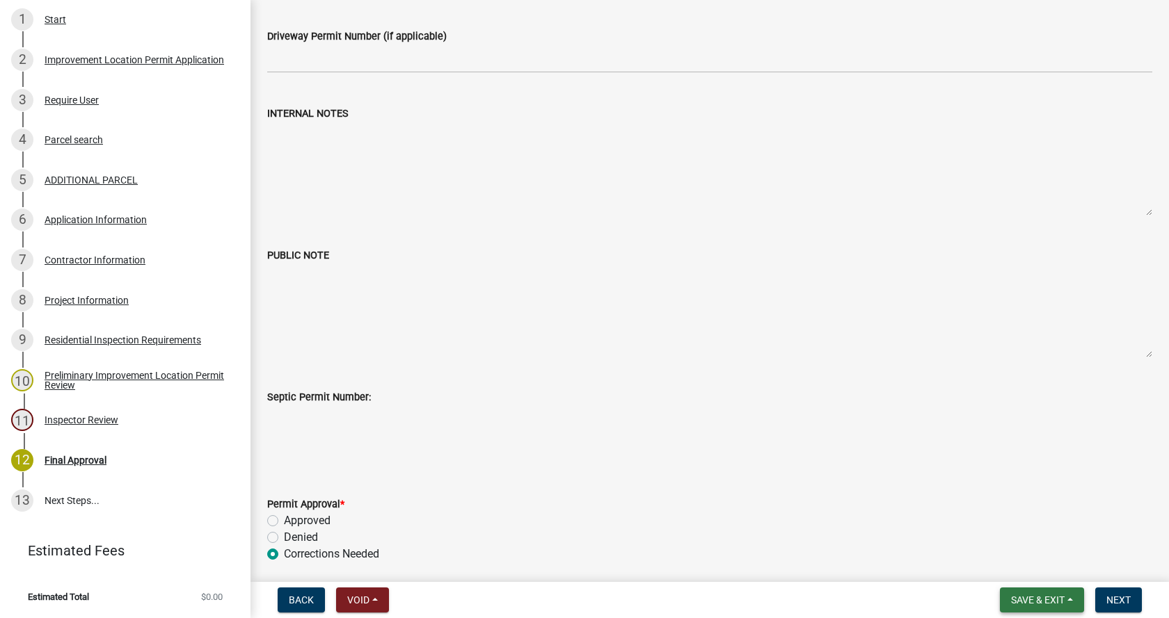
click at [1025, 599] on span "Save & Exit" at bounding box center [1038, 600] width 54 height 11
click at [1002, 536] on button "Save" at bounding box center [1027, 530] width 111 height 33
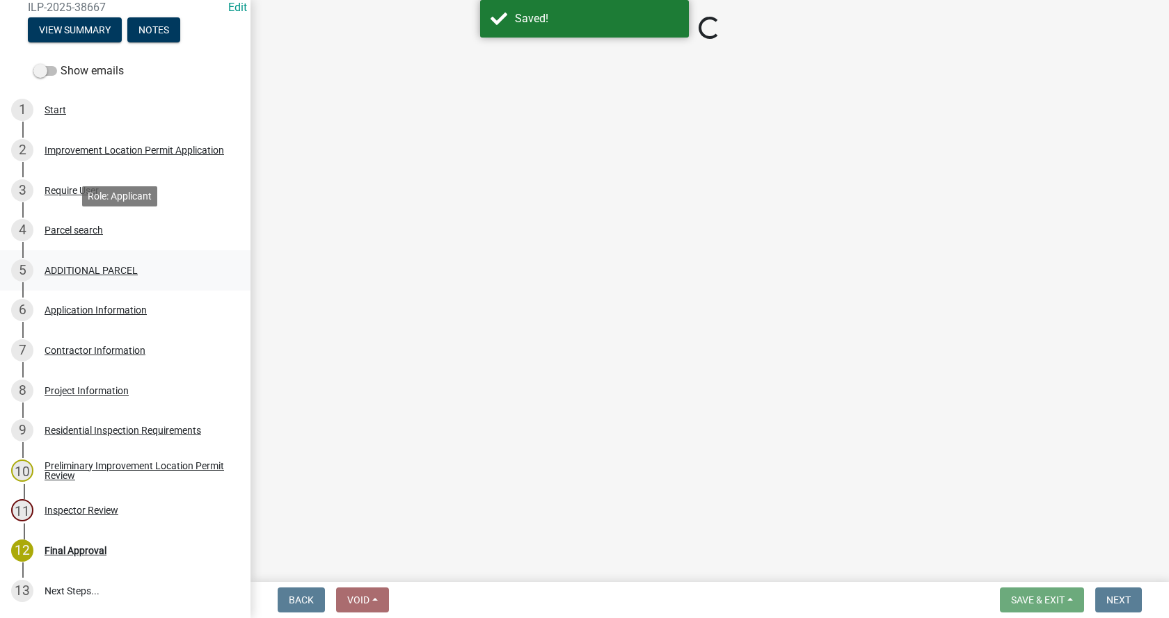
scroll to position [130, 0]
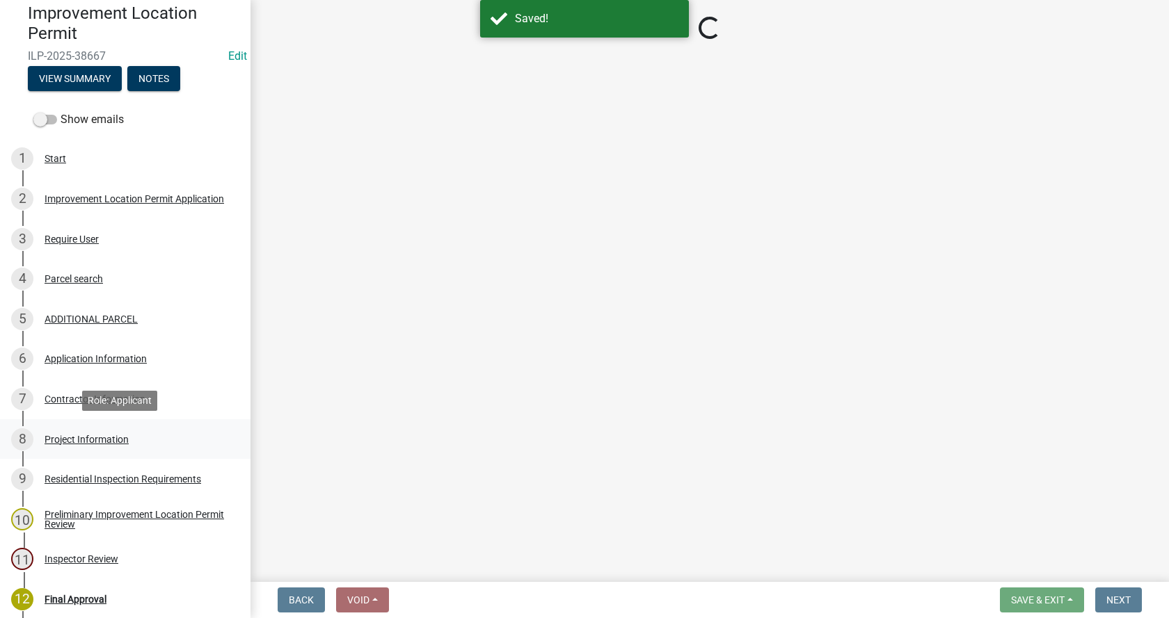
click at [48, 435] on div "Project Information" at bounding box center [87, 440] width 84 height 10
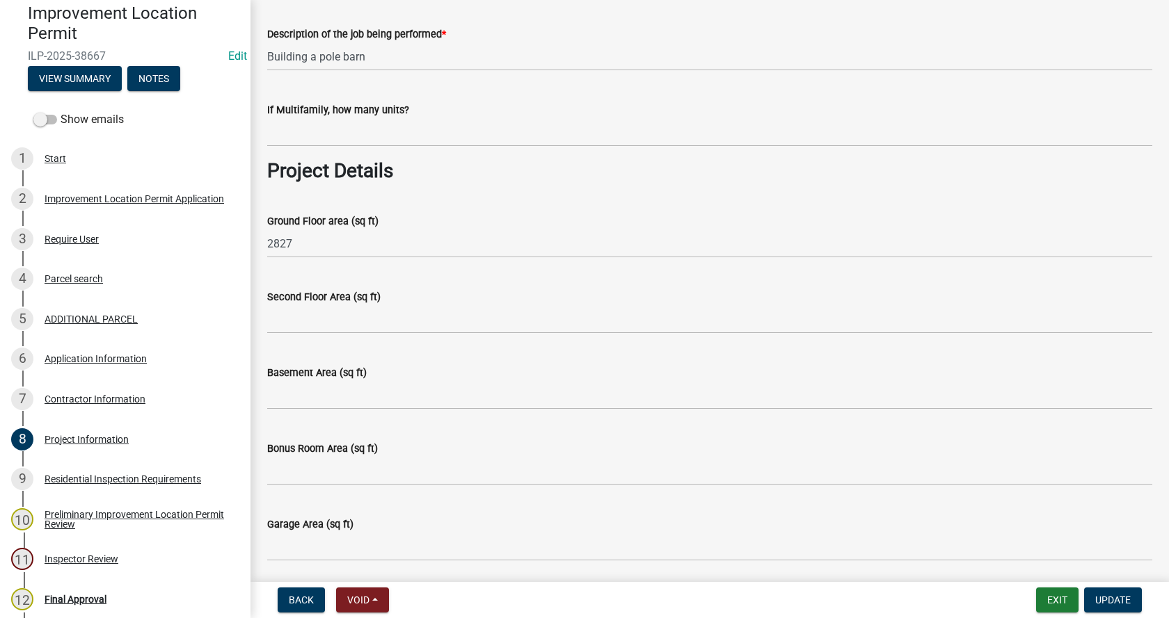
scroll to position [209, 0]
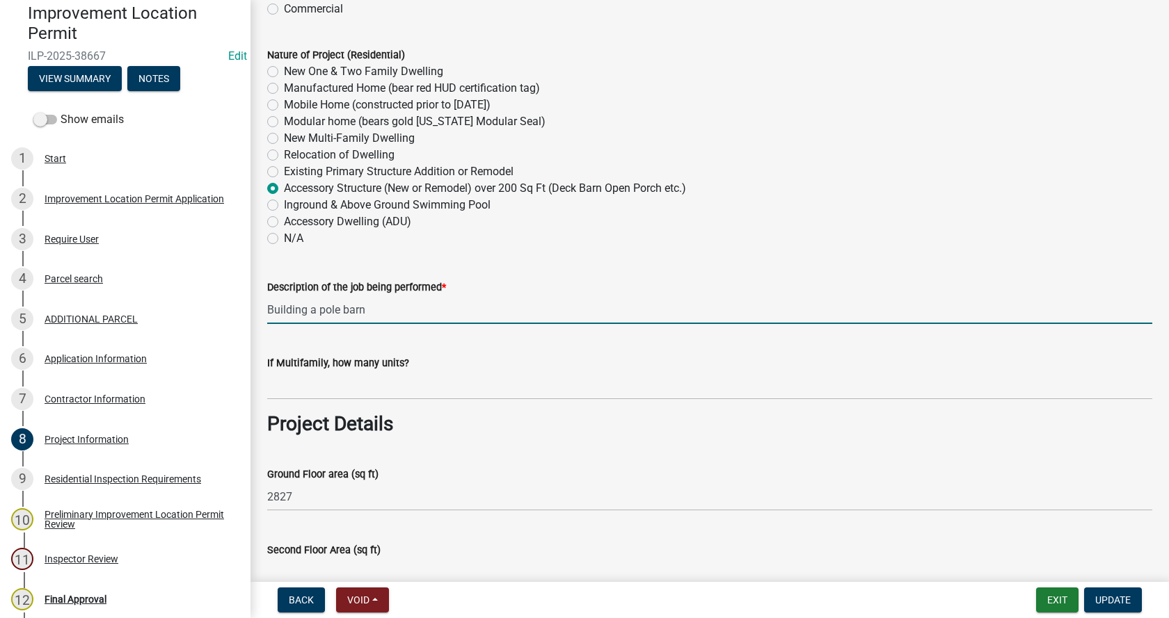
click at [312, 310] on input "Building a pole barn" at bounding box center [709, 310] width 885 height 29
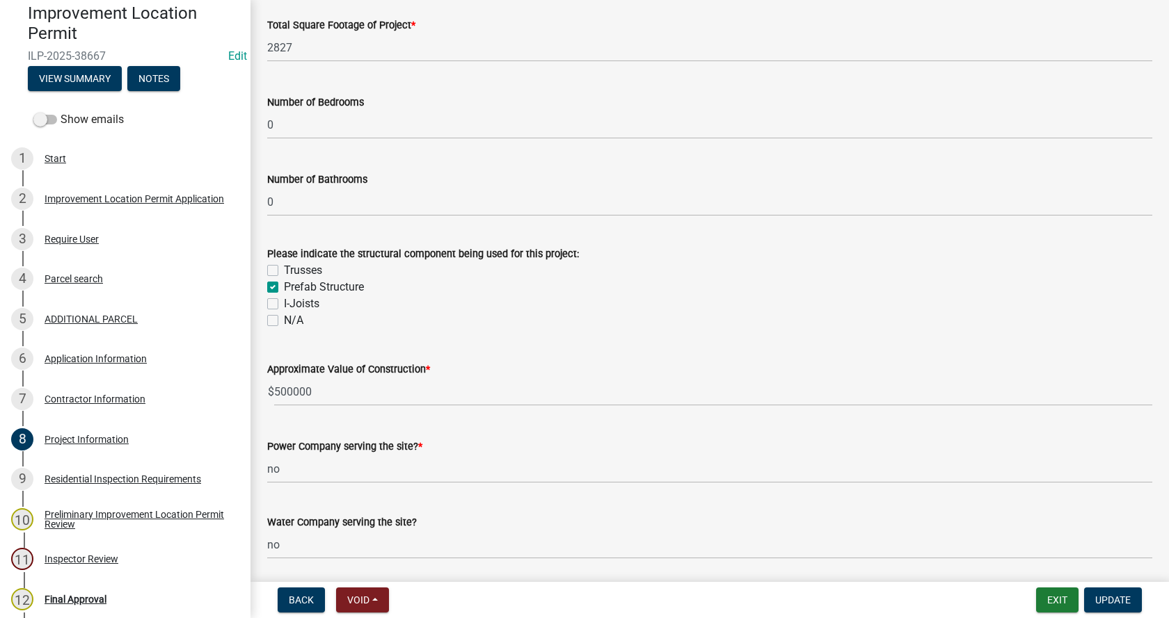
scroll to position [1322, 0]
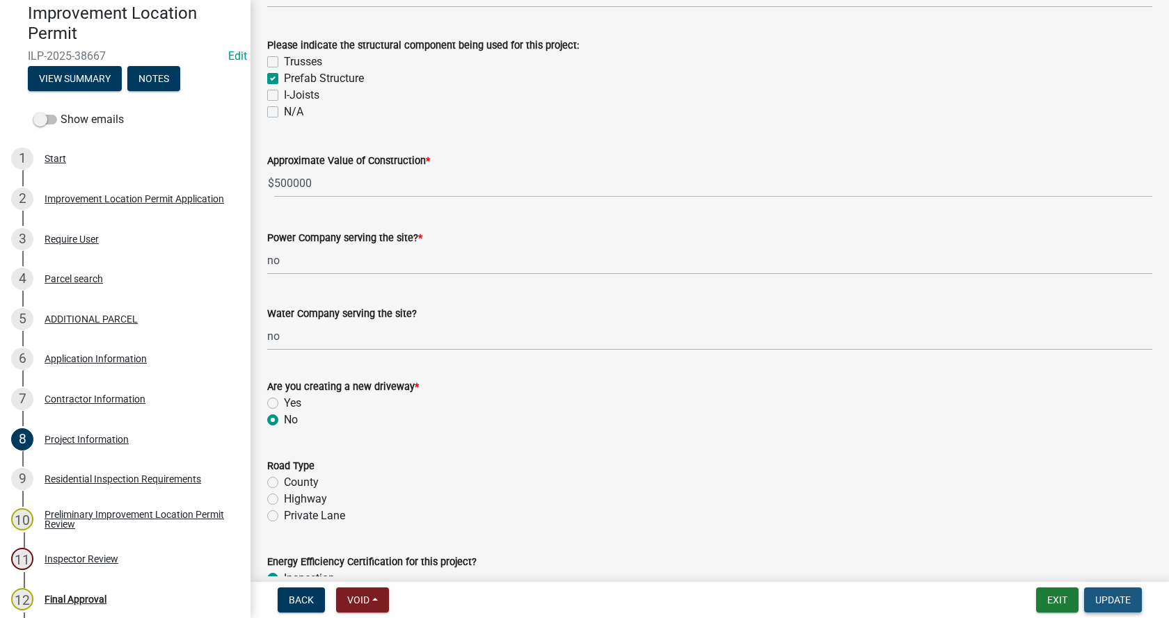
click at [1109, 600] on span "Update" at bounding box center [1112, 600] width 35 height 11
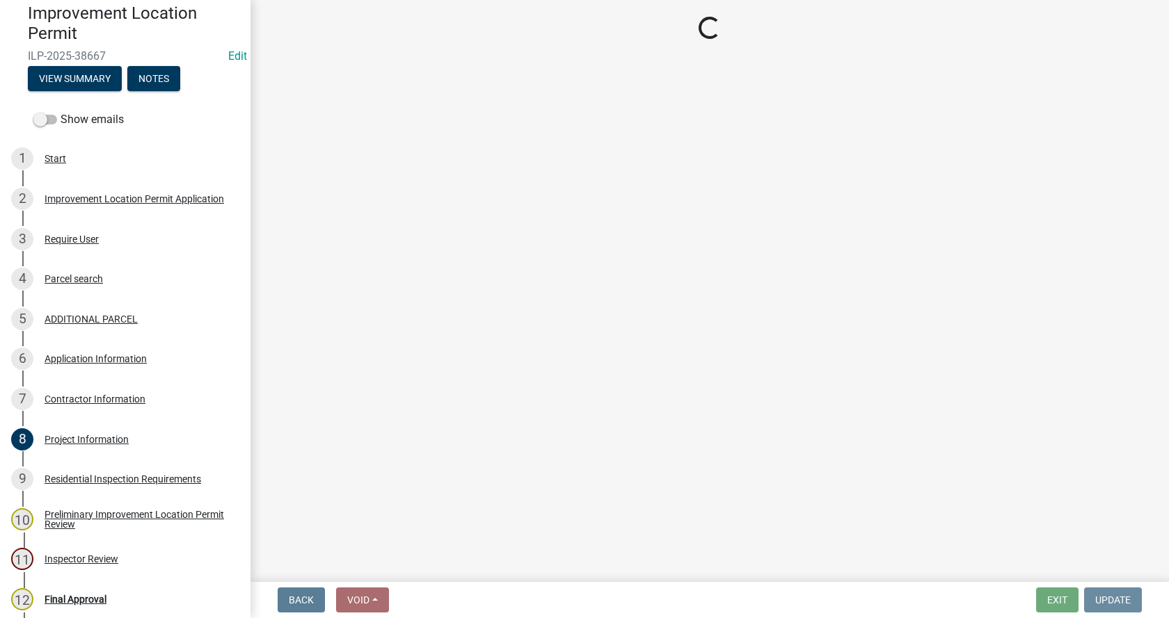
scroll to position [0, 0]
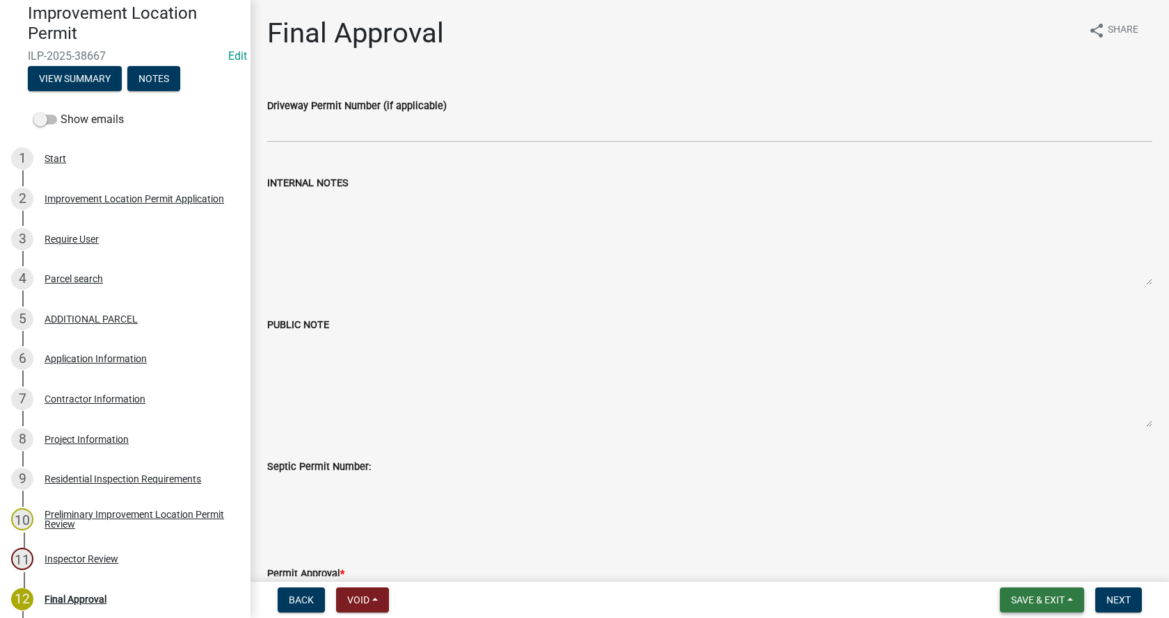
click at [1066, 599] on button "Save & Exit" at bounding box center [1042, 600] width 84 height 25
click at [998, 567] on button "Save & Exit" at bounding box center [1027, 563] width 111 height 33
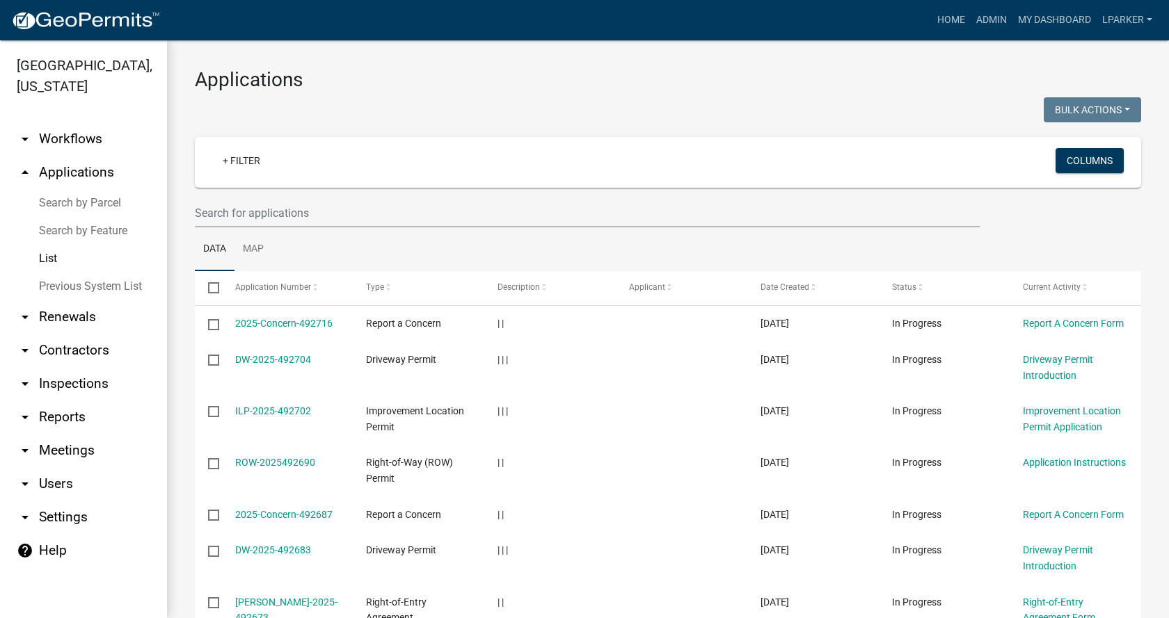
click at [49, 285] on link "Previous System List" at bounding box center [83, 287] width 167 height 28
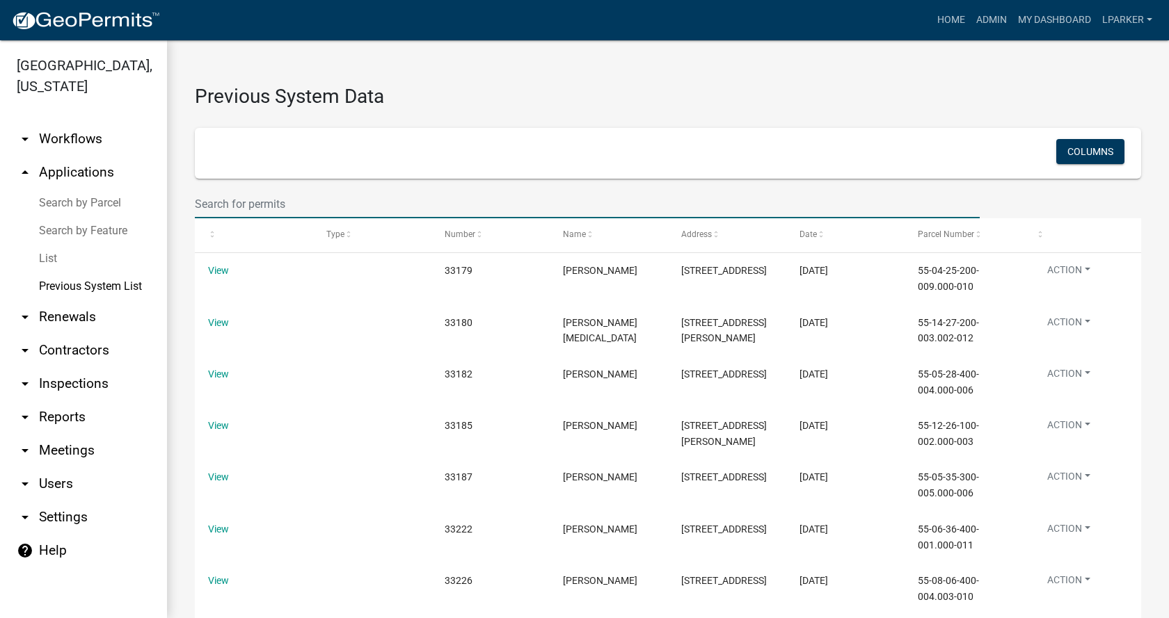
click at [218, 200] on input "text" at bounding box center [587, 204] width 785 height 29
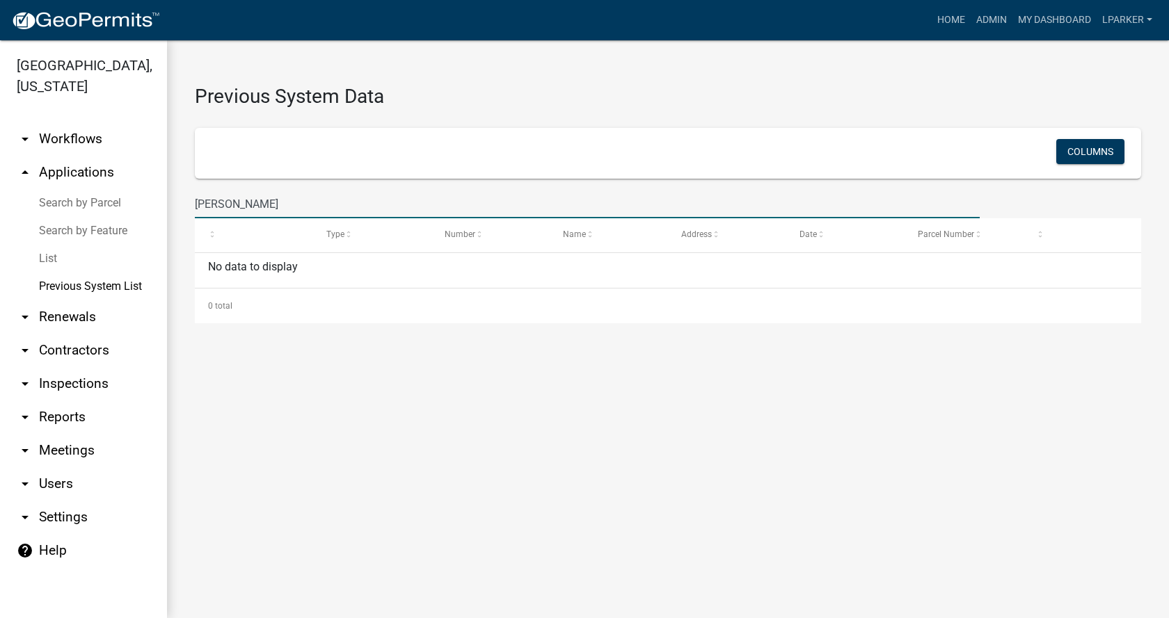
drag, startPoint x: 273, startPoint y: 205, endPoint x: 191, endPoint y: 212, distance: 82.4
click at [191, 212] on div "[PERSON_NAME]" at bounding box center [587, 204] width 806 height 29
drag, startPoint x: 325, startPoint y: 202, endPoint x: 189, endPoint y: 207, distance: 136.4
click at [189, 207] on div "55-14-13-200-001.001-012" at bounding box center [587, 204] width 806 height 29
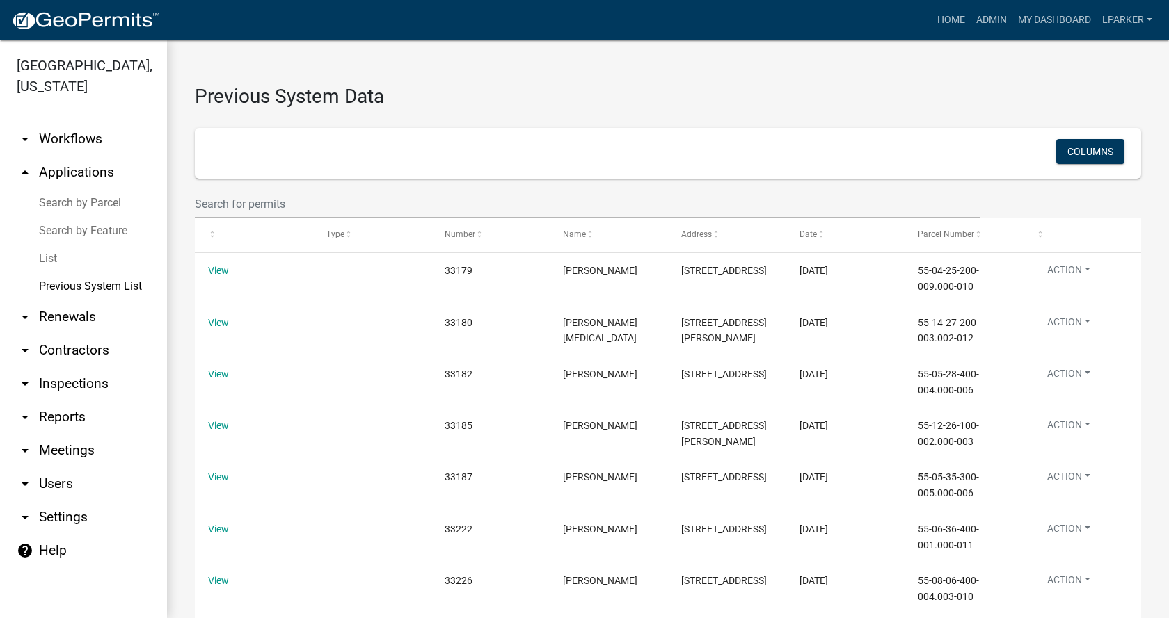
click at [47, 257] on link "List" at bounding box center [83, 259] width 167 height 28
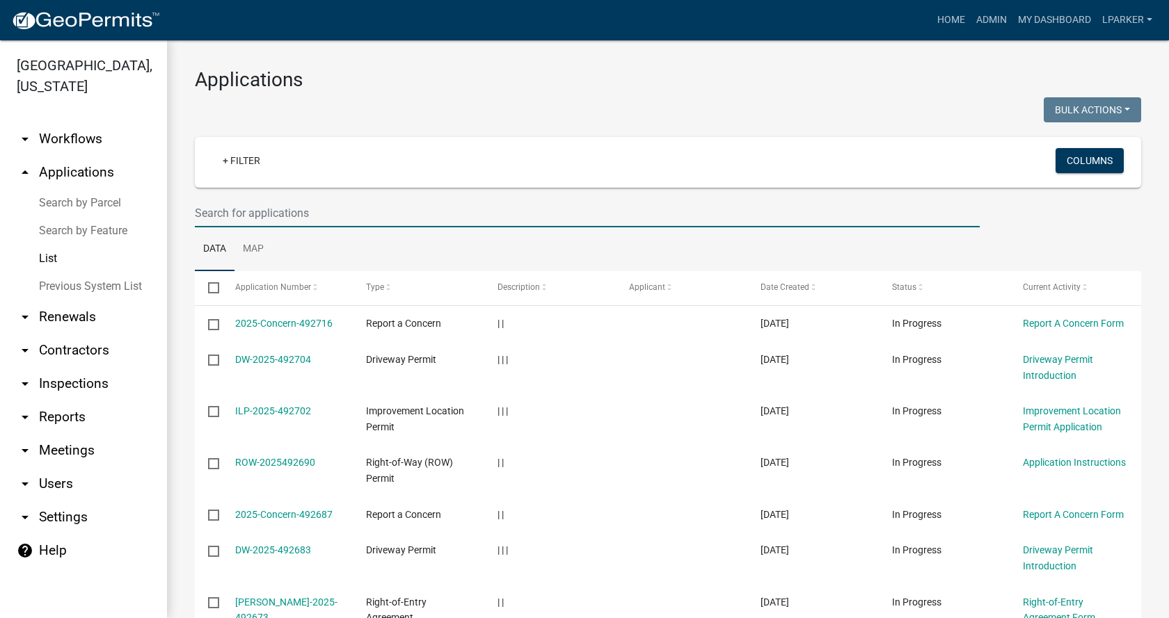
click at [281, 216] on input "text" at bounding box center [587, 213] width 785 height 29
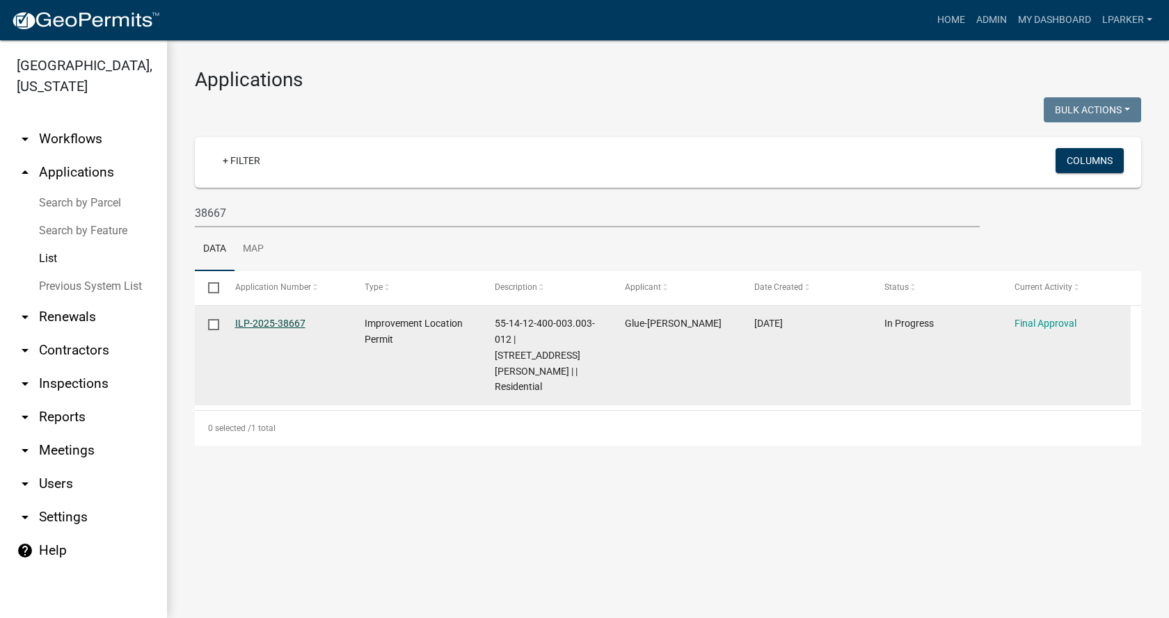
click at [266, 323] on link "ILP-2025-38667" at bounding box center [270, 323] width 70 height 11
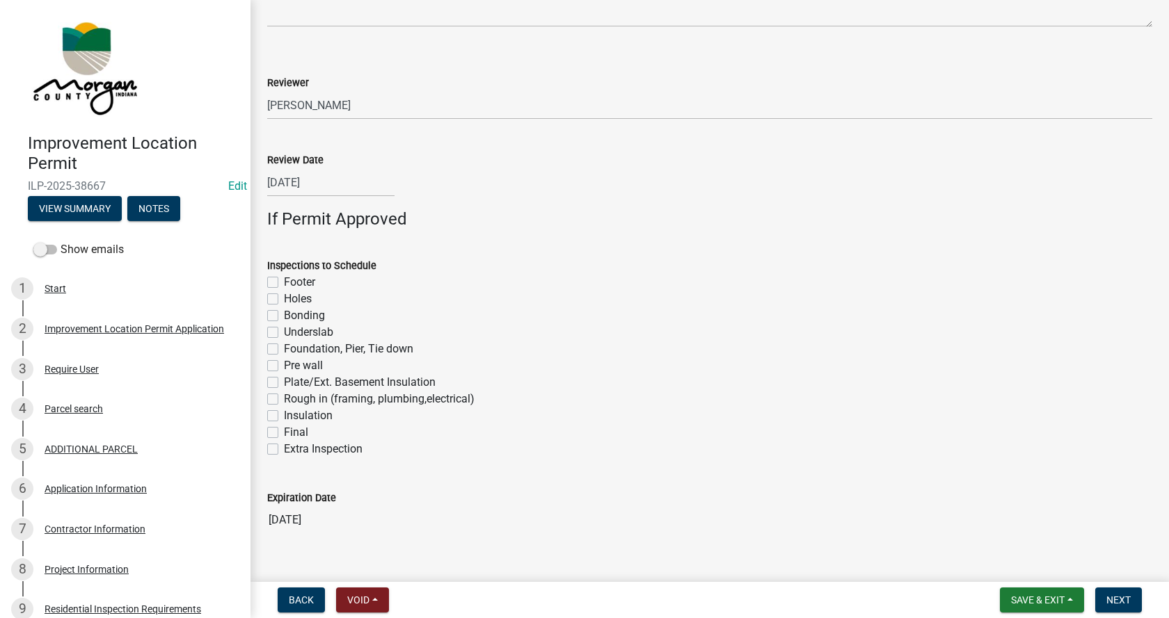
scroll to position [959, 0]
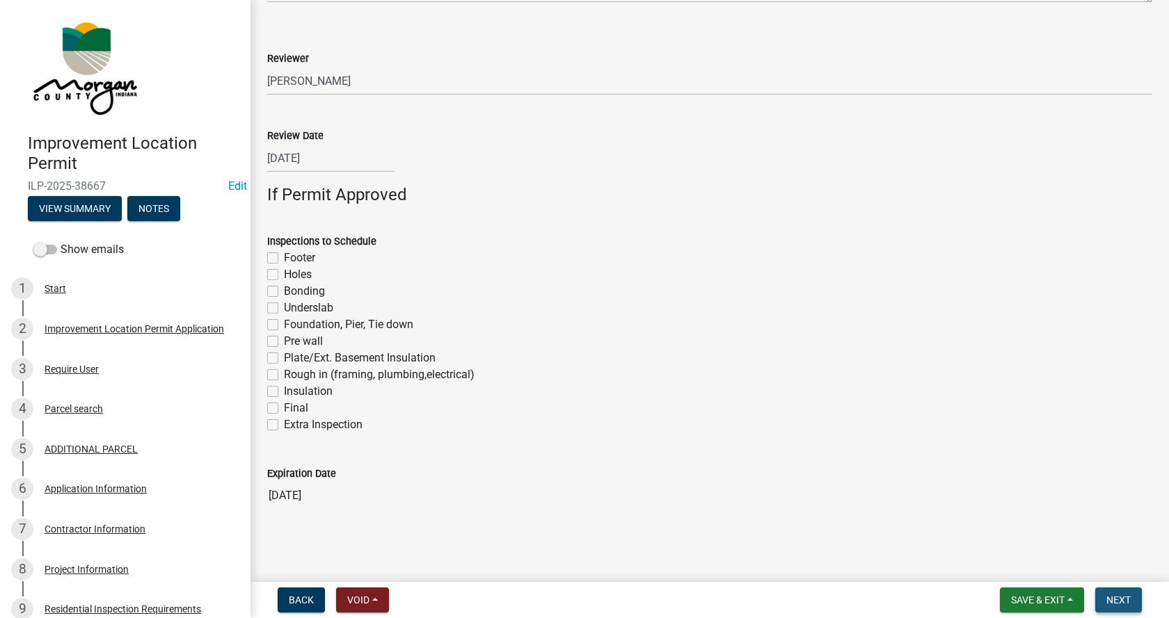
click at [1123, 600] on span "Next" at bounding box center [1118, 600] width 24 height 11
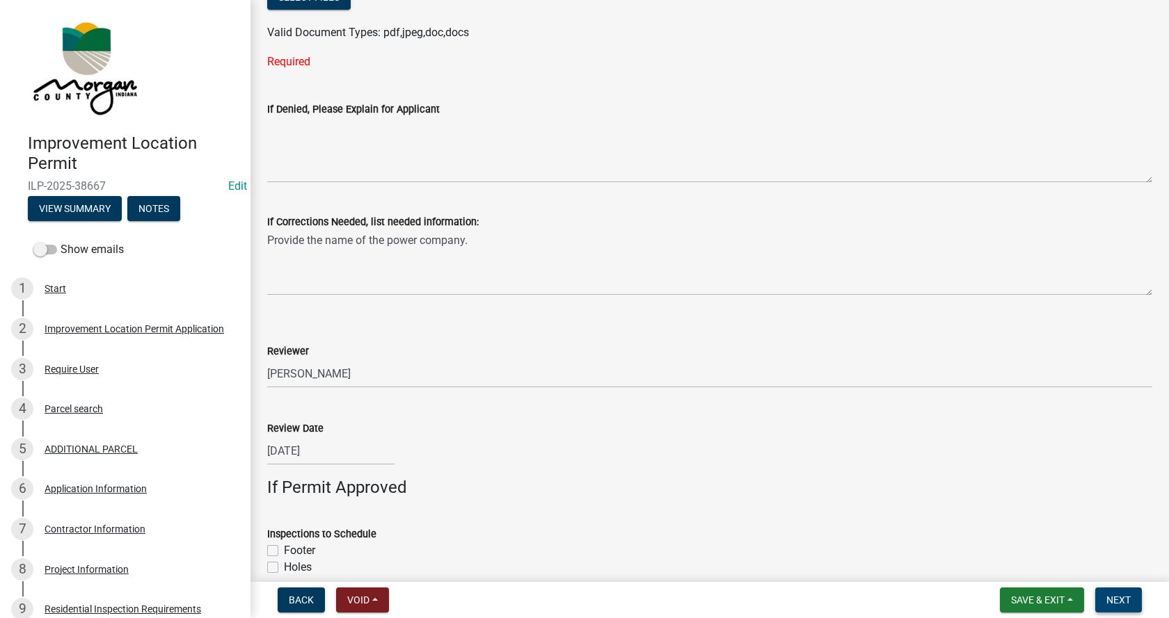
scroll to position [499, 0]
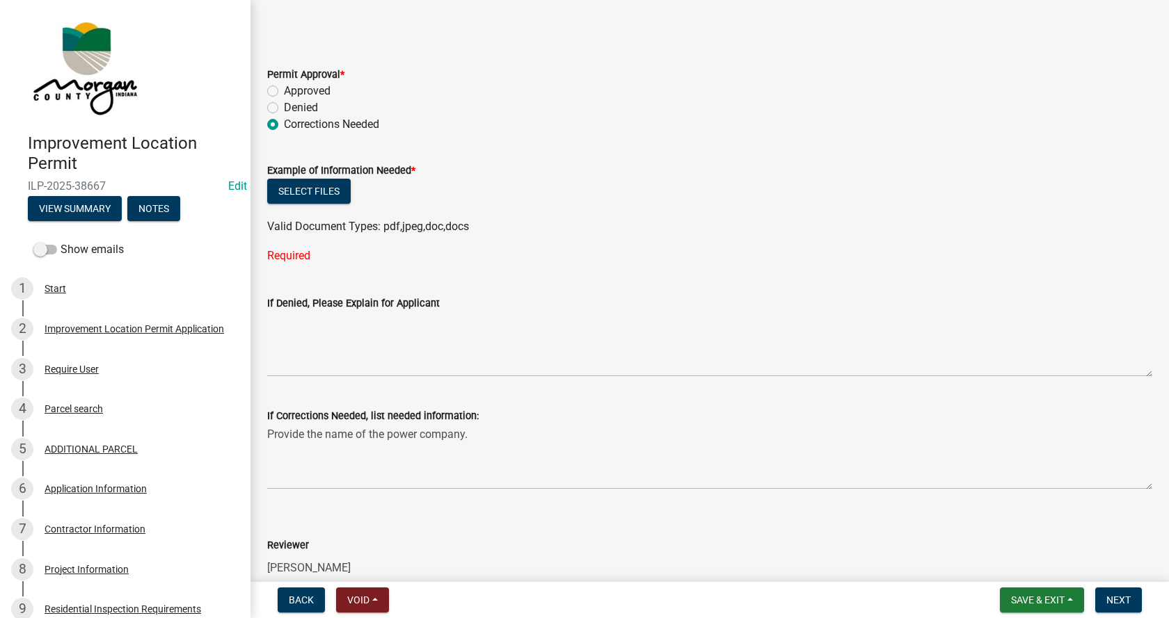
click at [284, 123] on label "Corrections Needed" at bounding box center [331, 124] width 95 height 17
click at [284, 123] on input "Corrections Needed" at bounding box center [288, 120] width 9 height 9
click at [284, 90] on label "Approved" at bounding box center [307, 91] width 47 height 17
click at [284, 90] on input "Approved" at bounding box center [288, 87] width 9 height 9
click at [284, 122] on label "Corrections Needed" at bounding box center [331, 124] width 95 height 17
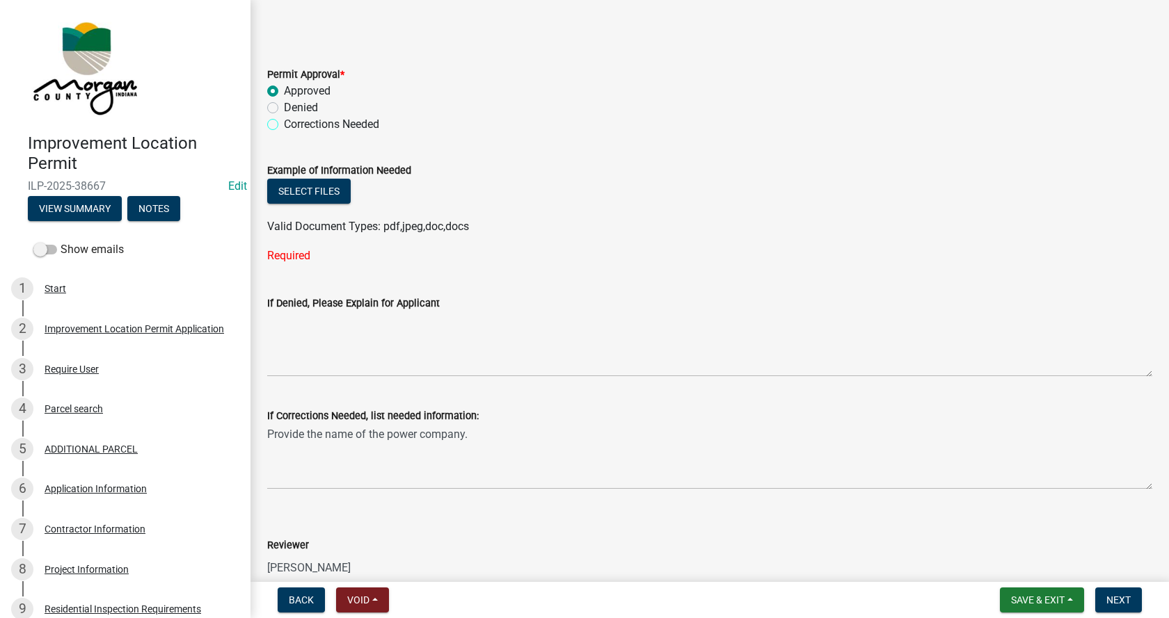
click at [284, 122] on input "Corrections Needed" at bounding box center [288, 120] width 9 height 9
click at [284, 89] on label "Approved" at bounding box center [307, 91] width 47 height 17
click at [284, 89] on input "Approved" at bounding box center [288, 87] width 9 height 9
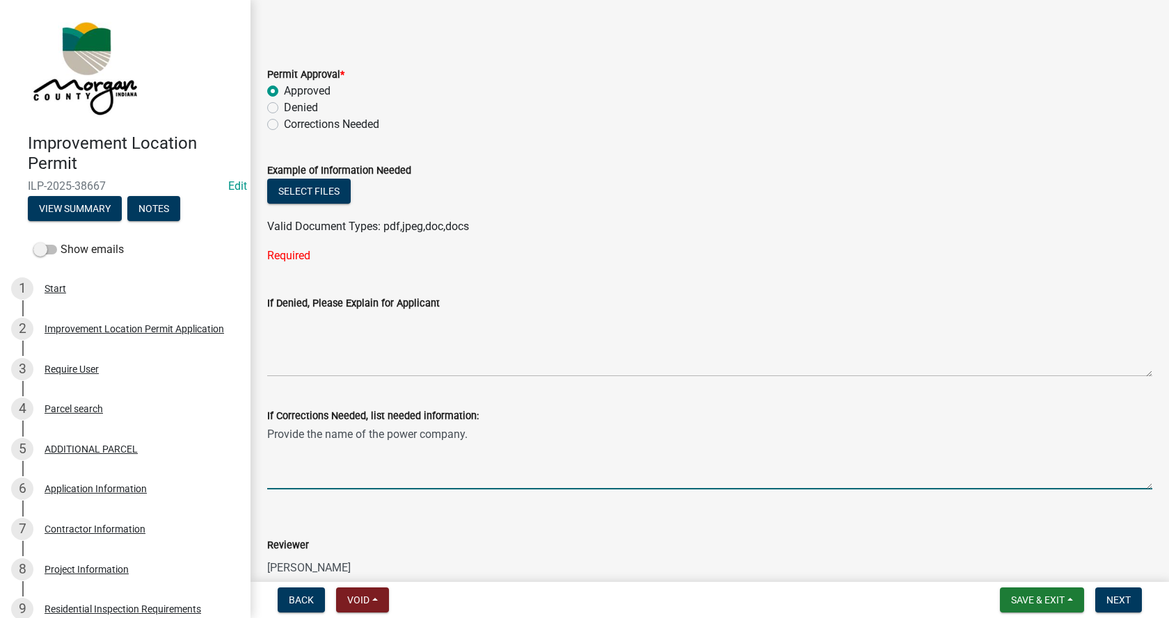
drag, startPoint x: 481, startPoint y: 433, endPoint x: 255, endPoint y: 439, distance: 226.2
click at [255, 439] on div "Final Approval share Share Driveway Permit Number (if applicable) INTERNAL NOTE…" at bounding box center [709, 269] width 918 height 1505
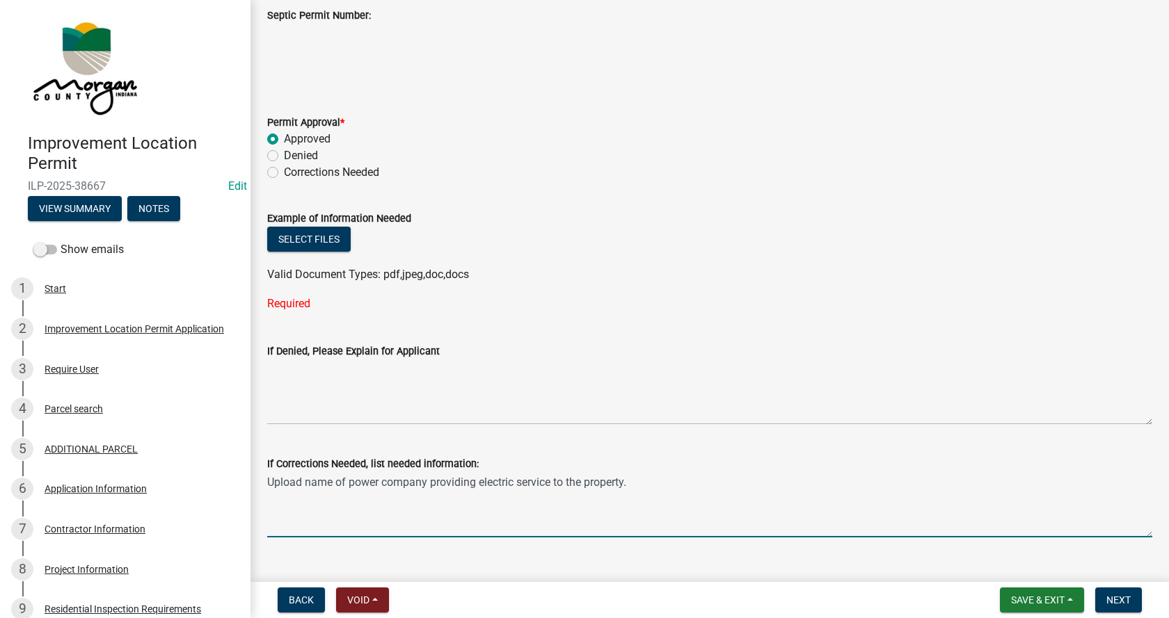
scroll to position [360, 0]
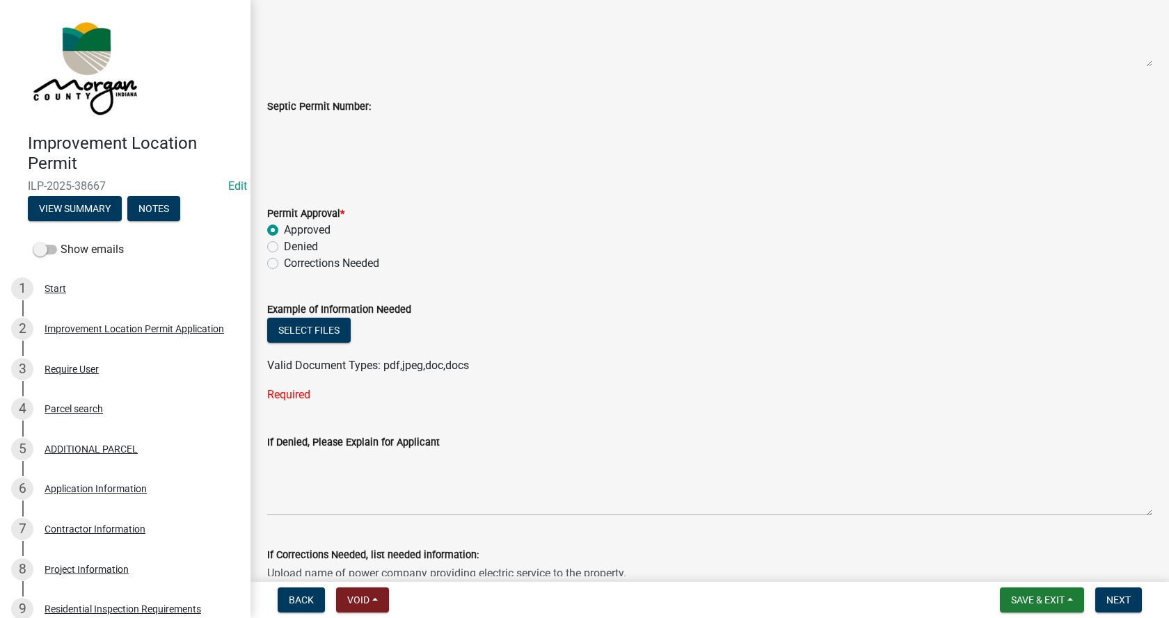
click at [284, 264] on label "Corrections Needed" at bounding box center [331, 263] width 95 height 17
click at [284, 264] on input "Corrections Needed" at bounding box center [288, 259] width 9 height 9
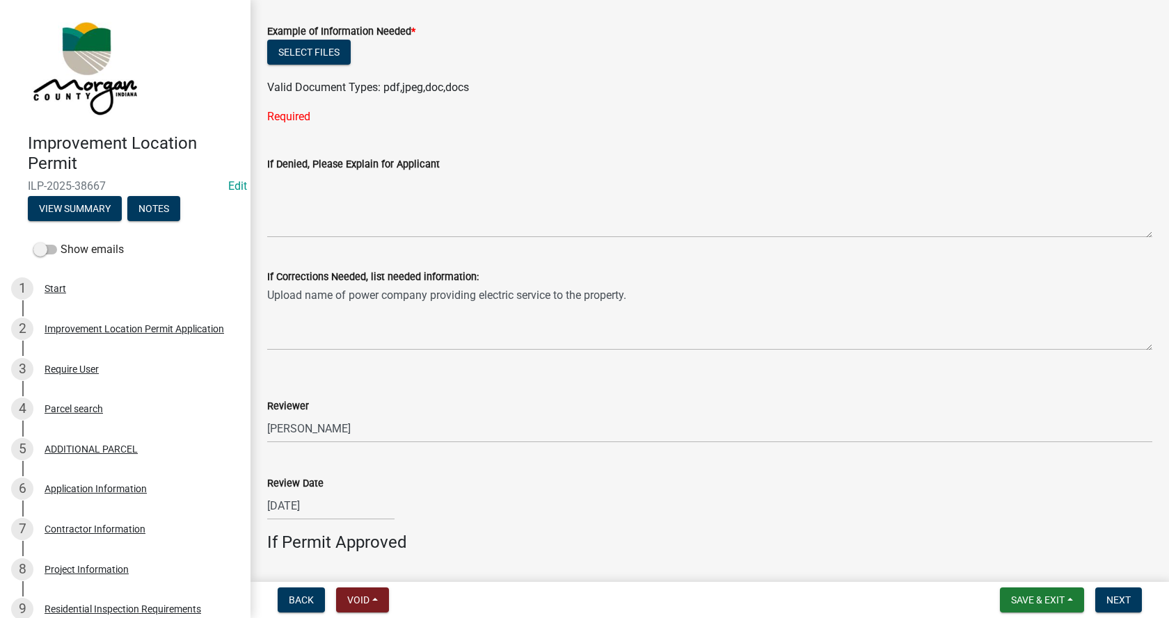
scroll to position [569, 0]
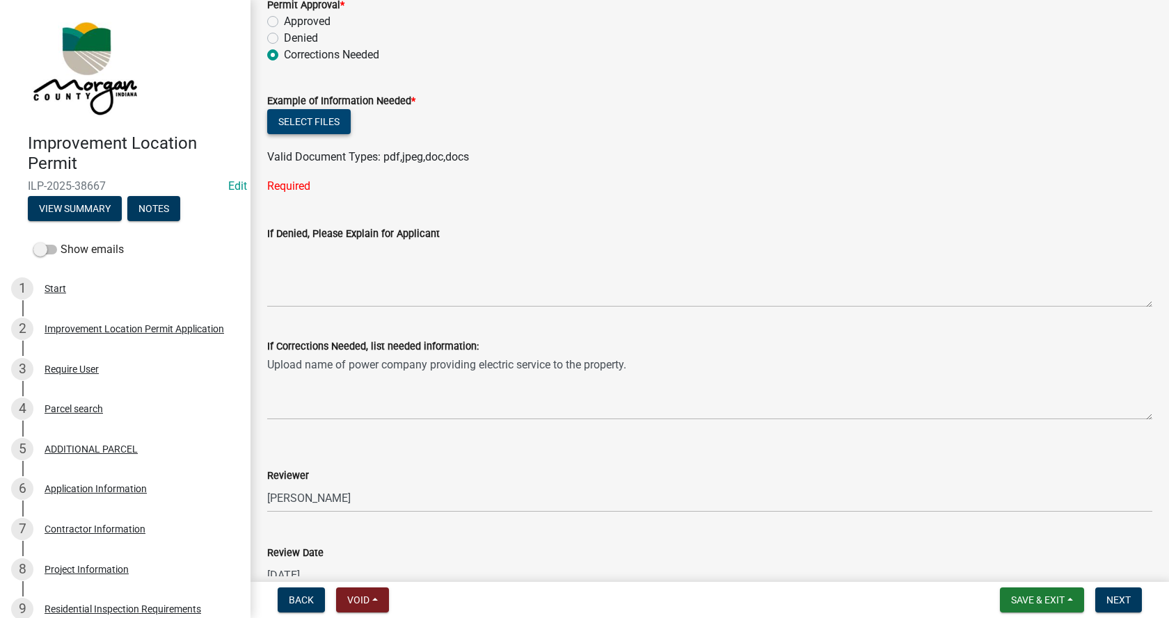
click at [323, 122] on button "Select files" at bounding box center [308, 121] width 83 height 25
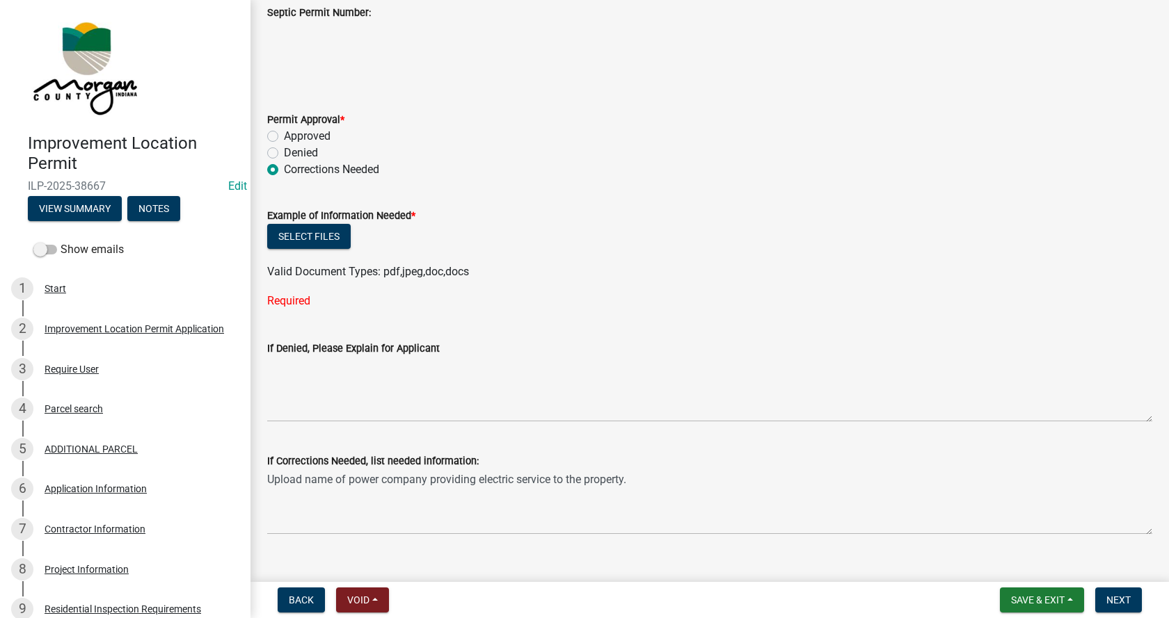
scroll to position [487, 0]
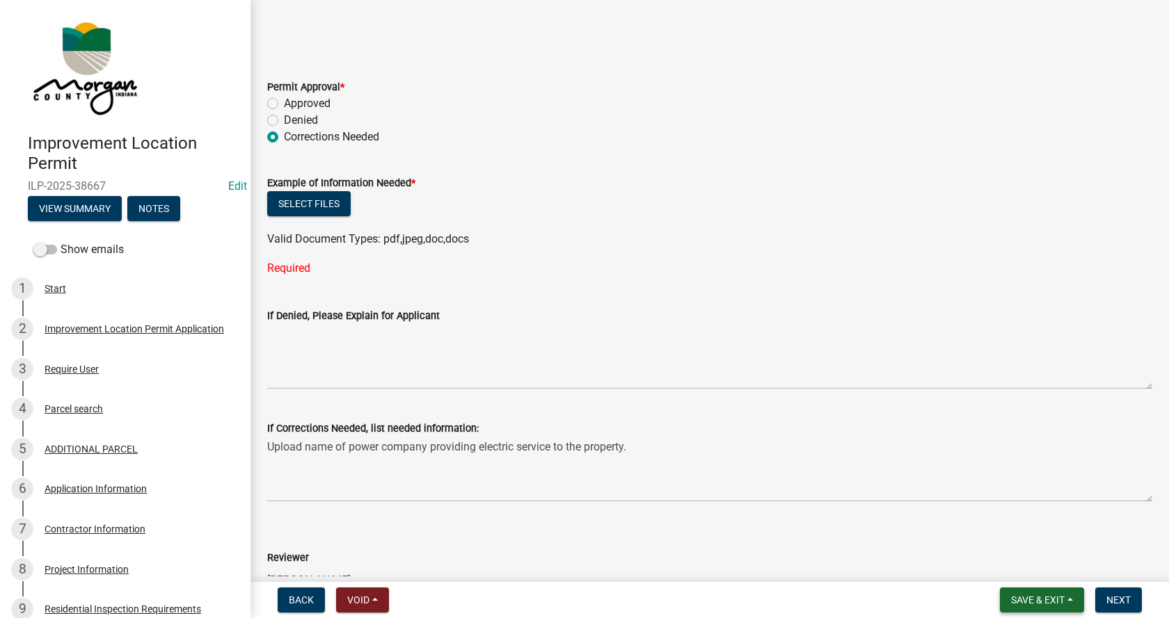
click at [1070, 598] on button "Save & Exit" at bounding box center [1042, 600] width 84 height 25
click at [993, 533] on button "Save" at bounding box center [1027, 530] width 111 height 33
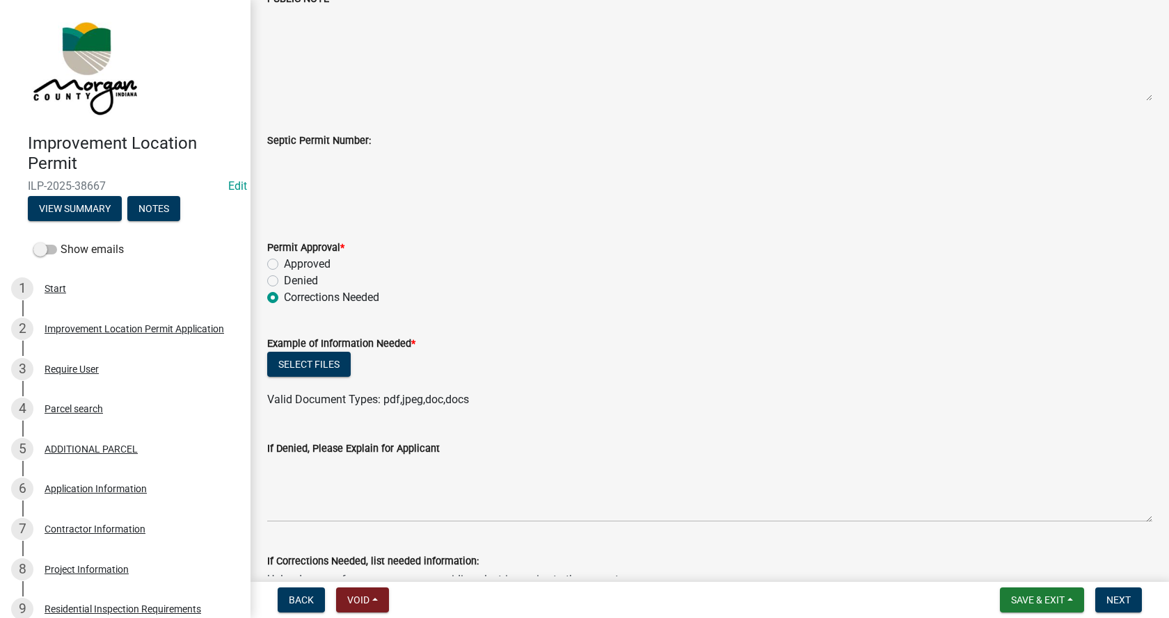
scroll to position [557, 0]
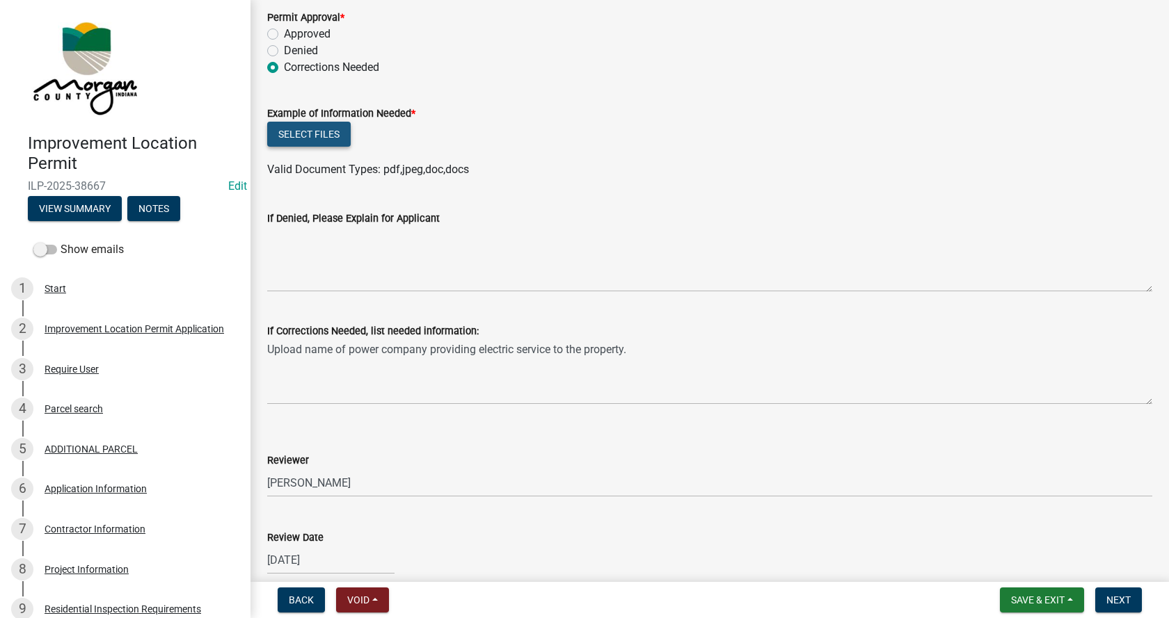
click at [306, 134] on button "Select files" at bounding box center [308, 134] width 83 height 25
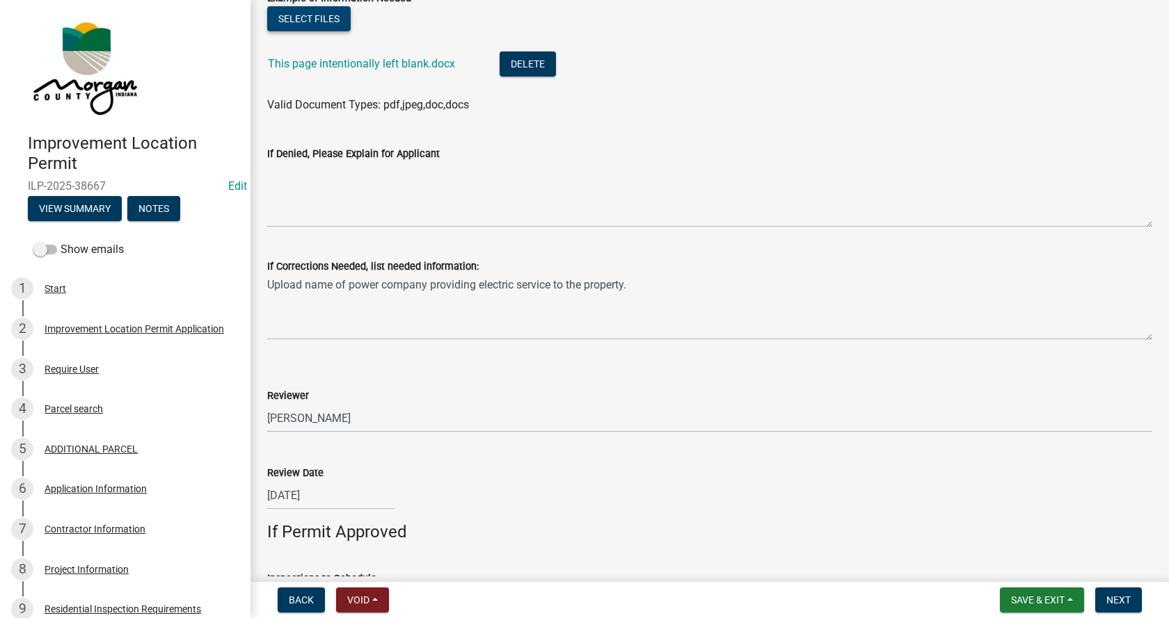
scroll to position [626, 0]
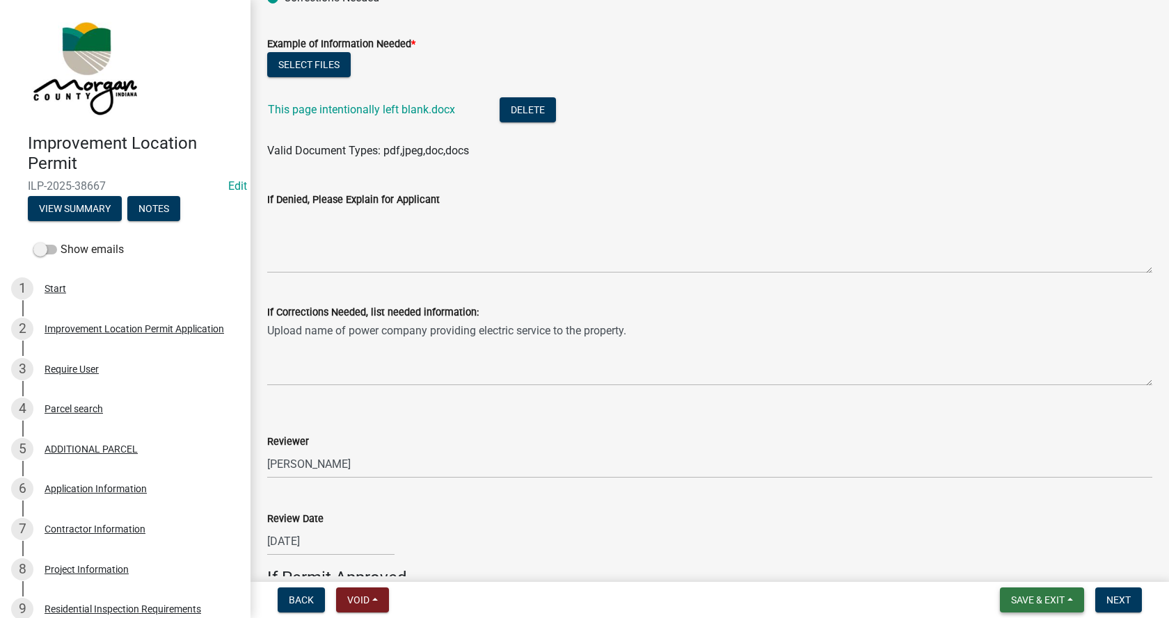
click at [1068, 596] on button "Save & Exit" at bounding box center [1042, 600] width 84 height 25
click at [1073, 597] on button "Save & Exit" at bounding box center [1042, 600] width 84 height 25
click at [1118, 598] on span "Next" at bounding box center [1118, 600] width 24 height 11
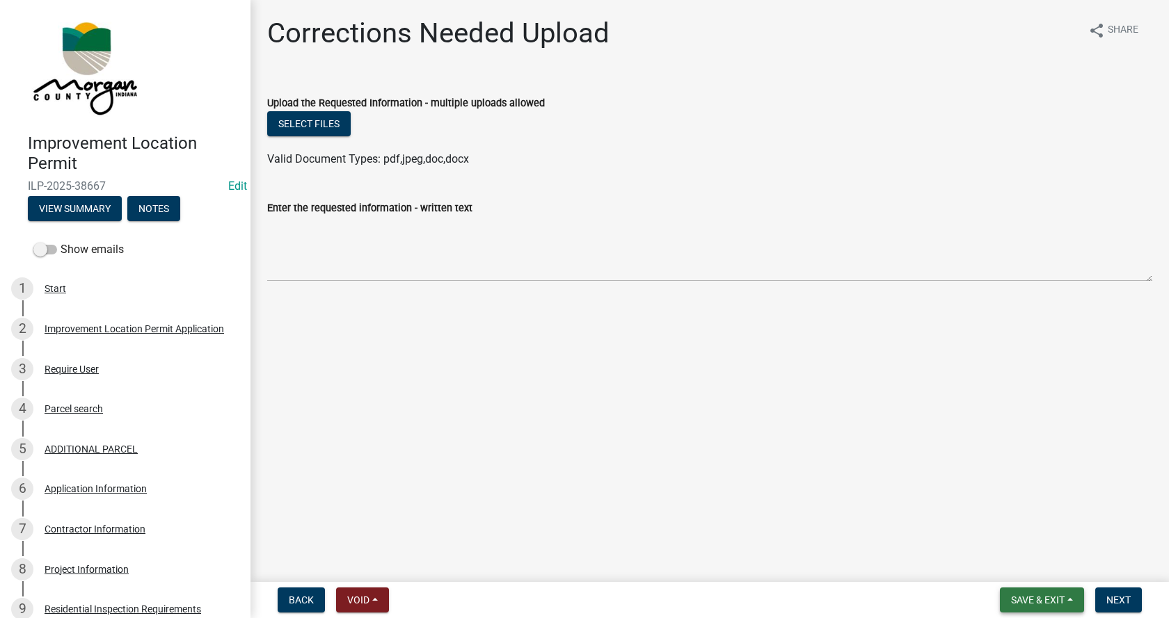
click at [1055, 598] on span "Save & Exit" at bounding box center [1038, 600] width 54 height 11
click at [998, 562] on button "Save & Exit" at bounding box center [1027, 563] width 111 height 33
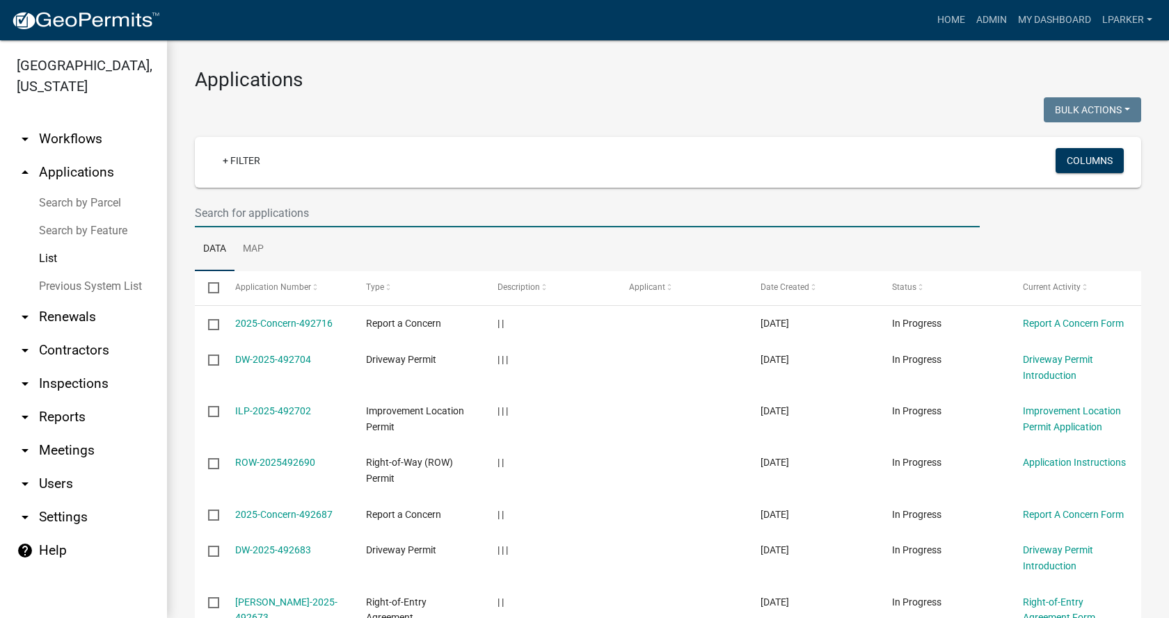
click at [218, 214] on input "text" at bounding box center [587, 213] width 785 height 29
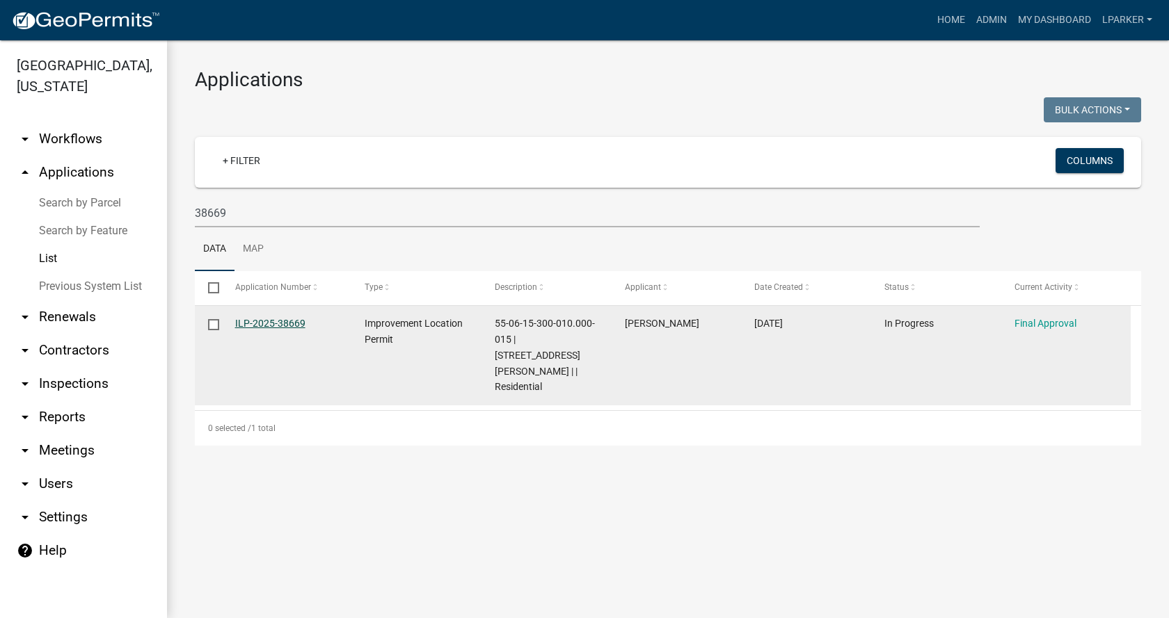
click at [253, 321] on link "ILP-2025-38669" at bounding box center [270, 323] width 70 height 11
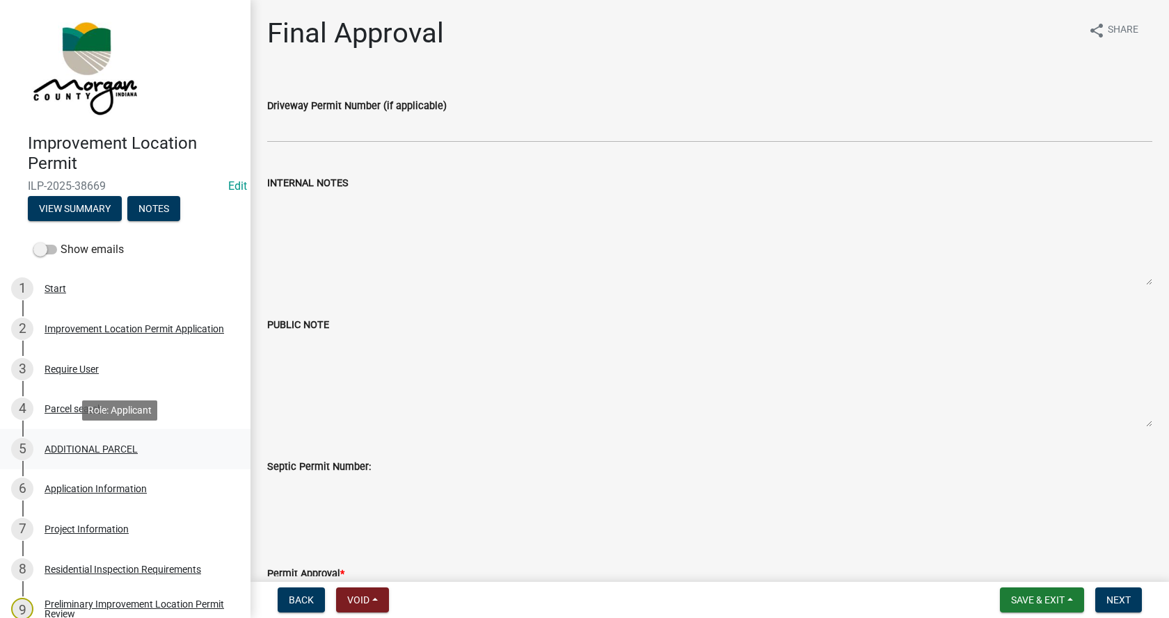
click at [53, 446] on div "ADDITIONAL PARCEL" at bounding box center [91, 450] width 93 height 10
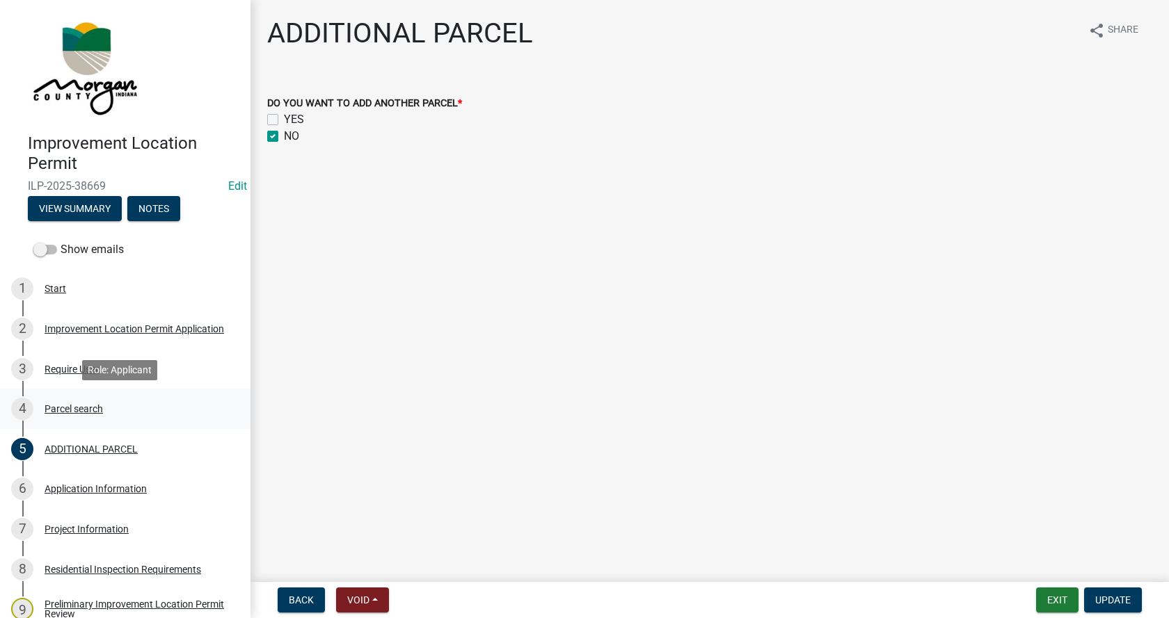
click at [47, 406] on div "Parcel search" at bounding box center [74, 409] width 58 height 10
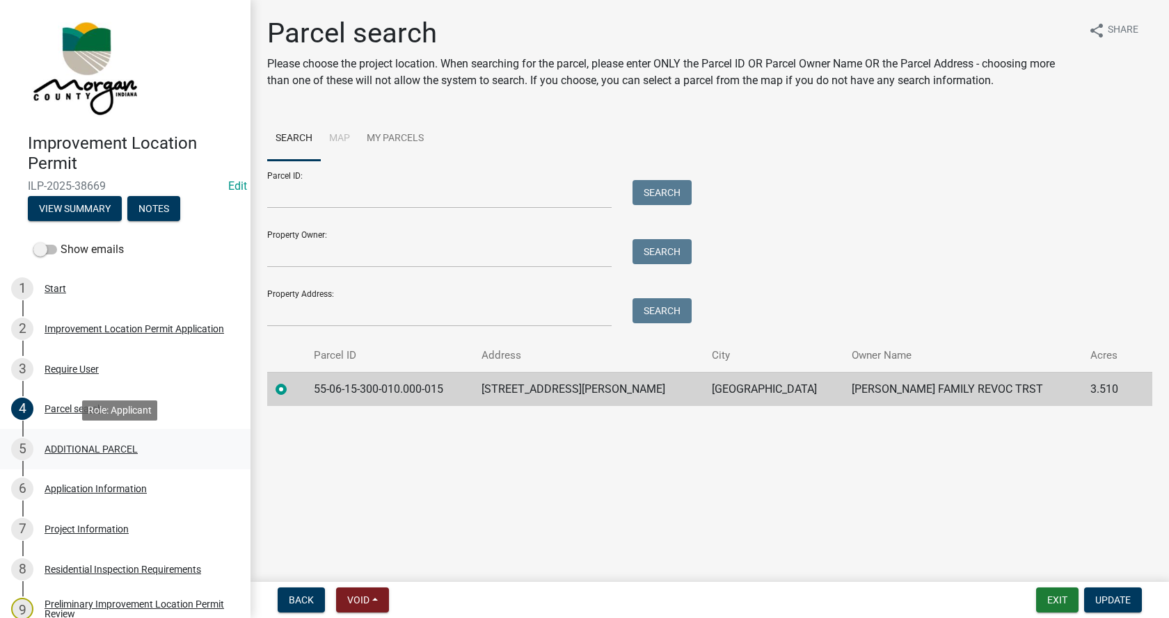
click at [54, 447] on div "ADDITIONAL PARCEL" at bounding box center [91, 450] width 93 height 10
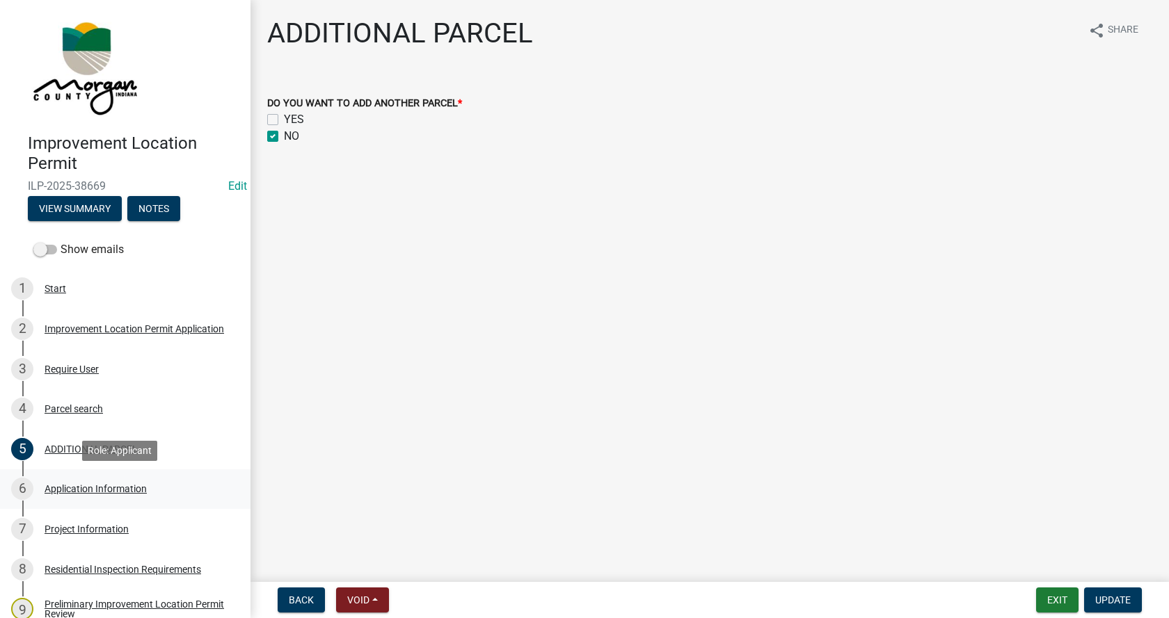
click at [53, 487] on div "Application Information" at bounding box center [96, 489] width 102 height 10
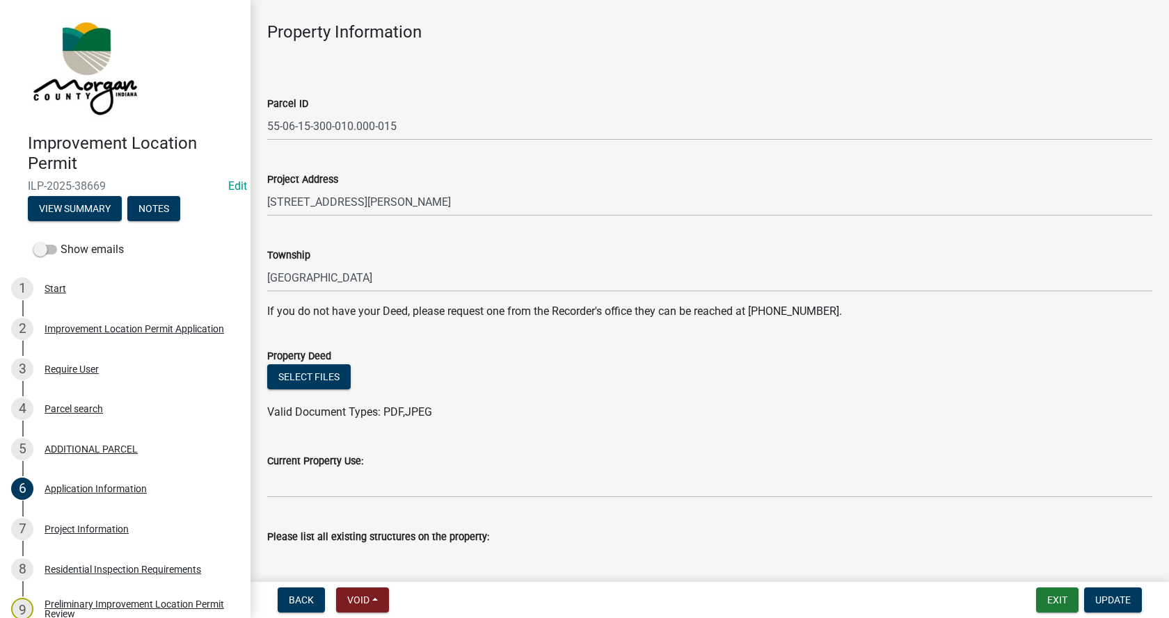
scroll to position [209, 0]
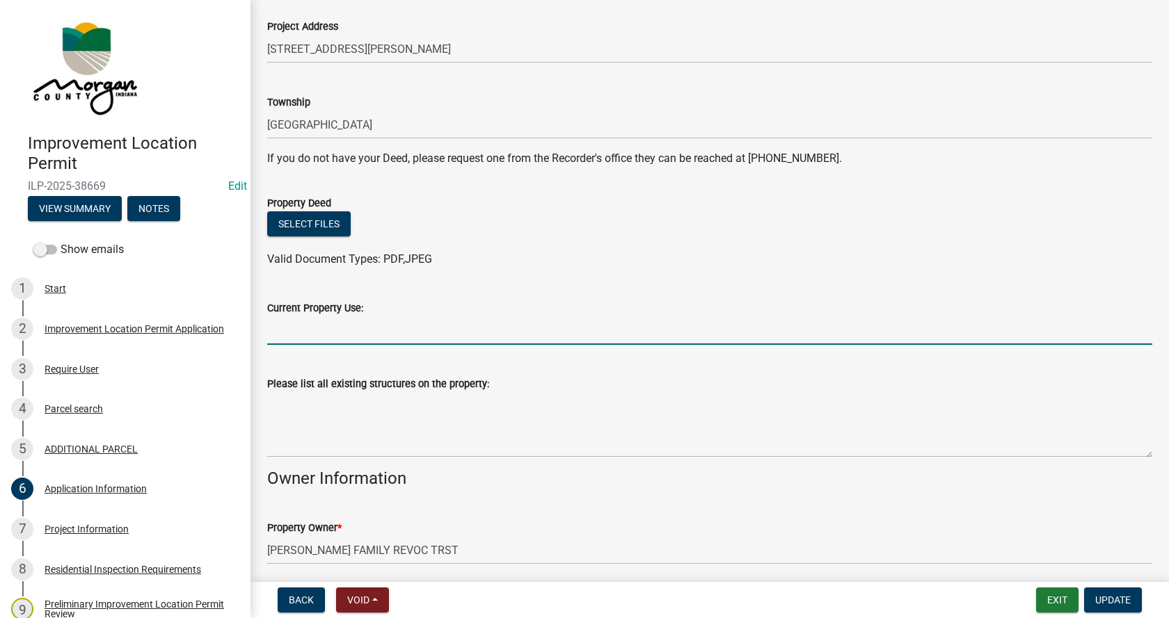
click at [300, 330] on input "Current Property Use:" at bounding box center [709, 331] width 885 height 29
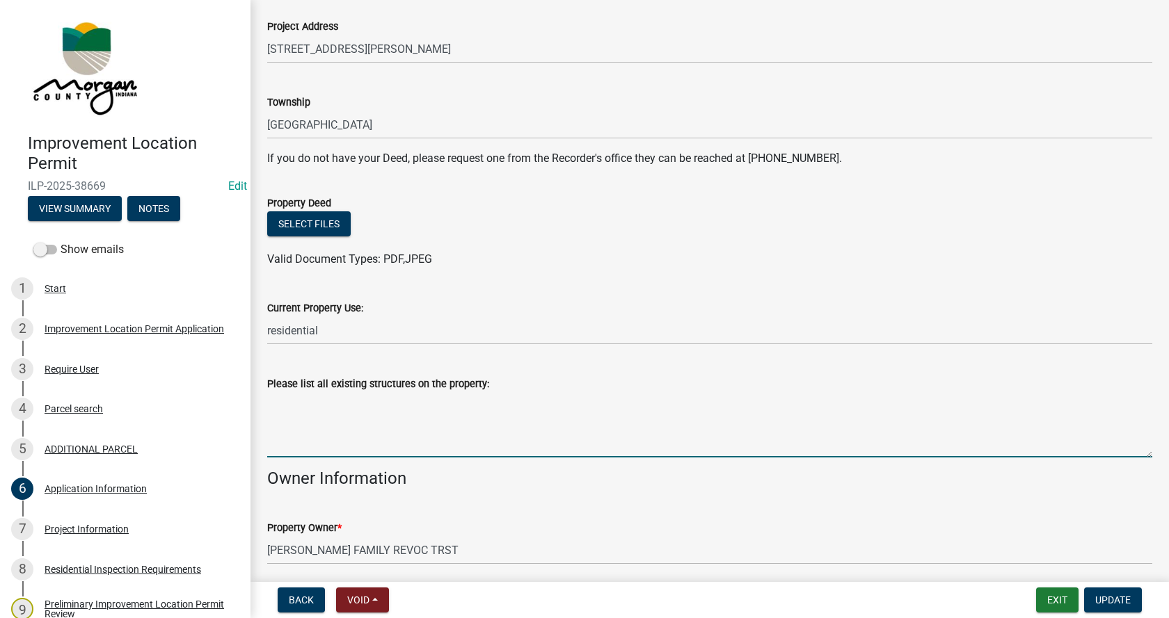
click at [269, 405] on textarea "Please list all existing structures on the property:" at bounding box center [709, 424] width 885 height 65
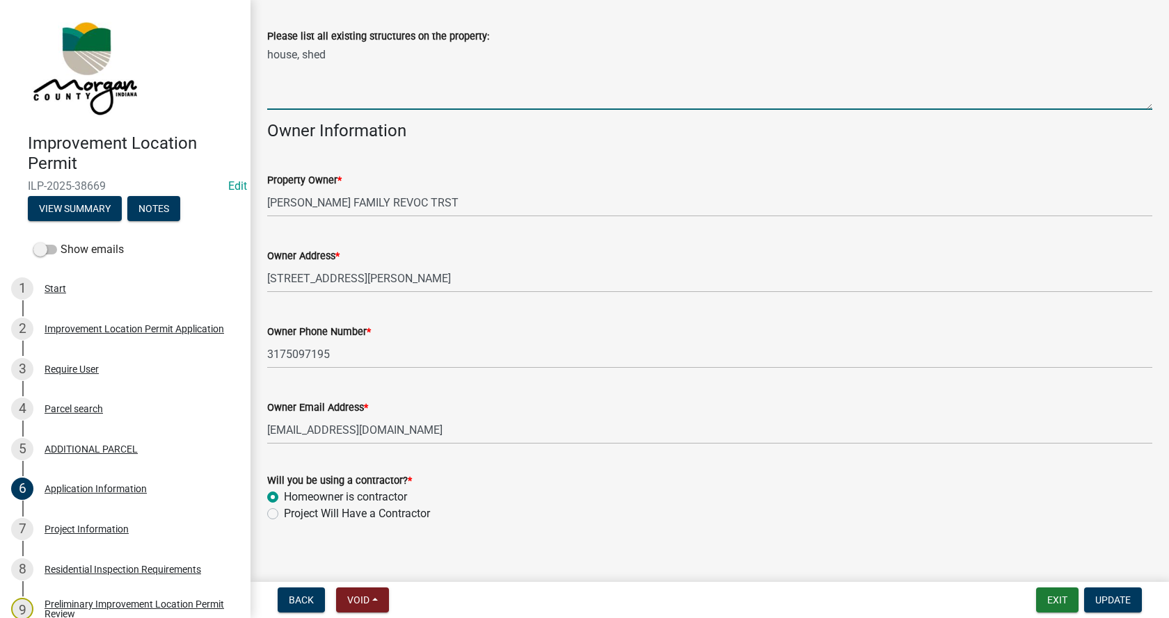
scroll to position [569, 0]
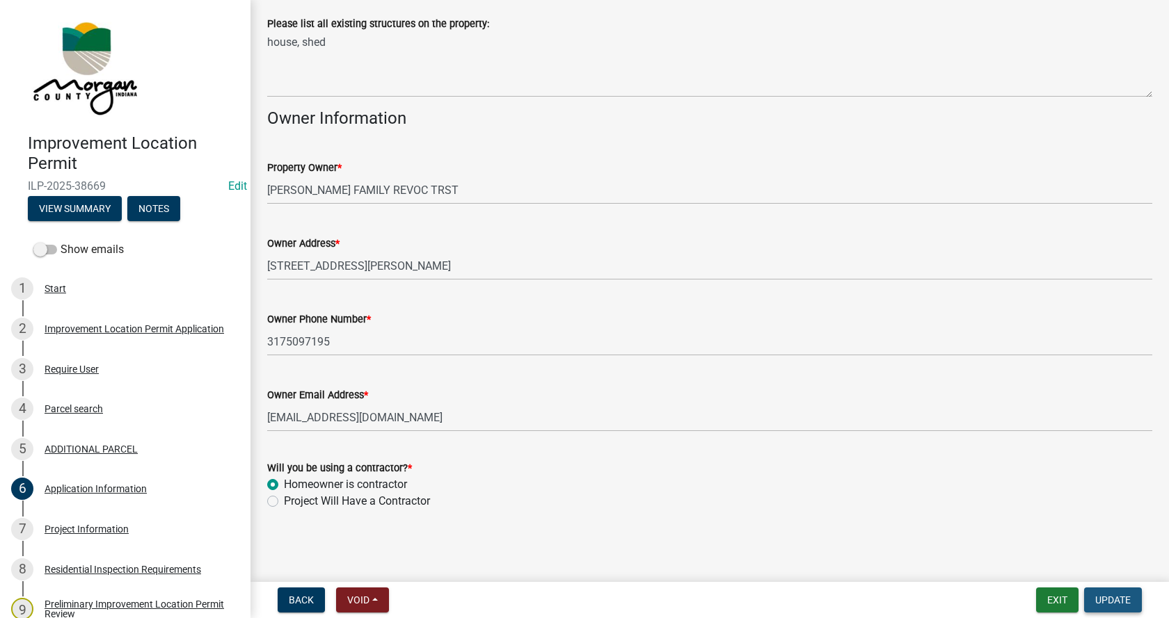
click at [1110, 596] on span "Update" at bounding box center [1112, 600] width 35 height 11
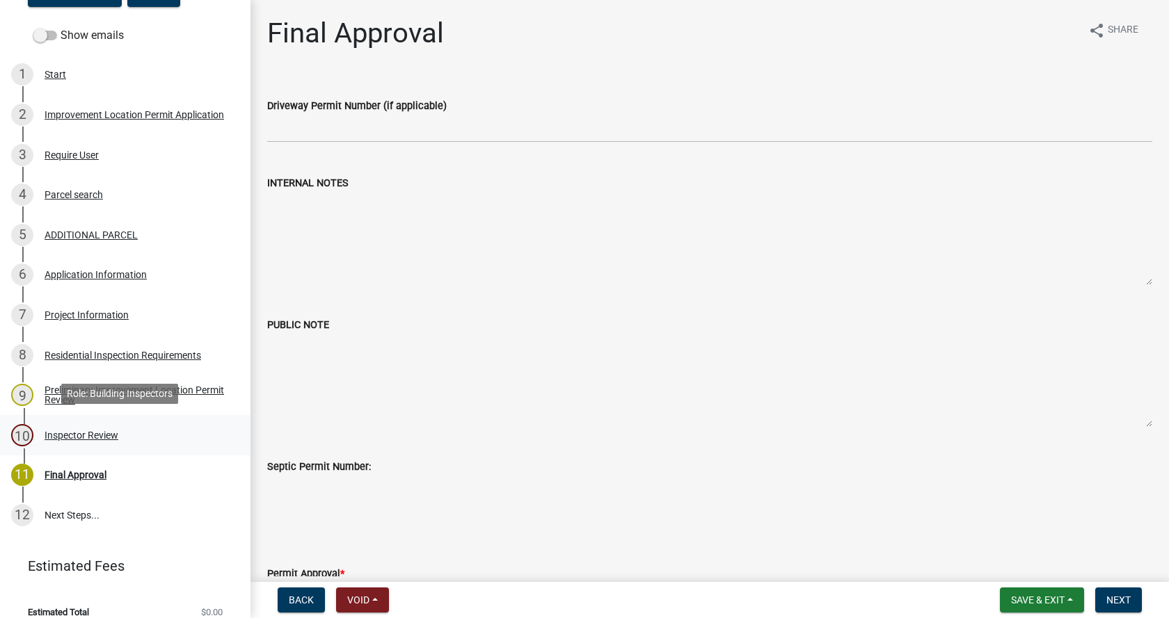
scroll to position [230, 0]
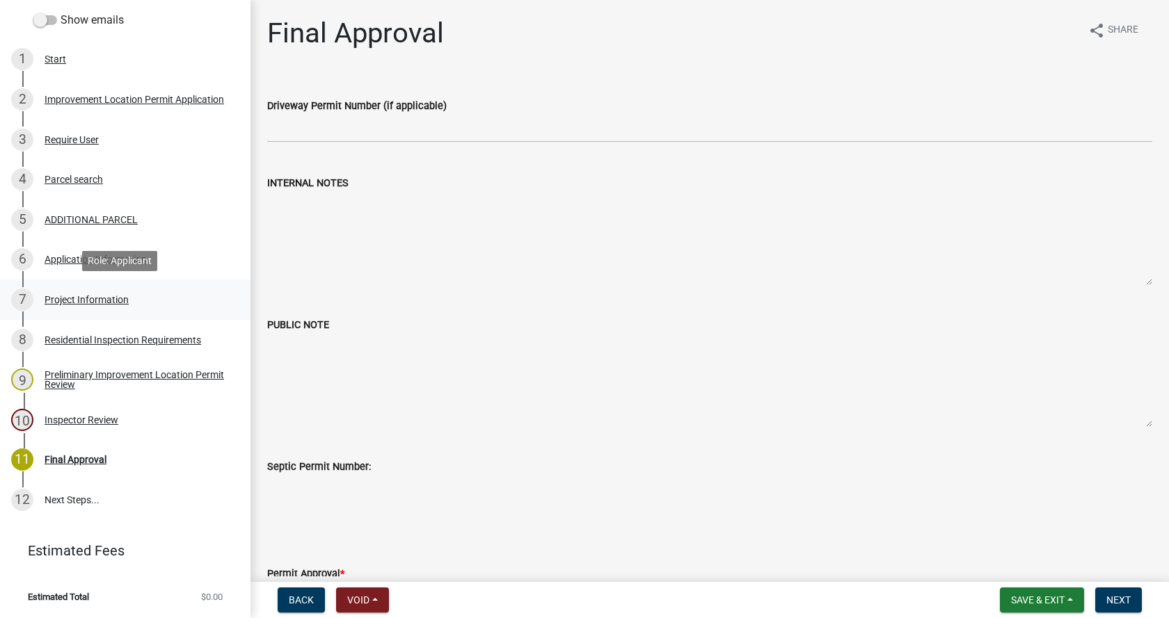
click at [49, 298] on div "Project Information" at bounding box center [87, 300] width 84 height 10
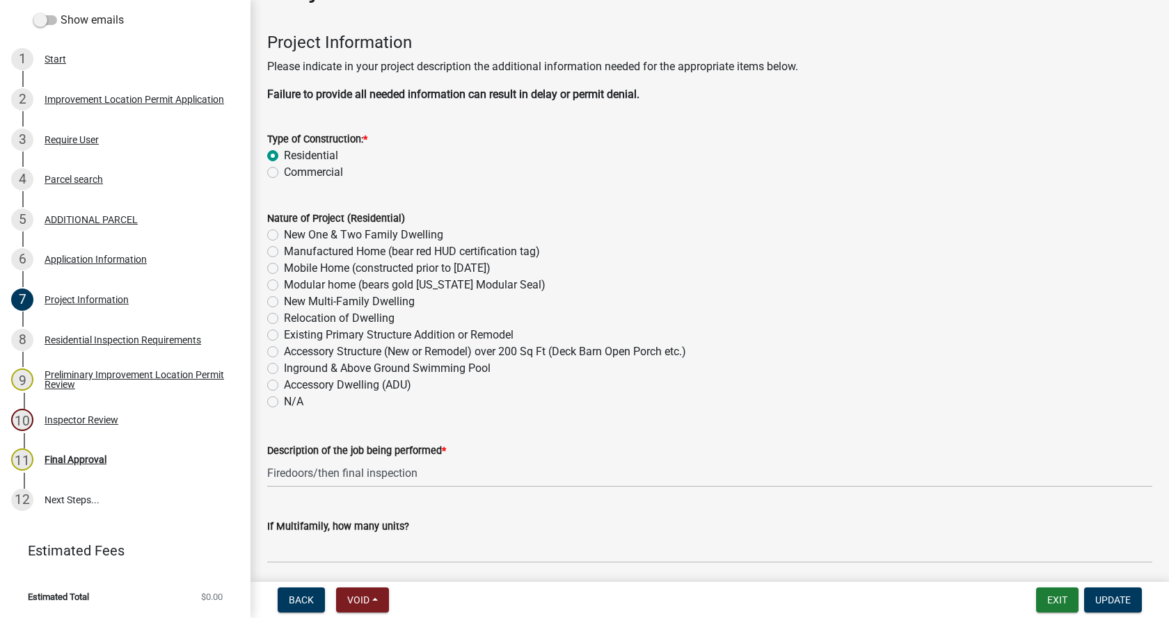
scroll to position [70, 0]
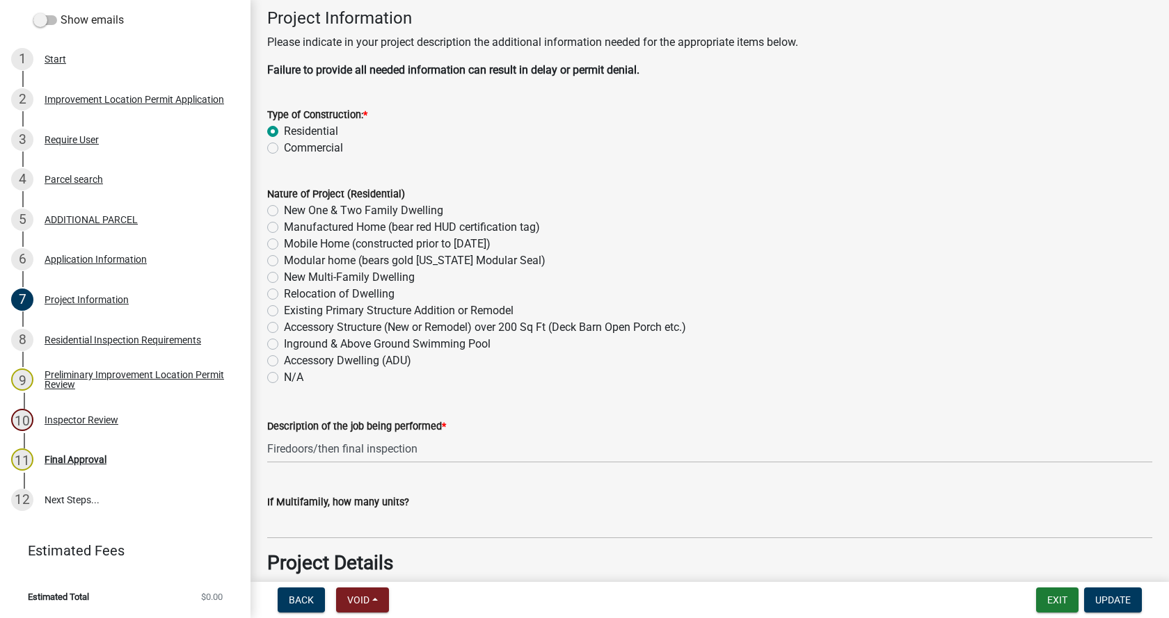
click at [284, 378] on label "N/A" at bounding box center [293, 377] width 19 height 17
click at [284, 378] on input "N/A" at bounding box center [288, 373] width 9 height 9
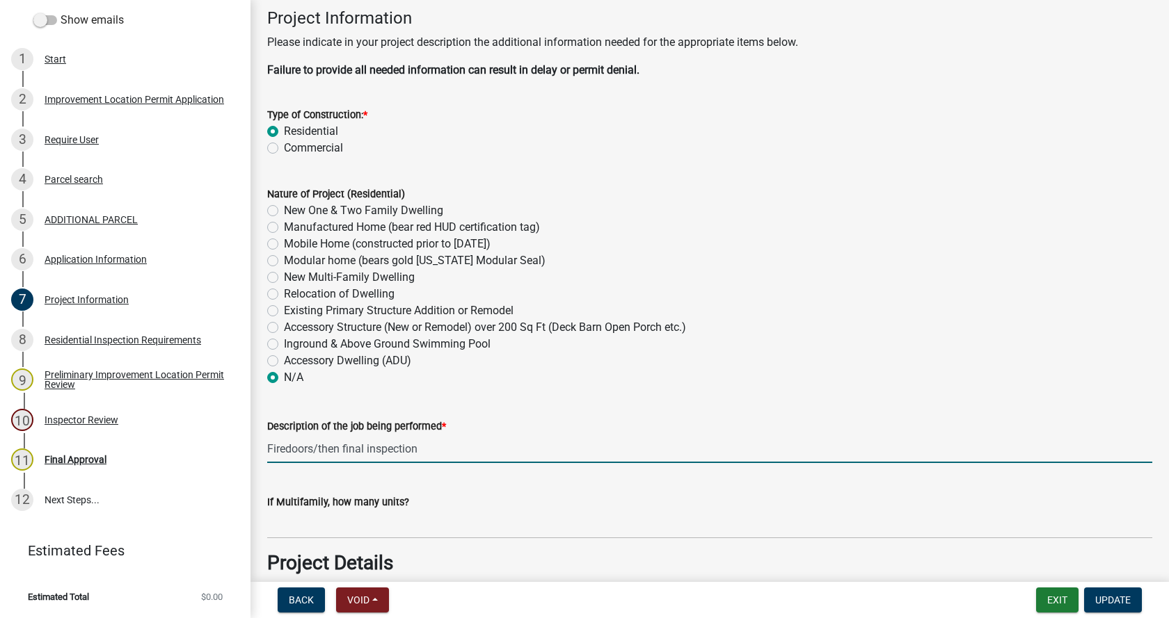
drag, startPoint x: 429, startPoint y: 447, endPoint x: 314, endPoint y: 447, distance: 115.5
click at [314, 447] on input "Firedoors/then final inspection" at bounding box center [709, 449] width 885 height 29
click at [284, 449] on input "Firedoors" at bounding box center [709, 449] width 885 height 29
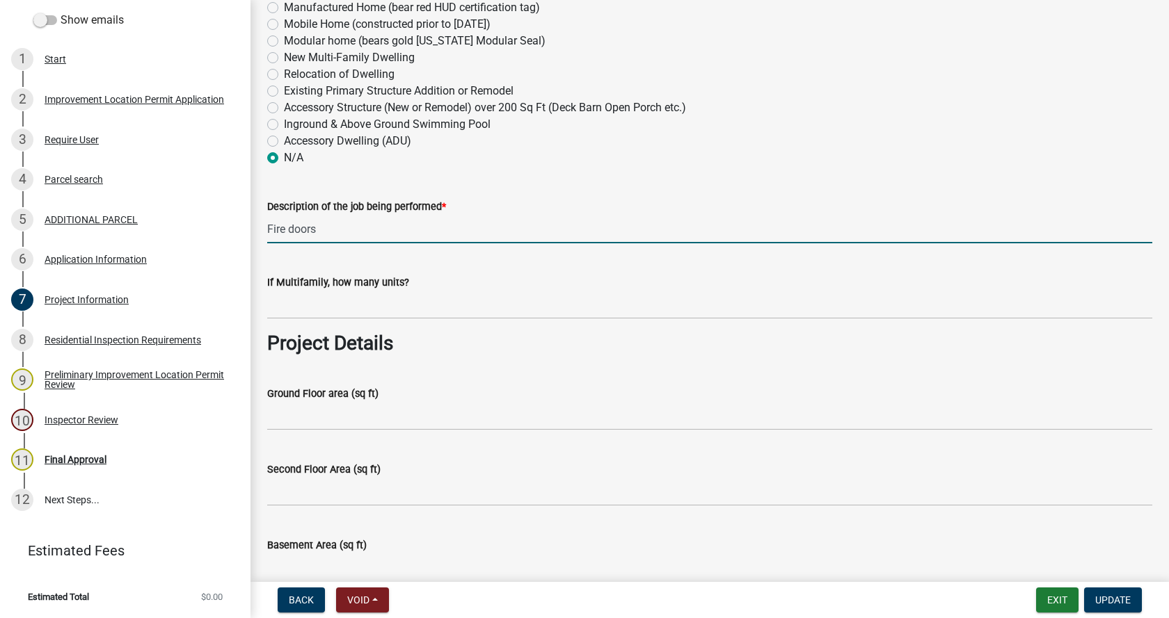
scroll to position [348, 0]
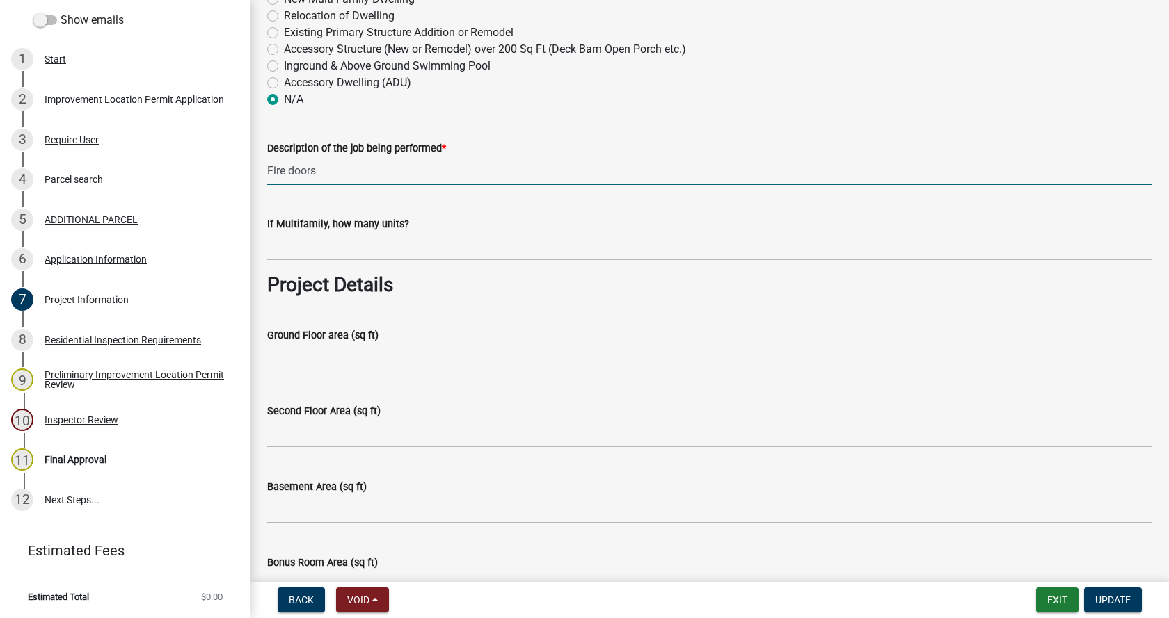
click at [339, 174] on input "Fire doors" at bounding box center [709, 171] width 885 height 29
click at [440, 169] on input "Fire doors- previous permit expired" at bounding box center [709, 171] width 885 height 29
click at [452, 170] on input "Fire doors- previous permit expired w/no final completed" at bounding box center [709, 171] width 885 height 29
click at [444, 168] on input "Fire doors- previous permit expired without final inspection" at bounding box center [709, 171] width 885 height 29
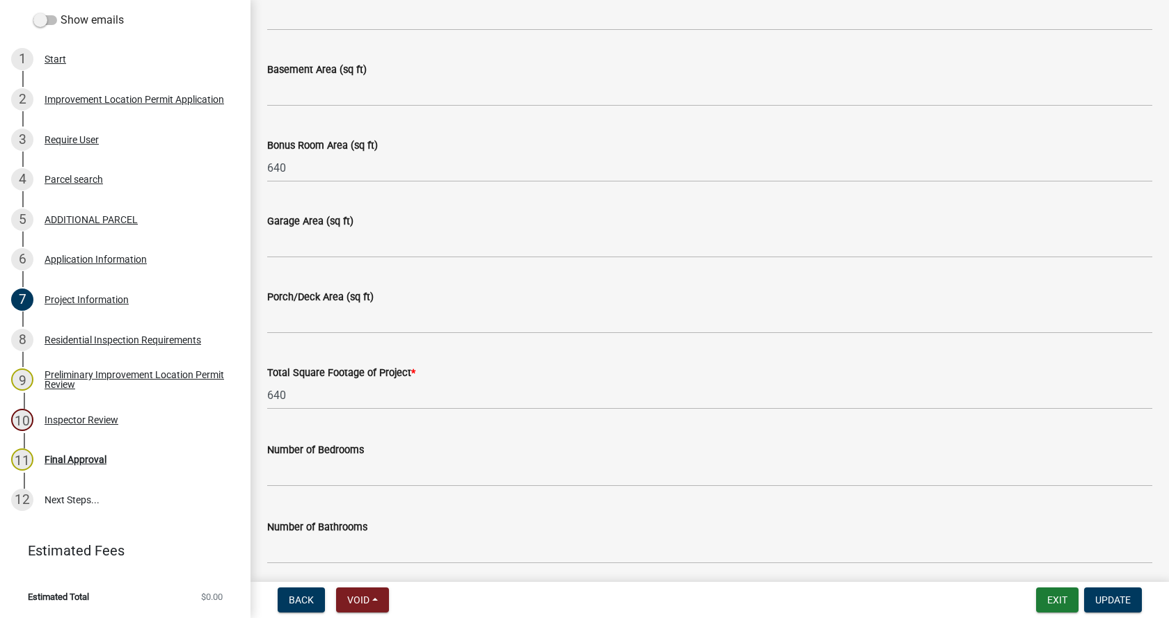
scroll to position [696, 0]
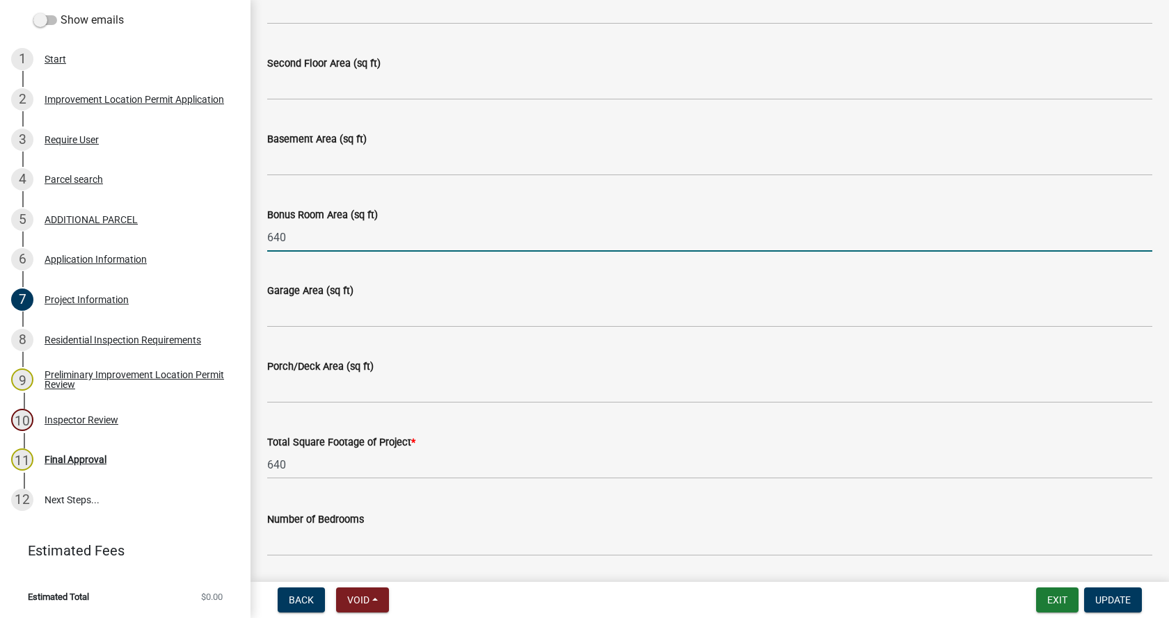
click at [332, 242] on input "640" at bounding box center [709, 237] width 885 height 29
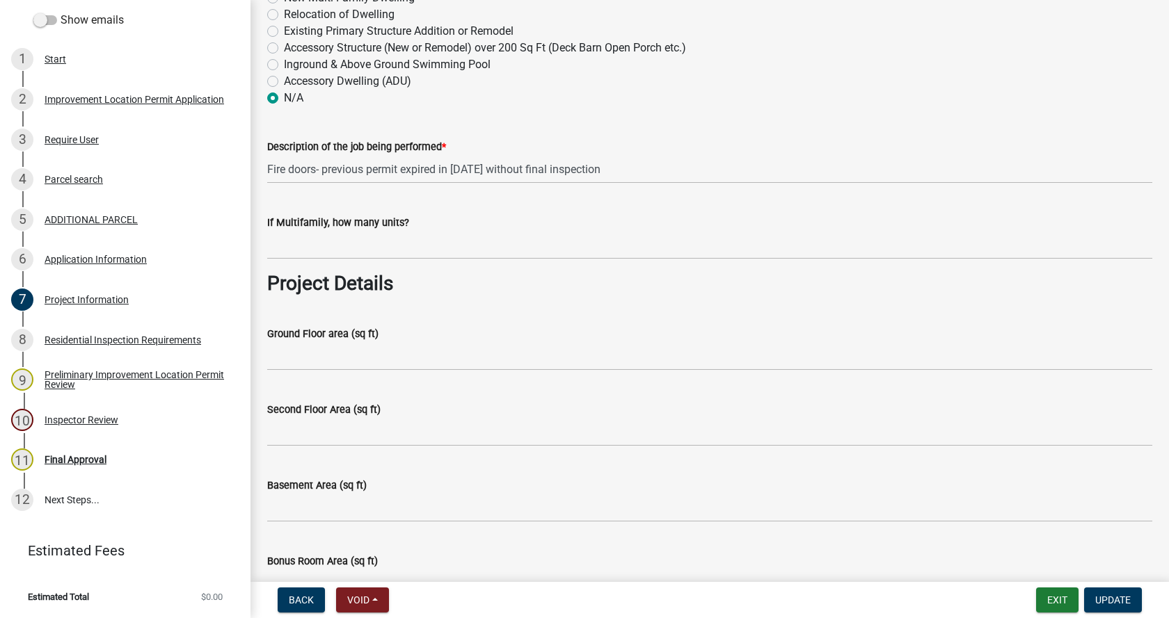
scroll to position [348, 0]
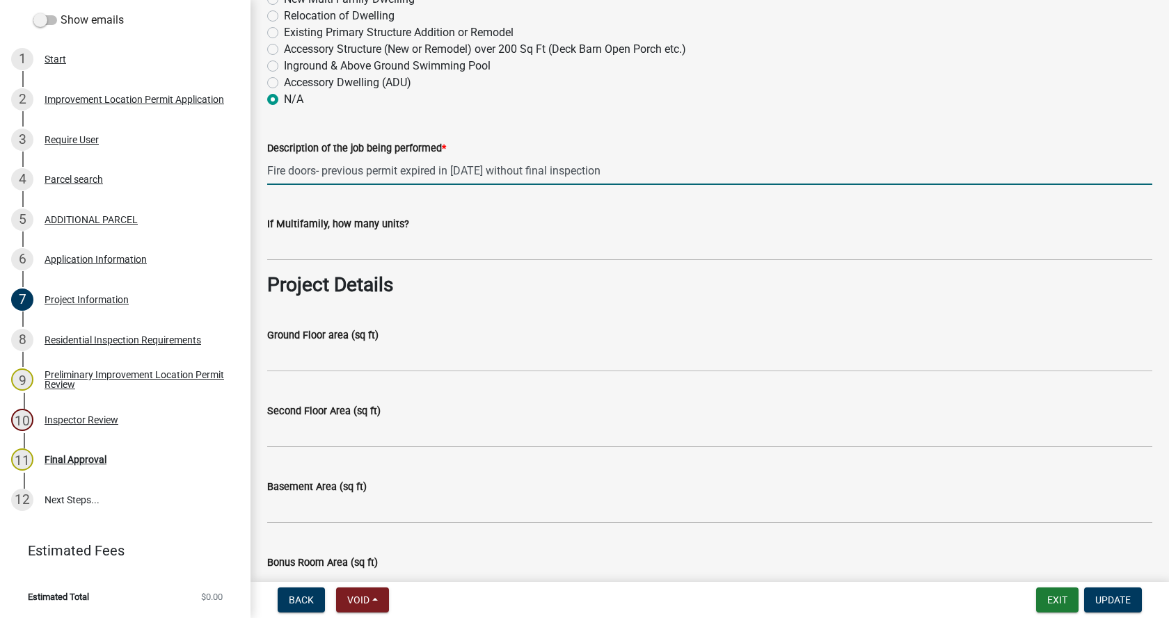
click at [474, 172] on input "Fire doors- previous permit expired in [DATE] without final inspection" at bounding box center [709, 171] width 885 height 29
click at [317, 169] on input "Fire doors- previous permit expired in [DATE] without final inspection" at bounding box center [709, 171] width 885 height 29
click at [544, 168] on input "Garage addition w/office space above. Previous permit expired in [DATE] without…" at bounding box center [709, 171] width 885 height 29
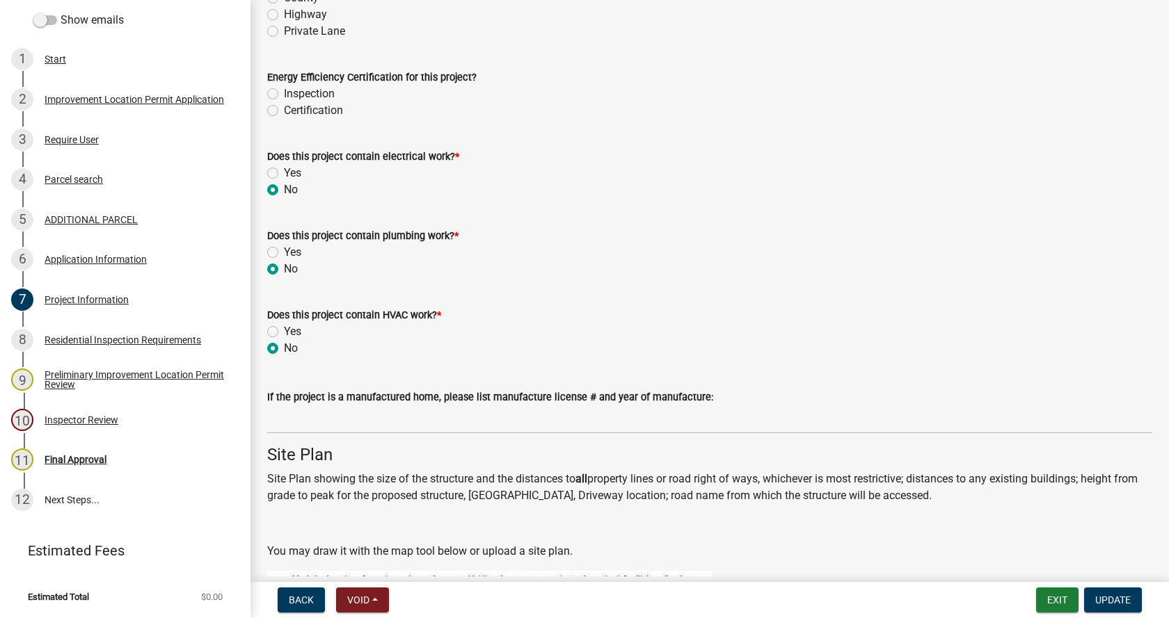
scroll to position [1809, 0]
click at [284, 172] on label "Yes" at bounding box center [292, 171] width 17 height 17
click at [284, 172] on input "Yes" at bounding box center [288, 167] width 9 height 9
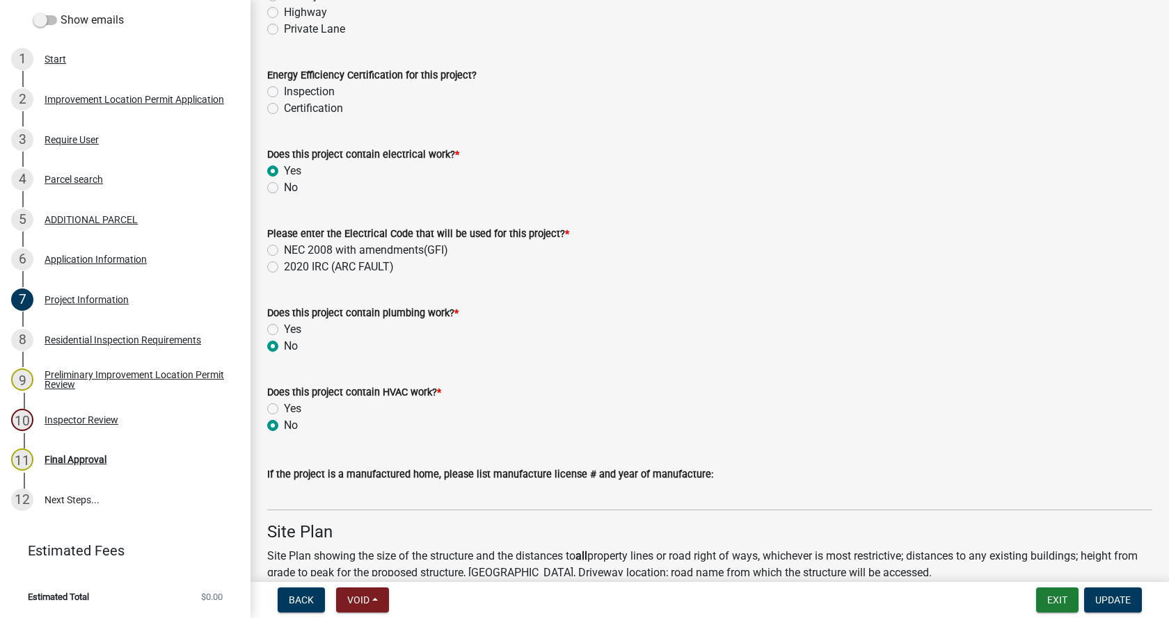
click at [284, 253] on label "NEC 2008 with amendments(GFI)" at bounding box center [366, 250] width 164 height 17
click at [284, 251] on input "NEC 2008 with amendments(GFI)" at bounding box center [288, 246] width 9 height 9
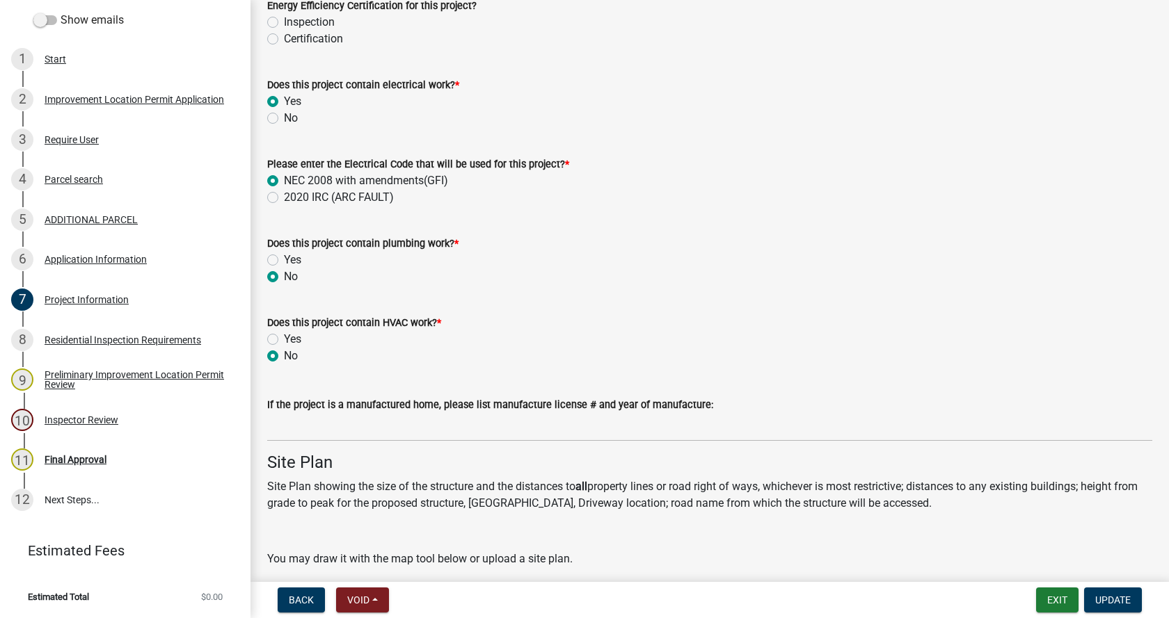
scroll to position [1948, 0]
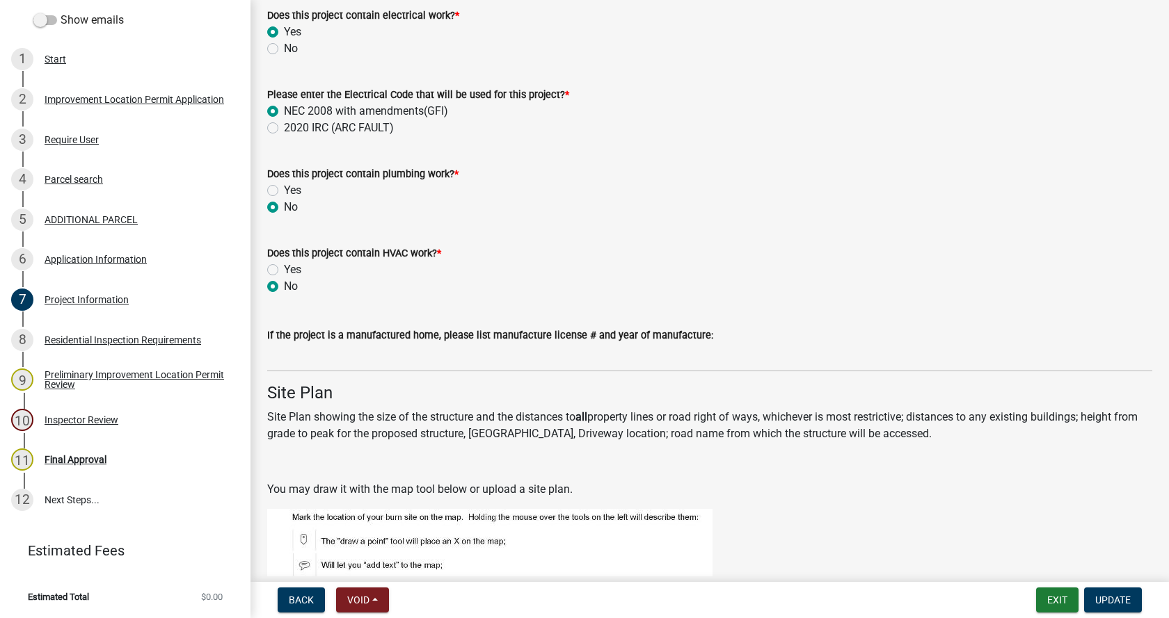
click at [284, 270] on label "Yes" at bounding box center [292, 270] width 17 height 17
click at [284, 270] on input "Yes" at bounding box center [288, 266] width 9 height 9
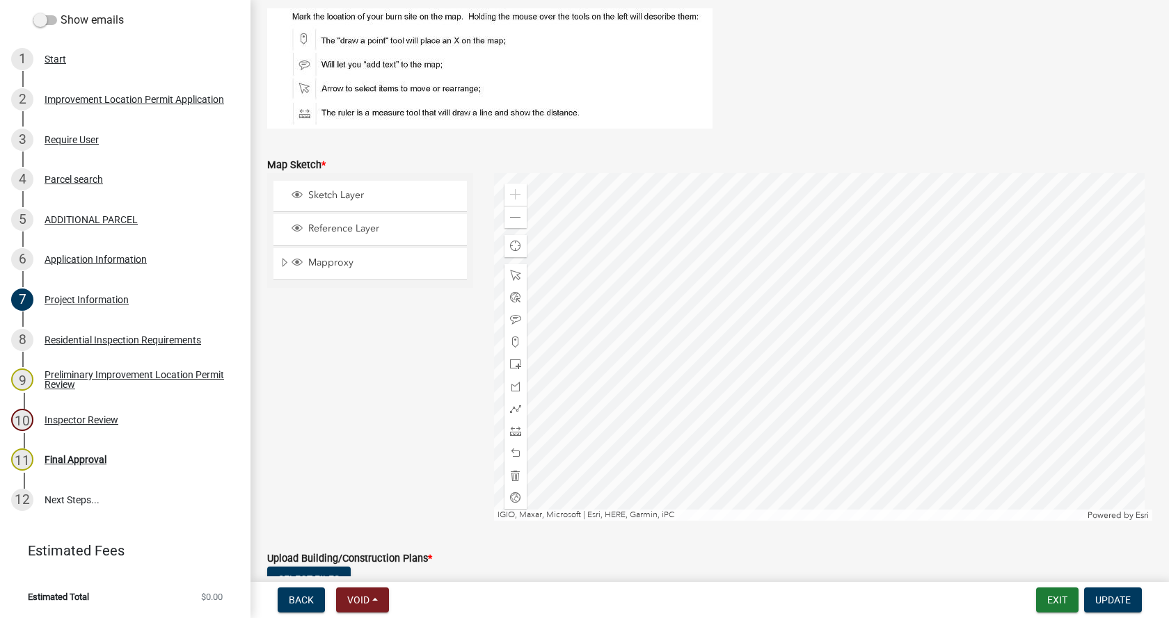
scroll to position [2504, 0]
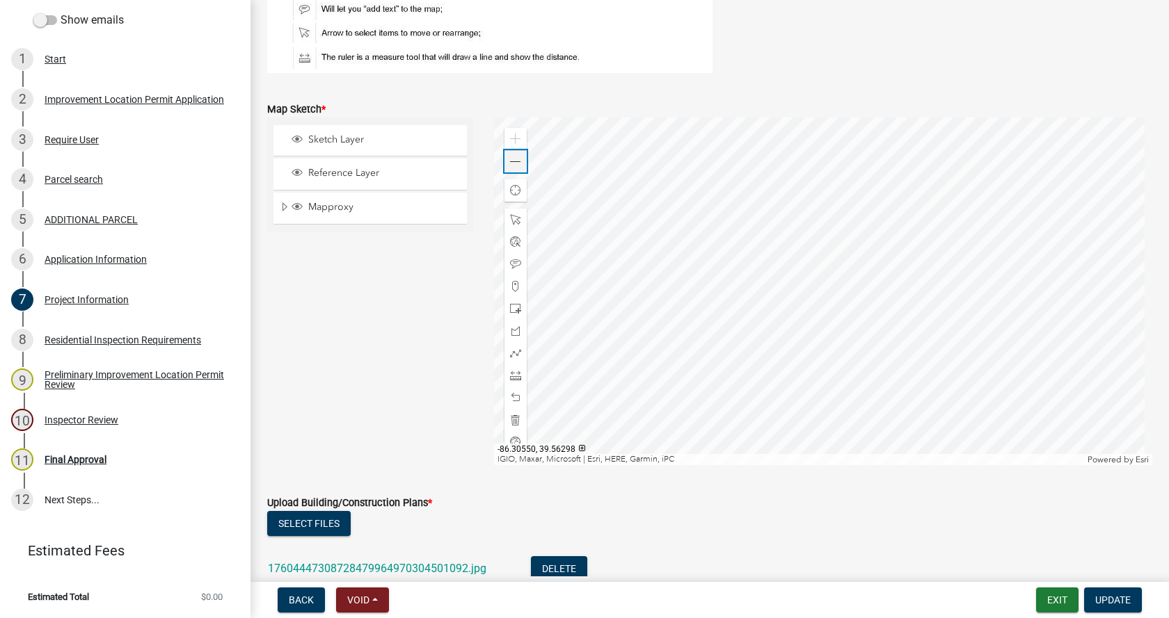
click at [511, 158] on span at bounding box center [515, 162] width 11 height 11
click at [510, 422] on span at bounding box center [515, 420] width 11 height 11
click at [512, 307] on span at bounding box center [515, 308] width 11 height 11
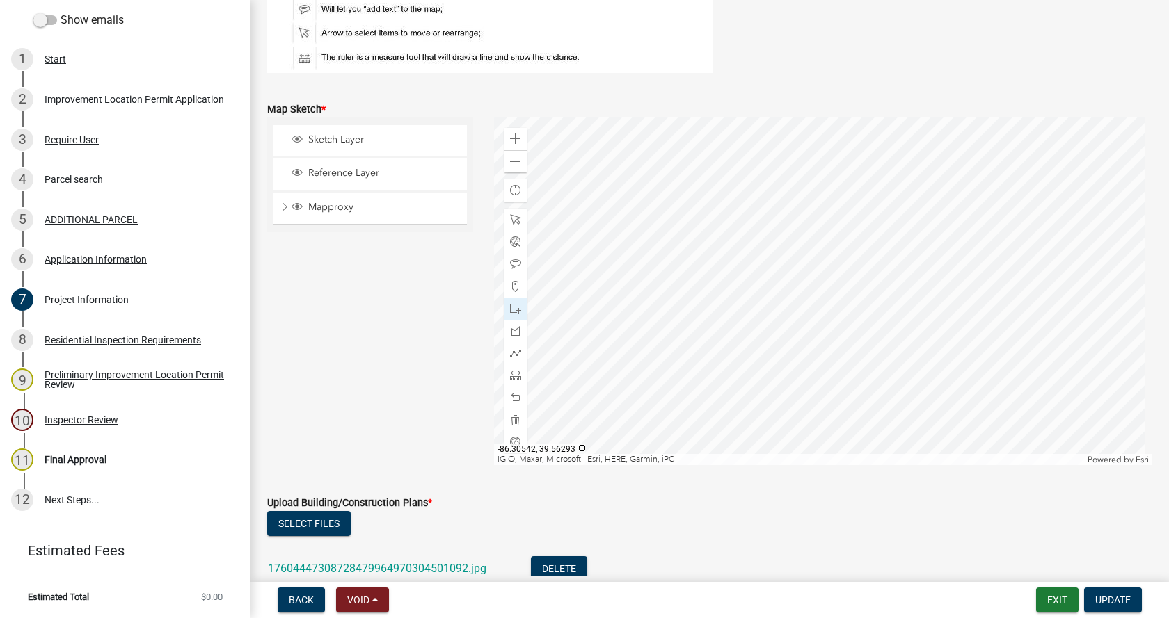
click at [819, 310] on div at bounding box center [823, 292] width 659 height 348
click at [510, 262] on span at bounding box center [515, 264] width 11 height 11
click at [742, 342] on div at bounding box center [823, 292] width 659 height 348
click at [1113, 597] on span "Update" at bounding box center [1112, 600] width 35 height 11
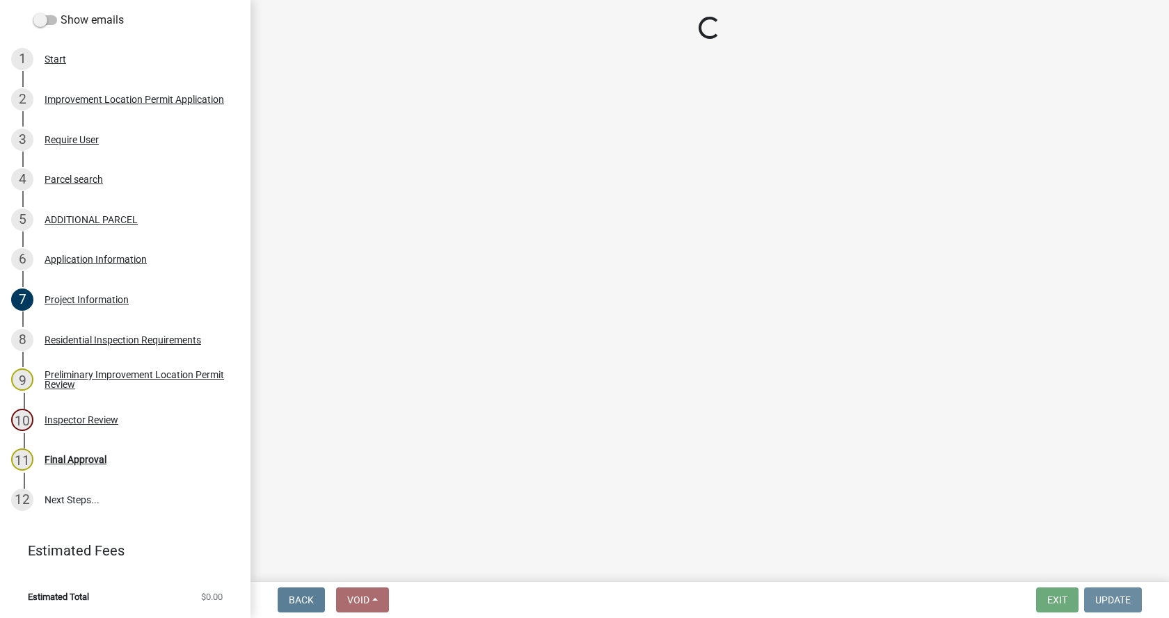
scroll to position [0, 0]
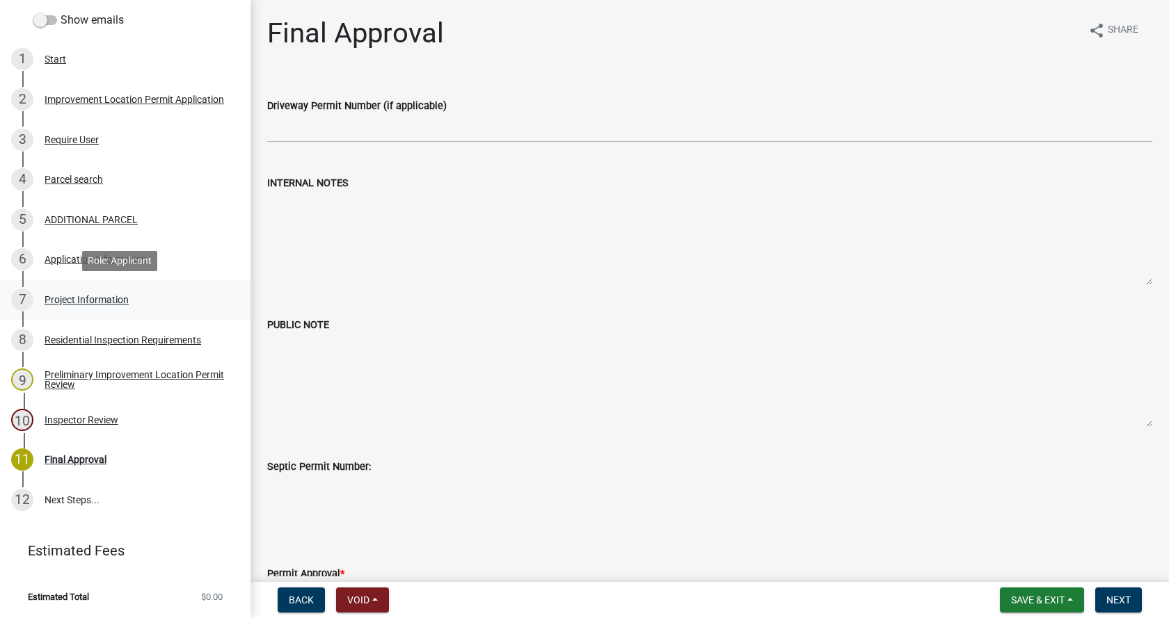
click at [55, 297] on div "Project Information" at bounding box center [87, 300] width 84 height 10
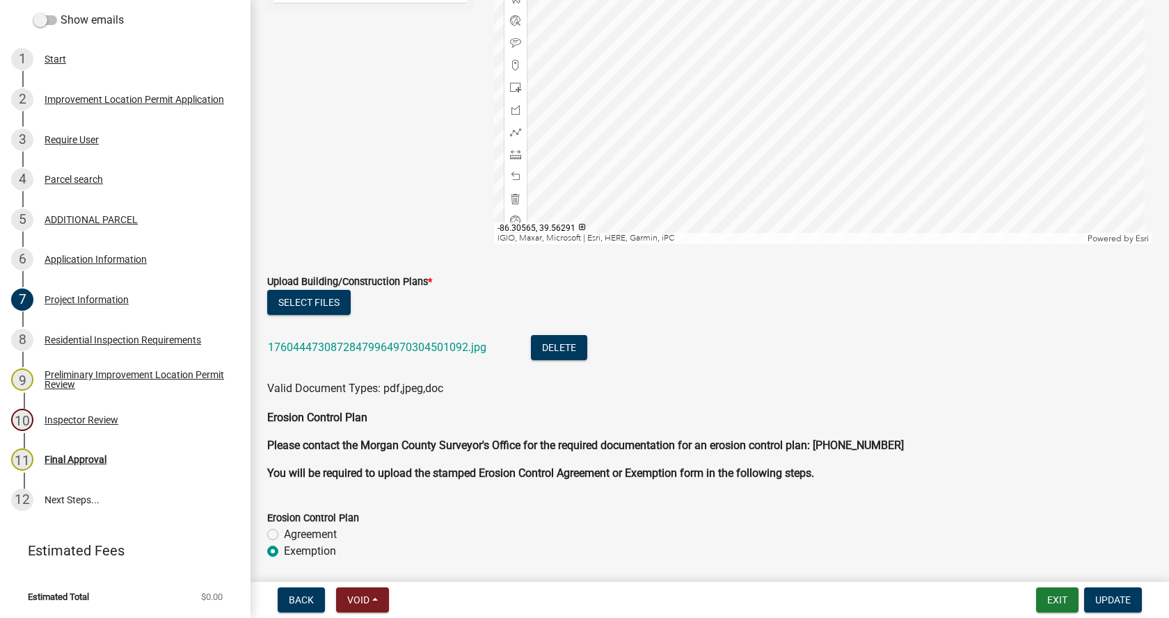
scroll to position [2783, 0]
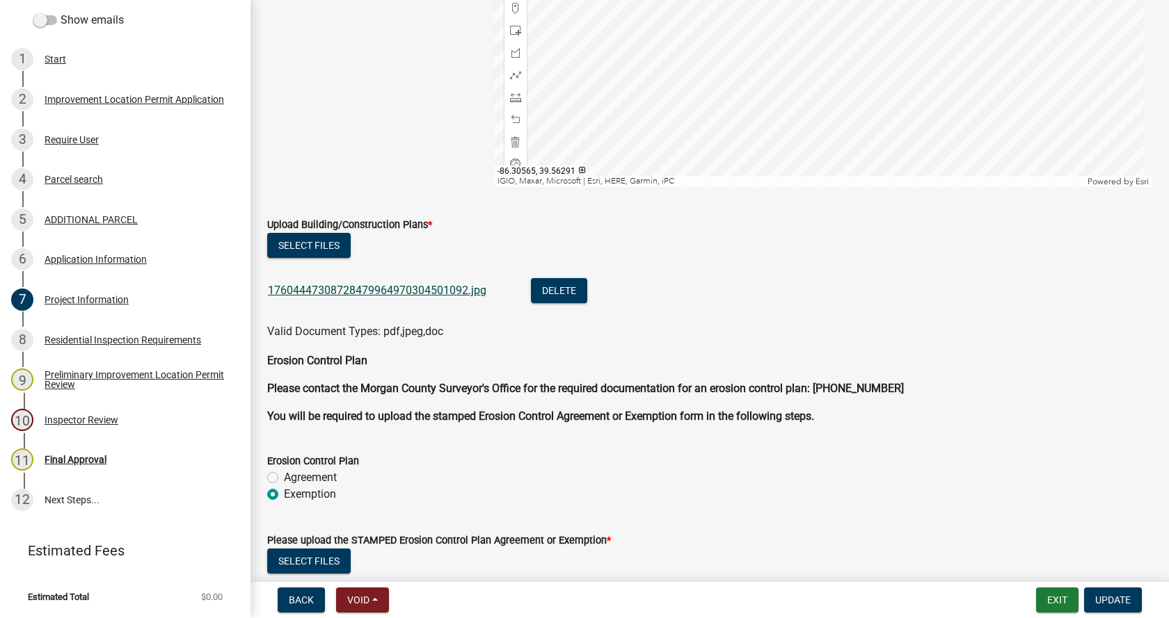
click at [345, 289] on link "17604447308728479964970304501092.jpg" at bounding box center [377, 290] width 218 height 13
click at [305, 240] on button "Select files" at bounding box center [308, 245] width 83 height 25
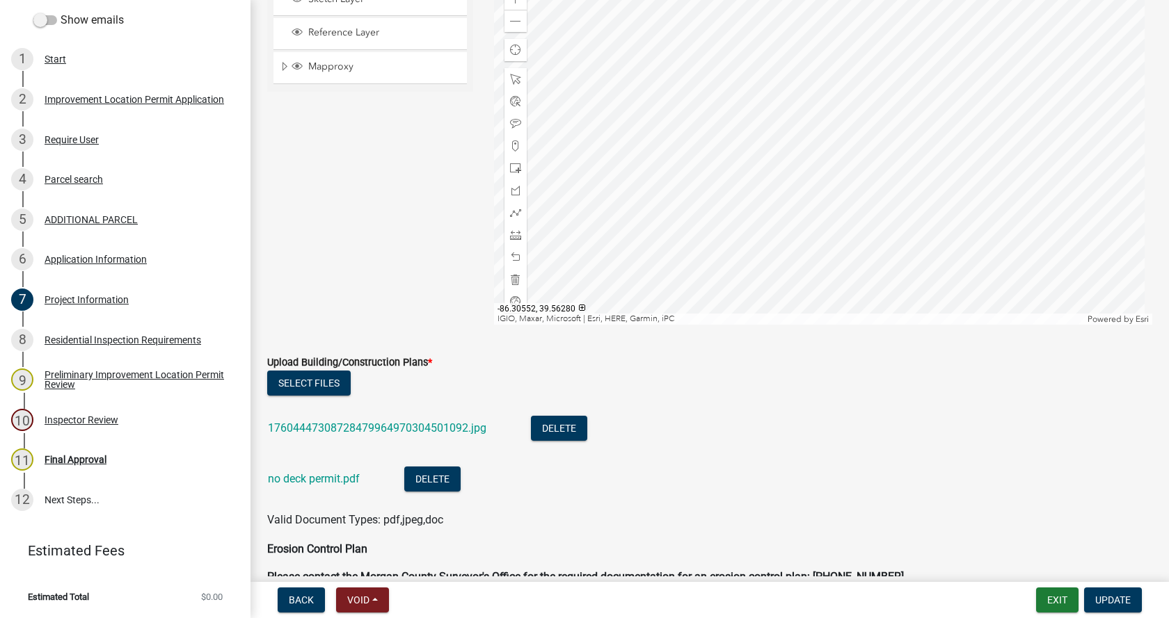
scroll to position [2643, 0]
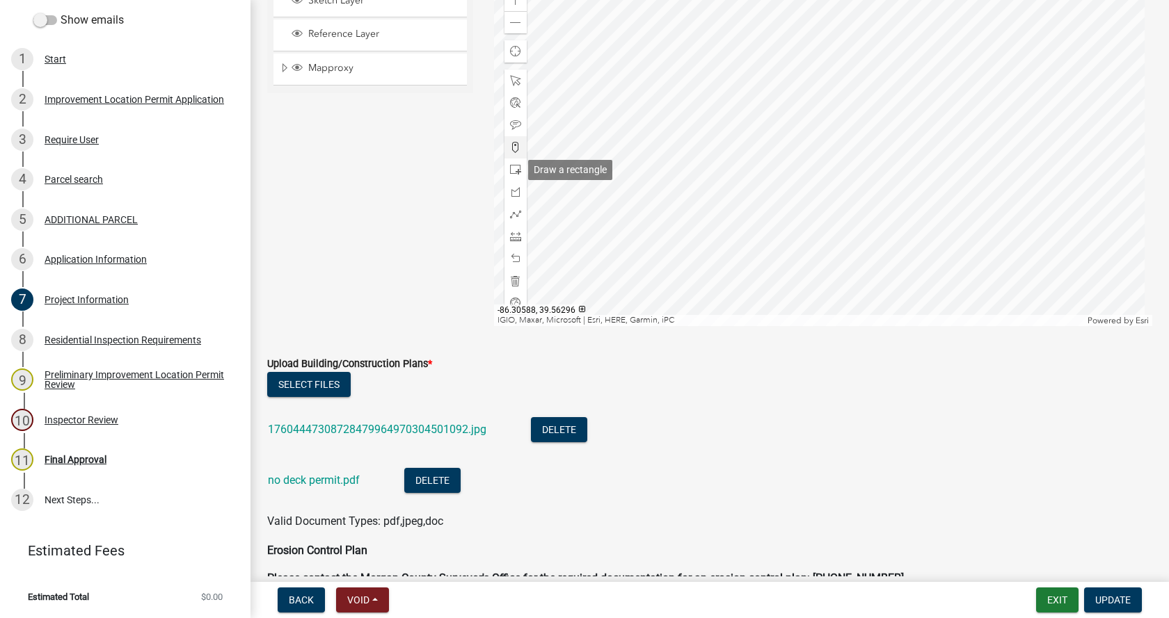
click at [513, 170] on span at bounding box center [515, 169] width 11 height 11
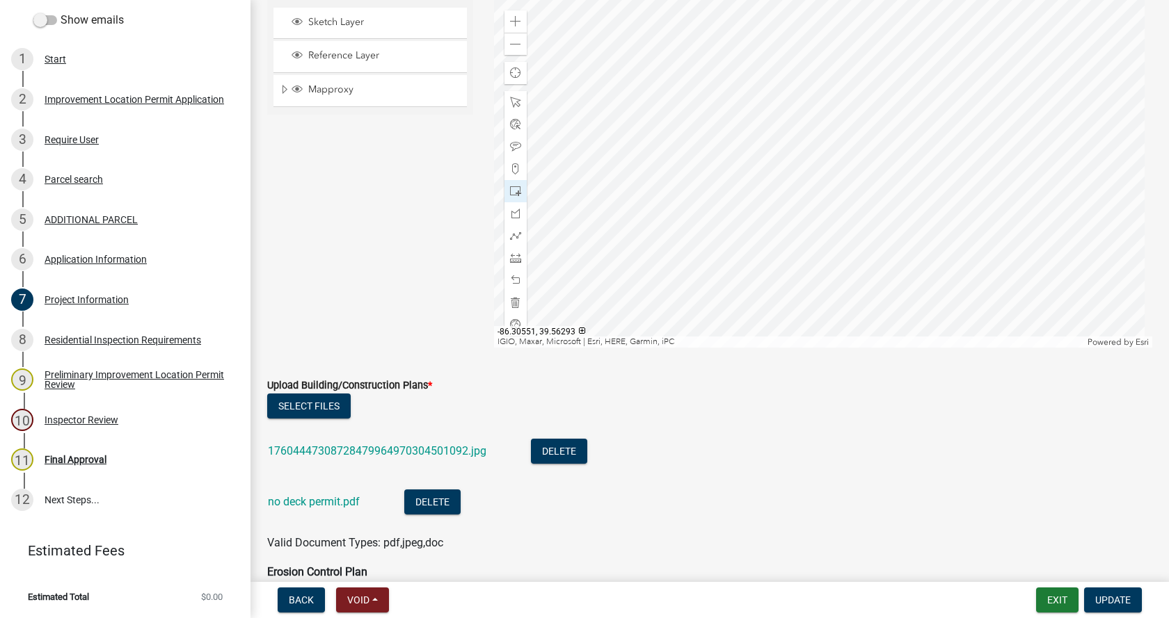
click at [814, 207] on div at bounding box center [823, 174] width 659 height 348
click at [511, 276] on span at bounding box center [515, 280] width 11 height 11
click at [512, 191] on span at bounding box center [515, 191] width 11 height 11
click at [847, 225] on div at bounding box center [823, 174] width 659 height 348
click at [511, 145] on span at bounding box center [515, 146] width 11 height 11
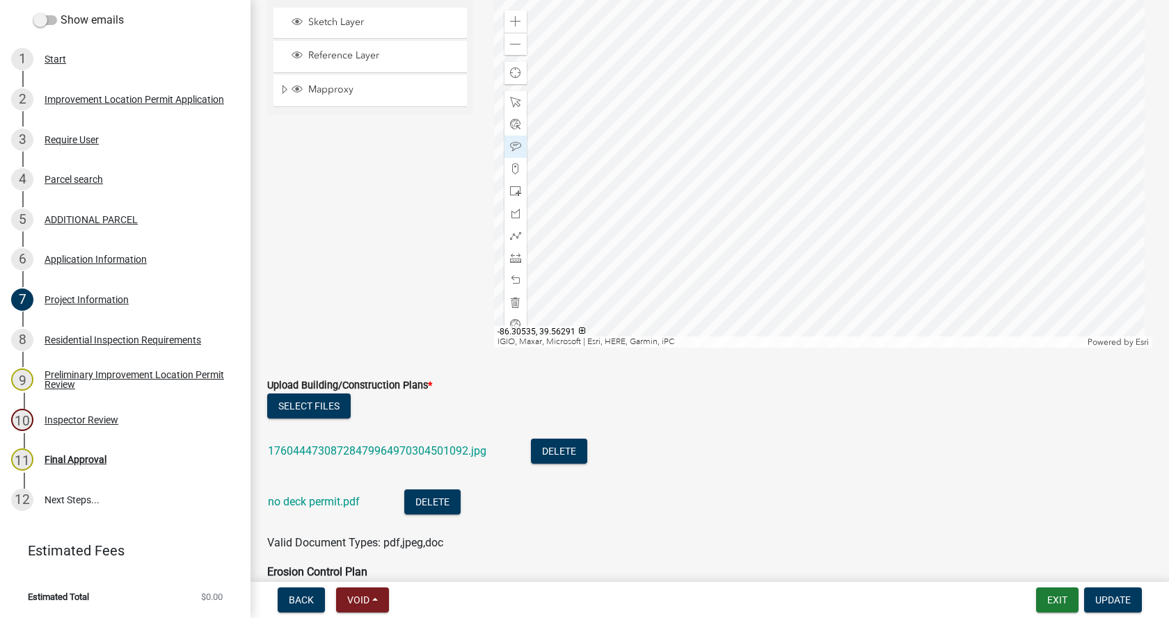
click at [931, 232] on div at bounding box center [823, 174] width 659 height 348
click at [513, 277] on span at bounding box center [515, 280] width 11 height 11
click at [513, 143] on span at bounding box center [515, 146] width 11 height 11
click at [510, 146] on span at bounding box center [515, 146] width 11 height 11
click at [513, 100] on span at bounding box center [515, 102] width 11 height 11
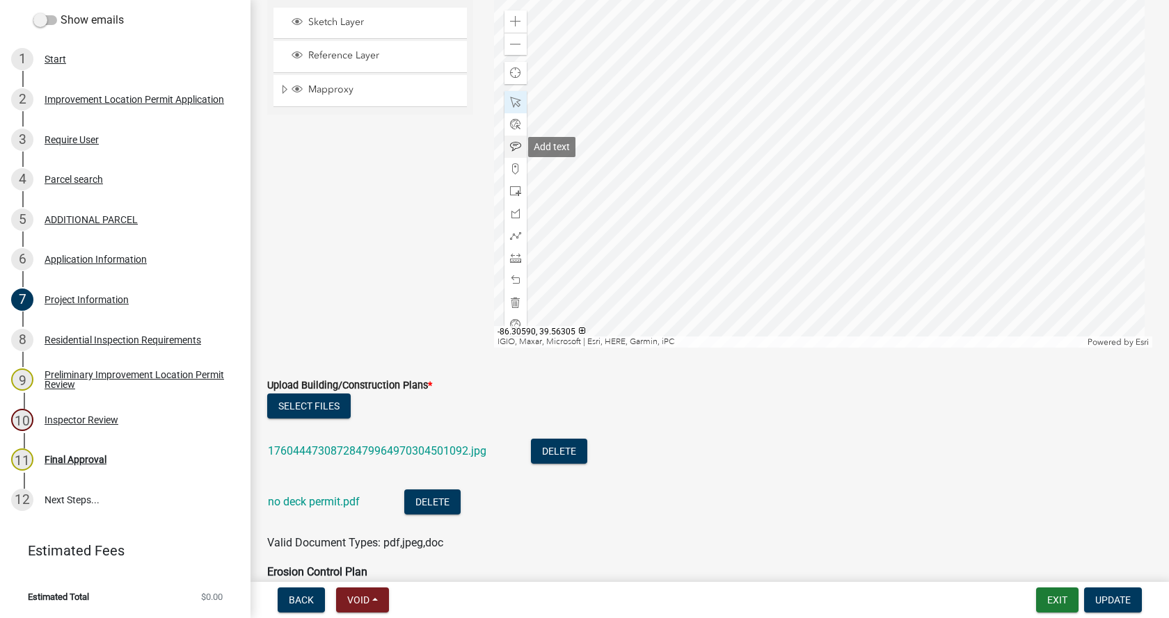
click at [510, 144] on span at bounding box center [515, 146] width 11 height 11
click at [931, 232] on div at bounding box center [823, 174] width 659 height 348
click at [1105, 597] on span "Update" at bounding box center [1112, 600] width 35 height 11
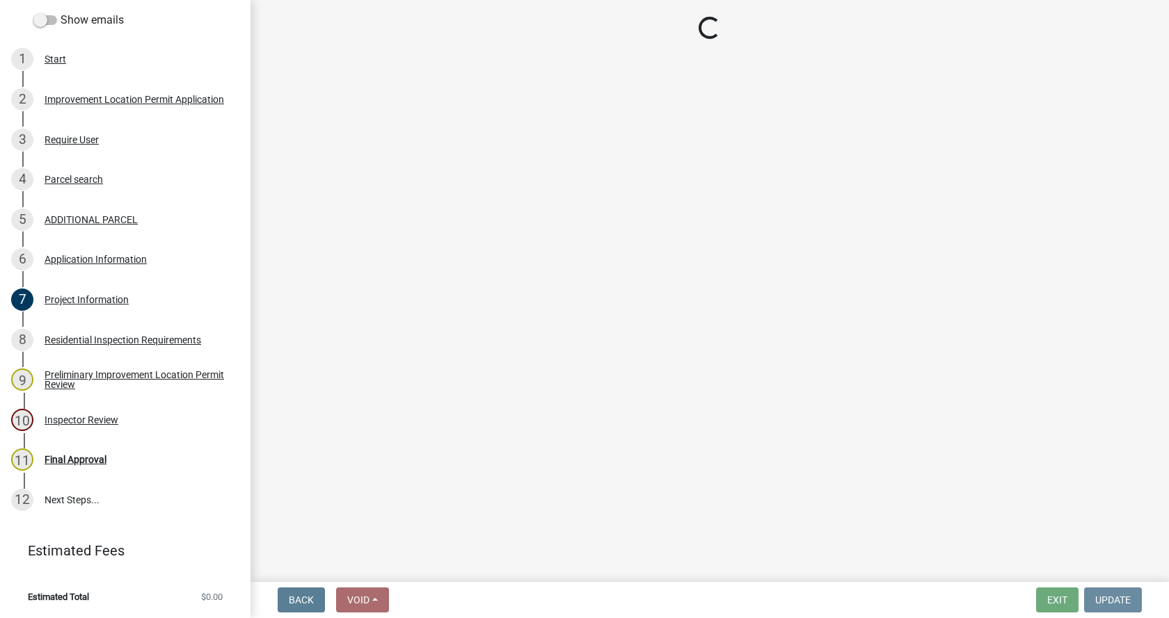
scroll to position [0, 0]
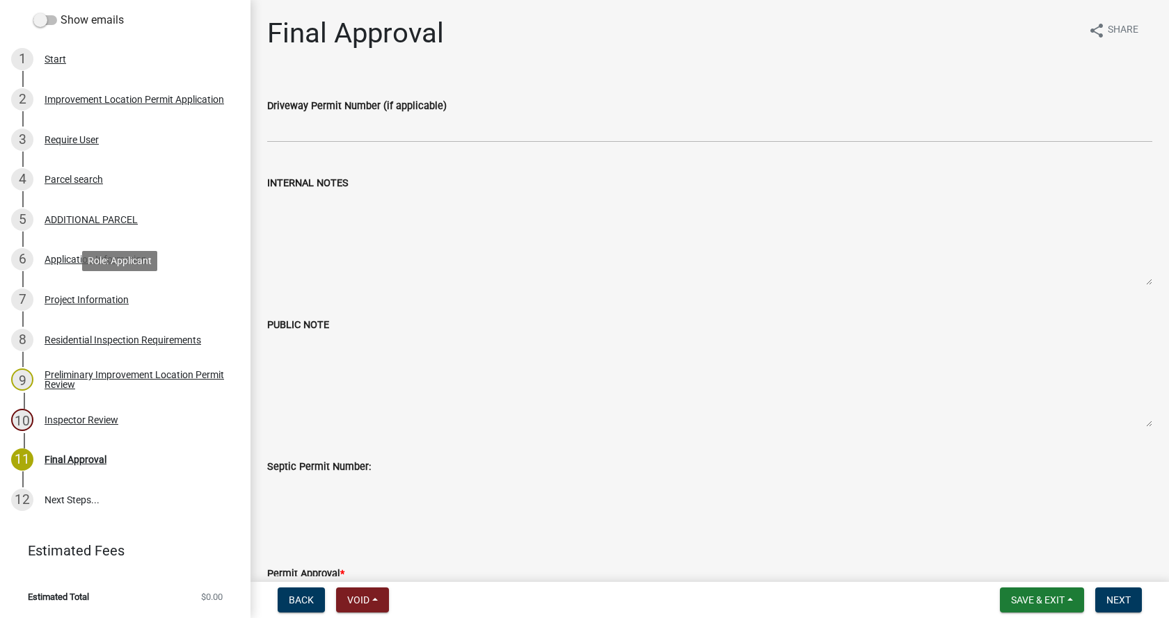
click at [51, 295] on div "Project Information" at bounding box center [87, 300] width 84 height 10
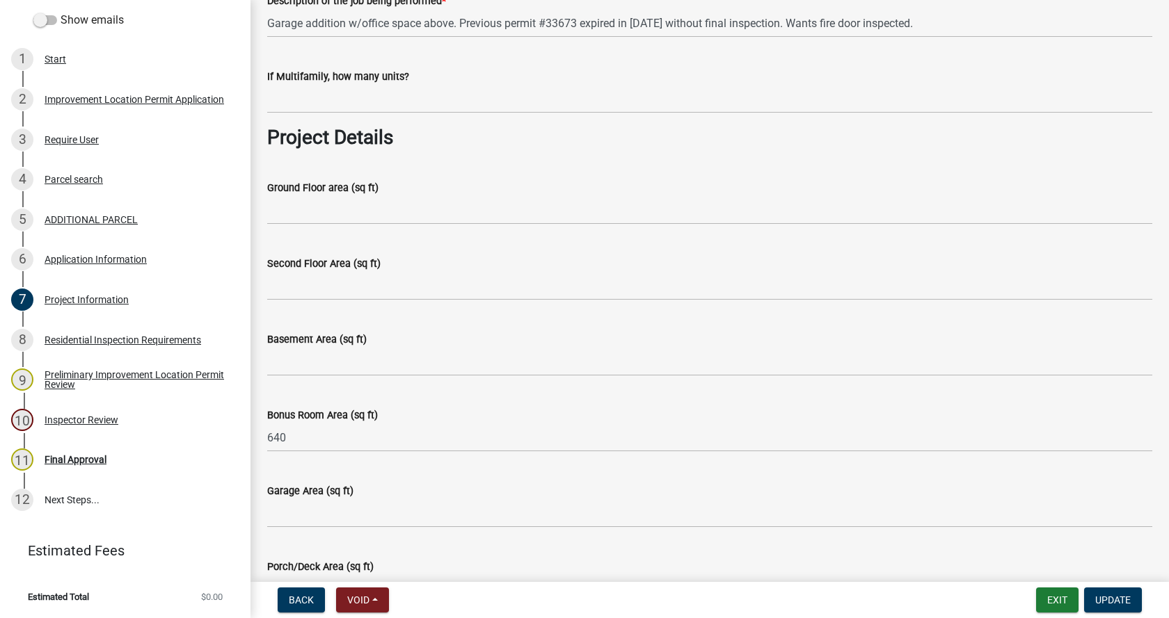
scroll to position [278, 0]
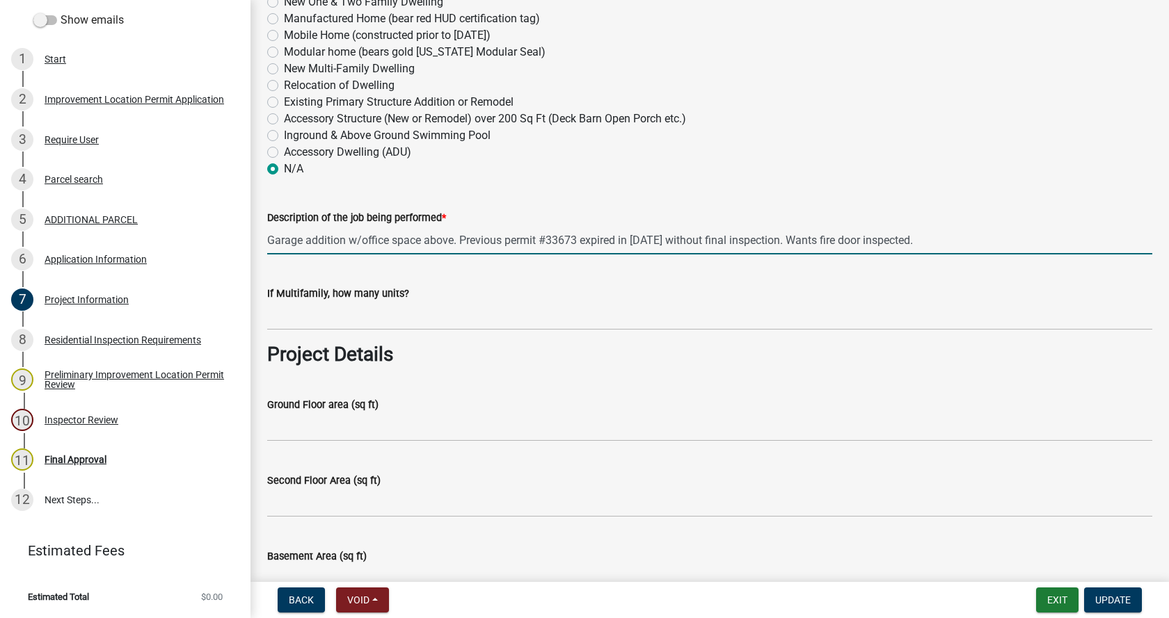
click at [923, 243] on input "Garage addition w/office space above. Previous permit #33673 expired in [DATE] …" at bounding box center [709, 240] width 885 height 29
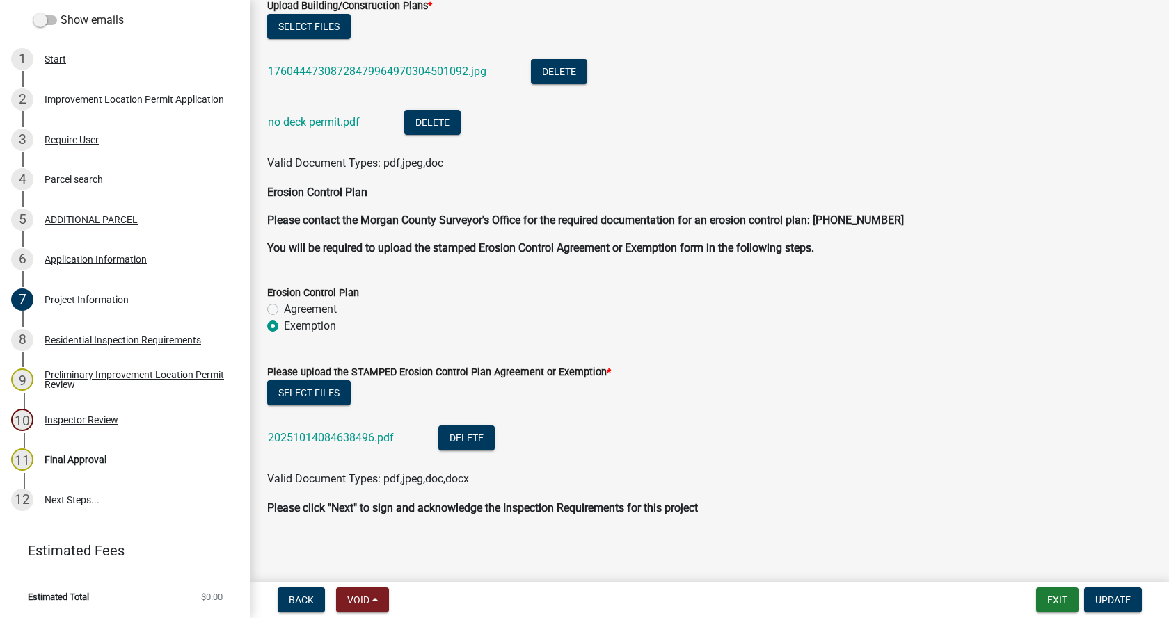
scroll to position [3007, 0]
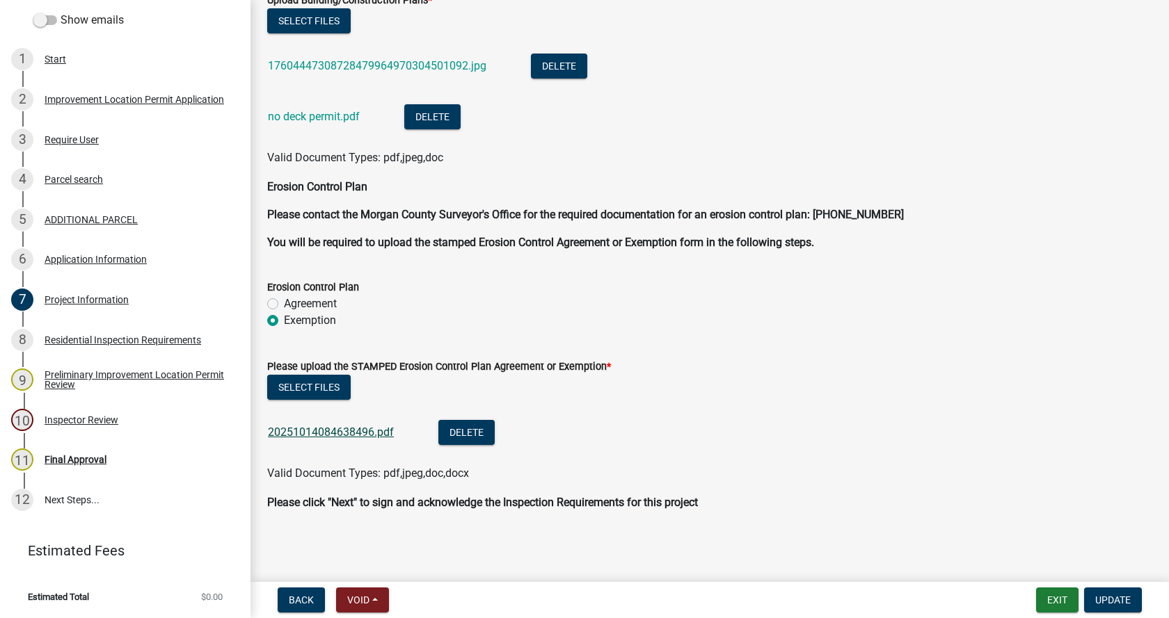
click at [303, 433] on link "20251014084638496.pdf" at bounding box center [331, 432] width 126 height 13
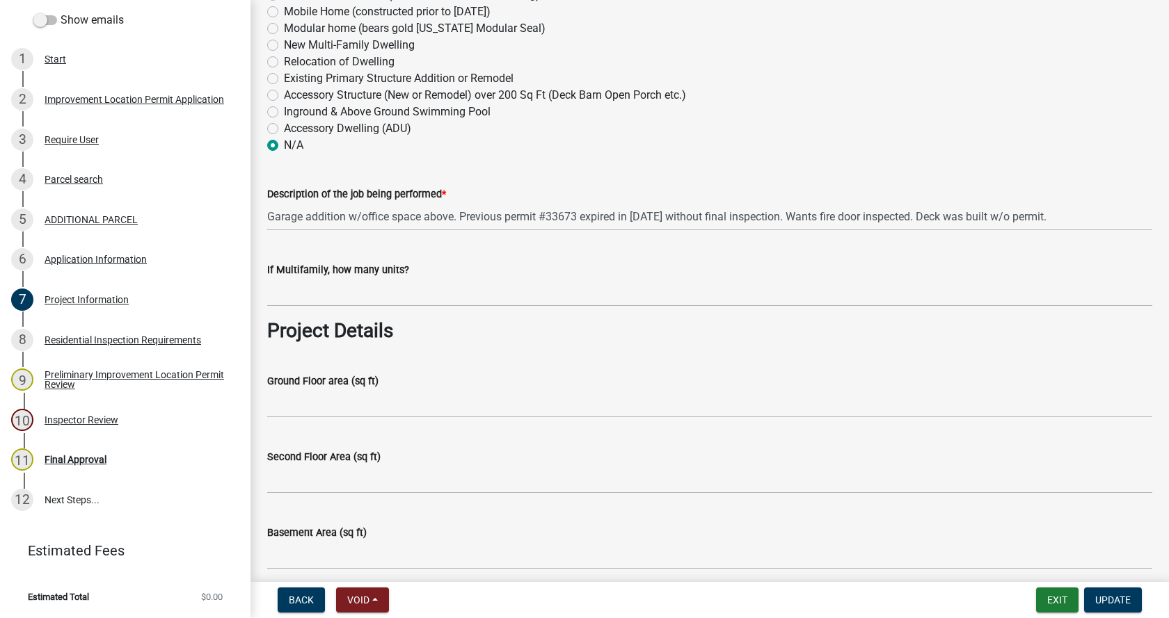
scroll to position [225, 0]
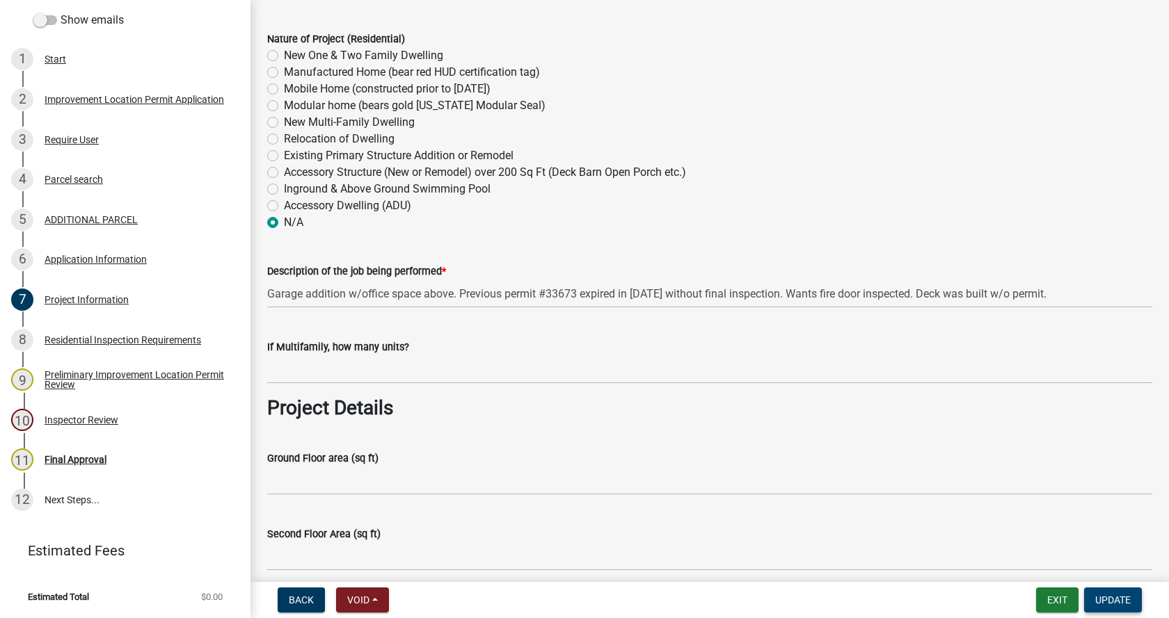
click at [1124, 593] on button "Update" at bounding box center [1113, 600] width 58 height 25
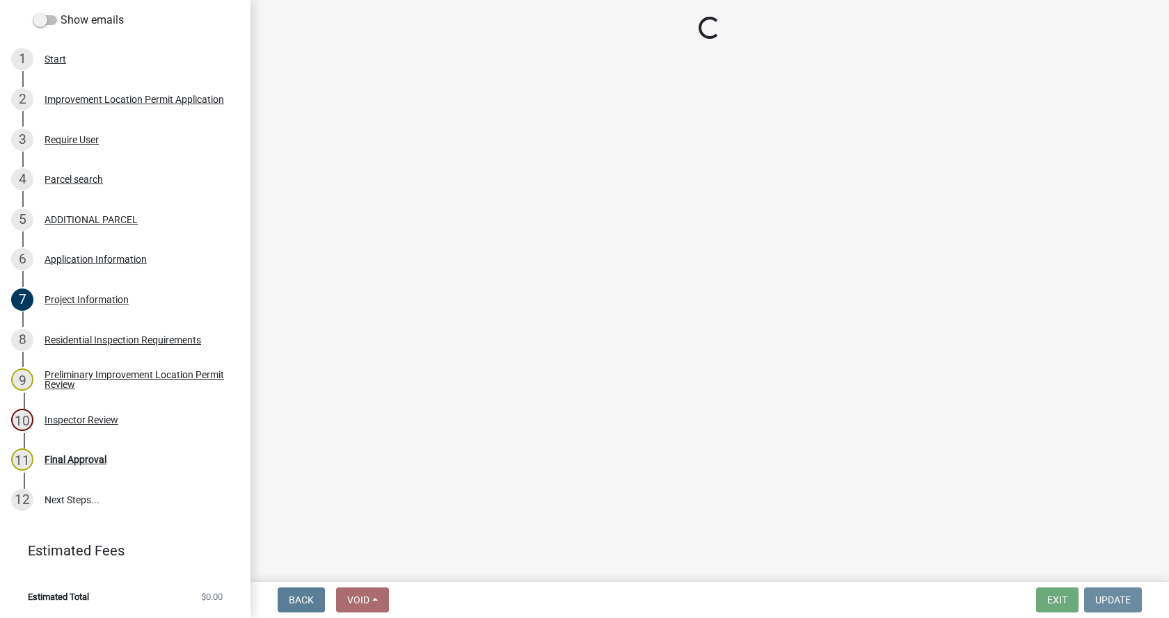
scroll to position [0, 0]
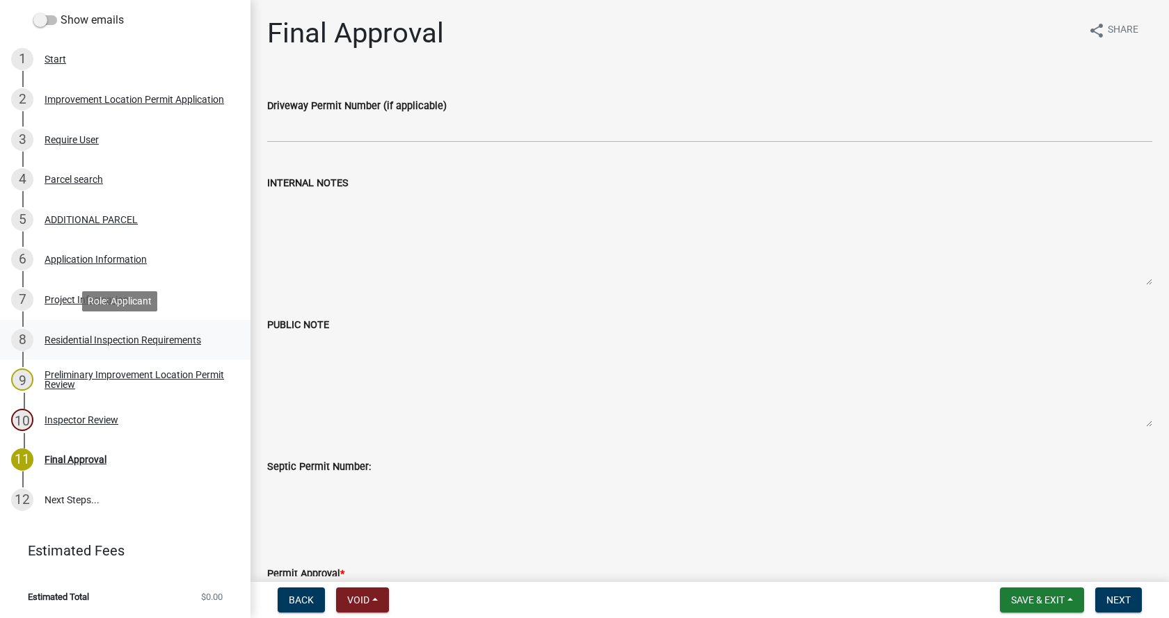
click at [49, 335] on div "Residential Inspection Requirements" at bounding box center [123, 340] width 157 height 10
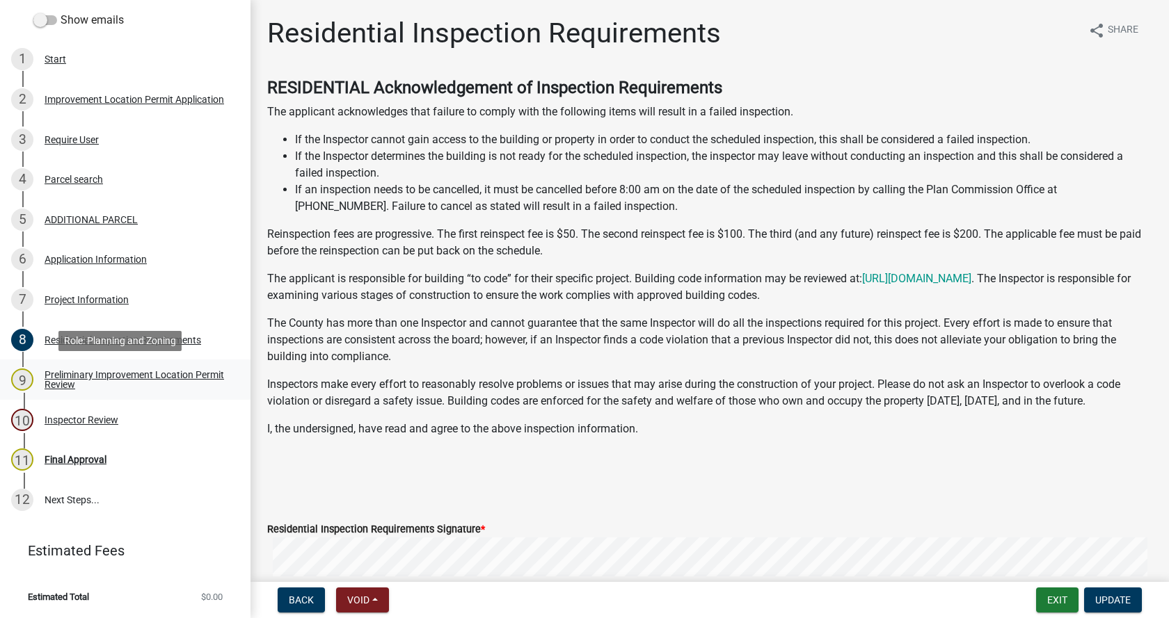
click at [56, 378] on div "Preliminary Improvement Location Permit Review" at bounding box center [137, 379] width 184 height 19
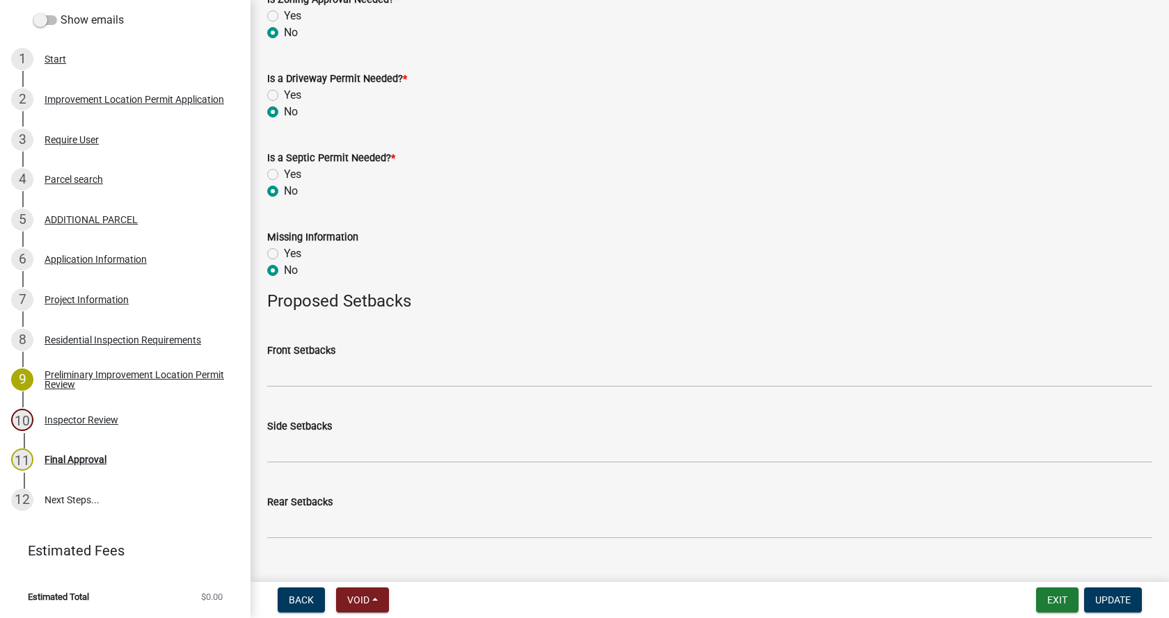
scroll to position [544, 0]
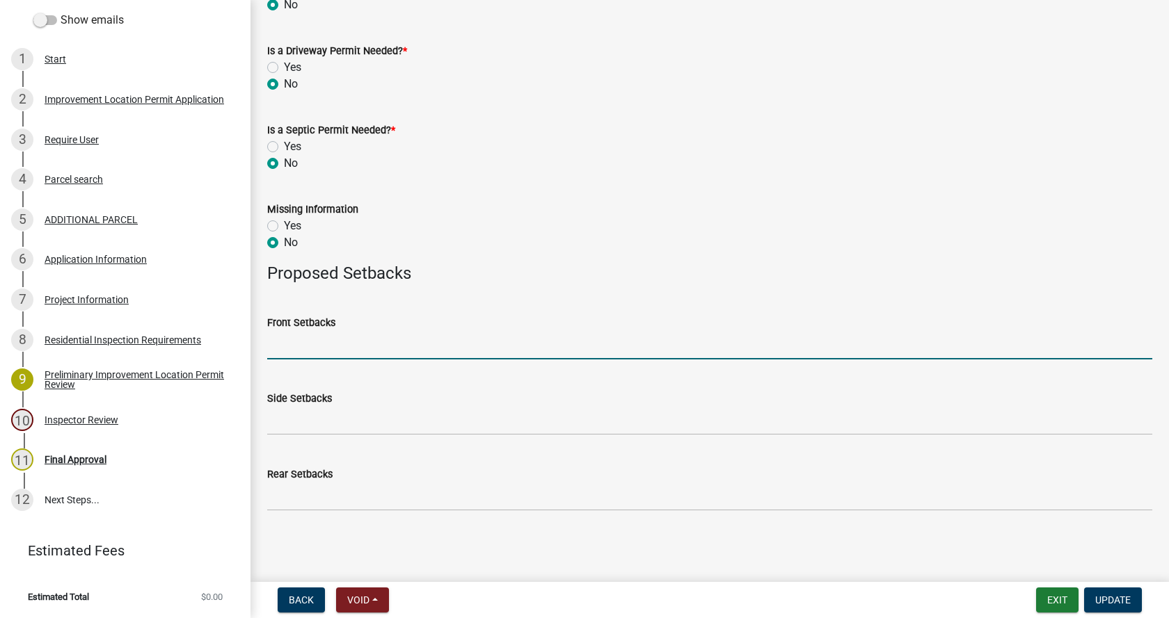
click at [287, 351] on input "Front Setbacks" at bounding box center [709, 345] width 885 height 29
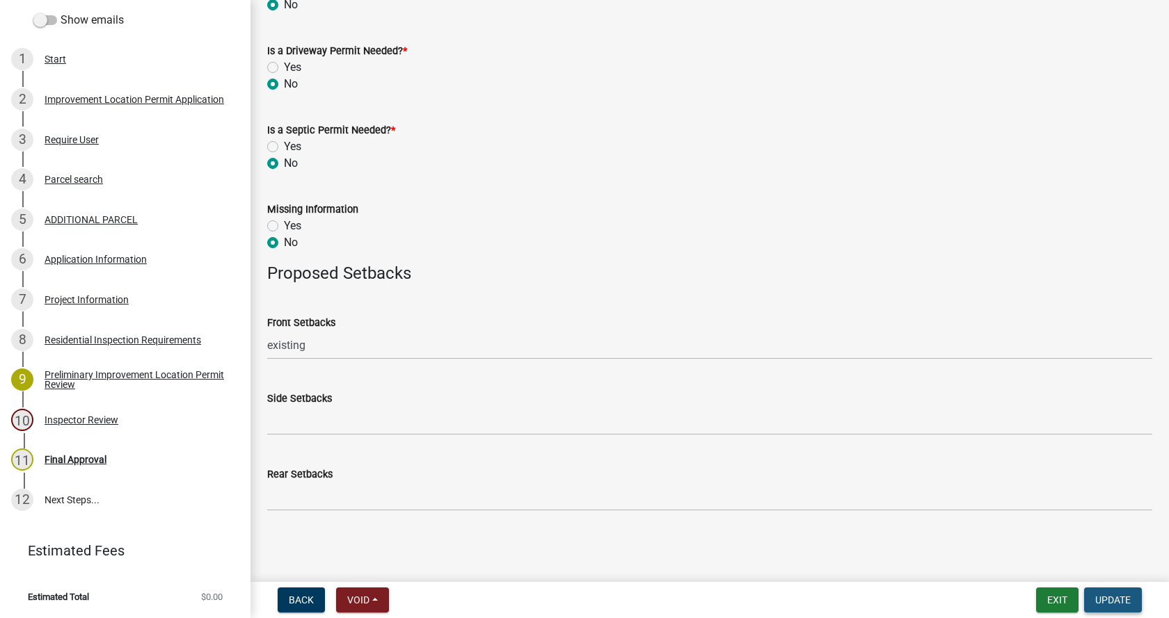
click at [1105, 598] on span "Update" at bounding box center [1112, 600] width 35 height 11
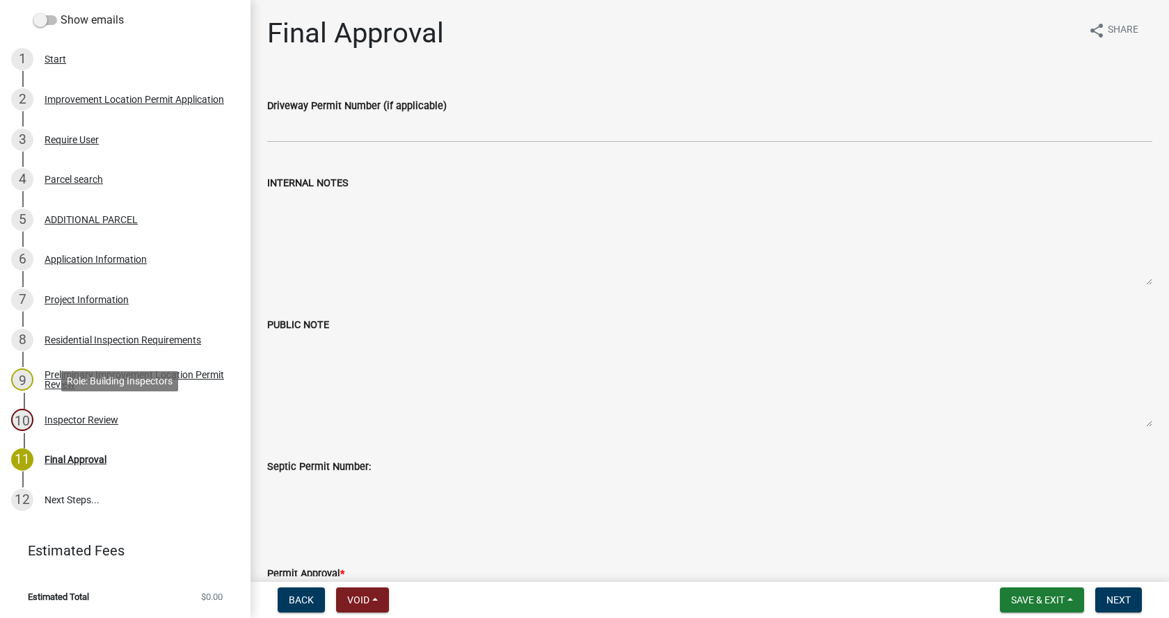
click at [51, 415] on div "Inspector Review" at bounding box center [82, 420] width 74 height 10
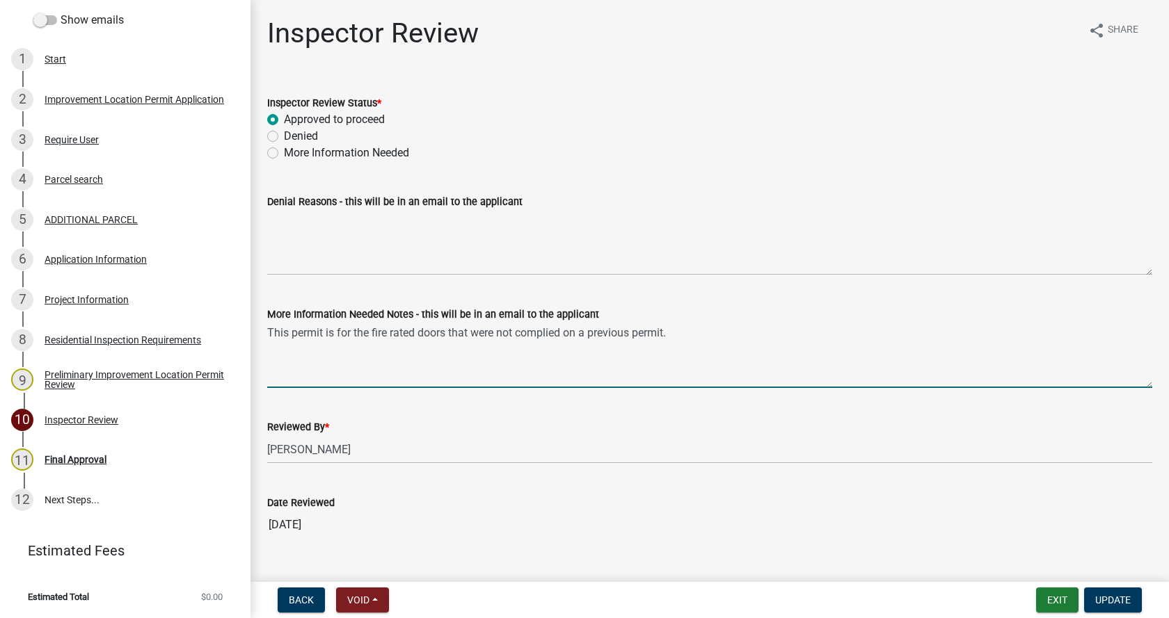
click at [546, 330] on textarea "This permit is for the fire rated doors that were not complied on a previous pe…" at bounding box center [709, 355] width 885 height 65
click at [338, 331] on textarea "This permit is for the fire rated doors that were not completed on a previous p…" at bounding box center [709, 355] width 885 height 65
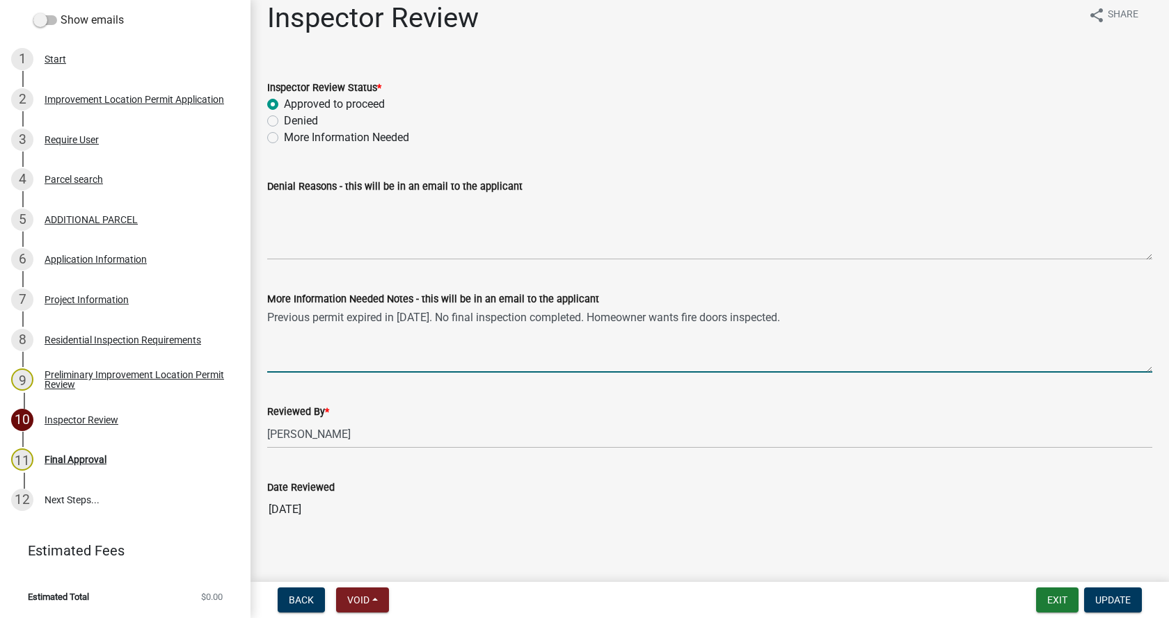
scroll to position [28, 0]
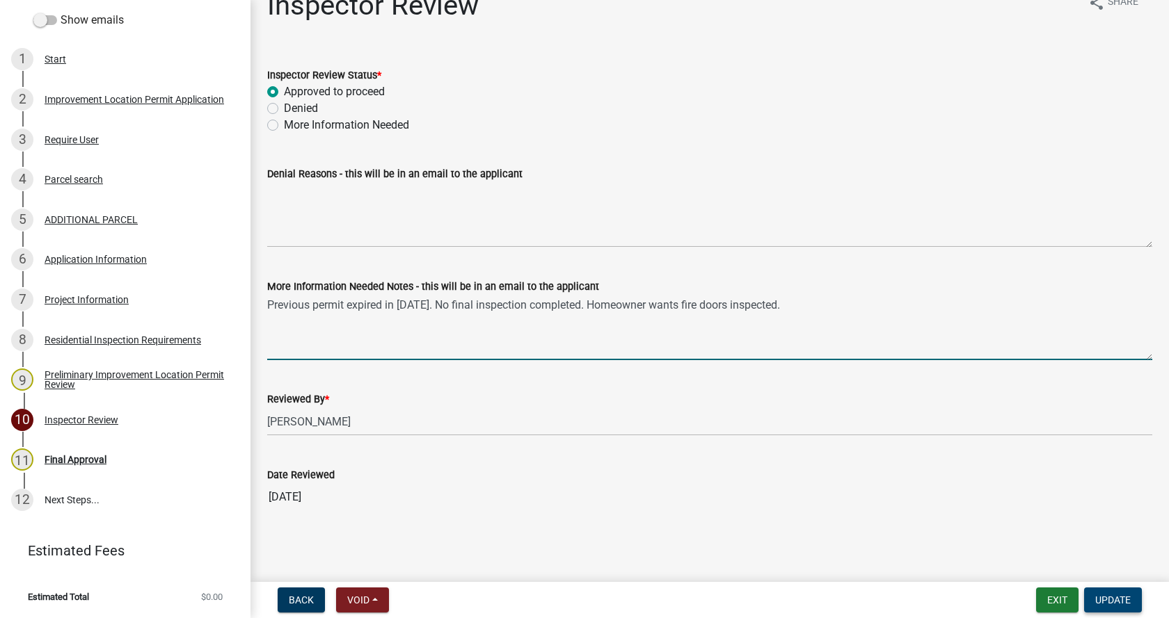
click at [1105, 595] on span "Update" at bounding box center [1112, 600] width 35 height 11
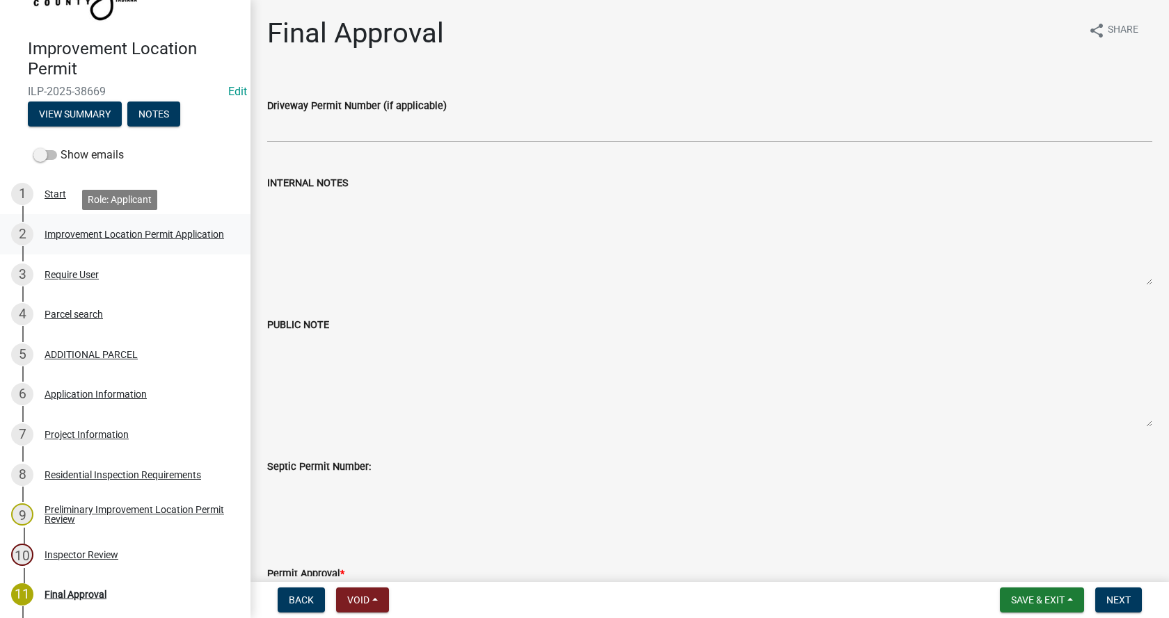
scroll to position [90, 0]
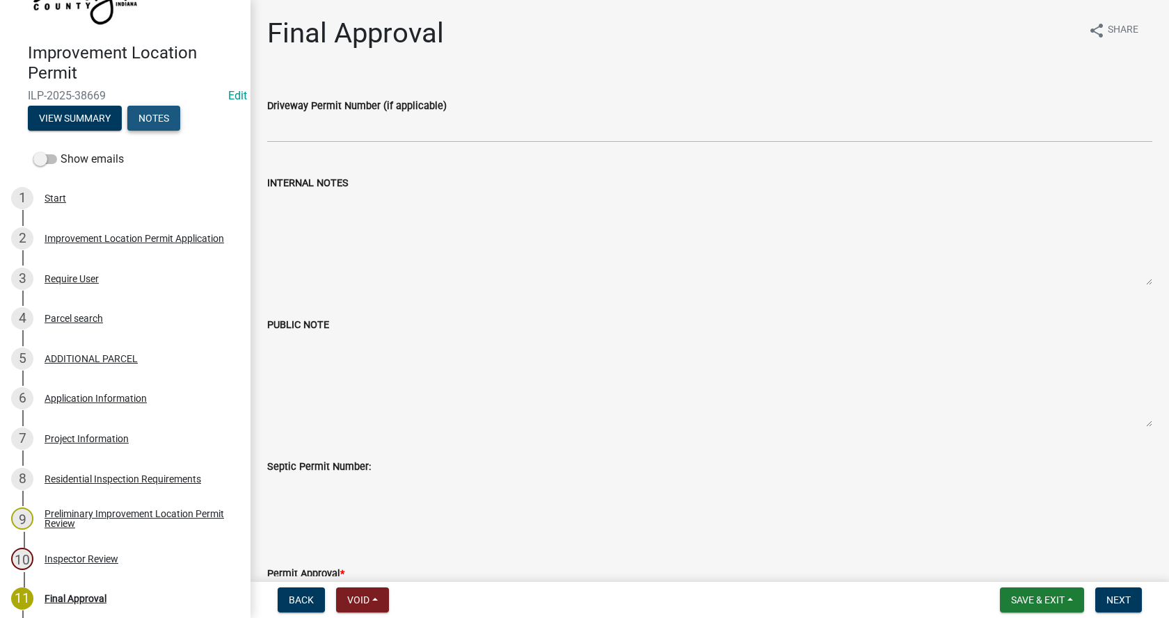
click at [159, 118] on button "Notes" at bounding box center [153, 118] width 53 height 25
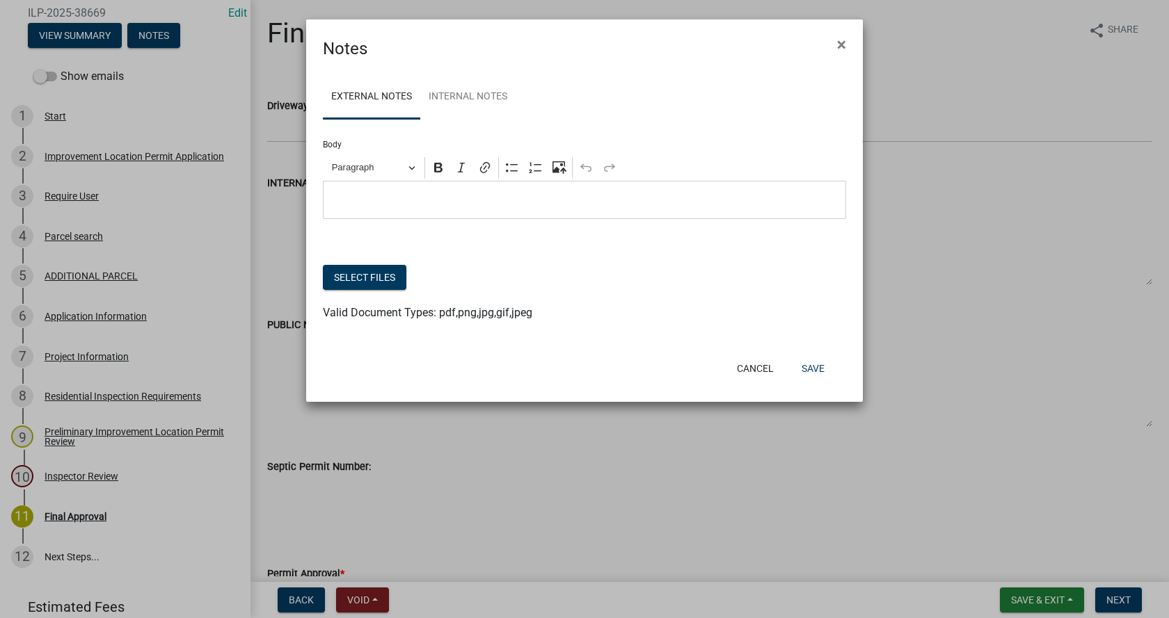
click at [346, 195] on p "Editor editing area: main. Press Alt+0 for help." at bounding box center [584, 200] width 509 height 17
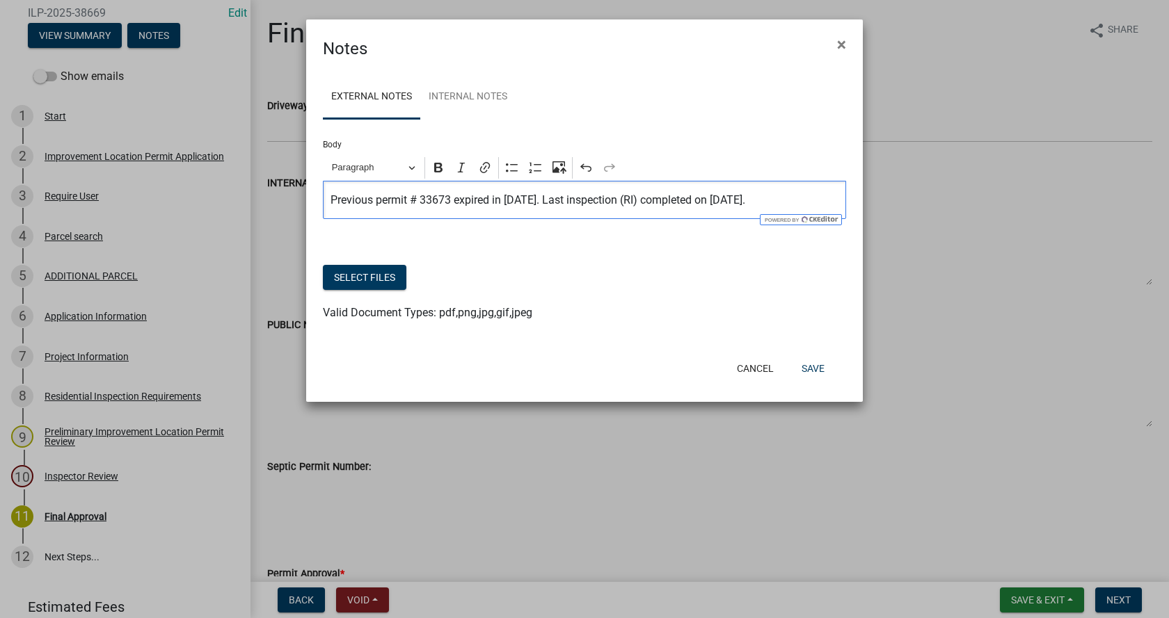
click at [616, 199] on p "Previous permit # 33673 expired in [DATE]. Last inspection (RI) completed on [D…" at bounding box center [584, 200] width 509 height 17
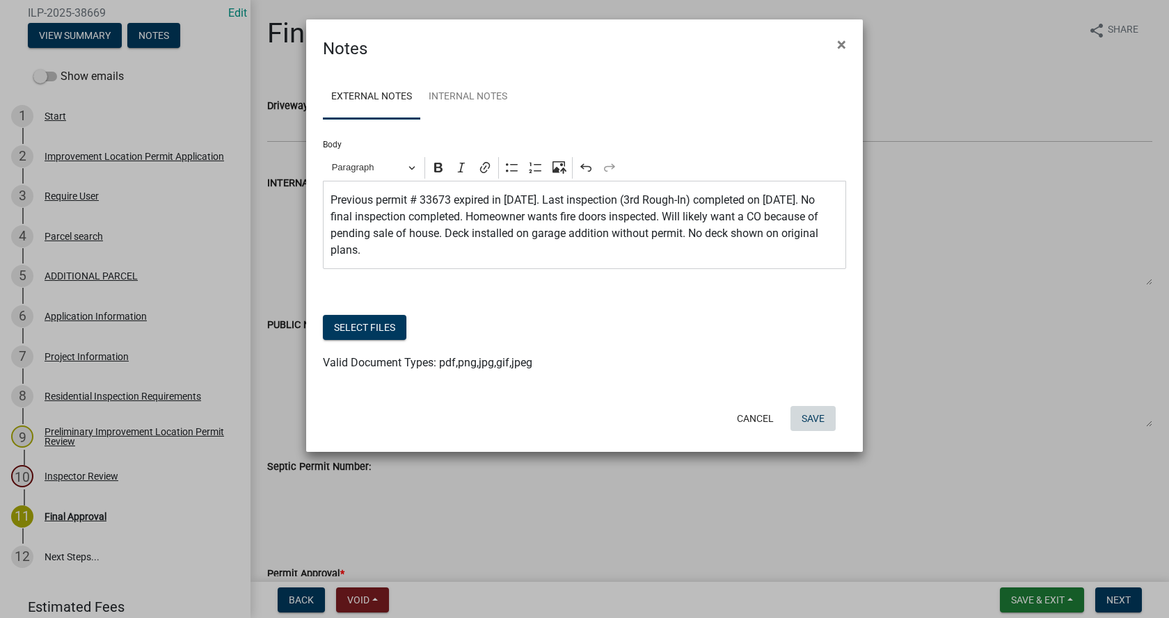
click at [815, 417] on button "Save" at bounding box center [812, 418] width 45 height 25
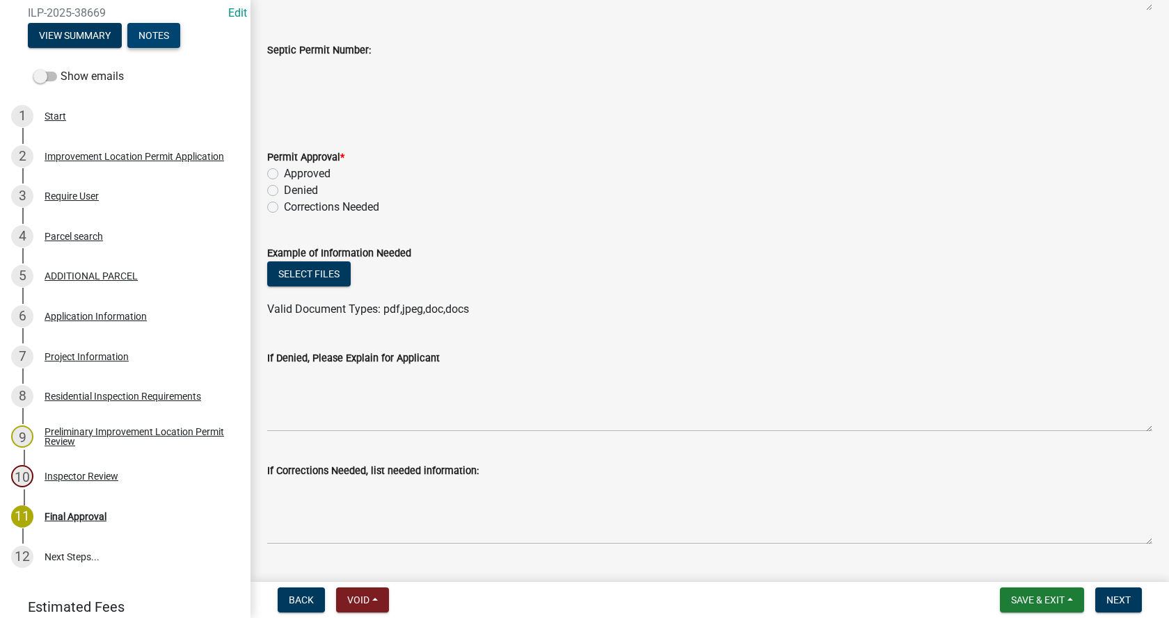
scroll to position [417, 0]
click at [284, 174] on label "Approved" at bounding box center [307, 173] width 47 height 17
click at [284, 174] on input "Approved" at bounding box center [288, 169] width 9 height 9
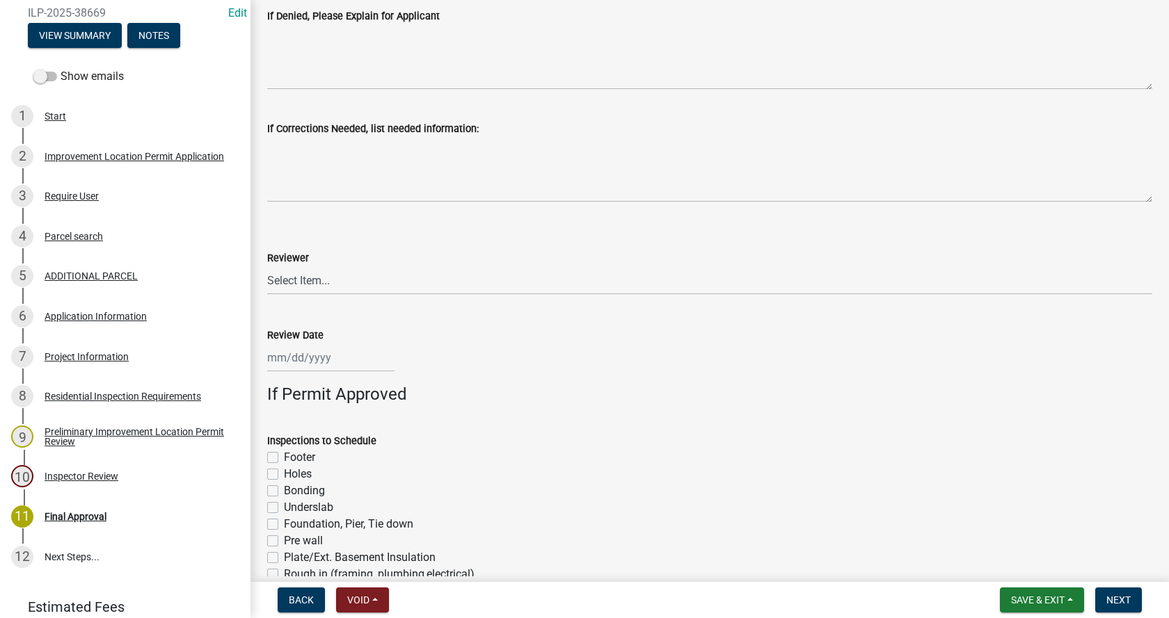
scroll to position [843, 0]
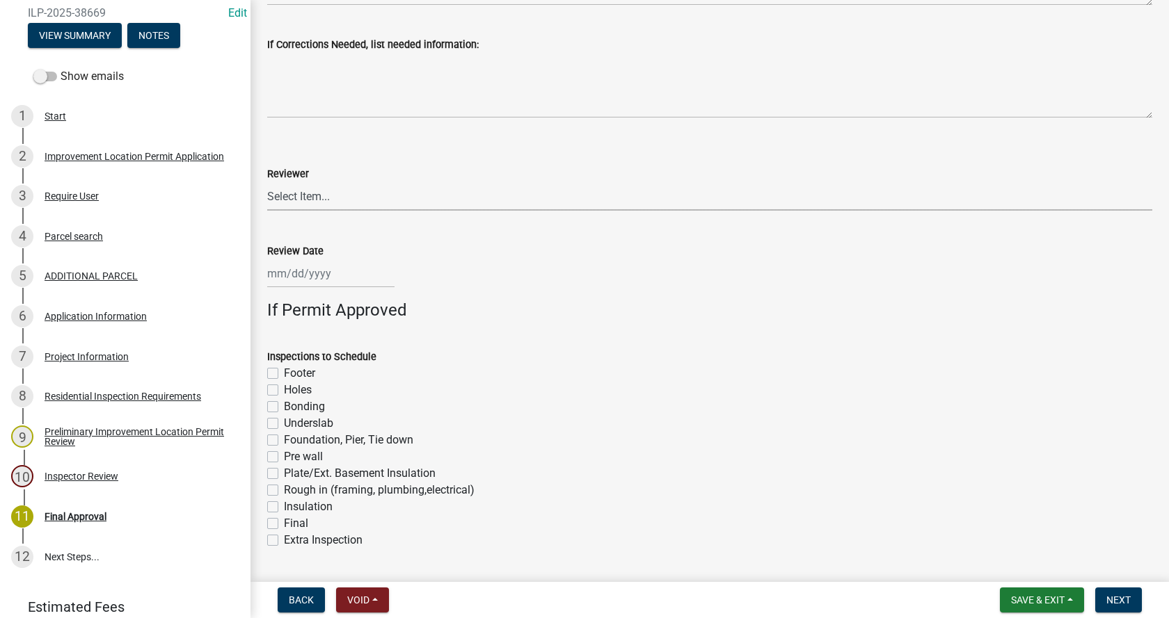
click at [307, 193] on select "Select Item... [PERSON_NAME] [PERSON_NAME] [PERSON_NAME]" at bounding box center [709, 196] width 885 height 29
click at [267, 182] on select "Select Item... [PERSON_NAME] [PERSON_NAME] [PERSON_NAME]" at bounding box center [709, 196] width 885 height 29
click at [301, 279] on div at bounding box center [330, 273] width 127 height 29
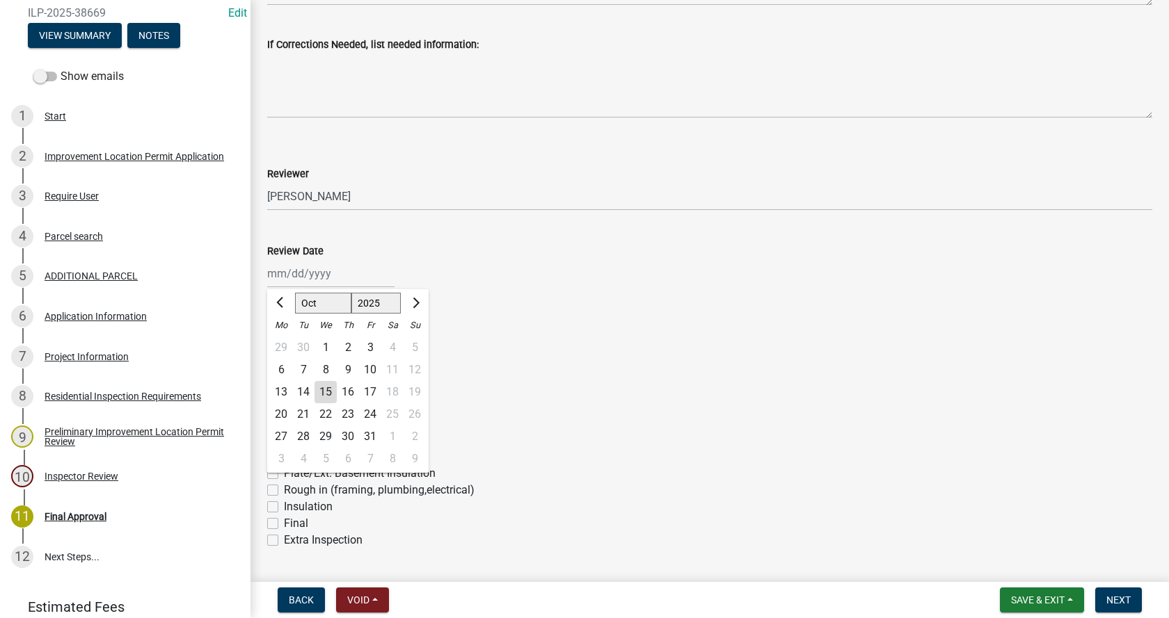
click at [329, 387] on div "15" at bounding box center [325, 392] width 22 height 22
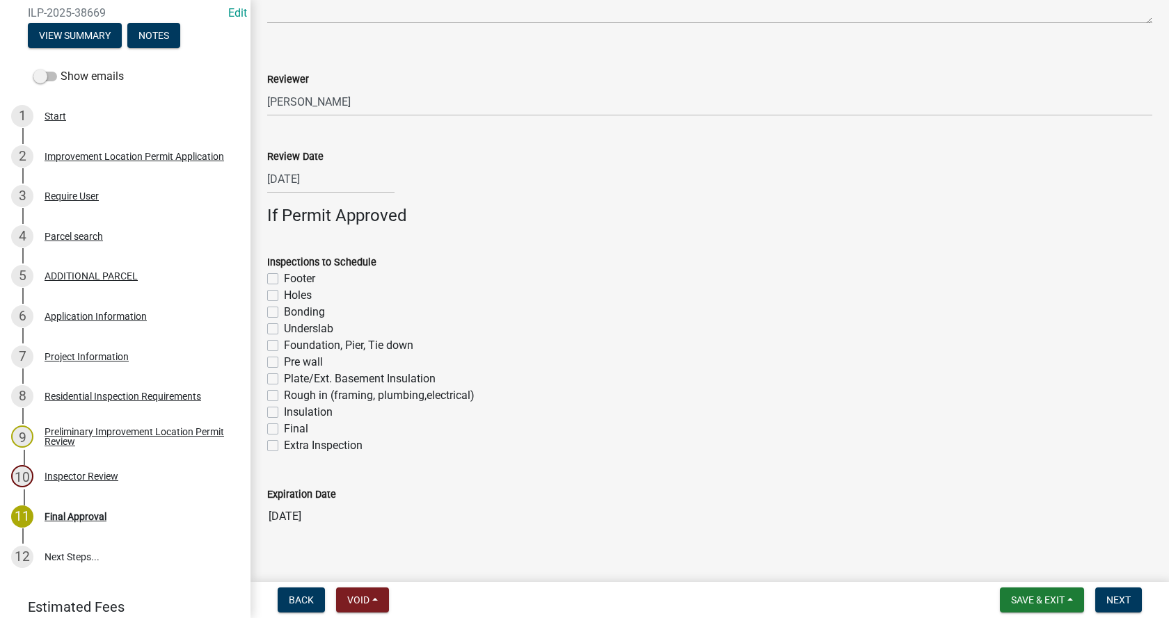
scroll to position [959, 0]
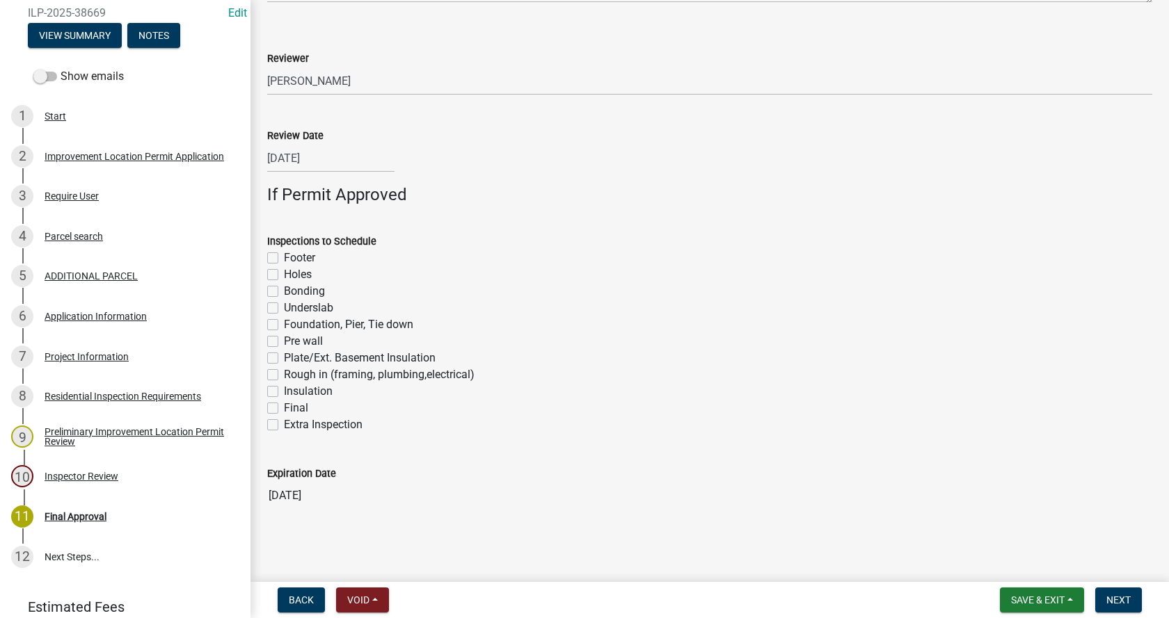
click at [284, 374] on label "Rough in (framing, plumbing,electrical)" at bounding box center [379, 375] width 191 height 17
click at [284, 374] on input "Rough in (framing, plumbing,electrical)" at bounding box center [288, 371] width 9 height 9
click at [284, 392] on label "Insulation" at bounding box center [308, 391] width 49 height 17
click at [284, 392] on input "Insulation" at bounding box center [288, 387] width 9 height 9
click at [284, 410] on label "Final" at bounding box center [296, 408] width 24 height 17
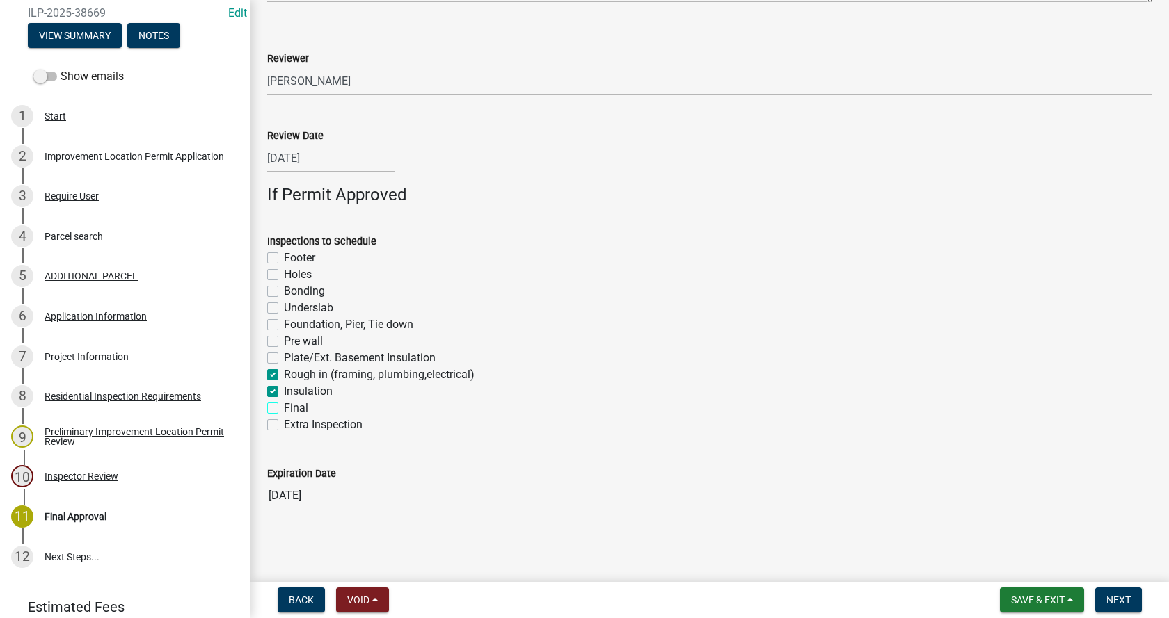
click at [284, 409] on input "Final" at bounding box center [288, 404] width 9 height 9
click at [1123, 598] on span "Next" at bounding box center [1118, 600] width 24 height 11
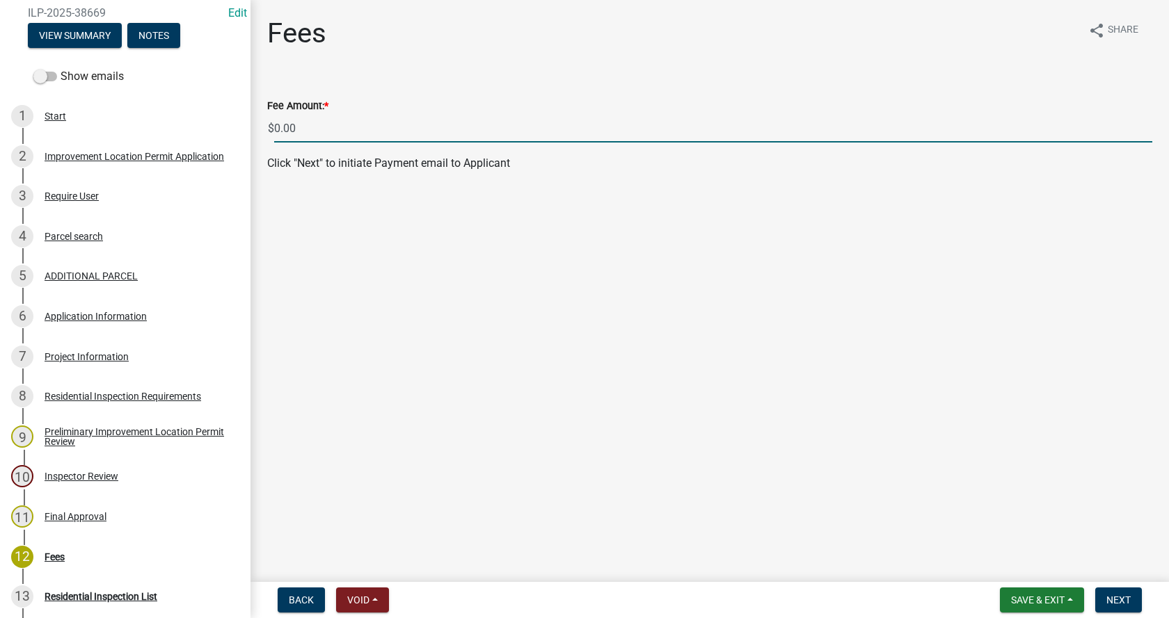
click at [279, 129] on input "0.00" at bounding box center [713, 128] width 878 height 29
click at [1114, 595] on span "Next" at bounding box center [1118, 600] width 24 height 11
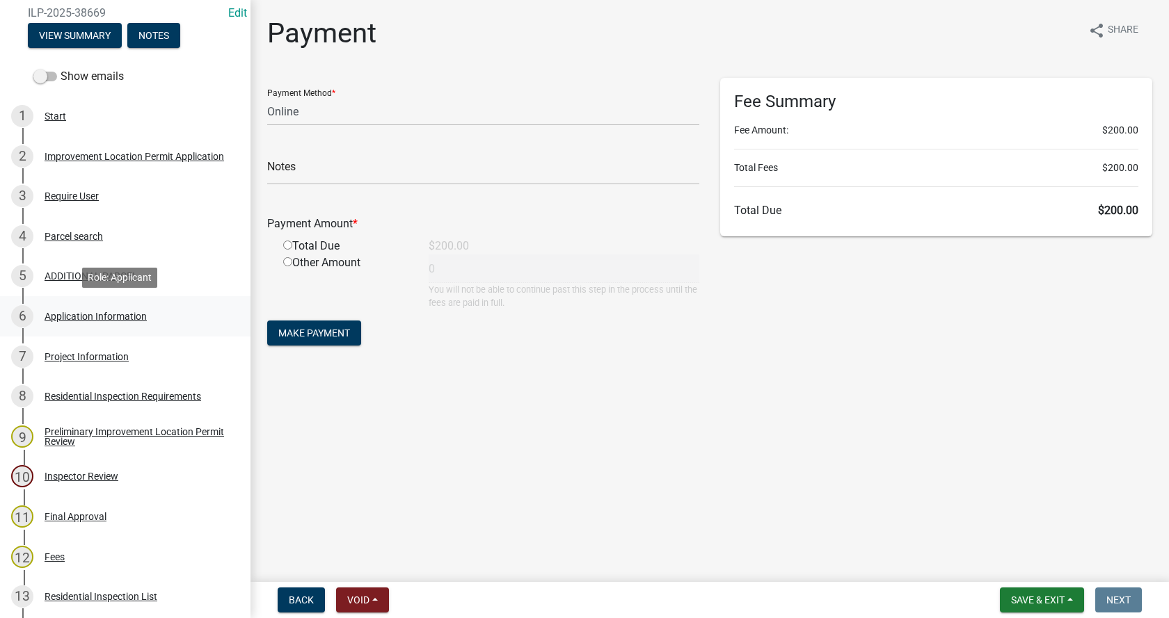
click at [56, 312] on div "Application Information" at bounding box center [96, 317] width 102 height 10
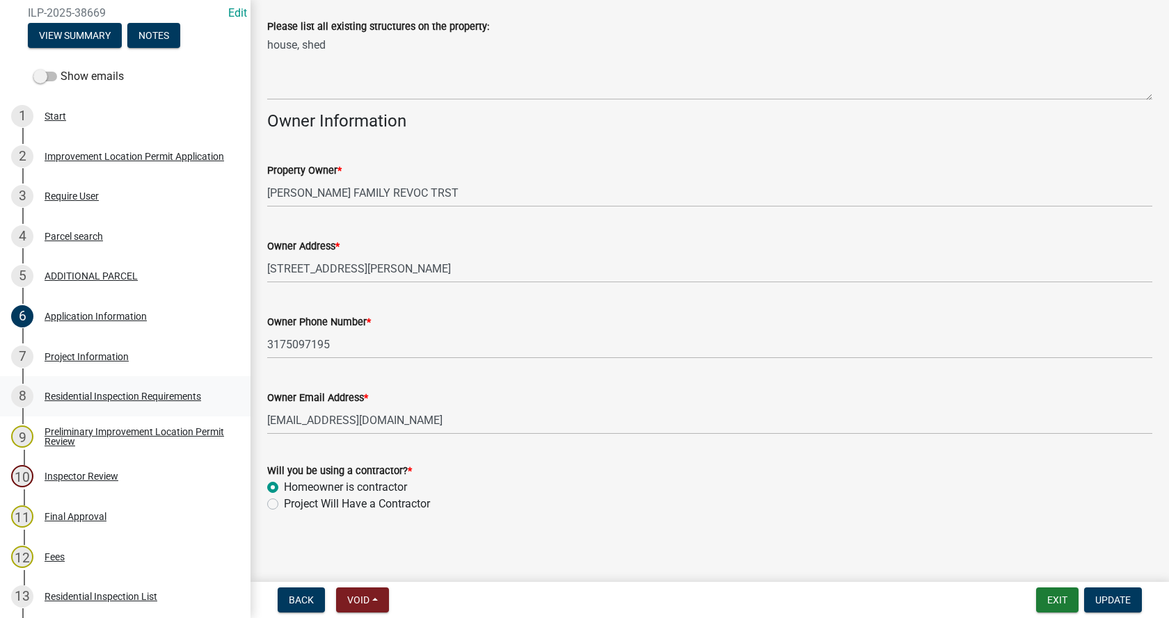
scroll to position [569, 0]
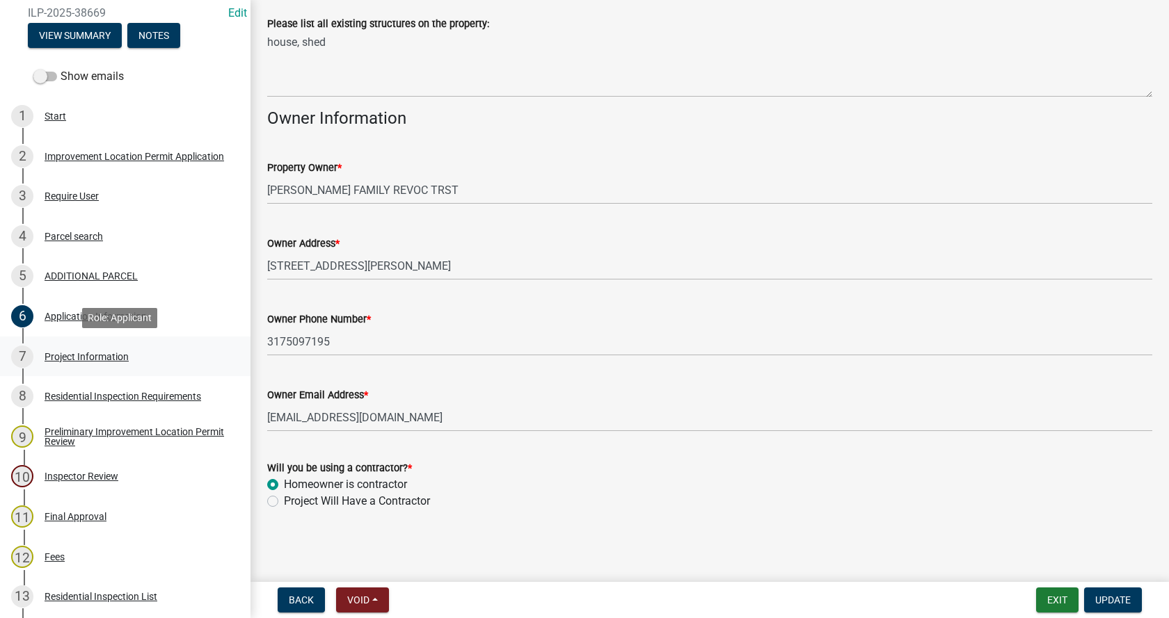
click at [53, 353] on div "Project Information" at bounding box center [87, 357] width 84 height 10
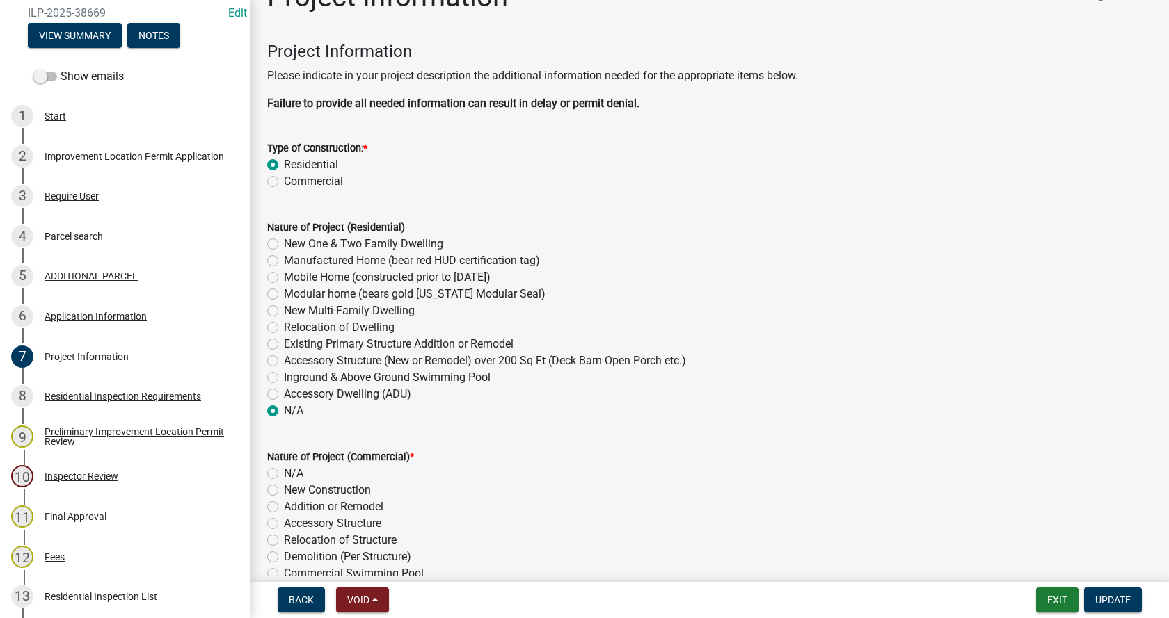
scroll to position [139, 0]
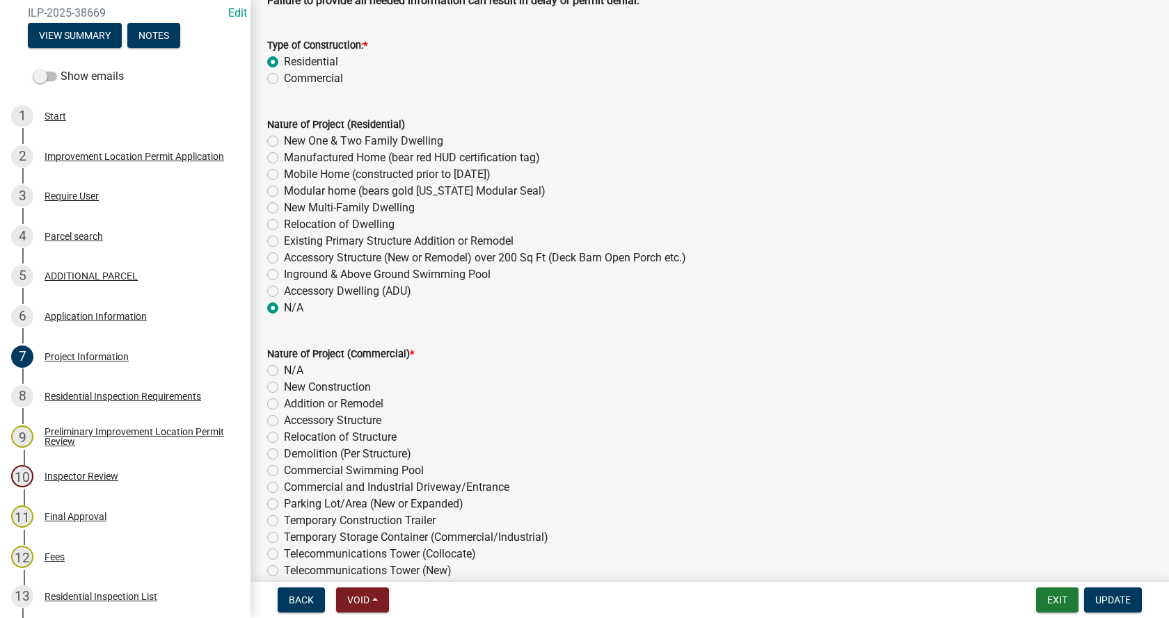
click at [284, 243] on label "Existing Primary Structure Addition or Remodel" at bounding box center [399, 241] width 230 height 17
click at [284, 242] on input "Existing Primary Structure Addition or Remodel" at bounding box center [288, 237] width 9 height 9
click at [1110, 600] on span "Update" at bounding box center [1112, 600] width 35 height 11
click at [284, 372] on label "N/A" at bounding box center [293, 370] width 19 height 17
click at [284, 371] on input "N/A" at bounding box center [288, 366] width 9 height 9
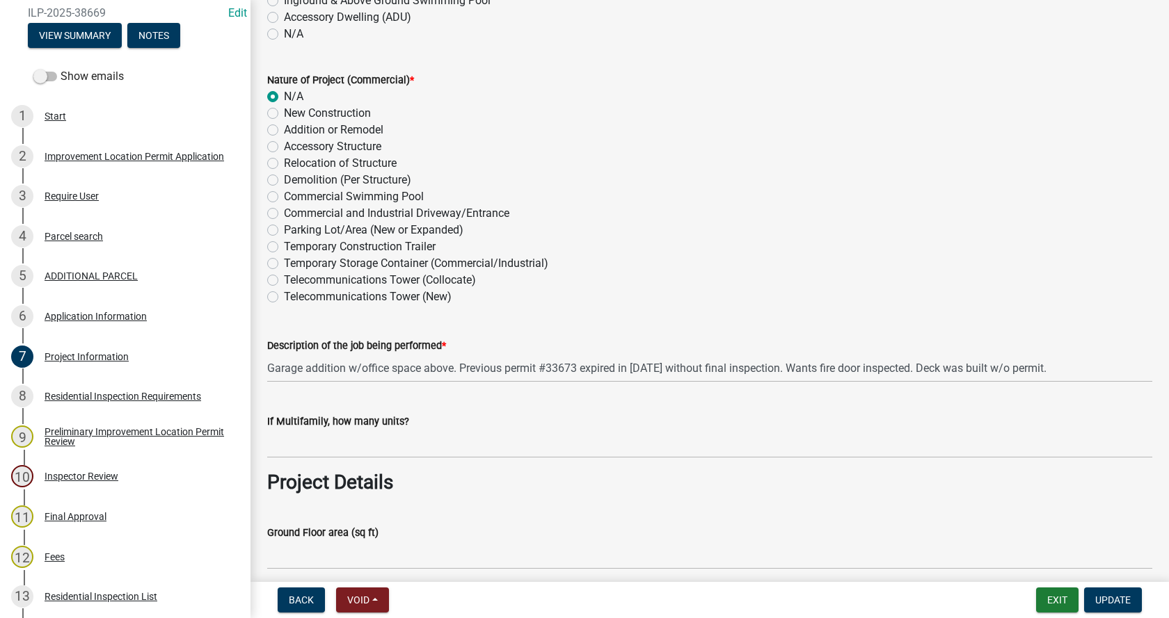
scroll to position [417, 0]
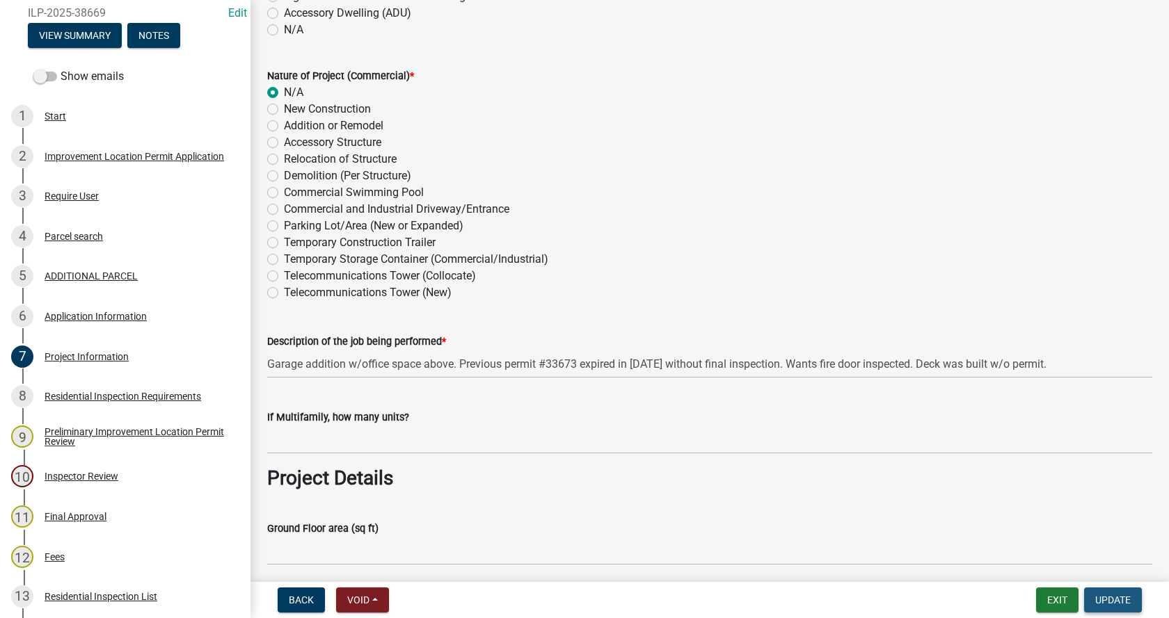
click at [1126, 603] on span "Update" at bounding box center [1112, 600] width 35 height 11
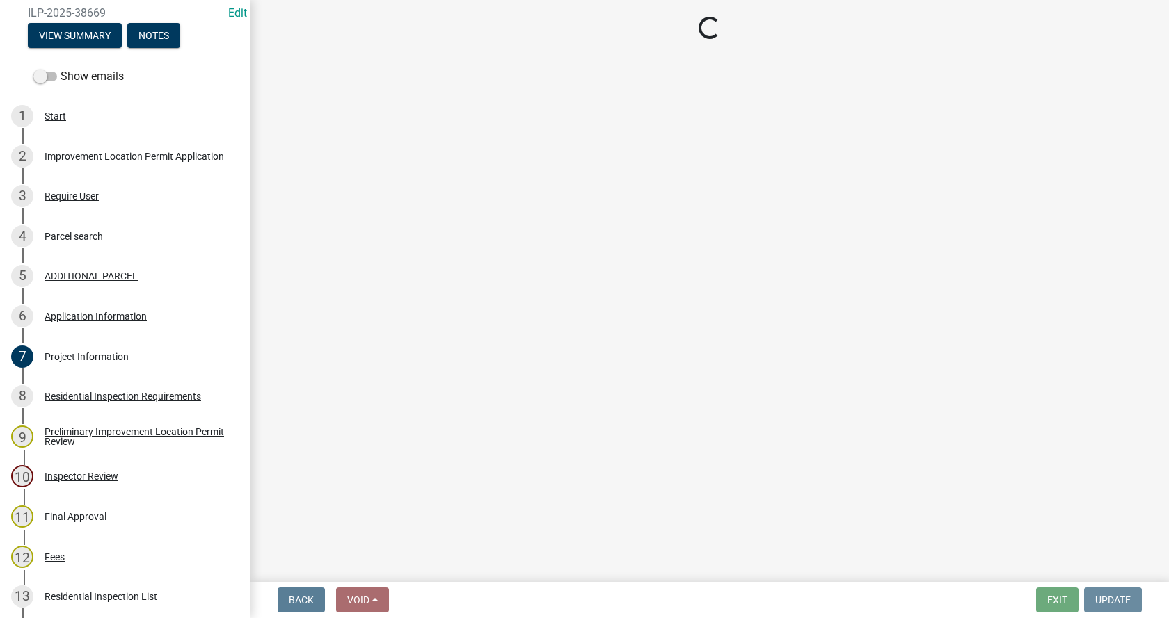
scroll to position [0, 0]
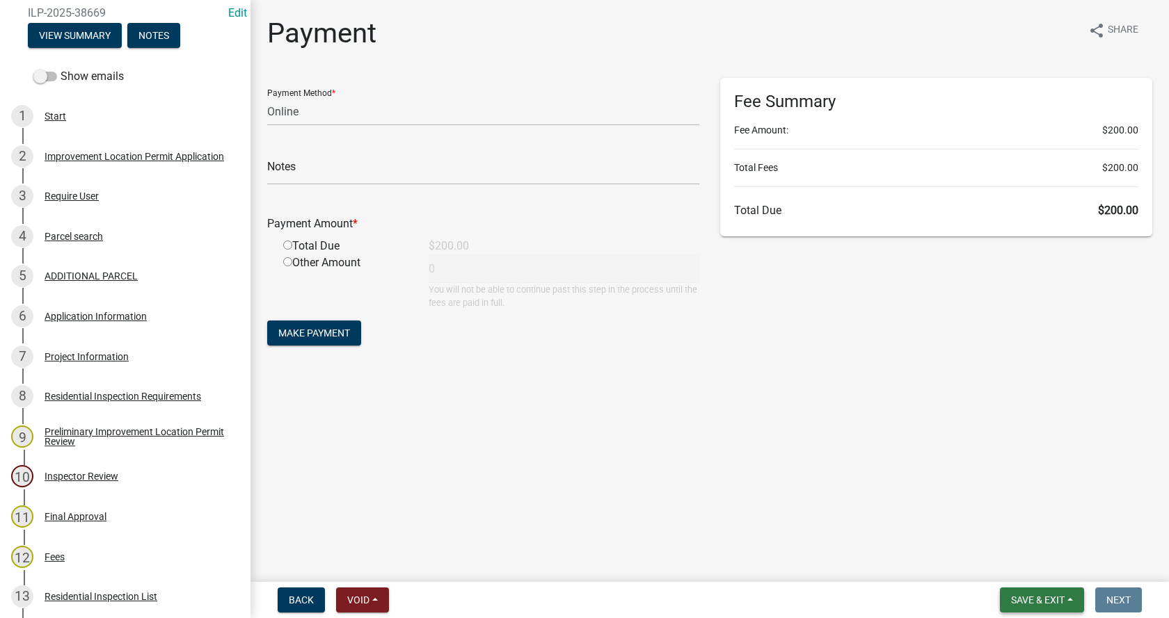
click at [1063, 595] on span "Save & Exit" at bounding box center [1038, 600] width 54 height 11
click at [994, 565] on button "Save & Exit" at bounding box center [1027, 563] width 111 height 33
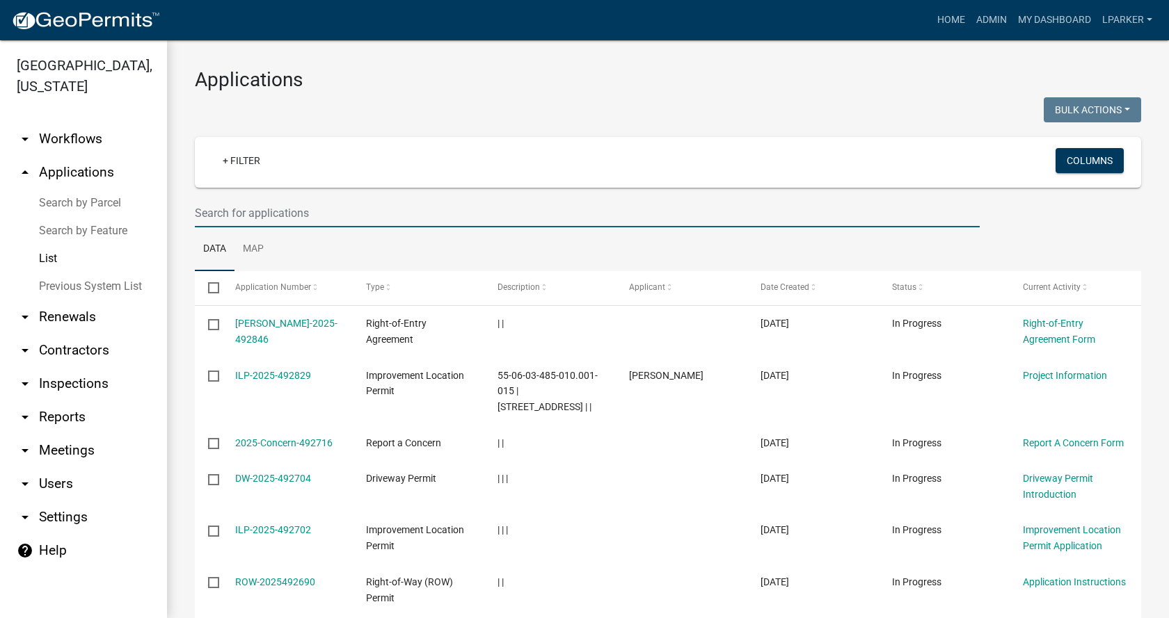
click at [253, 216] on input "text" at bounding box center [587, 213] width 785 height 29
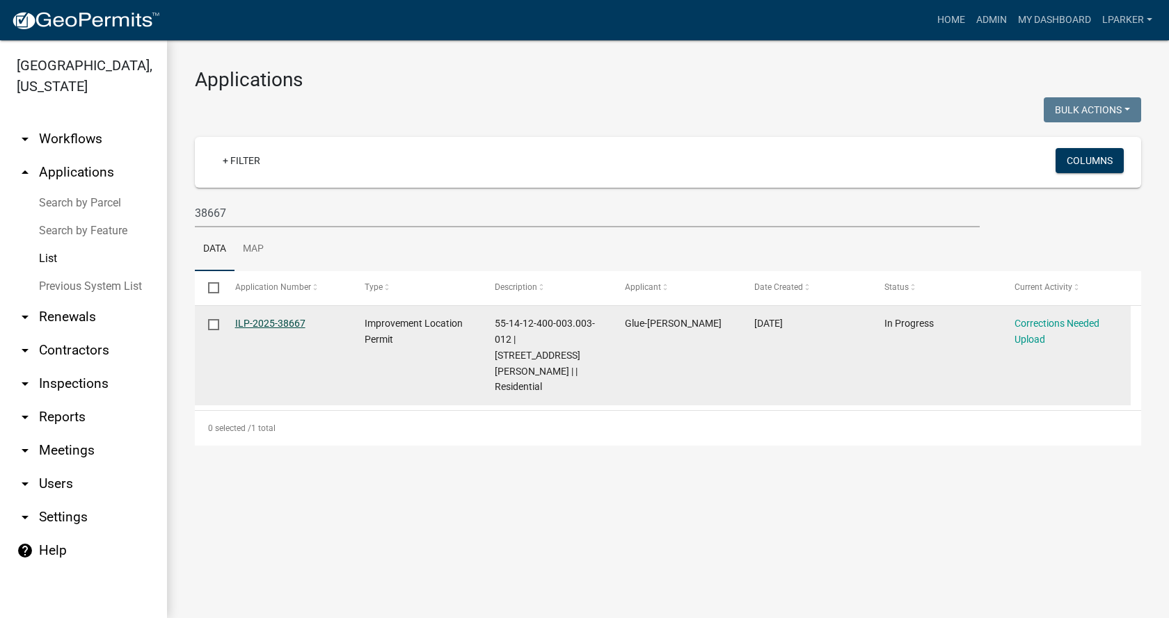
click at [258, 321] on link "ILP-2025-38667" at bounding box center [270, 323] width 70 height 11
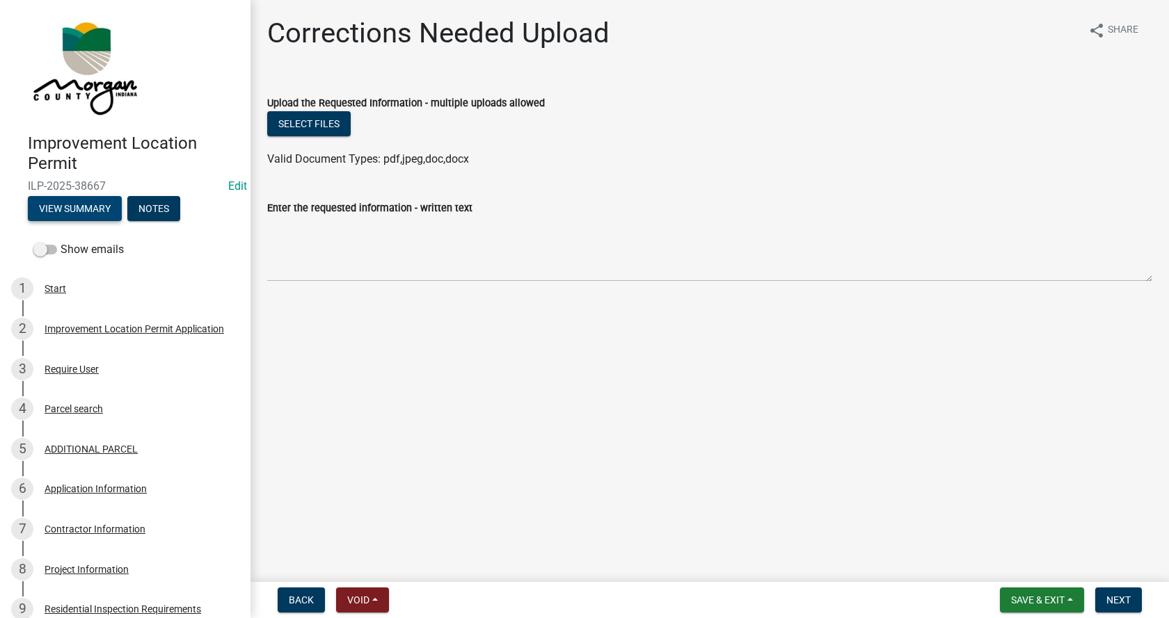
click at [71, 206] on button "View Summary" at bounding box center [75, 208] width 94 height 25
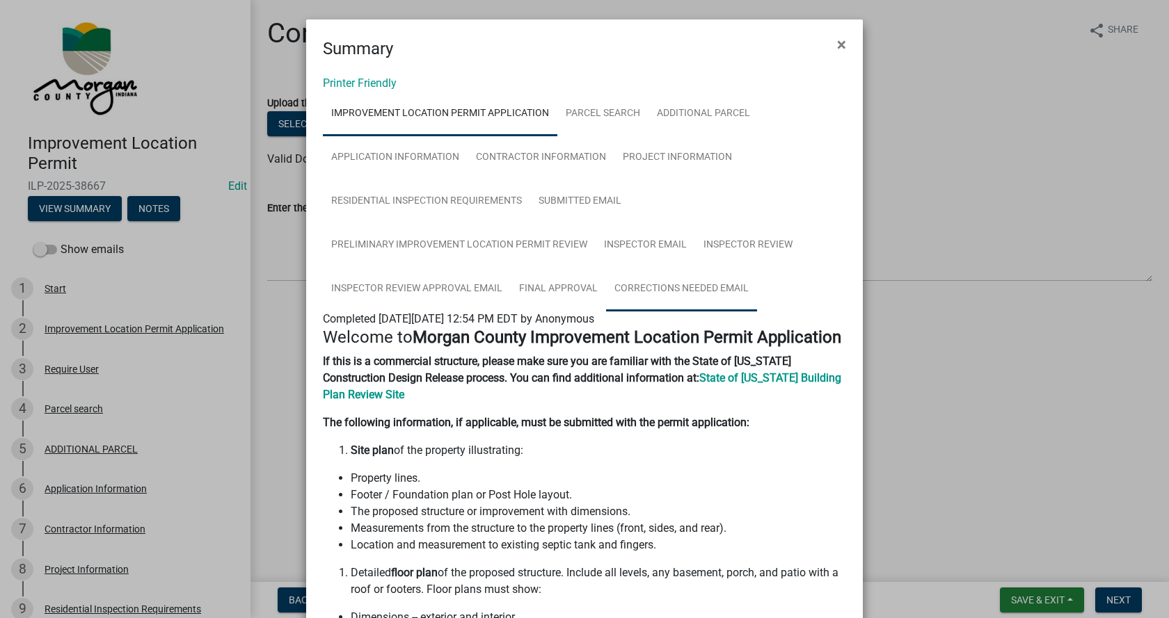
click at [656, 286] on link "Corrections Needed Email" at bounding box center [681, 289] width 151 height 45
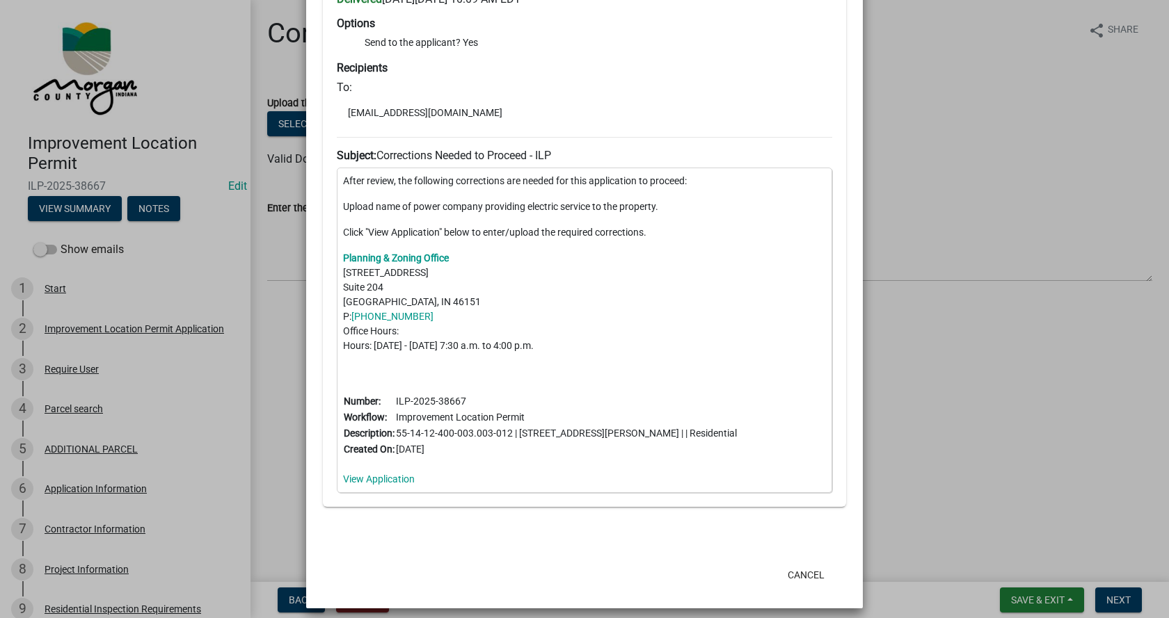
scroll to position [407, 0]
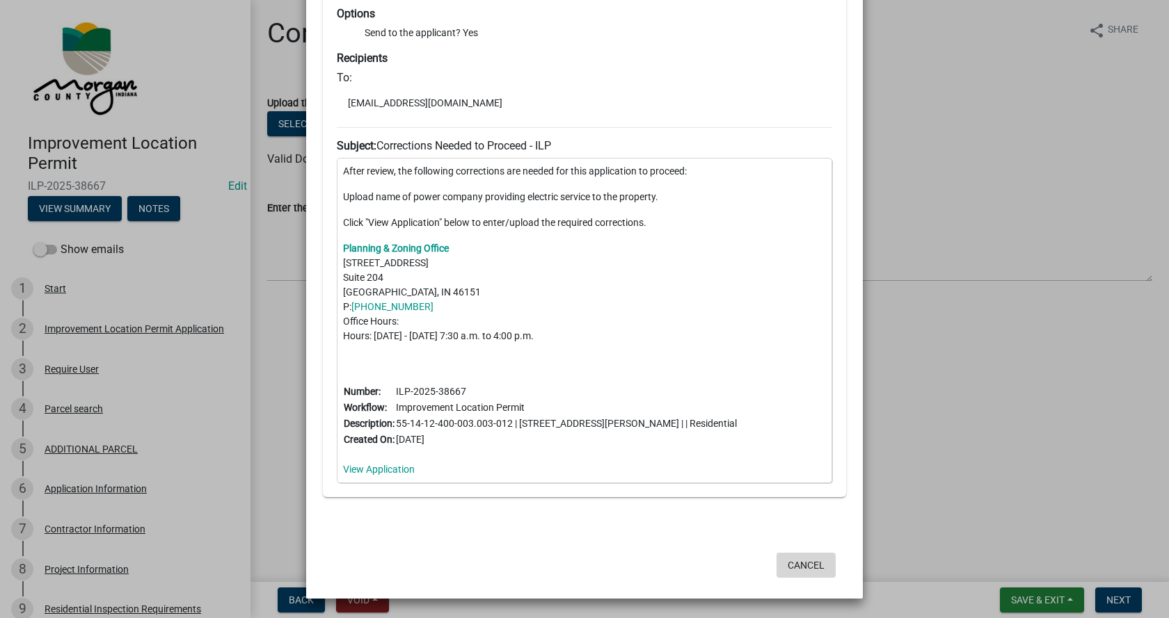
click at [797, 567] on button "Cancel" at bounding box center [805, 565] width 59 height 25
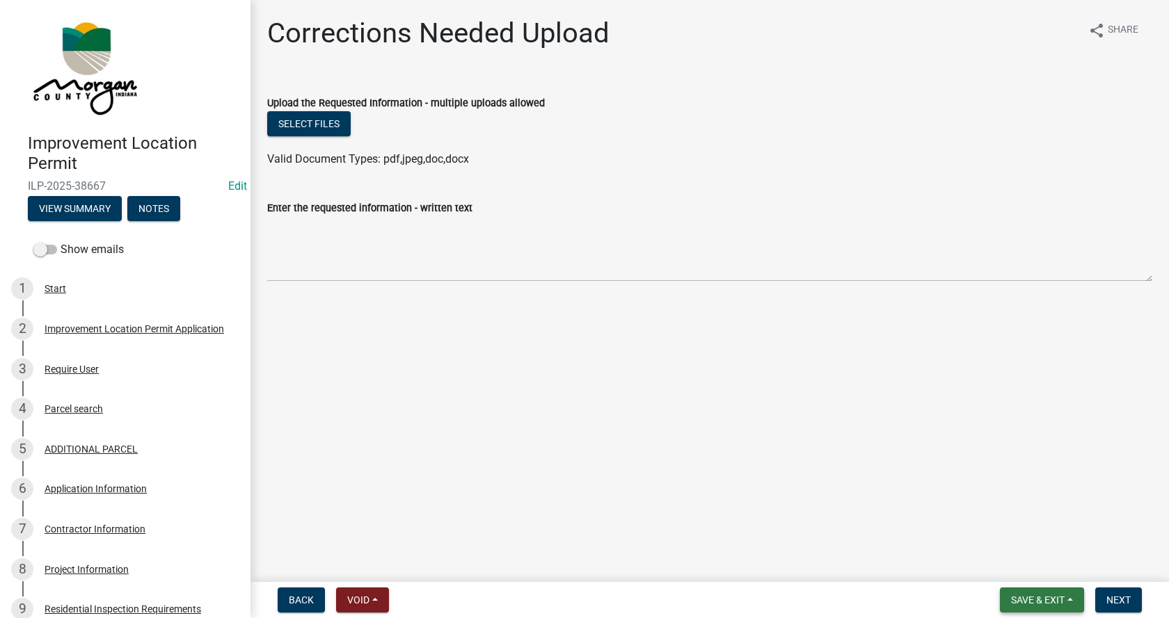
click at [1072, 597] on button "Save & Exit" at bounding box center [1042, 600] width 84 height 25
click at [999, 561] on button "Save & Exit" at bounding box center [1027, 563] width 111 height 33
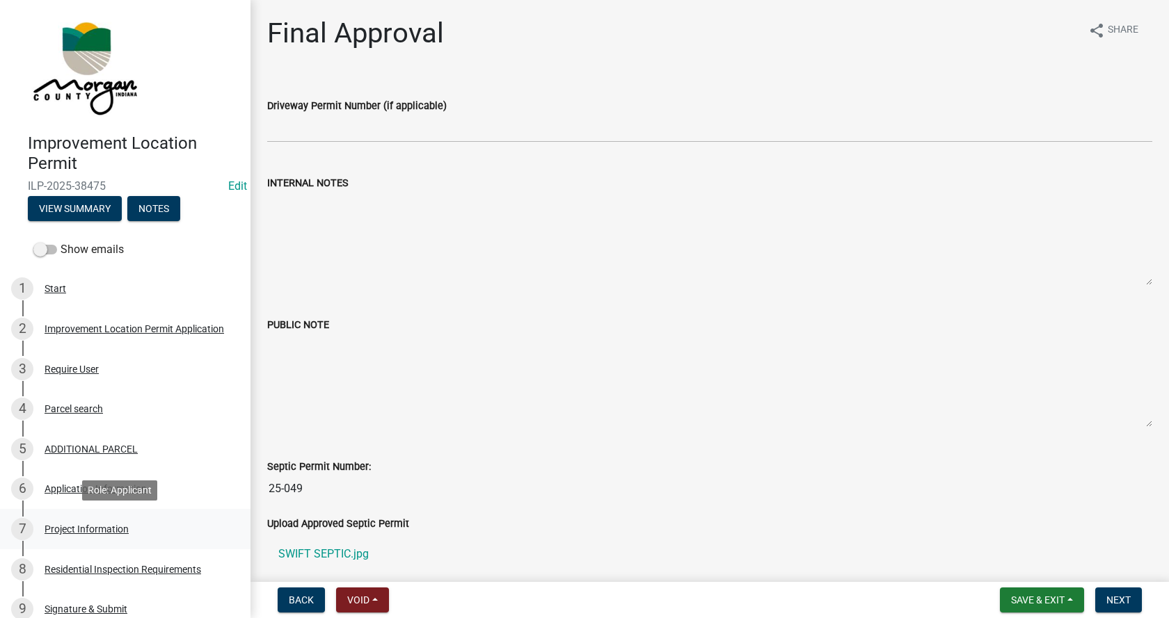
click at [54, 525] on div "Project Information" at bounding box center [87, 530] width 84 height 10
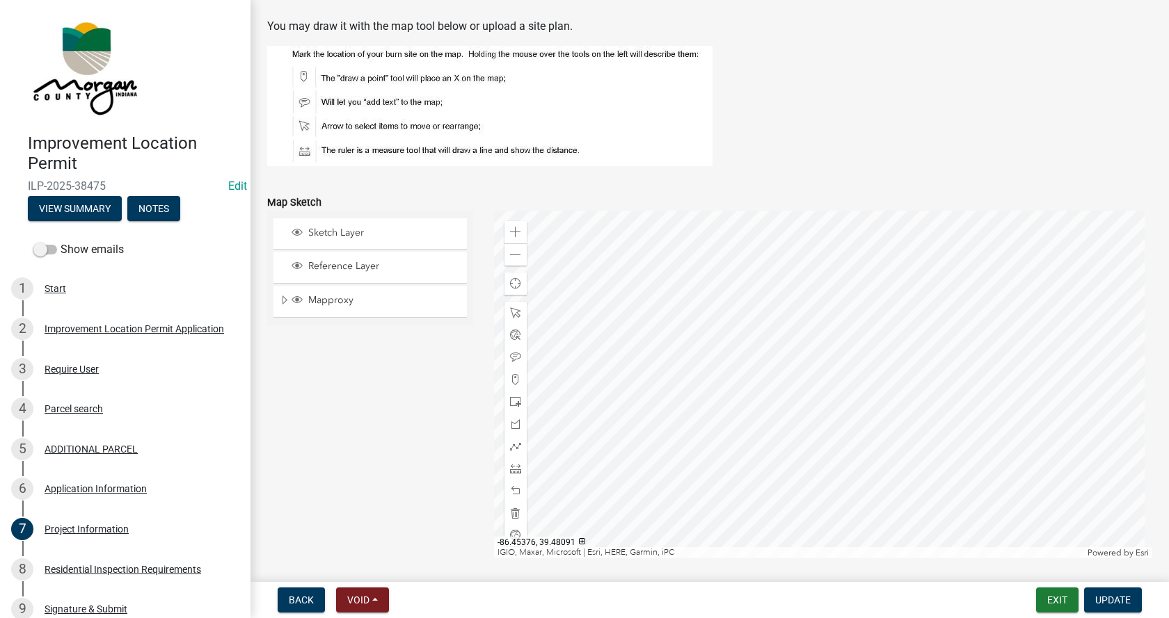
scroll to position [2852, 0]
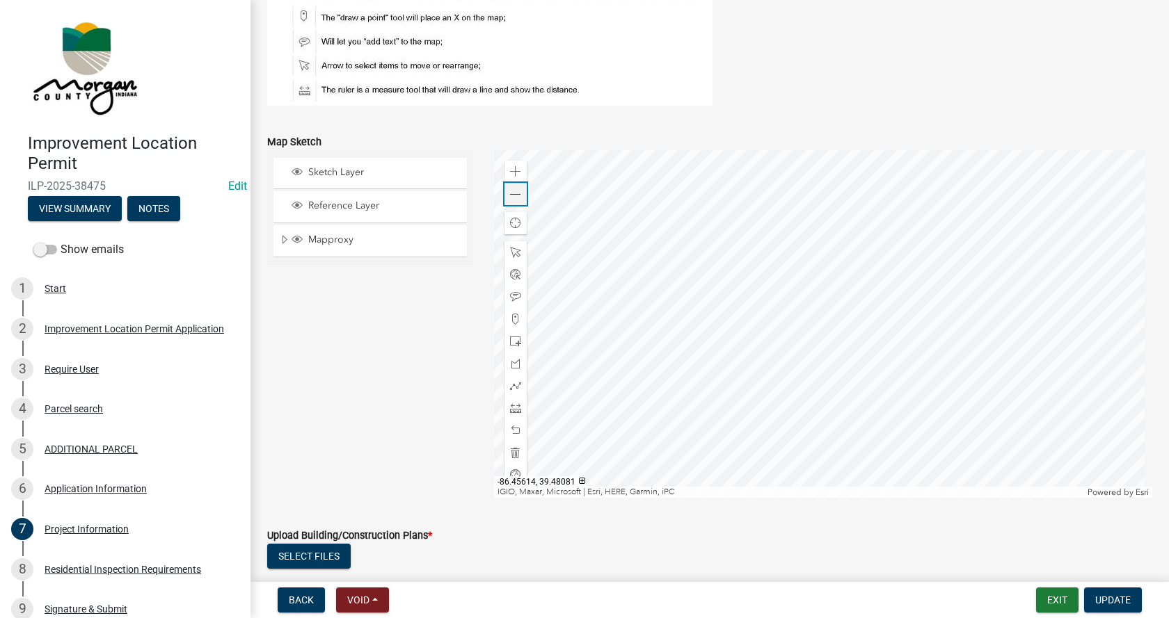
click at [513, 191] on span at bounding box center [515, 194] width 11 height 11
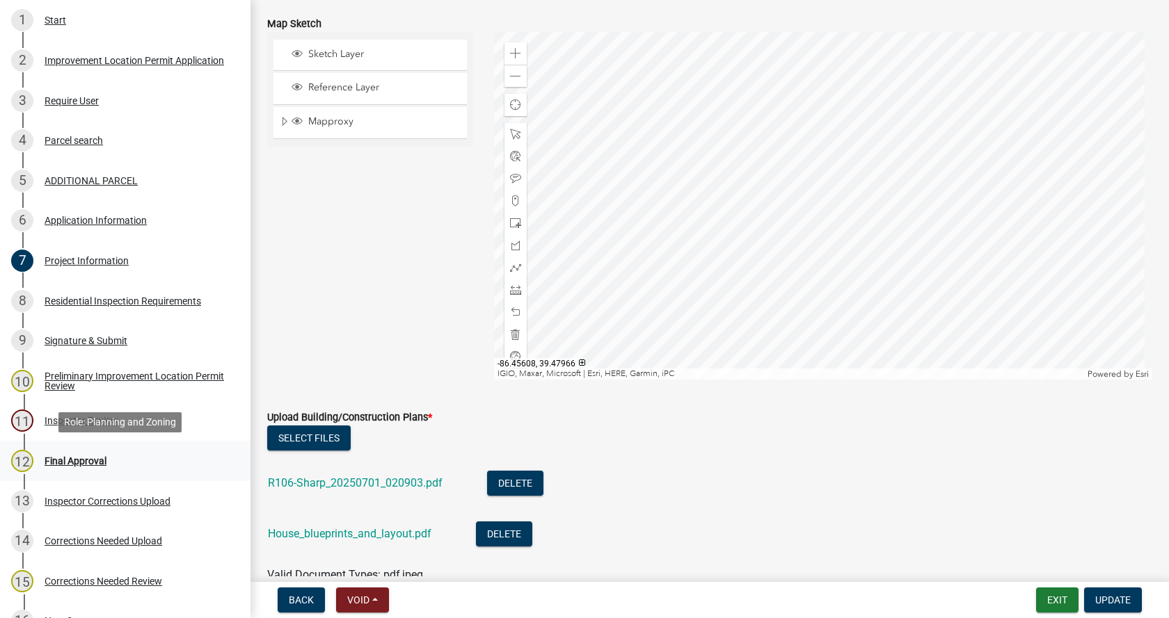
scroll to position [390, 0]
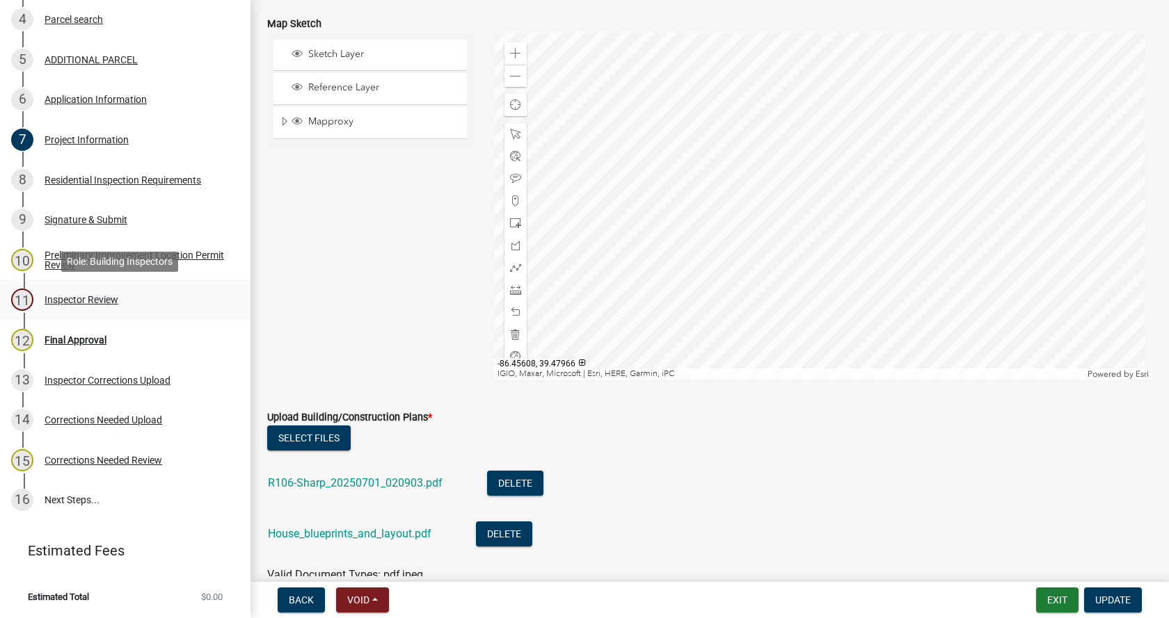
click at [57, 296] on div "Inspector Review" at bounding box center [82, 300] width 74 height 10
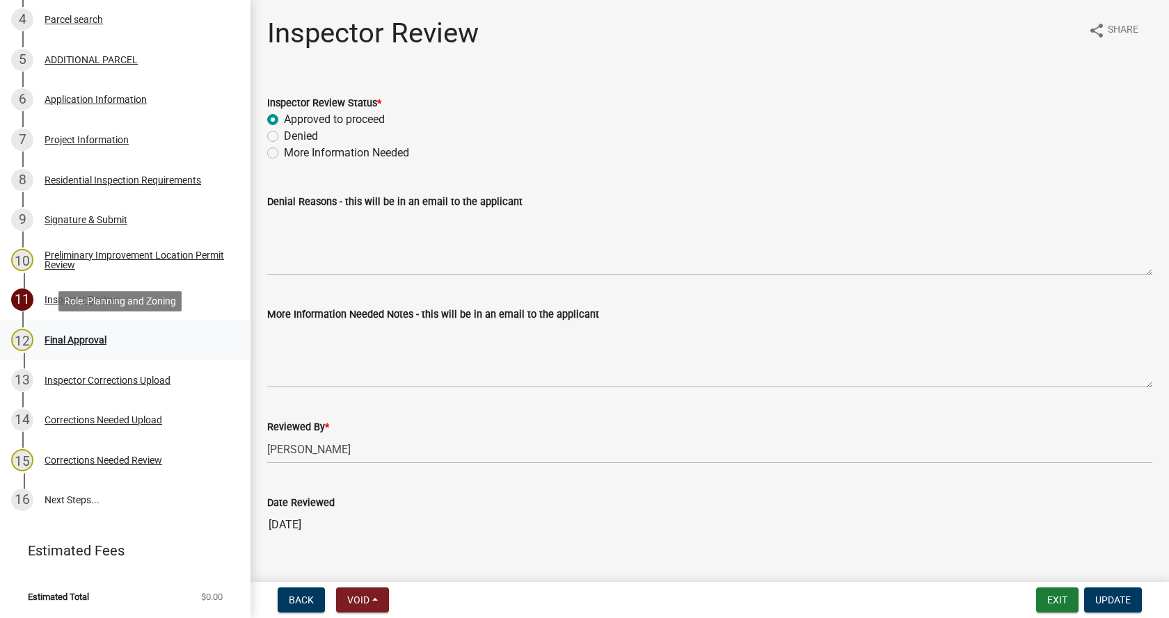
click at [51, 337] on div "Final Approval" at bounding box center [76, 340] width 62 height 10
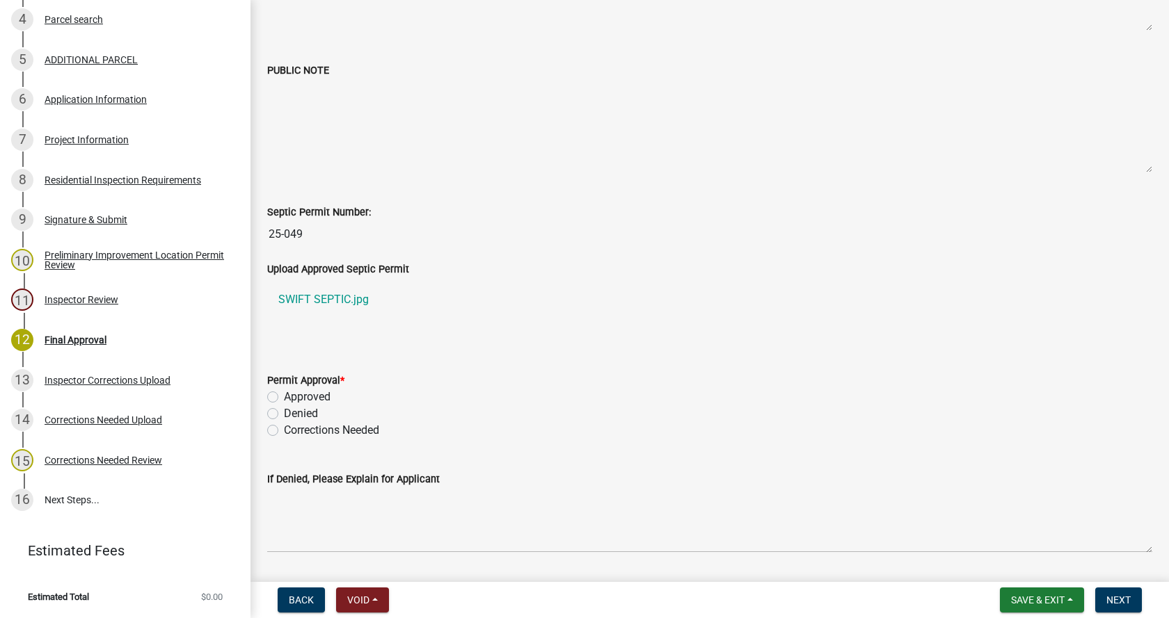
scroll to position [278, 0]
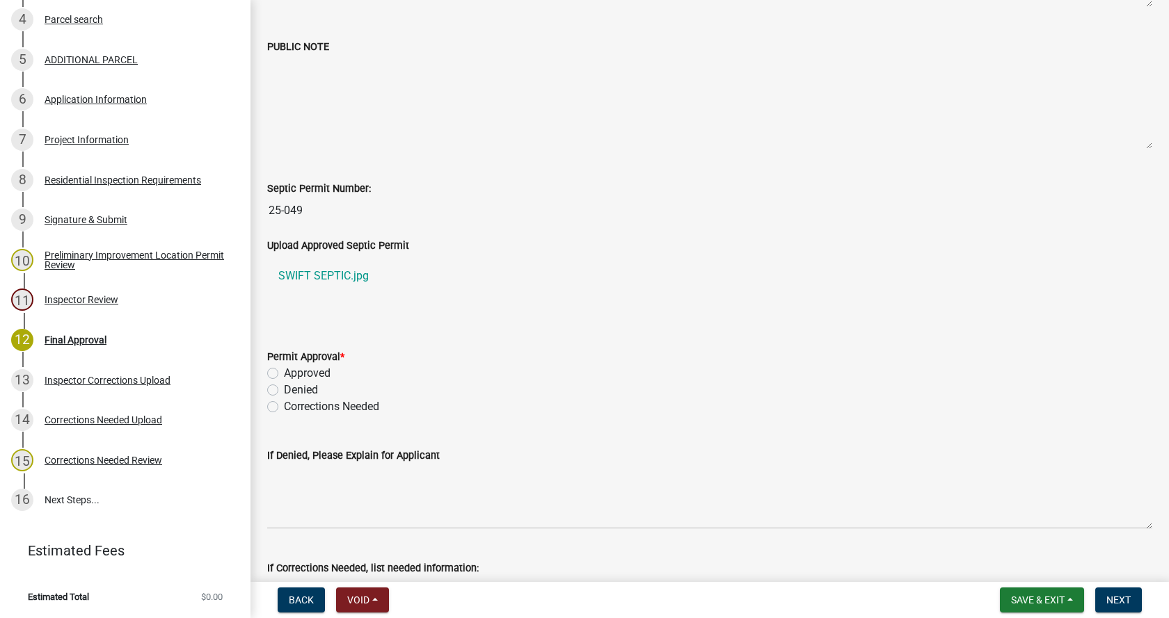
click at [284, 373] on label "Approved" at bounding box center [307, 373] width 47 height 17
click at [284, 373] on input "Approved" at bounding box center [288, 369] width 9 height 9
radio input "true"
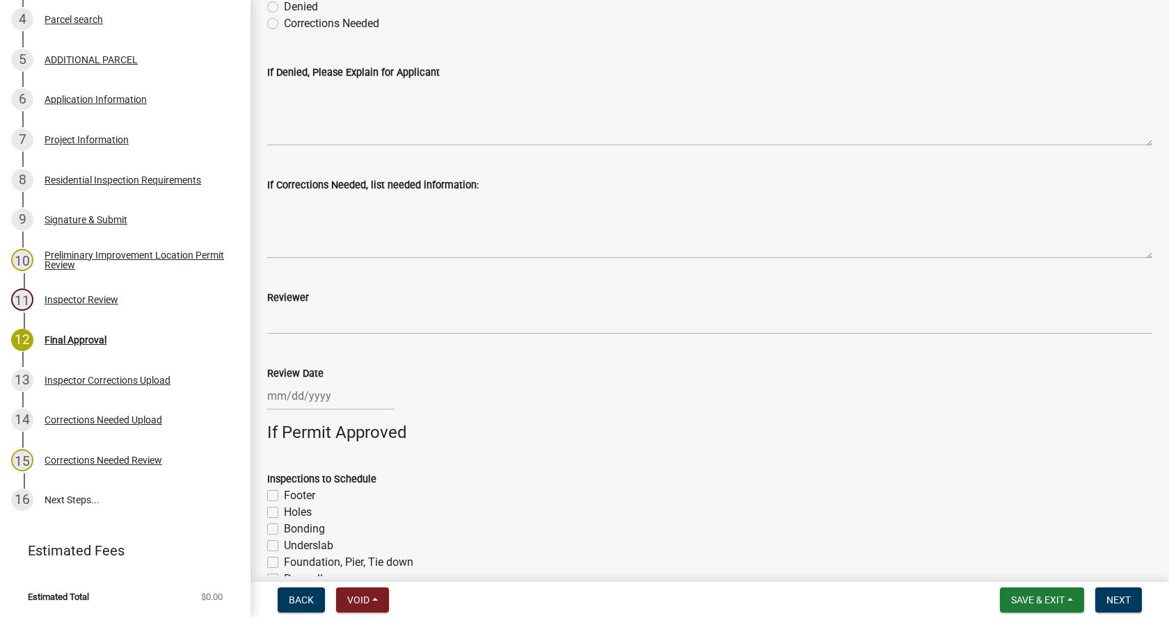
scroll to position [696, 0]
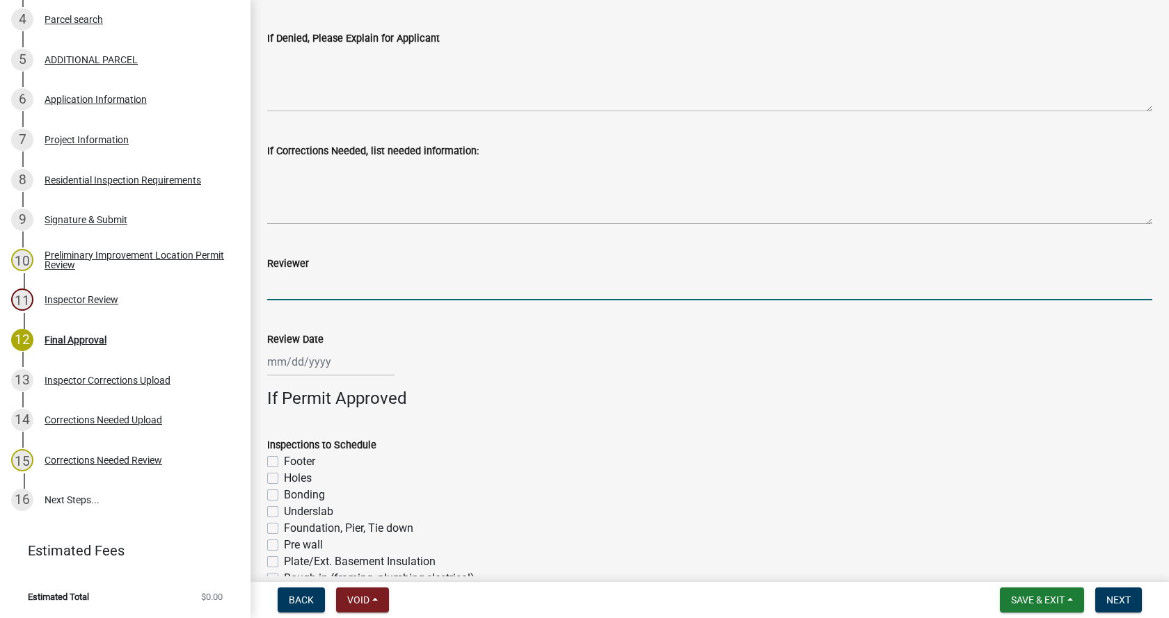
click at [326, 286] on input "Reviewer" at bounding box center [709, 286] width 885 height 29
type input "[PERSON_NAME]"
click at [297, 358] on div at bounding box center [330, 362] width 127 height 29
select select "10"
select select "2025"
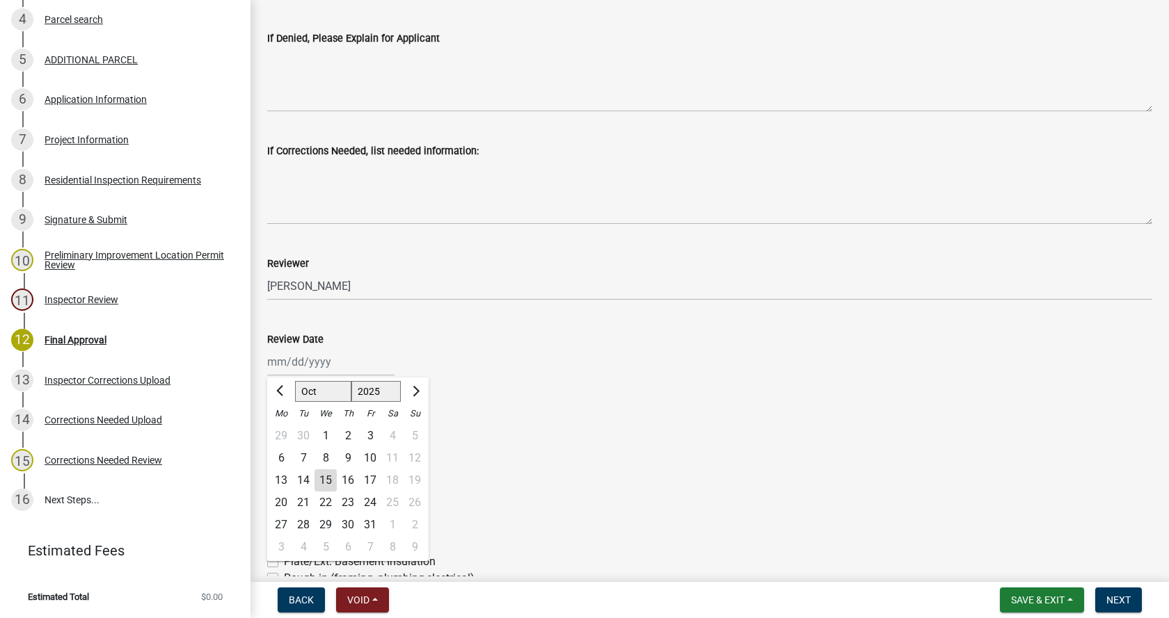
click at [326, 474] on div "15" at bounding box center [325, 481] width 22 height 22
type input "[DATE]"
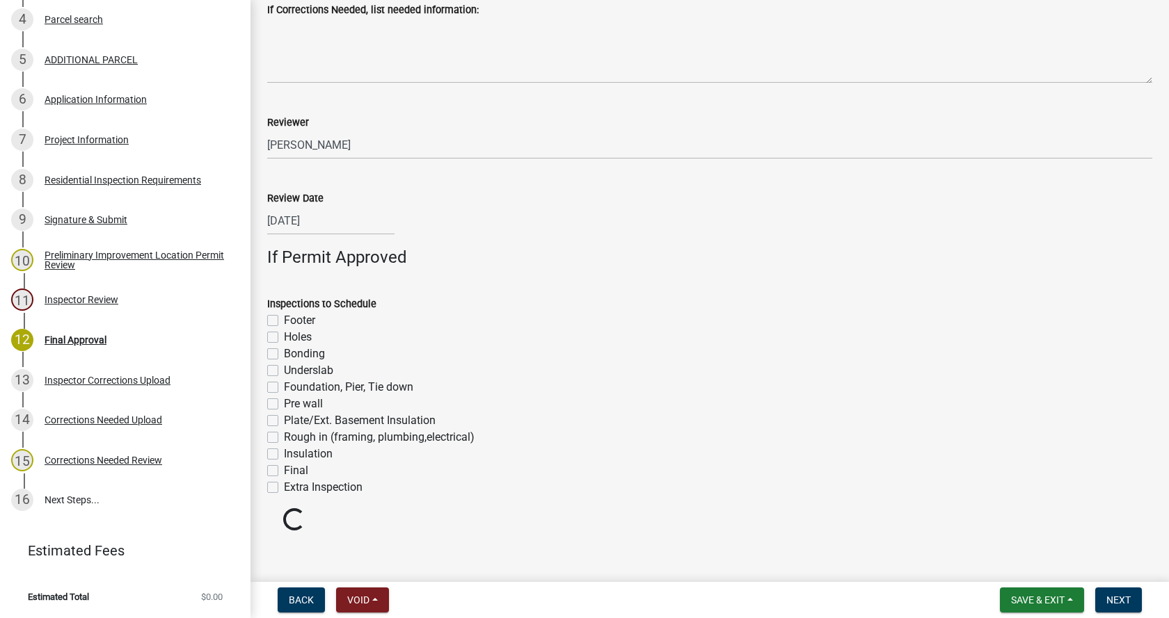
scroll to position [847, 0]
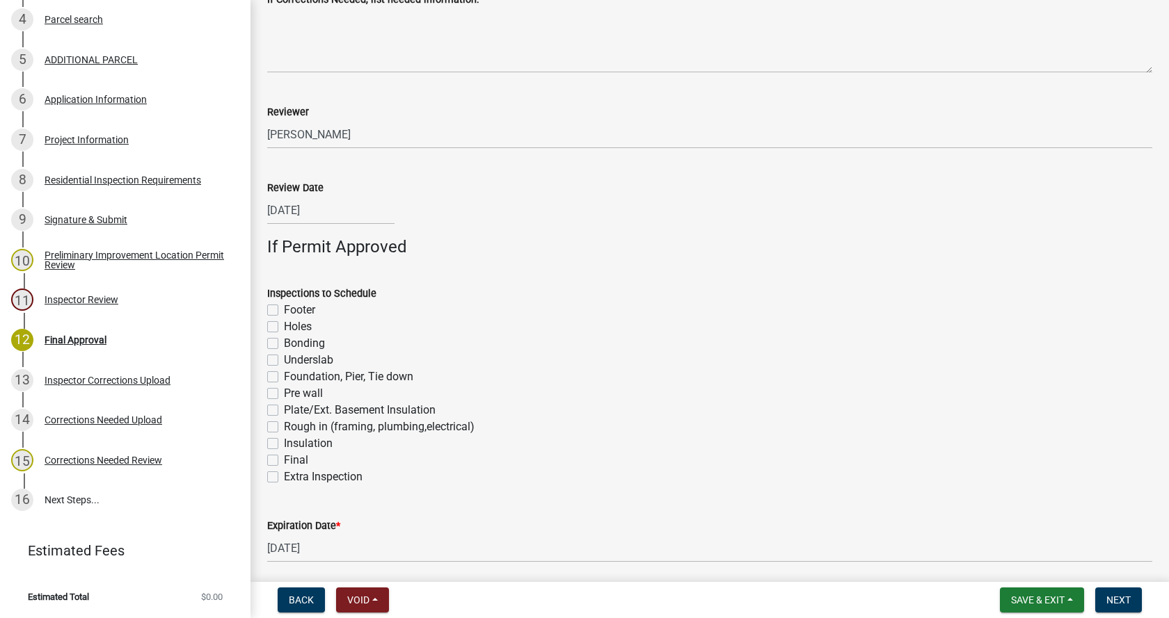
click at [284, 310] on label "Footer" at bounding box center [299, 310] width 31 height 17
click at [284, 310] on input "Footer" at bounding box center [288, 306] width 9 height 9
checkbox input "true"
checkbox input "false"
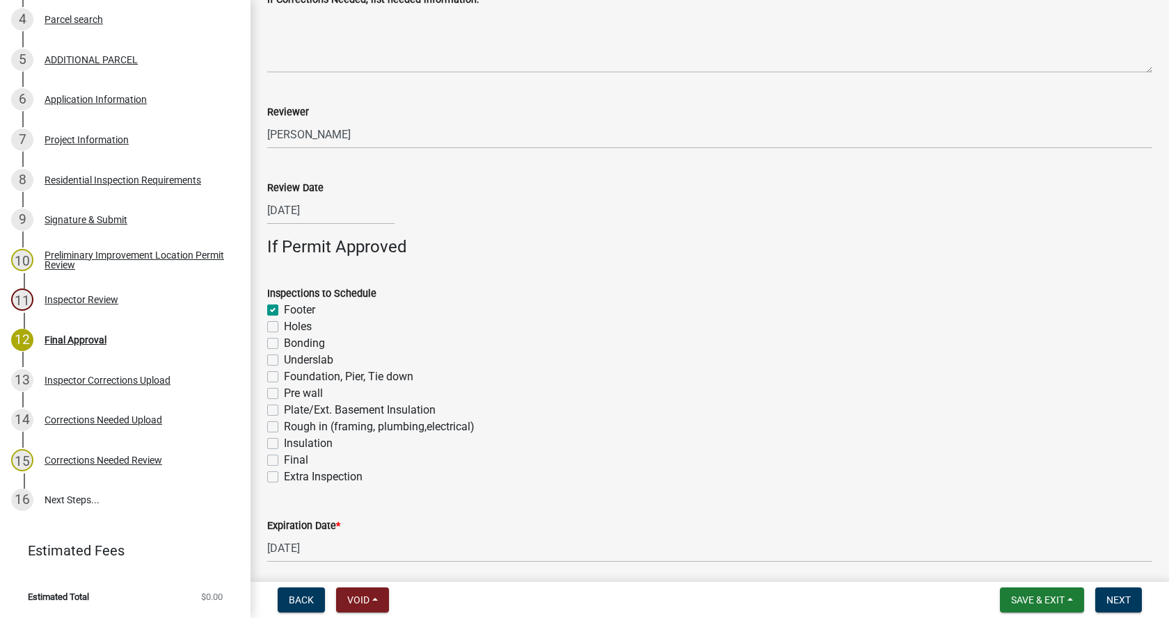
checkbox input "false"
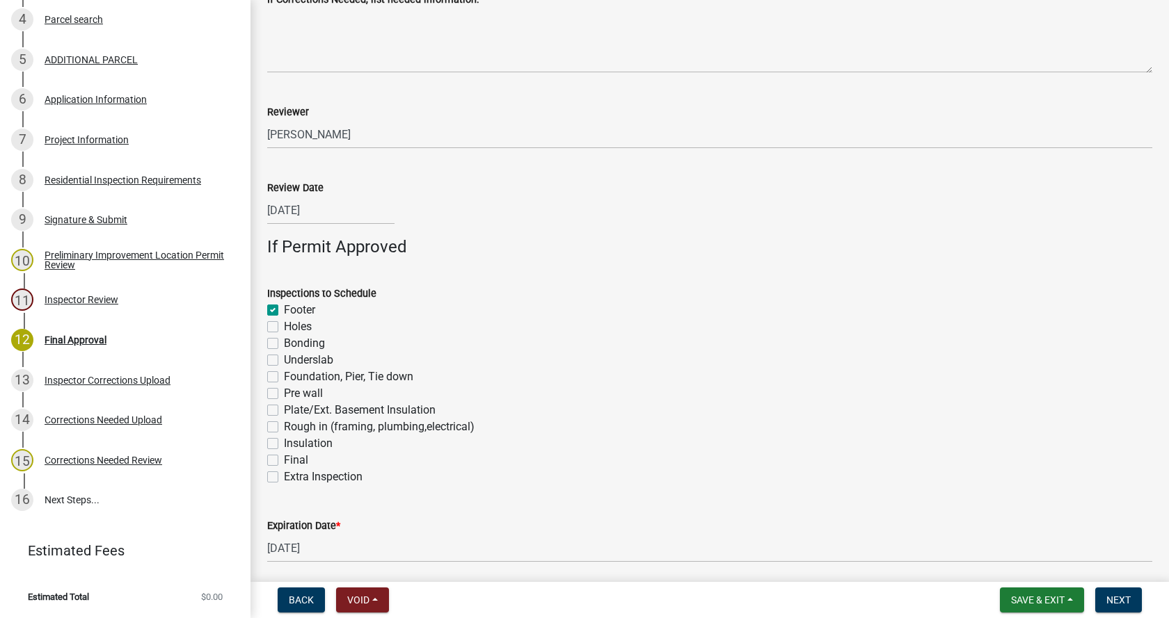
checkbox input "false"
click at [284, 377] on label "Foundation, Pier, Tie down" at bounding box center [348, 377] width 129 height 17
click at [284, 377] on input "Foundation, Pier, Tie down" at bounding box center [288, 373] width 9 height 9
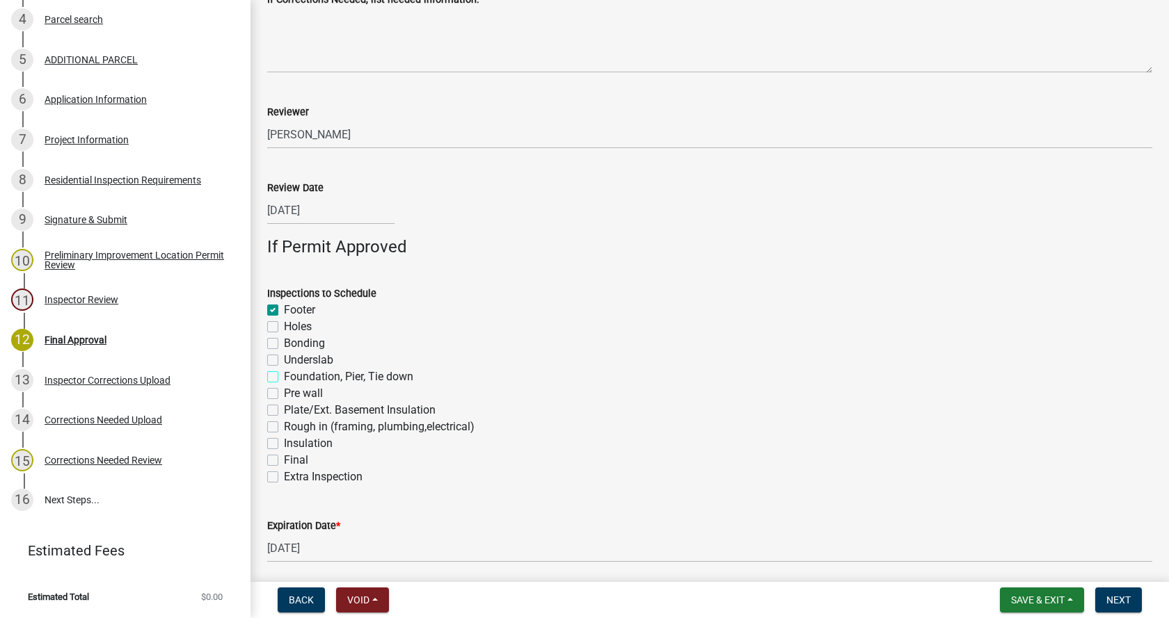
checkbox input "true"
checkbox input "false"
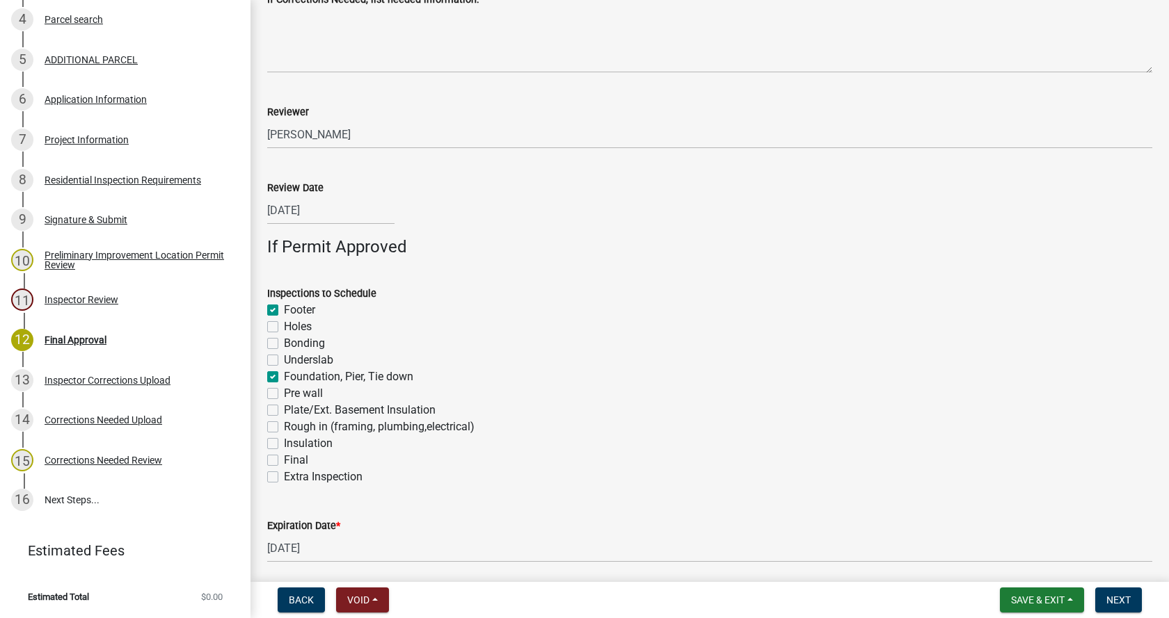
checkbox input "true"
checkbox input "false"
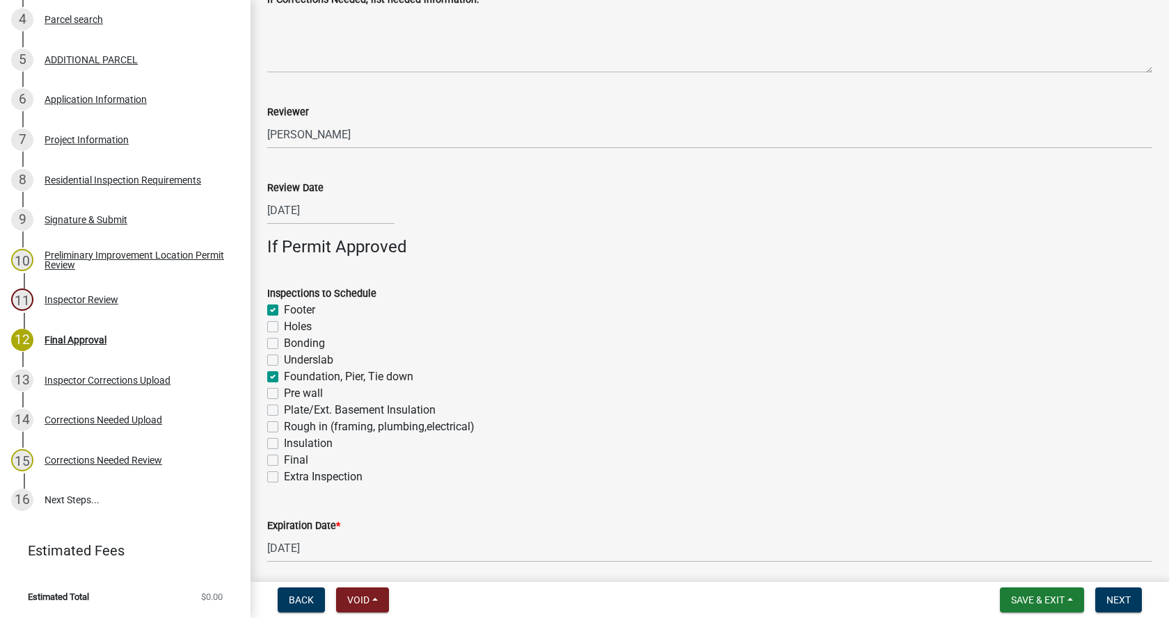
checkbox input "false"
click at [284, 425] on label "Rough in (framing, plumbing,electrical)" at bounding box center [379, 427] width 191 height 17
click at [284, 425] on input "Rough in (framing, plumbing,electrical)" at bounding box center [288, 423] width 9 height 9
checkbox input "true"
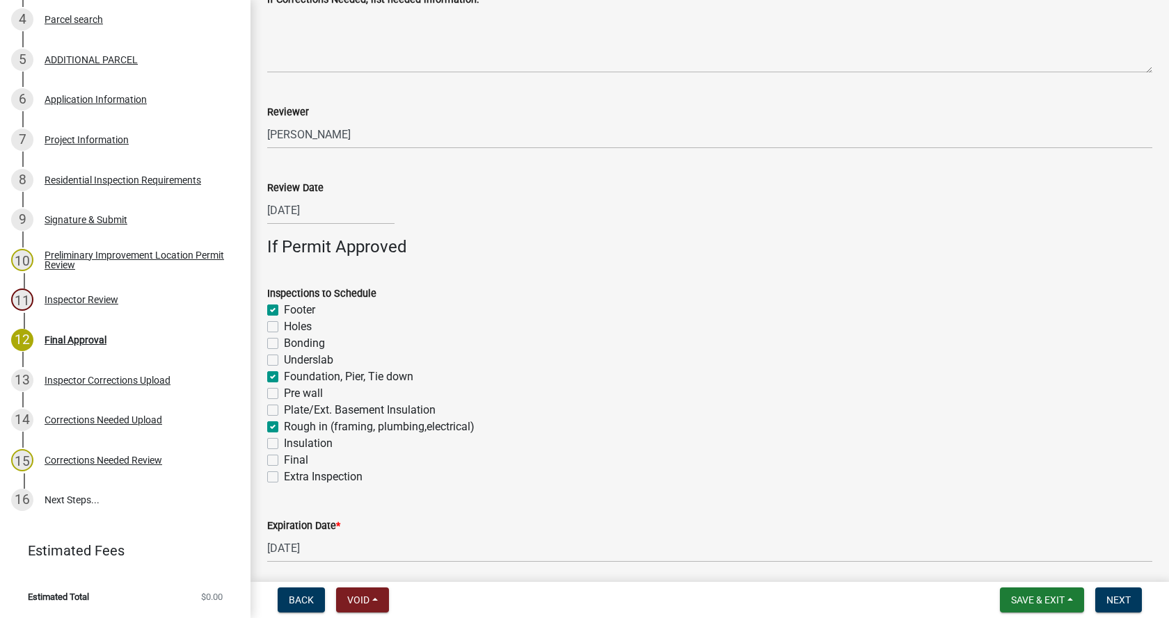
checkbox input "true"
checkbox input "false"
checkbox input "true"
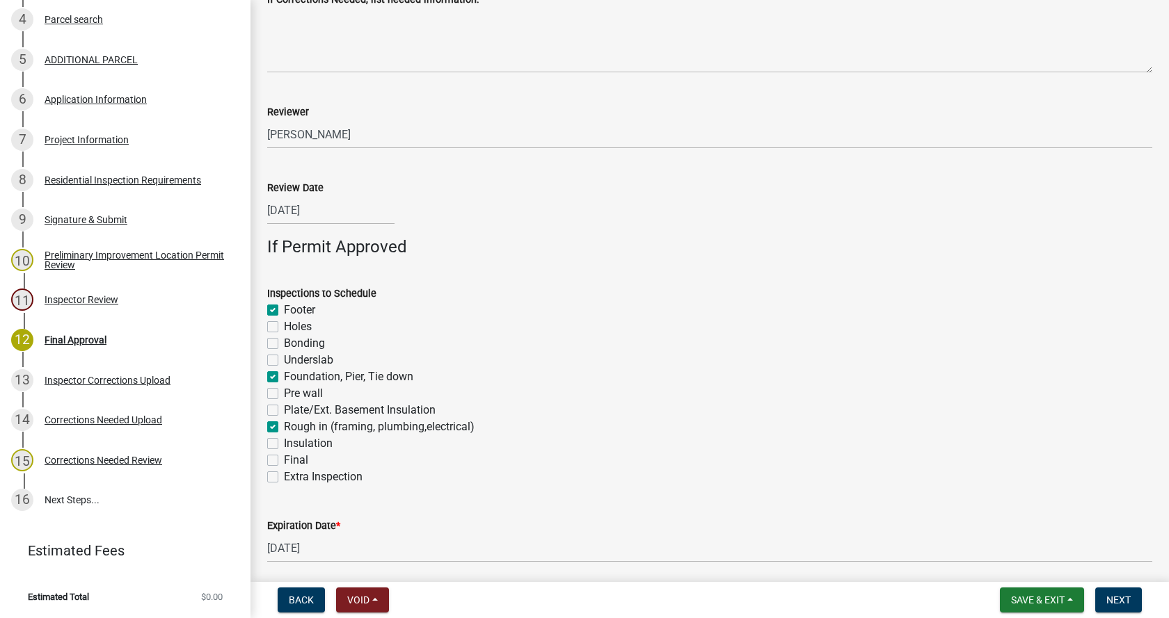
checkbox input "false"
checkbox input "true"
checkbox input "false"
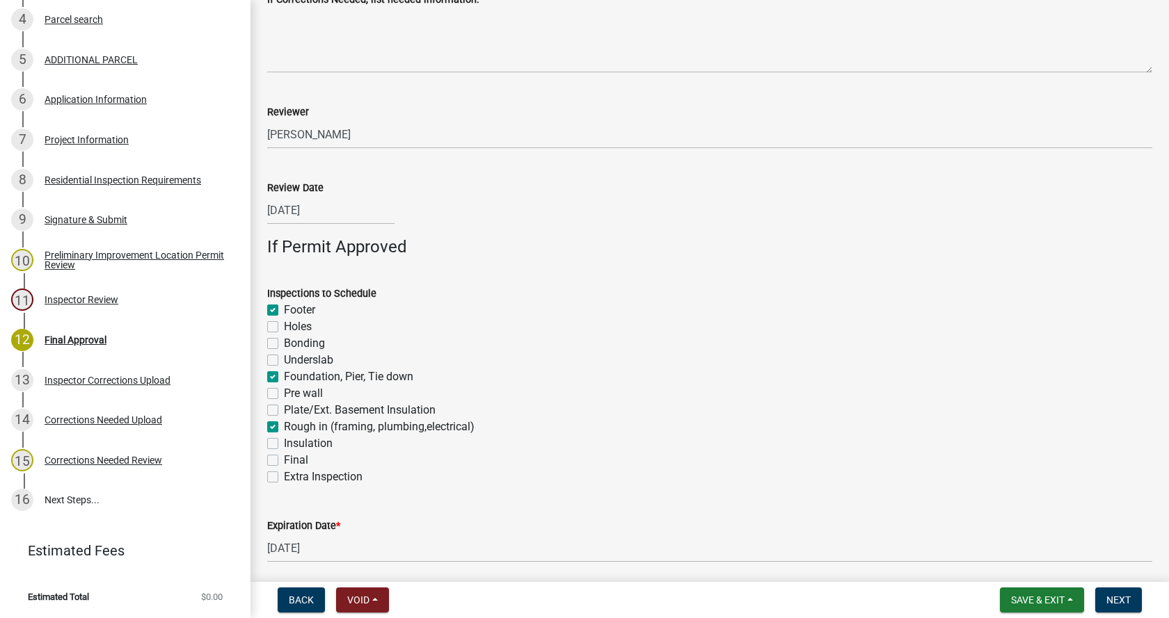
checkbox input "false"
click at [284, 458] on label "Final" at bounding box center [296, 460] width 24 height 17
click at [284, 458] on input "Final" at bounding box center [288, 456] width 9 height 9
checkbox input "true"
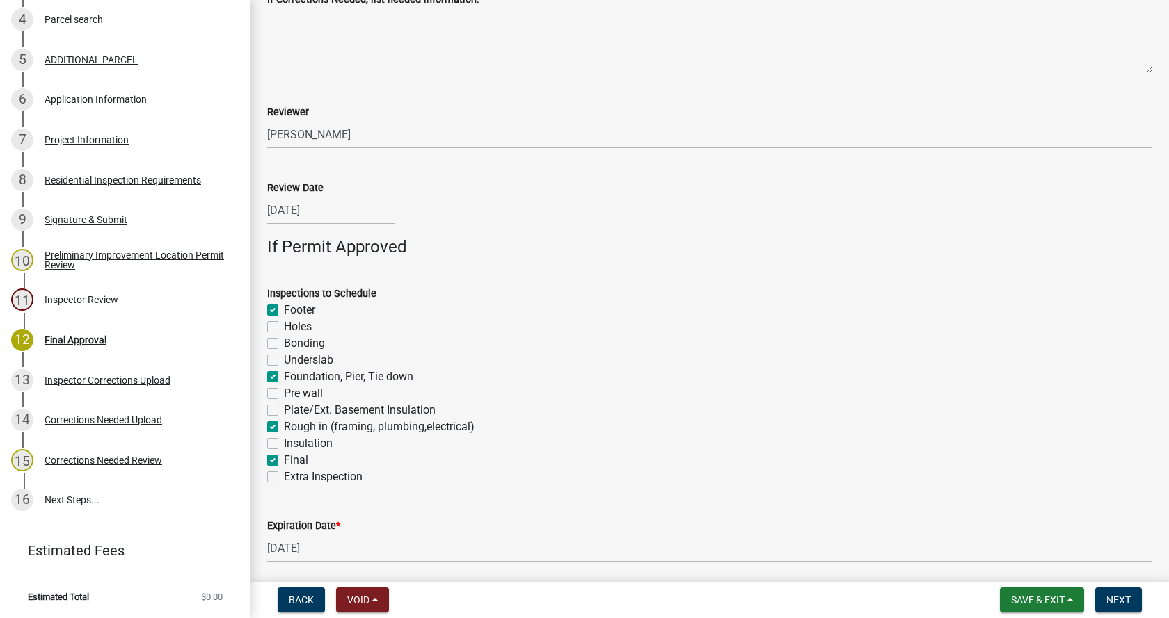
checkbox input "false"
checkbox input "true"
checkbox input "false"
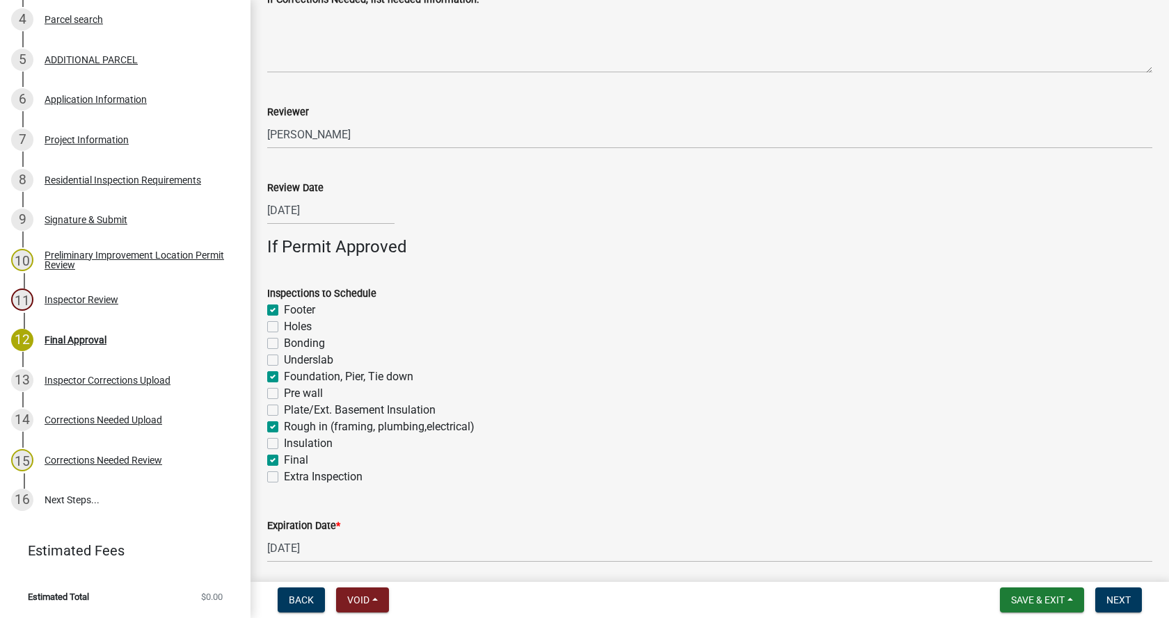
checkbox input "false"
checkbox input "true"
checkbox input "false"
checkbox input "true"
checkbox input "false"
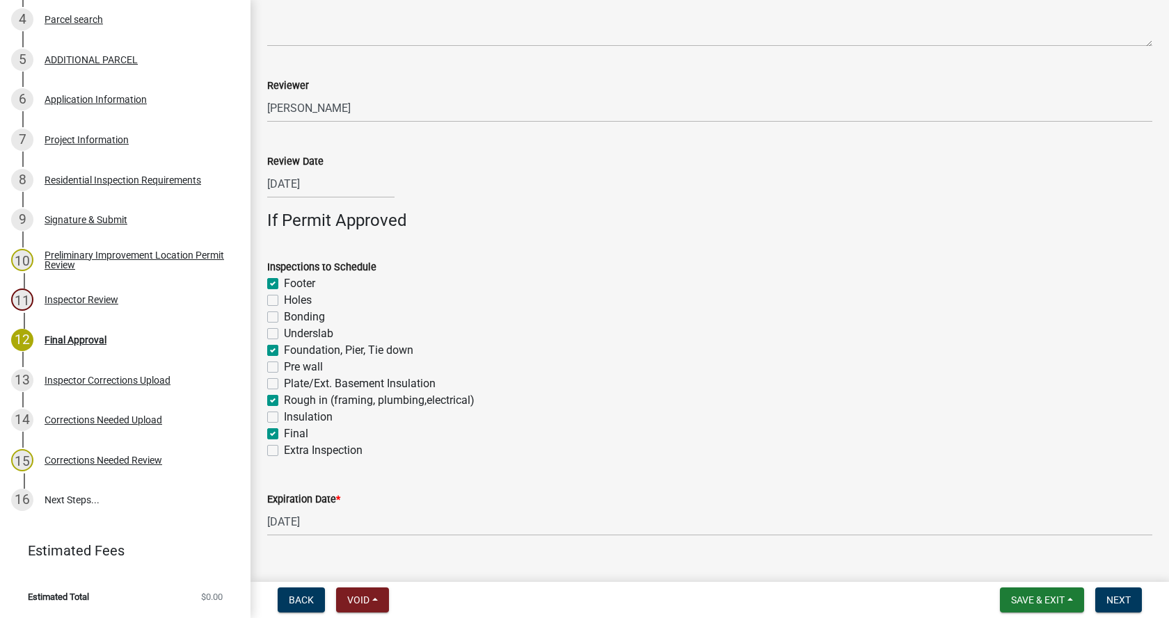
scroll to position [900, 0]
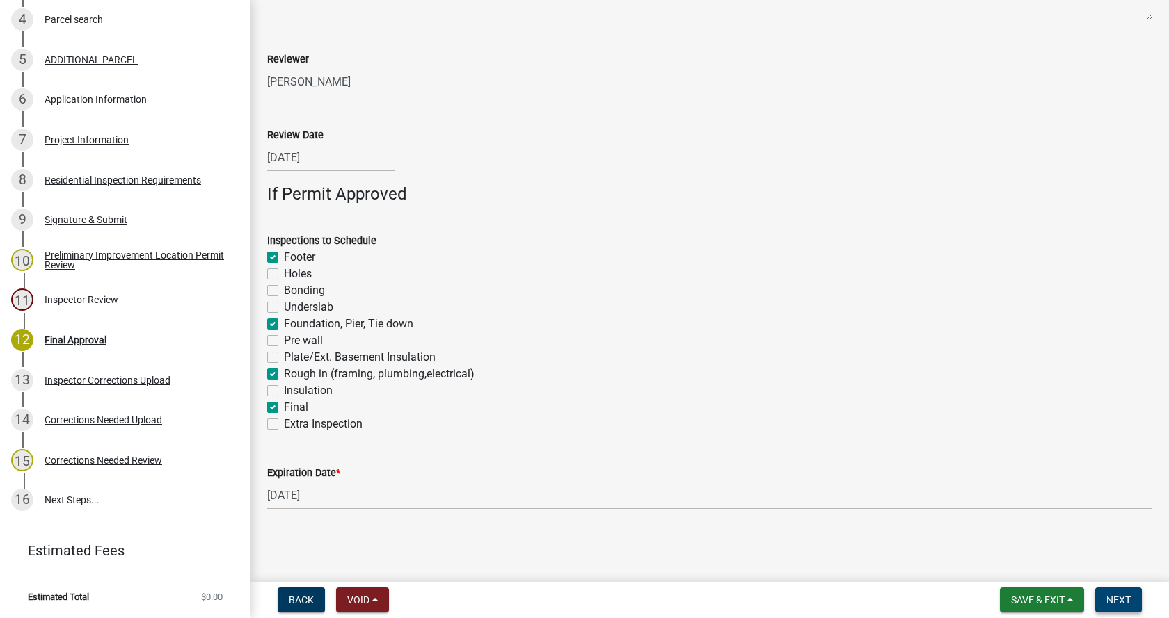
click at [1115, 598] on span "Next" at bounding box center [1118, 600] width 24 height 11
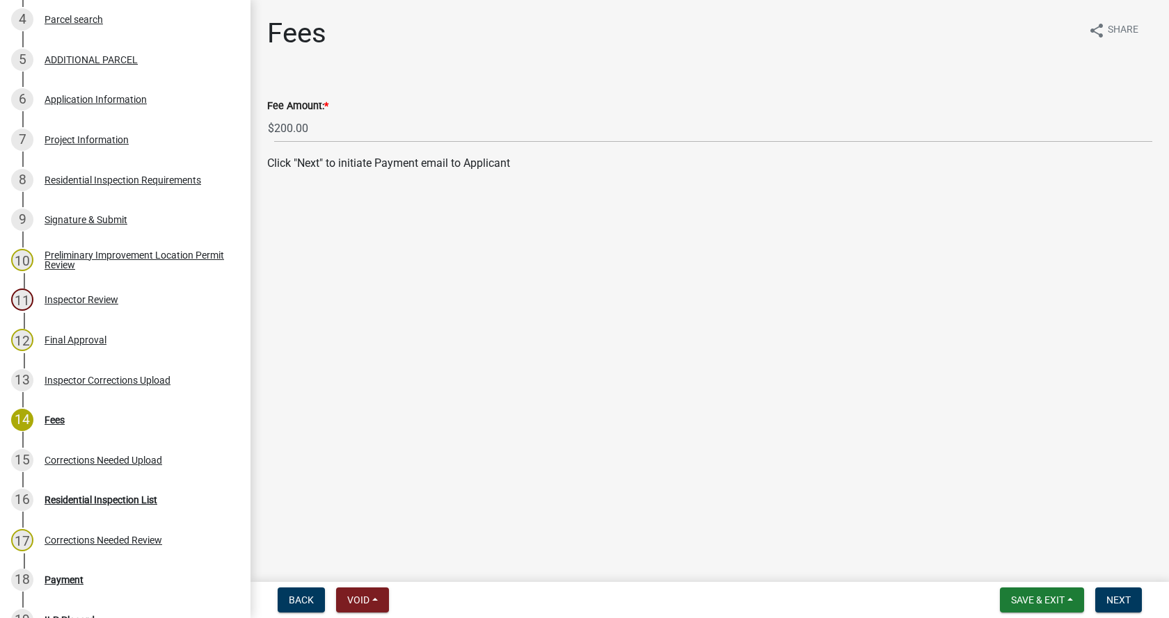
scroll to position [670, 0]
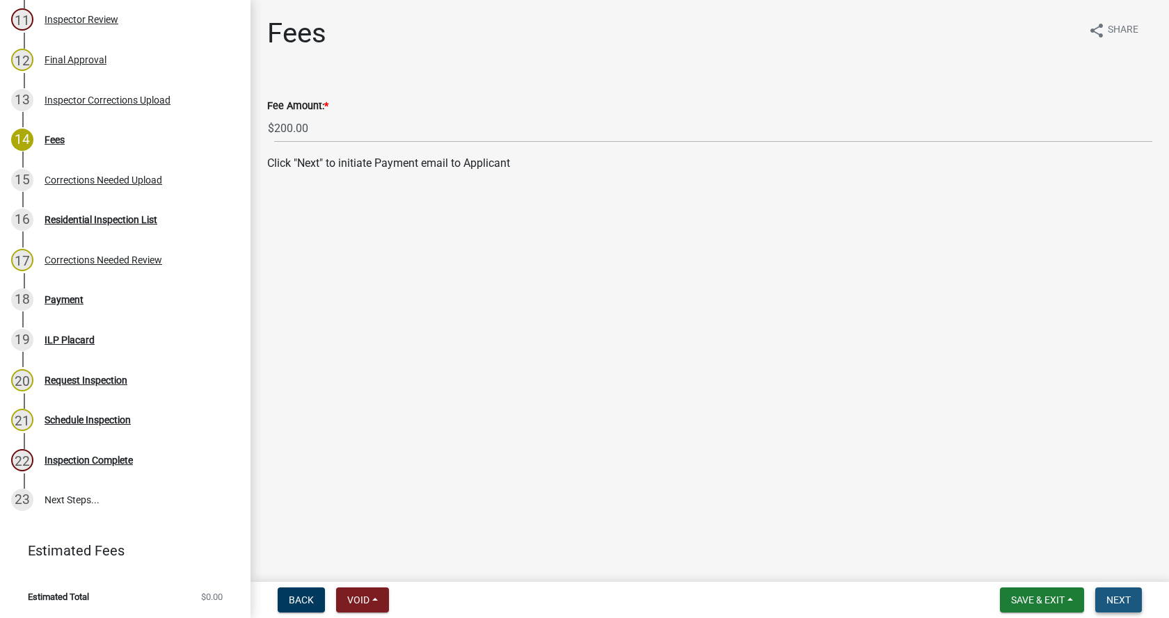
click at [1122, 595] on span "Next" at bounding box center [1118, 600] width 24 height 11
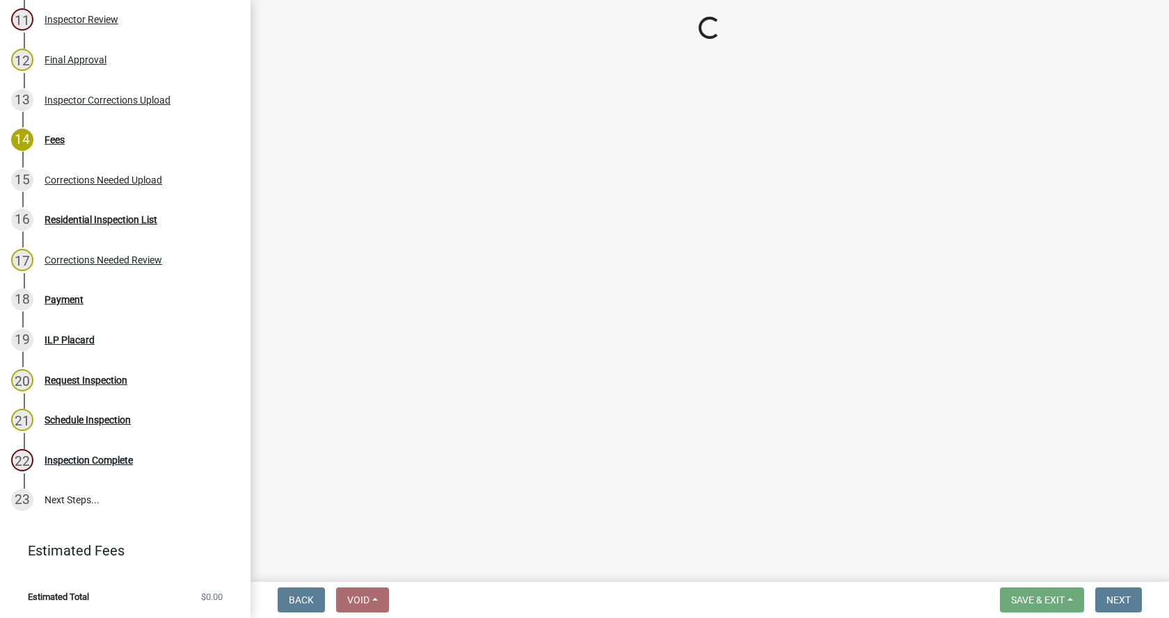
select select "3: 3"
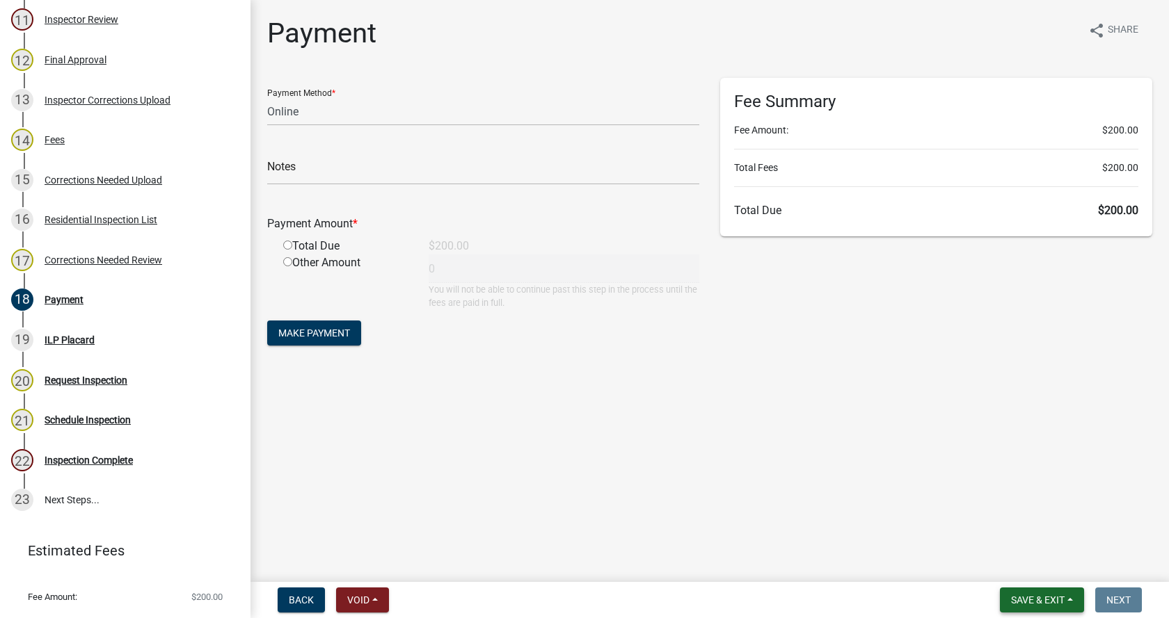
click at [1068, 599] on button "Save & Exit" at bounding box center [1042, 600] width 84 height 25
click at [999, 563] on button "Save & Exit" at bounding box center [1027, 563] width 111 height 33
